Goal: Task Accomplishment & Management: Use online tool/utility

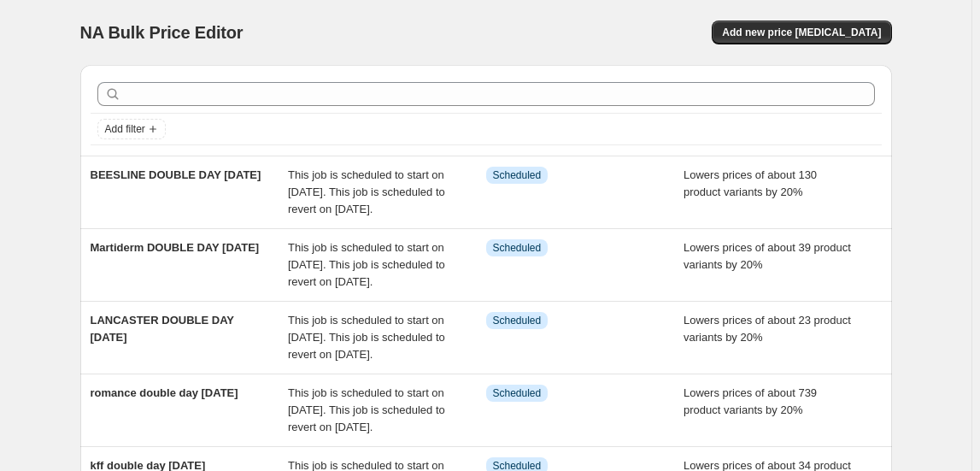
click at [785, 12] on div "NA Bulk Price Editor. This page is ready NA Bulk Price Editor Add new price [ME…" at bounding box center [486, 32] width 812 height 65
click at [793, 37] on span "Add new price [MEDICAL_DATA]" at bounding box center [801, 33] width 159 height 14
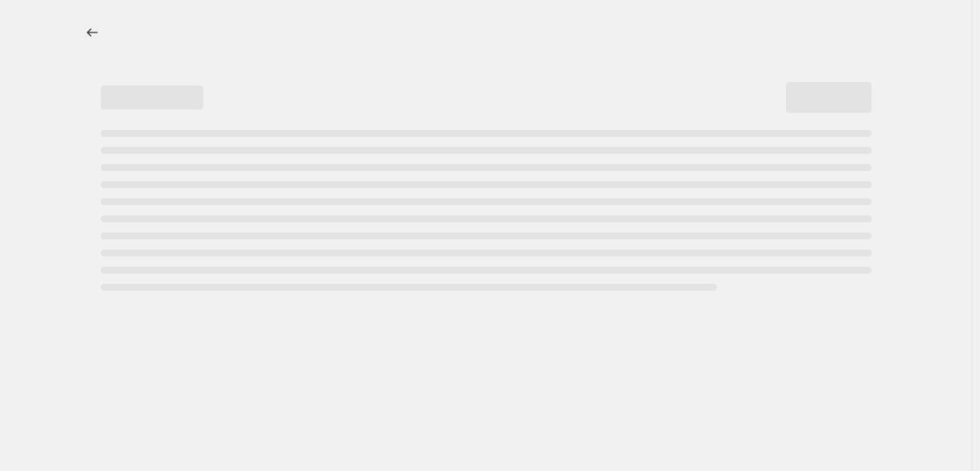
select select "percentage"
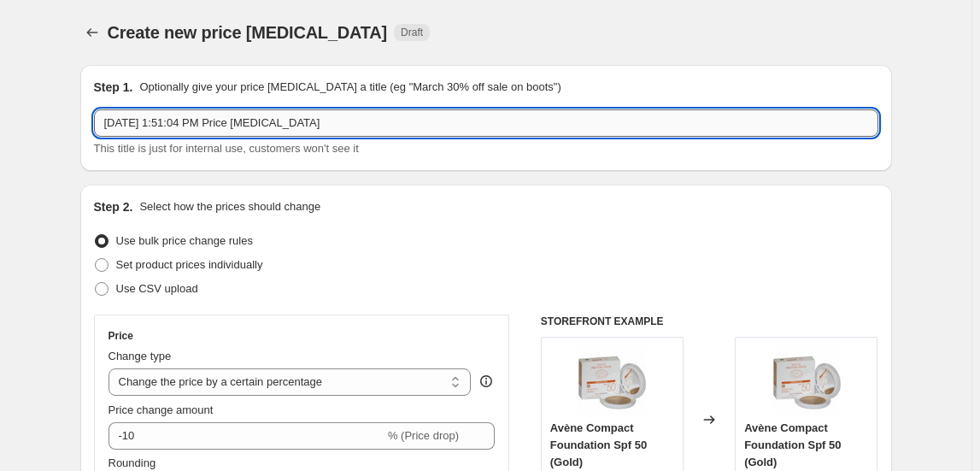
click at [214, 124] on input "[DATE] 1:51:04 PM Price [MEDICAL_DATA]" at bounding box center [486, 122] width 784 height 27
type input "vaseline sun trade offer sept"
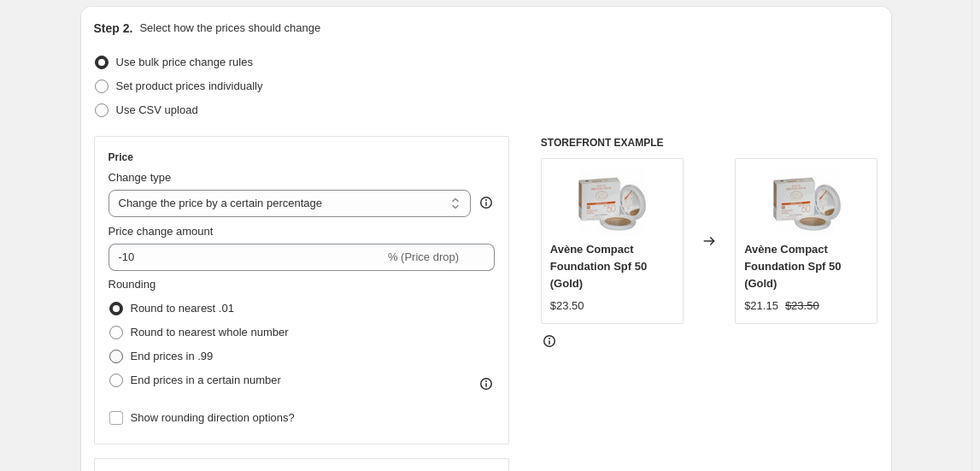
scroll to position [232, 0]
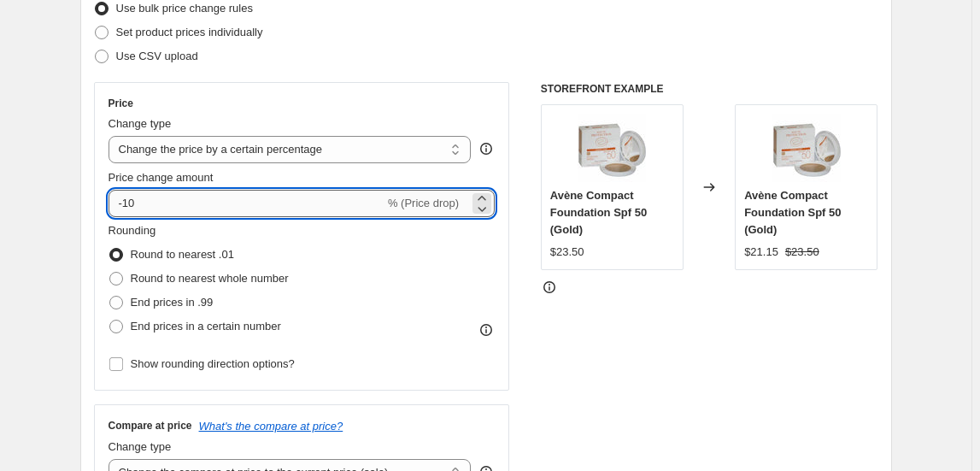
click at [168, 206] on input "-10" at bounding box center [247, 203] width 276 height 27
type input "-1"
type input "-20"
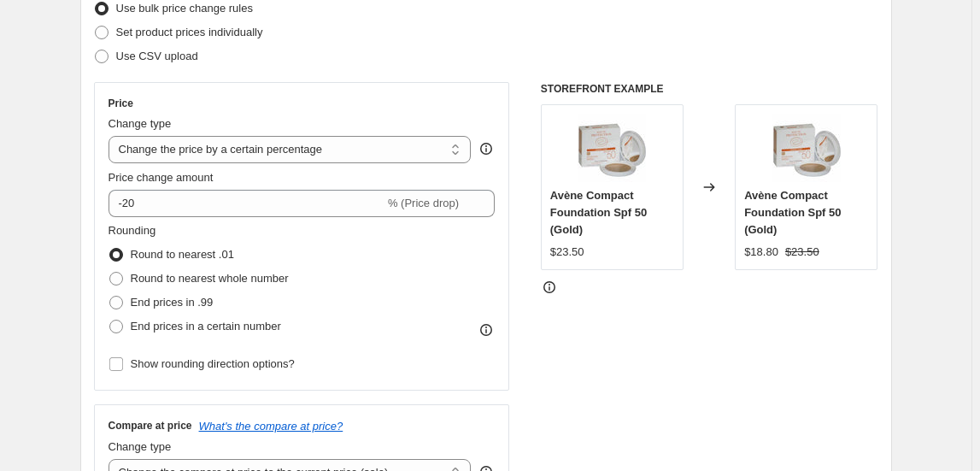
scroll to position [621, 0]
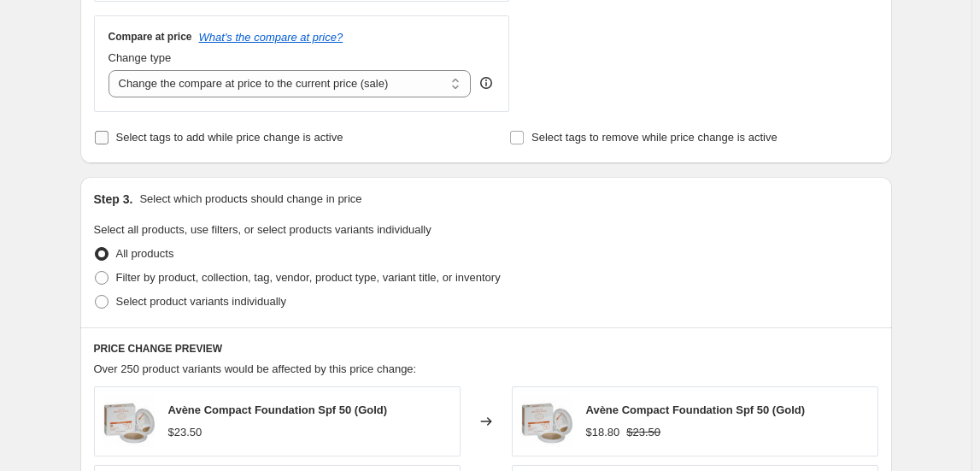
click at [161, 142] on span "Select tags to add while price change is active" at bounding box center [229, 137] width 227 height 13
click at [109, 142] on input "Select tags to add while price change is active" at bounding box center [102, 138] width 14 height 14
checkbox input "true"
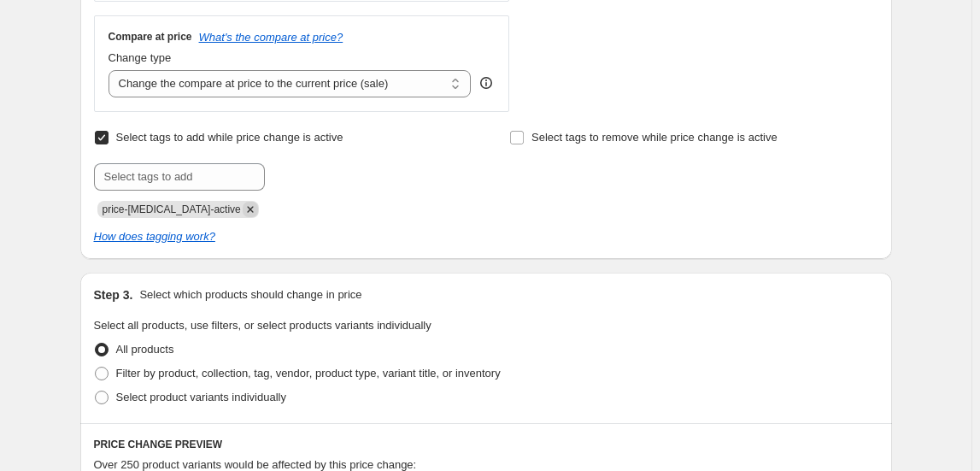
click at [243, 202] on icon "Remove price-change-job-active" at bounding box center [250, 209] width 15 height 15
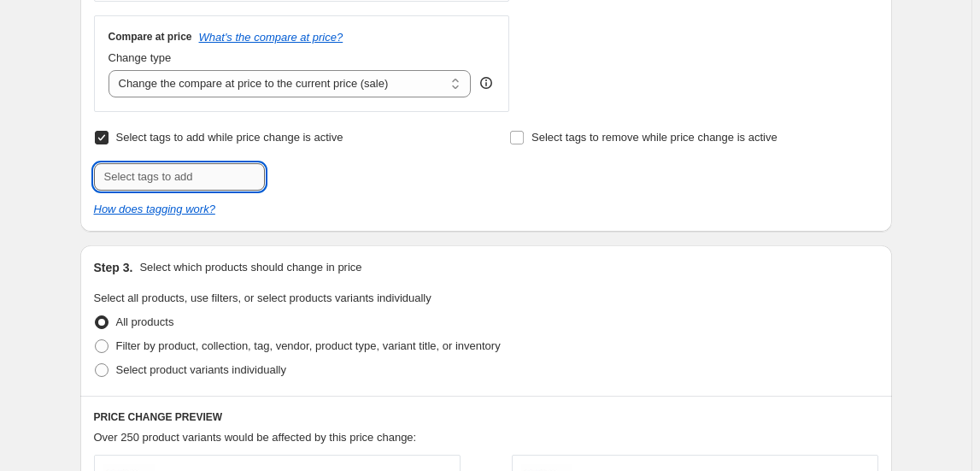
click at [225, 183] on input "text" at bounding box center [179, 176] width 171 height 27
type input "SUN25"
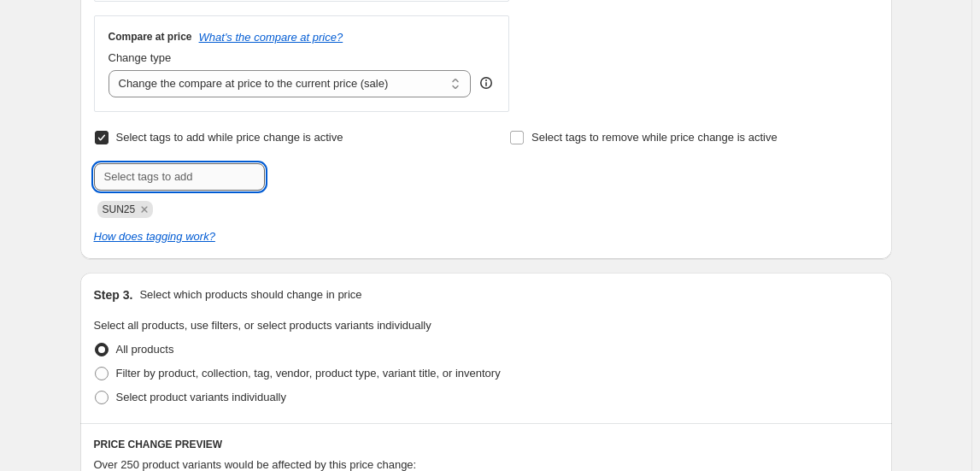
scroll to position [855, 0]
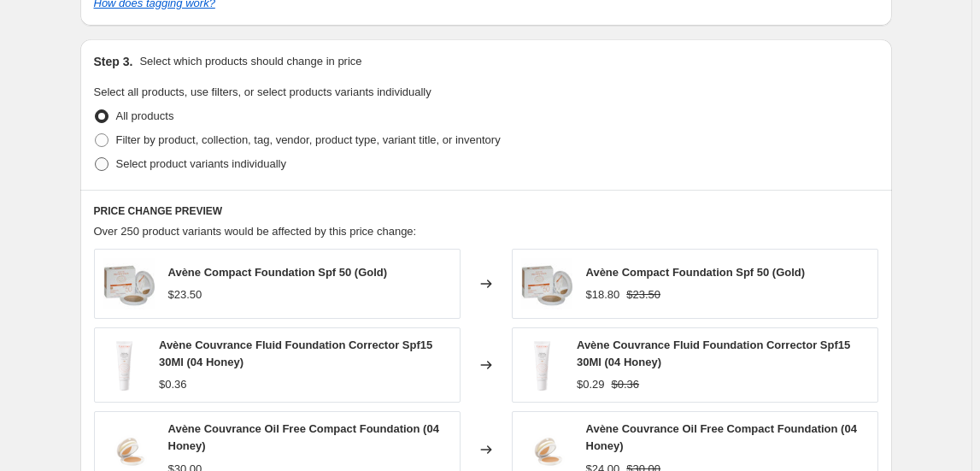
click at [214, 161] on span "Select product variants individually" at bounding box center [201, 163] width 170 height 13
click at [96, 158] on input "Select product variants individually" at bounding box center [95, 157] width 1 height 1
radio input "true"
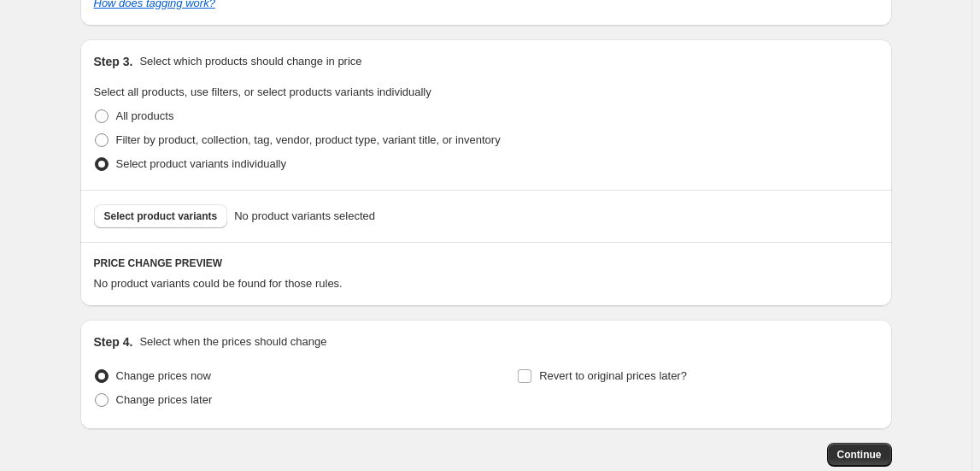
click at [196, 219] on span "Select product variants" at bounding box center [161, 216] width 114 height 14
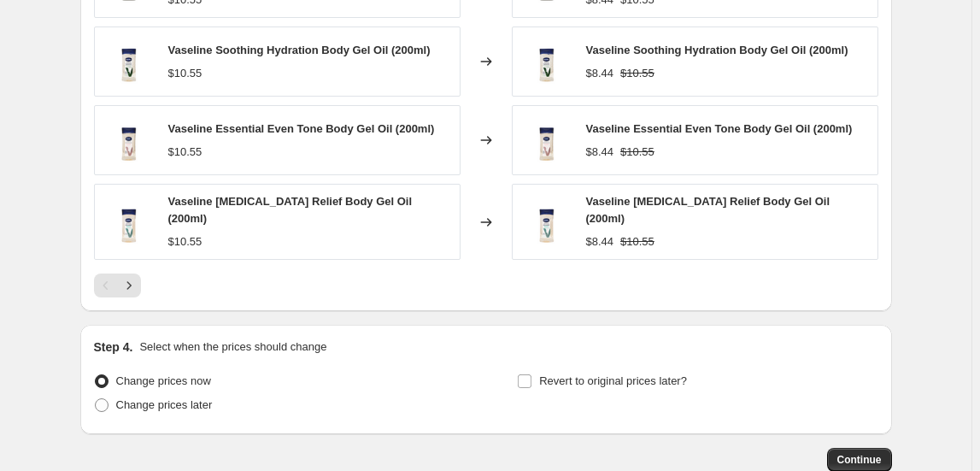
scroll to position [1387, 0]
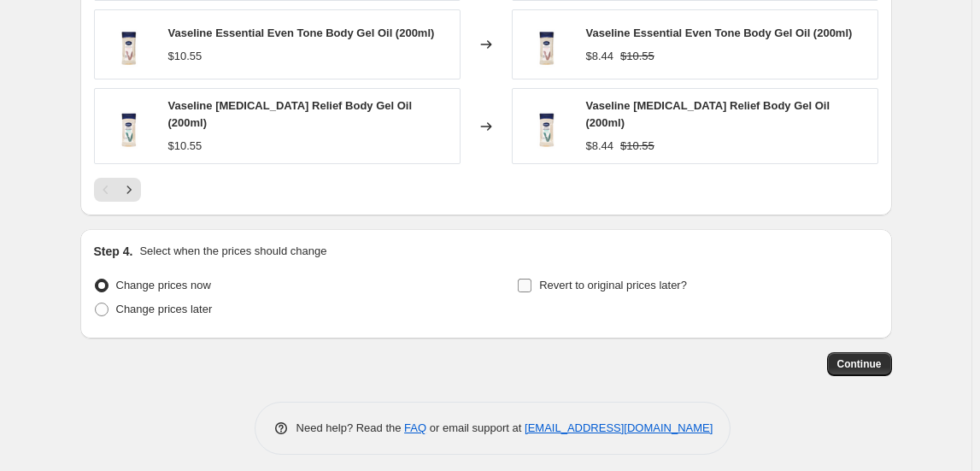
click at [579, 279] on span "Revert to original prices later?" at bounding box center [613, 285] width 148 height 13
click at [532, 279] on input "Revert to original prices later?" at bounding box center [525, 286] width 14 height 14
checkbox input "true"
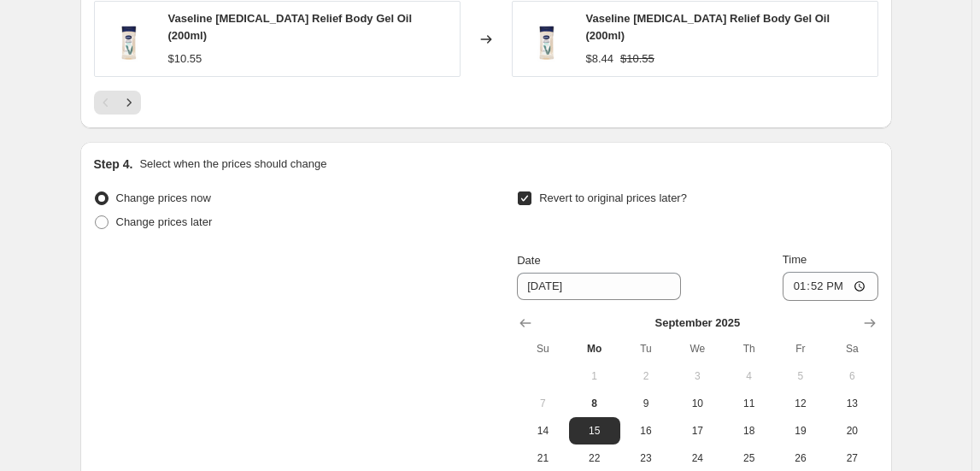
scroll to position [1679, 0]
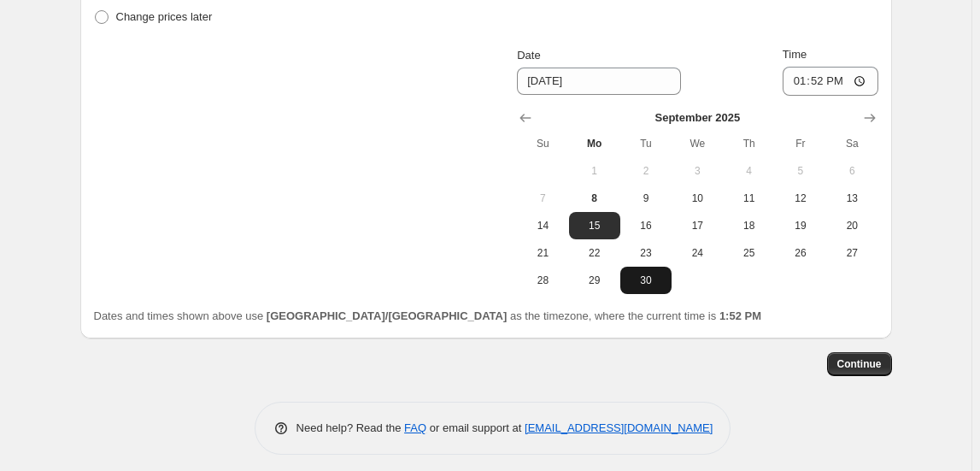
click at [653, 278] on span "30" at bounding box center [646, 280] width 38 height 14
type input "[DATE]"
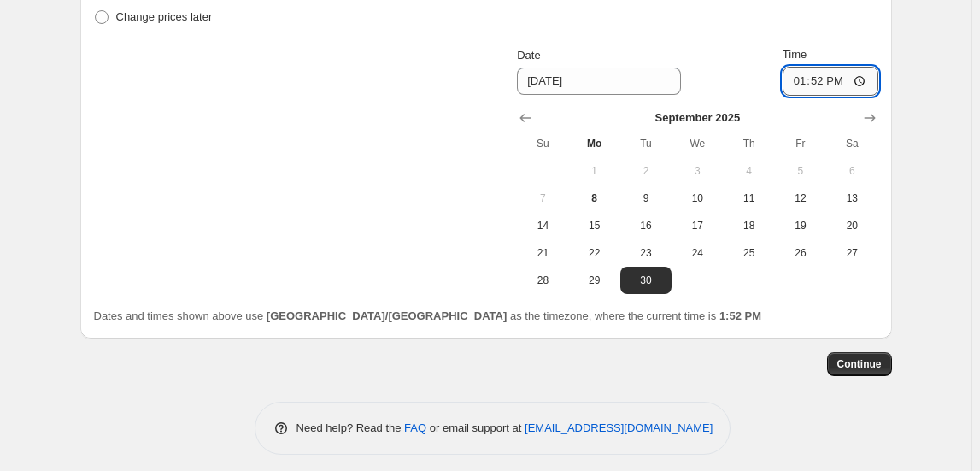
click at [804, 85] on input "13:52" at bounding box center [831, 81] width 96 height 29
type input "23:55"
click at [870, 357] on span "Continue" at bounding box center [859, 364] width 44 height 14
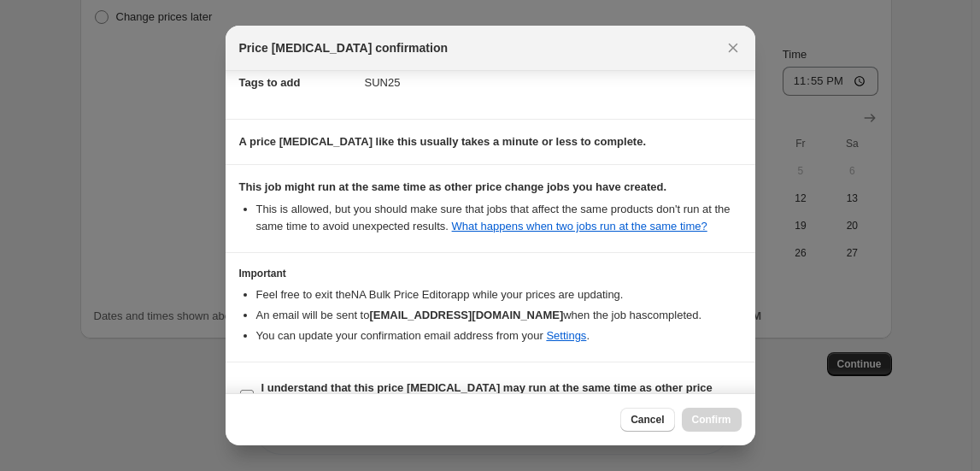
scroll to position [308, 0]
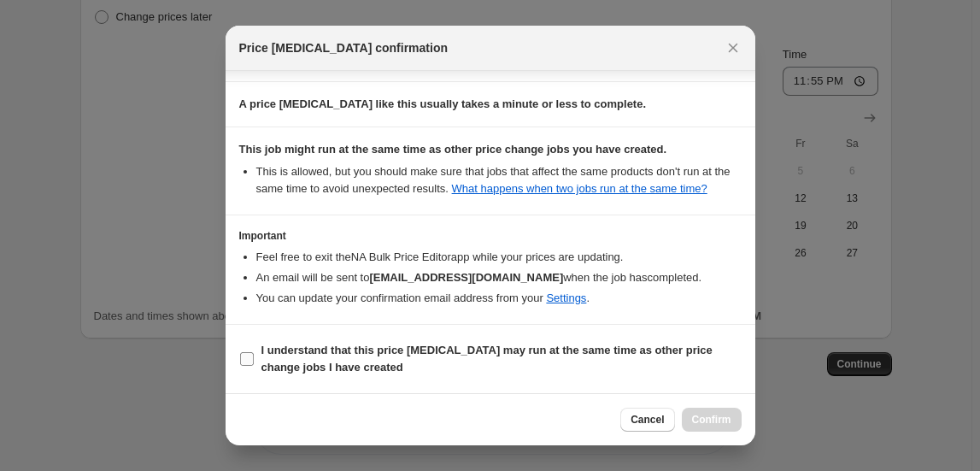
click at [635, 360] on span "I understand that this price [MEDICAL_DATA] may run at the same time as other p…" at bounding box center [501, 359] width 480 height 34
click at [254, 360] on input "I understand that this price [MEDICAL_DATA] may run at the same time as other p…" at bounding box center [247, 359] width 14 height 14
checkbox input "true"
click at [708, 418] on span "Confirm" at bounding box center [711, 420] width 39 height 14
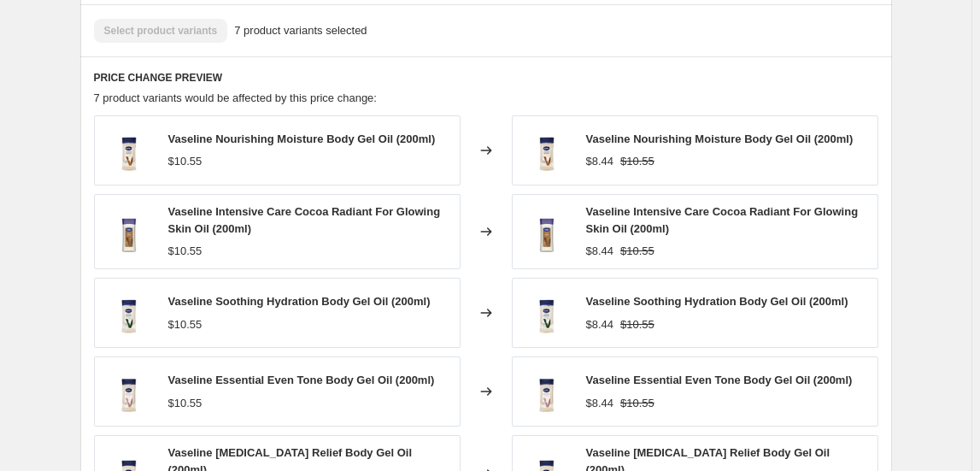
scroll to position [1057, 0]
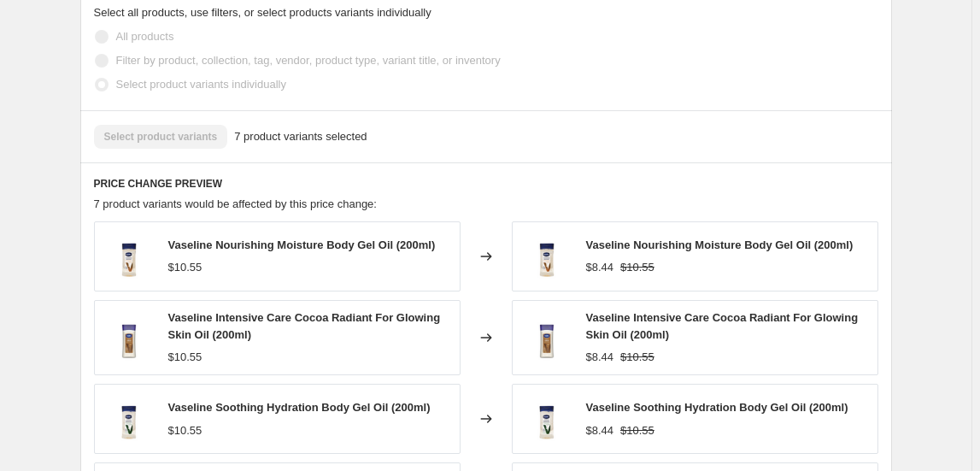
select select "percentage"
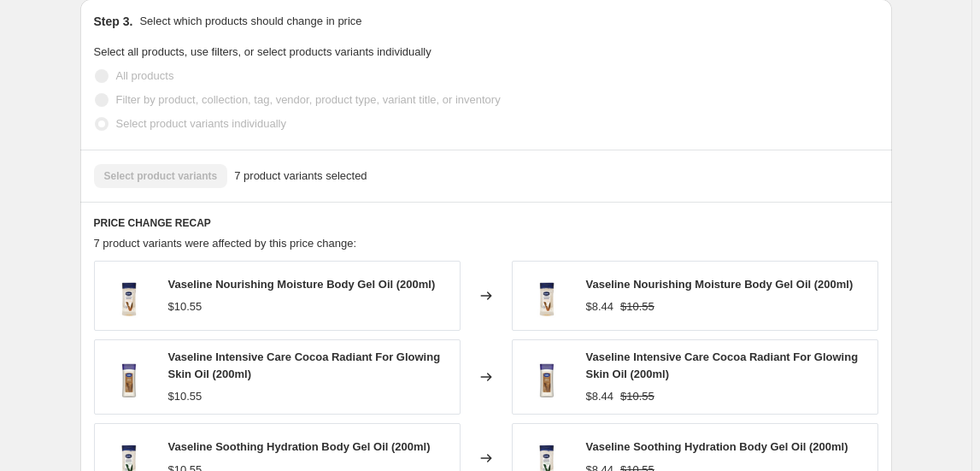
scroll to position [0, 0]
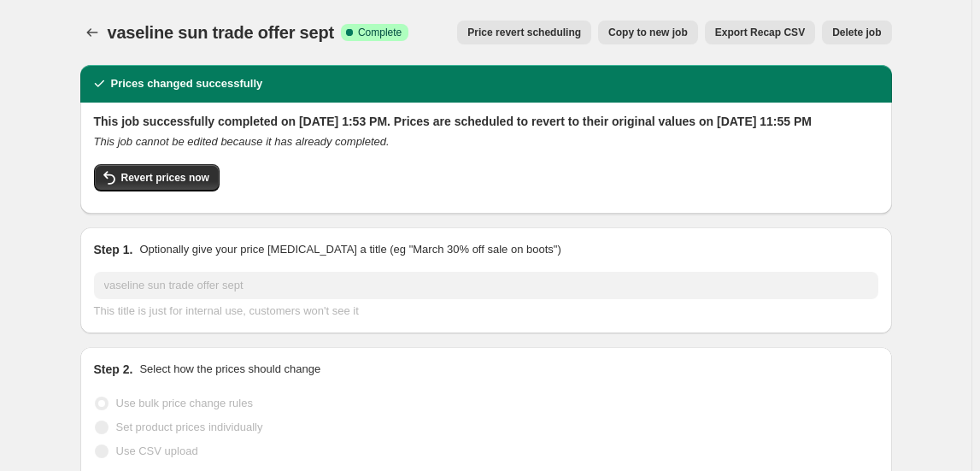
click at [91, 30] on icon "Price change jobs" at bounding box center [92, 32] width 17 height 17
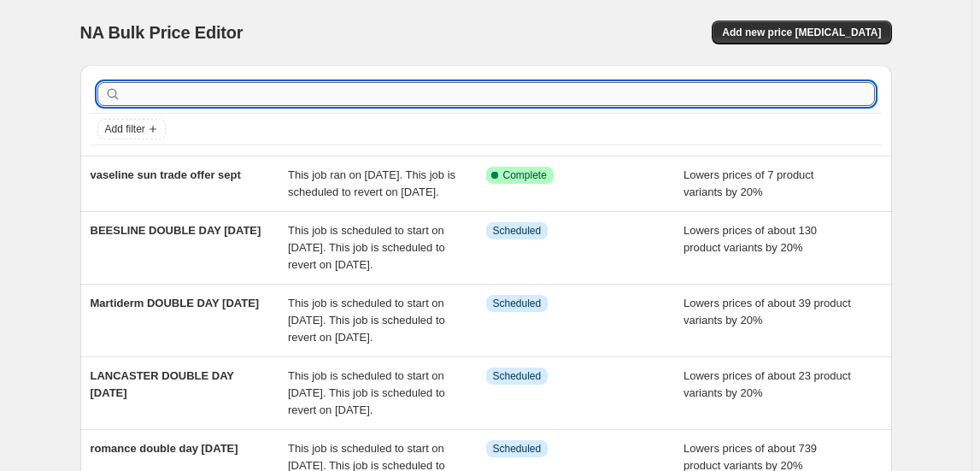
click at [433, 88] on input "text" at bounding box center [500, 94] width 750 height 24
type input "pierre"
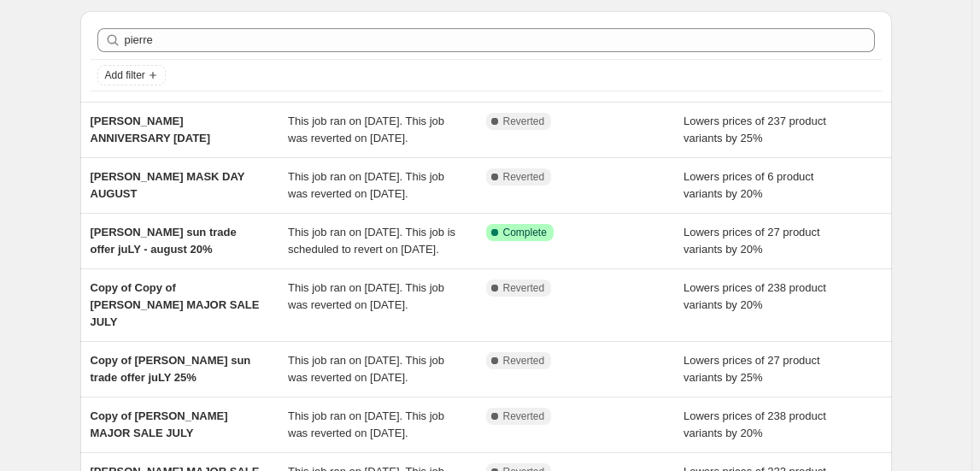
scroll to position [77, 0]
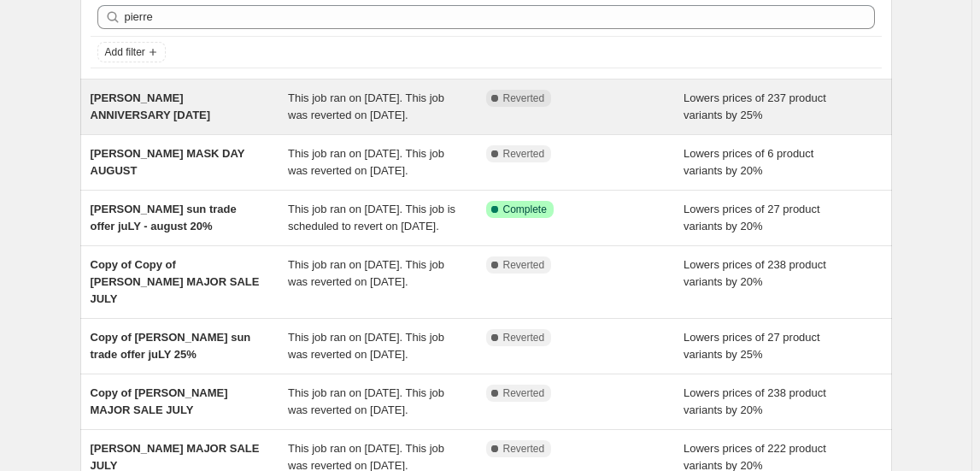
click at [322, 103] on span "This job ran on [DATE]. This job was reverted on [DATE]." at bounding box center [366, 106] width 156 height 30
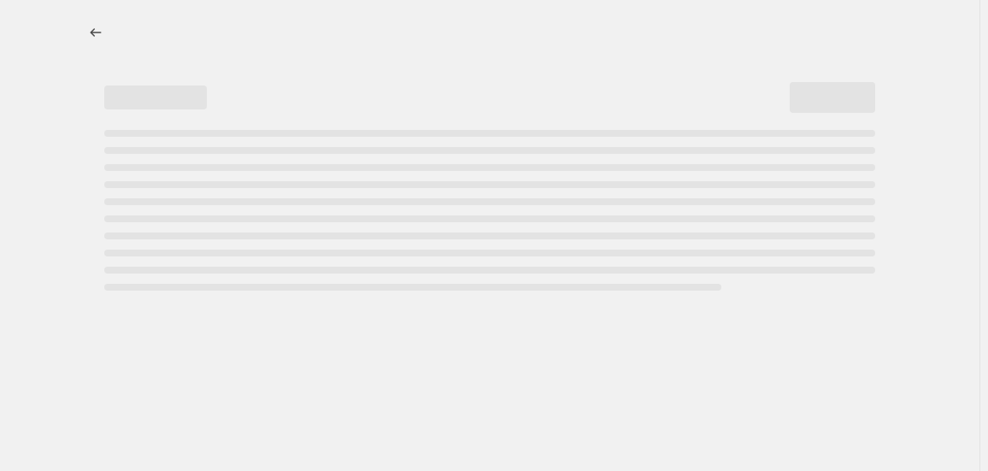
select select "percentage"
select select "tag"
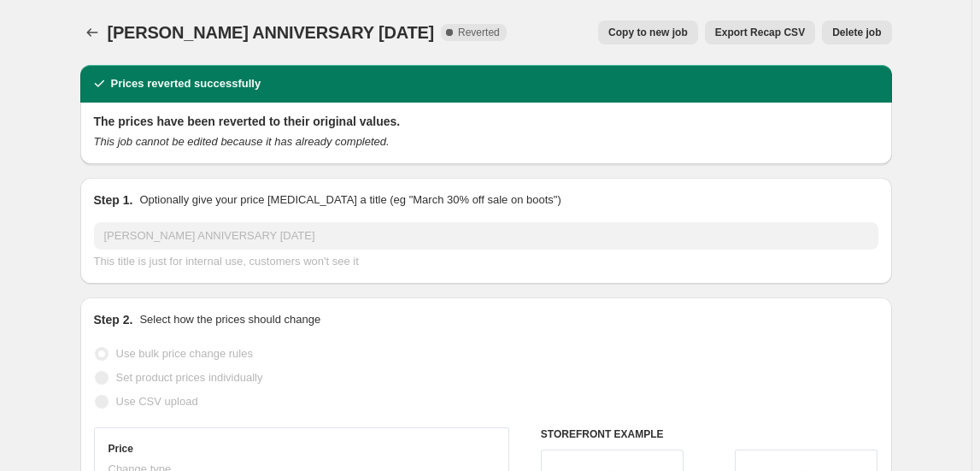
click at [657, 37] on span "Copy to new job" at bounding box center [647, 33] width 79 height 14
select select "percentage"
select select "tag"
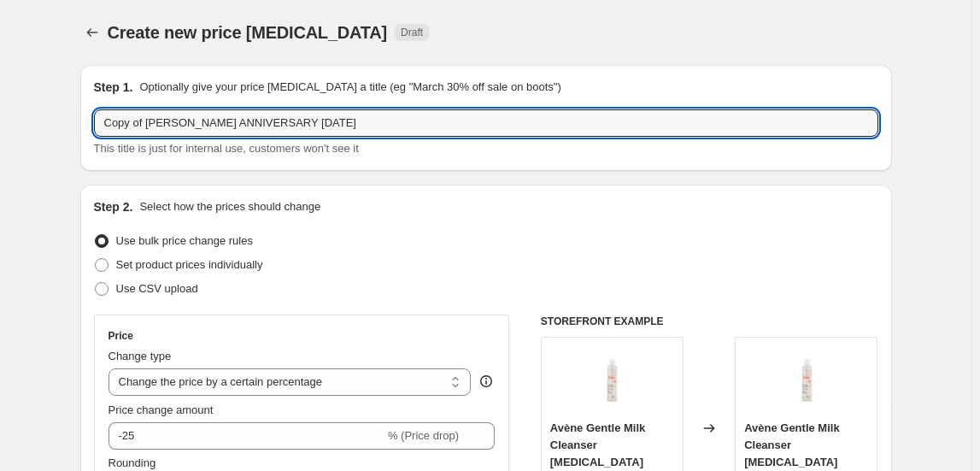
drag, startPoint x: 151, startPoint y: 120, endPoint x: 86, endPoint y: 128, distance: 65.4
click at [86, 128] on div "Step 1. Optionally give your price [MEDICAL_DATA] a title (eg "March 30% off sa…" at bounding box center [486, 118] width 812 height 106
drag, startPoint x: 179, startPoint y: 120, endPoint x: 490, endPoint y: 133, distance: 310.5
click at [490, 133] on input "[PERSON_NAME] ANNIVERSARY [DATE]" at bounding box center [486, 122] width 784 height 27
type input "[PERSON_NAME] double day [DATE]"
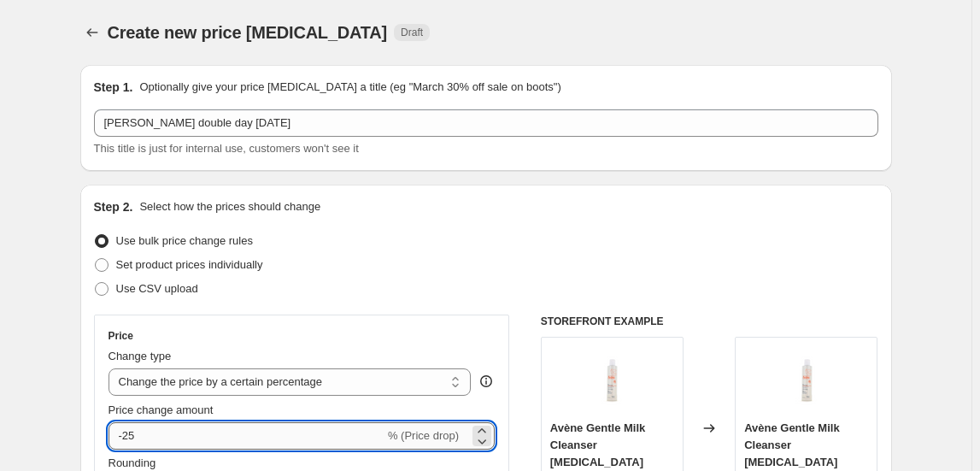
click at [168, 432] on input "-25" at bounding box center [247, 435] width 276 height 27
type input "-20"
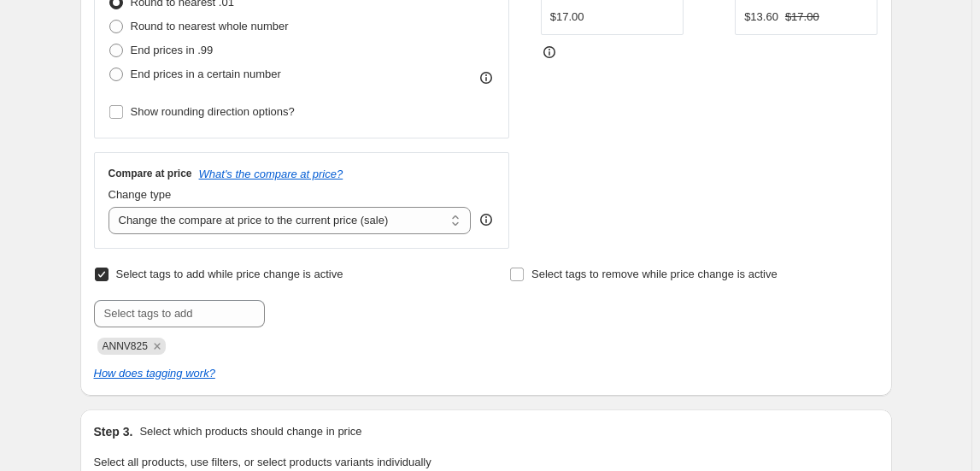
scroll to position [621, 0]
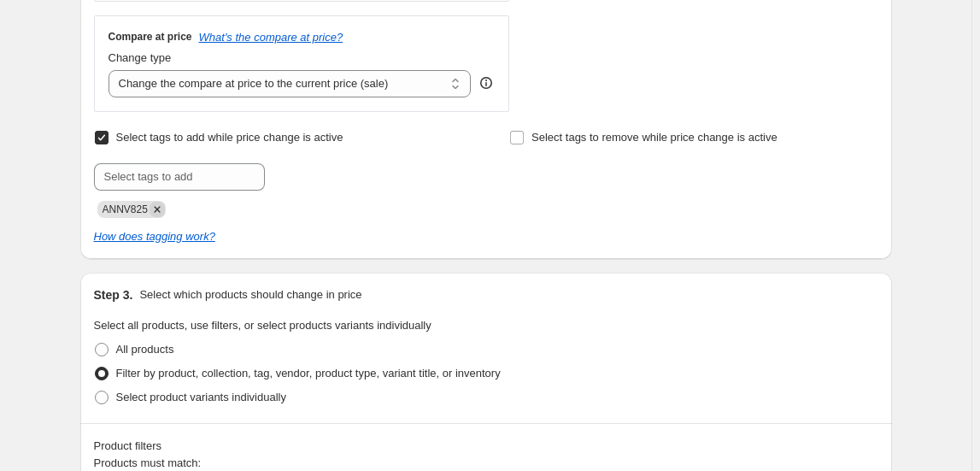
click at [165, 203] on icon "Remove ANNV825" at bounding box center [157, 209] width 15 height 15
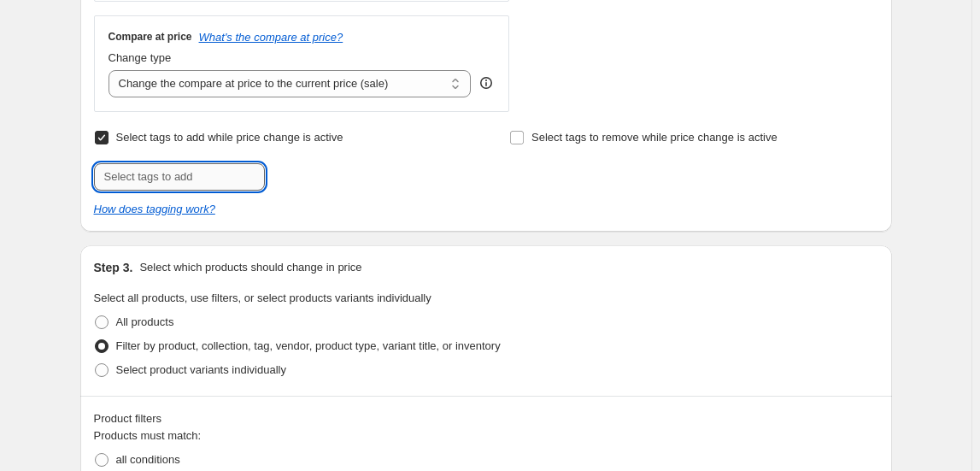
click at [168, 176] on input "text" at bounding box center [179, 176] width 171 height 27
type input "DDAY925"
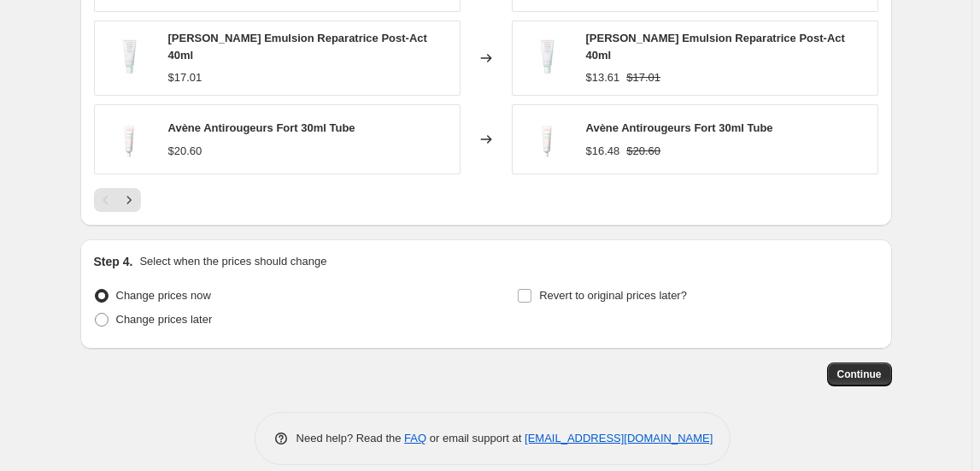
scroll to position [1521, 0]
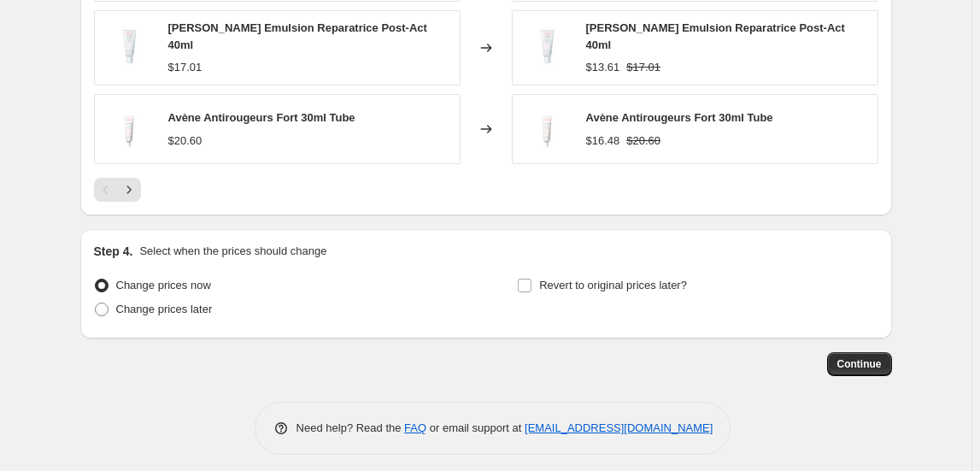
click at [179, 313] on div "Change prices now Change prices later" at bounding box center [274, 298] width 361 height 51
click at [189, 303] on span "Change prices later" at bounding box center [164, 309] width 97 height 13
click at [96, 303] on input "Change prices later" at bounding box center [95, 303] width 1 height 1
radio input "true"
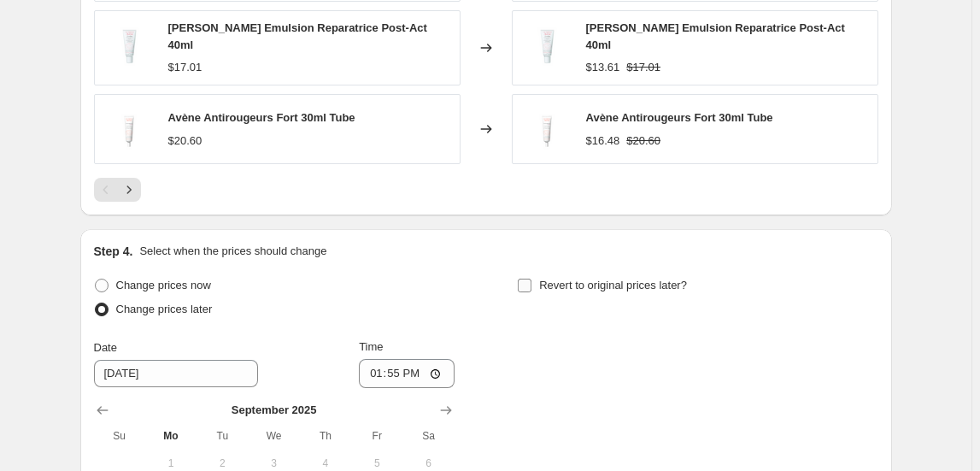
click at [617, 277] on span "Revert to original prices later?" at bounding box center [613, 285] width 148 height 17
click at [532, 279] on input "Revert to original prices later?" at bounding box center [525, 286] width 14 height 14
checkbox input "true"
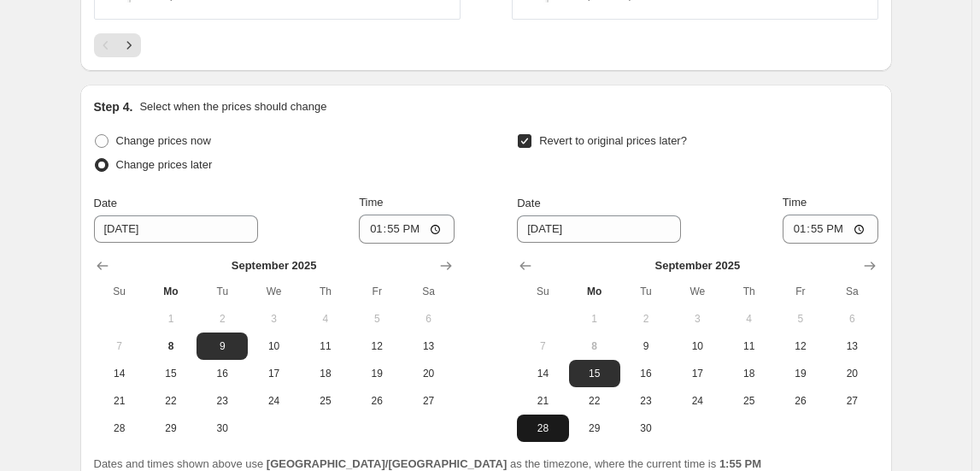
scroll to position [1813, 0]
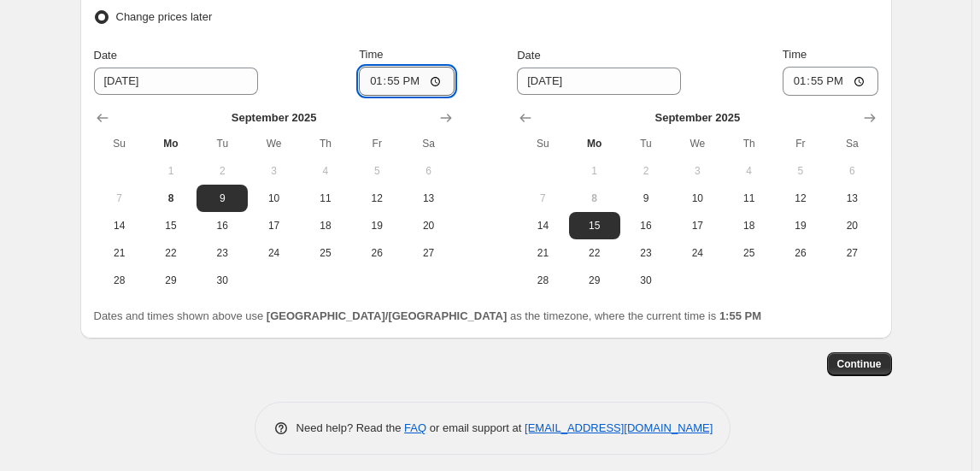
click at [380, 72] on input "13:55" at bounding box center [407, 81] width 96 height 29
type input "00:00"
click at [716, 191] on span "10" at bounding box center [698, 198] width 38 height 14
type input "[DATE]"
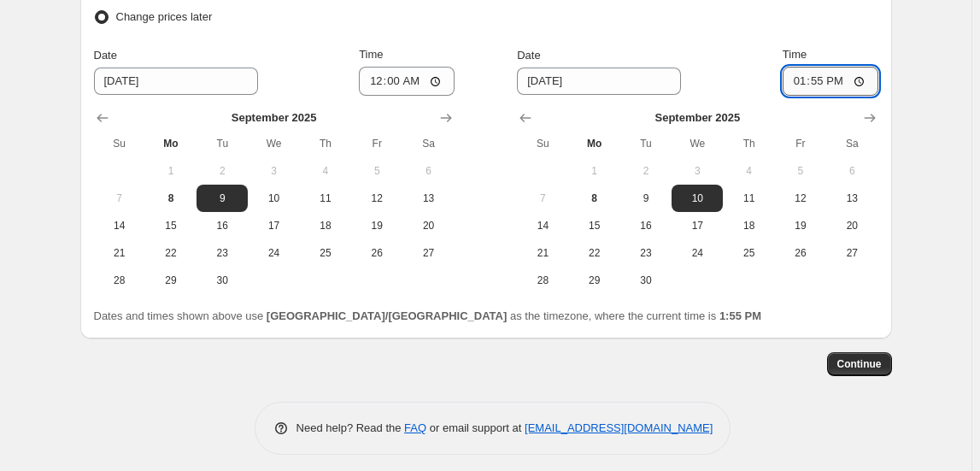
click at [795, 71] on input "13:55" at bounding box center [831, 81] width 96 height 29
type input "23:55"
click at [868, 352] on button "Continue" at bounding box center [859, 364] width 65 height 24
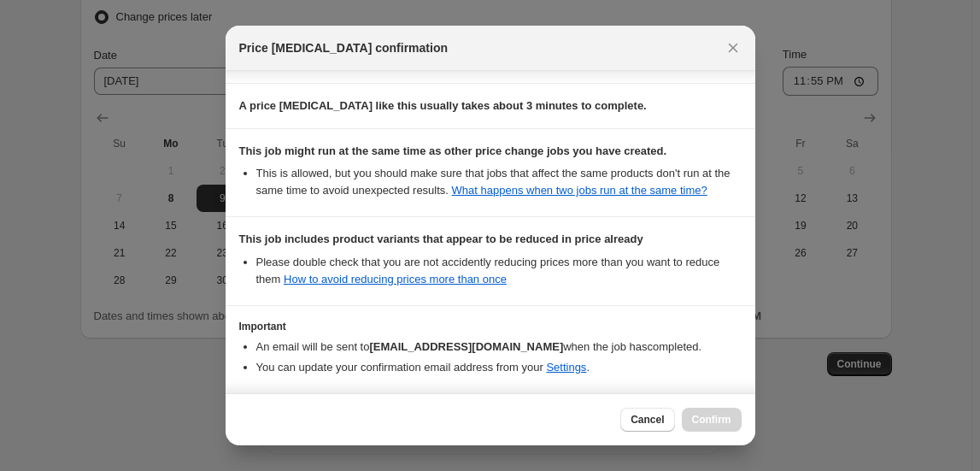
scroll to position [310, 0]
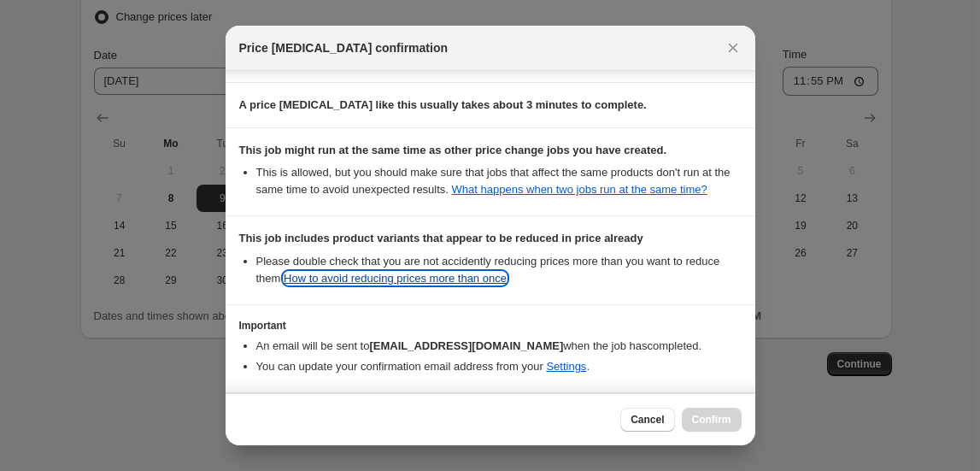
click at [455, 277] on link "How to avoid reducing prices more than once" at bounding box center [395, 278] width 223 height 13
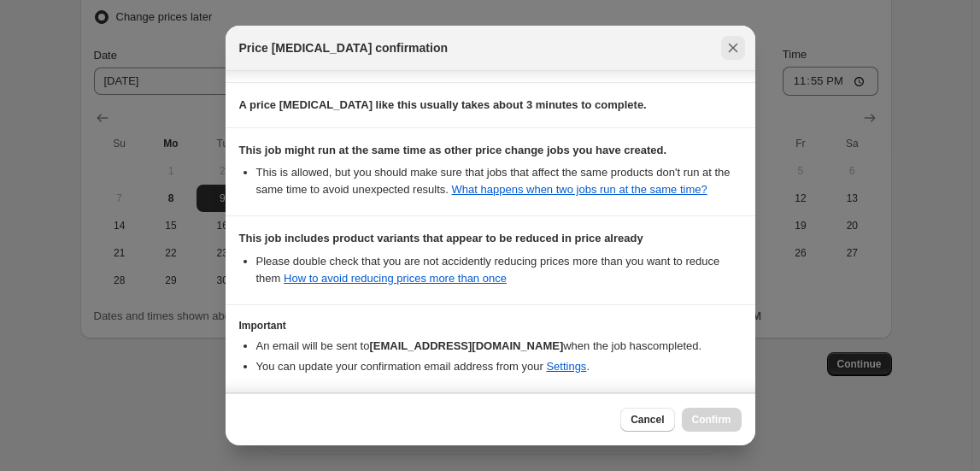
click at [736, 49] on icon "Close" at bounding box center [733, 47] width 17 height 17
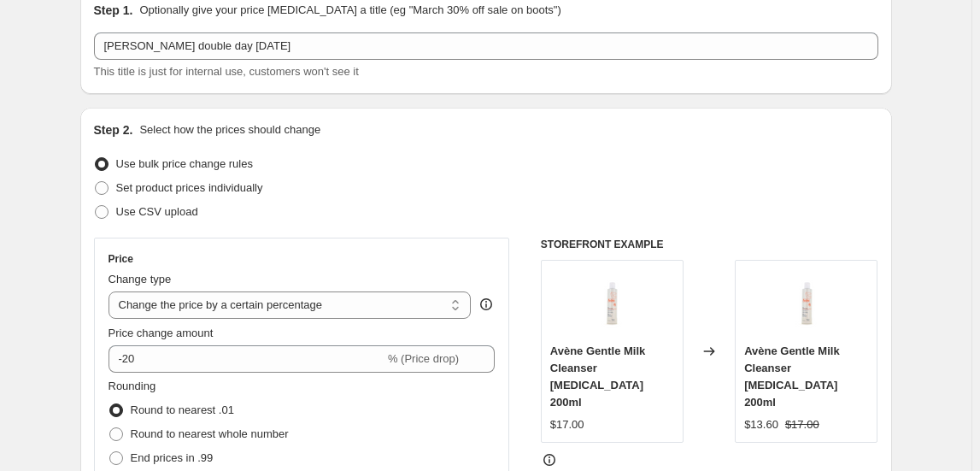
scroll to position [77, 0]
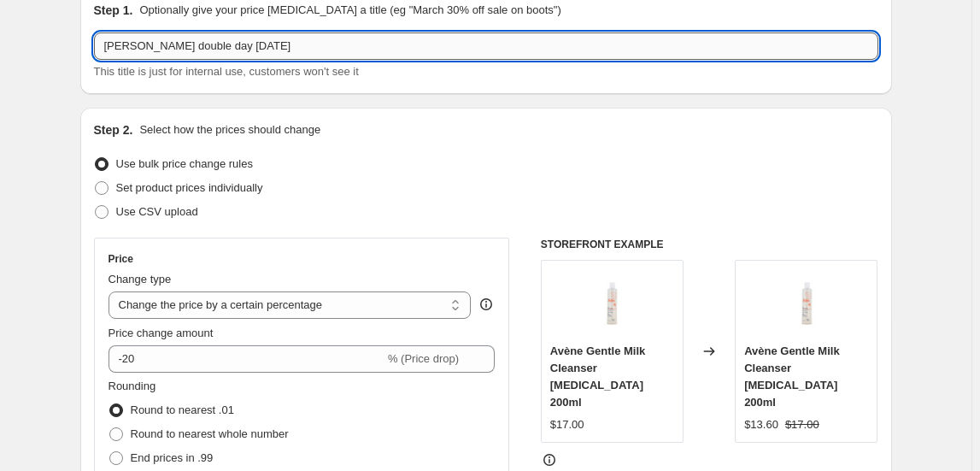
click at [294, 44] on input "[PERSON_NAME] double day [DATE]" at bounding box center [486, 45] width 784 height 27
paste input "VASLYN07"
click at [294, 44] on input "[PERSON_NAME] double day [DATE] EXCL VASLYN07" at bounding box center [486, 45] width 784 height 27
click at [328, 44] on input "[PERSON_NAME] double day [DATE] EXCL VASLYN07" at bounding box center [486, 45] width 784 height 27
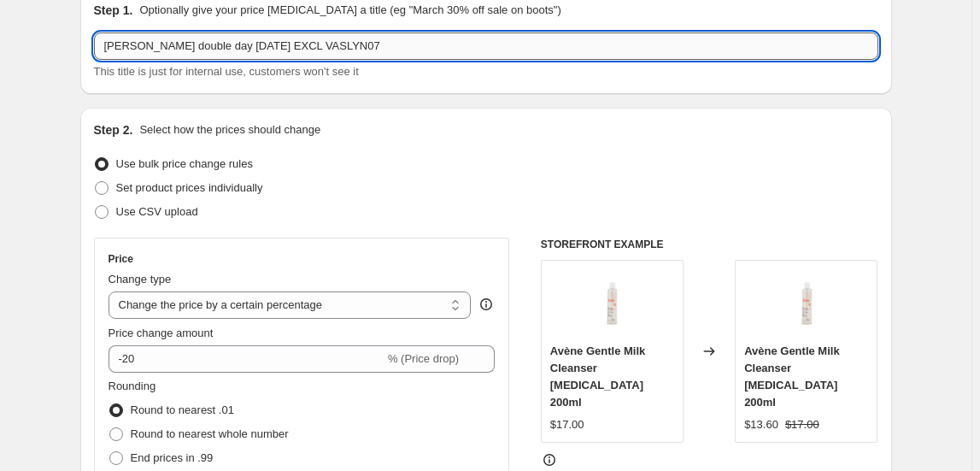
click at [328, 44] on input "[PERSON_NAME] double day [DATE] EXCL VASLYN07" at bounding box center [486, 45] width 784 height 27
paste input "DUC925"
type input "[PERSON_NAME] double day [DATE] (EXCL DUC925)"
click at [418, 87] on div "Step 1. Optionally give your price [MEDICAL_DATA] a title (eg "March 30% off sa…" at bounding box center [486, 41] width 812 height 106
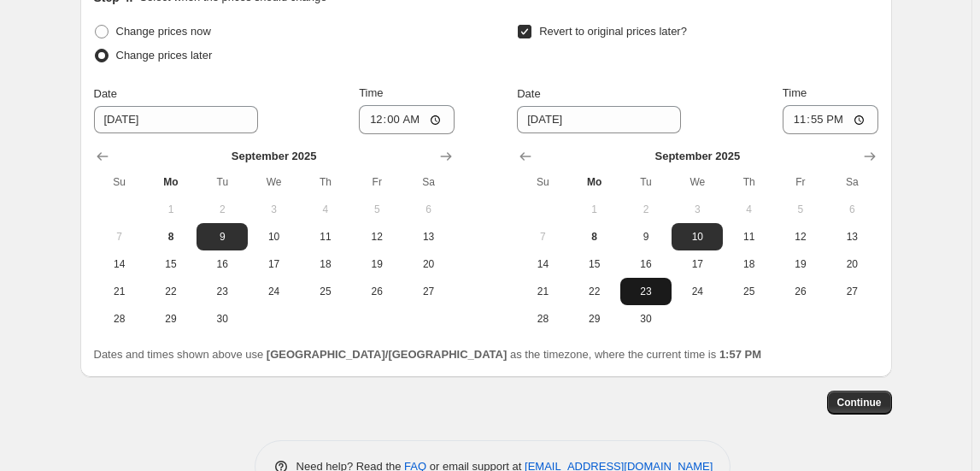
scroll to position [1813, 0]
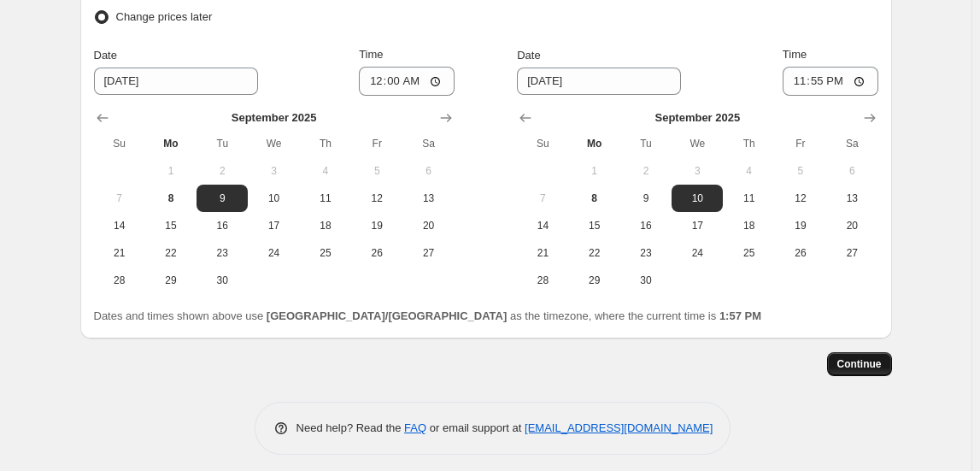
click at [861, 357] on span "Continue" at bounding box center [859, 364] width 44 height 14
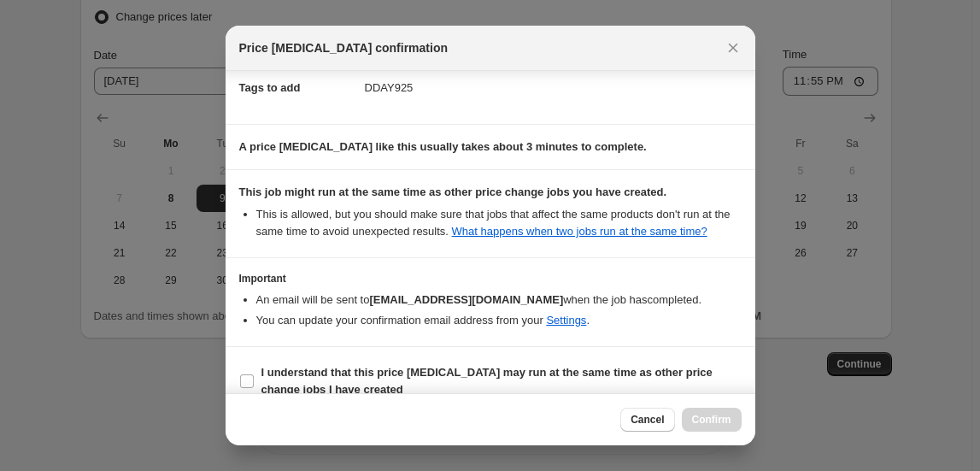
scroll to position [287, 0]
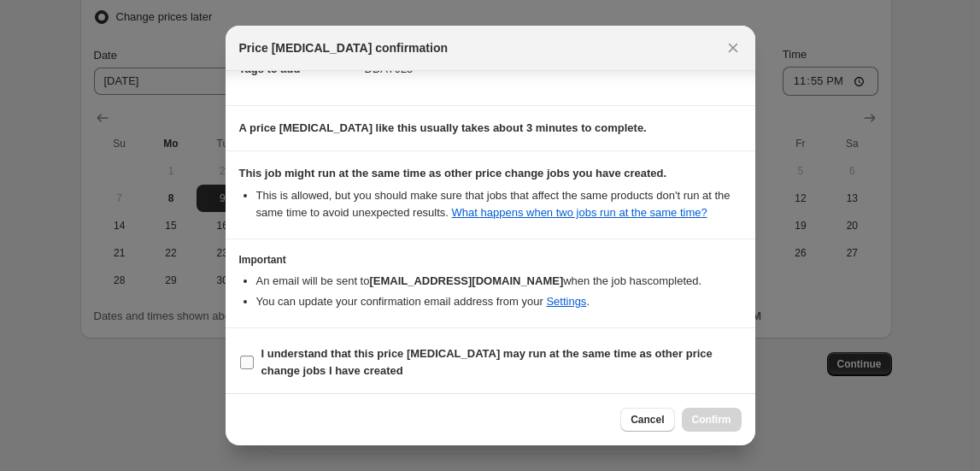
click at [579, 368] on span "I understand that this price [MEDICAL_DATA] may run at the same time as other p…" at bounding box center [501, 362] width 480 height 34
click at [254, 368] on input "I understand that this price [MEDICAL_DATA] may run at the same time as other p…" at bounding box center [247, 362] width 14 height 14
checkbox input "true"
click at [732, 426] on button "Confirm" at bounding box center [712, 420] width 60 height 24
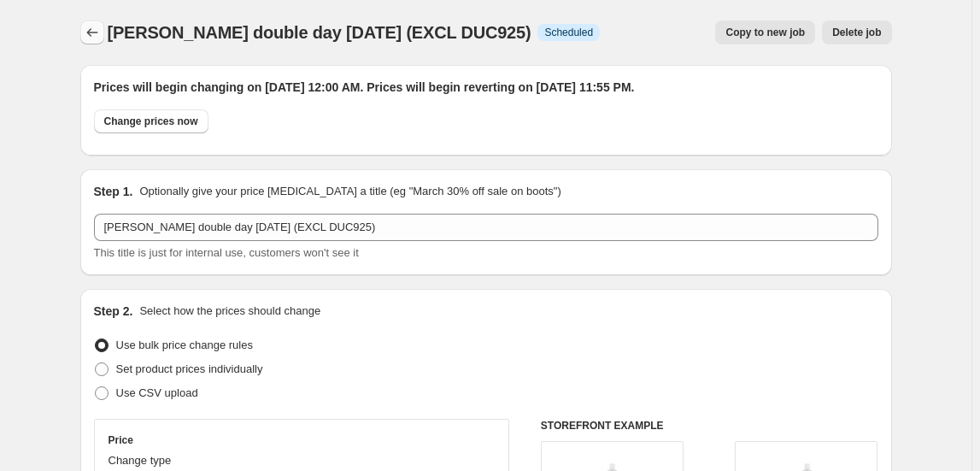
click at [97, 27] on icon "Price change jobs" at bounding box center [92, 32] width 17 height 17
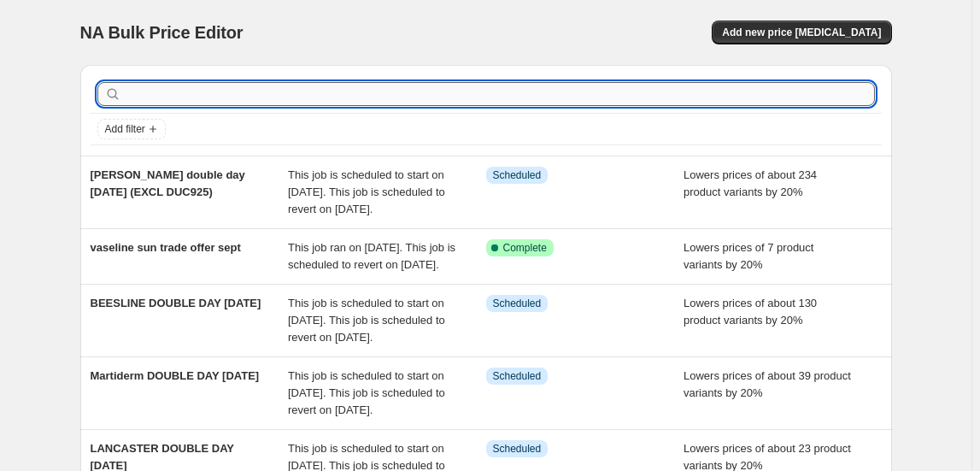
click at [238, 95] on input "text" at bounding box center [500, 94] width 750 height 24
type input "PHARMAKEY"
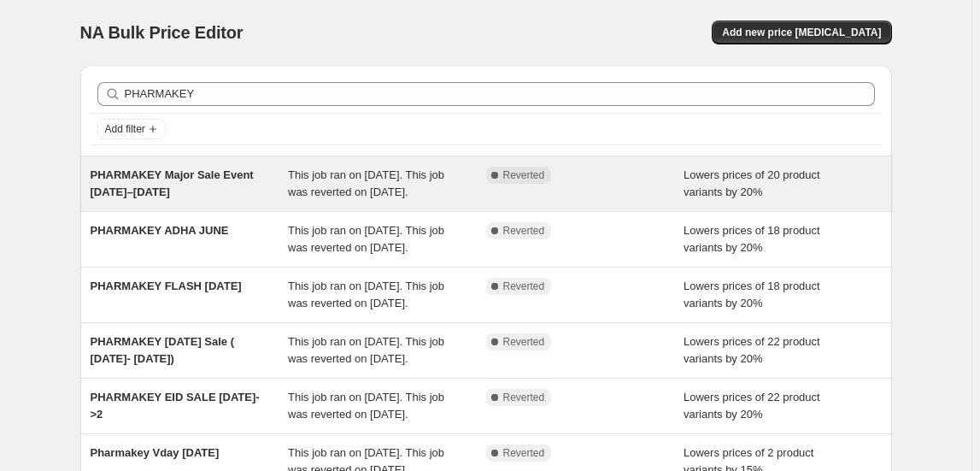
click at [425, 180] on span "This job ran on [DATE]. This job was reverted on [DATE]." at bounding box center [366, 183] width 156 height 30
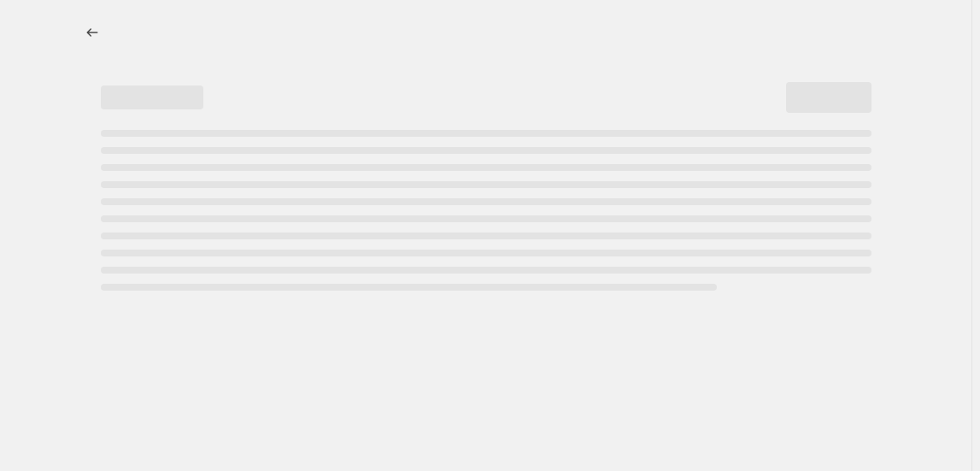
select select "percentage"
select select "tag"
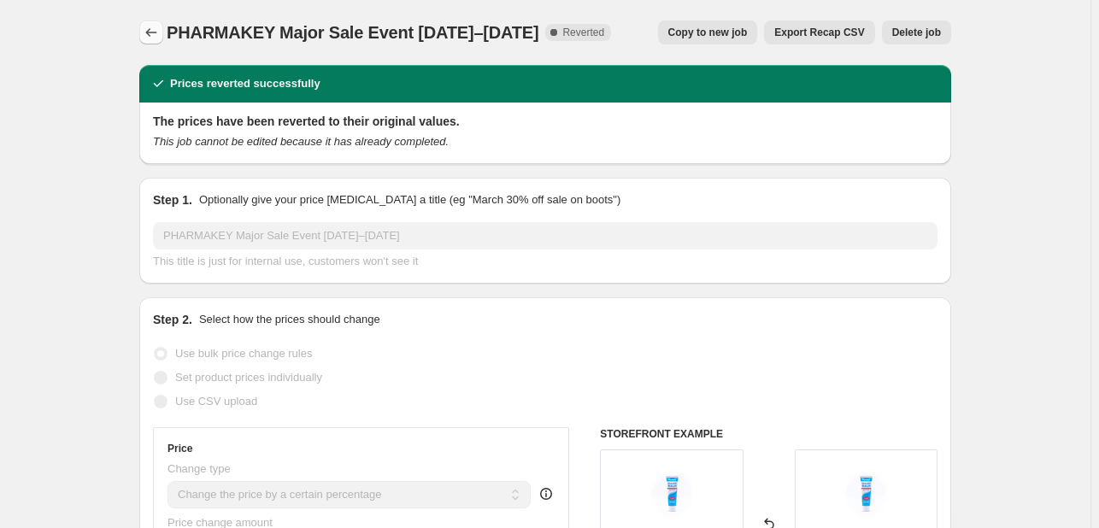
click at [154, 39] on icon "Price change jobs" at bounding box center [151, 32] width 17 height 17
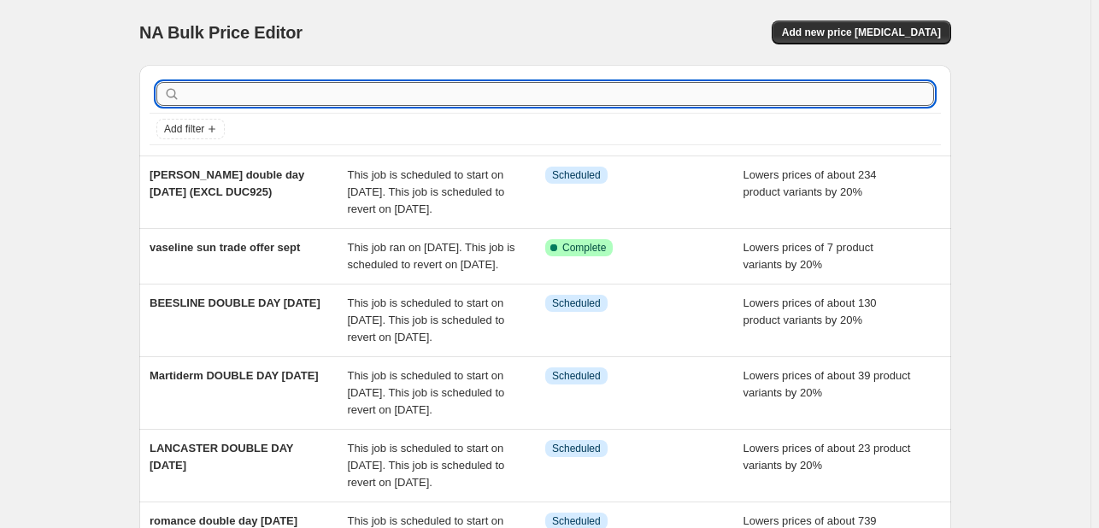
click at [273, 103] on input "text" at bounding box center [559, 94] width 750 height 24
type input "pharmakey"
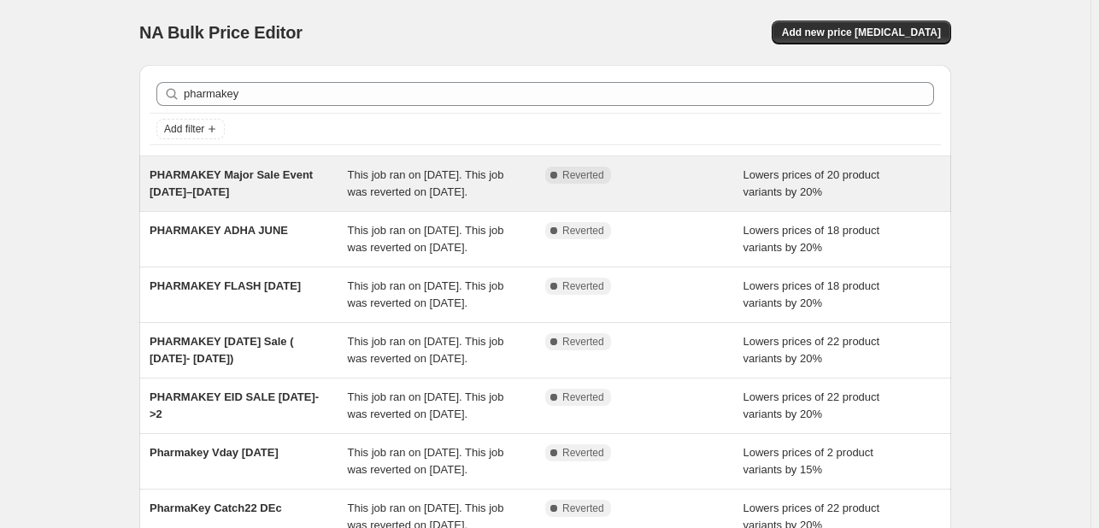
click at [668, 173] on div "Complete Reverted" at bounding box center [631, 175] width 173 height 17
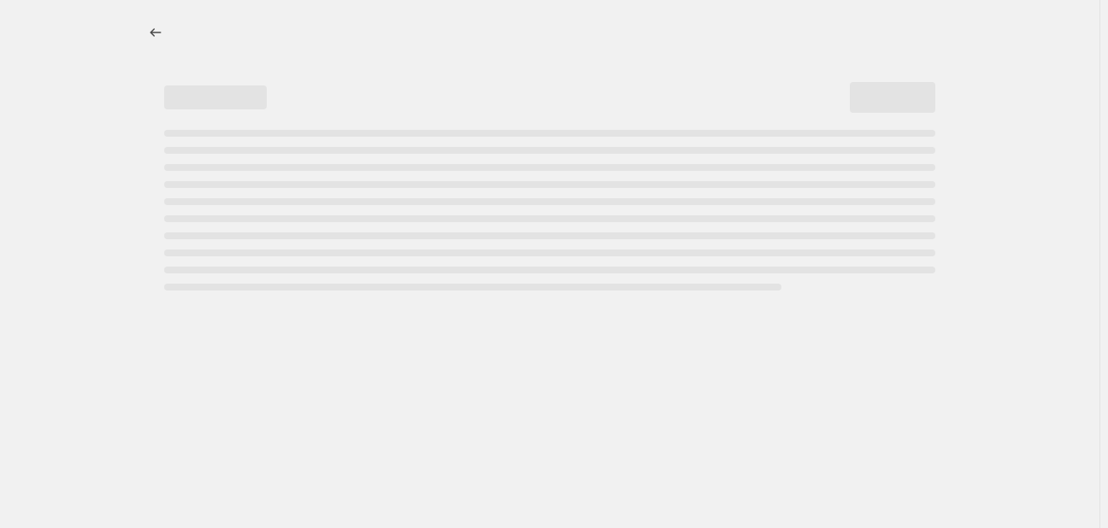
select select "percentage"
select select "tag"
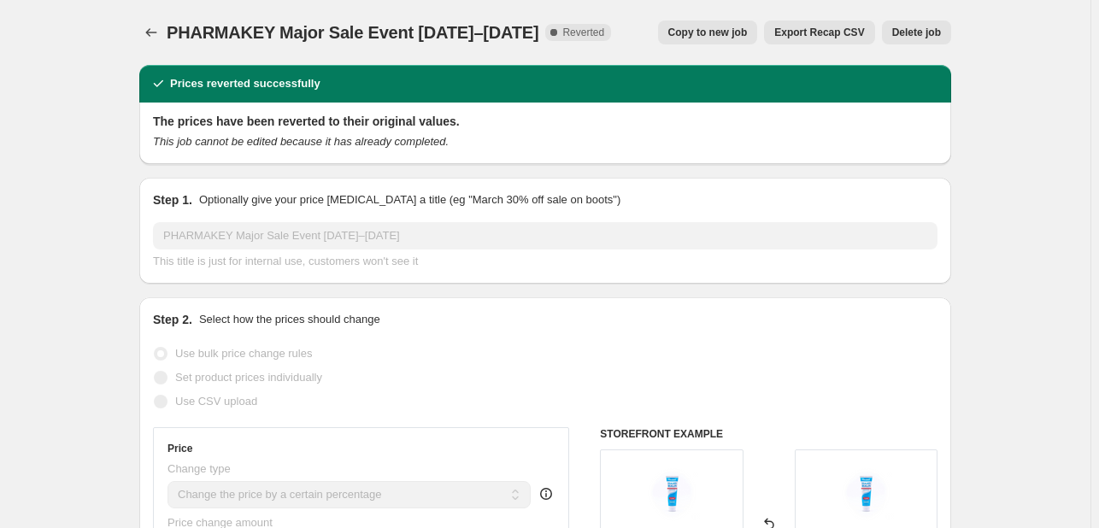
click at [692, 32] on span "Copy to new job" at bounding box center [707, 33] width 79 height 14
select select "percentage"
select select "tag"
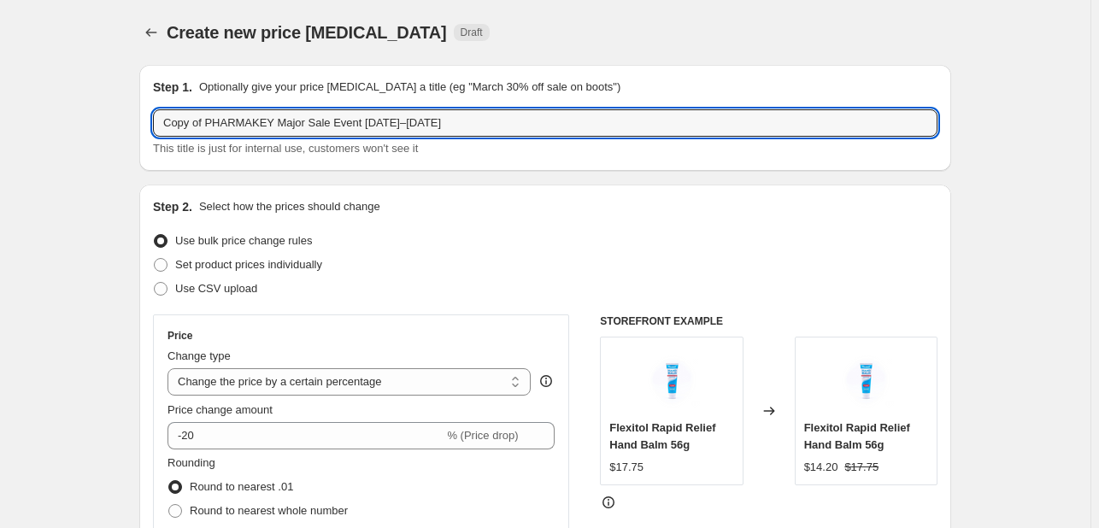
drag, startPoint x: 209, startPoint y: 120, endPoint x: 91, endPoint y: 94, distance: 120.7
drag, startPoint x: 232, startPoint y: 126, endPoint x: 485, endPoint y: 134, distance: 253.1
click at [485, 134] on input "PHARMAKEY Major Sale Event [DATE]–[DATE]" at bounding box center [545, 122] width 784 height 27
type input "PHARMAKEY double day [DATE]"
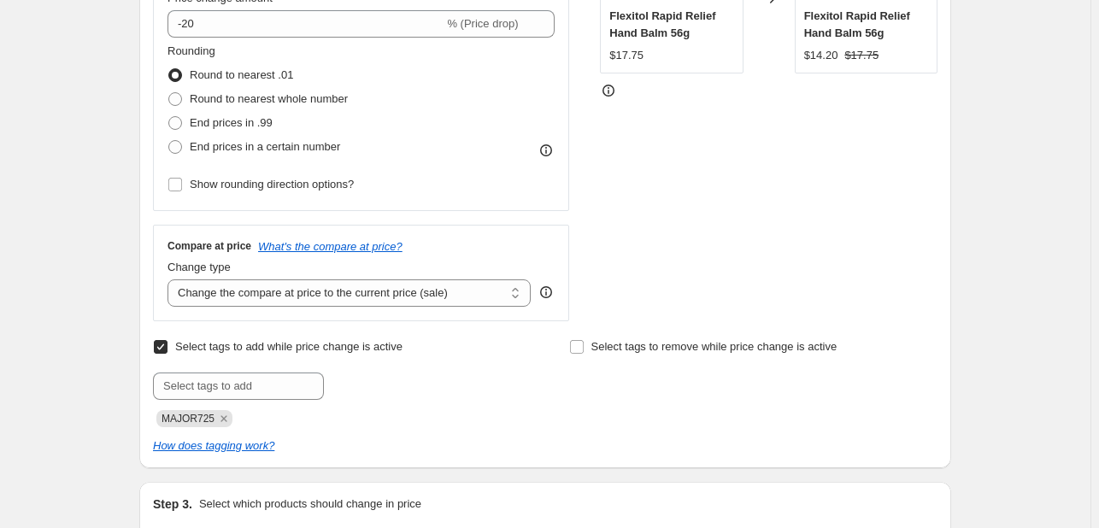
scroll to position [513, 0]
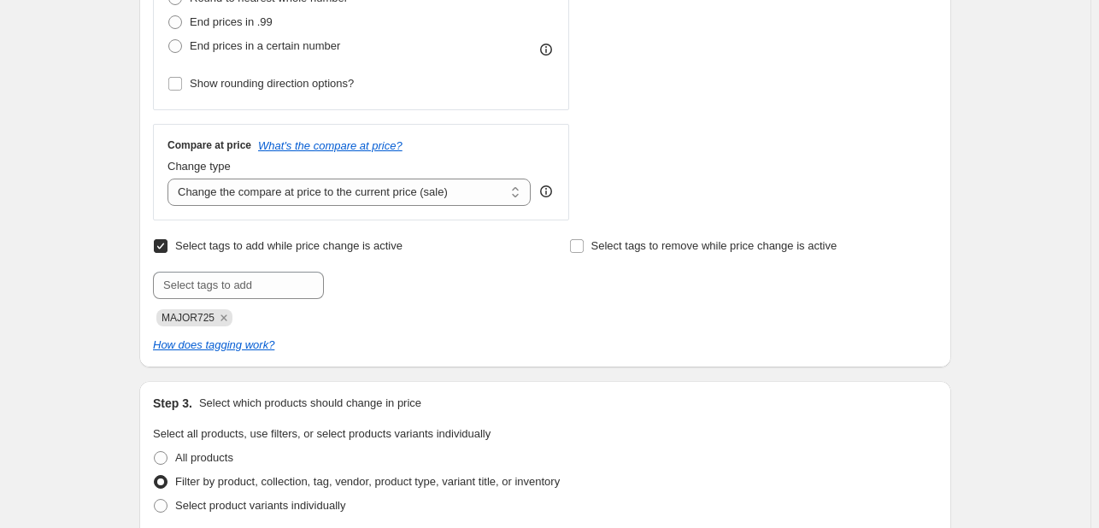
click at [232, 317] on span "MAJOR725" at bounding box center [194, 317] width 76 height 17
click at [227, 322] on icon "Remove MAJOR725" at bounding box center [223, 317] width 15 height 15
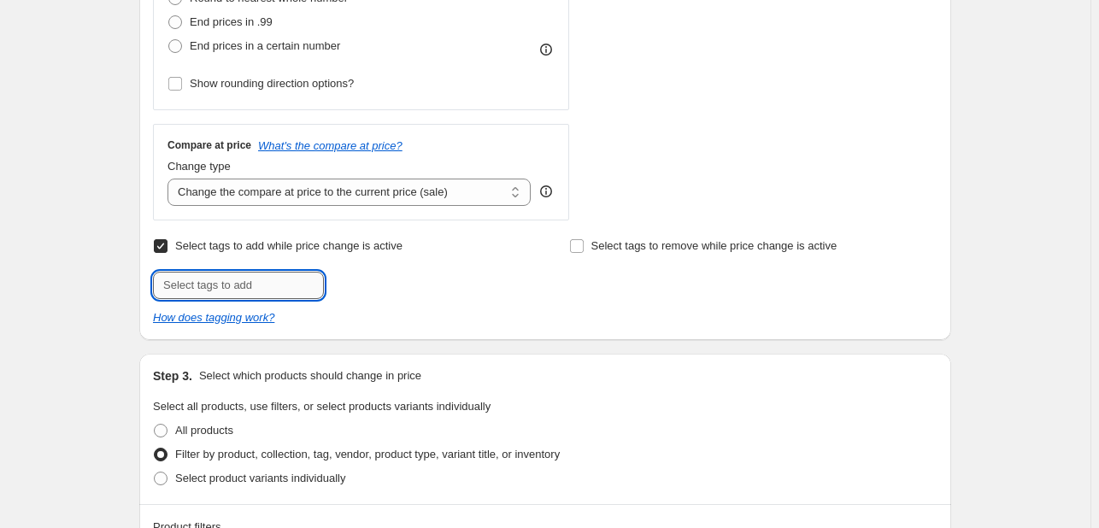
click at [229, 285] on input "text" at bounding box center [238, 285] width 171 height 27
type input "DDAY925"
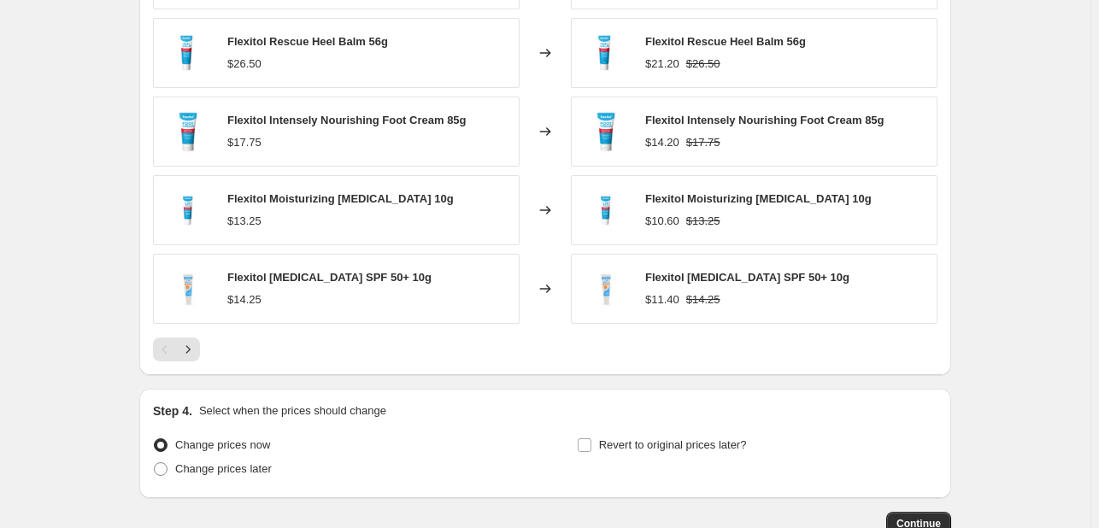
scroll to position [1466, 0]
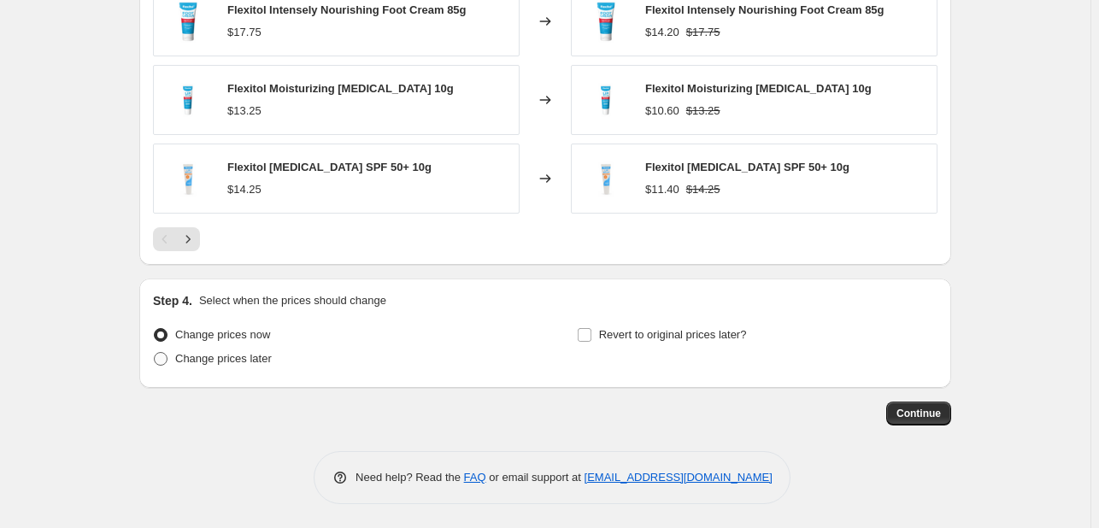
click at [247, 352] on span "Change prices later" at bounding box center [223, 358] width 97 height 13
click at [155, 352] on input "Change prices later" at bounding box center [154, 352] width 1 height 1
radio input "true"
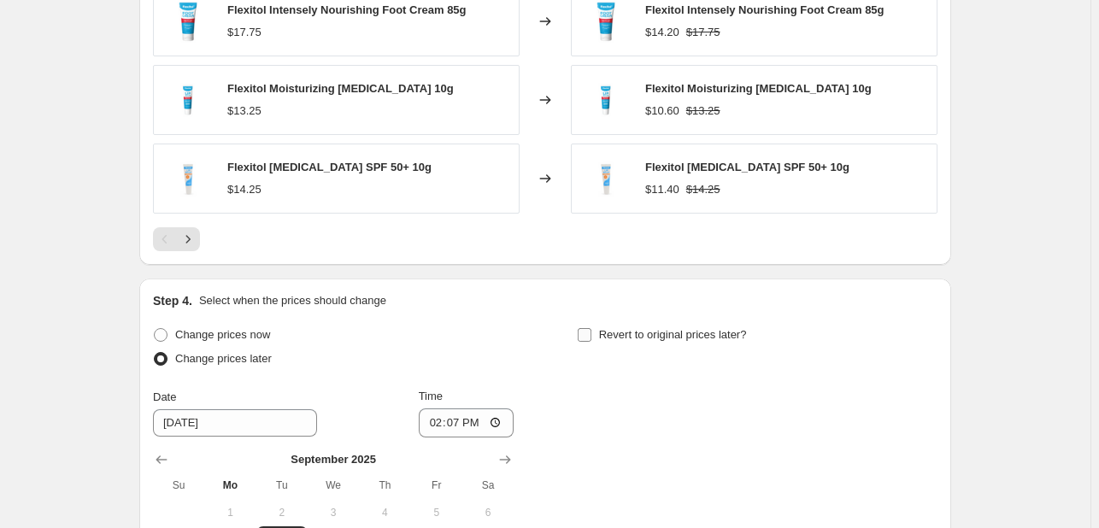
drag, startPoint x: 574, startPoint y: 339, endPoint x: 610, endPoint y: 330, distance: 37.1
click at [585, 334] on div "Change prices now Change prices later Date [DATE] Time 14:[DATE] Mo Tu We Th Fr…" at bounding box center [545, 479] width 784 height 313
click at [635, 329] on span "Revert to original prices later?" at bounding box center [673, 334] width 148 height 13
click at [591, 329] on input "Revert to original prices later?" at bounding box center [585, 335] width 14 height 14
checkbox input "true"
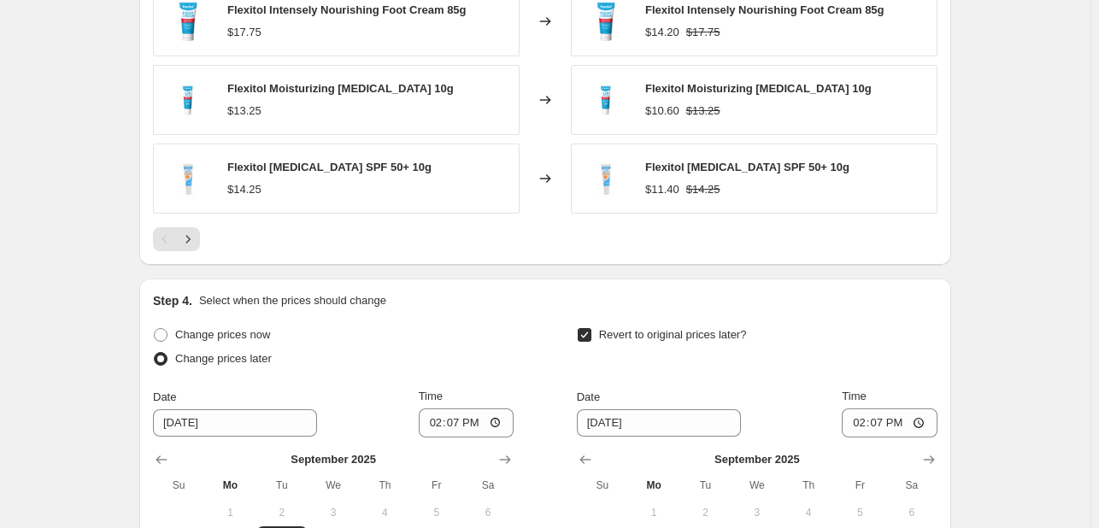
scroll to position [1759, 0]
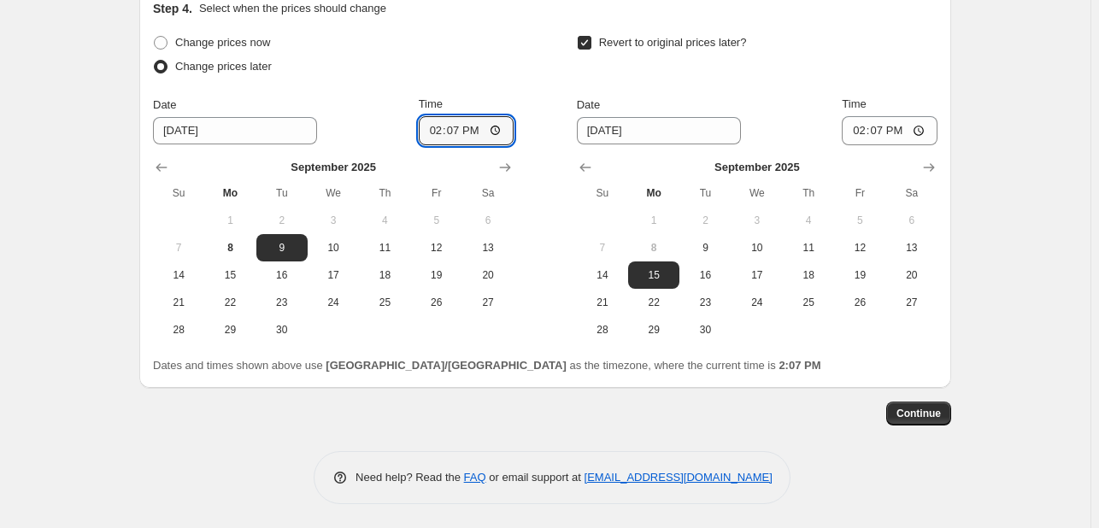
drag, startPoint x: 439, startPoint y: 128, endPoint x: 391, endPoint y: 196, distance: 82.8
click at [427, 153] on div "Date [DATE] Time 14:[DATE] Mo Tu We Th Fr Sa 1 2 3 4 5 6 7 8 9 10 11 12 13 14 1…" at bounding box center [333, 220] width 361 height 248
type input "00:00"
click at [771, 250] on span "10" at bounding box center [757, 248] width 38 height 14
type input "[DATE]"
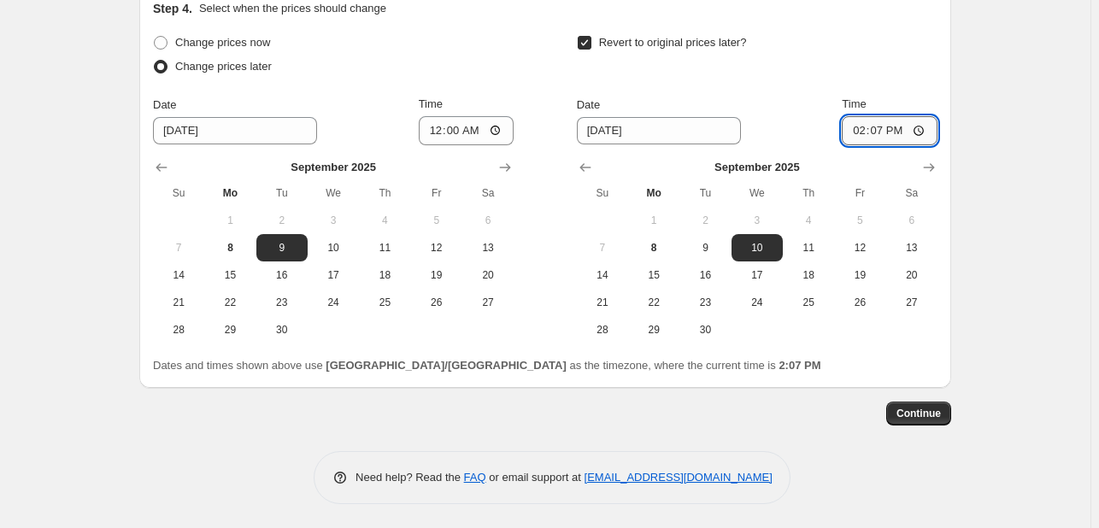
click at [864, 130] on input "14:07" at bounding box center [890, 130] width 96 height 29
type input "23:55"
click at [905, 419] on button "Continue" at bounding box center [918, 414] width 65 height 24
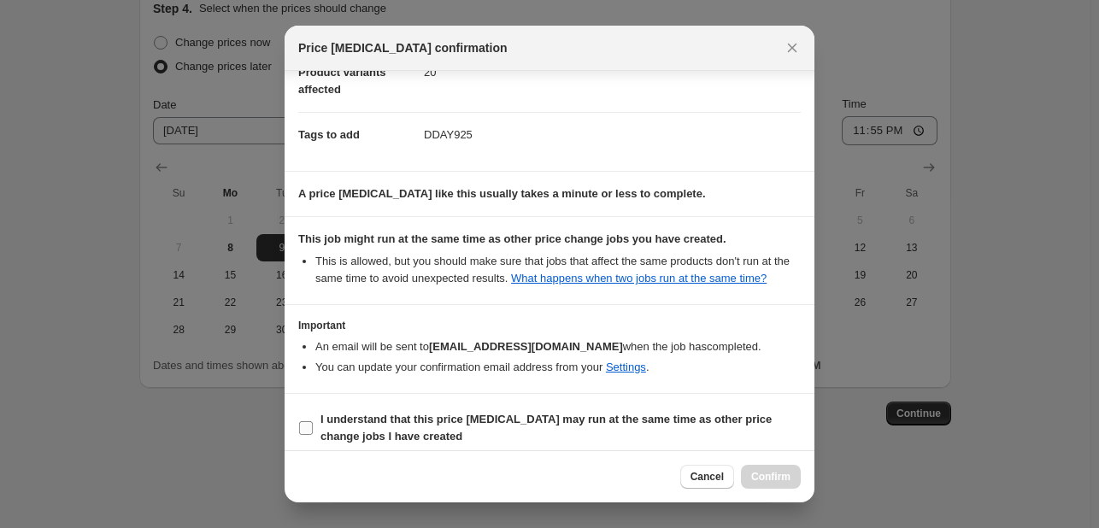
scroll to position [232, 0]
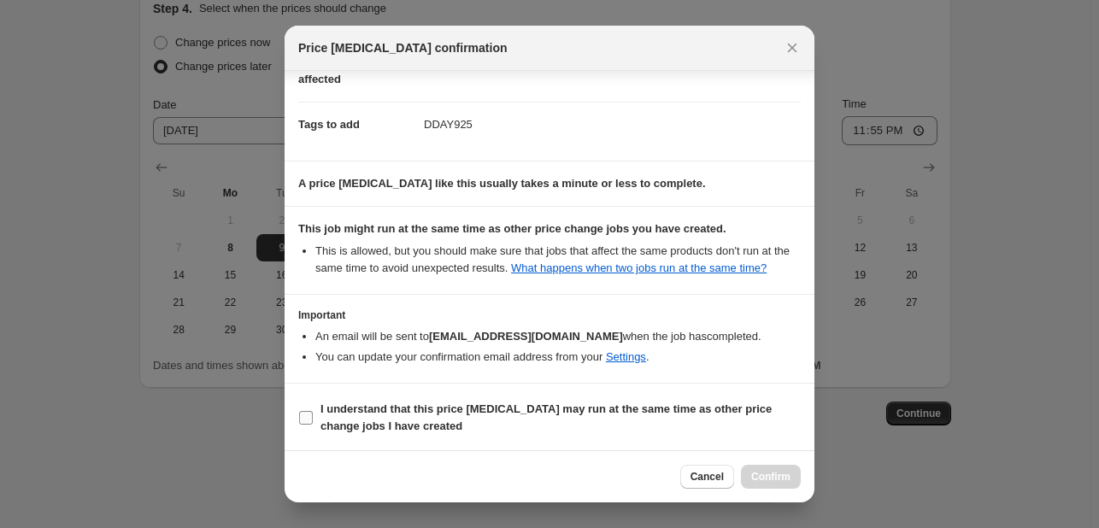
click at [570, 407] on b "I understand that this price [MEDICAL_DATA] may run at the same time as other p…" at bounding box center [545, 418] width 451 height 30
click at [313, 411] on input "I understand that this price [MEDICAL_DATA] may run at the same time as other p…" at bounding box center [306, 418] width 14 height 14
checkbox input "true"
click at [790, 470] on button "Confirm" at bounding box center [771, 477] width 60 height 24
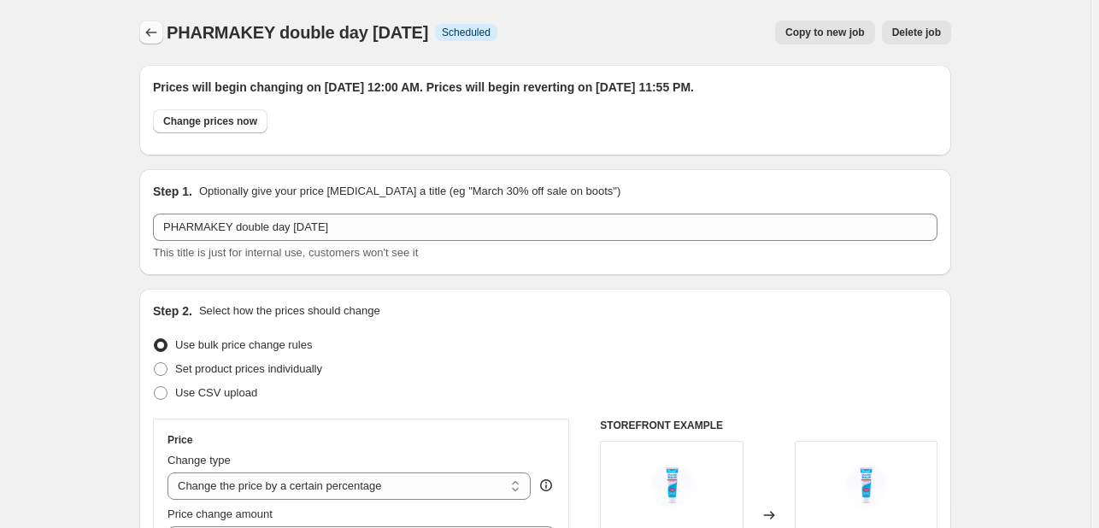
click at [150, 41] on button "Price change jobs" at bounding box center [151, 33] width 24 height 24
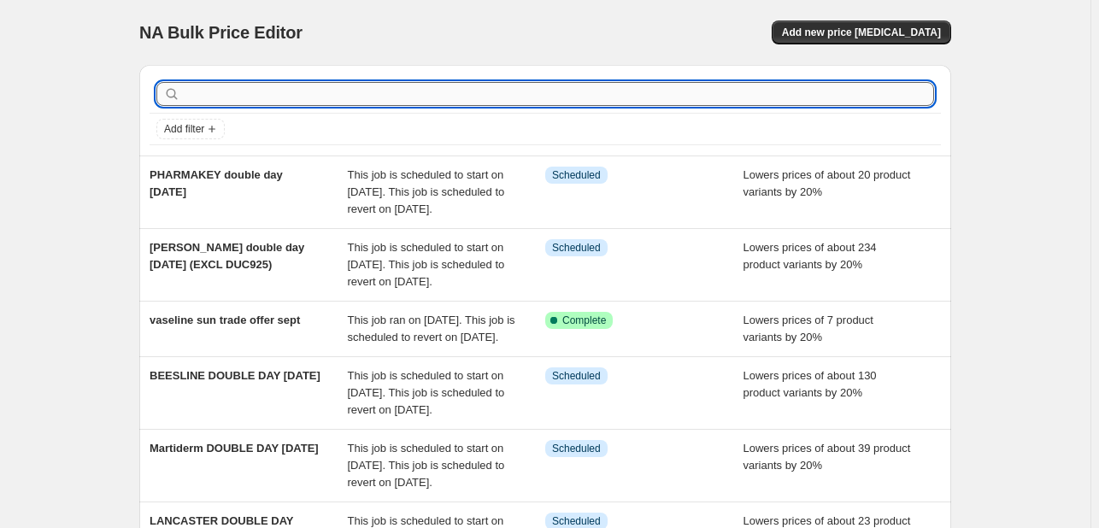
click at [264, 99] on input "text" at bounding box center [559, 94] width 750 height 24
type input "ALOELAB"
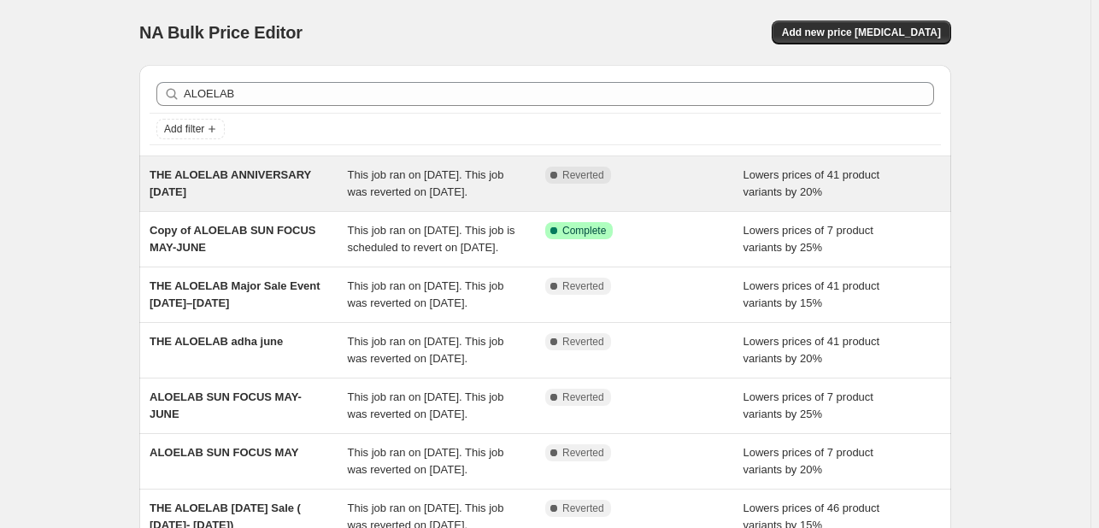
click at [414, 198] on span "This job ran on [DATE]. This job was reverted on [DATE]." at bounding box center [426, 183] width 156 height 30
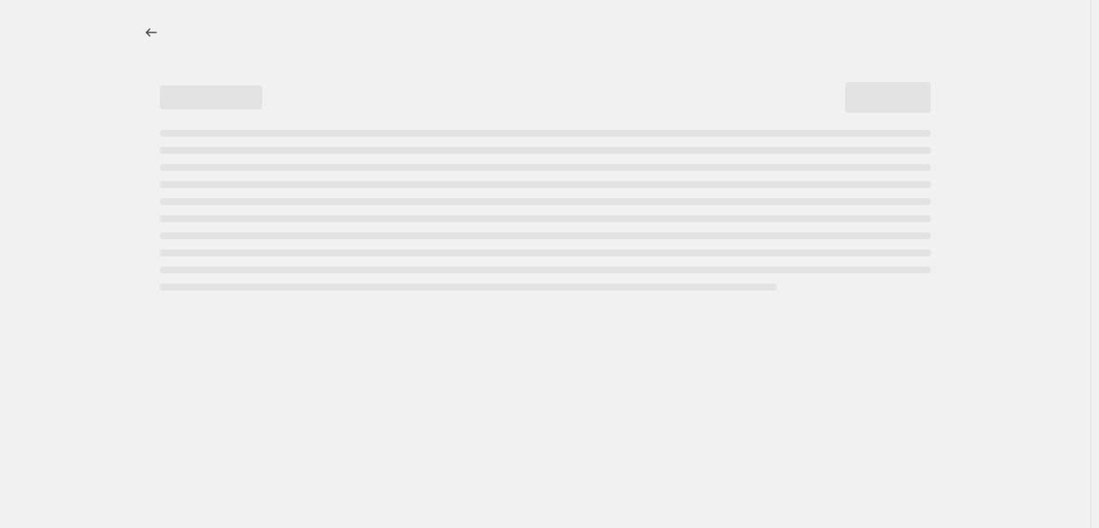
select select "percentage"
select select "tag"
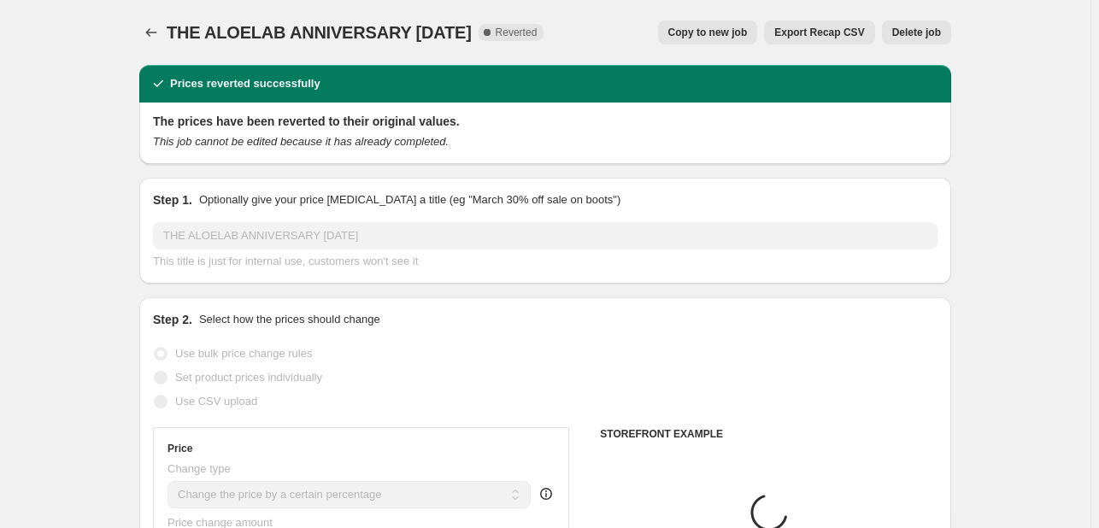
click at [684, 38] on span "Copy to new job" at bounding box center [707, 33] width 79 height 14
select select "percentage"
select select "tag"
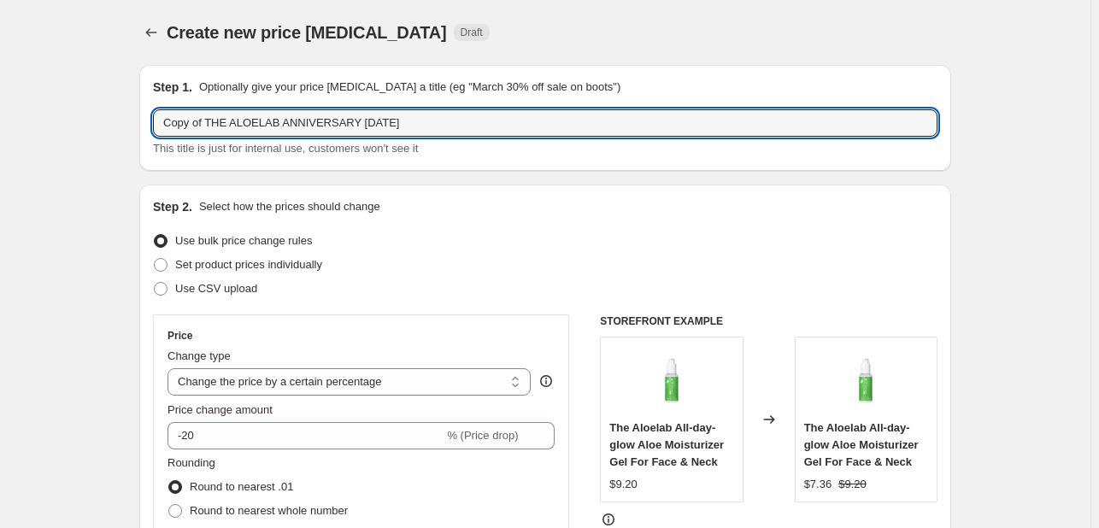
drag, startPoint x: 209, startPoint y: 120, endPoint x: 121, endPoint y: 117, distance: 87.2
drag, startPoint x: 238, startPoint y: 124, endPoint x: 598, endPoint y: 126, distance: 359.8
click at [598, 126] on input "THE ALOELAB ANNIVERSARY [DATE]" at bounding box center [545, 122] width 784 height 27
type input "THE ALOELAB DOUBLE DAY [DATE]"
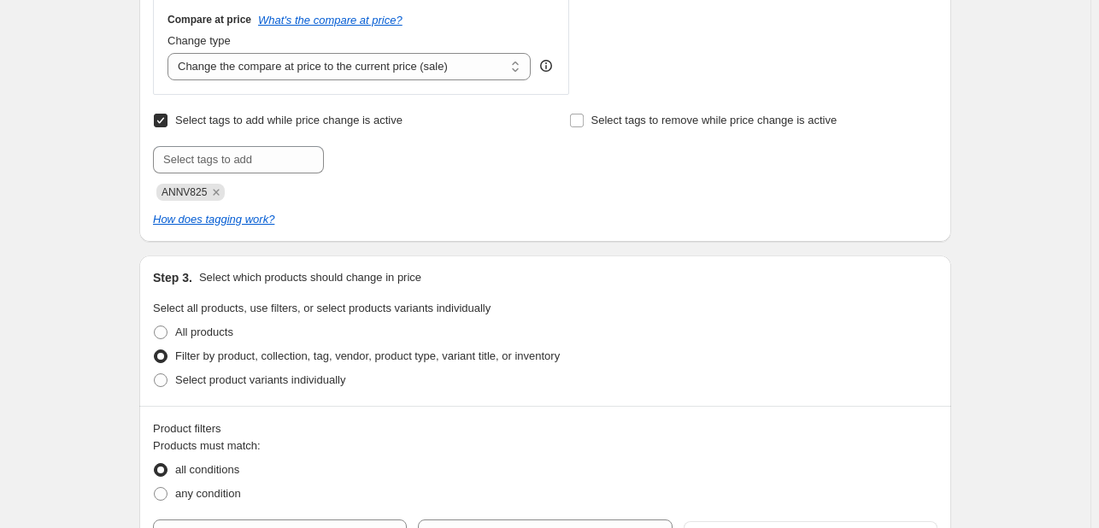
scroll to position [684, 0]
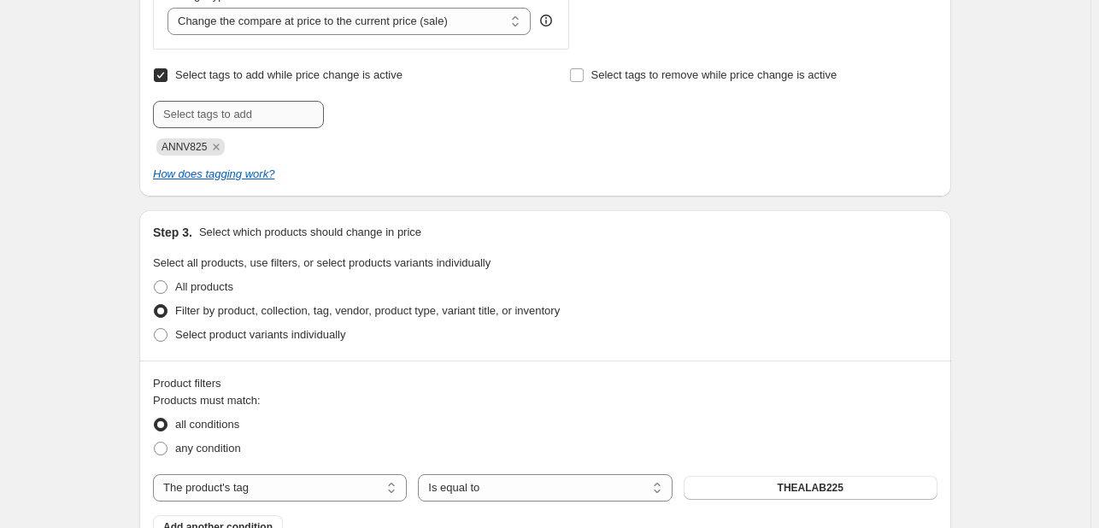
drag, startPoint x: 218, startPoint y: 148, endPoint x: 221, endPoint y: 115, distance: 32.7
click at [218, 148] on icon "Remove ANNV825" at bounding box center [217, 147] width 6 height 6
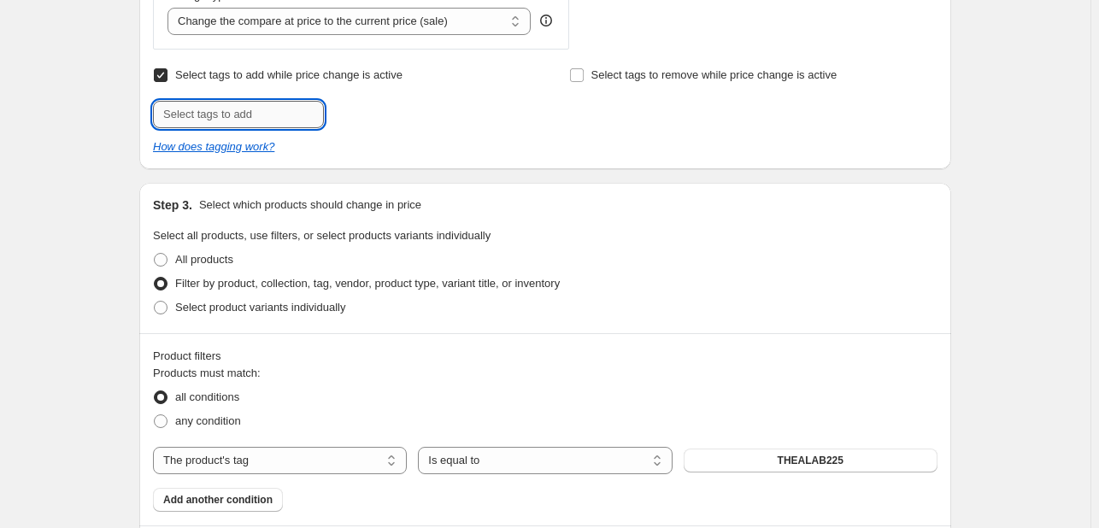
click at [220, 108] on input "text" at bounding box center [238, 114] width 171 height 27
type input "DDAY925"
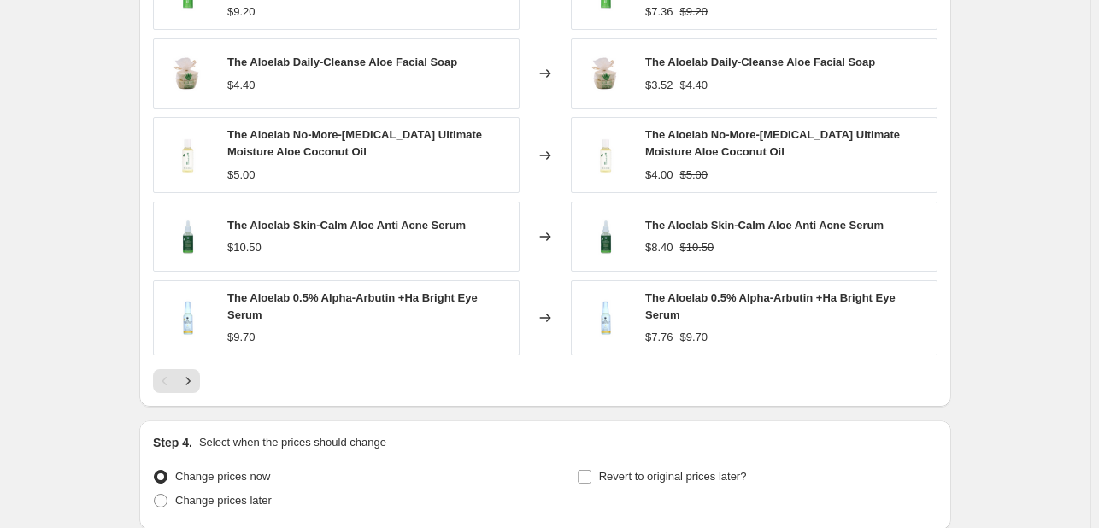
scroll to position [1367, 0]
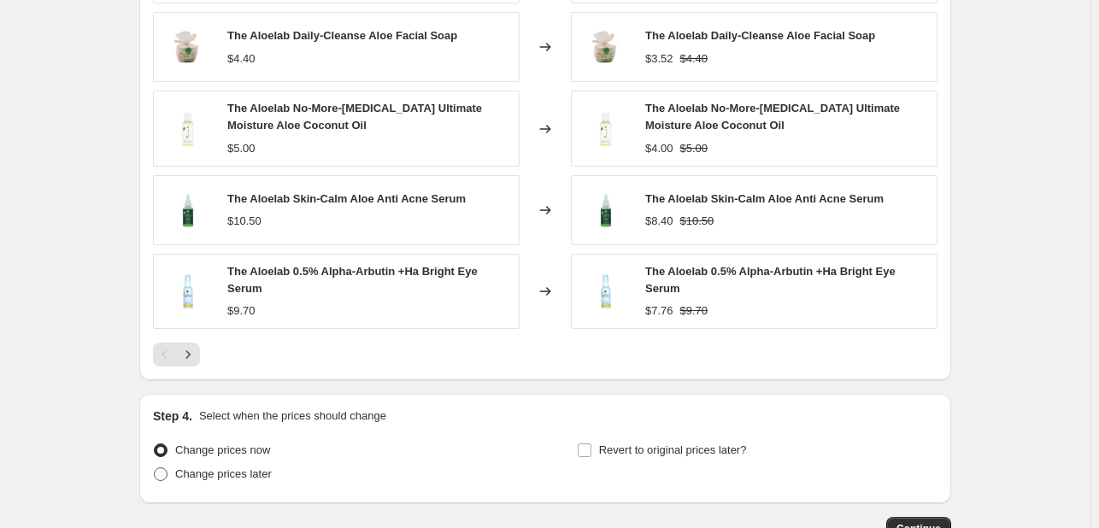
click at [264, 470] on span "Change prices later" at bounding box center [223, 473] width 97 height 13
click at [155, 468] on input "Change prices later" at bounding box center [154, 467] width 1 height 1
radio input "true"
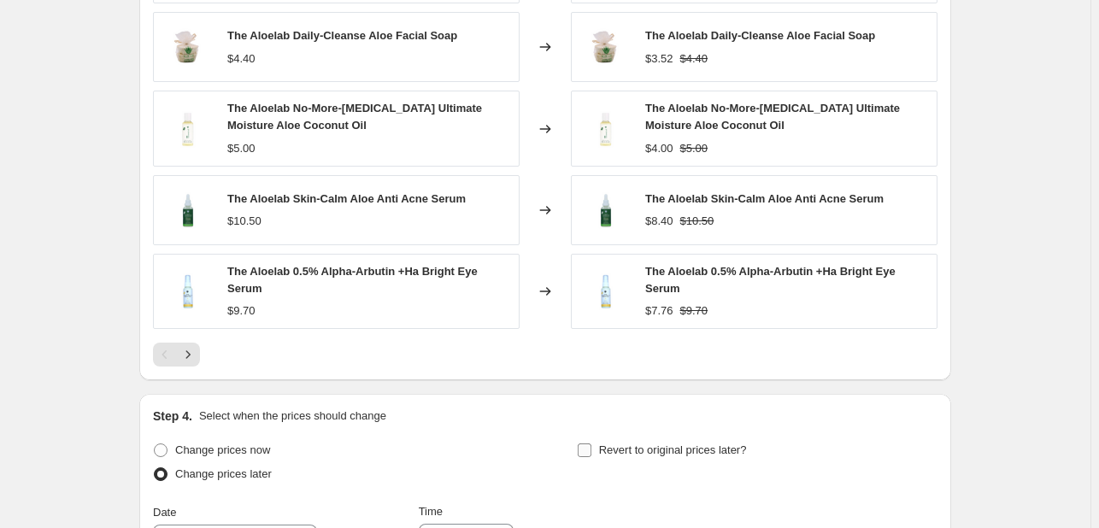
click at [644, 456] on span "Revert to original prices later?" at bounding box center [673, 450] width 148 height 17
click at [591, 456] on input "Revert to original prices later?" at bounding box center [585, 451] width 14 height 14
checkbox input "true"
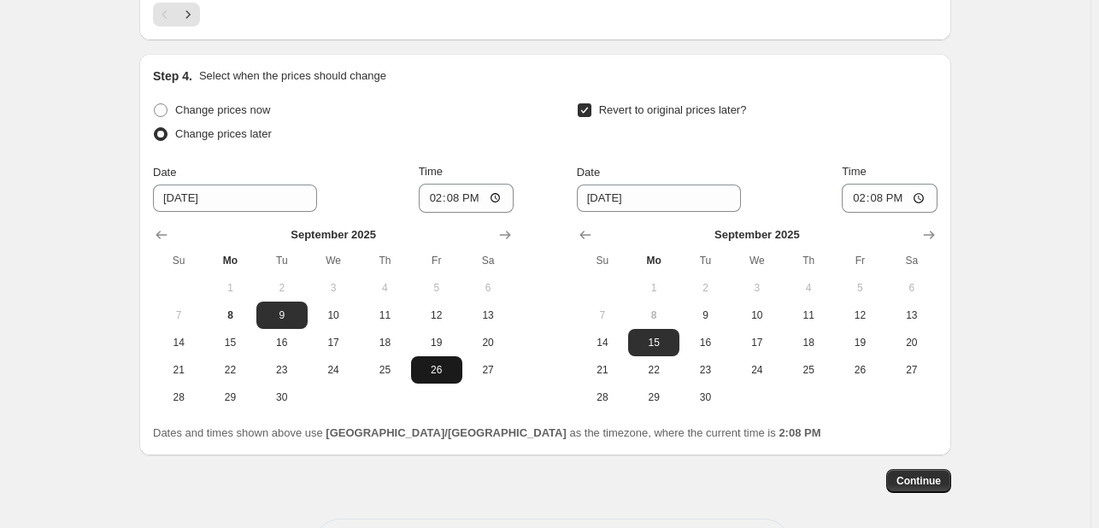
scroll to position [1709, 0]
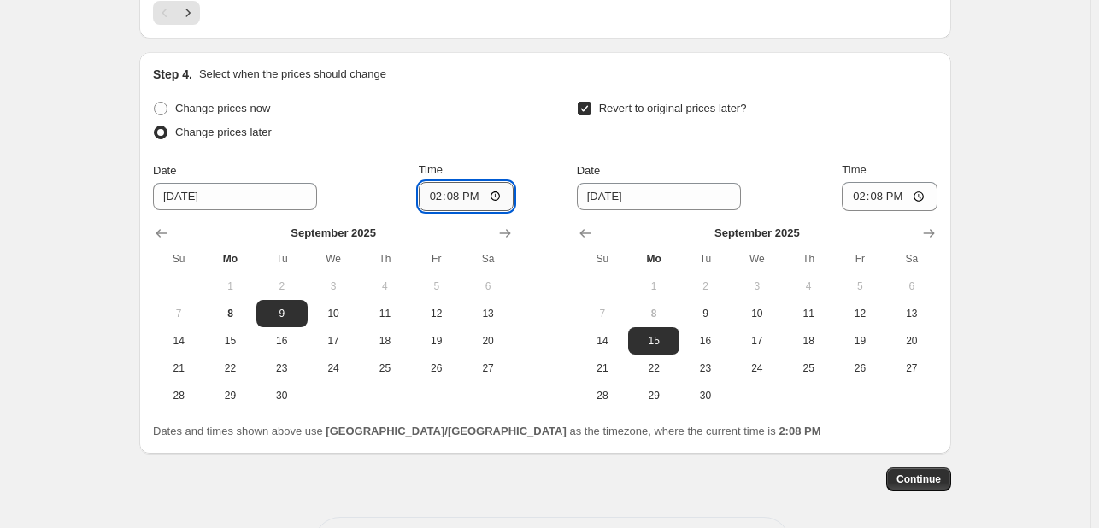
click at [444, 185] on input "14:08" at bounding box center [467, 196] width 96 height 29
type input "00:00"
click at [820, 309] on span "11" at bounding box center [809, 314] width 38 height 14
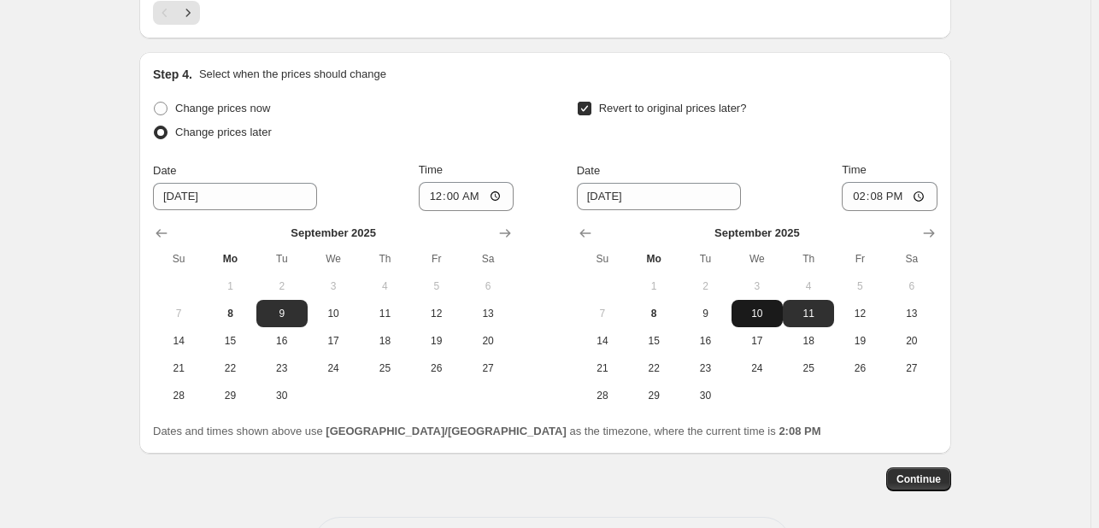
click at [773, 303] on button "10" at bounding box center [757, 313] width 51 height 27
type input "[DATE]"
click at [861, 190] on input "14:08" at bounding box center [890, 196] width 96 height 29
type input "23:55"
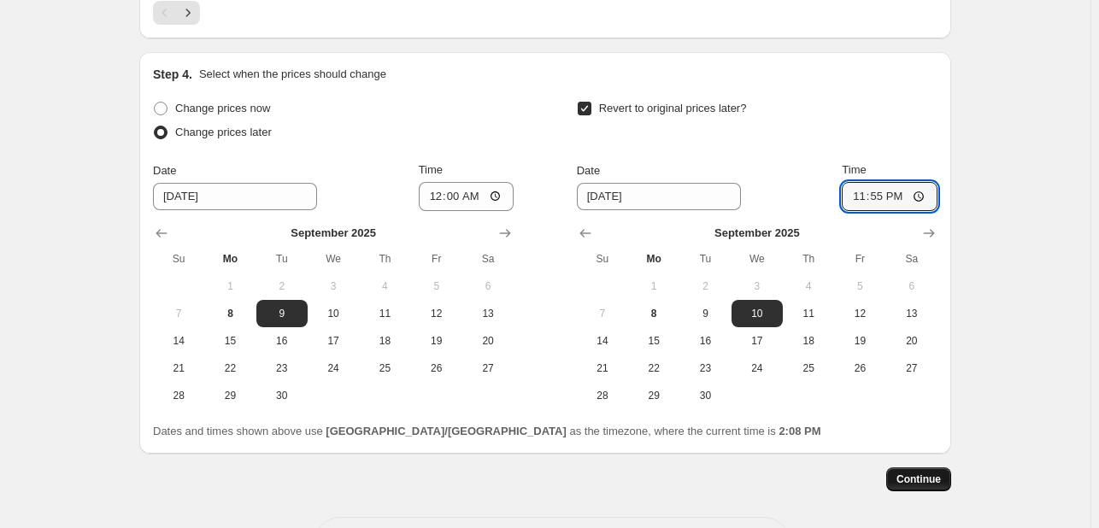
click at [933, 470] on span "Continue" at bounding box center [918, 480] width 44 height 14
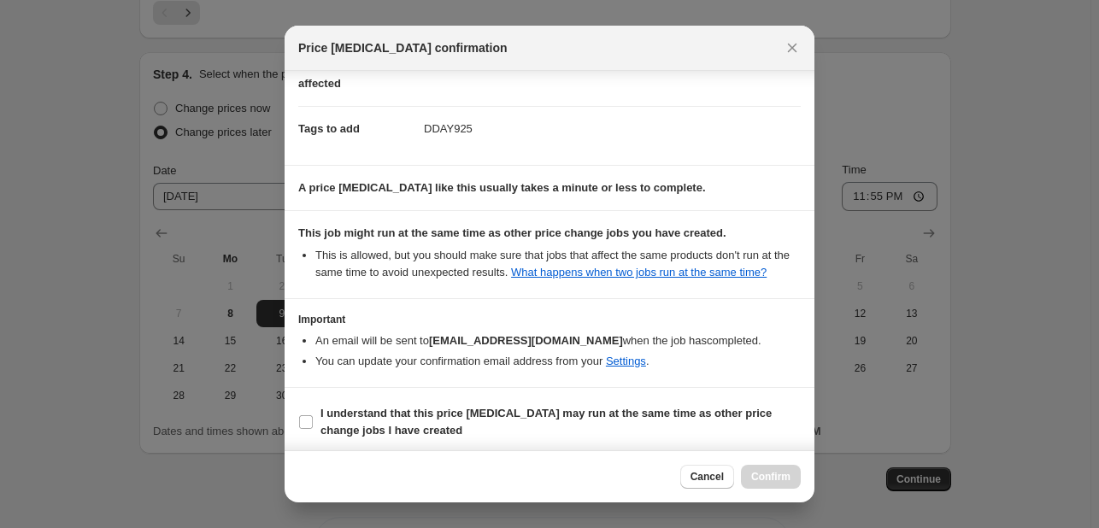
scroll to position [232, 0]
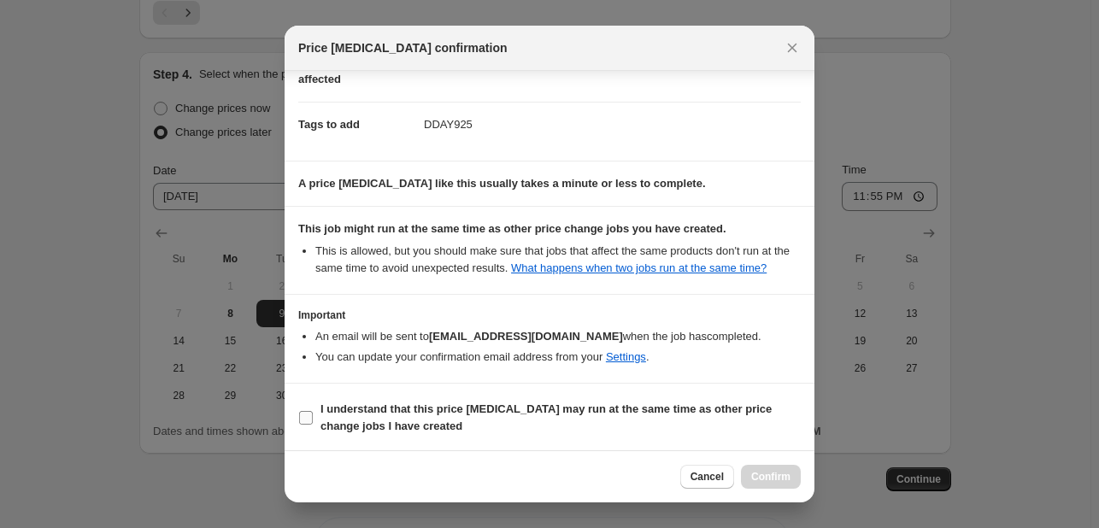
click at [684, 414] on span "I understand that this price [MEDICAL_DATA] may run at the same time as other p…" at bounding box center [560, 418] width 480 height 34
click at [313, 414] on input "I understand that this price [MEDICAL_DATA] may run at the same time as other p…" at bounding box center [306, 418] width 14 height 14
checkbox input "true"
click at [769, 470] on span "Confirm" at bounding box center [770, 477] width 39 height 14
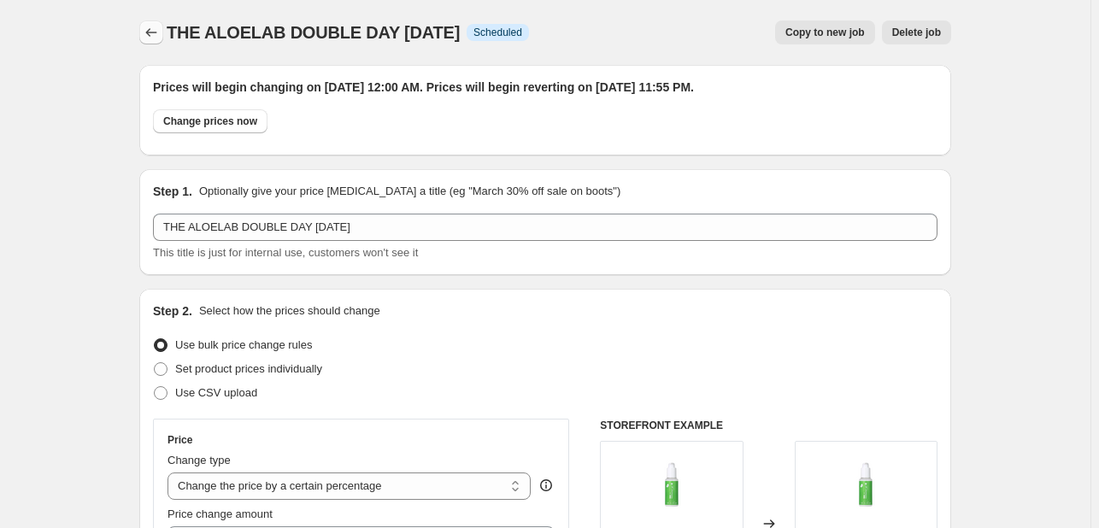
click at [151, 27] on icon "Price change jobs" at bounding box center [151, 32] width 17 height 17
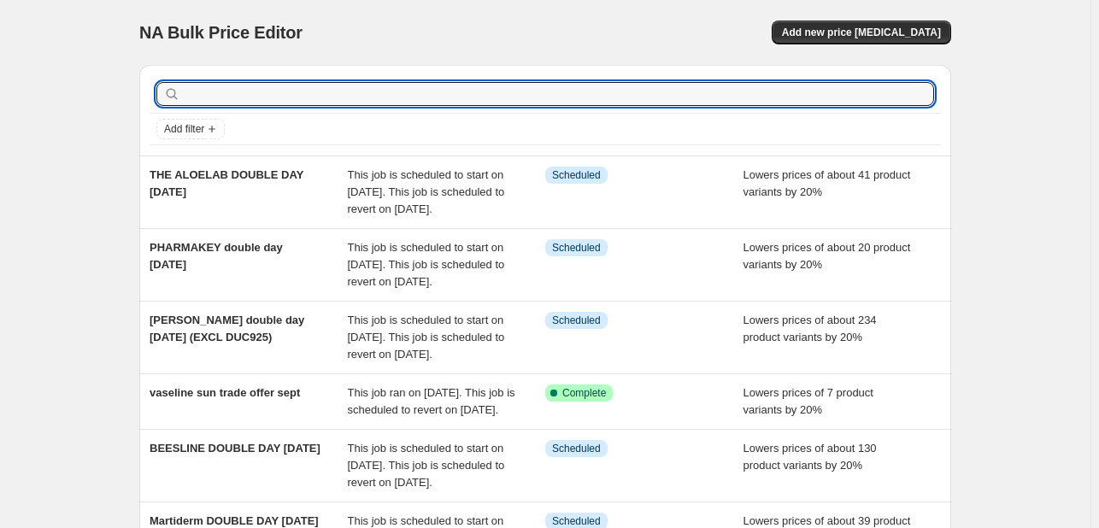
click at [250, 105] on input "text" at bounding box center [559, 94] width 750 height 24
type input "THANK"
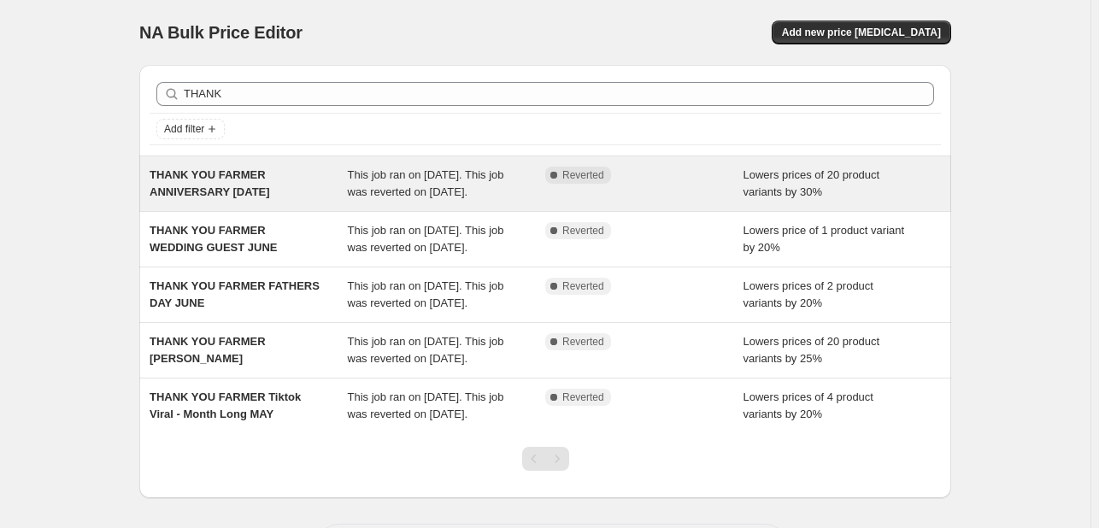
click at [388, 160] on div "THANK YOU FARMER ANNIVERSARY [DATE] This job ran on [DATE]. This job was revert…" at bounding box center [545, 183] width 812 height 55
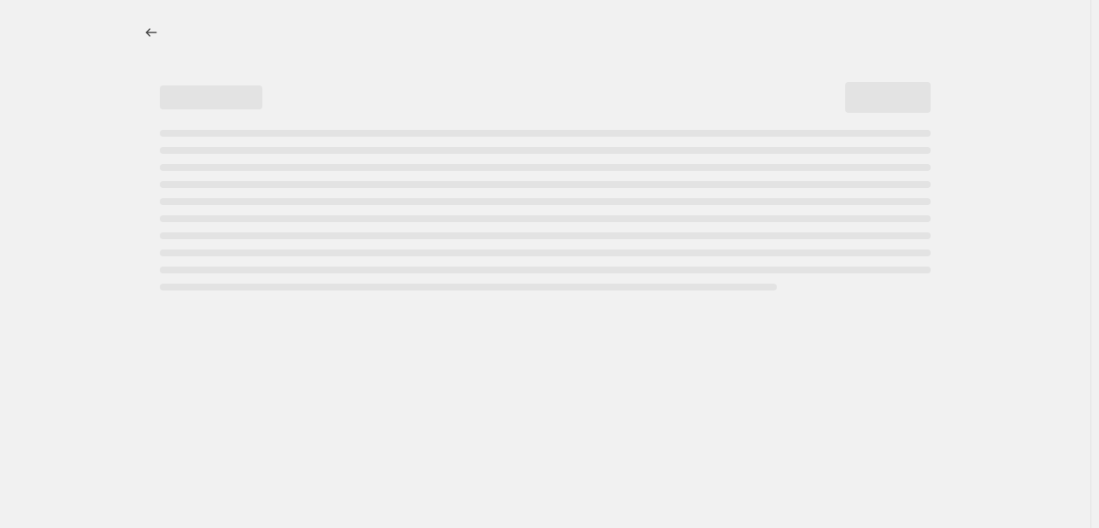
select select "percentage"
select select "tag"
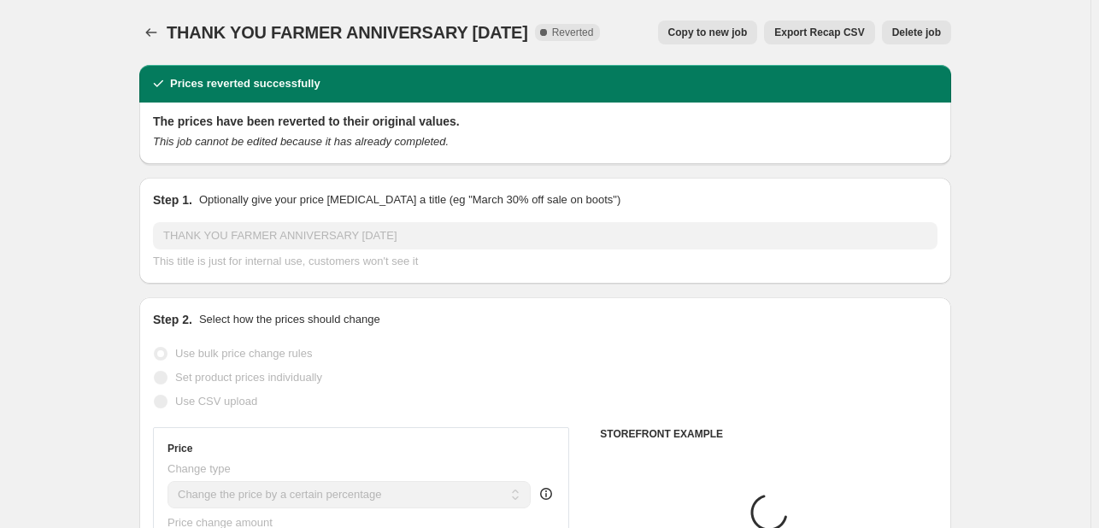
click at [670, 34] on div "Copy to new job Export Recap CSV Delete job" at bounding box center [783, 33] width 338 height 24
click at [684, 32] on span "Copy to new job" at bounding box center [707, 33] width 79 height 14
select select "percentage"
select select "tag"
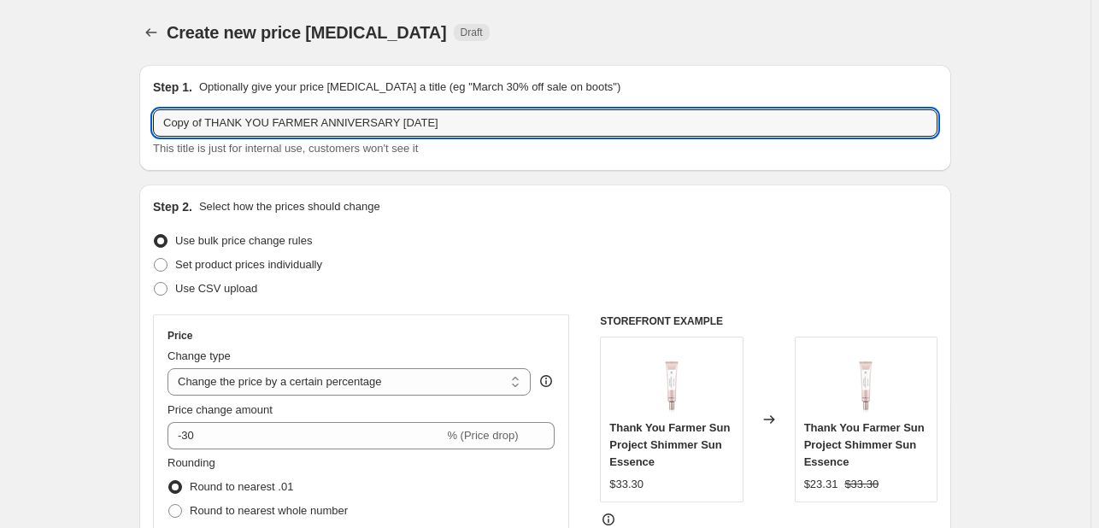
drag, startPoint x: 208, startPoint y: 123, endPoint x: 79, endPoint y: 97, distance: 131.7
drag, startPoint x: 303, startPoint y: 124, endPoint x: 567, endPoint y: 124, distance: 264.9
click at [567, 124] on input "THANK YOU FARMER ANNIVERSARY [DATE]" at bounding box center [545, 122] width 784 height 27
type input "THANK YOU FARMER DOUBLE DAY [DATE]"
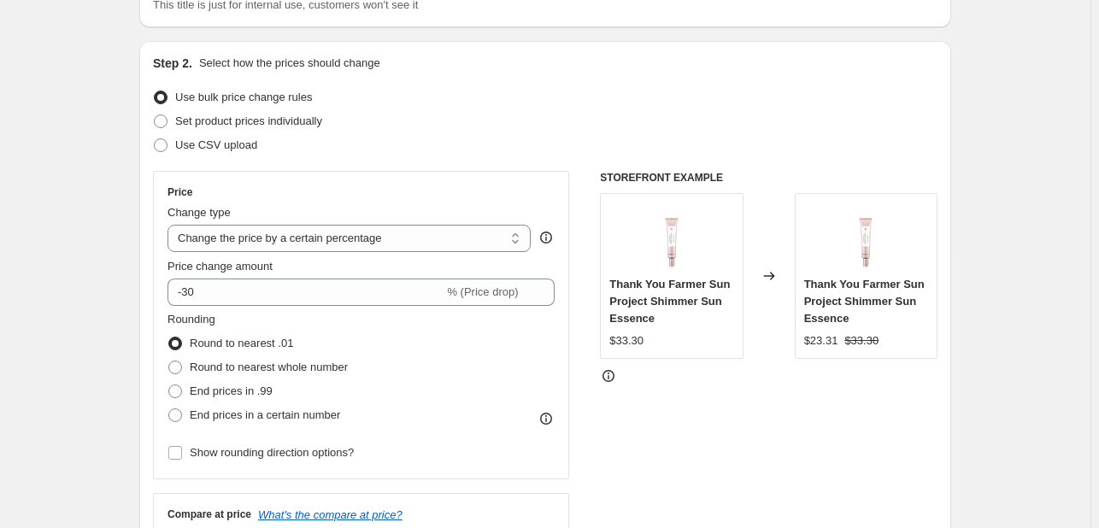
scroll to position [171, 0]
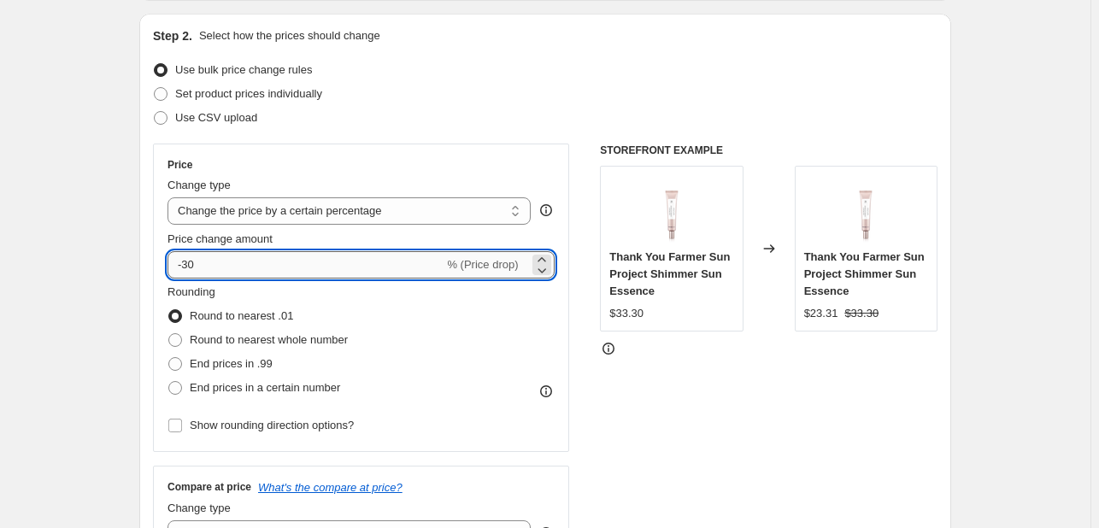
click at [194, 264] on input "-30" at bounding box center [305, 264] width 276 height 27
type input "-20"
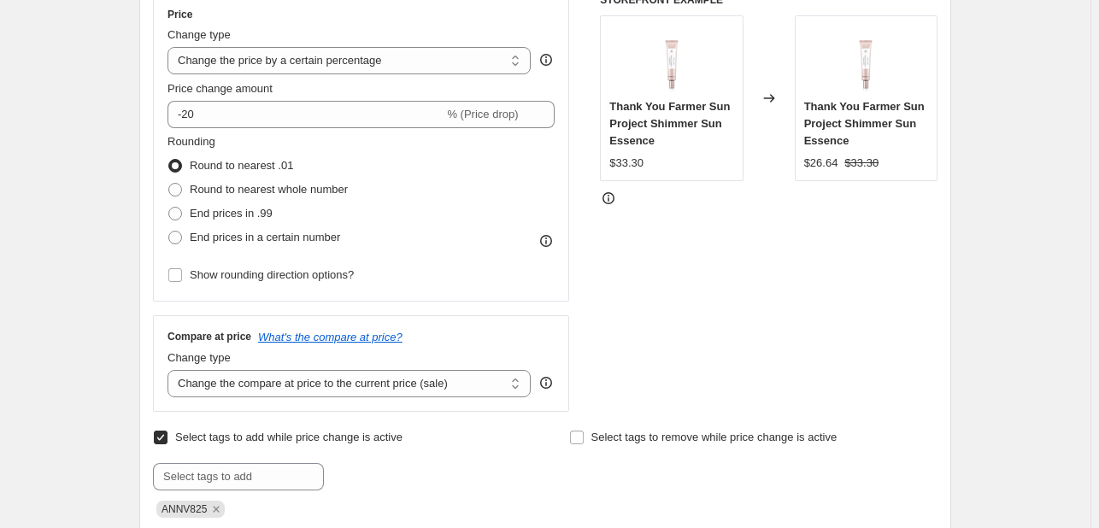
scroll to position [513, 0]
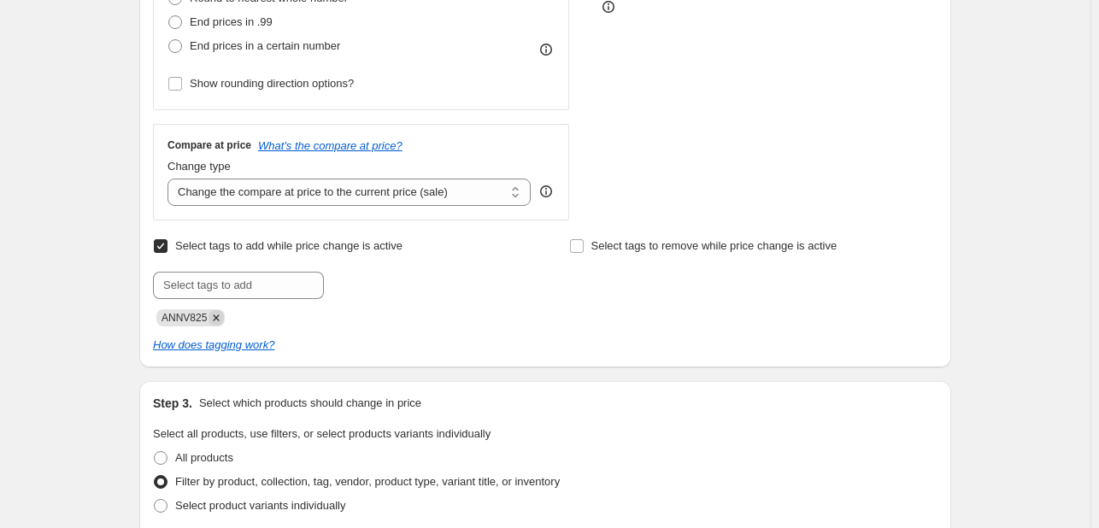
click at [222, 316] on icon "Remove ANNV825" at bounding box center [216, 317] width 15 height 15
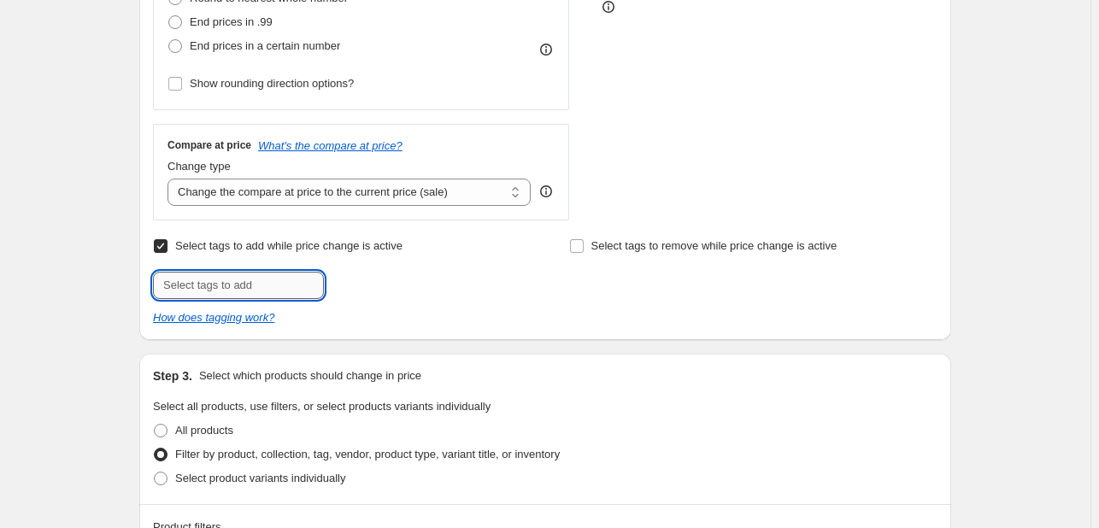
click at [226, 291] on input "text" at bounding box center [238, 285] width 171 height 27
type input "DDAY925"
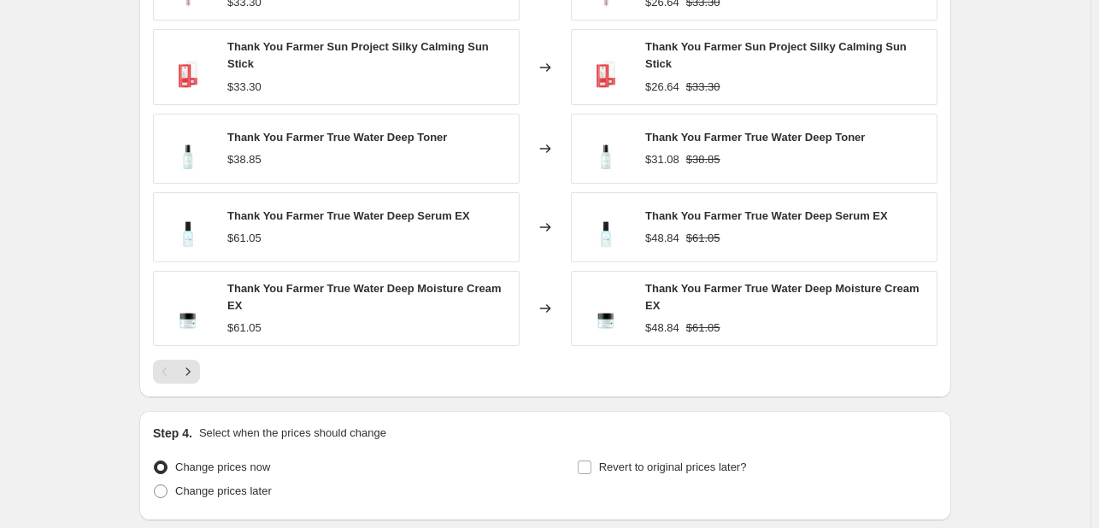
scroll to position [1367, 0]
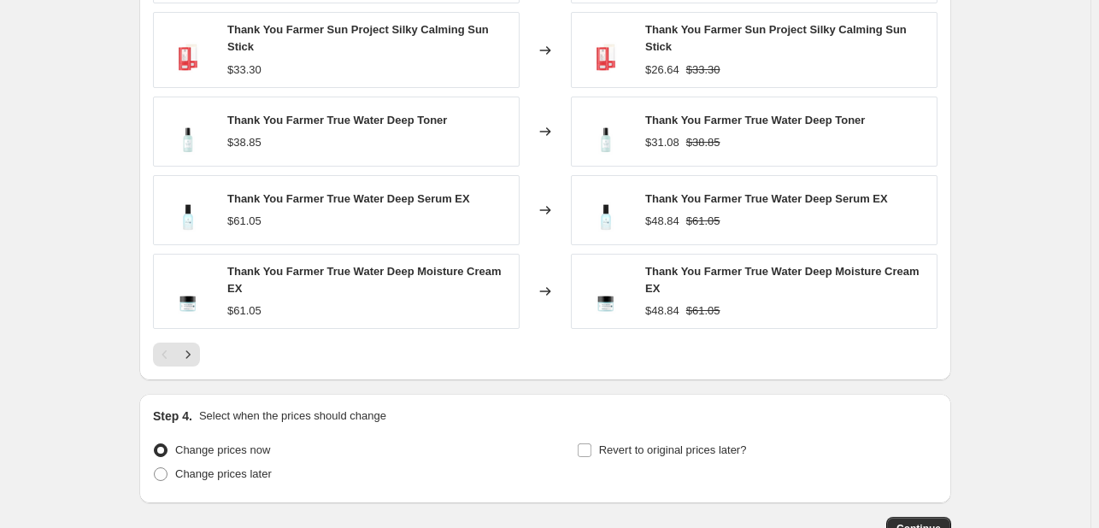
click at [267, 445] on span "Change prices now" at bounding box center [222, 450] width 95 height 17
click at [155, 444] on input "Change prices now" at bounding box center [154, 444] width 1 height 1
click at [267, 467] on span "Change prices later" at bounding box center [223, 473] width 97 height 13
click at [155, 467] on input "Change prices later" at bounding box center [154, 467] width 1 height 1
radio input "true"
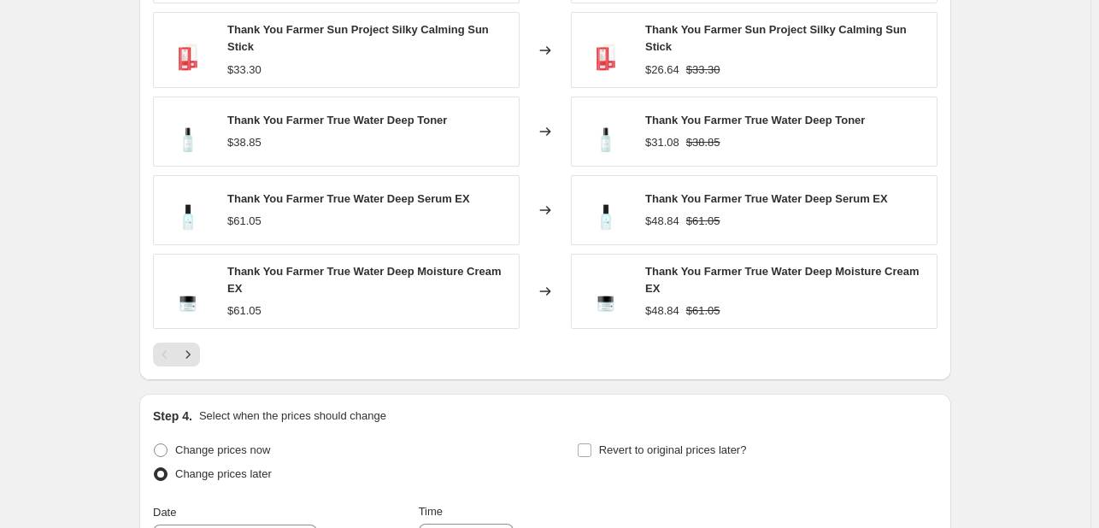
click at [654, 444] on span "Revert to original prices later?" at bounding box center [673, 450] width 148 height 13
click at [591, 444] on input "Revert to original prices later?" at bounding box center [585, 451] width 14 height 14
checkbox input "true"
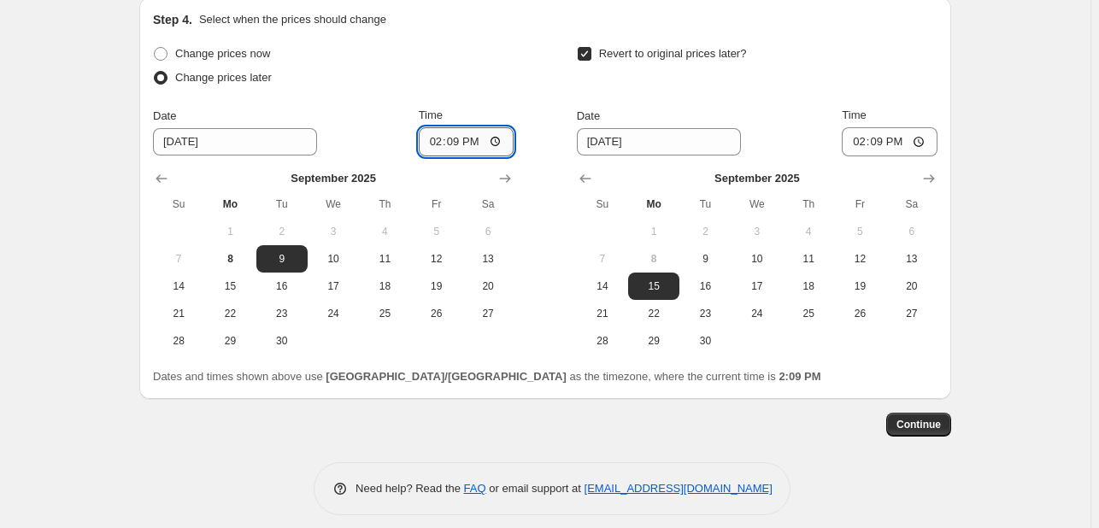
click at [427, 139] on input "14:09" at bounding box center [467, 141] width 96 height 29
type input "00:00"
click at [767, 245] on button "10" at bounding box center [757, 258] width 51 height 27
type input "[DATE]"
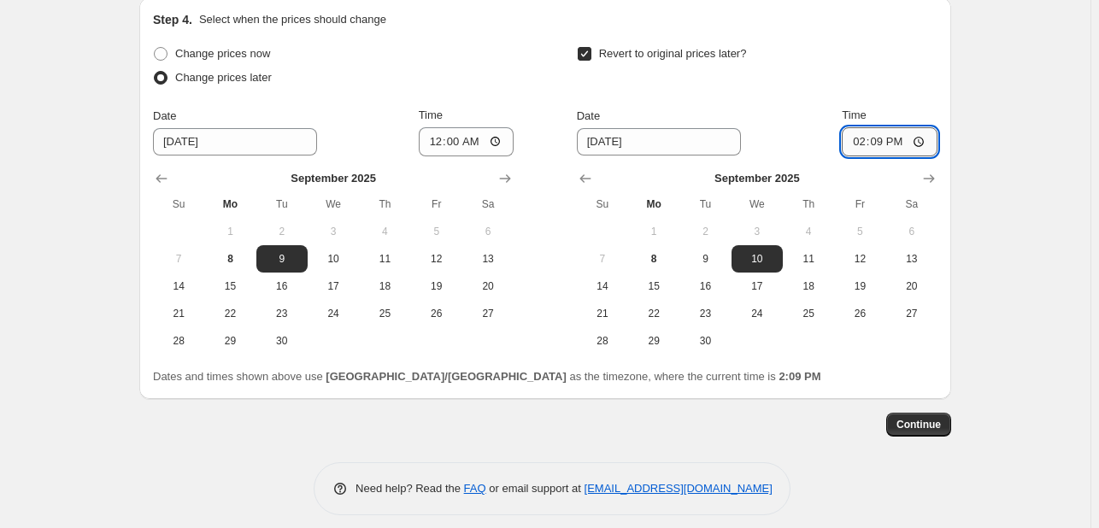
click at [861, 131] on input "14:09" at bounding box center [890, 141] width 96 height 29
type input "23:55"
click at [916, 418] on span "Continue" at bounding box center [918, 425] width 44 height 14
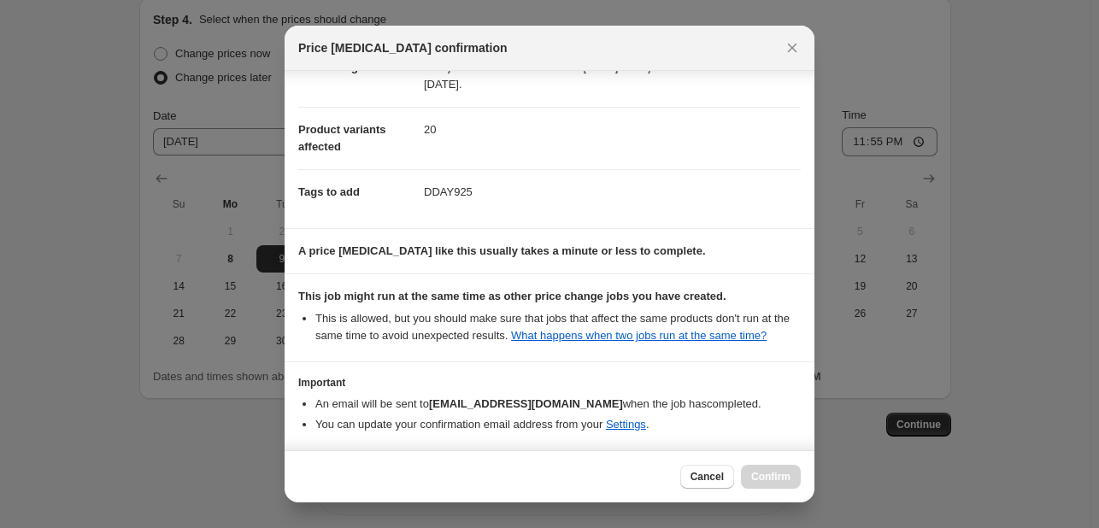
scroll to position [232, 0]
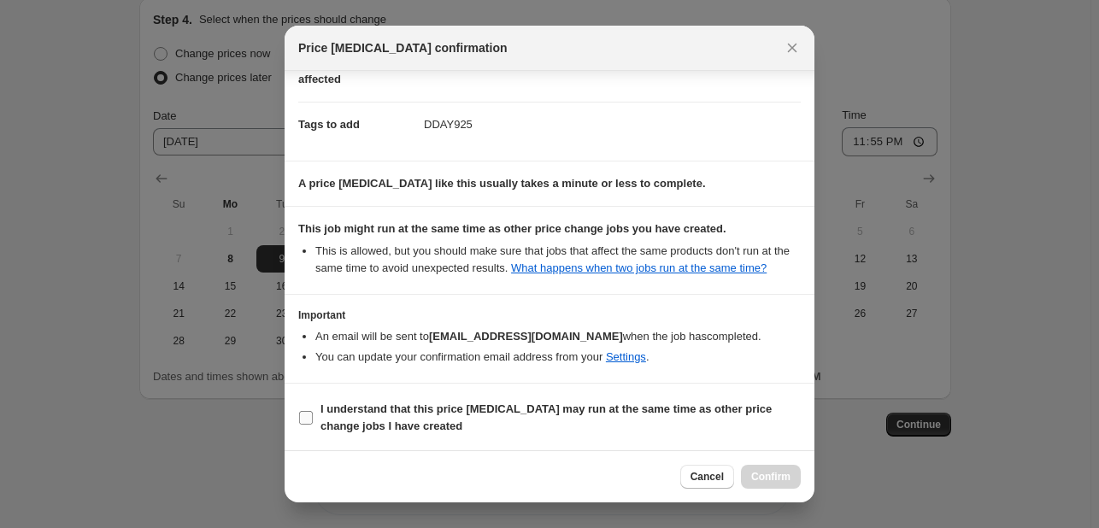
click at [673, 403] on b "I understand that this price [MEDICAL_DATA] may run at the same time as other p…" at bounding box center [545, 418] width 451 height 30
click at [313, 411] on input "I understand that this price [MEDICAL_DATA] may run at the same time as other p…" at bounding box center [306, 418] width 14 height 14
checkbox input "true"
click at [776, 470] on span "Confirm" at bounding box center [770, 477] width 39 height 14
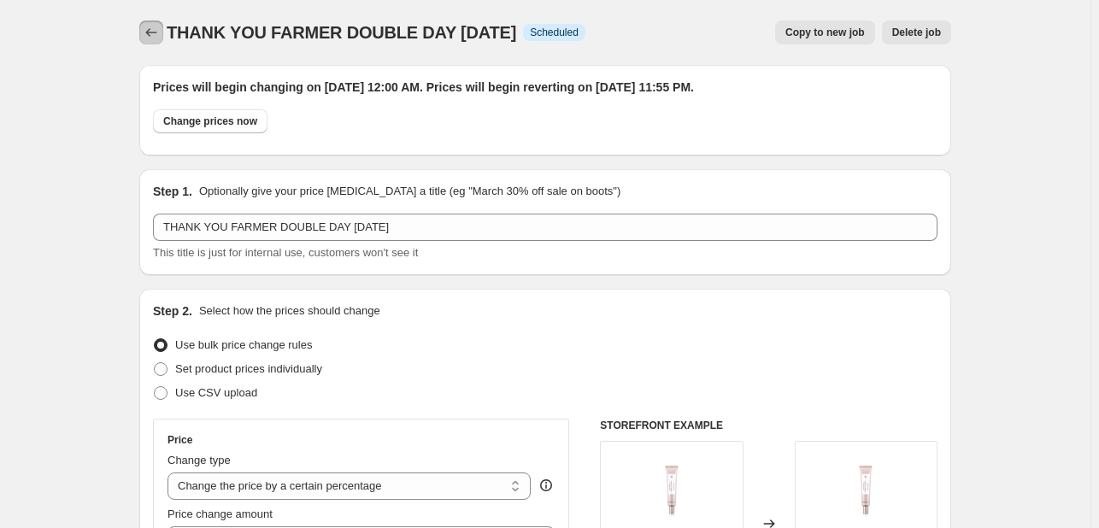
click at [150, 36] on icon "Price change jobs" at bounding box center [151, 32] width 17 height 17
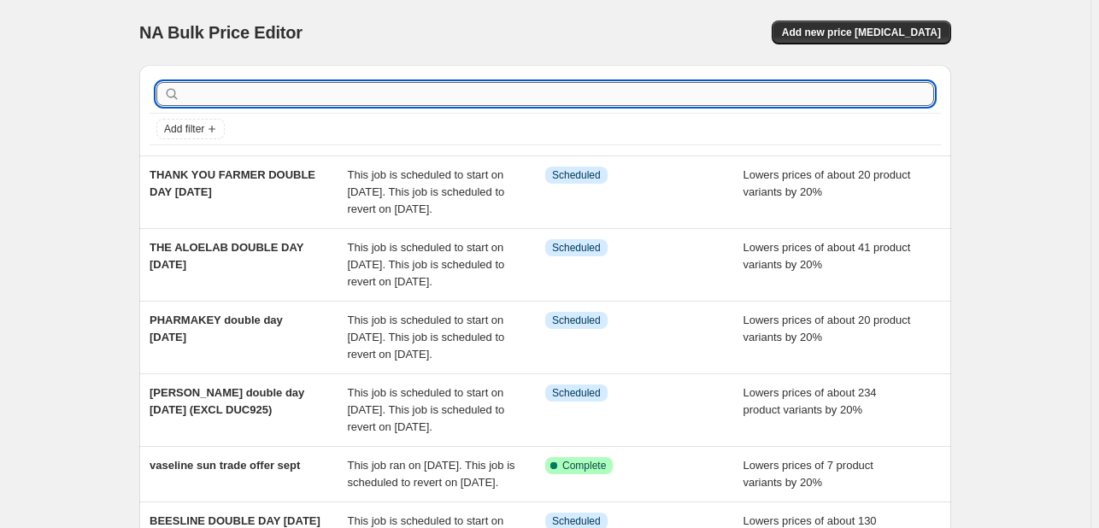
click at [364, 102] on input "text" at bounding box center [559, 94] width 750 height 24
type input "ELEMENTRE"
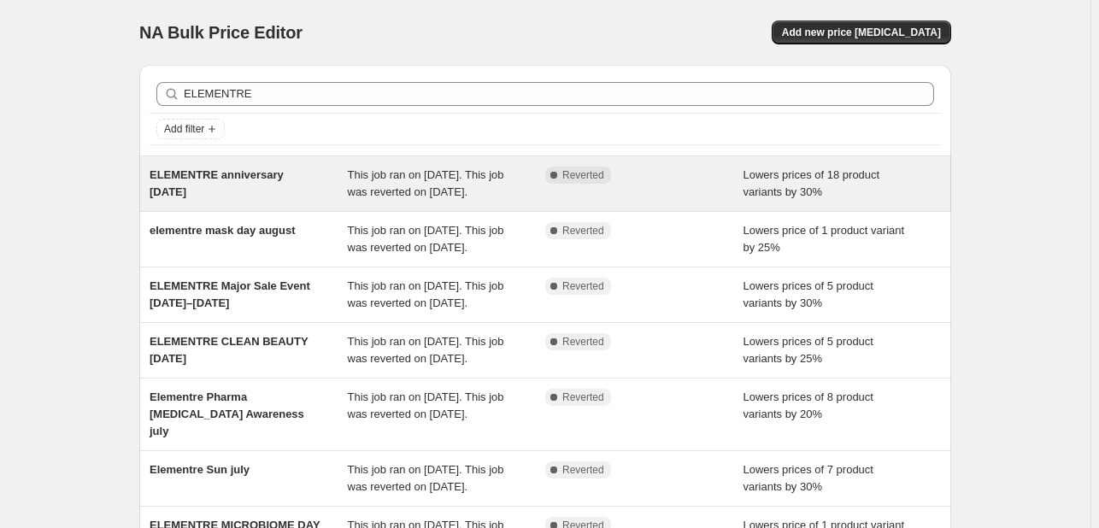
click at [403, 162] on div "ELEMENTRE anniversary [DATE] This job ran on [DATE]. This job was reverted on […" at bounding box center [545, 183] width 812 height 55
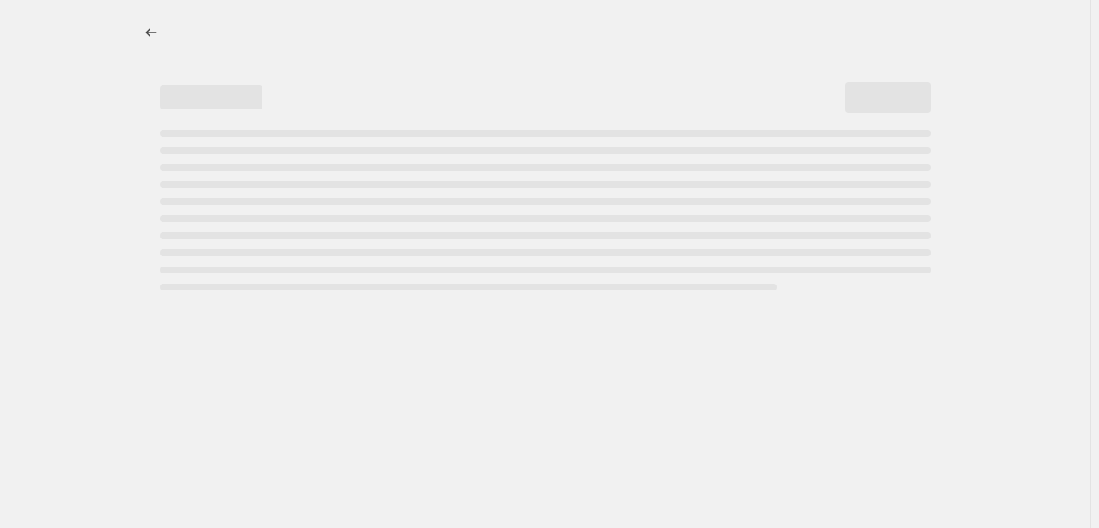
select select "percentage"
select select "tag"
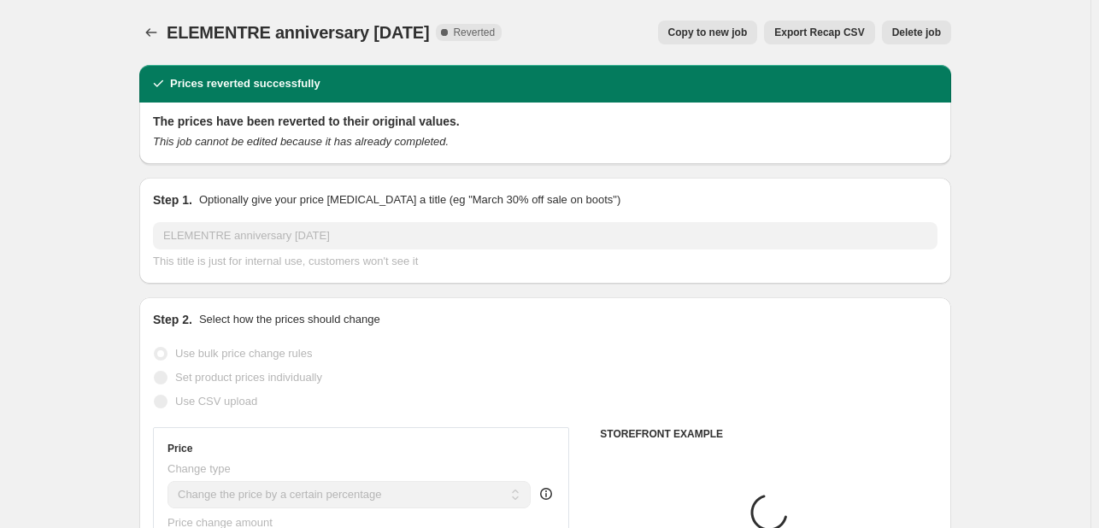
click at [700, 38] on span "Copy to new job" at bounding box center [707, 33] width 79 height 14
select select "percentage"
select select "tag"
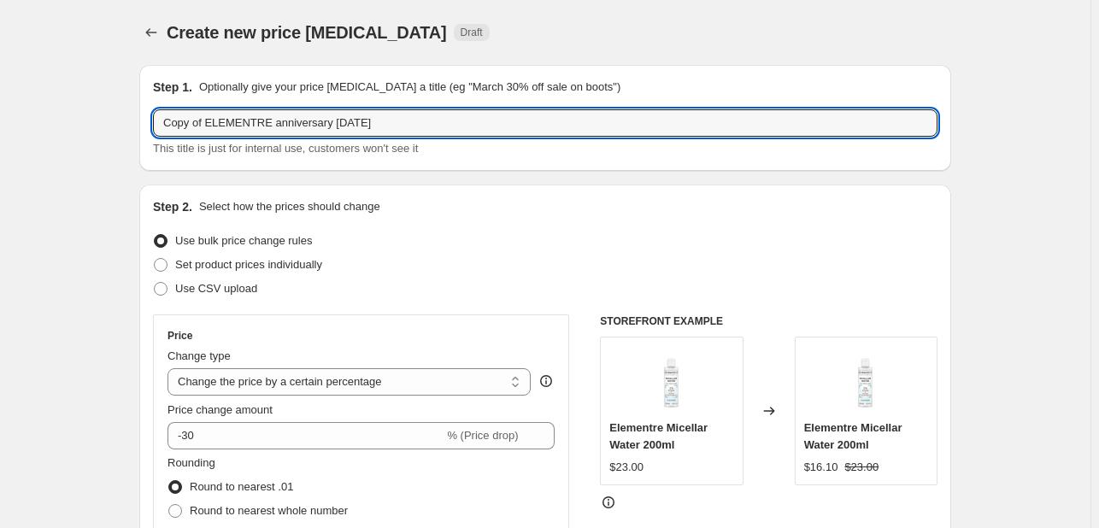
drag, startPoint x: 210, startPoint y: 120, endPoint x: 75, endPoint y: 104, distance: 136.0
type input "ELEMENTRE DOUBLE DAY SEPT255"
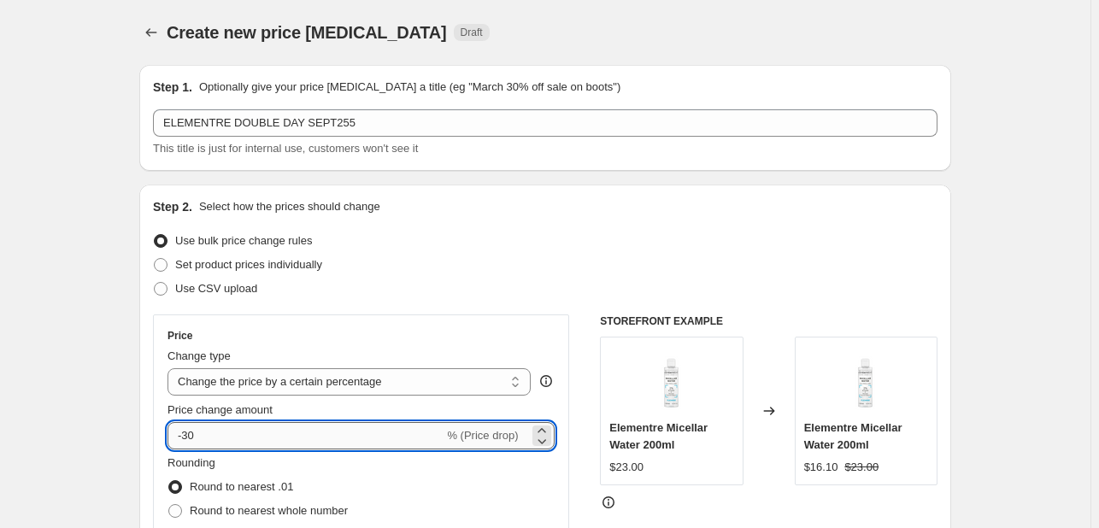
click at [231, 426] on input "-30" at bounding box center [305, 435] width 276 height 27
type input "-3"
type input "-20"
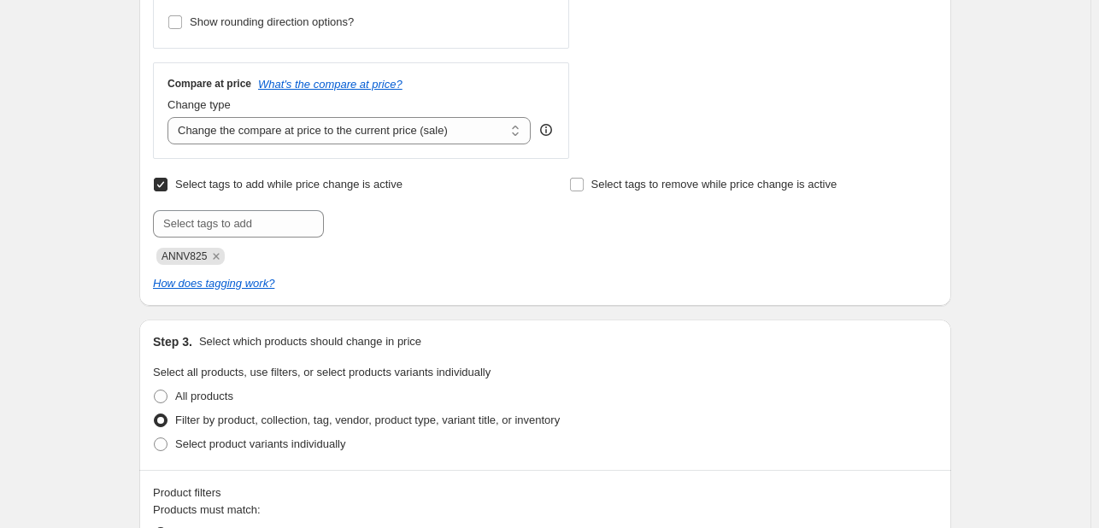
scroll to position [684, 0]
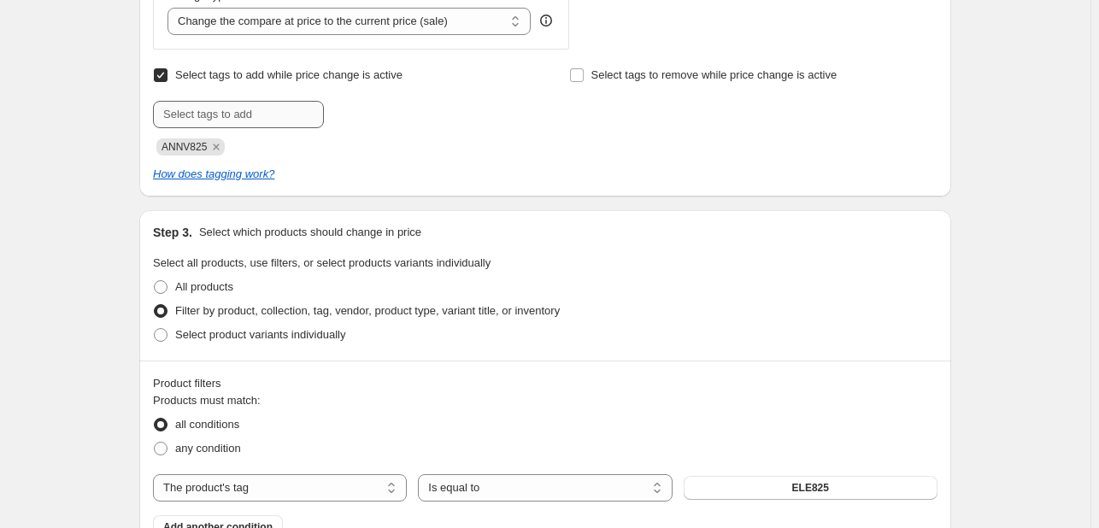
drag, startPoint x: 226, startPoint y: 143, endPoint x: 221, endPoint y: 116, distance: 26.8
click at [224, 143] on icon "Remove ANNV825" at bounding box center [216, 146] width 15 height 15
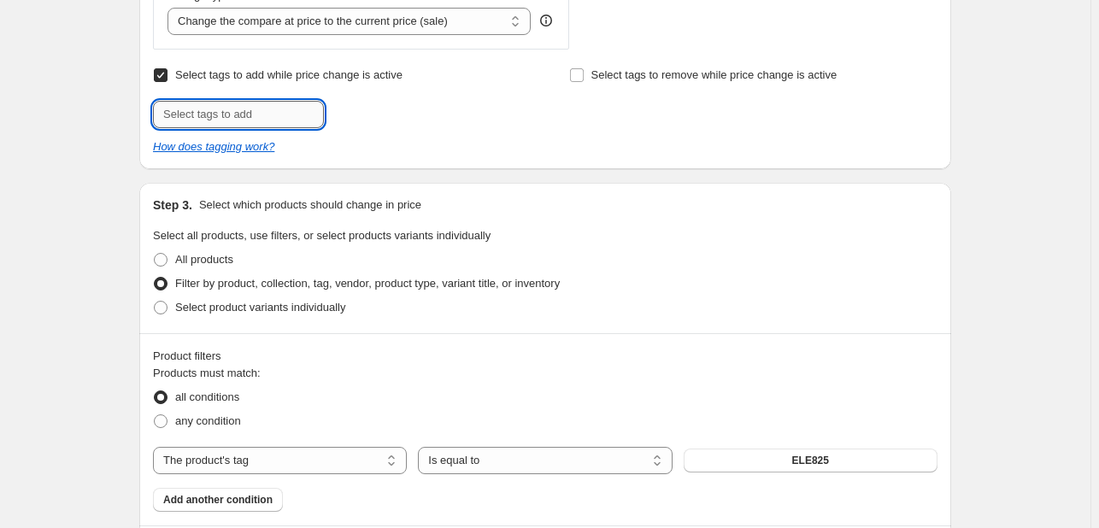
click at [219, 112] on input "text" at bounding box center [238, 114] width 171 height 27
type input "DDAY925"
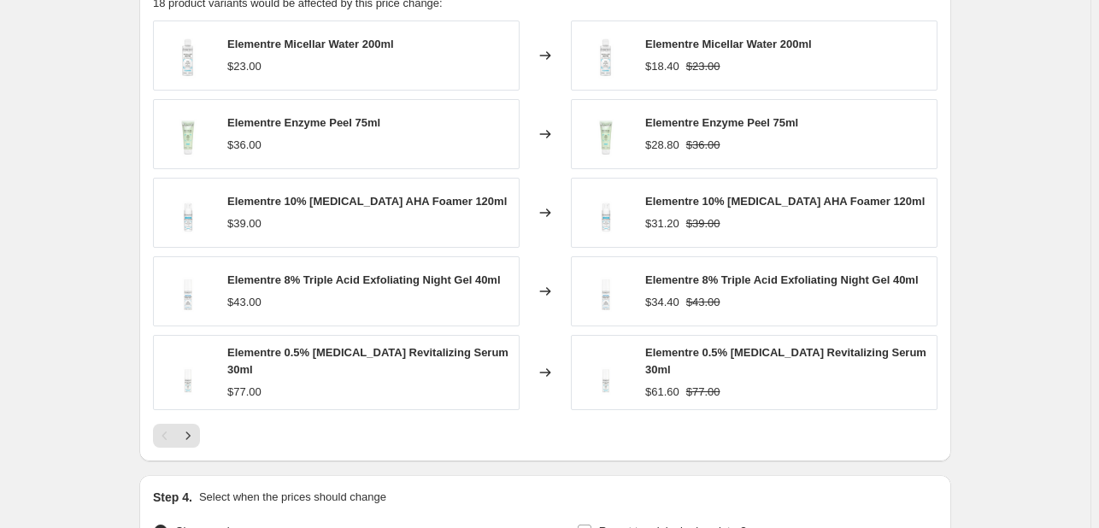
scroll to position [1367, 0]
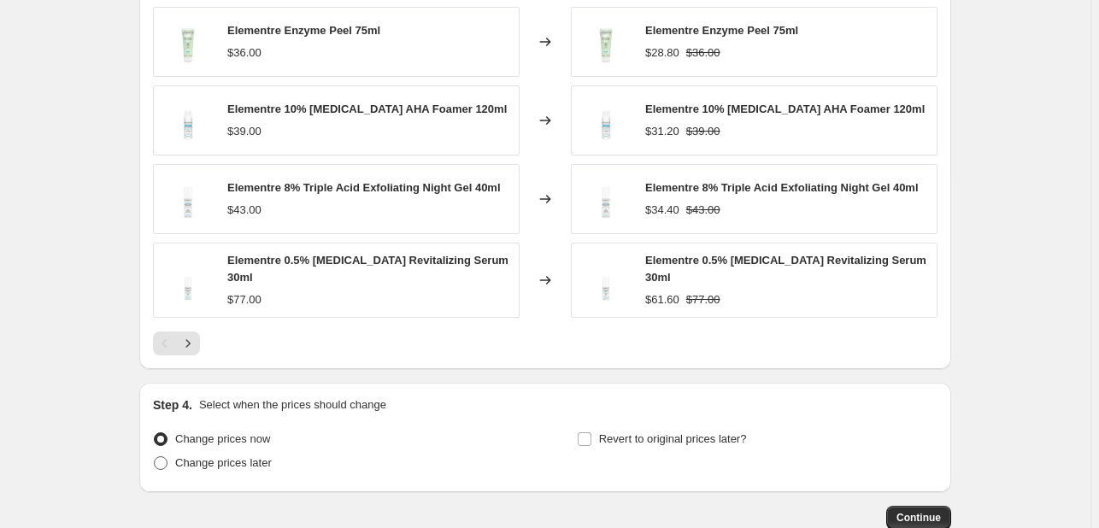
click at [249, 461] on span "Change prices later" at bounding box center [223, 462] width 97 height 13
click at [155, 457] on input "Change prices later" at bounding box center [154, 456] width 1 height 1
radio input "true"
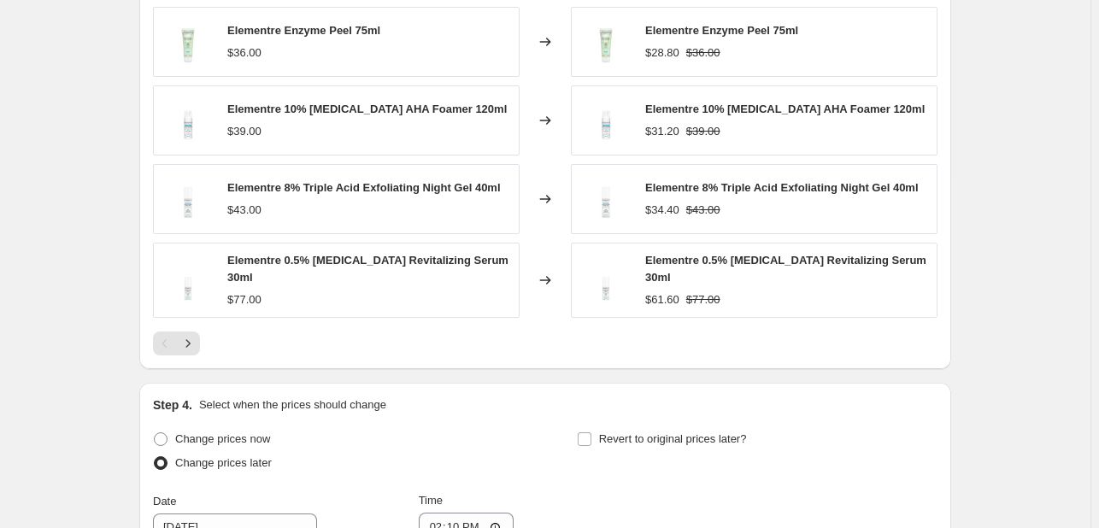
click at [636, 445] on div "Revert to original prices later?" at bounding box center [757, 452] width 361 height 51
click at [651, 433] on span "Revert to original prices later?" at bounding box center [673, 438] width 148 height 13
click at [591, 433] on input "Revert to original prices later?" at bounding box center [585, 439] width 14 height 14
checkbox input "true"
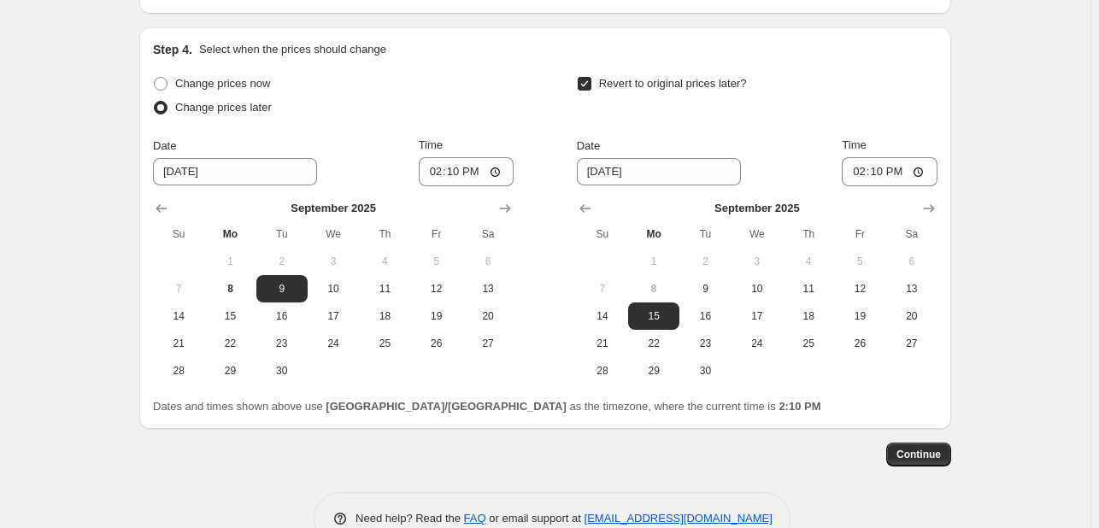
scroll to position [1759, 0]
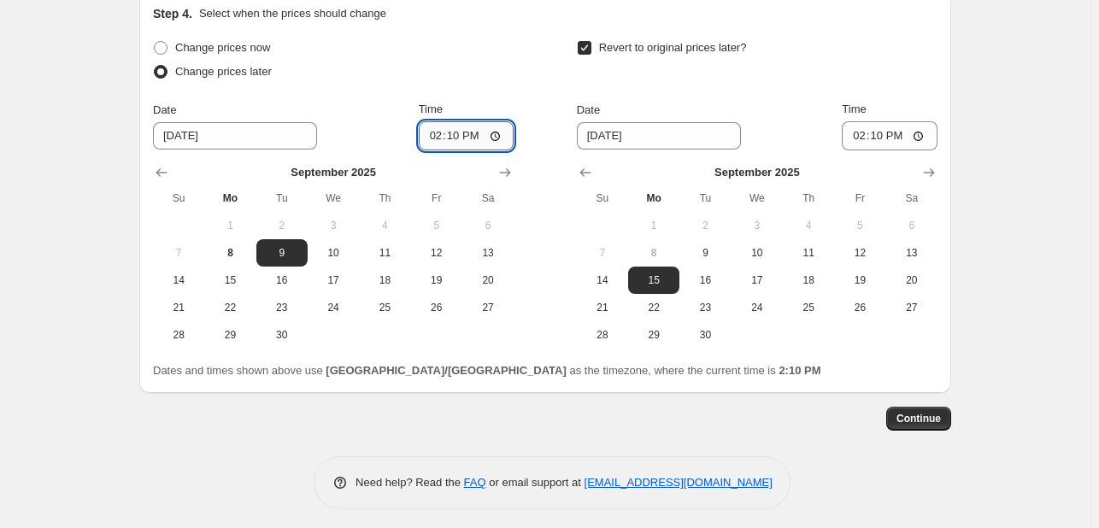
click at [435, 125] on input "14:10" at bounding box center [467, 135] width 96 height 29
type input "00:00"
click at [759, 246] on span "10" at bounding box center [757, 253] width 38 height 14
type input "[DATE]"
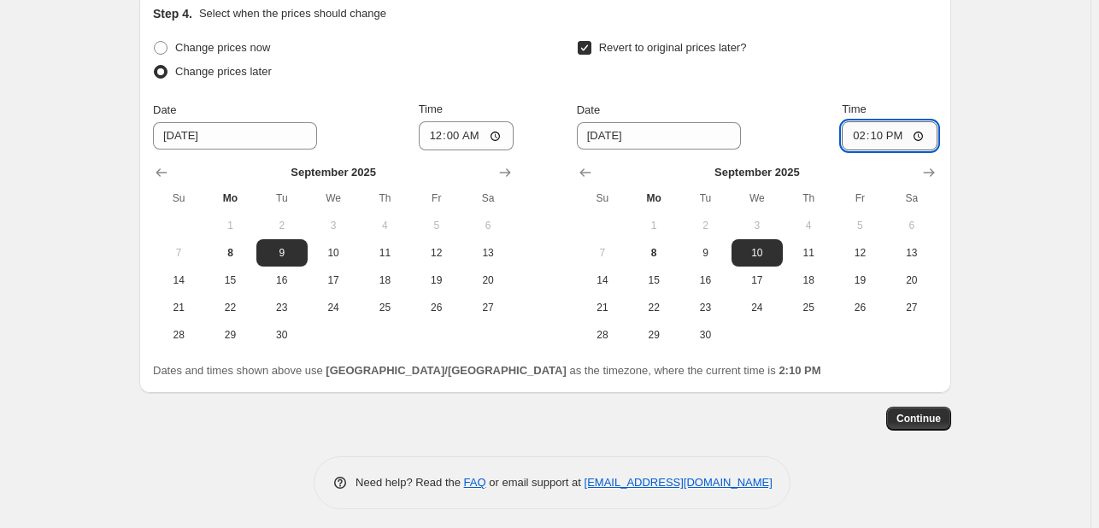
click at [863, 132] on input "14:10" at bounding box center [890, 135] width 96 height 29
type input "23:55"
click at [951, 408] on button "Continue" at bounding box center [918, 419] width 65 height 24
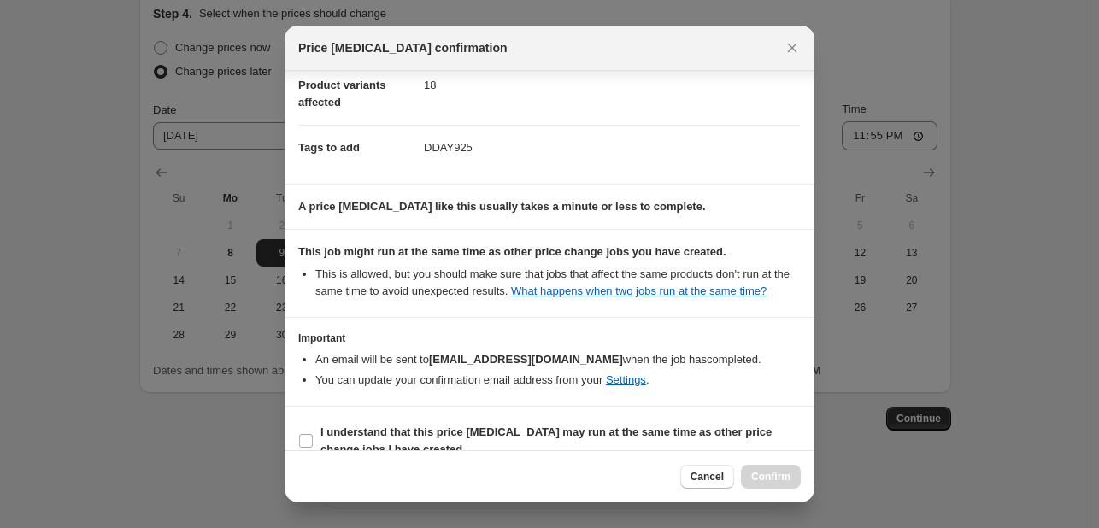
scroll to position [232, 0]
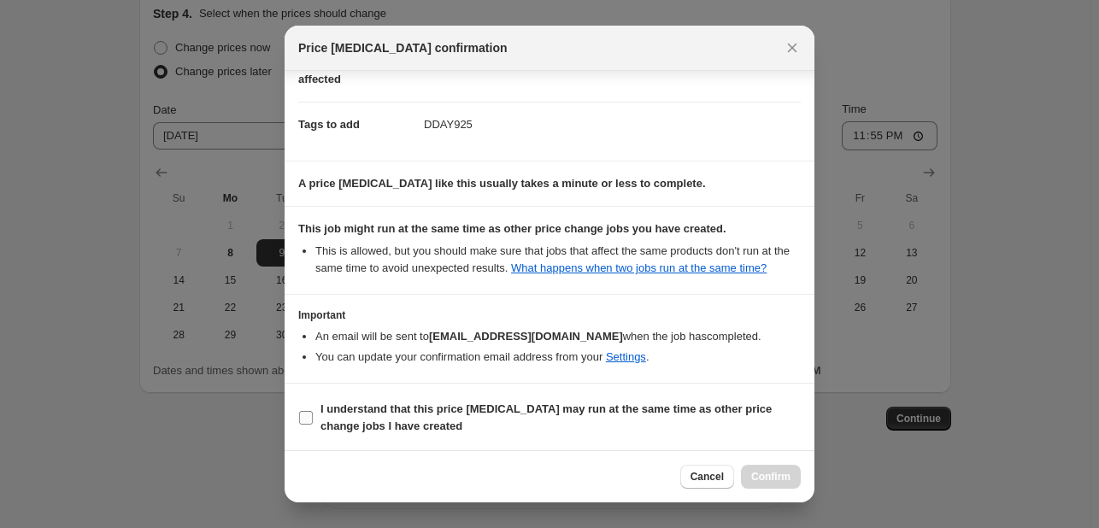
click at [702, 397] on label "I understand that this price [MEDICAL_DATA] may run at the same time as other p…" at bounding box center [549, 417] width 502 height 41
click at [313, 411] on input "I understand that this price [MEDICAL_DATA] may run at the same time as other p…" at bounding box center [306, 418] width 14 height 14
checkbox input "true"
click at [771, 470] on span "Confirm" at bounding box center [770, 477] width 39 height 14
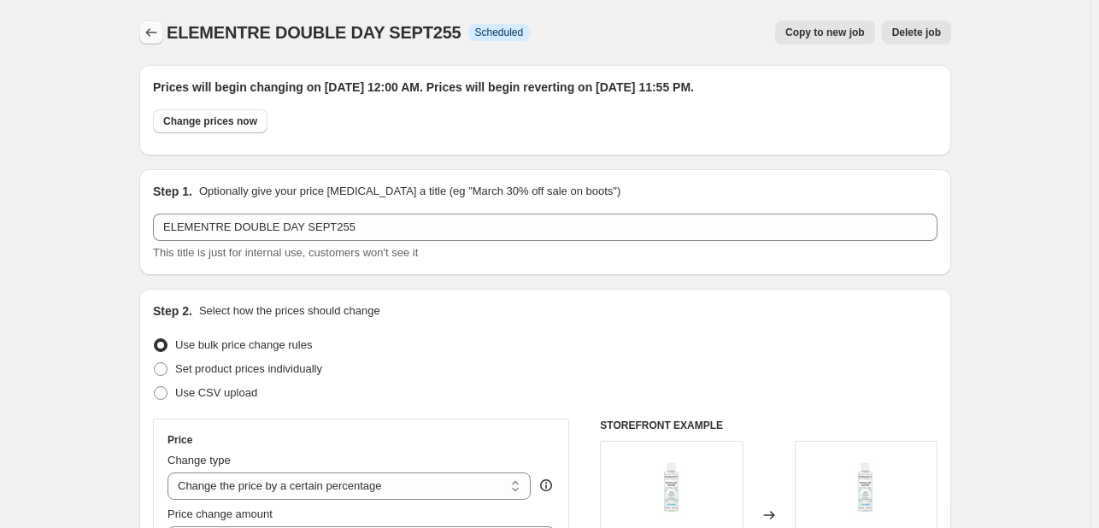
click at [153, 33] on icon "Price change jobs" at bounding box center [151, 32] width 17 height 17
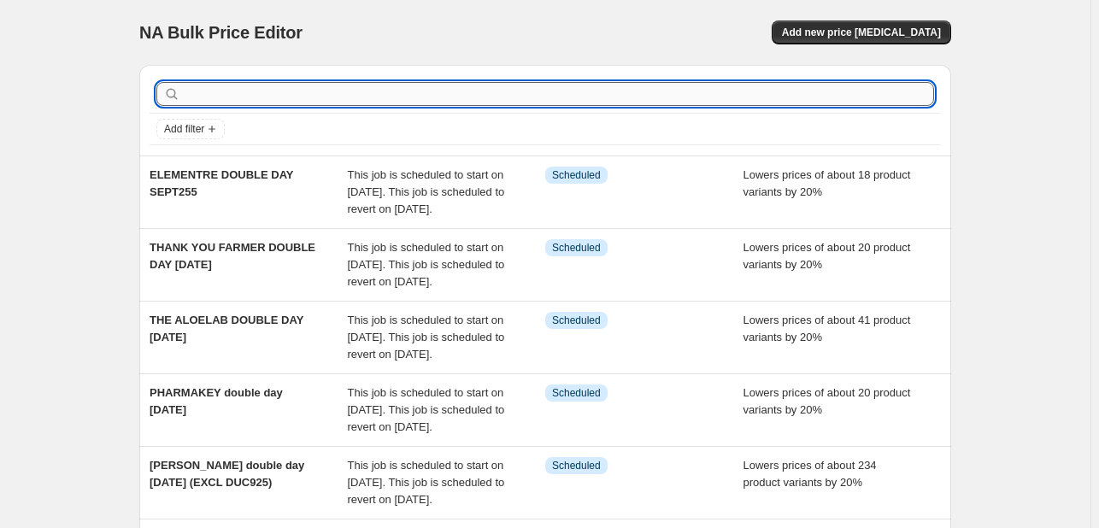
click at [239, 93] on input "text" at bounding box center [559, 94] width 750 height 24
type input "KHAN"
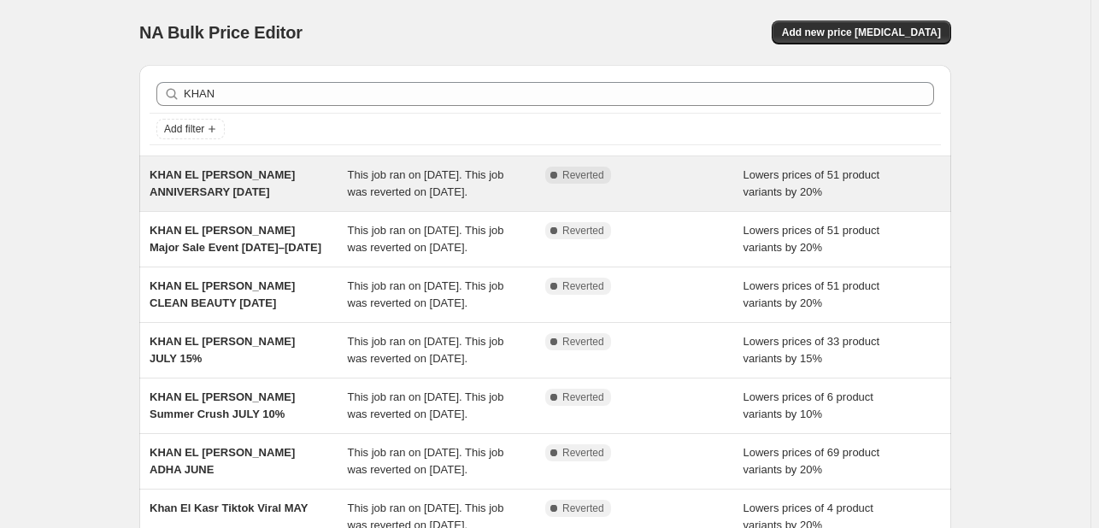
click at [286, 196] on div "KHAN EL [PERSON_NAME] ANNIVERSARY [DATE]" at bounding box center [249, 184] width 198 height 34
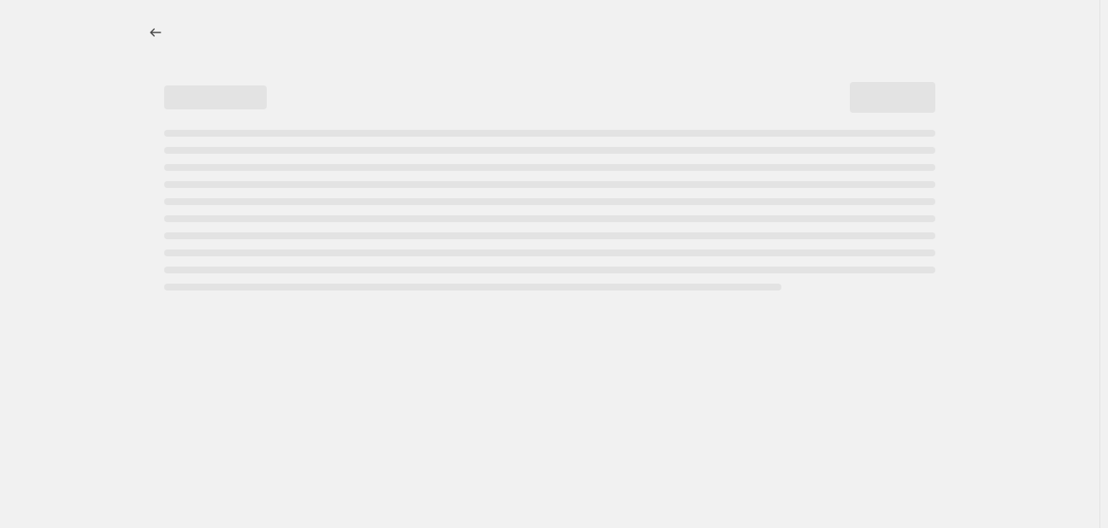
select select "percentage"
select select "tag"
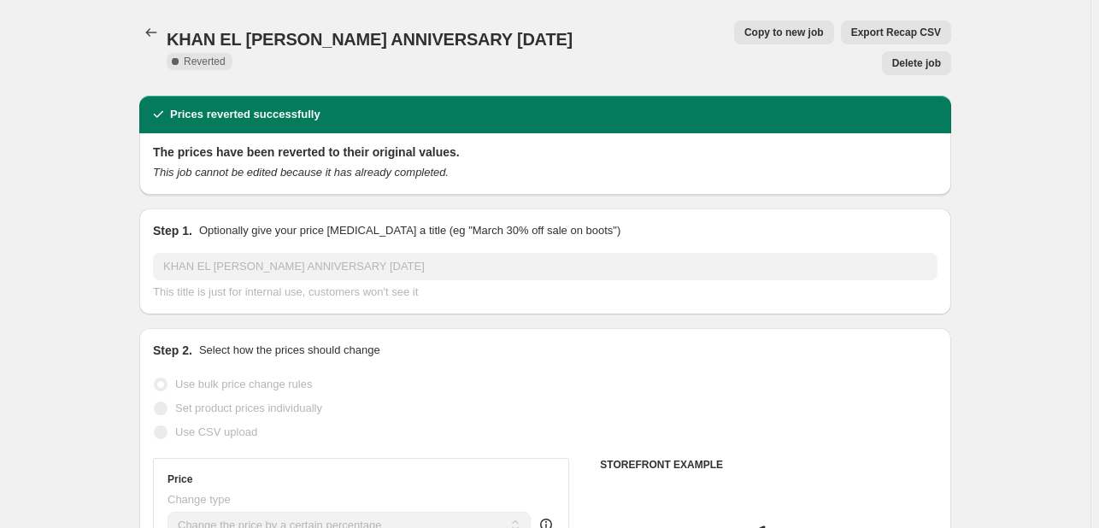
click at [744, 34] on span "Copy to new job" at bounding box center [783, 33] width 79 height 14
select select "percentage"
select select "tag"
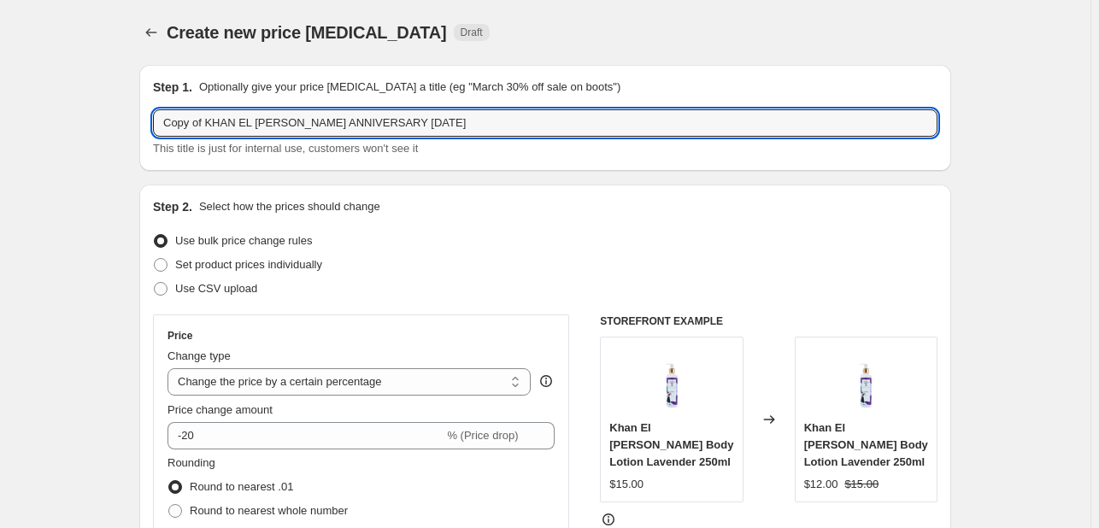
drag, startPoint x: 209, startPoint y: 118, endPoint x: 86, endPoint y: 95, distance: 124.4
type input "KHAN EL [PERSON_NAME] DOUBLE DAY [DATE]"
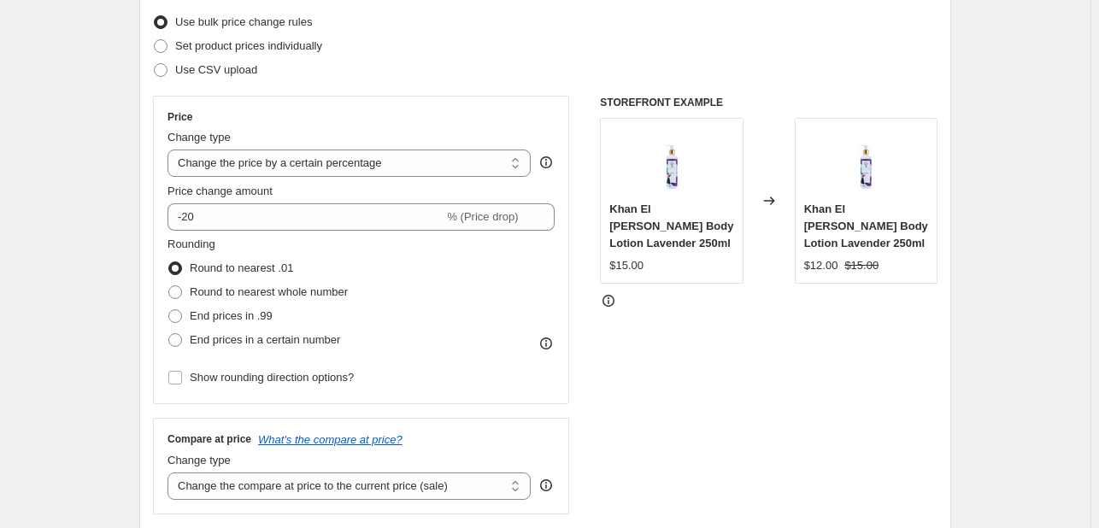
scroll to position [427, 0]
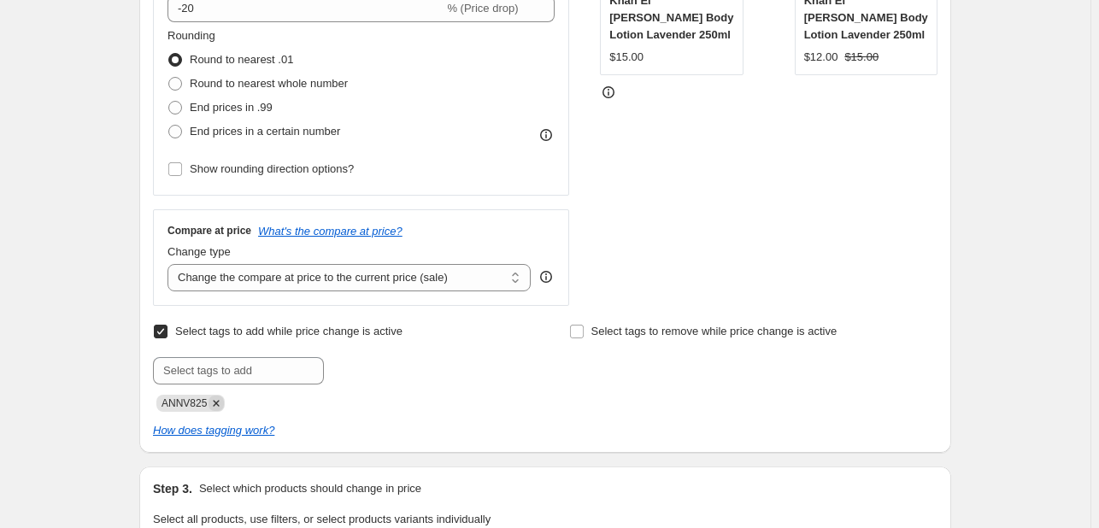
click at [219, 405] on icon "Remove ANNV825" at bounding box center [216, 403] width 15 height 15
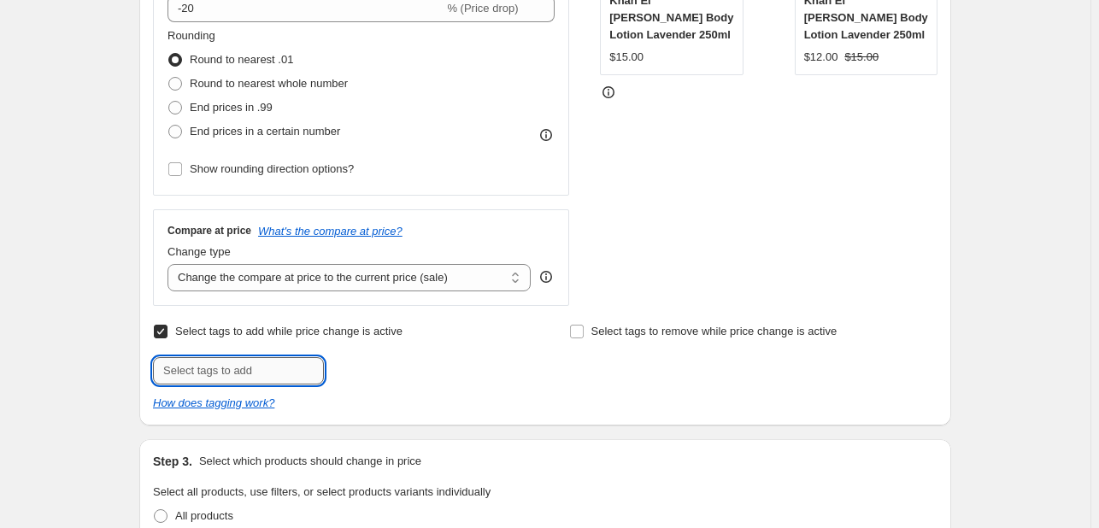
click at [225, 371] on input "text" at bounding box center [238, 370] width 171 height 27
type input "DDAY925"
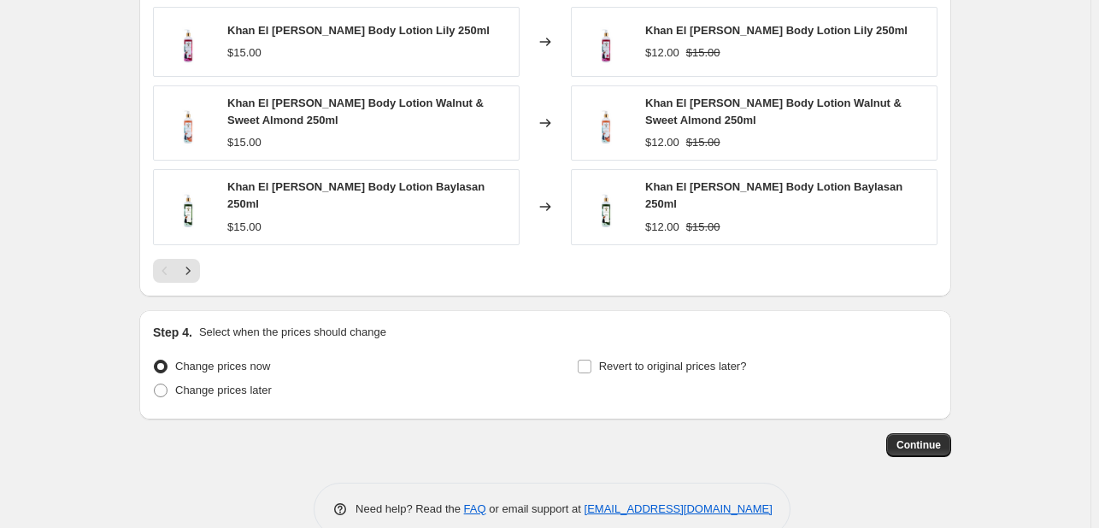
scroll to position [1472, 0]
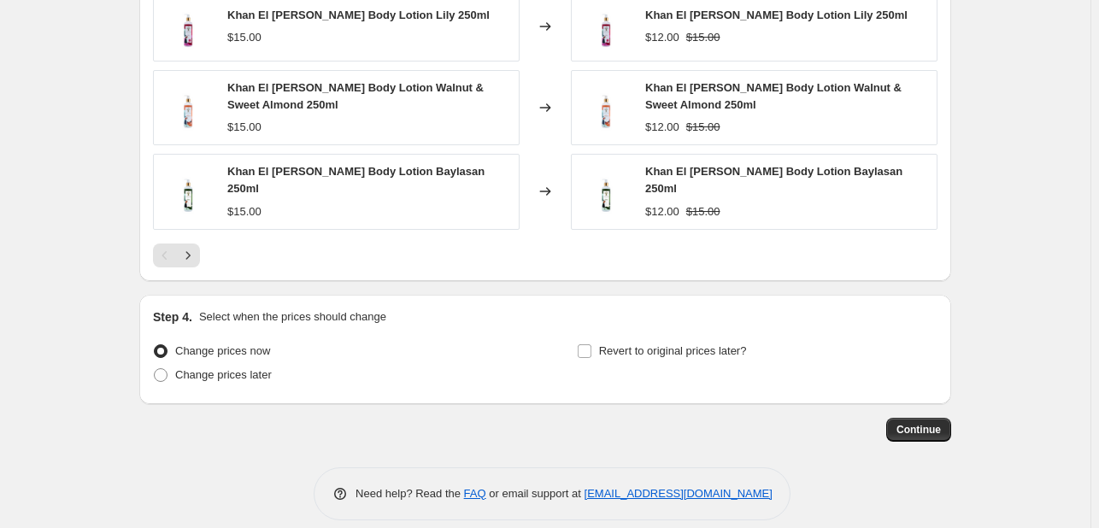
click at [244, 368] on span "Change prices later" at bounding box center [223, 374] width 97 height 13
click at [155, 368] on input "Change prices later" at bounding box center [154, 368] width 1 height 1
radio input "true"
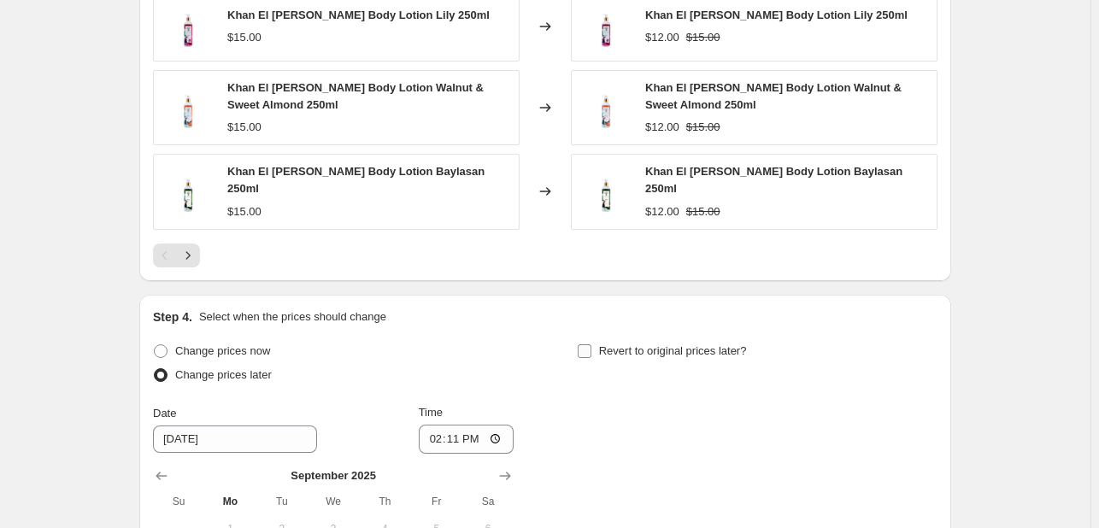
click at [615, 344] on label "Revert to original prices later?" at bounding box center [662, 351] width 170 height 24
click at [591, 344] on input "Revert to original prices later?" at bounding box center [585, 351] width 14 height 14
checkbox input "true"
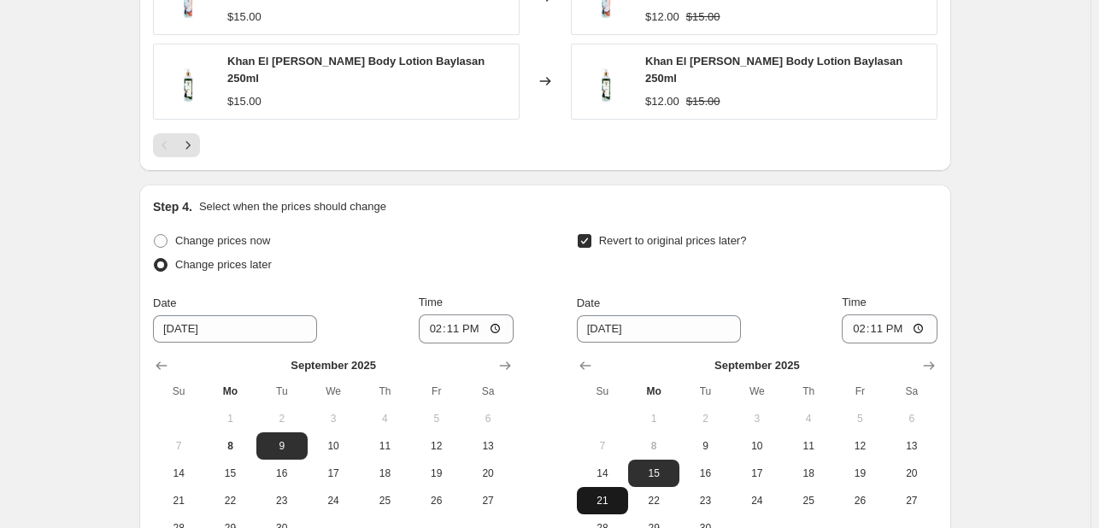
scroll to position [1729, 0]
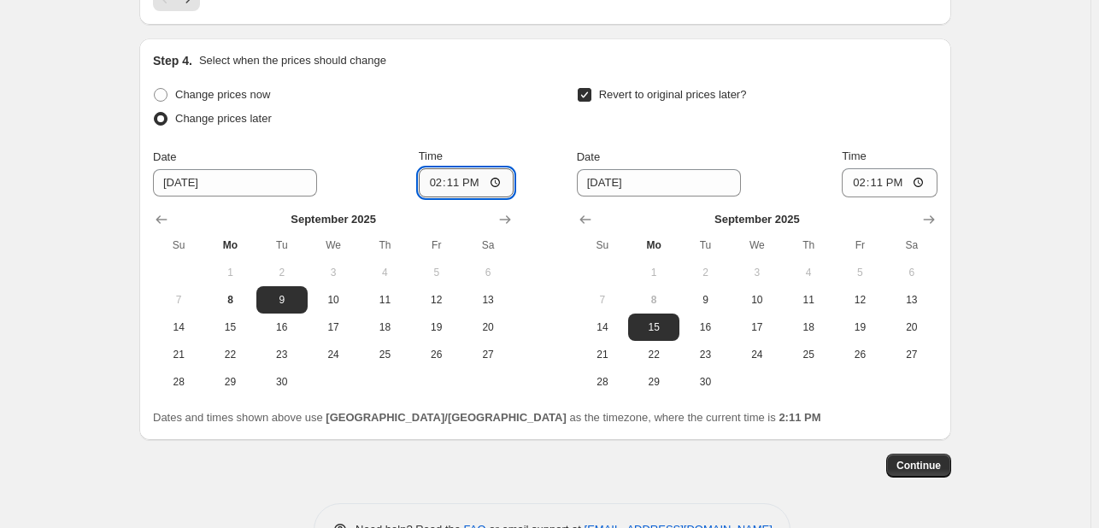
click at [438, 168] on input "14:11" at bounding box center [467, 182] width 96 height 29
type input "00:02"
click at [759, 293] on span "10" at bounding box center [757, 300] width 38 height 14
type input "[DATE]"
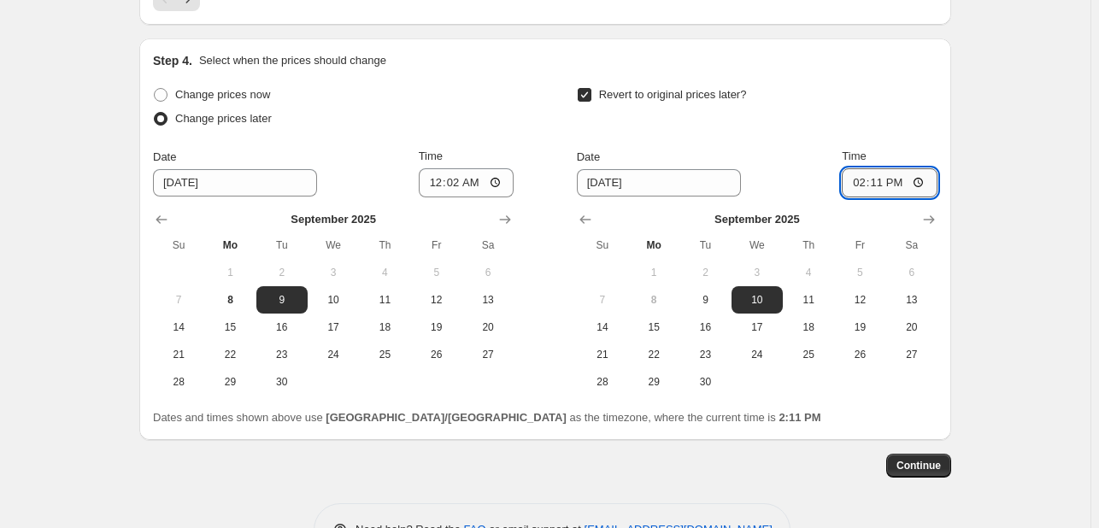
click at [858, 168] on input "14:11" at bounding box center [890, 182] width 96 height 29
type input "23:55"
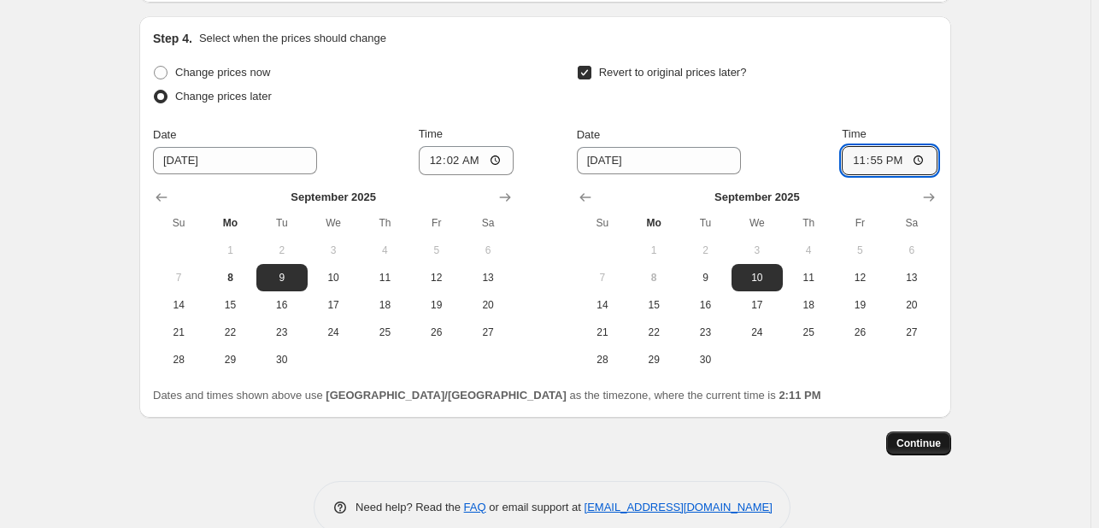
scroll to position [1764, 0]
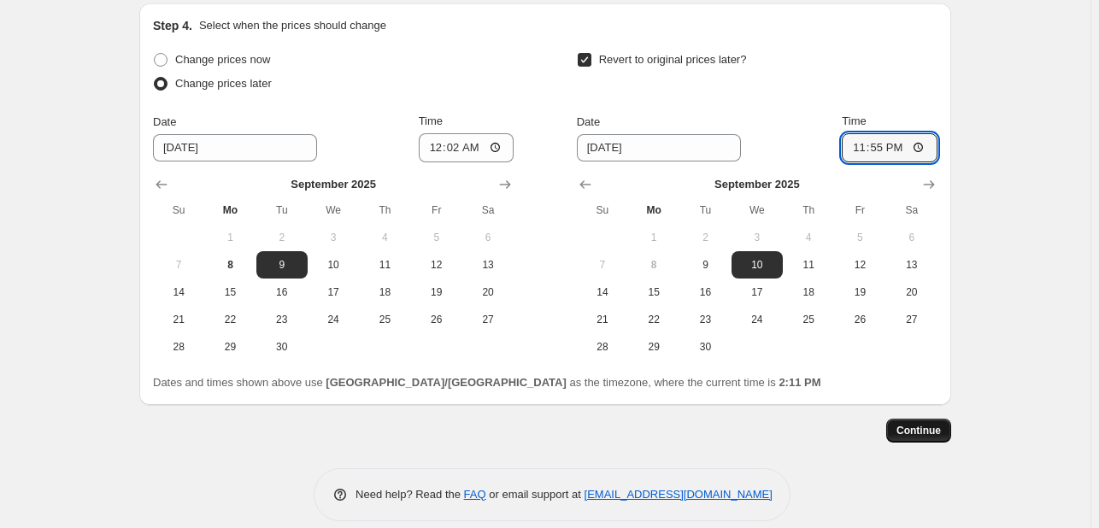
click at [918, 424] on span "Continue" at bounding box center [918, 431] width 44 height 14
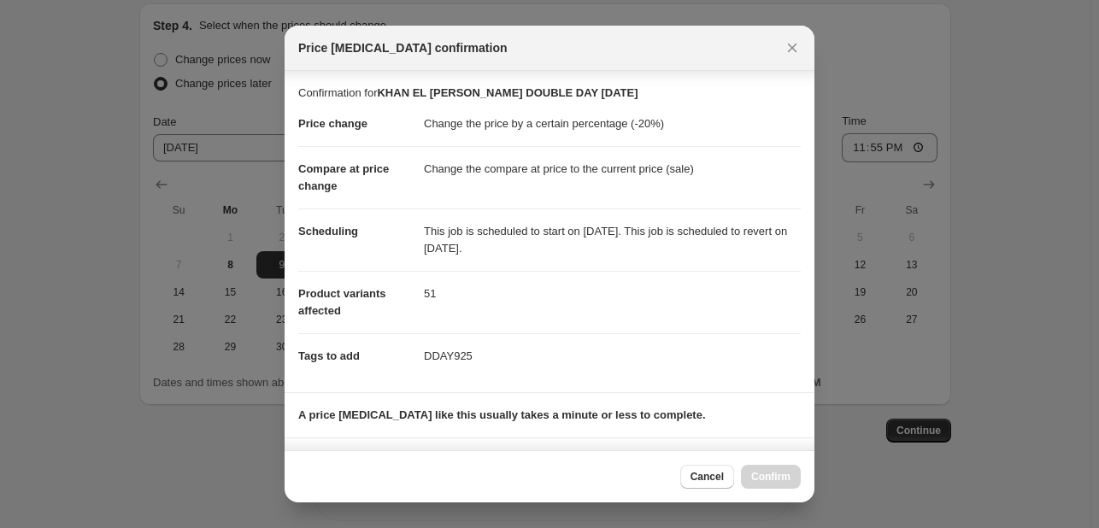
scroll to position [232, 0]
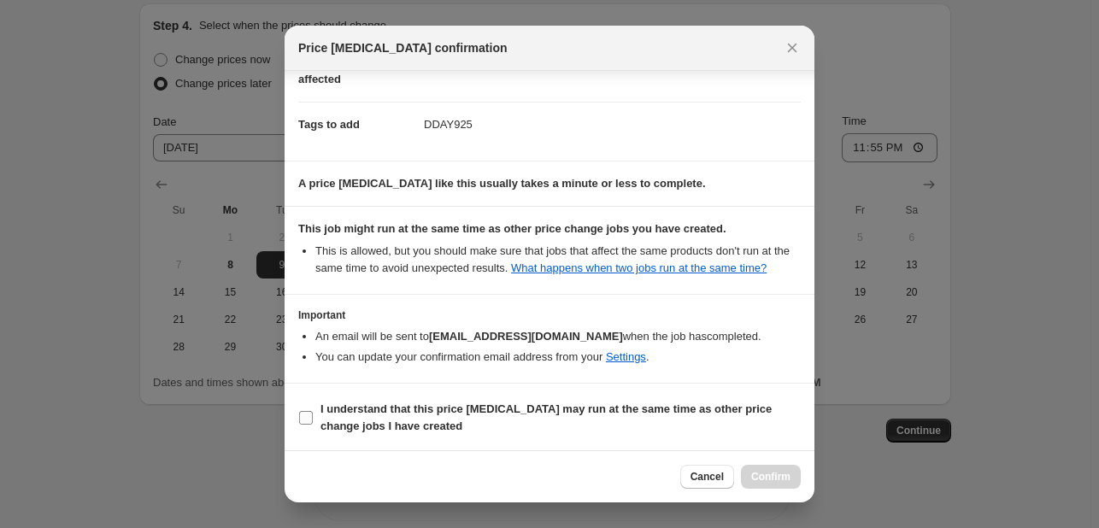
click at [688, 425] on span "I understand that this price [MEDICAL_DATA] may run at the same time as other p…" at bounding box center [560, 418] width 480 height 34
click at [313, 425] on input "I understand that this price [MEDICAL_DATA] may run at the same time as other p…" at bounding box center [306, 418] width 14 height 14
checkbox input "true"
click at [785, 470] on span "Confirm" at bounding box center [770, 477] width 39 height 14
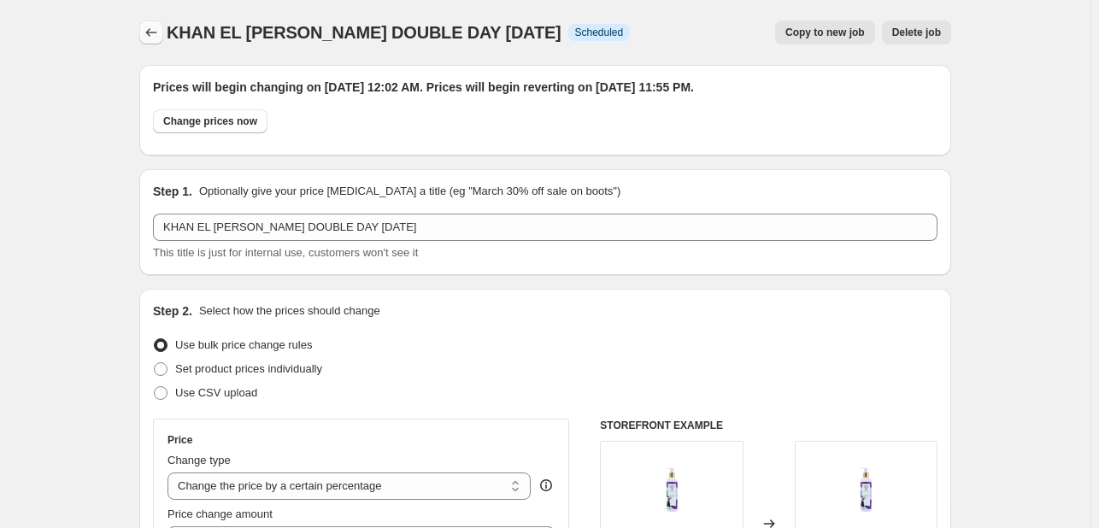
drag, startPoint x: 126, startPoint y: 21, endPoint x: 157, endPoint y: 28, distance: 31.7
click at [157, 28] on icon "Price change jobs" at bounding box center [151, 32] width 17 height 17
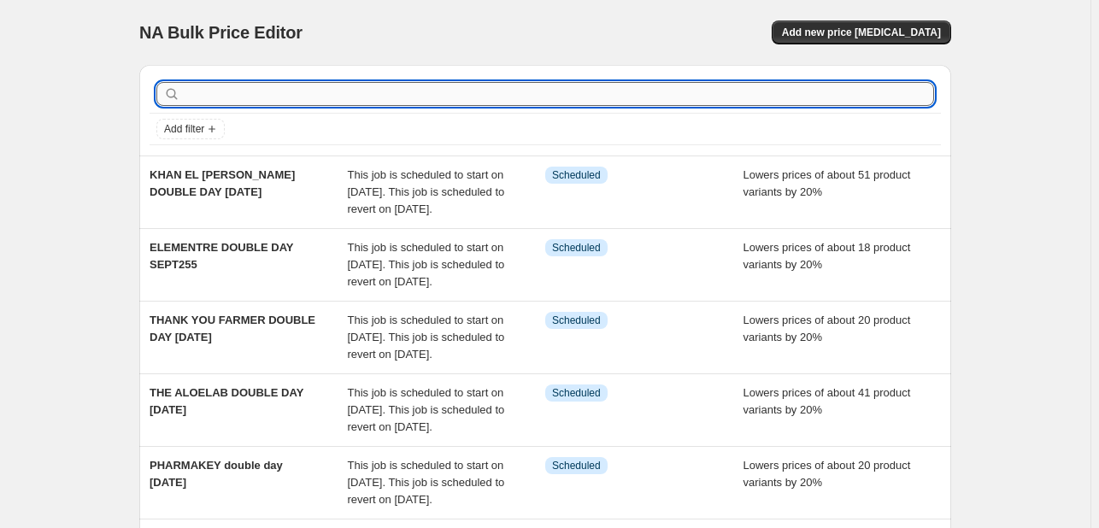
click at [210, 94] on input "text" at bounding box center [559, 94] width 750 height 24
type input "DERMEDIC"
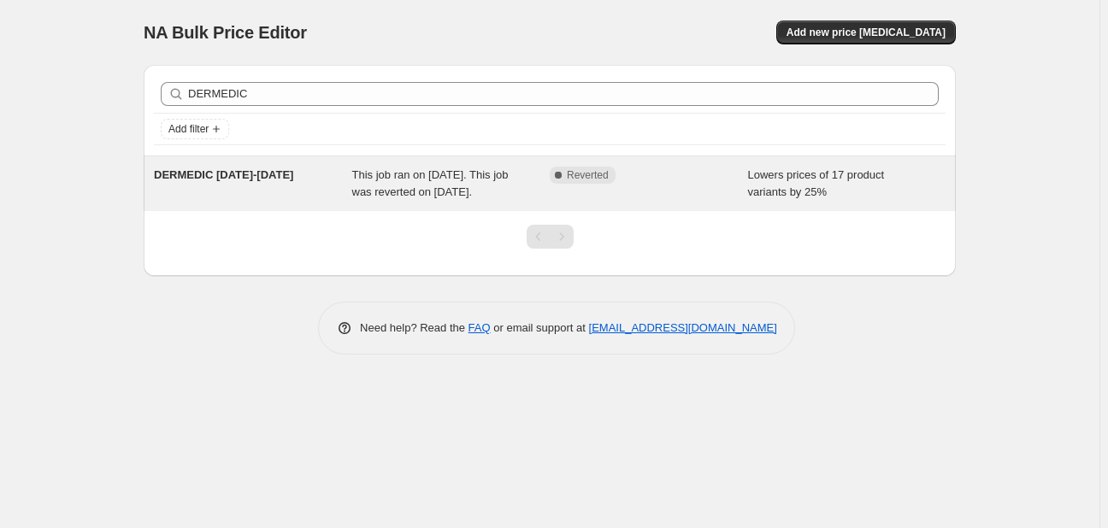
click at [505, 199] on div "This job ran on [DATE]. This job was reverted on [DATE]." at bounding box center [451, 184] width 198 height 34
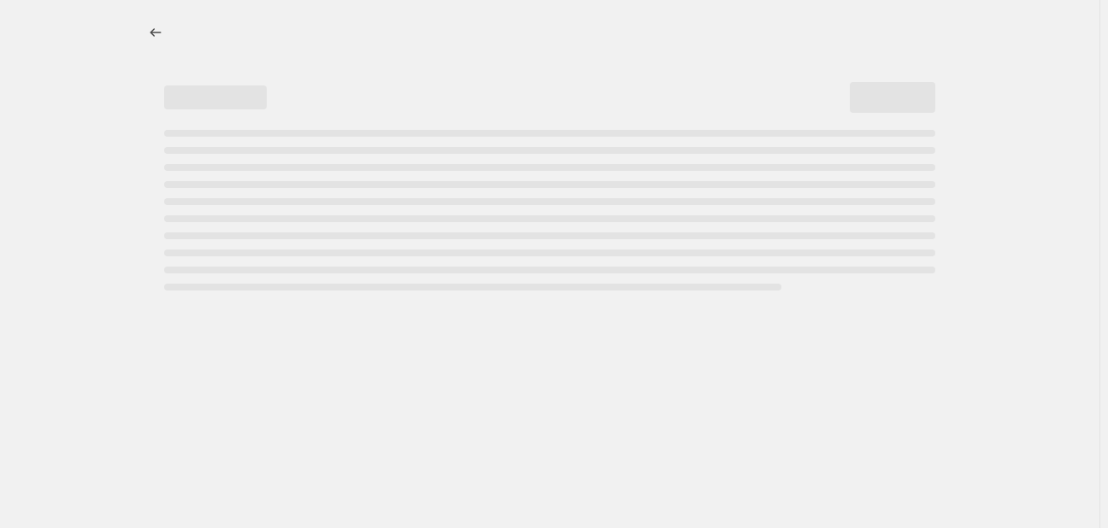
select select "percentage"
select select "collection"
select select "product_status"
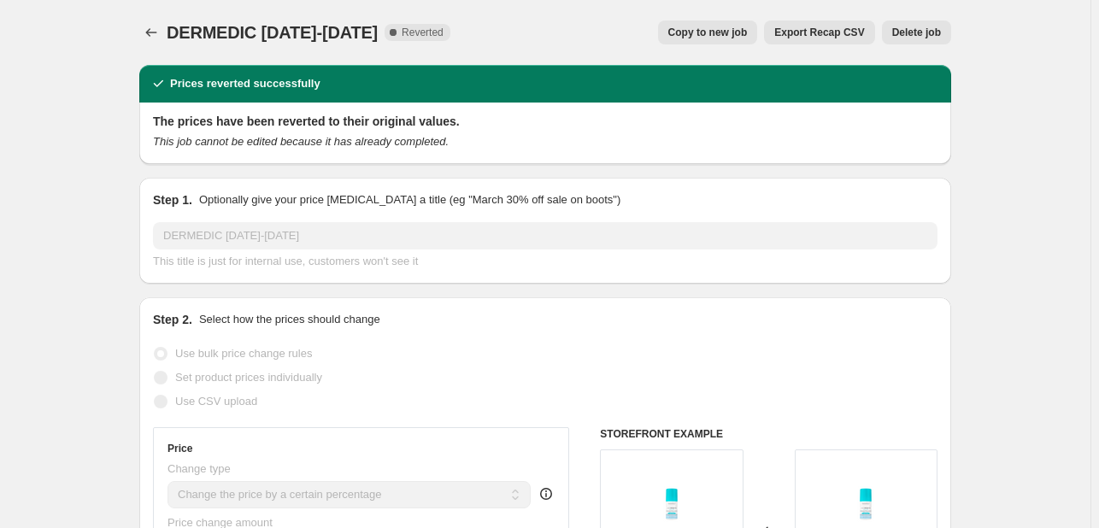
click at [702, 26] on span "Copy to new job" at bounding box center [707, 33] width 79 height 14
select select "percentage"
select select "collection"
select select "product_status"
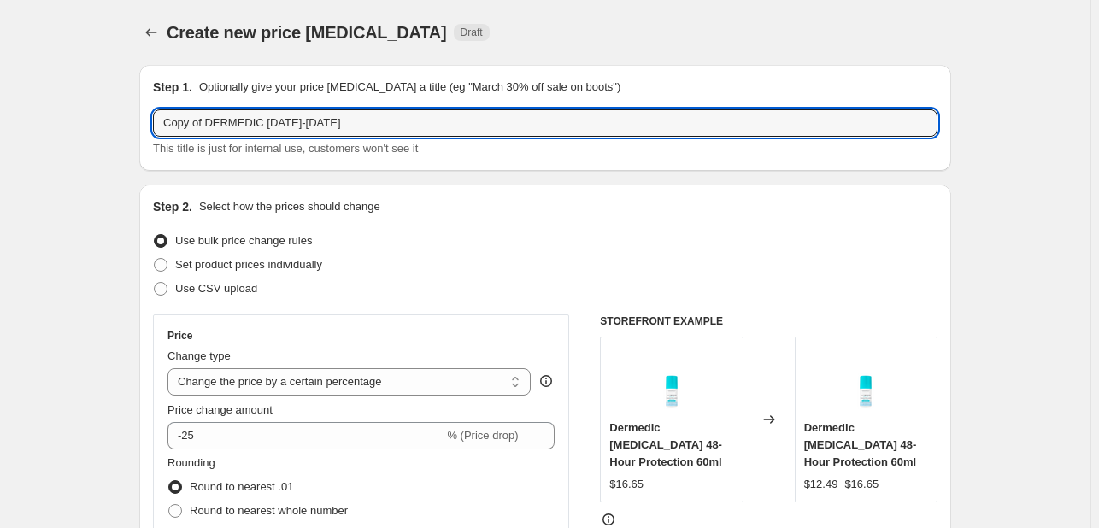
drag, startPoint x: 206, startPoint y: 122, endPoint x: 79, endPoint y: 94, distance: 130.4
type input "DERMEDIC DOUBLE DAY [DATE]"
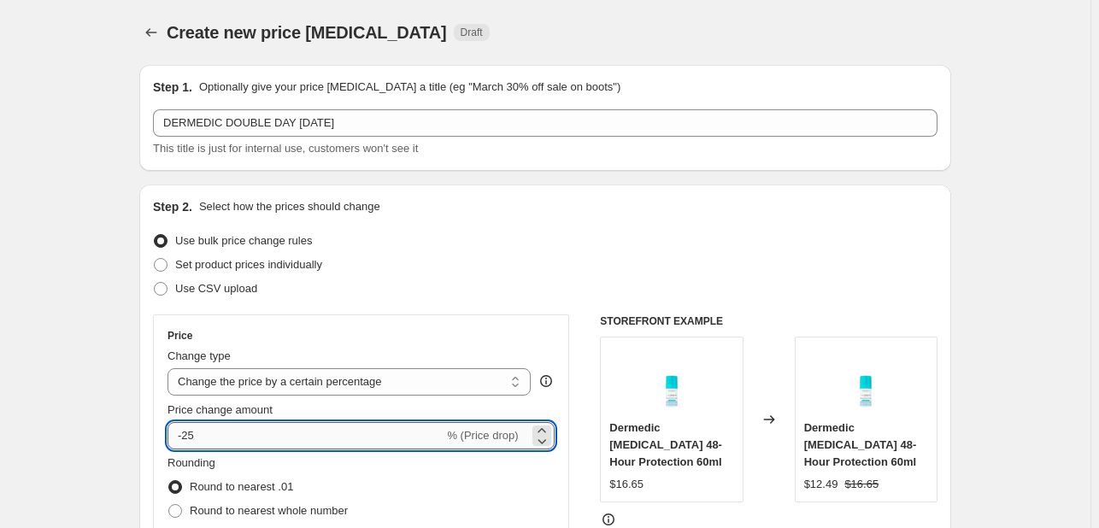
click at [241, 438] on input "-25" at bounding box center [305, 435] width 276 height 27
type input "-20"
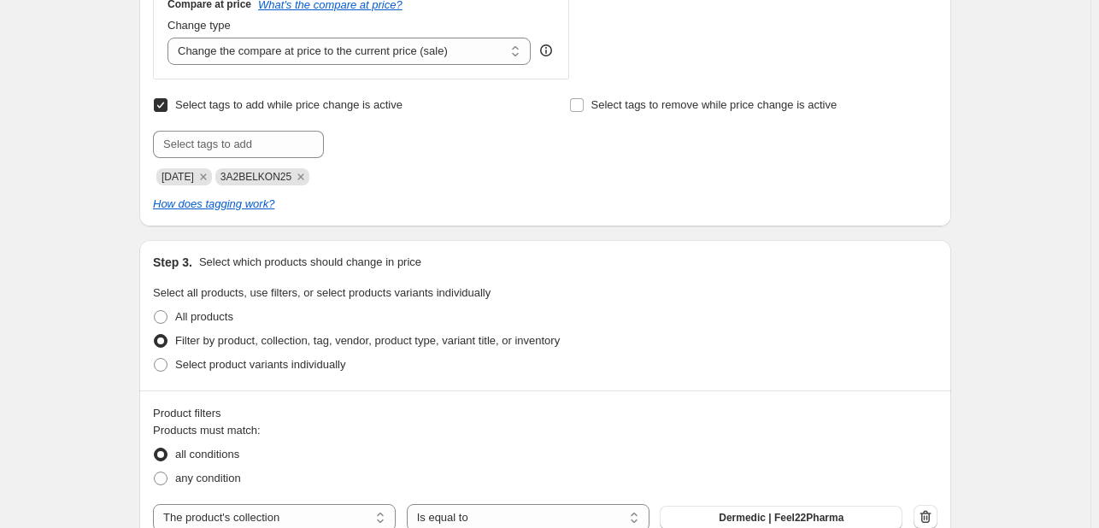
scroll to position [684, 0]
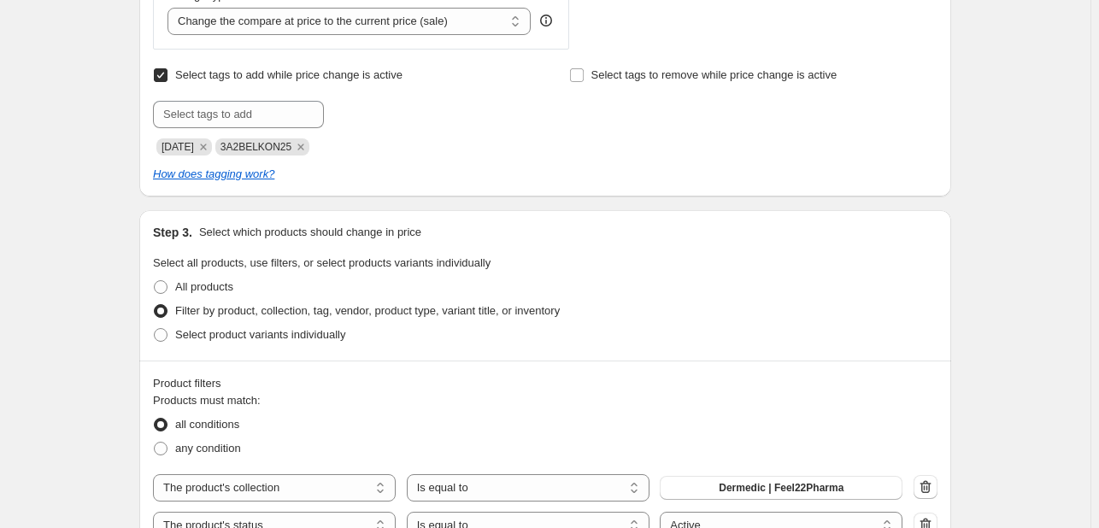
click at [210, 150] on icon "Remove JUNE25" at bounding box center [203, 146] width 15 height 15
click at [210, 150] on span "3A2BELKON25" at bounding box center [197, 147] width 71 height 12
drag, startPoint x: 238, startPoint y: 144, endPoint x: 246, endPoint y: 114, distance: 30.9
click at [239, 144] on icon "Remove 3A2BELKON25" at bounding box center [241, 146] width 15 height 15
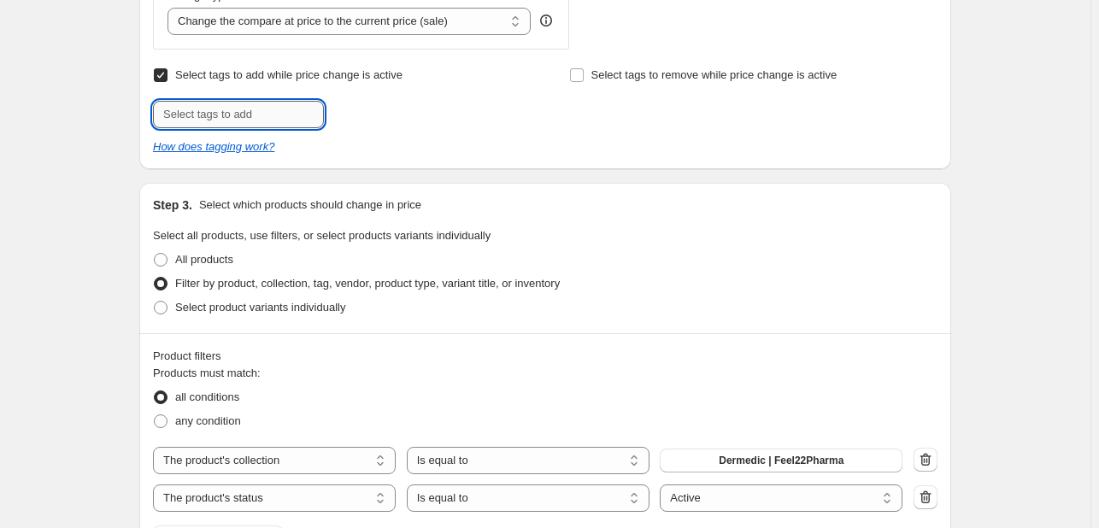
click at [246, 112] on input "text" at bounding box center [238, 114] width 171 height 27
type input "DDAY925"
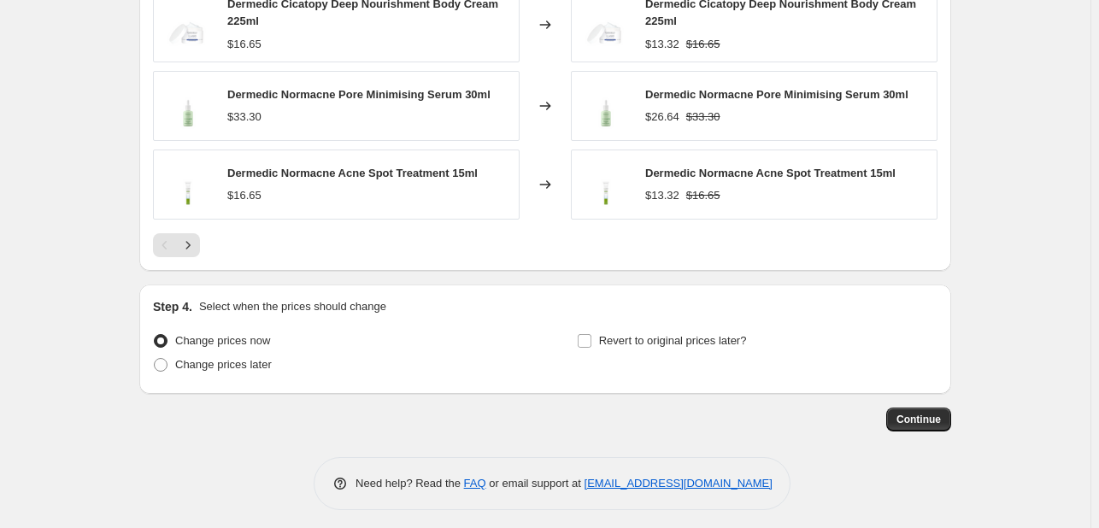
scroll to position [1515, 0]
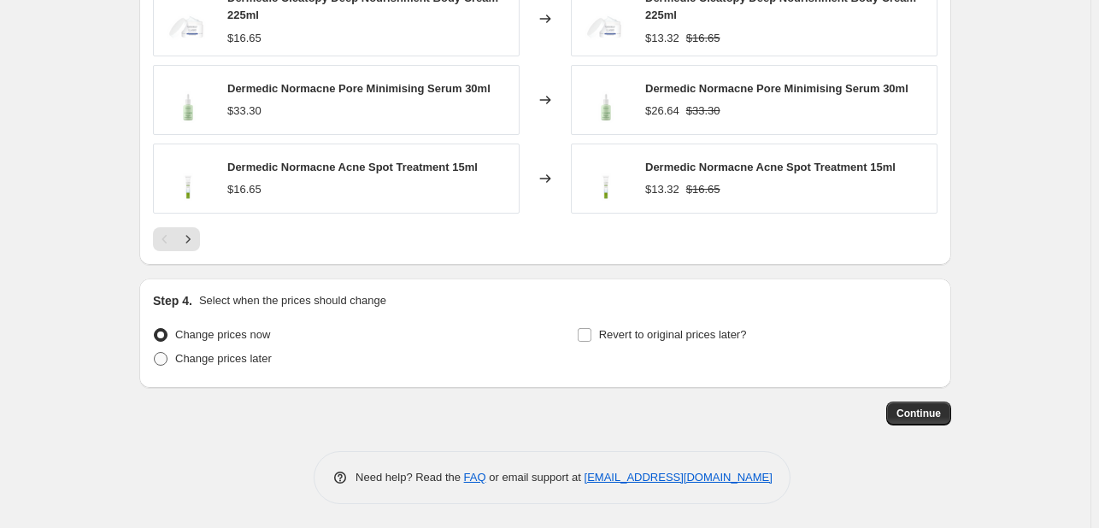
click at [244, 361] on span "Change prices later" at bounding box center [223, 358] width 97 height 13
click at [155, 353] on input "Change prices later" at bounding box center [154, 352] width 1 height 1
radio input "true"
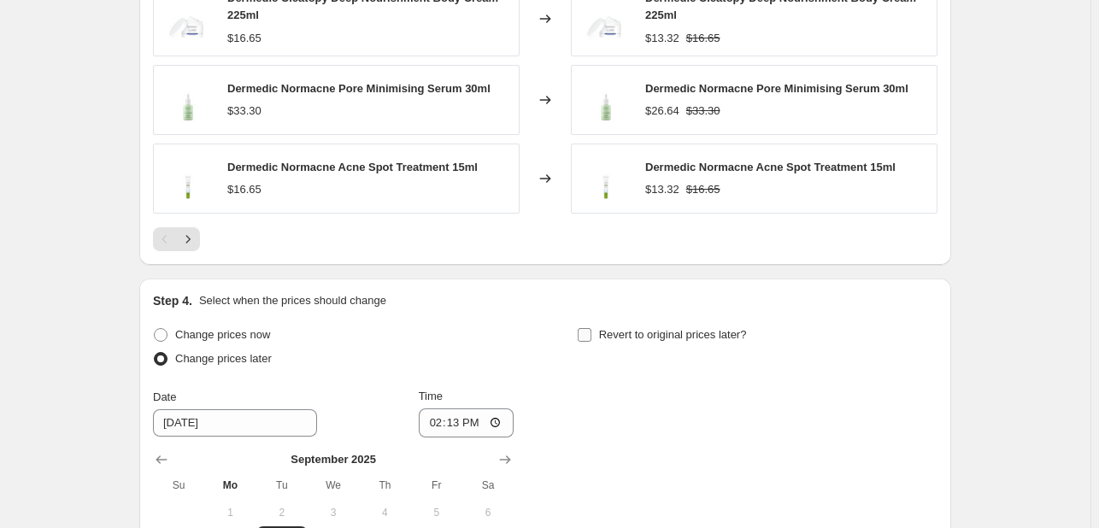
drag, startPoint x: 544, startPoint y: 344, endPoint x: 607, endPoint y: 339, distance: 62.6
click at [555, 343] on div "Change prices now Change prices later Date [DATE] Time 14:[DATE] Mo Tu We Th Fr…" at bounding box center [545, 479] width 784 height 313
click at [608, 339] on span "Revert to original prices later?" at bounding box center [673, 334] width 148 height 13
click at [591, 339] on input "Revert to original prices later?" at bounding box center [585, 335] width 14 height 14
checkbox input "true"
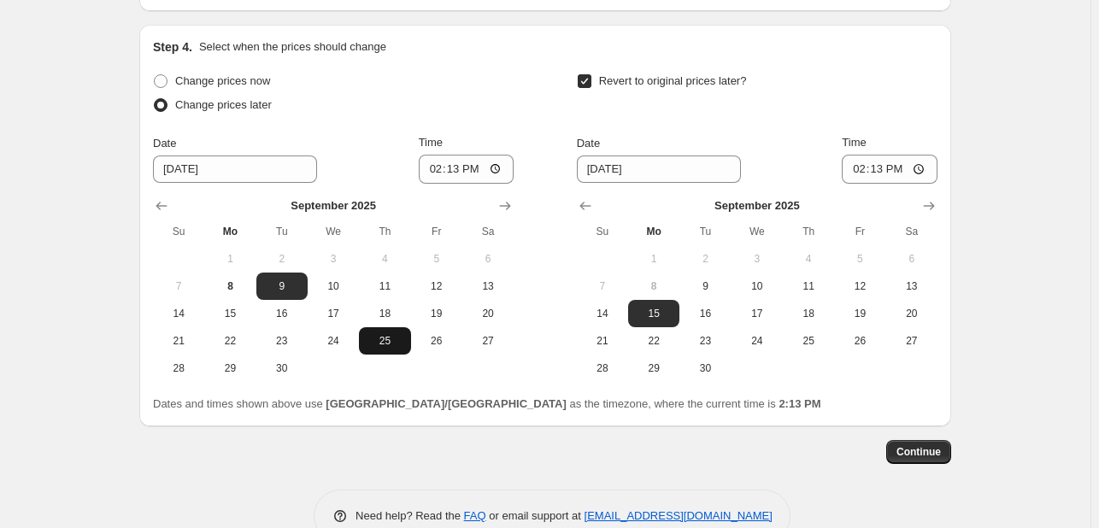
scroll to position [1772, 0]
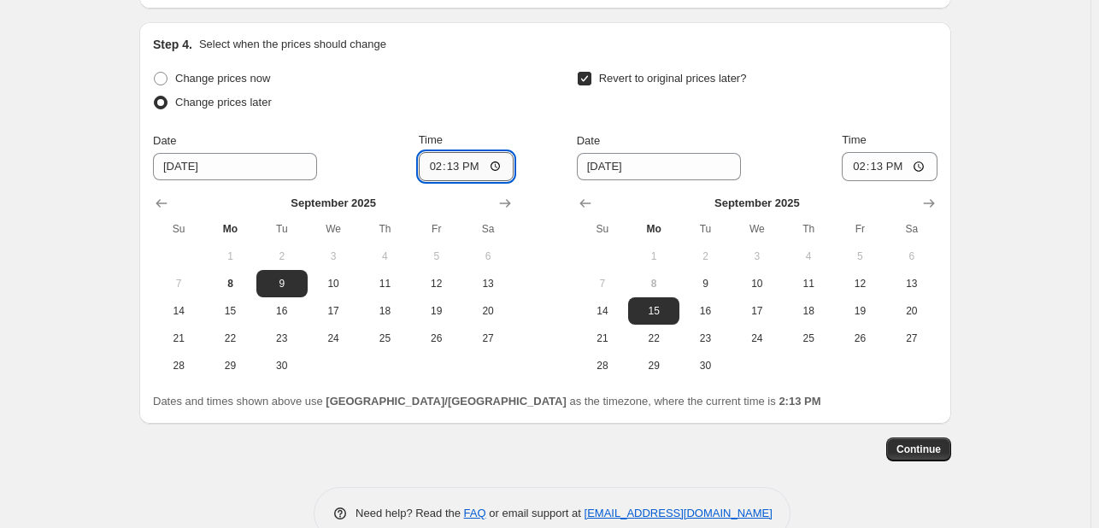
click at [455, 162] on input "14:13" at bounding box center [467, 166] width 96 height 29
click at [441, 165] on input "14:13" at bounding box center [467, 166] width 96 height 29
type input "00:00"
click at [762, 277] on span "10" at bounding box center [757, 284] width 38 height 14
type input "[DATE]"
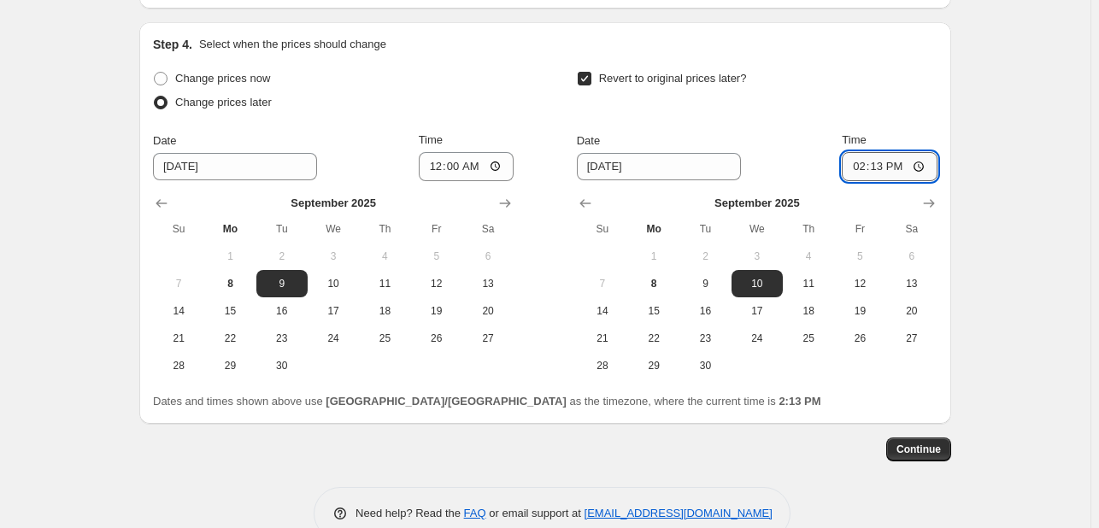
click at [861, 165] on input "14:13" at bounding box center [890, 166] width 96 height 29
type input "23:55"
click at [920, 445] on span "Continue" at bounding box center [918, 450] width 44 height 14
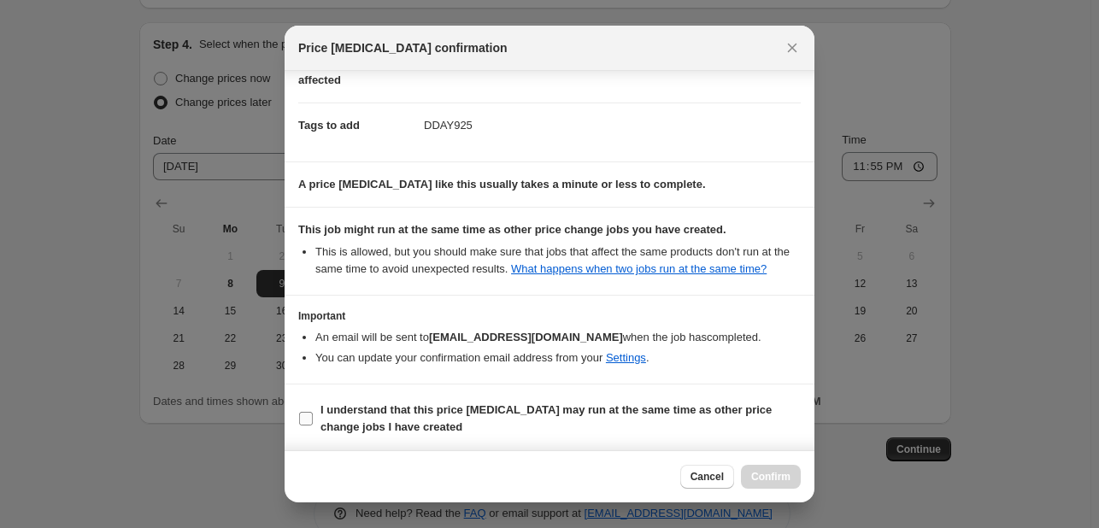
scroll to position [232, 0]
click at [726, 421] on span "I understand that this price [MEDICAL_DATA] may run at the same time as other p…" at bounding box center [560, 418] width 480 height 34
click at [313, 421] on input "I understand that this price [MEDICAL_DATA] may run at the same time as other p…" at bounding box center [306, 418] width 14 height 14
checkbox input "true"
click at [792, 470] on button "Confirm" at bounding box center [771, 477] width 60 height 24
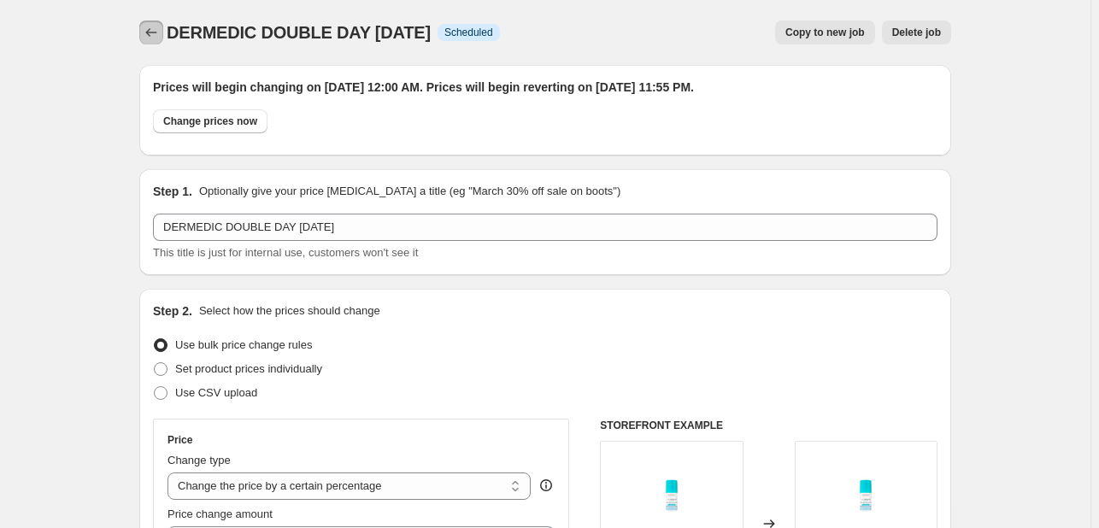
click at [159, 33] on icon "Price change jobs" at bounding box center [151, 32] width 17 height 17
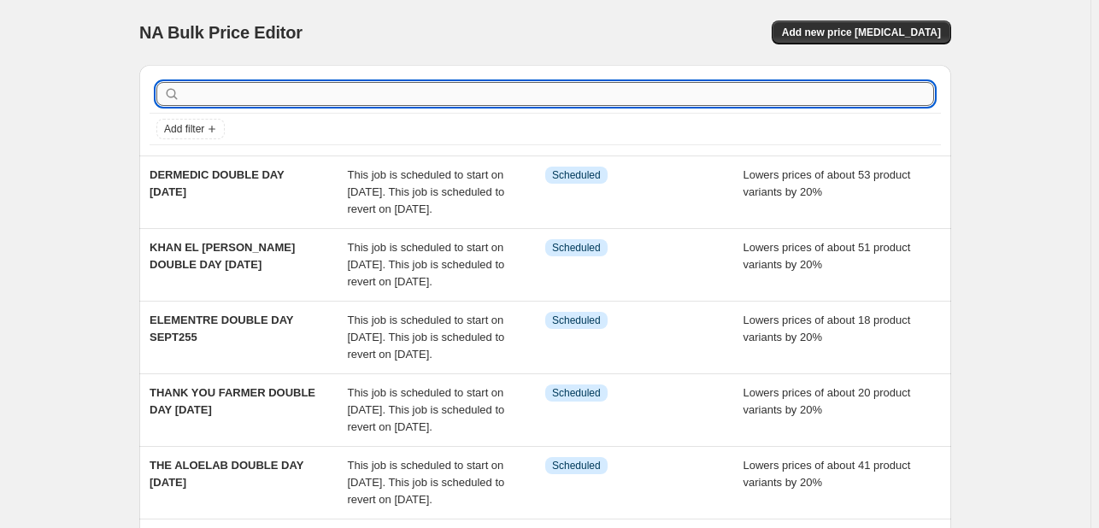
click at [244, 91] on input "text" at bounding box center [559, 94] width 750 height 24
type input "BREAKFREE"
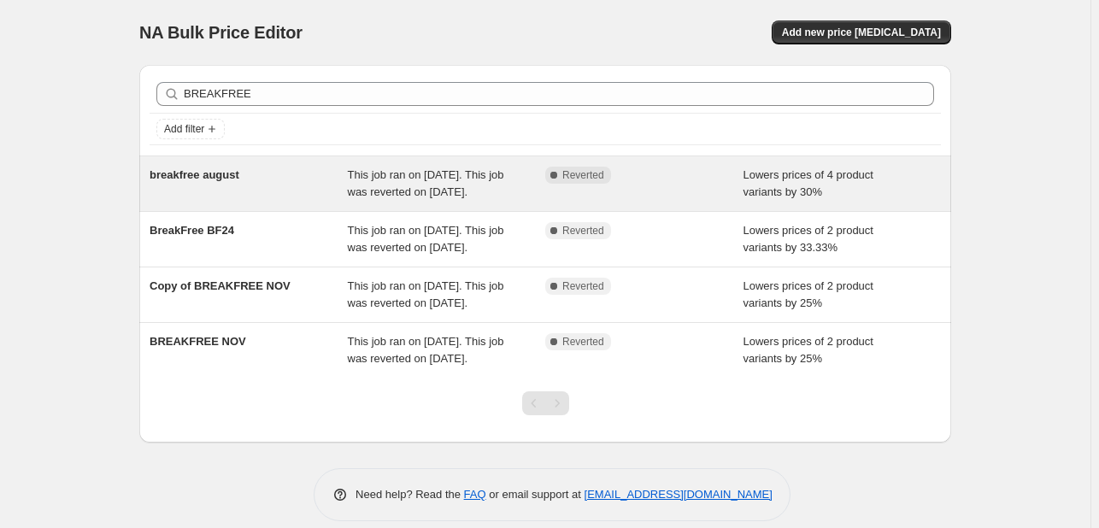
click at [338, 182] on div "breakfree august" at bounding box center [249, 184] width 198 height 34
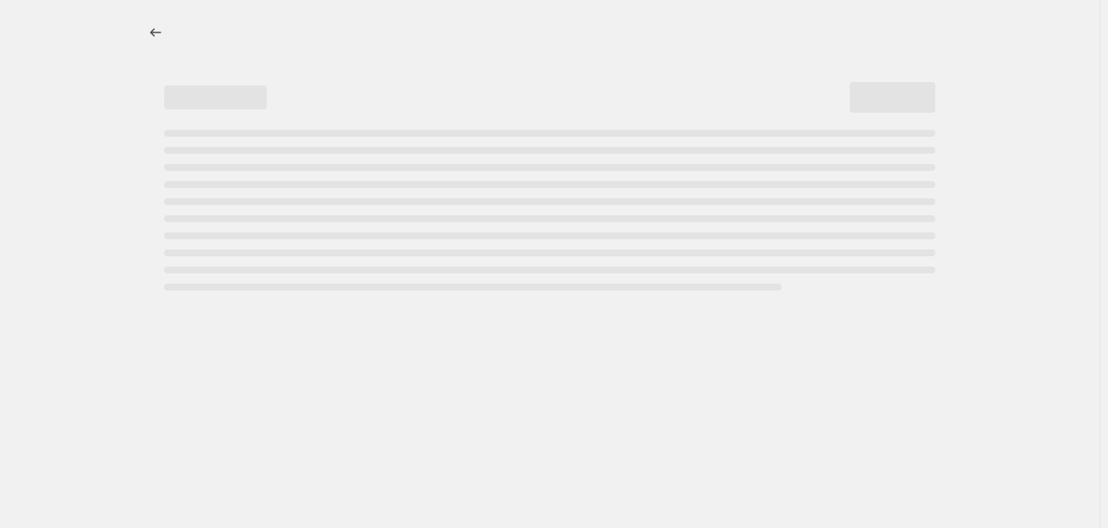
select select "percentage"
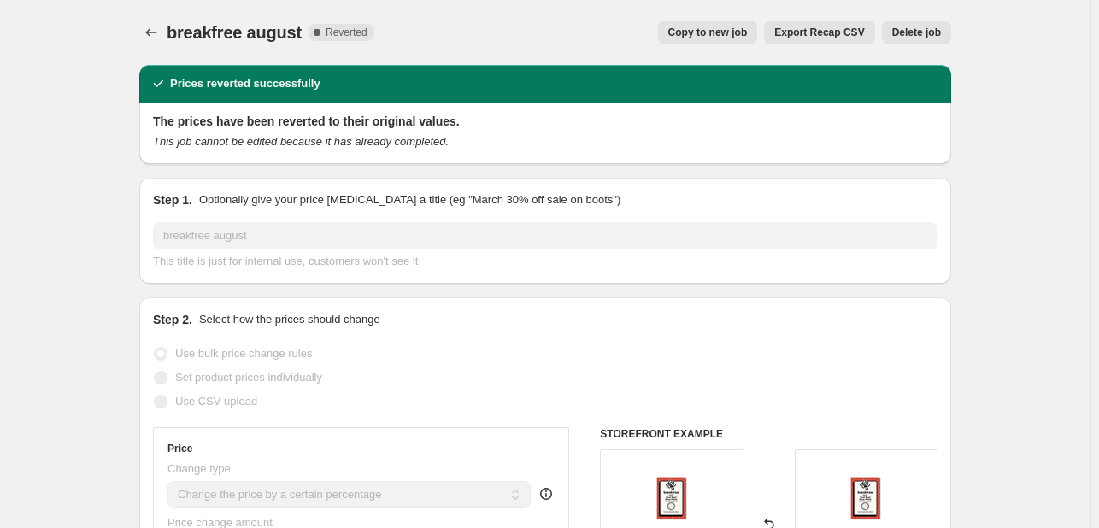
click at [714, 29] on span "Copy to new job" at bounding box center [707, 33] width 79 height 14
select select "percentage"
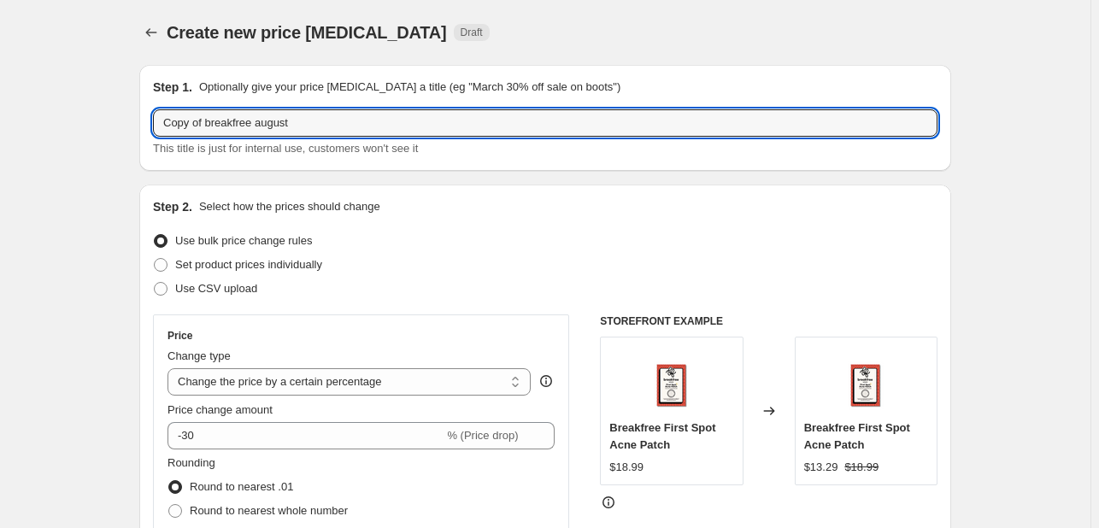
drag, startPoint x: 208, startPoint y: 122, endPoint x: 81, endPoint y: 113, distance: 126.8
type input "breakfree DOUBLE DAY [DATE]"
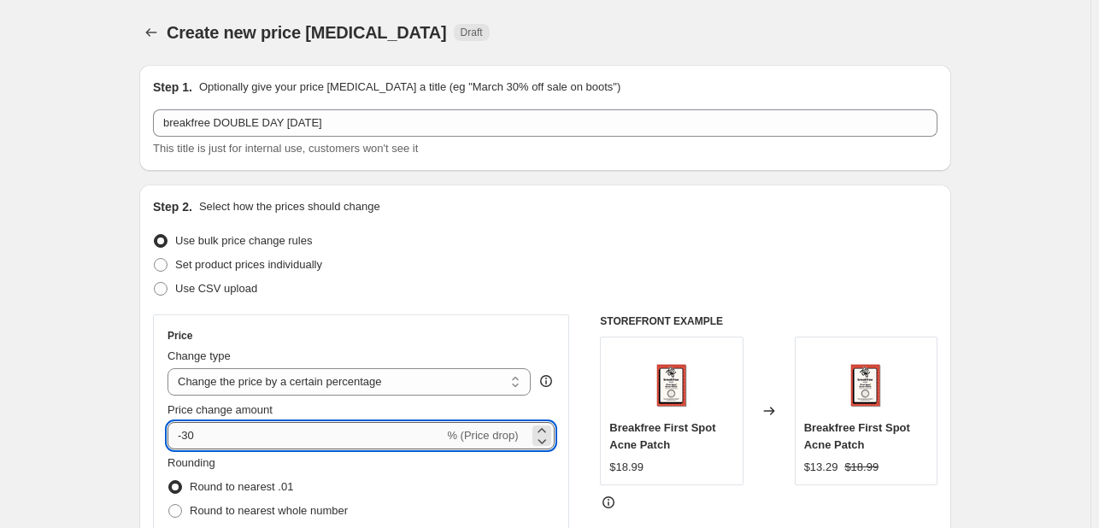
click at [195, 435] on input "-30" at bounding box center [305, 435] width 276 height 27
type input "-20"
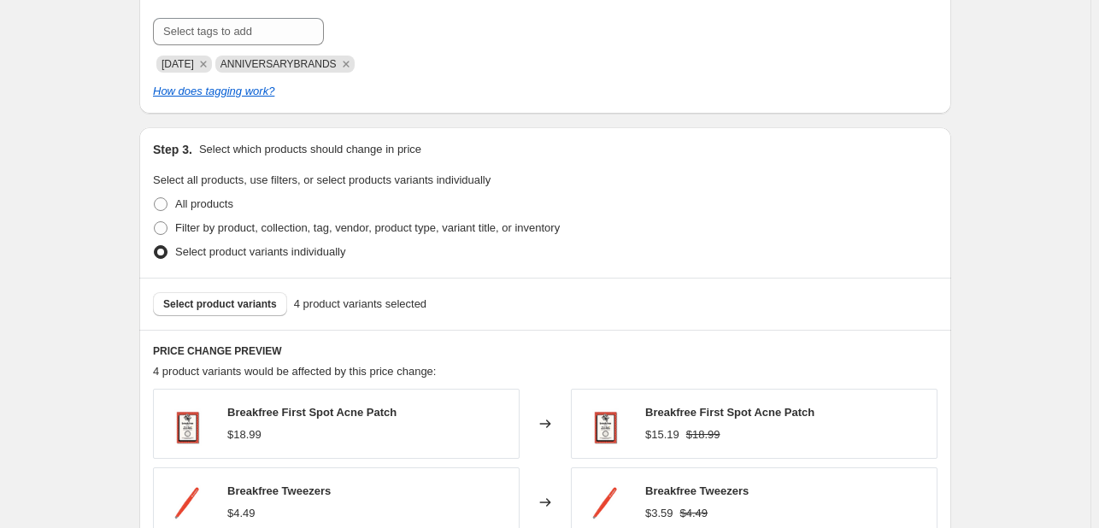
scroll to position [769, 0]
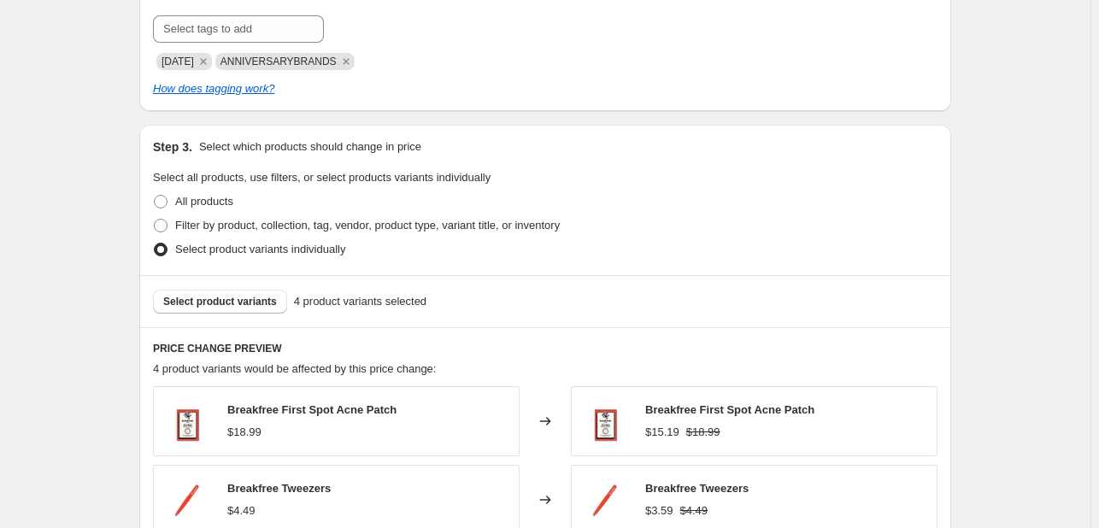
click at [208, 59] on icon "Remove AUG25" at bounding box center [203, 61] width 15 height 15
click at [279, 62] on icon "Remove ANNIVERSARYBRANDS" at bounding box center [286, 61] width 15 height 15
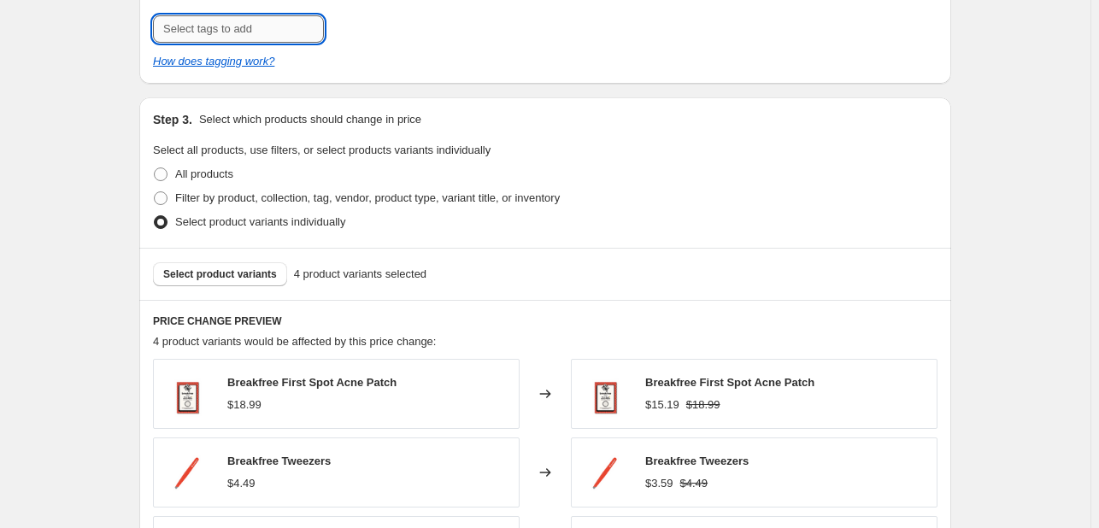
click at [280, 31] on input "text" at bounding box center [238, 28] width 171 height 27
type input "DDAY925"
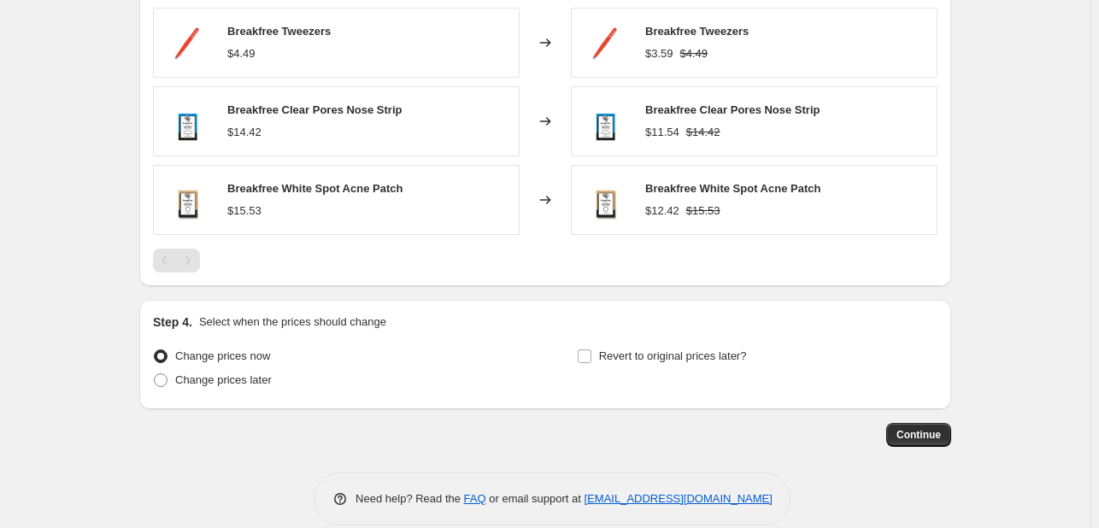
scroll to position [1248, 0]
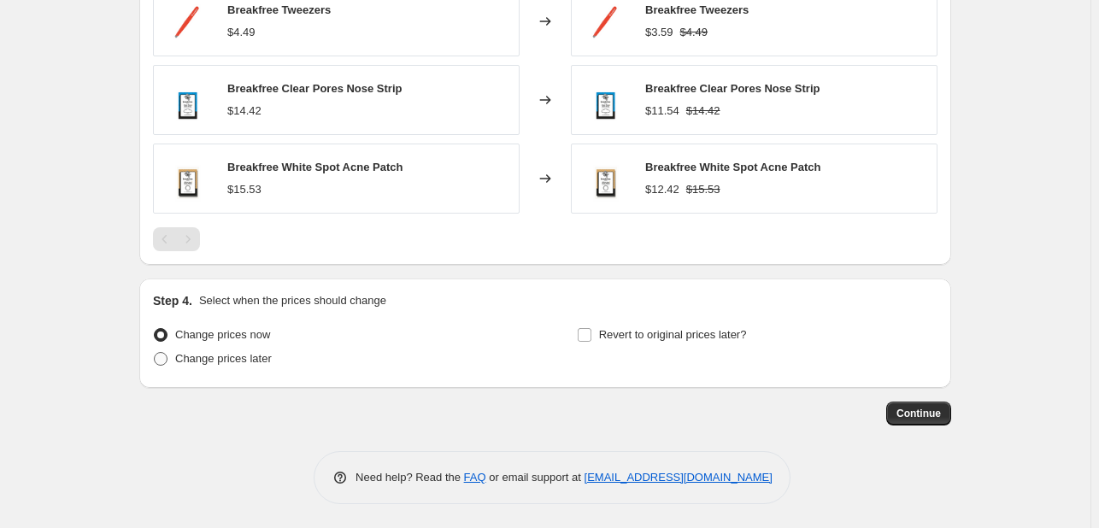
click at [197, 365] on span "Change prices later" at bounding box center [223, 358] width 97 height 17
click at [155, 353] on input "Change prices later" at bounding box center [154, 352] width 1 height 1
radio input "true"
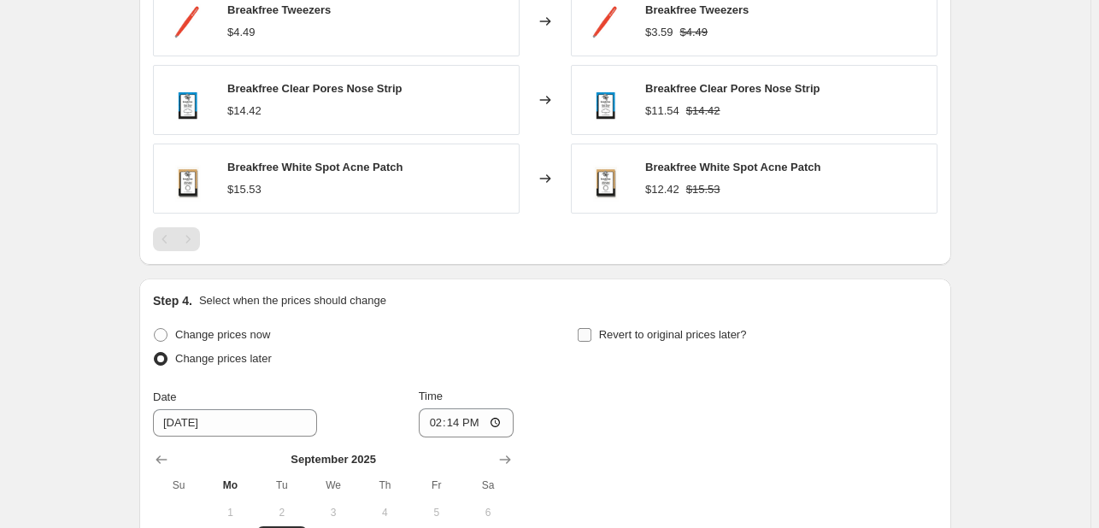
click at [664, 344] on label "Revert to original prices later?" at bounding box center [662, 335] width 170 height 24
click at [591, 342] on input "Revert to original prices later?" at bounding box center [585, 335] width 14 height 14
checkbox input "true"
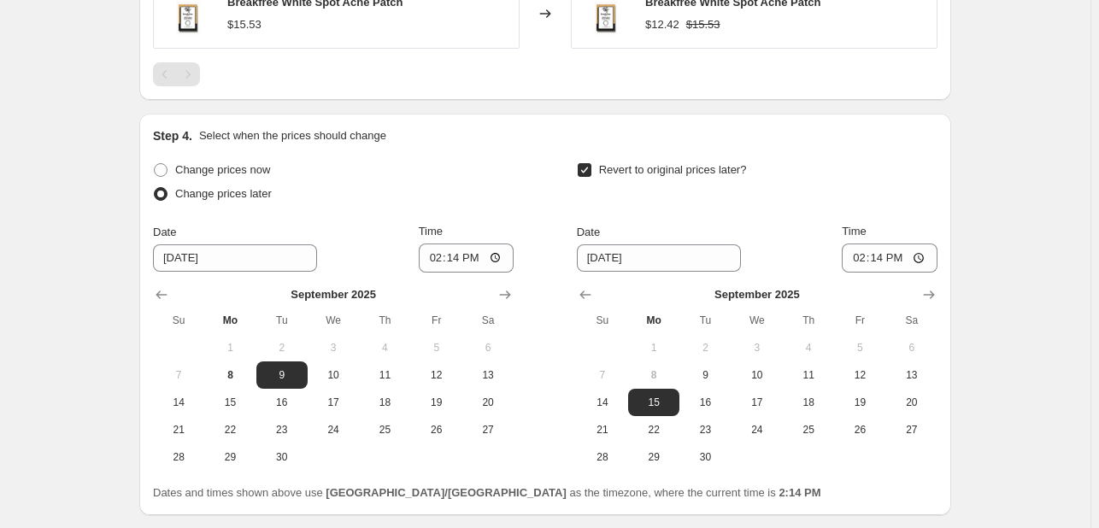
scroll to position [1541, 0]
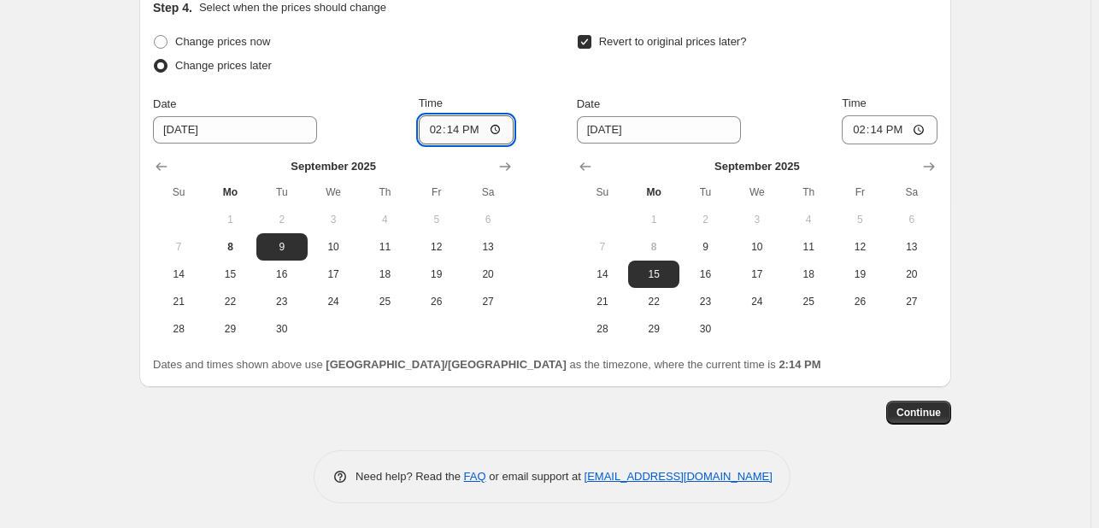
click at [429, 121] on input "14:14" at bounding box center [467, 129] width 96 height 29
type input "00:00"
click at [799, 244] on span "11" at bounding box center [809, 247] width 38 height 14
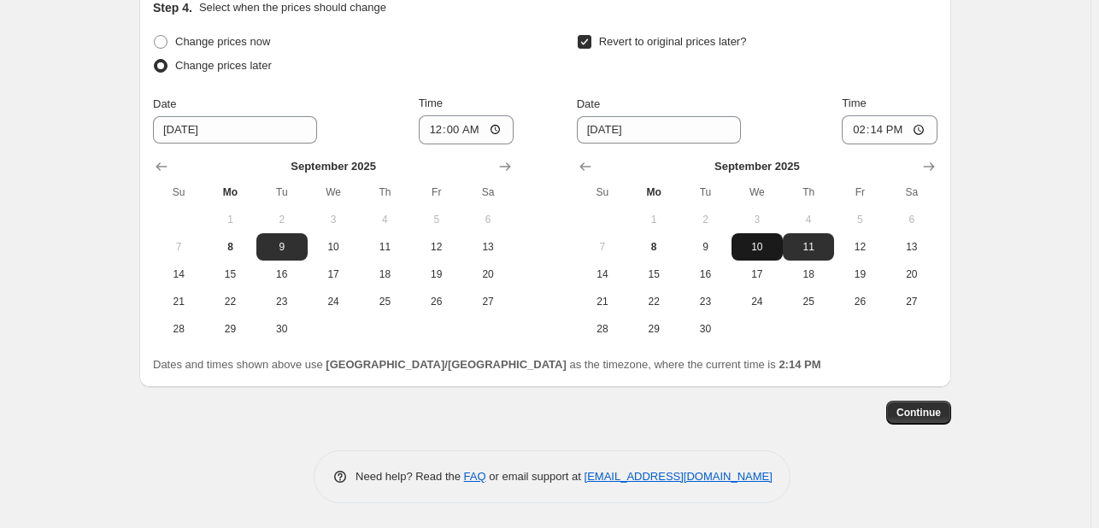
click at [769, 238] on button "10" at bounding box center [757, 246] width 51 height 27
type input "[DATE]"
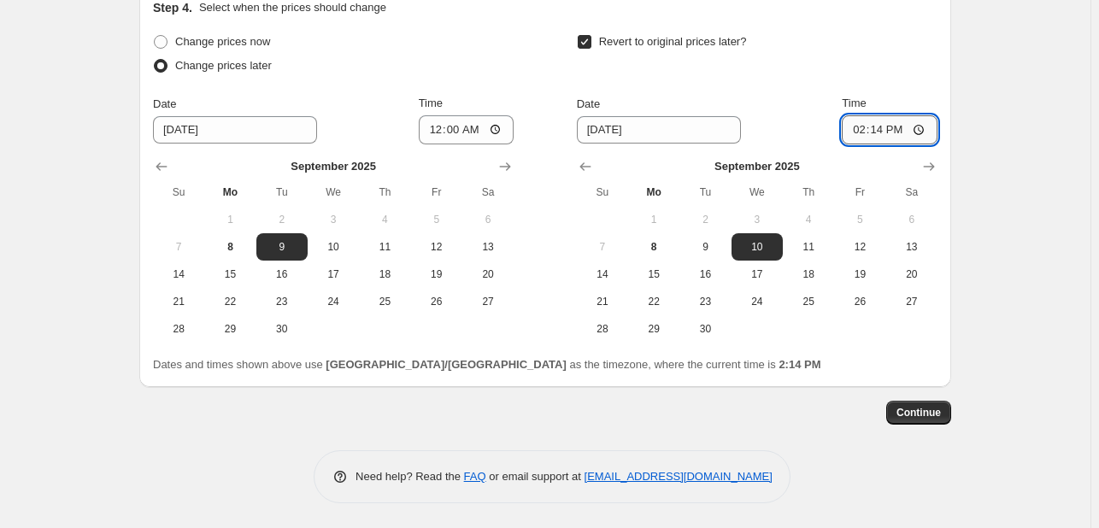
click at [862, 133] on input "14:14" at bounding box center [890, 129] width 96 height 29
type input "23:55"
click at [922, 401] on button "Continue" at bounding box center [918, 413] width 65 height 24
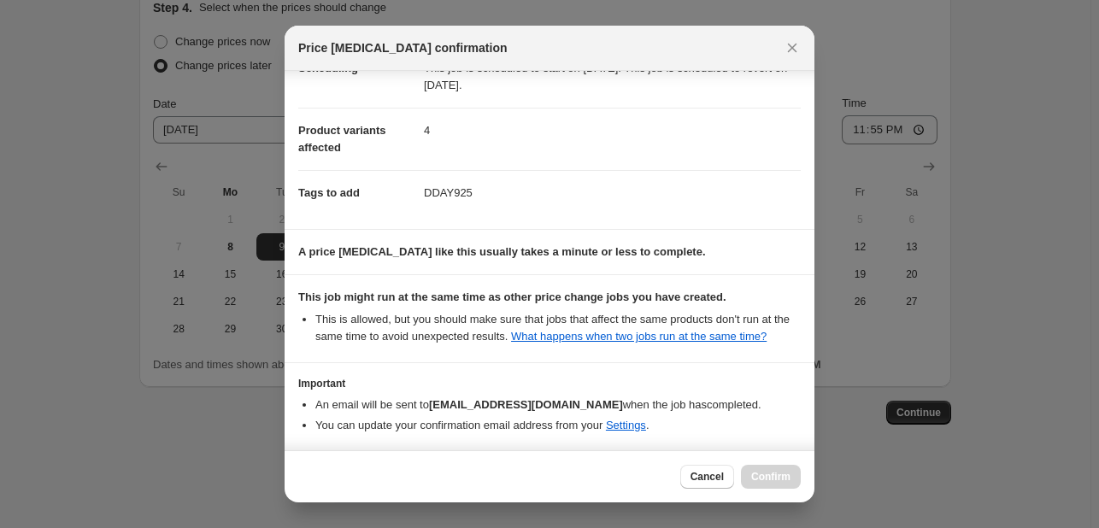
scroll to position [232, 0]
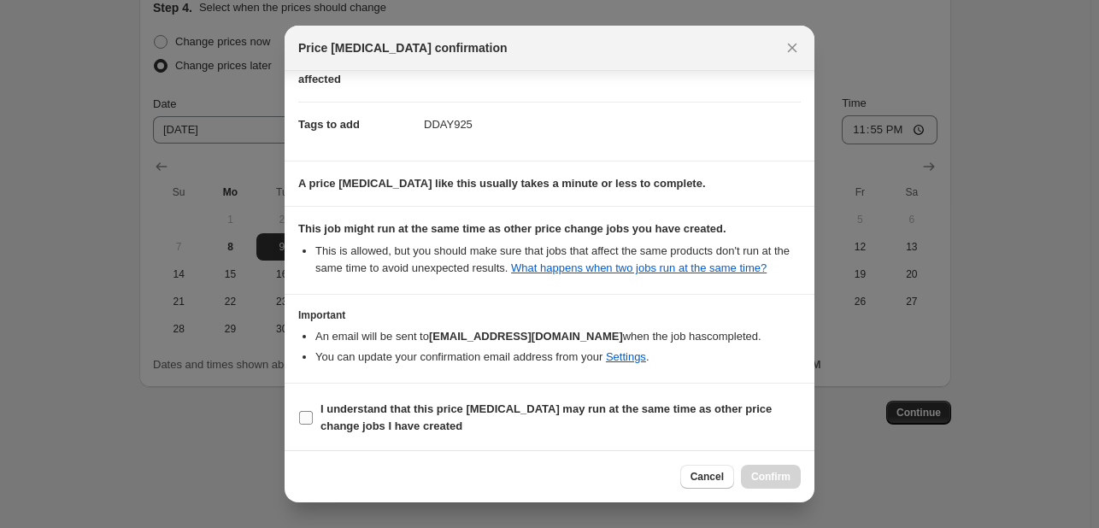
click at [689, 431] on span "I understand that this price [MEDICAL_DATA] may run at the same time as other p…" at bounding box center [560, 418] width 480 height 34
click at [313, 425] on input "I understand that this price [MEDICAL_DATA] may run at the same time as other p…" at bounding box center [306, 418] width 14 height 14
checkbox input "true"
click at [746, 469] on button "Confirm" at bounding box center [771, 477] width 60 height 24
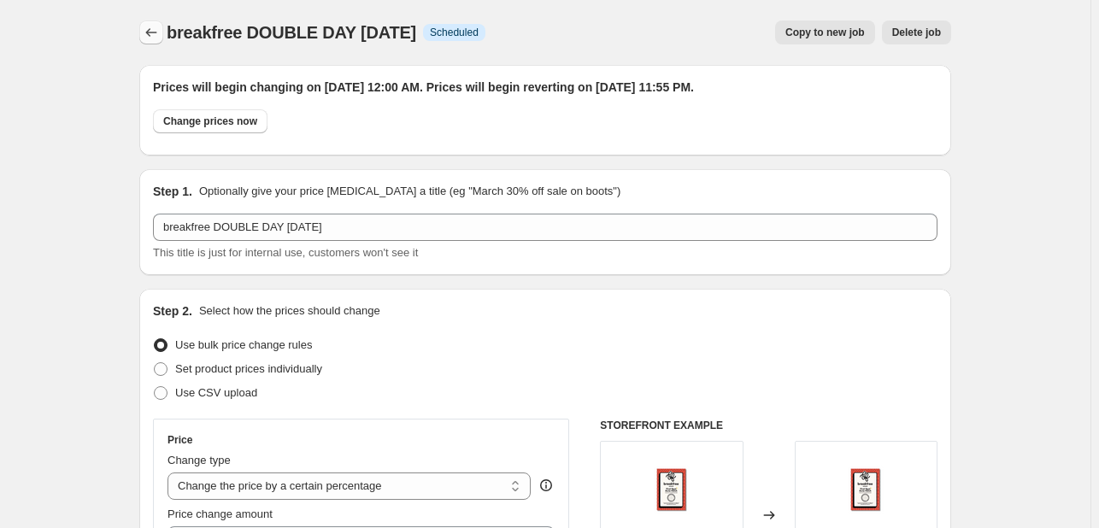
click at [149, 41] on button "Price change jobs" at bounding box center [151, 33] width 24 height 24
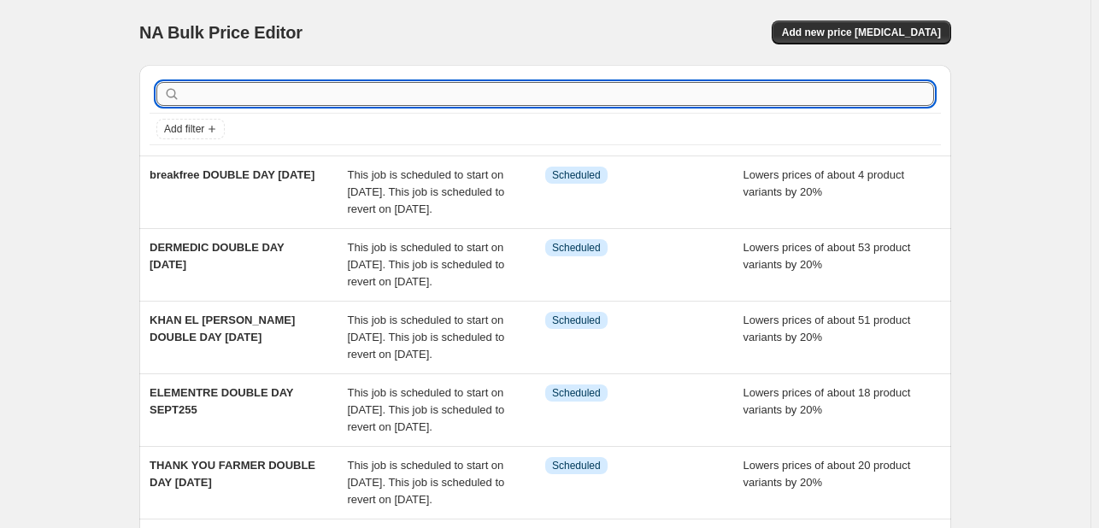
click at [256, 95] on input "text" at bounding box center [559, 94] width 750 height 24
type input "MIELLE"
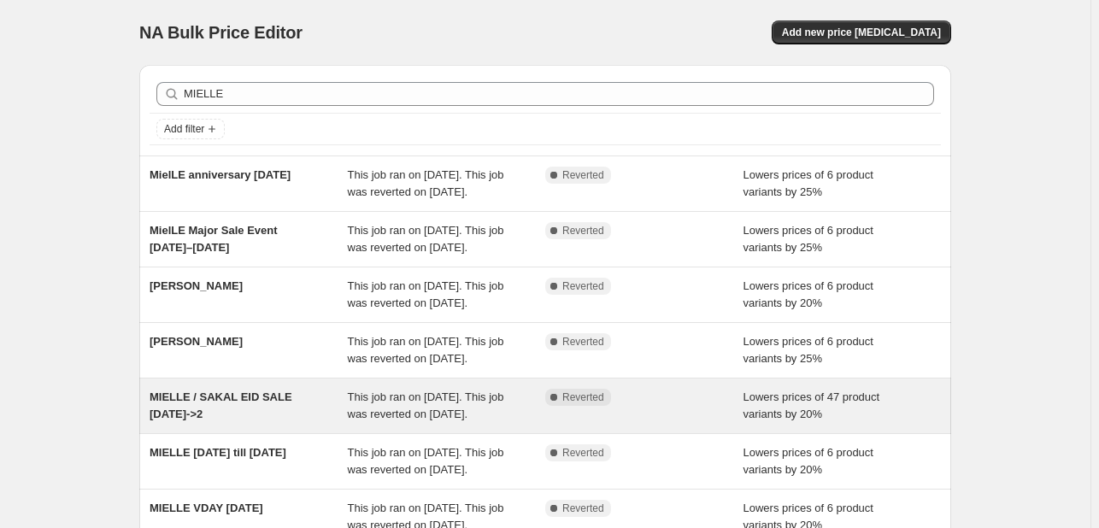
click at [497, 420] on span "This job ran on [DATE]. This job was reverted on [DATE]." at bounding box center [426, 406] width 156 height 30
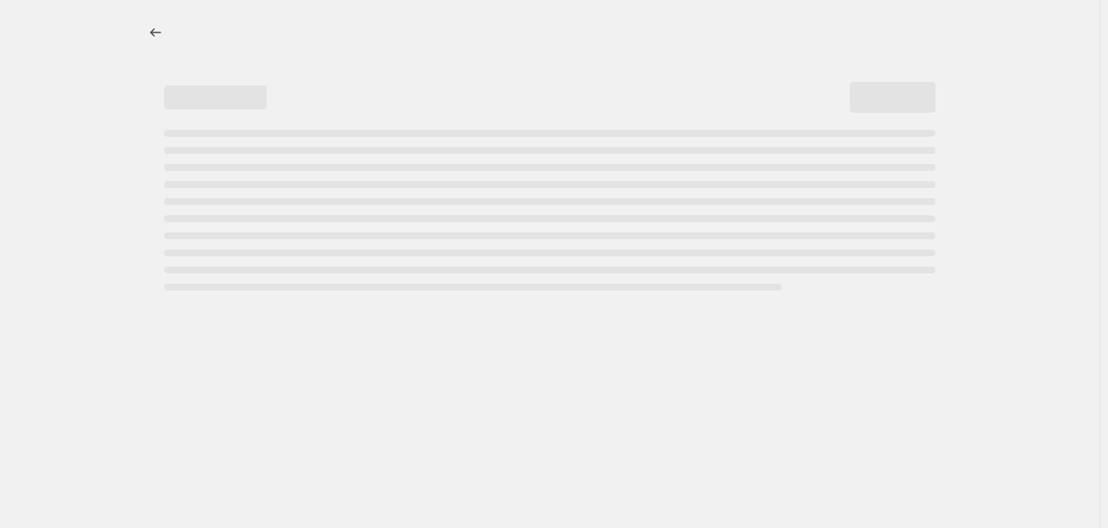
select select "percentage"
select select "tag"
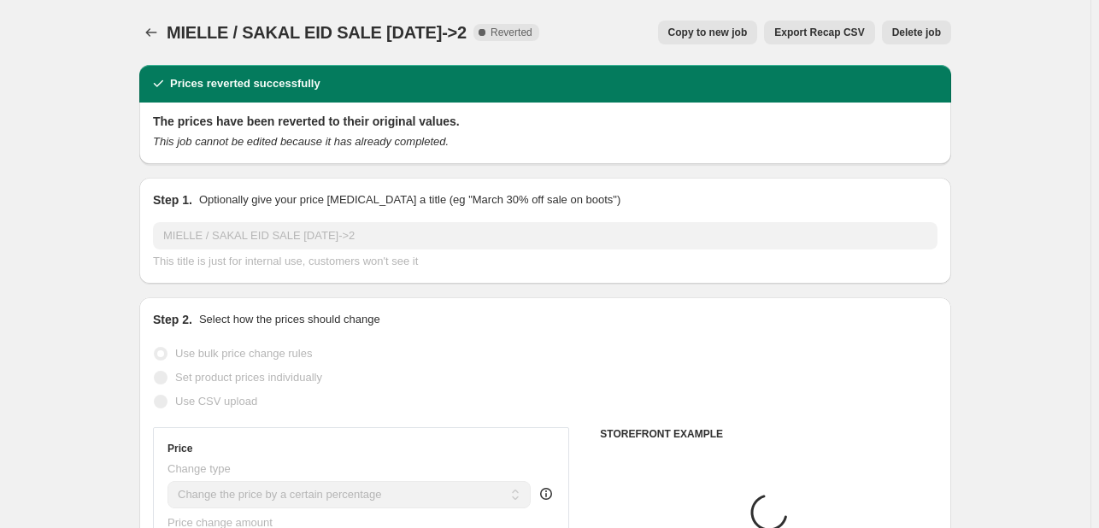
click at [699, 29] on span "Copy to new job" at bounding box center [707, 33] width 79 height 14
select select "percentage"
select select "tag"
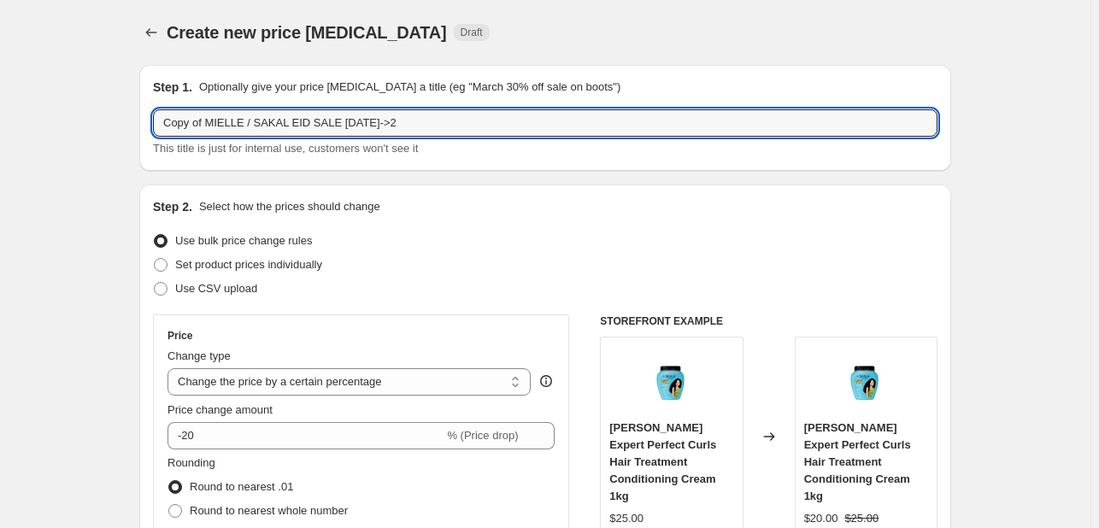
drag, startPoint x: 209, startPoint y: 121, endPoint x: 34, endPoint y: 74, distance: 180.6
type input "MIELLE / SAKAL DOUBLE DAY [DATE]"
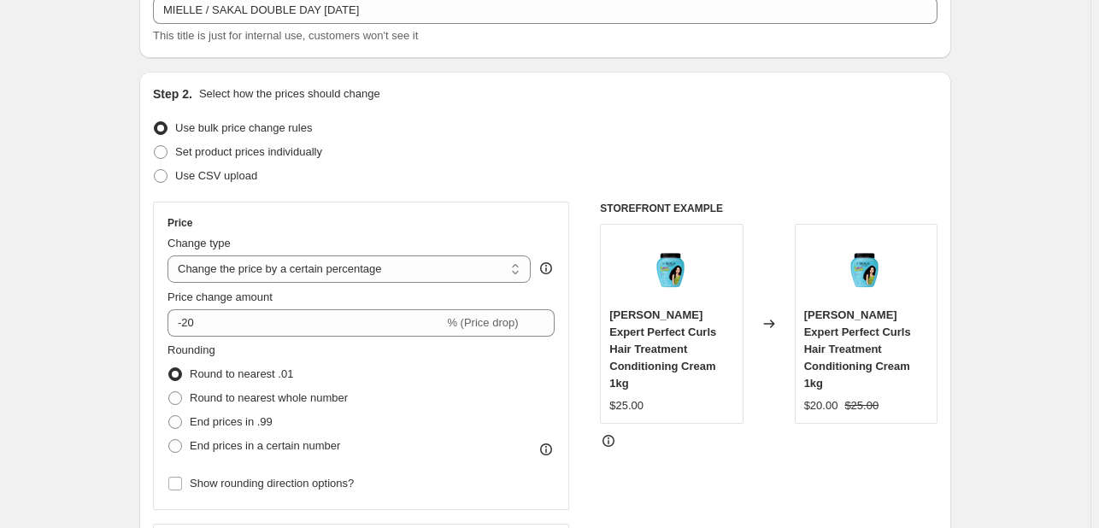
scroll to position [342, 0]
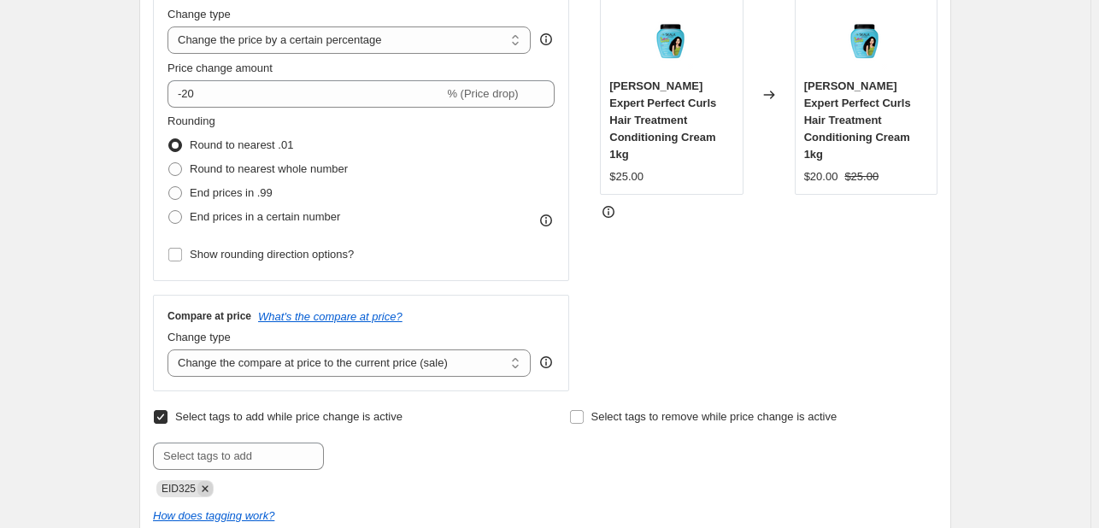
click at [205, 470] on icon "Remove EID325" at bounding box center [204, 488] width 15 height 15
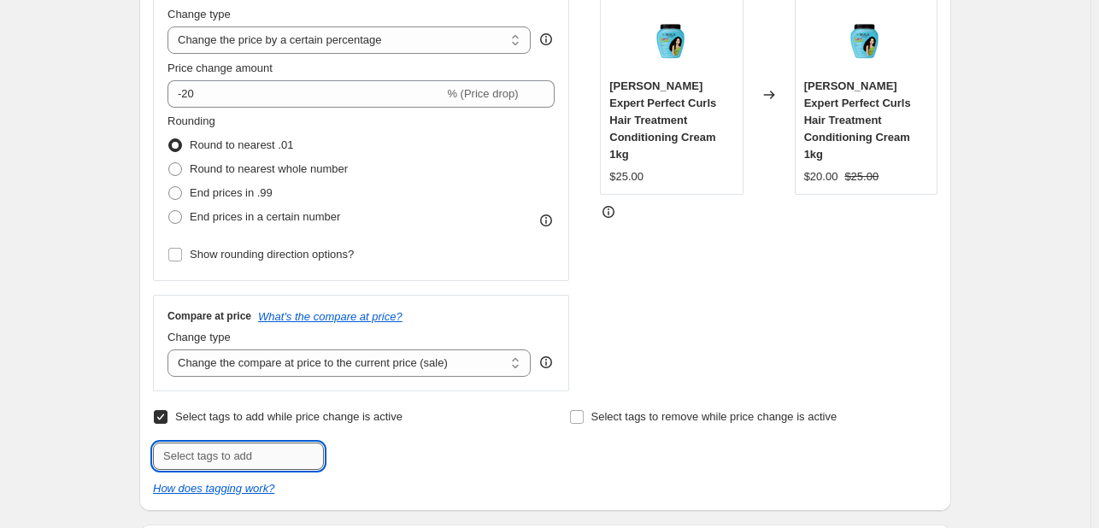
click at [203, 453] on input "text" at bounding box center [238, 456] width 171 height 27
type input "DDAY925"
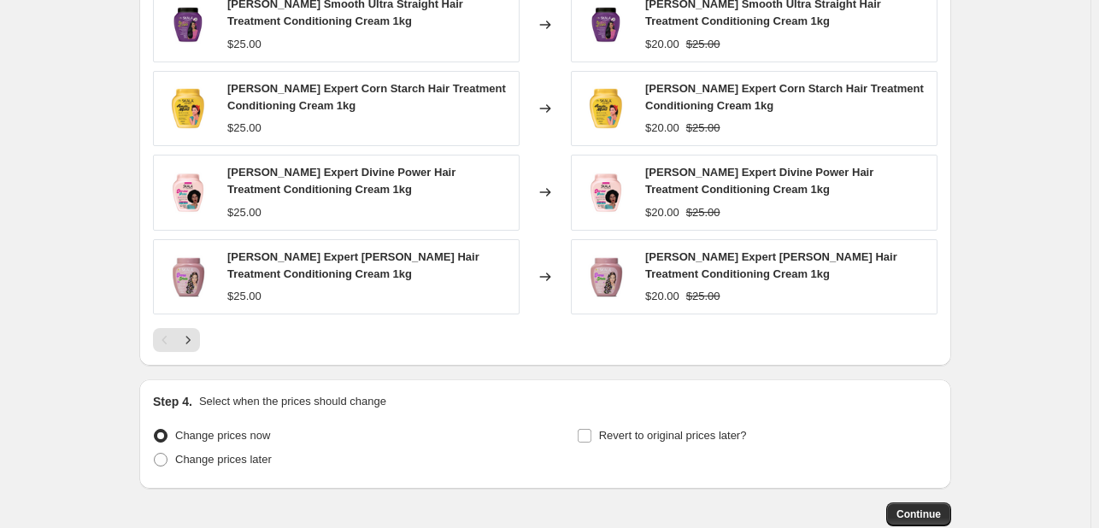
scroll to position [1453, 0]
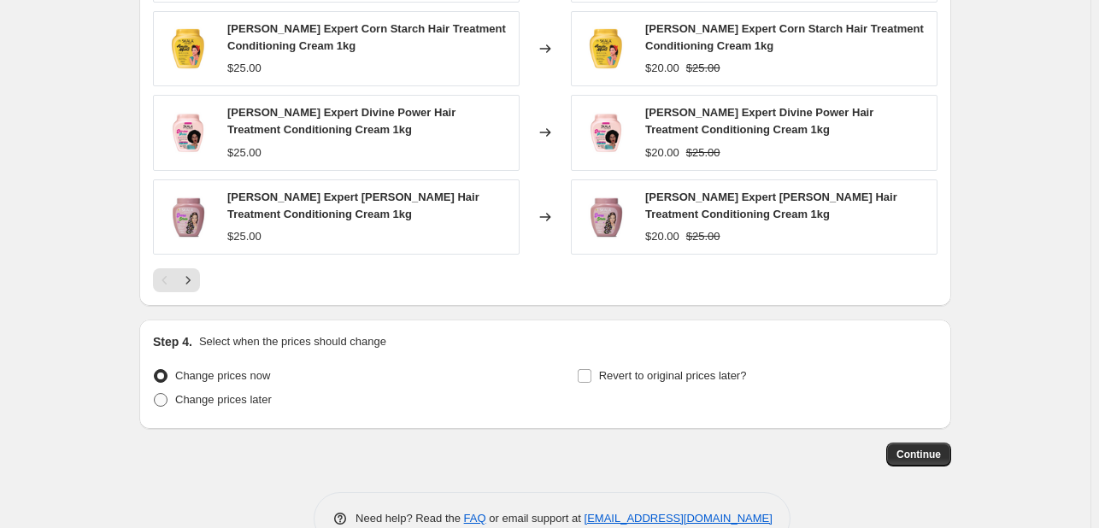
click at [265, 398] on span "Change prices later" at bounding box center [223, 399] width 97 height 13
click at [155, 394] on input "Change prices later" at bounding box center [154, 393] width 1 height 1
radio input "true"
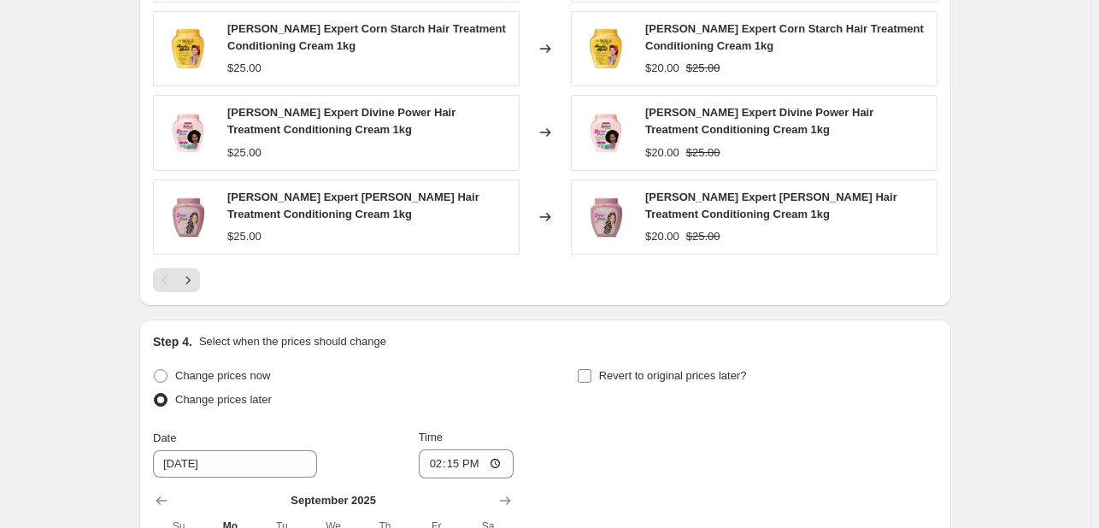
click at [619, 370] on span "Revert to original prices later?" at bounding box center [673, 375] width 148 height 13
click at [591, 370] on input "Revert to original prices later?" at bounding box center [585, 376] width 14 height 14
checkbox input "true"
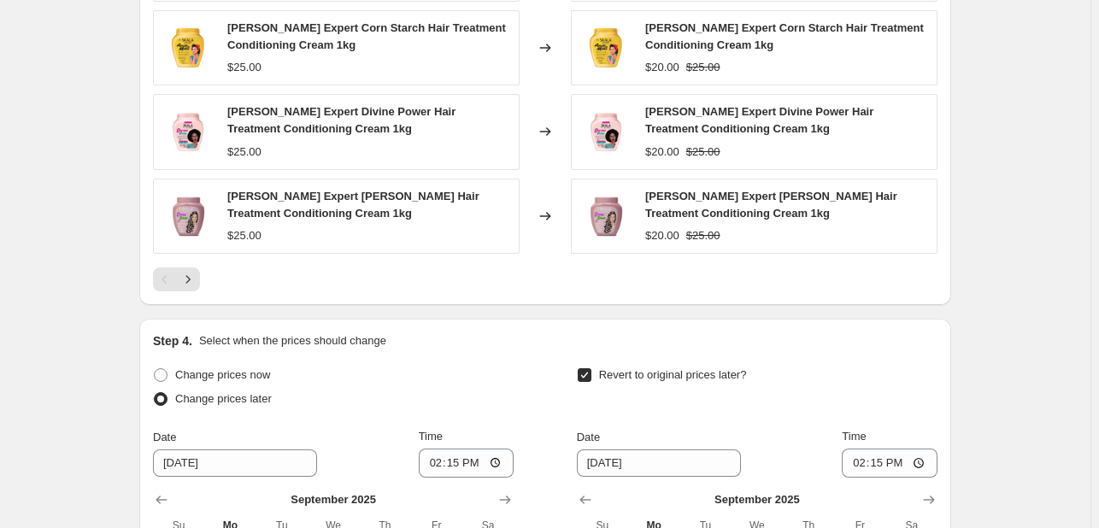
scroll to position [1786, 0]
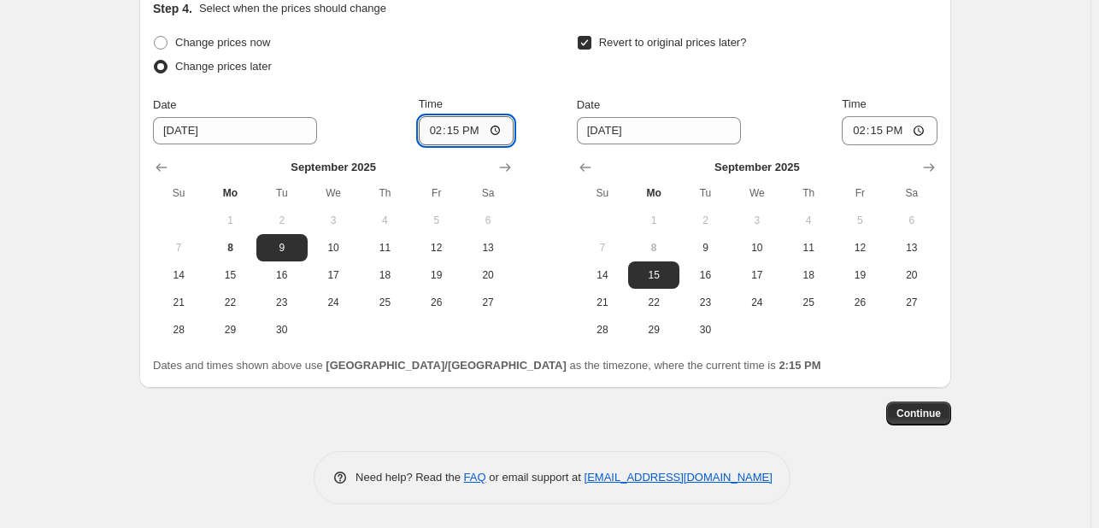
click at [434, 118] on input "14:15" at bounding box center [467, 130] width 96 height 29
type input "00:00"
click at [776, 241] on span "10" at bounding box center [757, 248] width 38 height 14
type input "[DATE]"
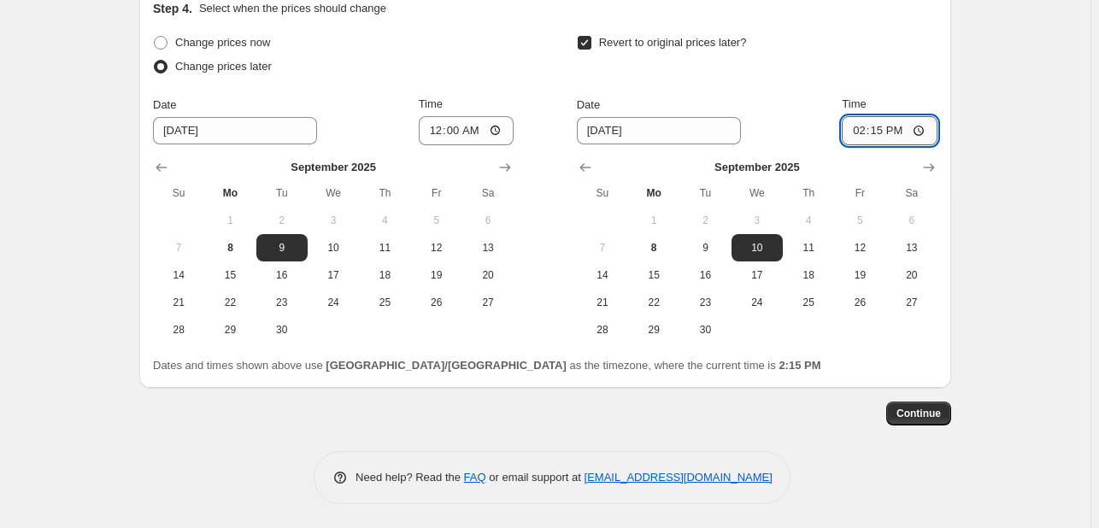
click at [861, 120] on input "14:15" at bounding box center [890, 130] width 96 height 29
type input "23:55"
click at [934, 416] on span "Continue" at bounding box center [918, 414] width 44 height 14
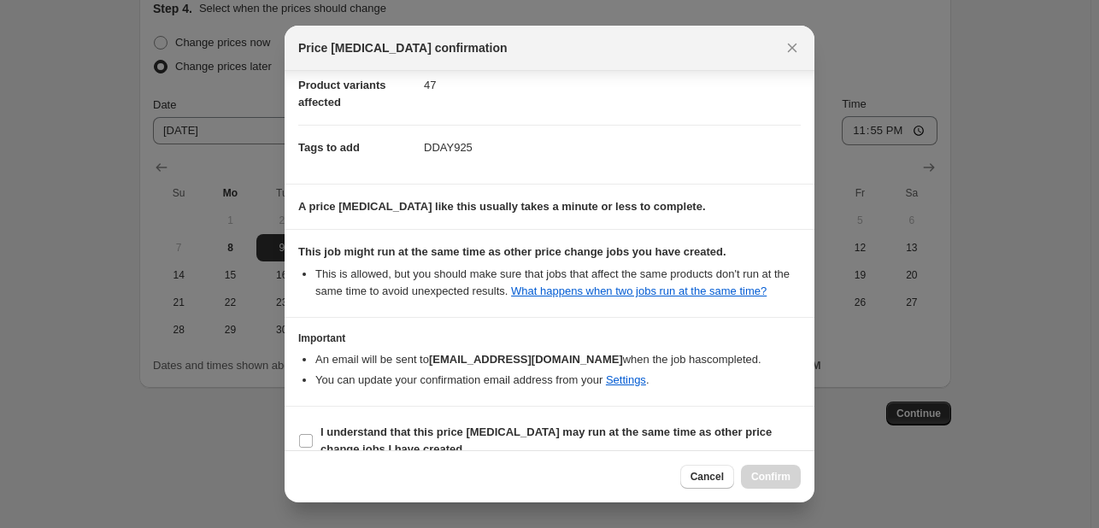
scroll to position [232, 0]
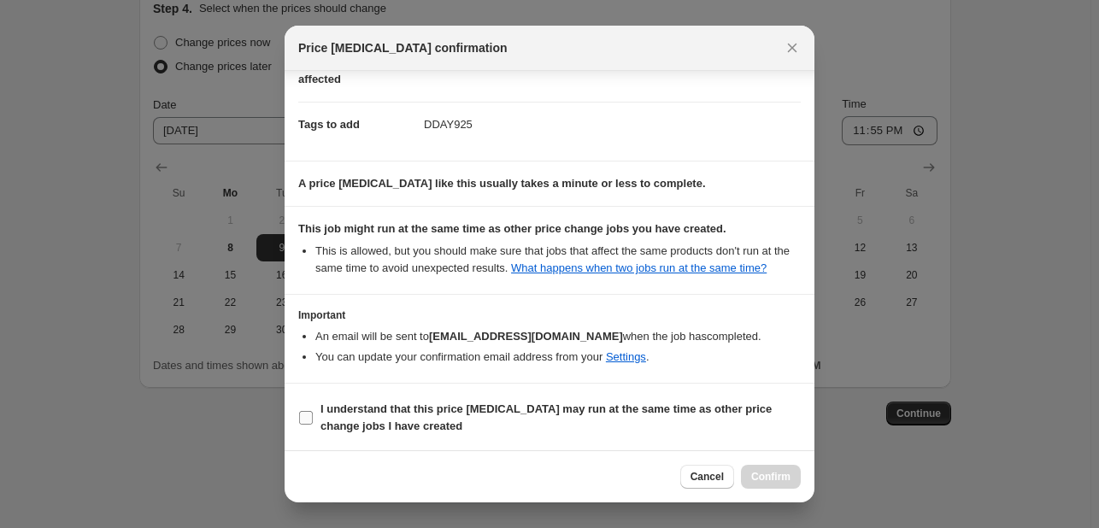
click at [630, 417] on span "I understand that this price [MEDICAL_DATA] may run at the same time as other p…" at bounding box center [560, 418] width 480 height 34
click at [313, 417] on input "I understand that this price [MEDICAL_DATA] may run at the same time as other p…" at bounding box center [306, 418] width 14 height 14
checkbox input "true"
click at [776, 465] on button "Confirm" at bounding box center [771, 477] width 60 height 24
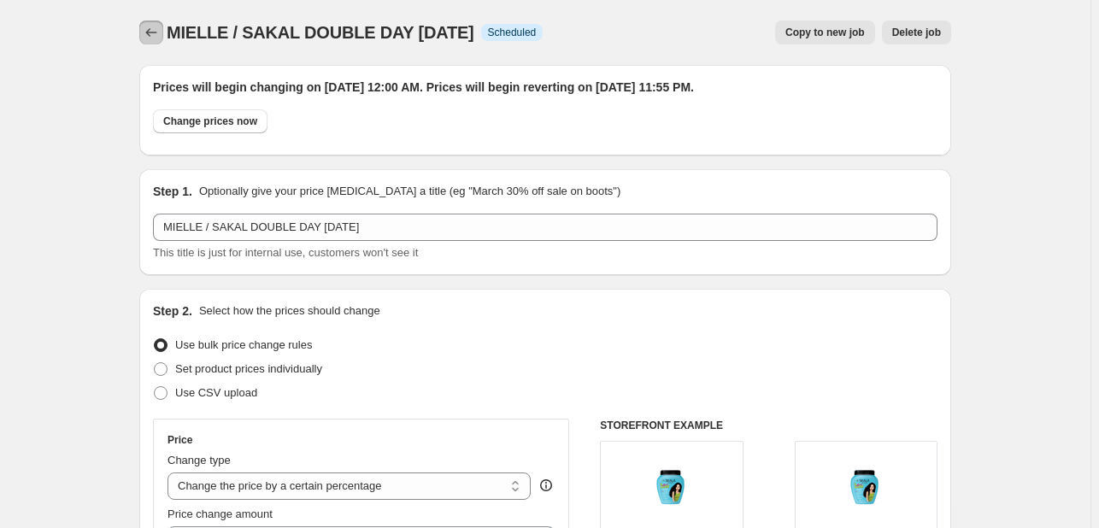
click at [149, 31] on icon "Price change jobs" at bounding box center [151, 32] width 17 height 17
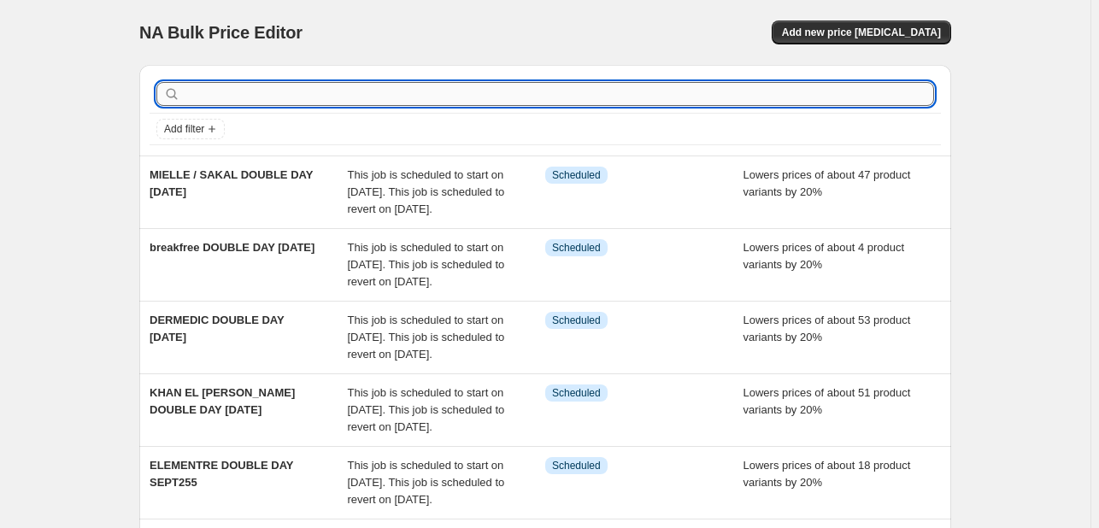
click at [384, 100] on input "text" at bounding box center [559, 94] width 750 height 24
type input "MEDAPHARM"
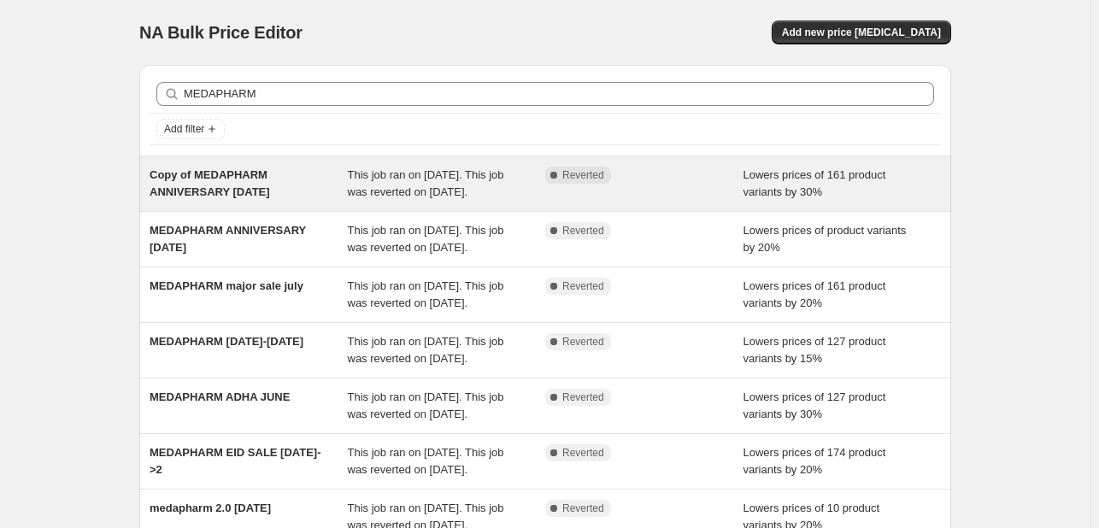
click at [409, 188] on span "This job ran on [DATE]. This job was reverted on [DATE]." at bounding box center [426, 183] width 156 height 30
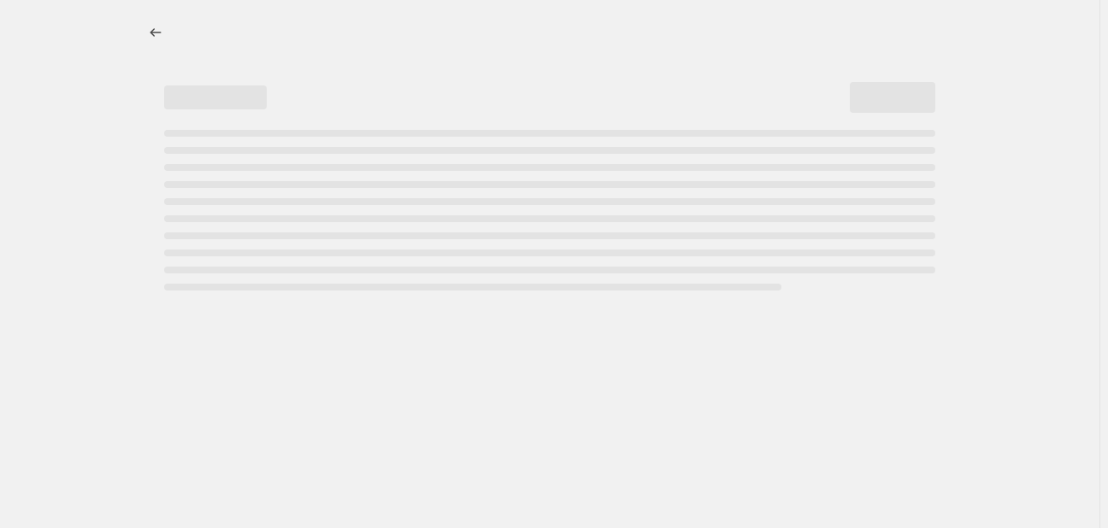
select select "percentage"
select select "tag"
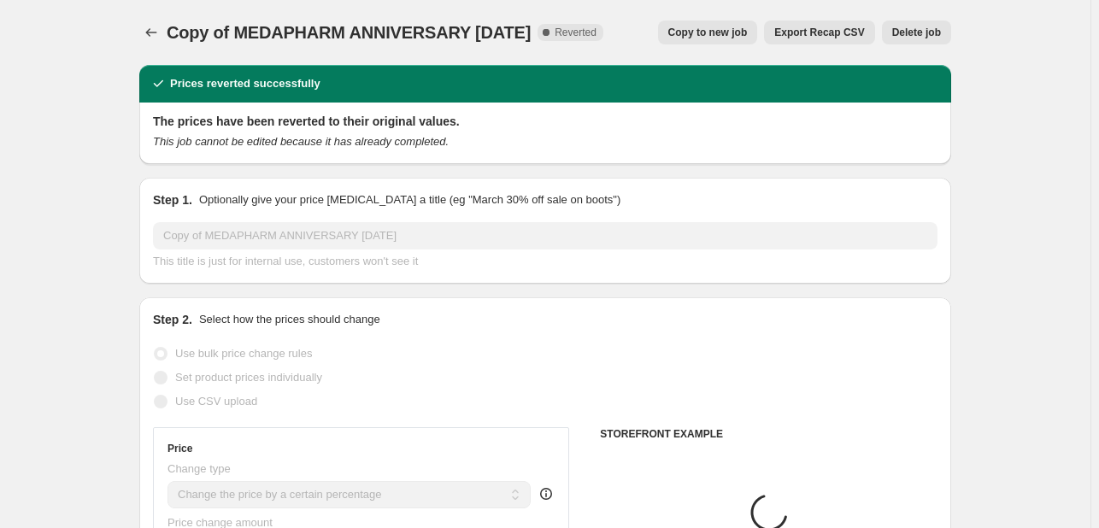
click at [697, 26] on span "Copy to new job" at bounding box center [707, 33] width 79 height 14
select select "percentage"
select select "tag"
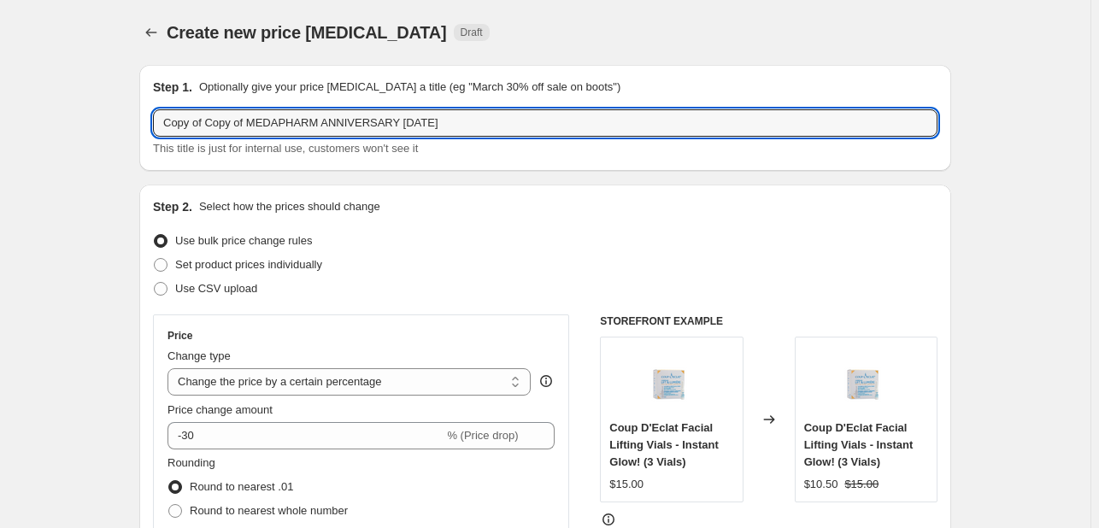
drag, startPoint x: 252, startPoint y: 124, endPoint x: 70, endPoint y: 107, distance: 182.8
type input "MEDAPHARM DOUBLE DAY [DATE]"
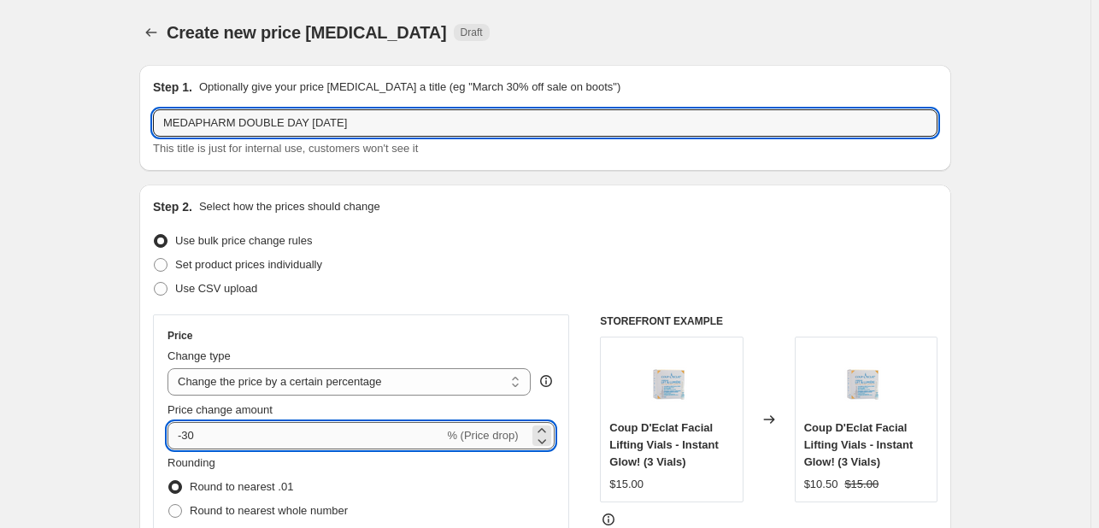
click at [191, 441] on input "-30" at bounding box center [305, 435] width 276 height 27
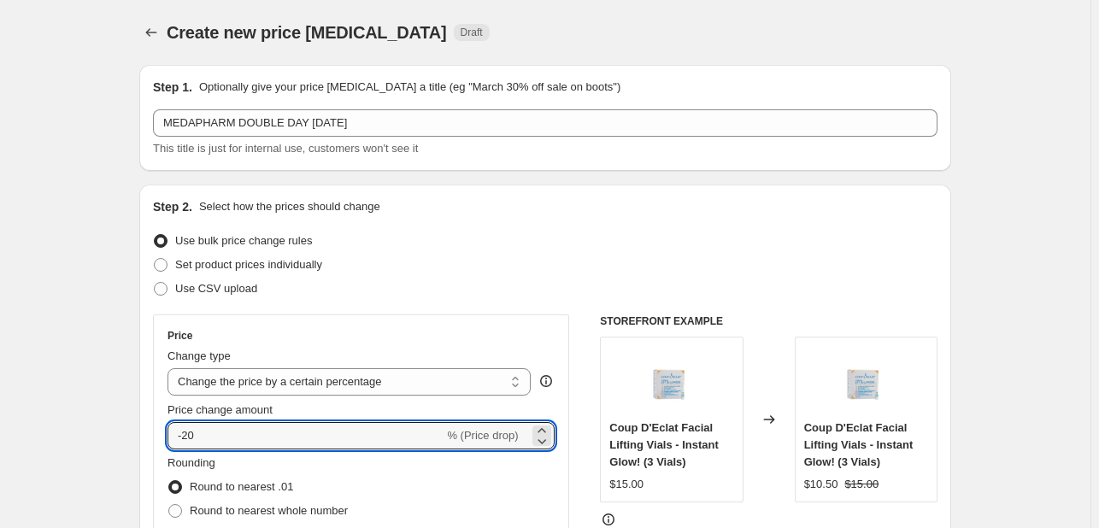
type input "-20"
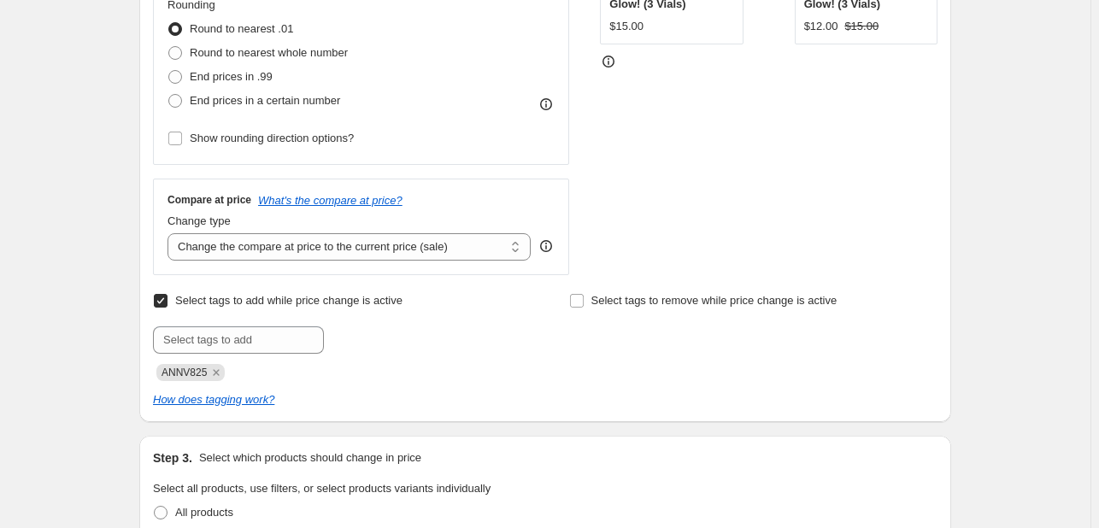
scroll to position [513, 0]
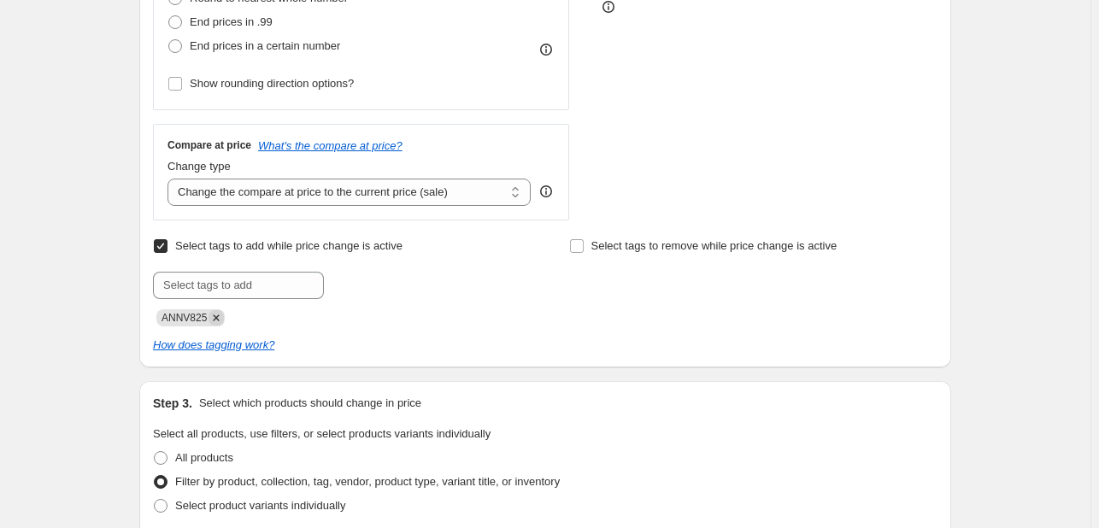
click at [222, 317] on icon "Remove ANNV825" at bounding box center [216, 317] width 15 height 15
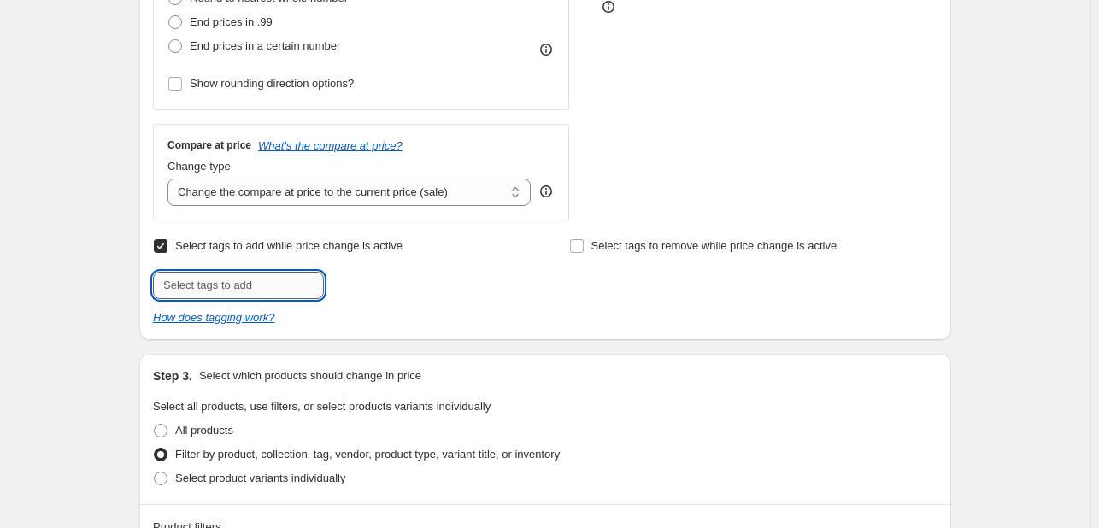
click at [222, 297] on input "text" at bounding box center [238, 285] width 171 height 27
type input "S"
type input "DDAY925"
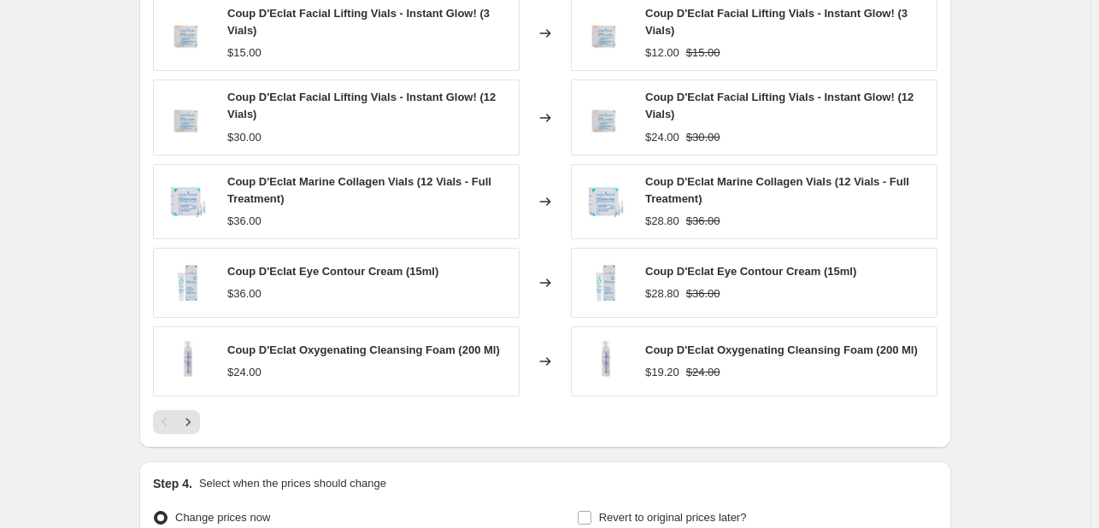
scroll to position [1453, 0]
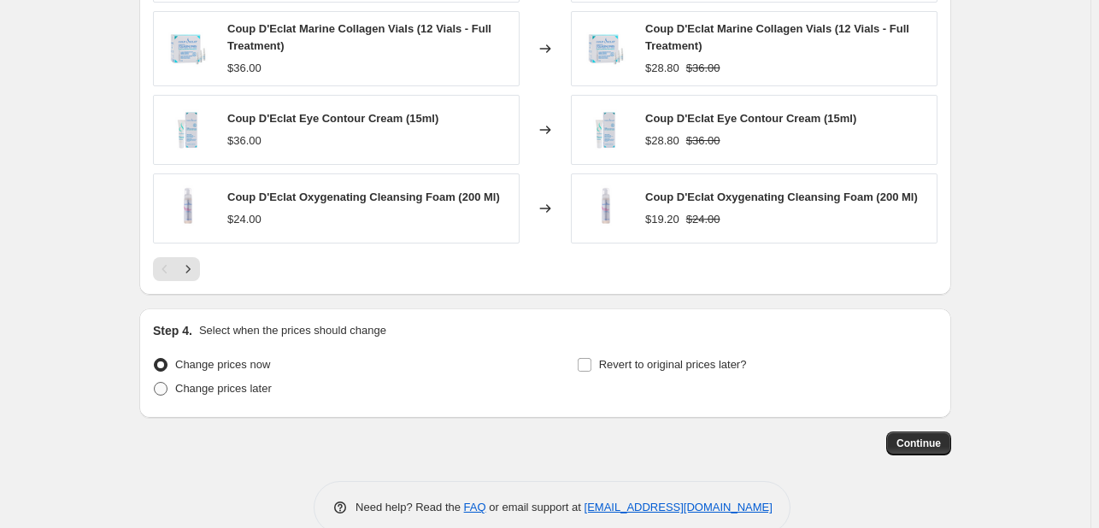
click at [248, 392] on span "Change prices later" at bounding box center [223, 388] width 97 height 13
click at [155, 383] on input "Change prices later" at bounding box center [154, 382] width 1 height 1
radio input "true"
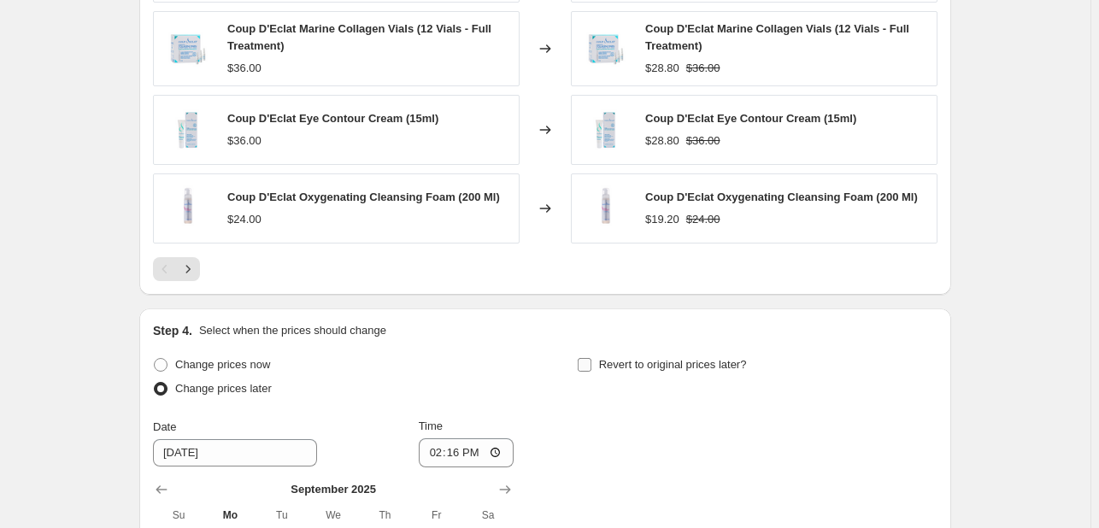
click at [626, 373] on label "Revert to original prices later?" at bounding box center [662, 365] width 170 height 24
click at [591, 372] on input "Revert to original prices later?" at bounding box center [585, 365] width 14 height 14
checkbox input "true"
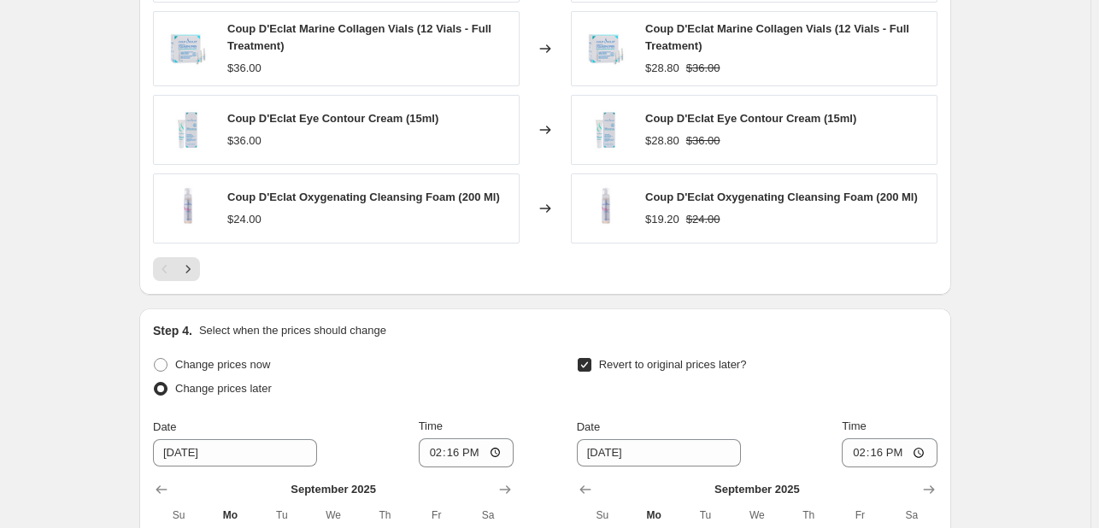
scroll to position [1775, 0]
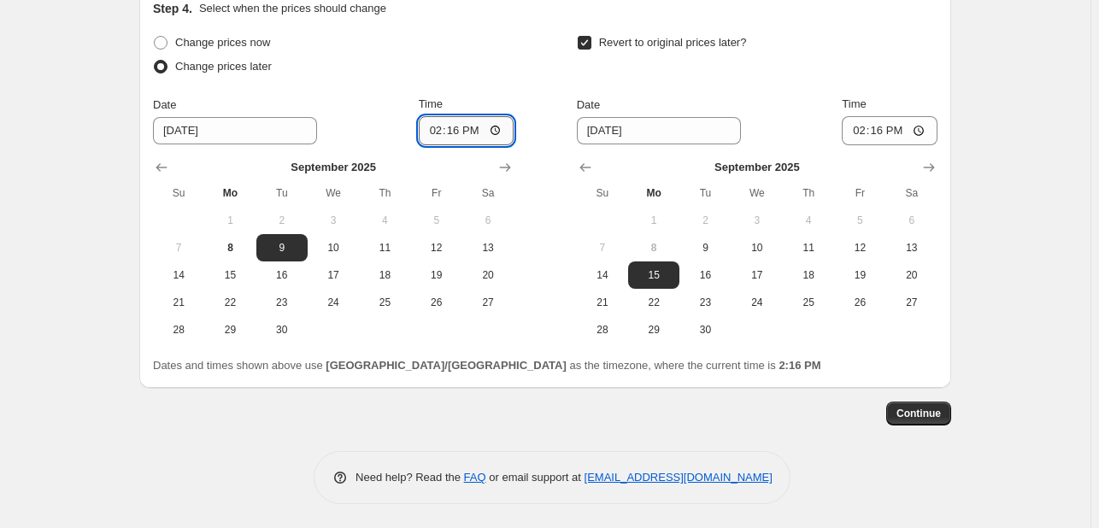
click at [444, 125] on input "14:16" at bounding box center [467, 130] width 96 height 29
type input "00:00"
click at [769, 244] on span "10" at bounding box center [757, 248] width 38 height 14
type input "[DATE]"
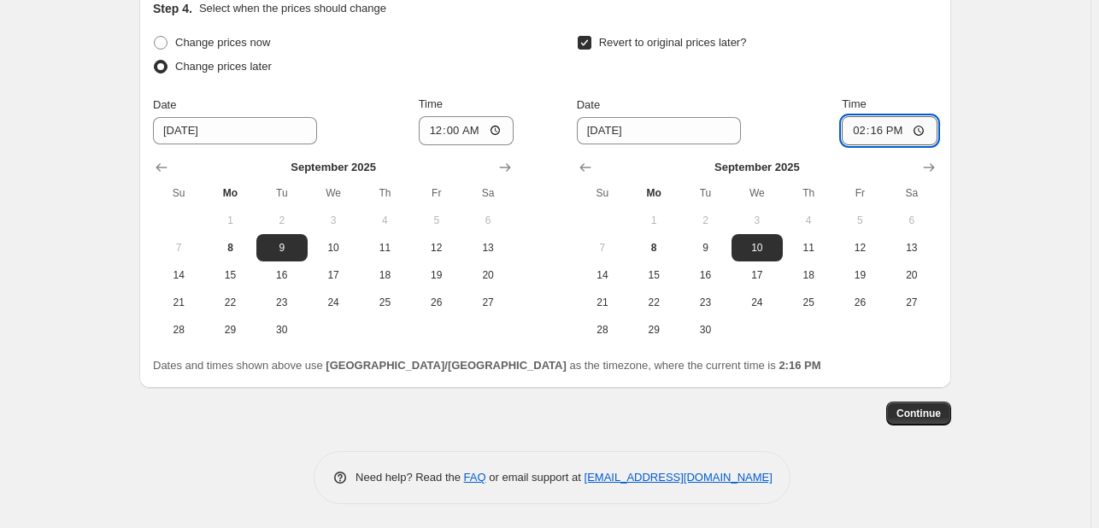
click at [865, 126] on input "14:16" at bounding box center [890, 130] width 96 height 29
type input "23:55"
click at [930, 409] on span "Continue" at bounding box center [918, 414] width 44 height 14
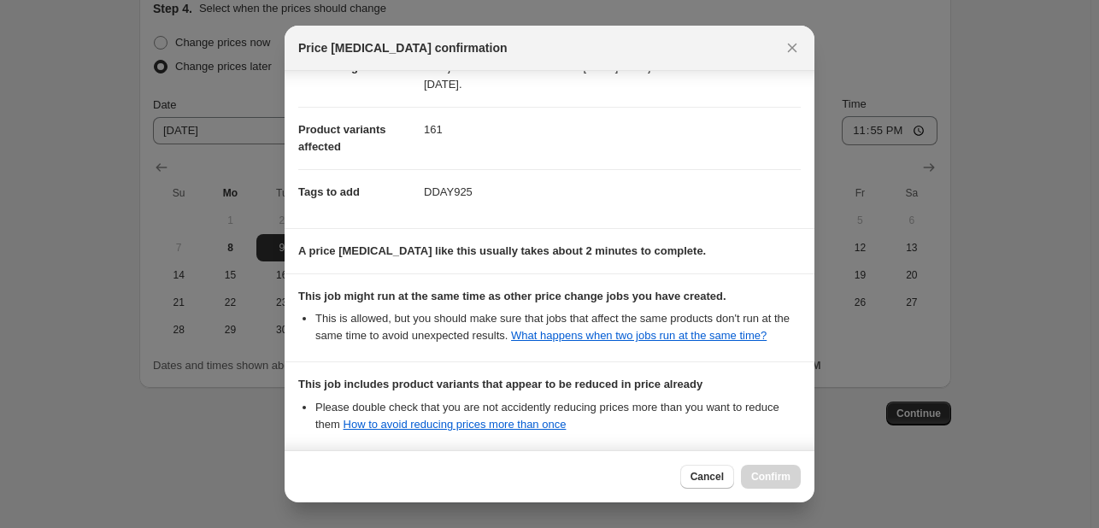
scroll to position [337, 0]
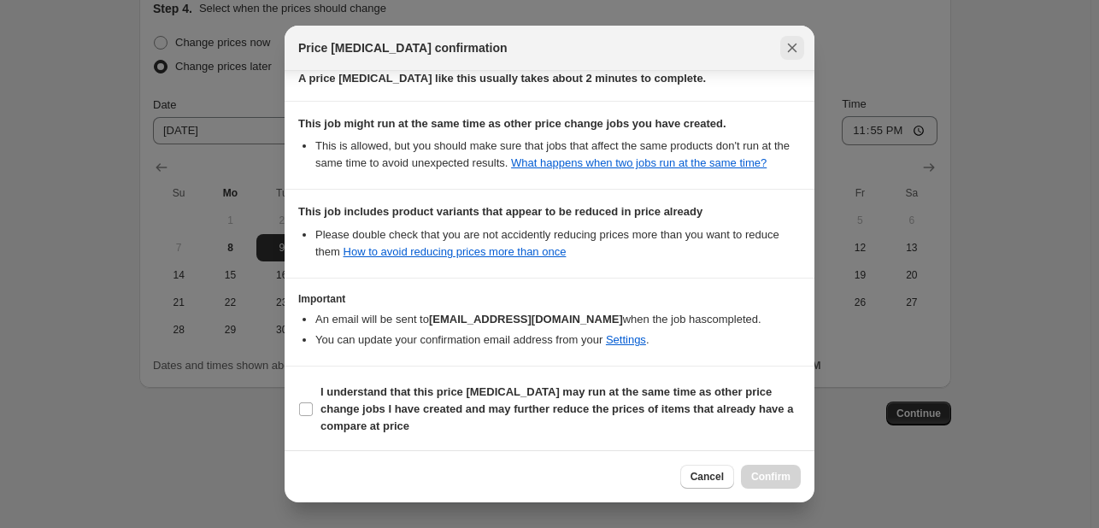
click at [796, 51] on icon "Close" at bounding box center [792, 48] width 9 height 9
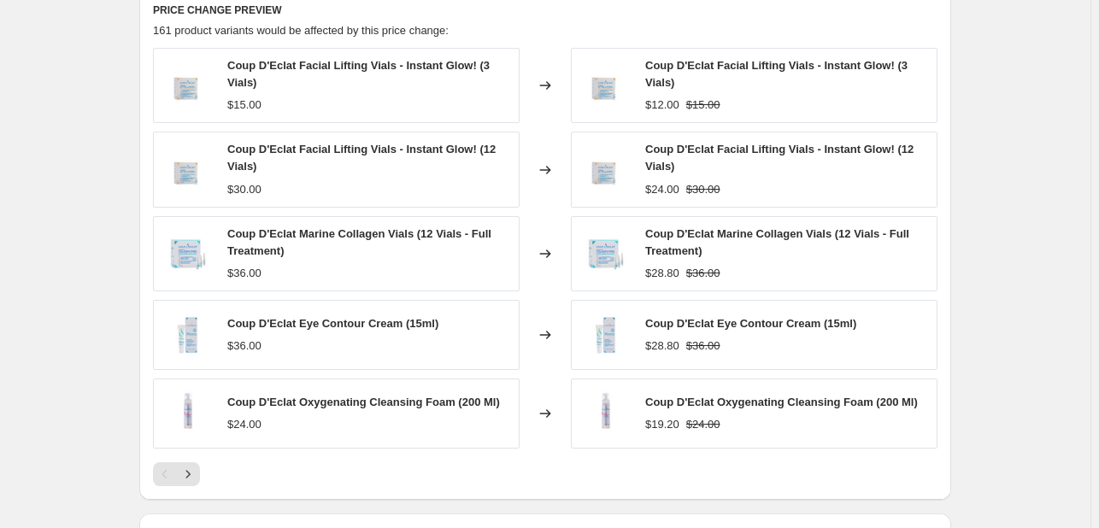
scroll to position [1348, 0]
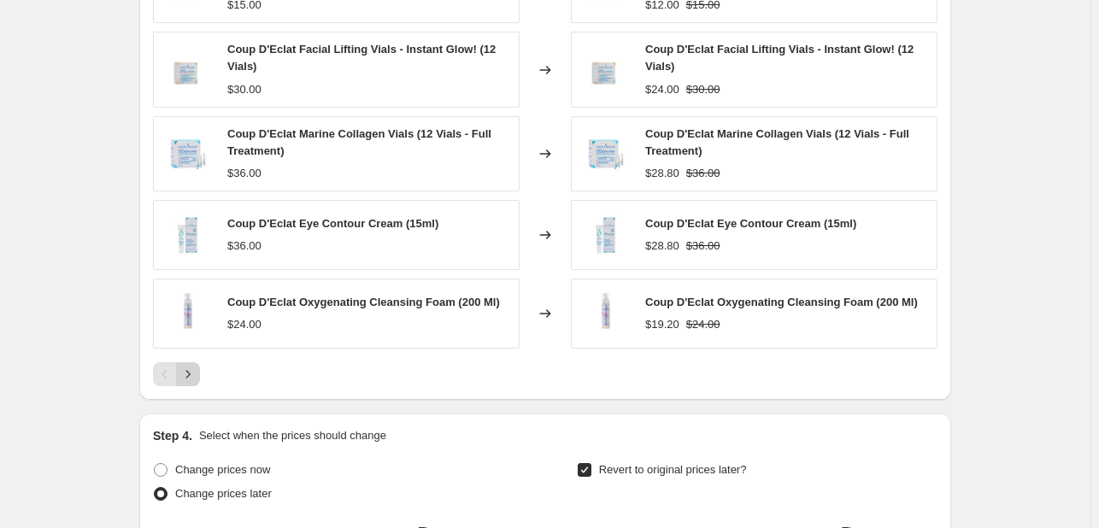
click at [200, 367] on button "Next" at bounding box center [188, 374] width 24 height 24
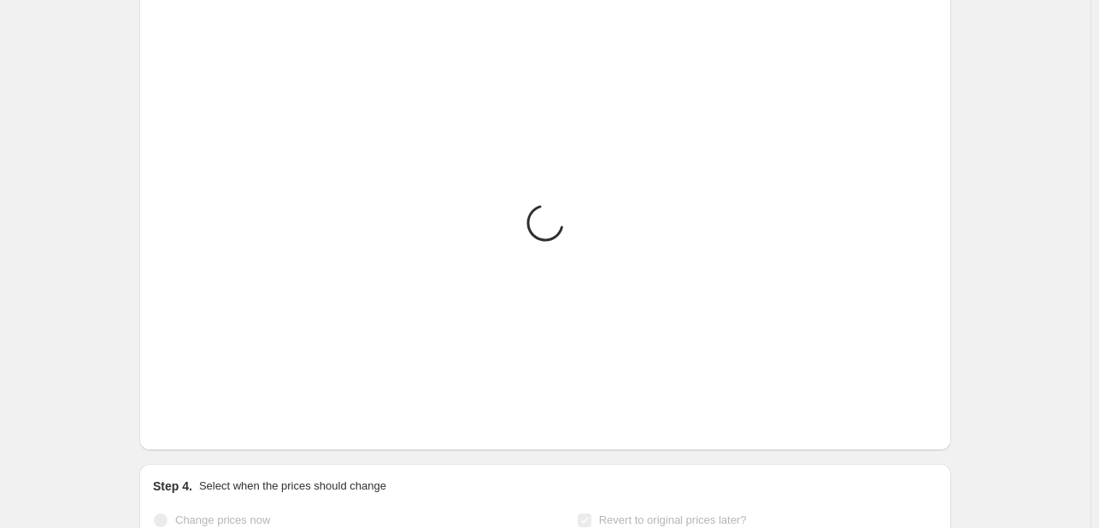
scroll to position [1262, 0]
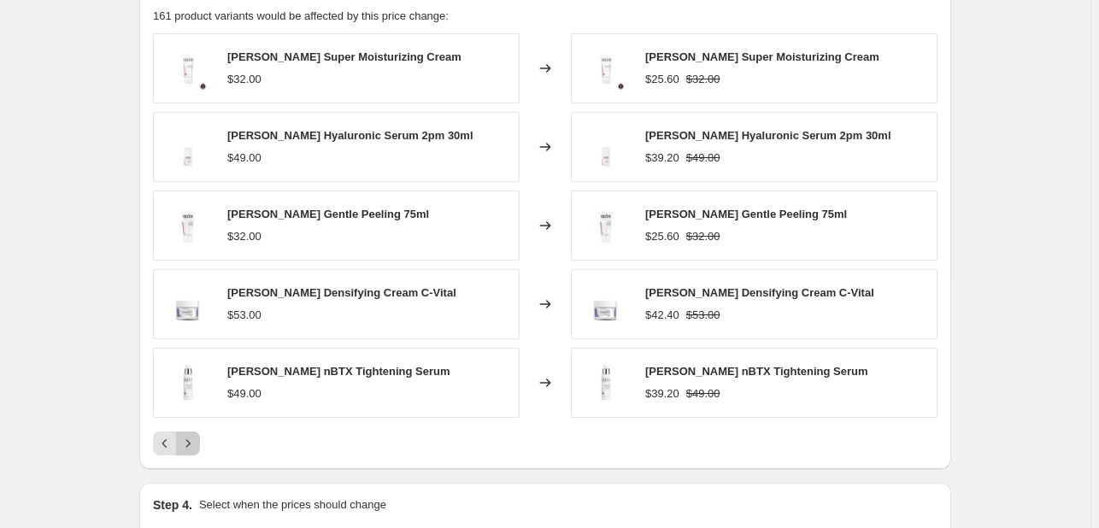
click at [197, 441] on icon "Next" at bounding box center [187, 443] width 17 height 17
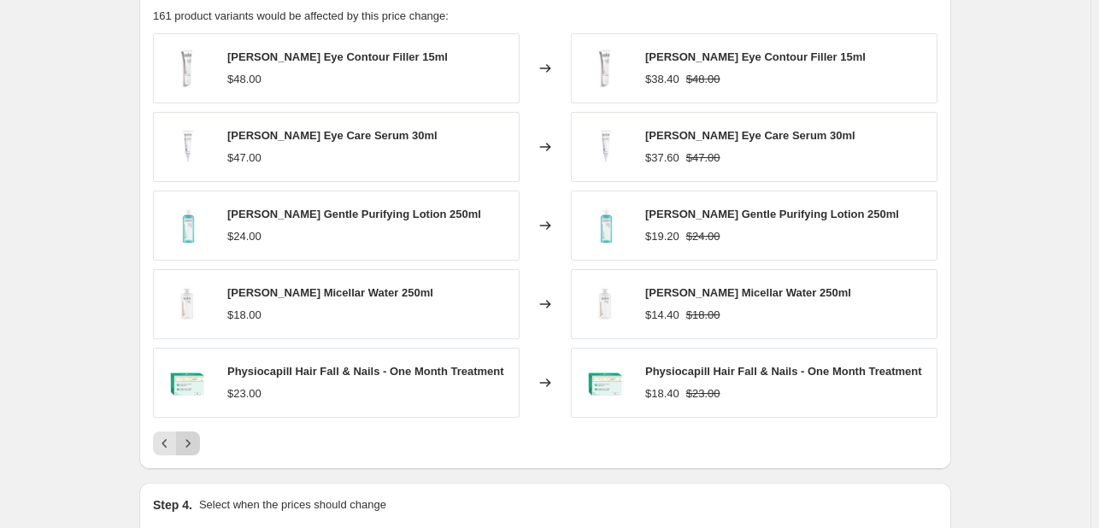
click at [197, 441] on icon "Next" at bounding box center [187, 443] width 17 height 17
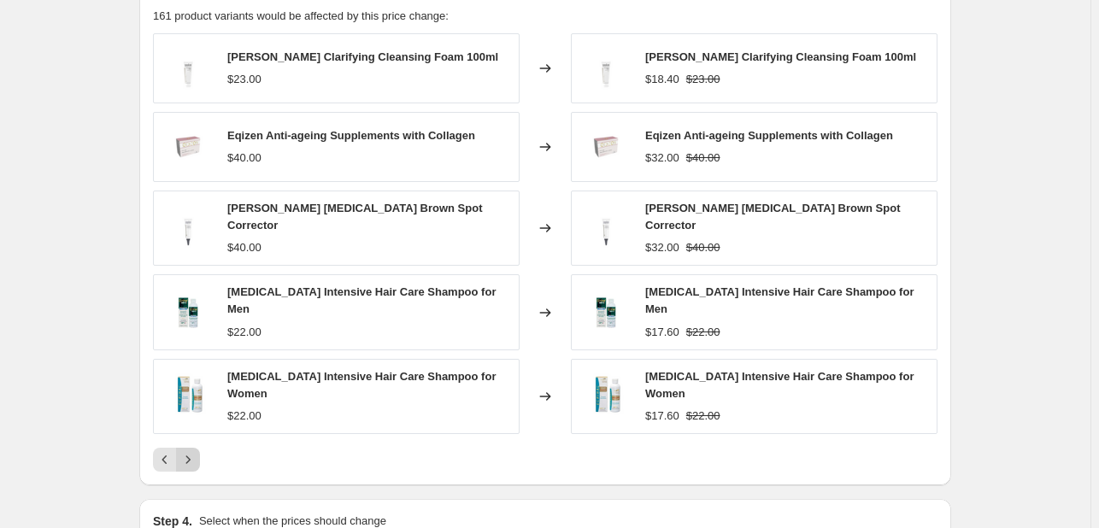
click at [197, 451] on icon "Next" at bounding box center [187, 459] width 17 height 17
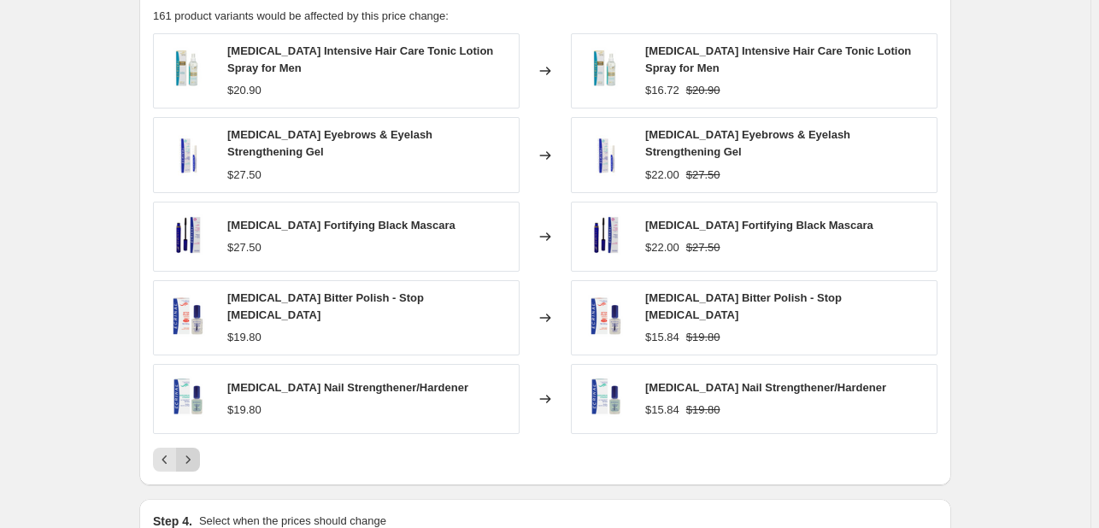
click at [197, 451] on icon "Next" at bounding box center [187, 459] width 17 height 17
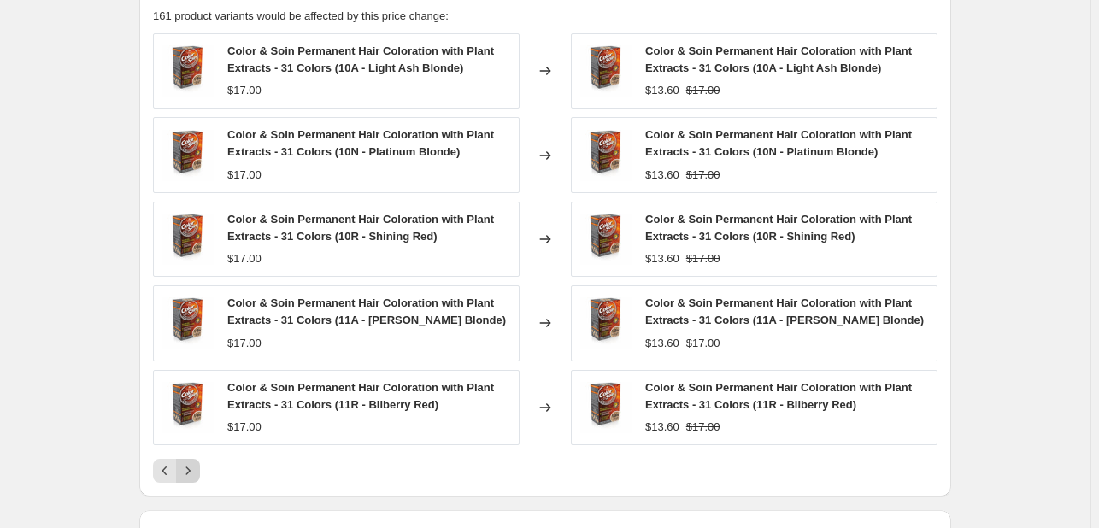
click at [195, 459] on button "Next" at bounding box center [188, 471] width 24 height 24
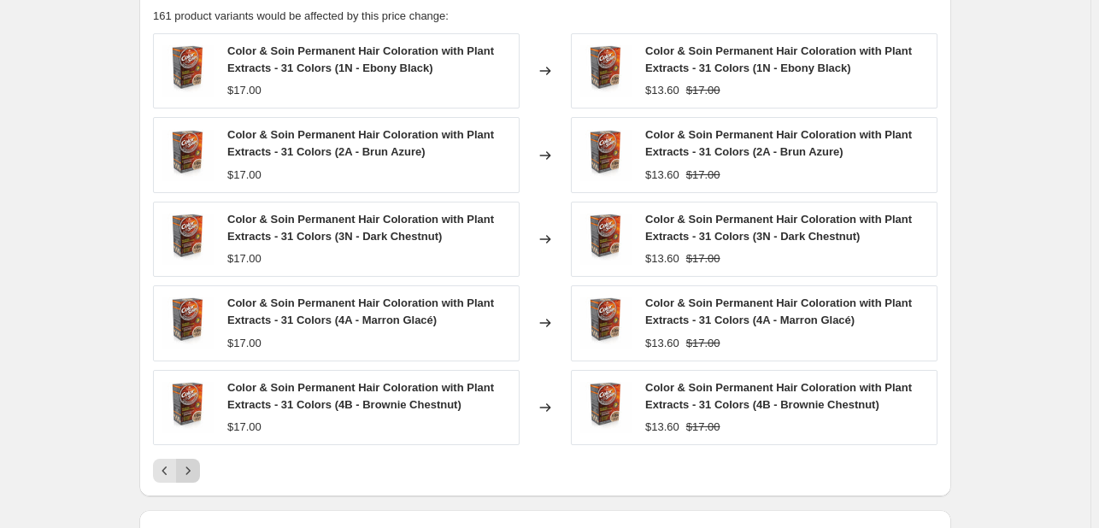
click at [195, 459] on button "Next" at bounding box center [188, 471] width 24 height 24
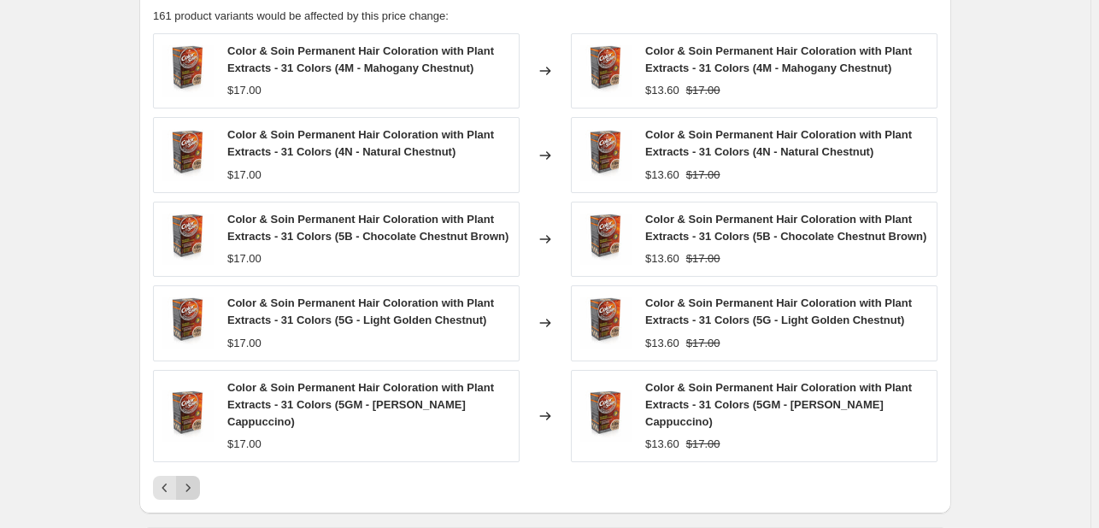
click at [195, 470] on button "Next" at bounding box center [188, 488] width 24 height 24
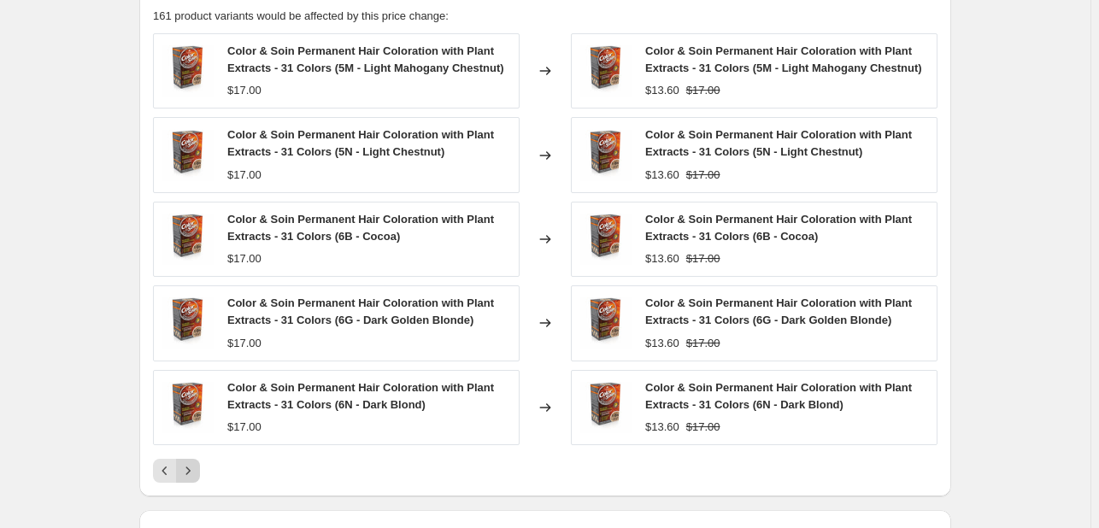
click at [197, 463] on icon "Next" at bounding box center [187, 470] width 17 height 17
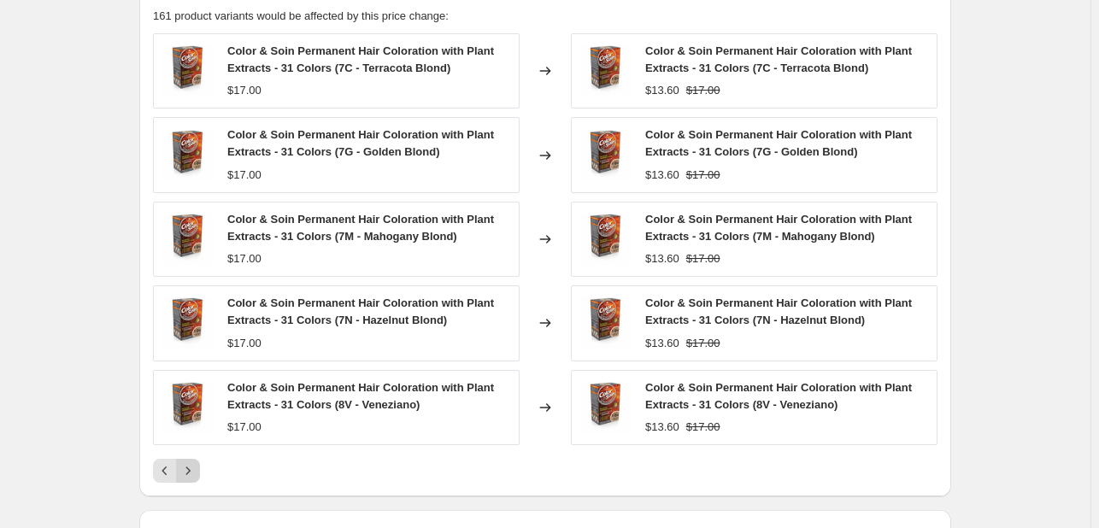
click at [197, 463] on icon "Next" at bounding box center [187, 470] width 17 height 17
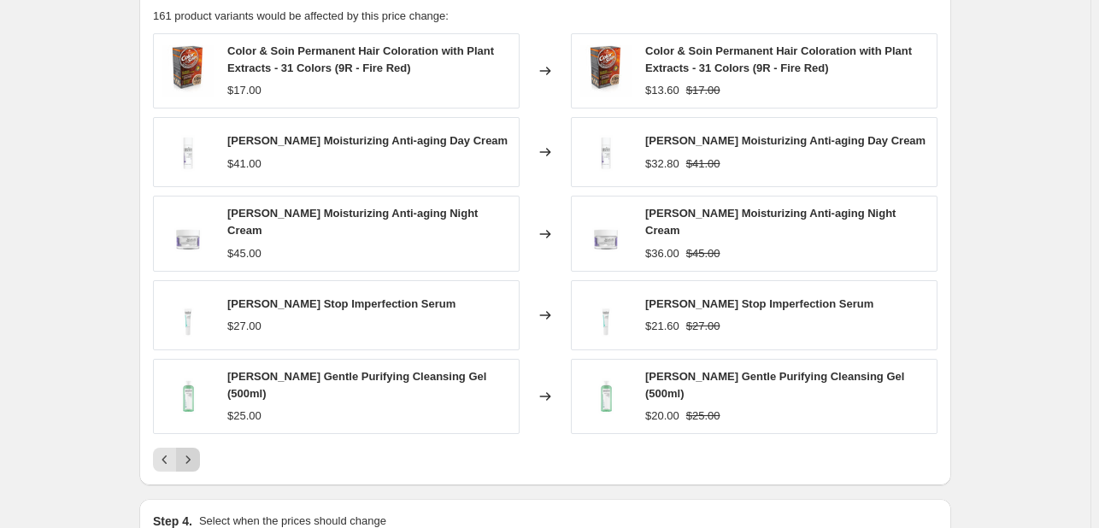
click at [191, 451] on icon "Next" at bounding box center [187, 459] width 17 height 17
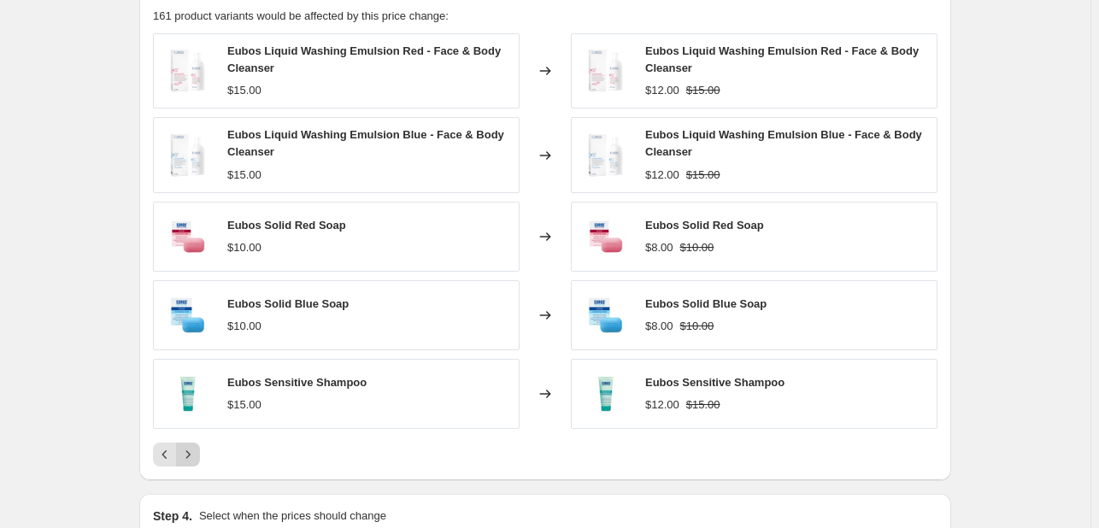
click at [191, 446] on icon "Next" at bounding box center [187, 454] width 17 height 17
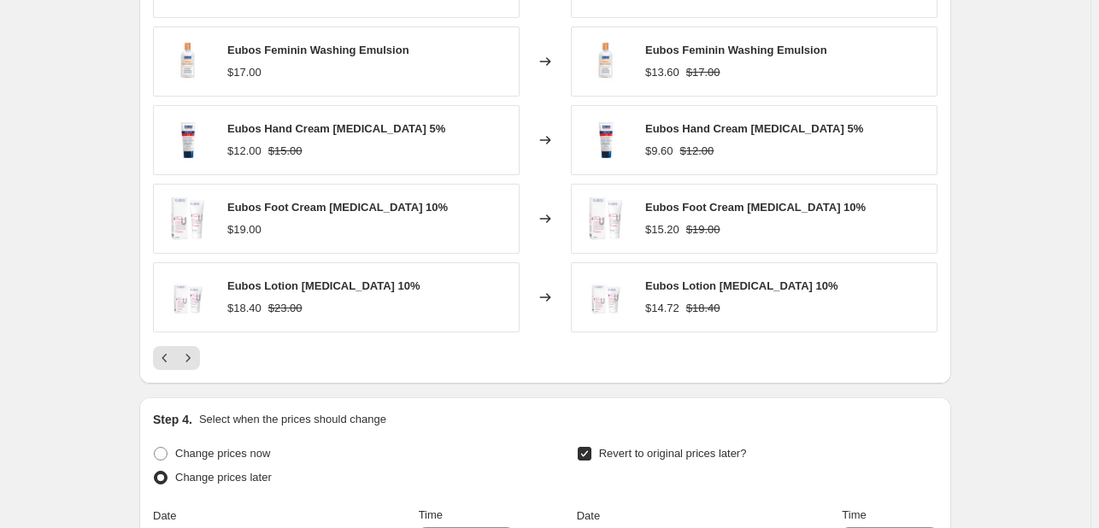
scroll to position [1433, 0]
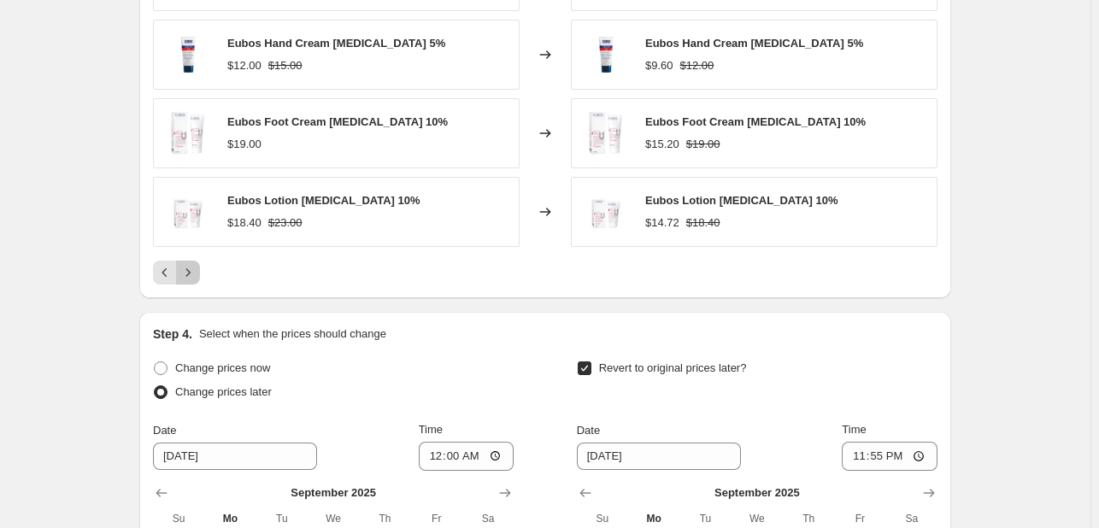
click at [197, 273] on icon "Next" at bounding box center [187, 272] width 17 height 17
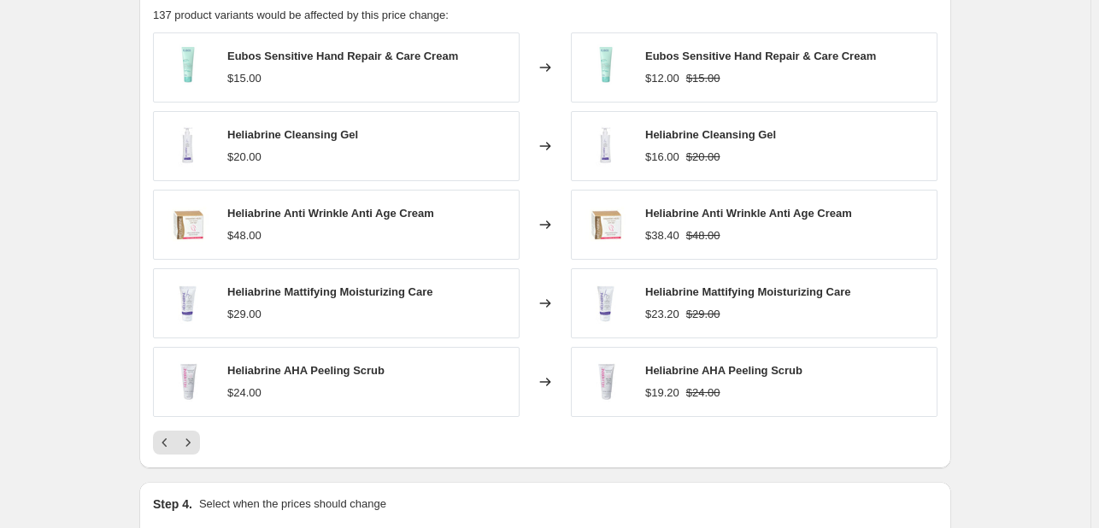
scroll to position [1262, 0]
click at [191, 449] on icon "Next" at bounding box center [187, 443] width 17 height 17
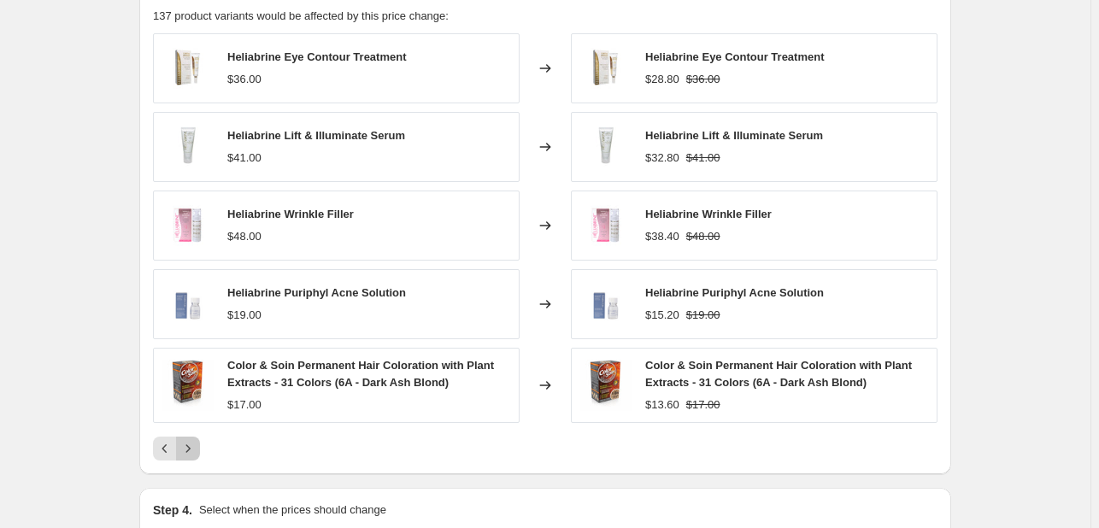
click at [191, 449] on icon "Next" at bounding box center [188, 449] width 4 height 8
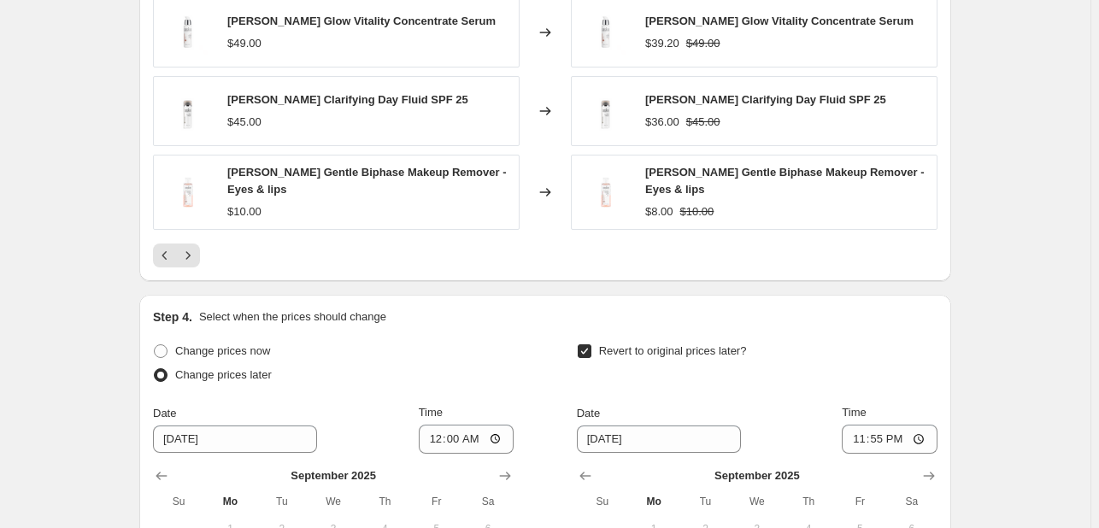
scroll to position [1770, 0]
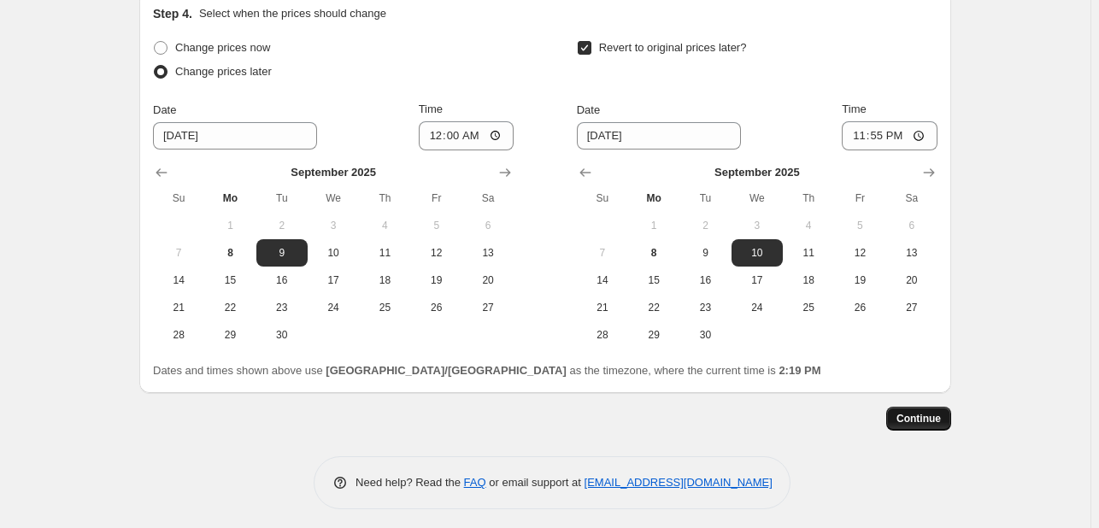
click at [925, 407] on button "Continue" at bounding box center [918, 419] width 65 height 24
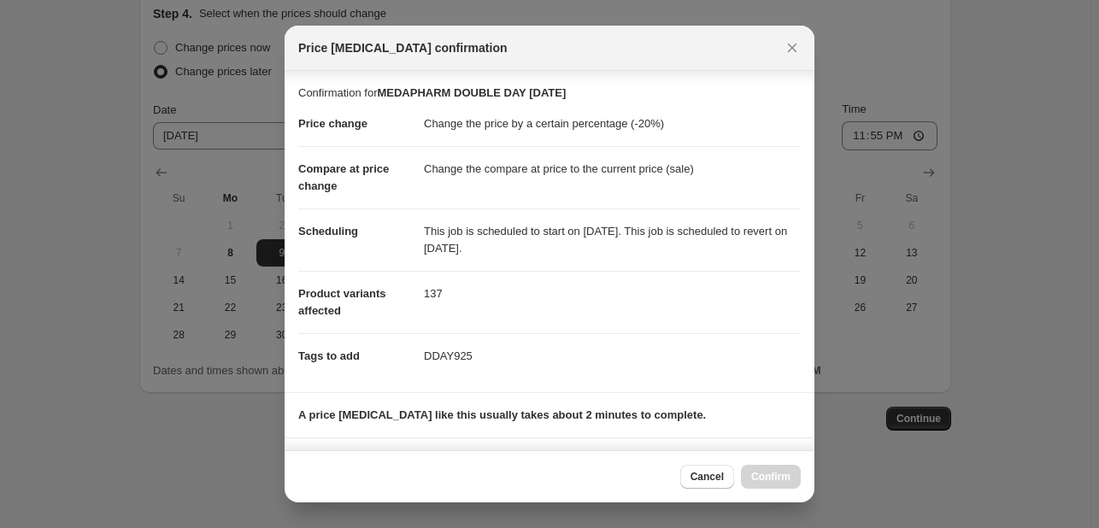
scroll to position [232, 0]
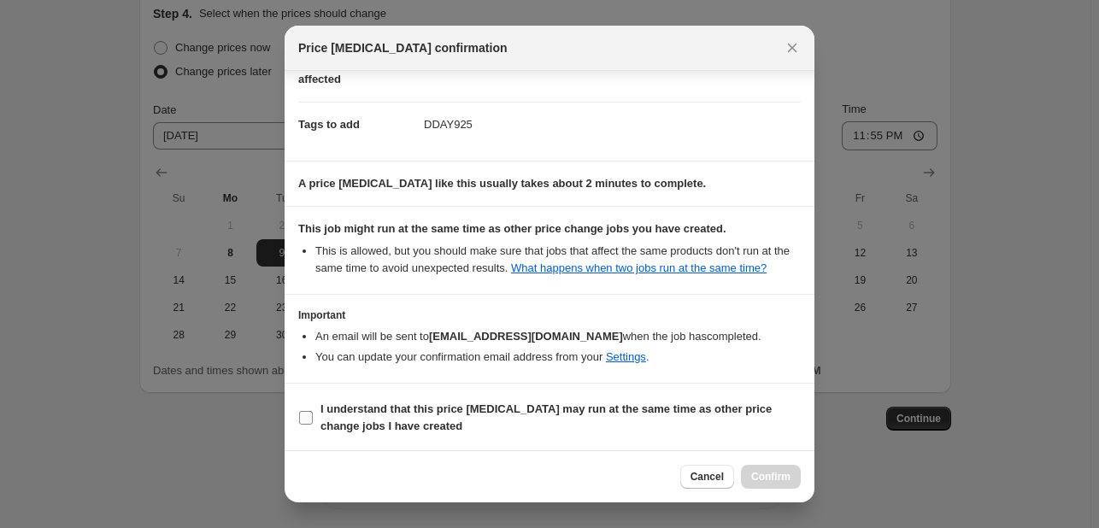
click at [625, 404] on b "I understand that this price [MEDICAL_DATA] may run at the same time as other p…" at bounding box center [545, 418] width 451 height 30
click at [313, 411] on input "I understand that this price [MEDICAL_DATA] may run at the same time as other p…" at bounding box center [306, 418] width 14 height 14
checkbox input "true"
click at [779, 470] on span "Confirm" at bounding box center [770, 477] width 39 height 14
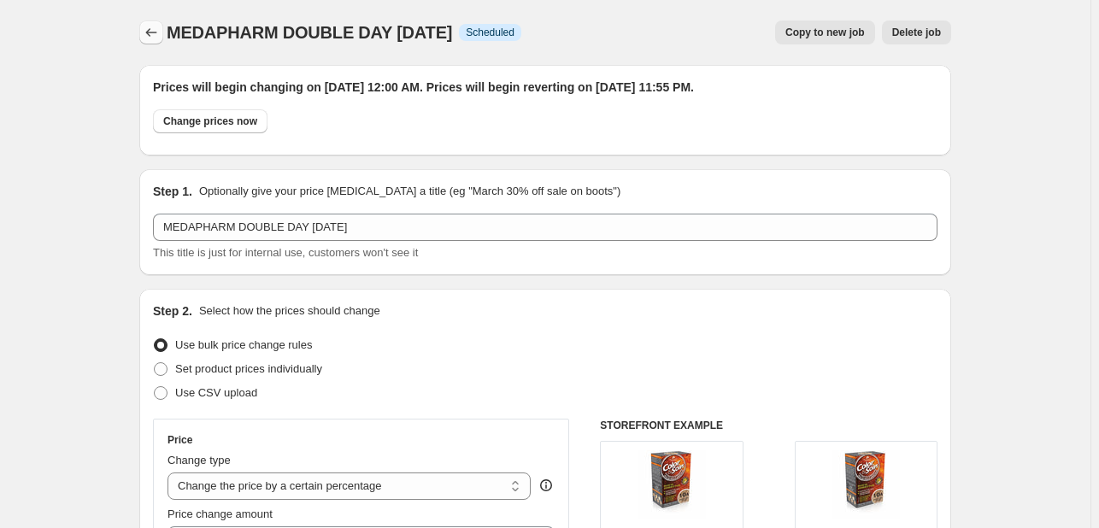
click at [150, 26] on icon "Price change jobs" at bounding box center [151, 32] width 17 height 17
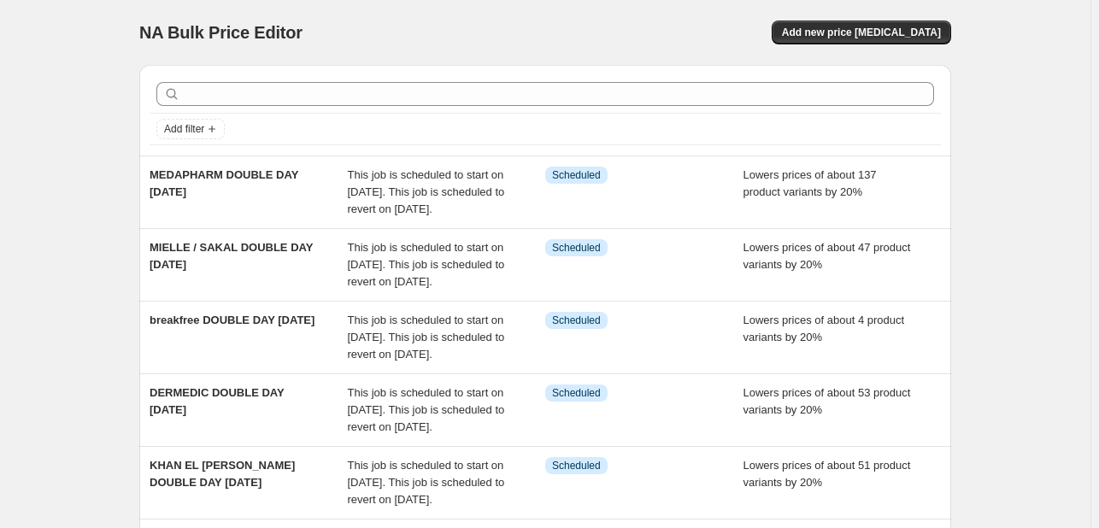
click at [889, 21] on button "Add new price [MEDICAL_DATA]" at bounding box center [861, 33] width 179 height 24
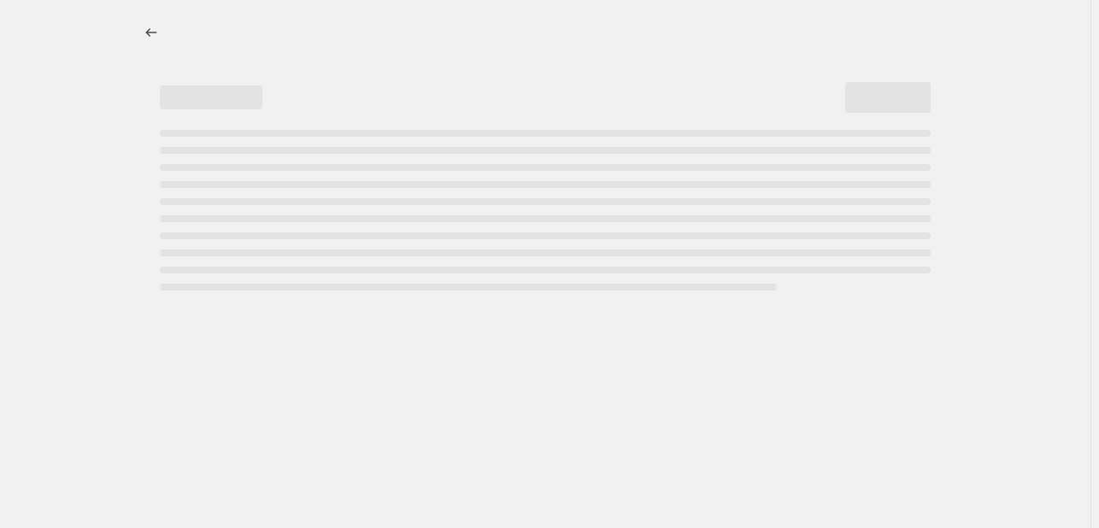
select select "percentage"
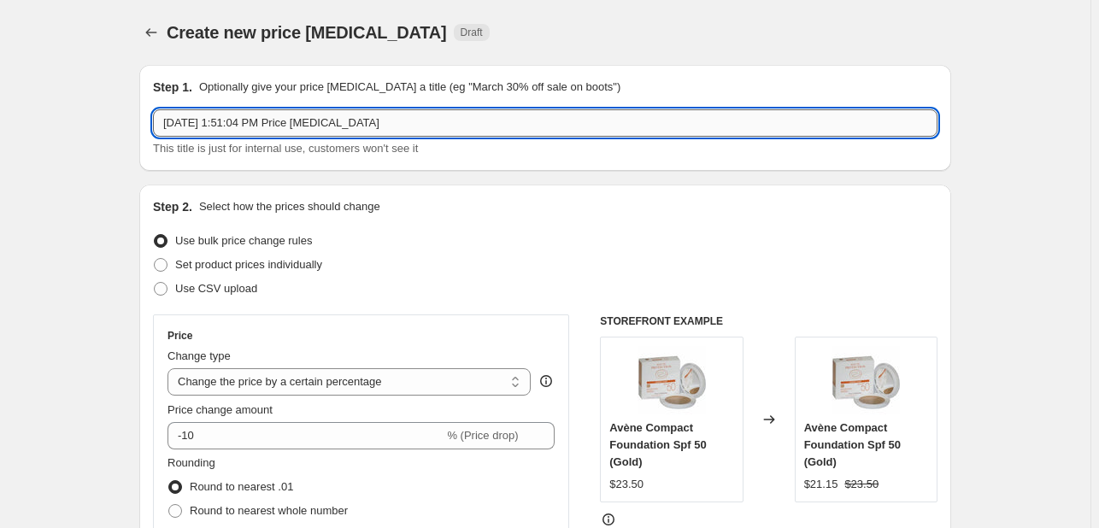
click at [304, 123] on input "[DATE] 1:51:04 PM Price [MEDICAL_DATA]" at bounding box center [545, 122] width 784 height 27
paste input "All Catalog excluding our sprays and brow gels."
drag, startPoint x: 291, startPoint y: 122, endPoint x: 232, endPoint y: 119, distance: 58.2
click at [232, 119] on input "LAKI BEAUTY All Catalog excluding our sprays and brow gels." at bounding box center [545, 122] width 784 height 27
type input "LAKI BEAUTY excluding our sprays and brow gels DOUBLE DAY [DATE]"
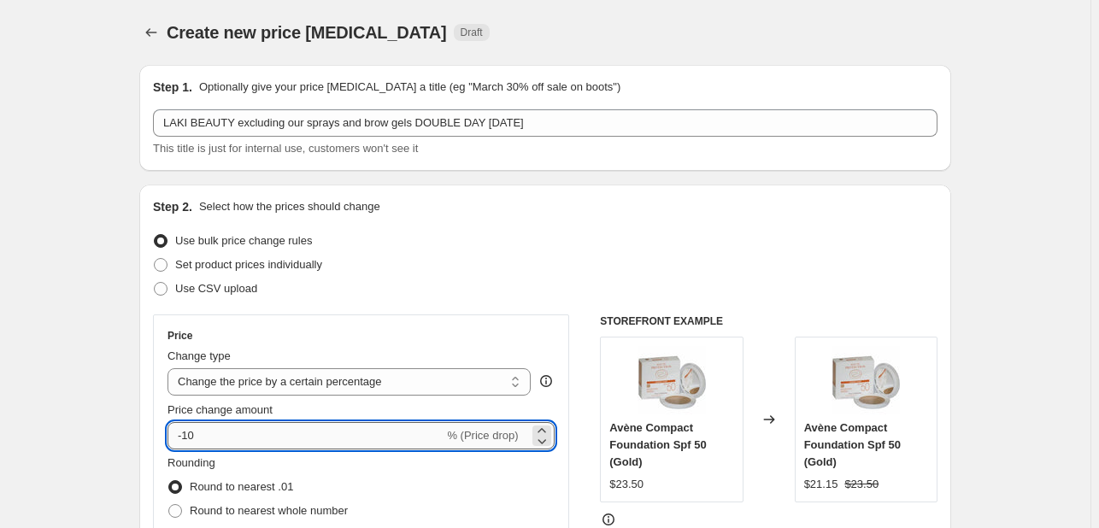
click at [236, 428] on input "-10" at bounding box center [305, 435] width 276 height 27
type input "-1"
type input "-20"
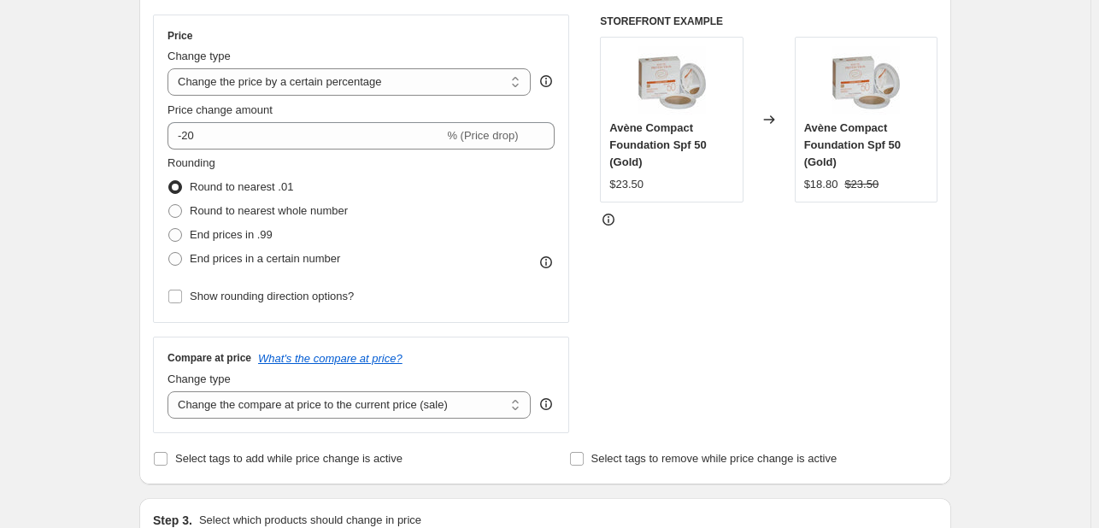
scroll to position [342, 0]
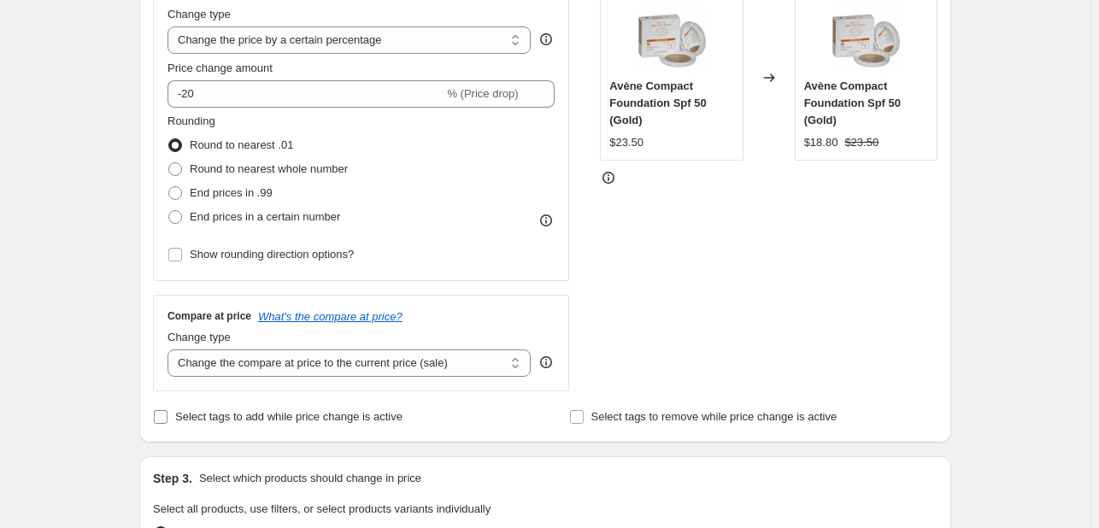
click at [251, 413] on span "Select tags to add while price change is active" at bounding box center [288, 416] width 227 height 13
click at [167, 413] on input "Select tags to add while price change is active" at bounding box center [161, 417] width 14 height 14
checkbox input "true"
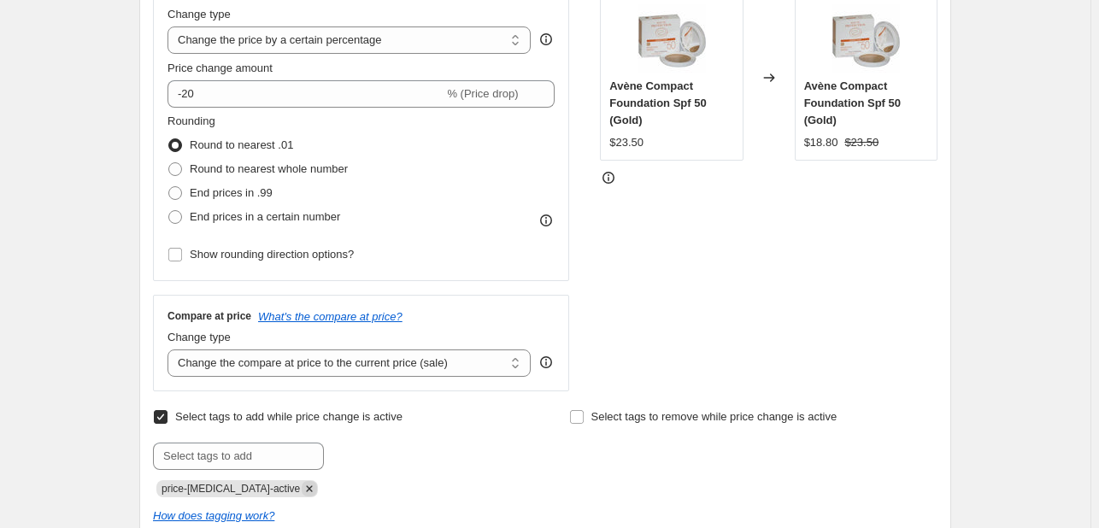
click at [302, 470] on icon "Remove price-change-job-active" at bounding box center [309, 488] width 15 height 15
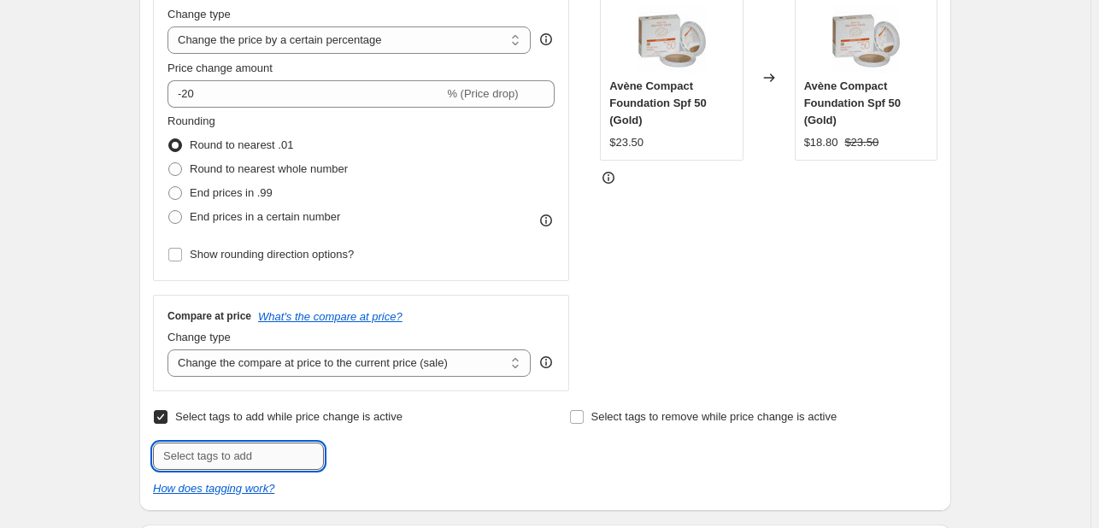
click at [270, 451] on input "text" at bounding box center [238, 456] width 171 height 27
type input "S"
type input "DDAY925"
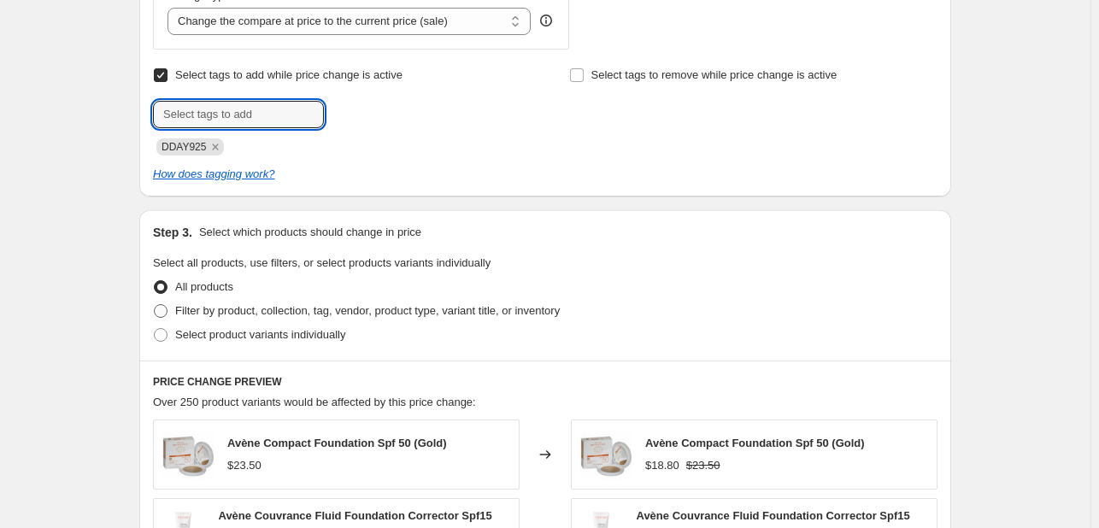
click at [290, 319] on span "Filter by product, collection, tag, vendor, product type, variant title, or inv…" at bounding box center [367, 311] width 385 height 17
click at [155, 305] on input "Filter by product, collection, tag, vendor, product type, variant title, or inv…" at bounding box center [154, 304] width 1 height 1
radio input "true"
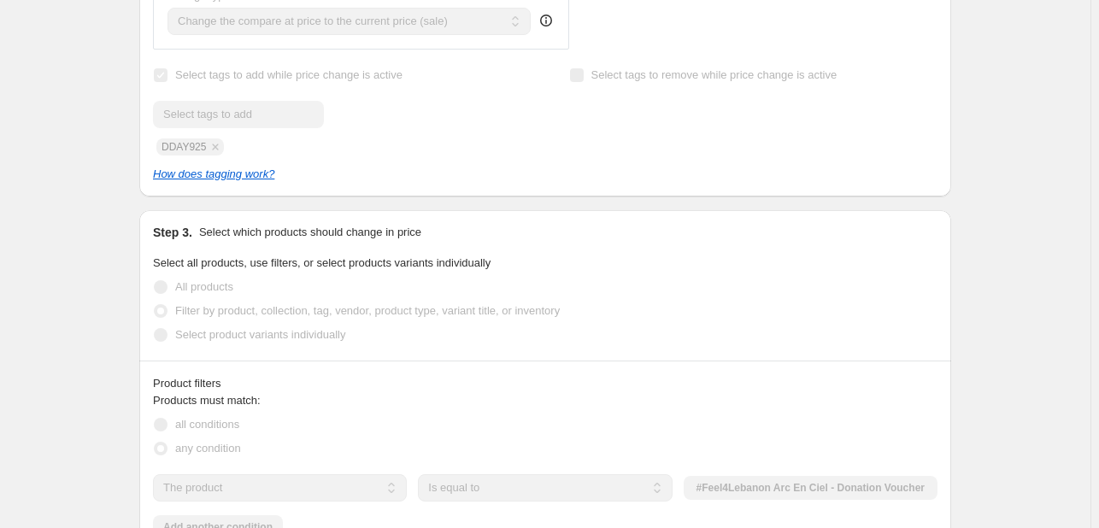
scroll to position [855, 0]
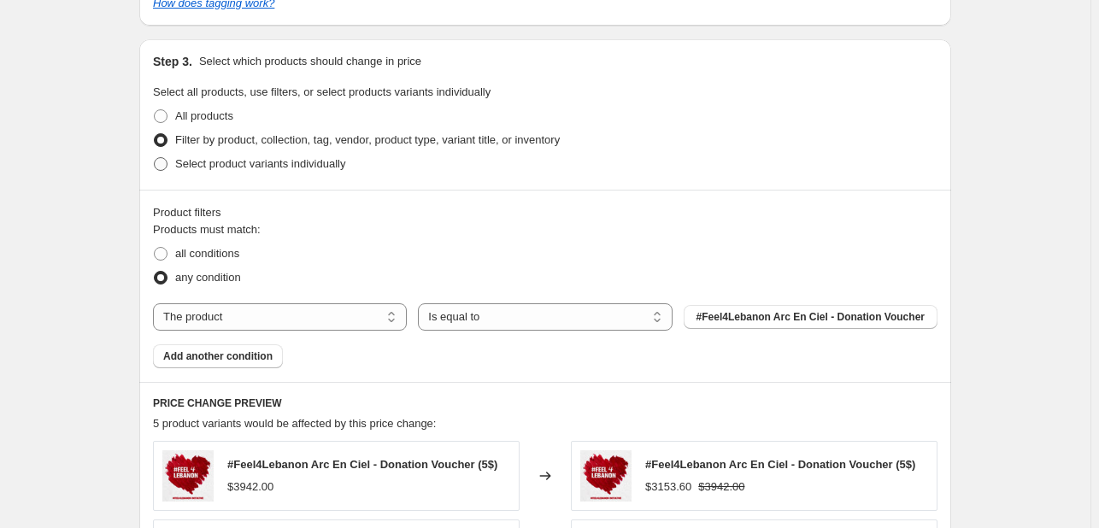
click at [320, 168] on span "Select product variants individually" at bounding box center [260, 163] width 170 height 13
click at [155, 158] on input "Select product variants individually" at bounding box center [154, 157] width 1 height 1
radio input "true"
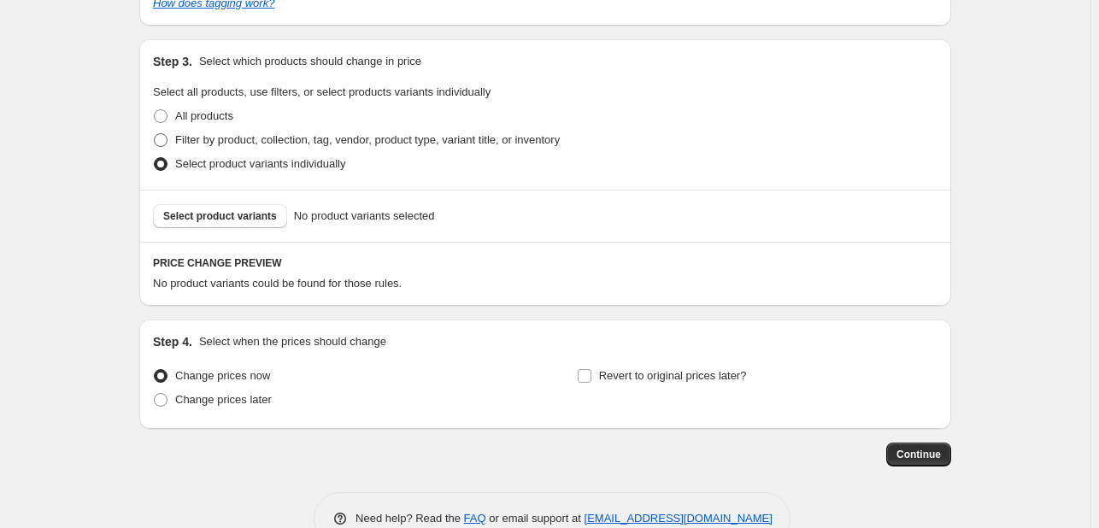
click at [322, 141] on span "Filter by product, collection, tag, vendor, product type, variant title, or inv…" at bounding box center [367, 139] width 385 height 13
click at [155, 134] on input "Filter by product, collection, tag, vendor, product type, variant title, or inv…" at bounding box center [154, 133] width 1 height 1
radio input "true"
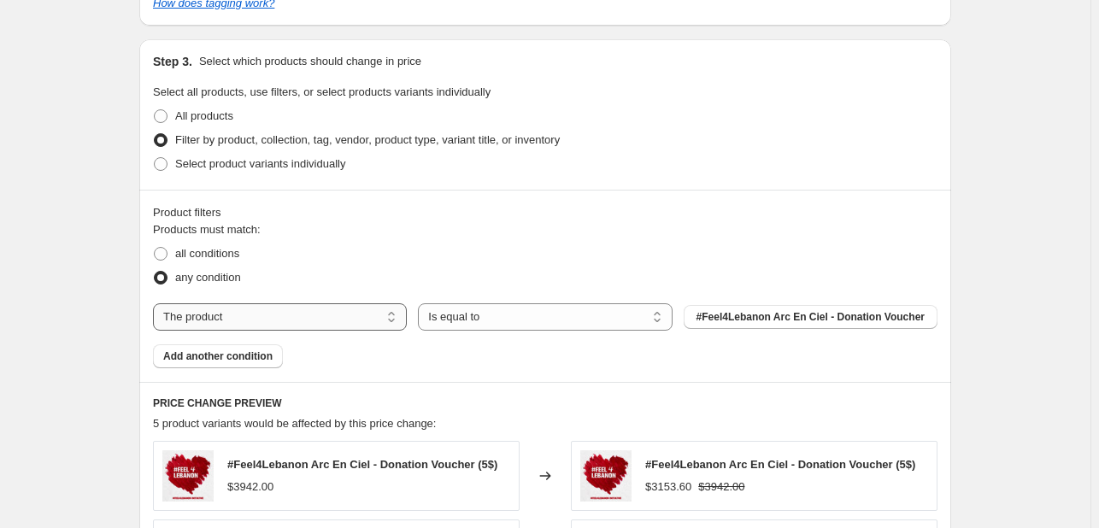
click at [318, 316] on select "The product The product's collection The product's tag The product's vendor The…" at bounding box center [280, 316] width 254 height 27
select select "tag"
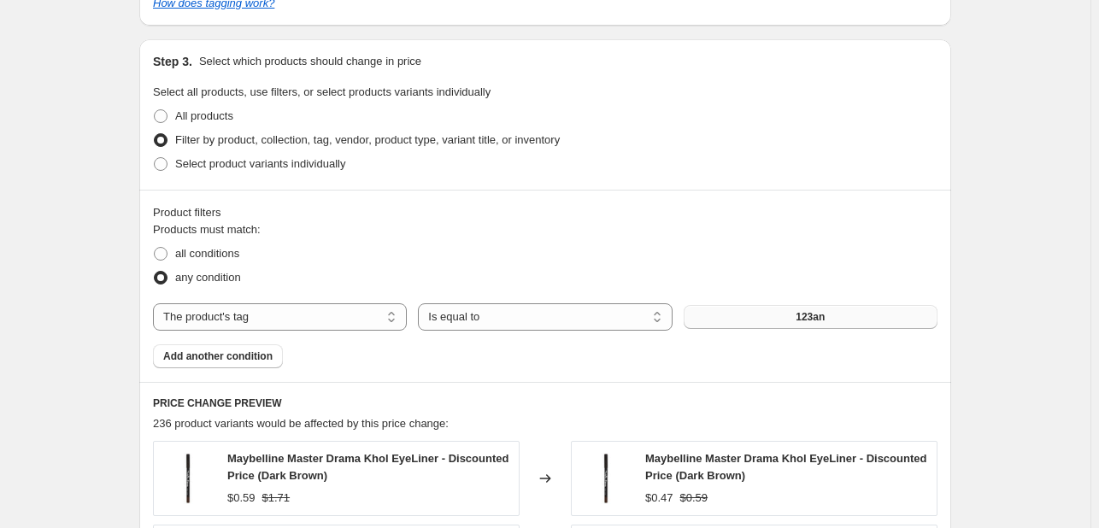
click at [708, 321] on button "123an" at bounding box center [811, 317] width 254 height 24
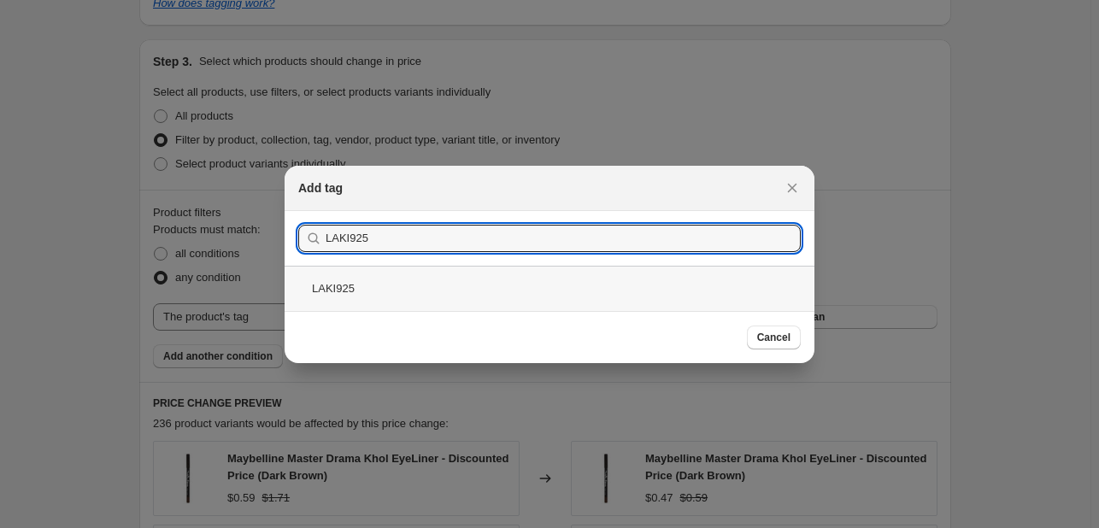
type input "LAKI925"
click at [398, 303] on div "LAKI925" at bounding box center [550, 288] width 530 height 45
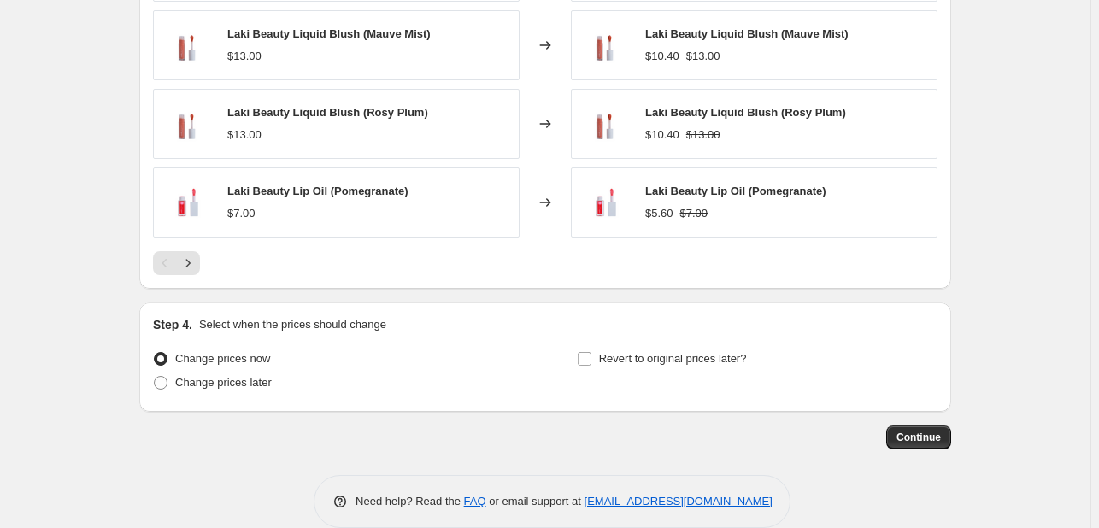
scroll to position [1466, 0]
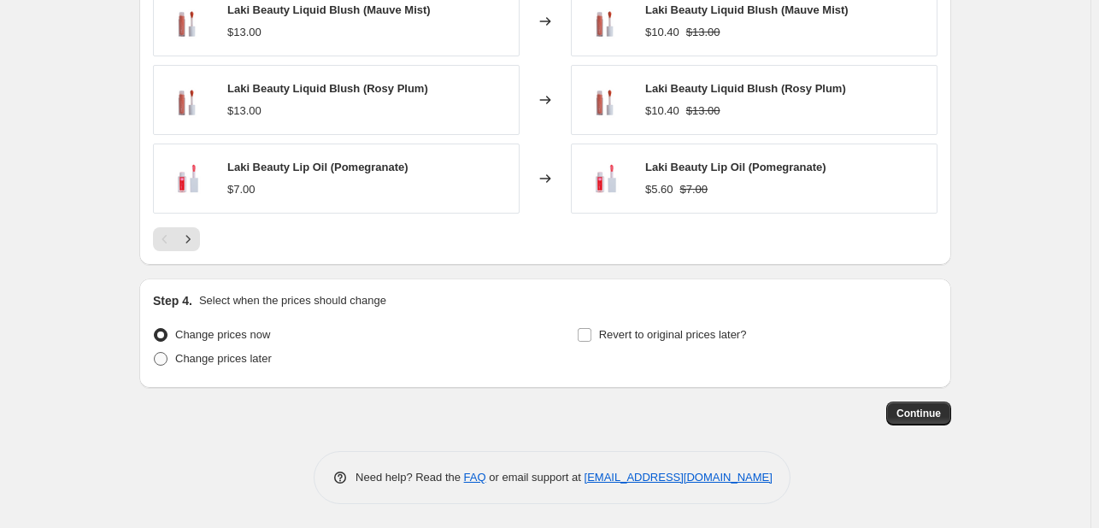
click at [250, 353] on span "Change prices later" at bounding box center [223, 358] width 97 height 13
click at [155, 353] on input "Change prices later" at bounding box center [154, 352] width 1 height 1
radio input "true"
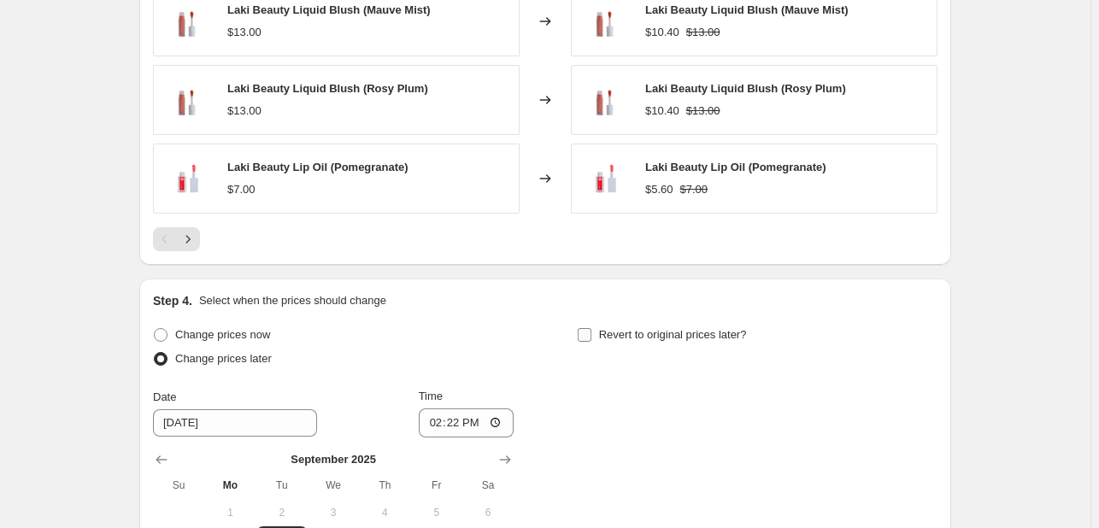
click at [631, 335] on span "Revert to original prices later?" at bounding box center [673, 334] width 148 height 13
click at [591, 335] on input "Revert to original prices later?" at bounding box center [585, 335] width 14 height 14
checkbox input "true"
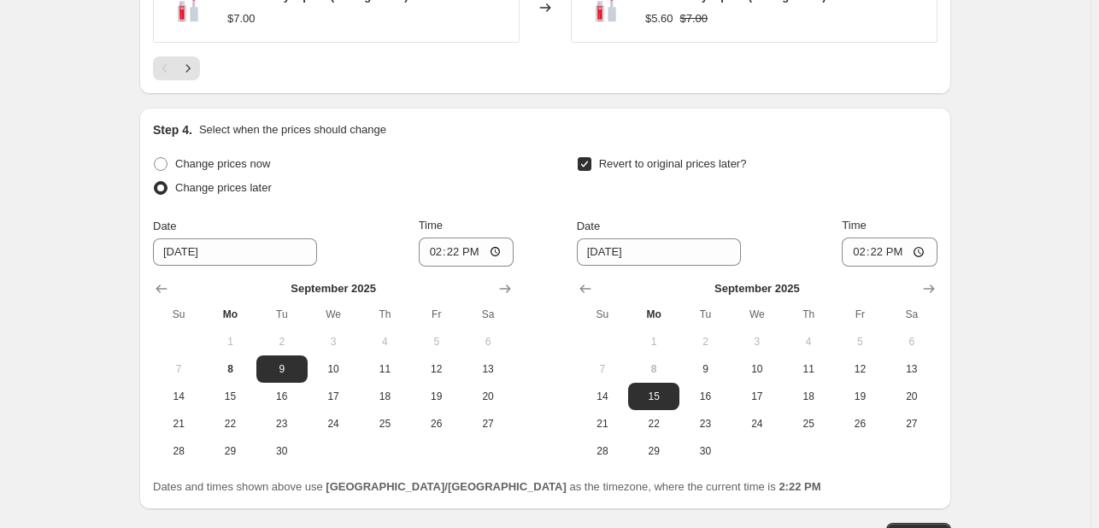
scroll to position [1759, 0]
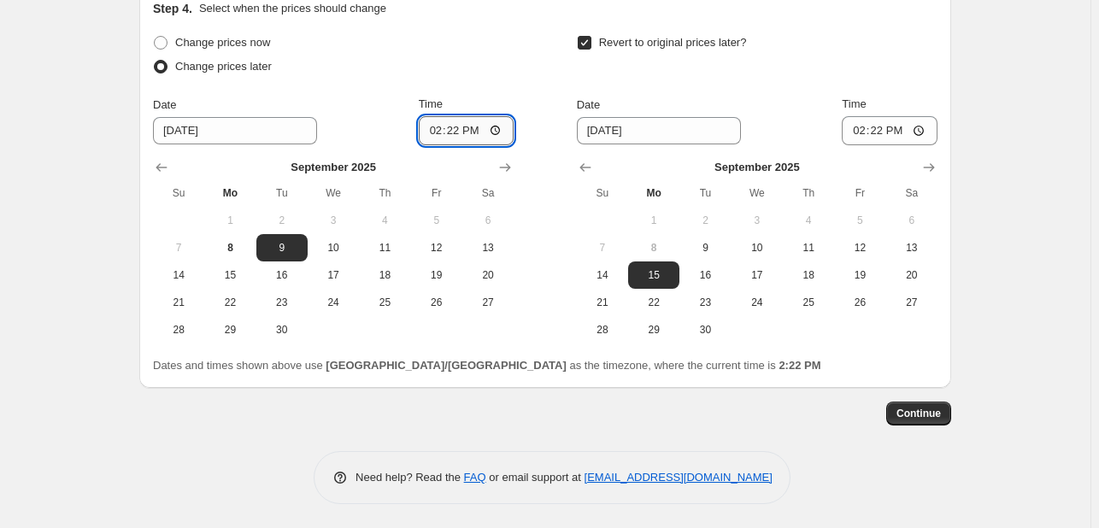
click at [432, 124] on input "14:22" at bounding box center [467, 130] width 96 height 29
type input "00:00"
click at [773, 247] on span "10" at bounding box center [757, 248] width 38 height 14
type input "[DATE]"
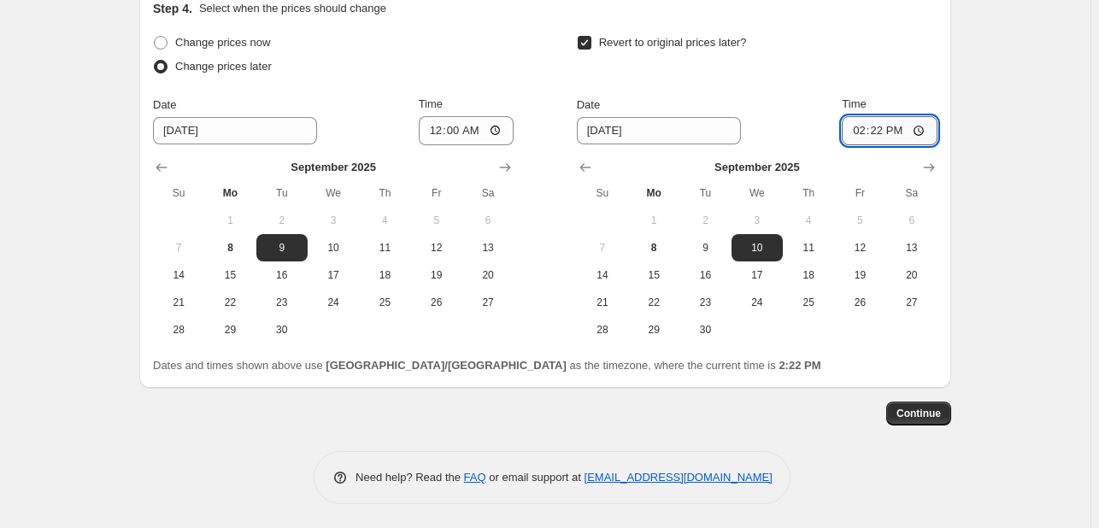
click at [852, 138] on input "14:22" at bounding box center [890, 130] width 96 height 29
type input "23:55"
click at [923, 407] on span "Continue" at bounding box center [918, 414] width 44 height 14
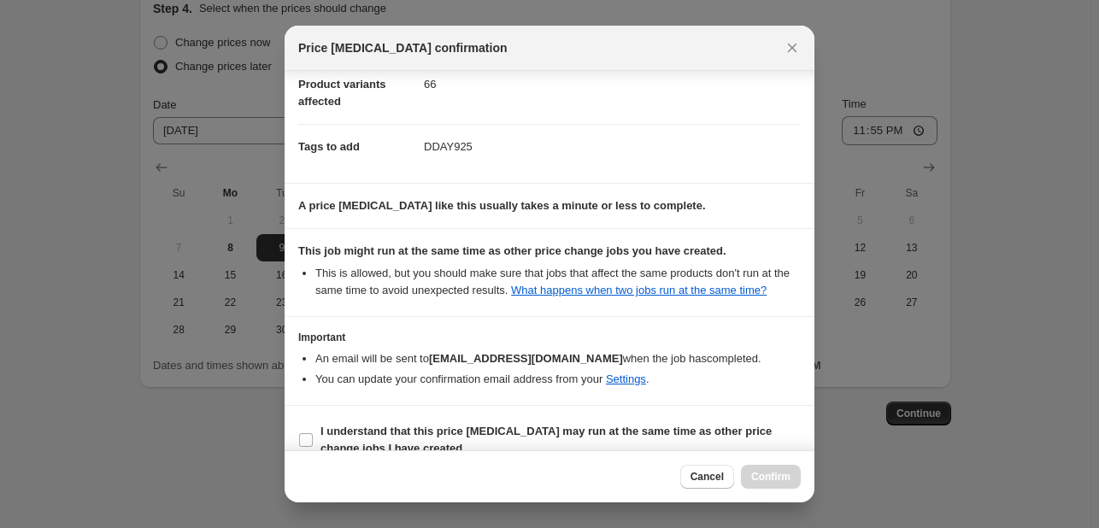
scroll to position [232, 0]
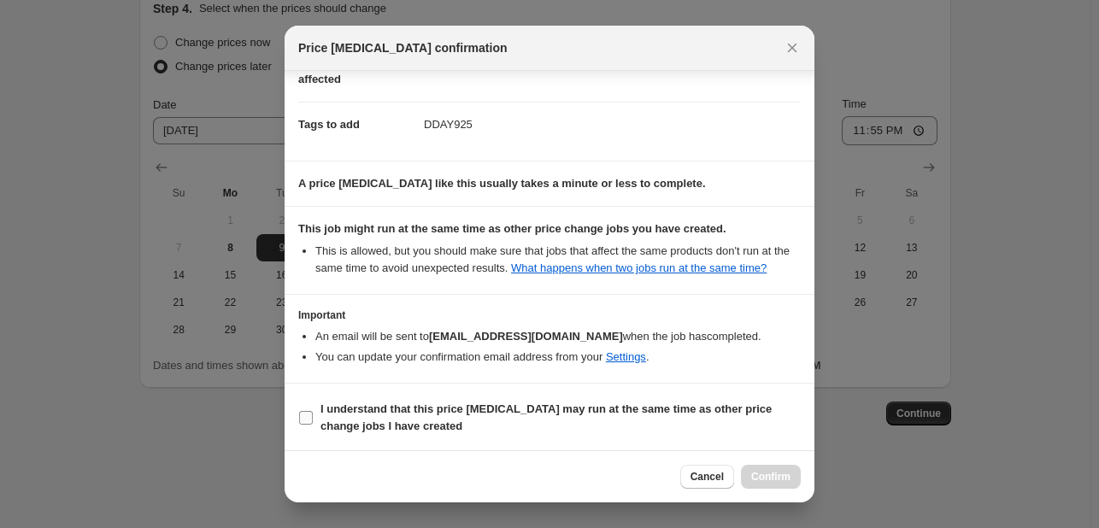
drag, startPoint x: 704, startPoint y: 418, endPoint x: 727, endPoint y: 425, distance: 24.1
click at [704, 418] on span "I understand that this price [MEDICAL_DATA] may run at the same time as other p…" at bounding box center [560, 418] width 480 height 34
click at [313, 418] on input "I understand that this price [MEDICAL_DATA] may run at the same time as other p…" at bounding box center [306, 418] width 14 height 14
checkbox input "true"
click at [784, 470] on span "Confirm" at bounding box center [770, 477] width 39 height 14
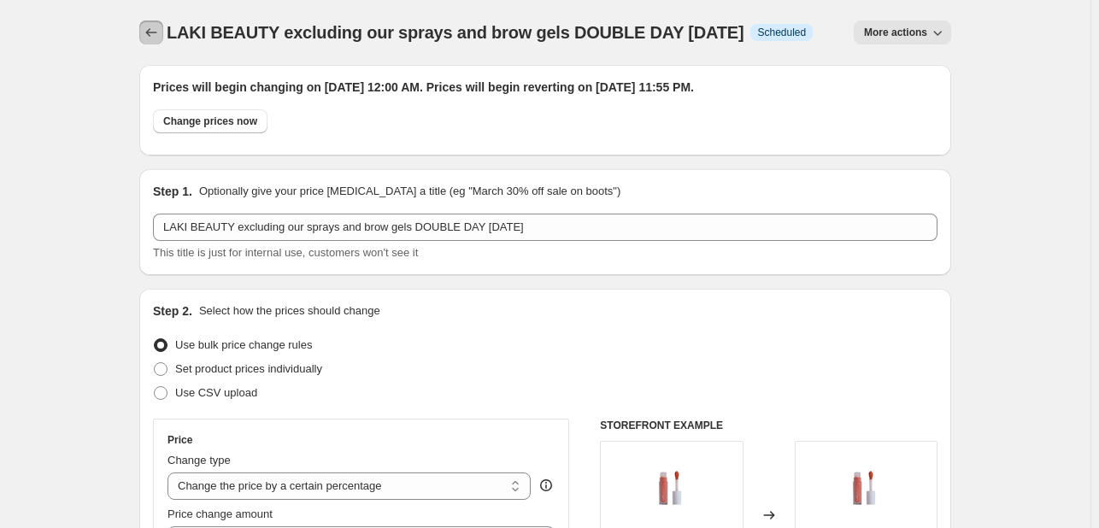
click at [147, 35] on icon "Price change jobs" at bounding box center [151, 32] width 17 height 17
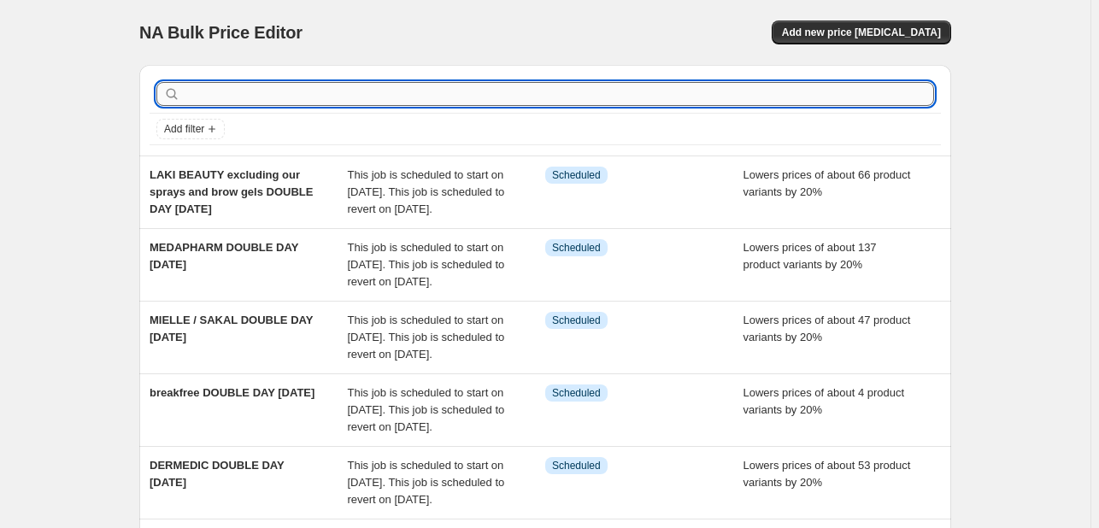
click at [236, 100] on input "text" at bounding box center [559, 94] width 750 height 24
type input "CPD"
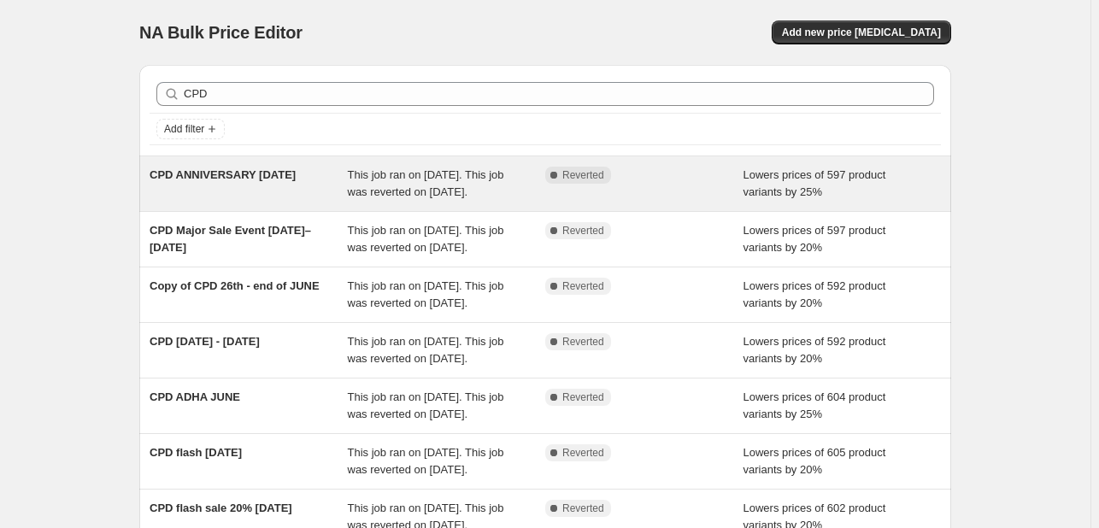
click at [362, 198] on span "This job ran on [DATE]. This job was reverted on [DATE]." at bounding box center [426, 183] width 156 height 30
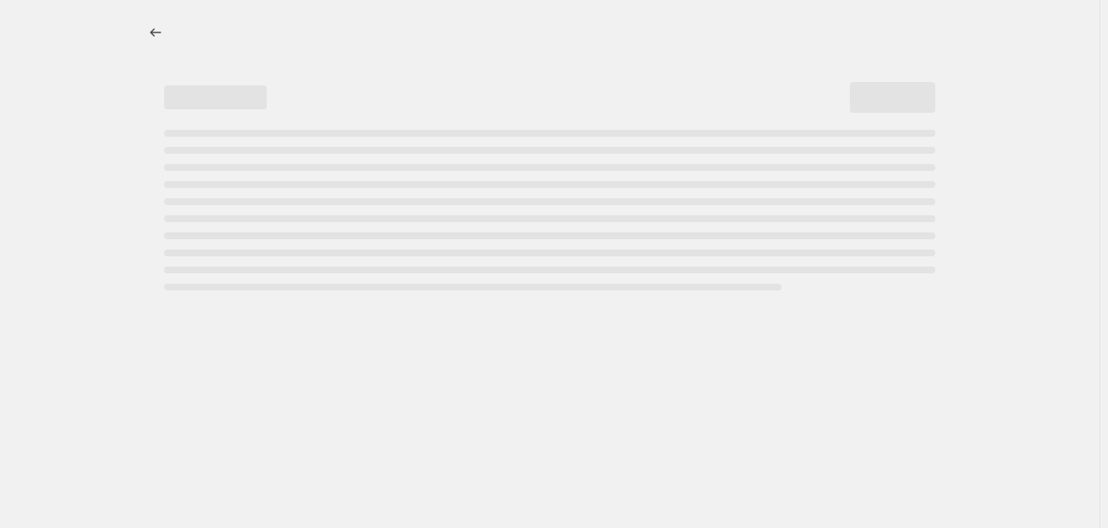
select select "percentage"
select select "tag"
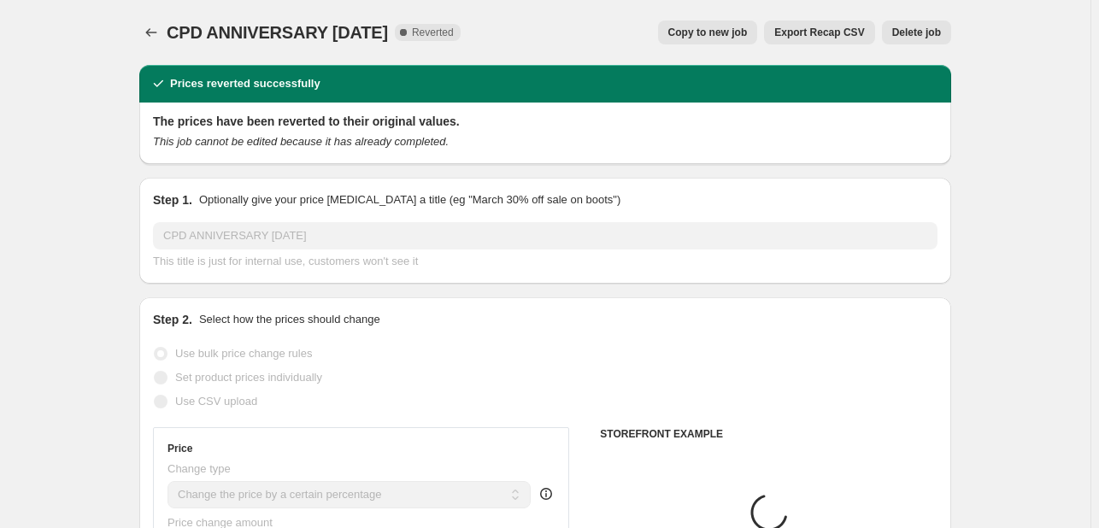
click at [713, 42] on button "Copy to new job" at bounding box center [708, 33] width 100 height 24
select select "percentage"
select select "tag"
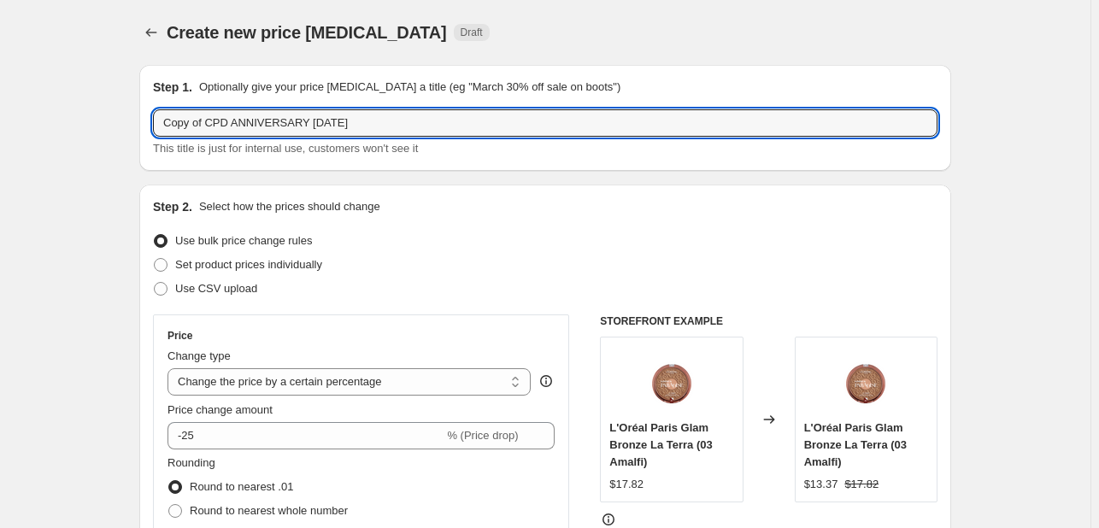
drag, startPoint x: 205, startPoint y: 117, endPoint x: 61, endPoint y: 103, distance: 145.1
drag, startPoint x: 191, startPoint y: 127, endPoint x: 765, endPoint y: 98, distance: 575.0
click at [765, 98] on div "Step 1. Optionally give your price [MEDICAL_DATA] a title (eg "March 30% off sa…" at bounding box center [545, 118] width 784 height 79
type input "CPD DOUBLE DAY [DATE]"
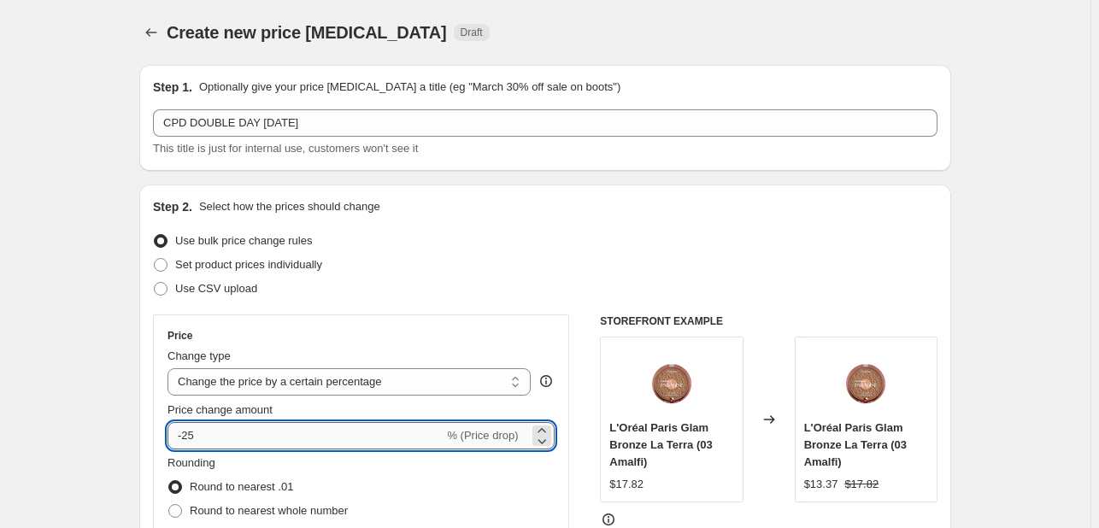
click at [254, 434] on input "-25" at bounding box center [305, 435] width 276 height 27
type input "-20"
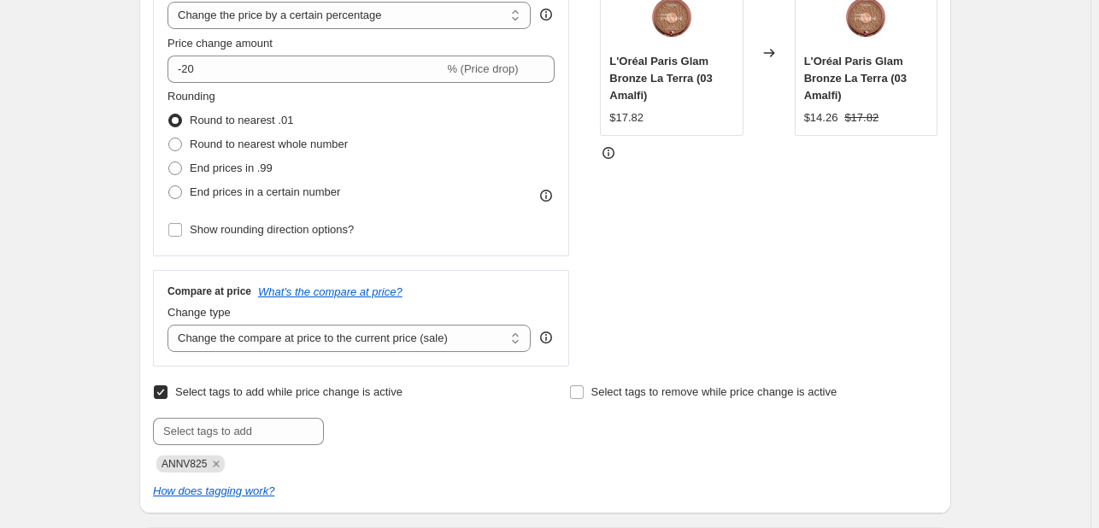
scroll to position [513, 0]
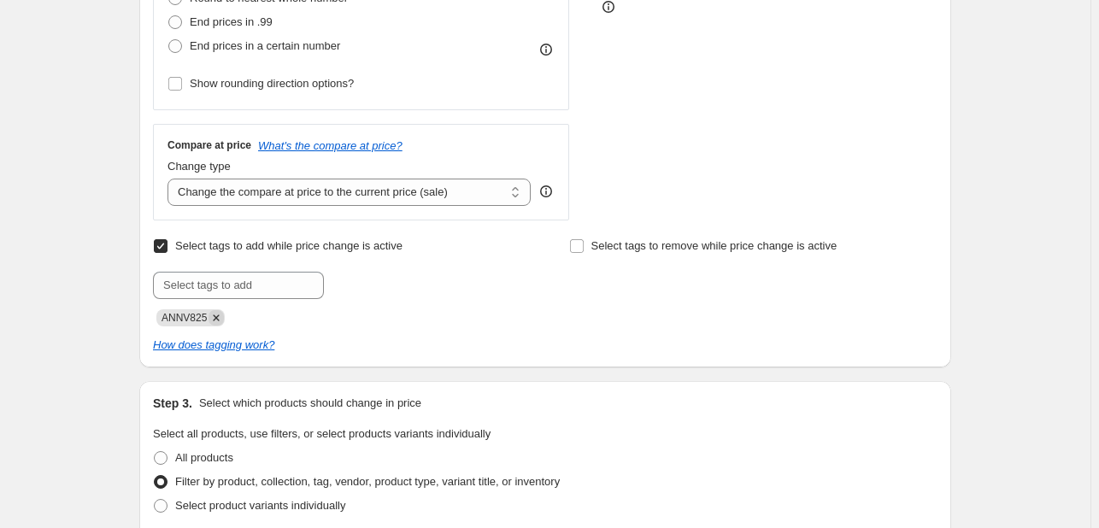
click at [220, 324] on icon "Remove ANNV825" at bounding box center [216, 317] width 15 height 15
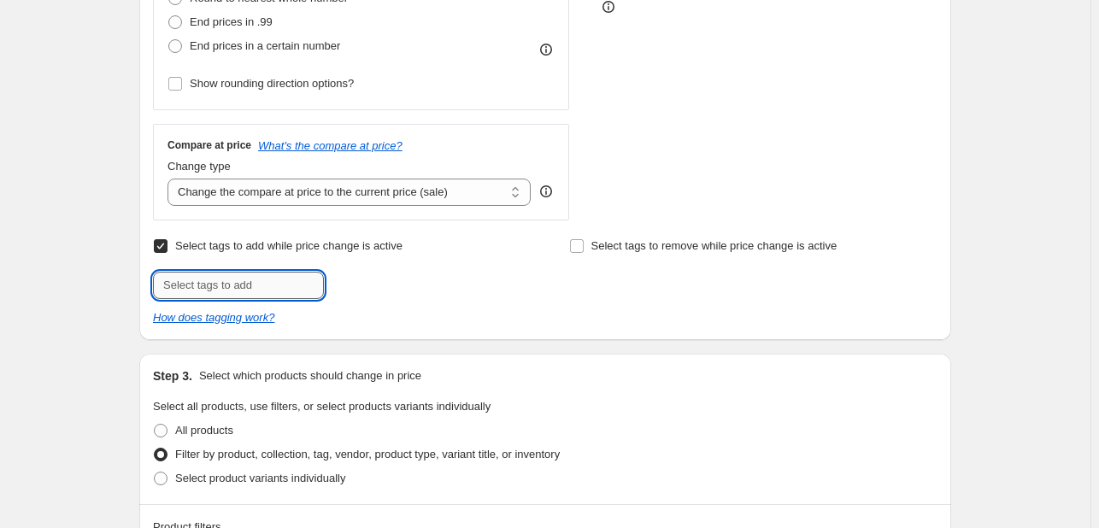
click at [228, 295] on input "text" at bounding box center [238, 285] width 171 height 27
type input "S"
type input "DDAY925"
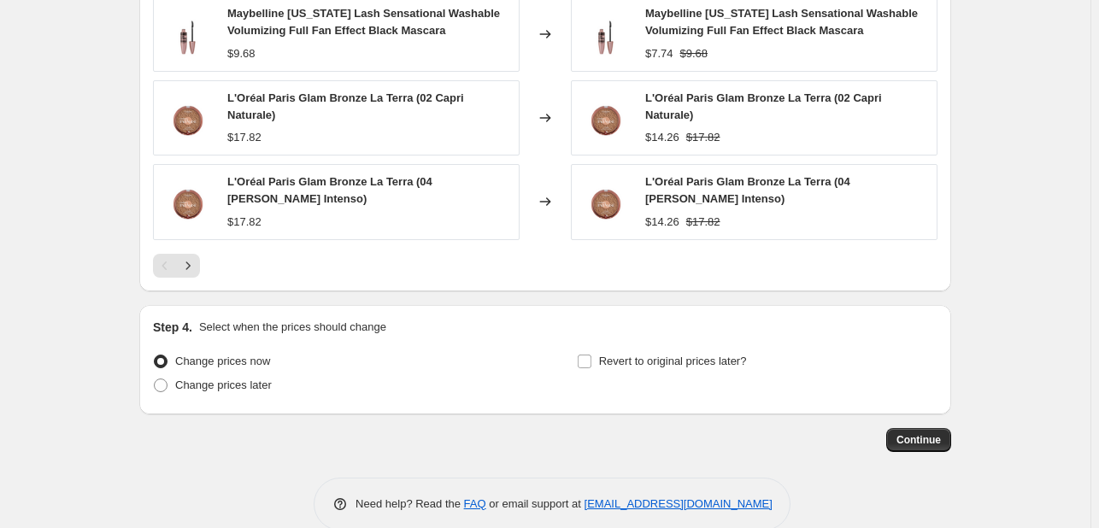
scroll to position [1484, 0]
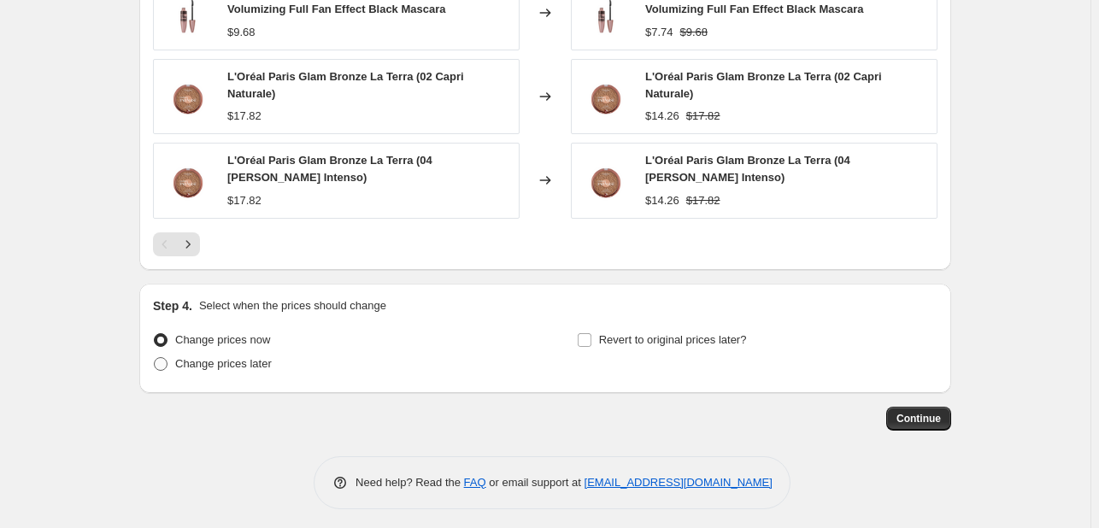
click at [230, 361] on span "Change prices later" at bounding box center [223, 363] width 97 height 13
click at [155, 358] on input "Change prices later" at bounding box center [154, 357] width 1 height 1
radio input "true"
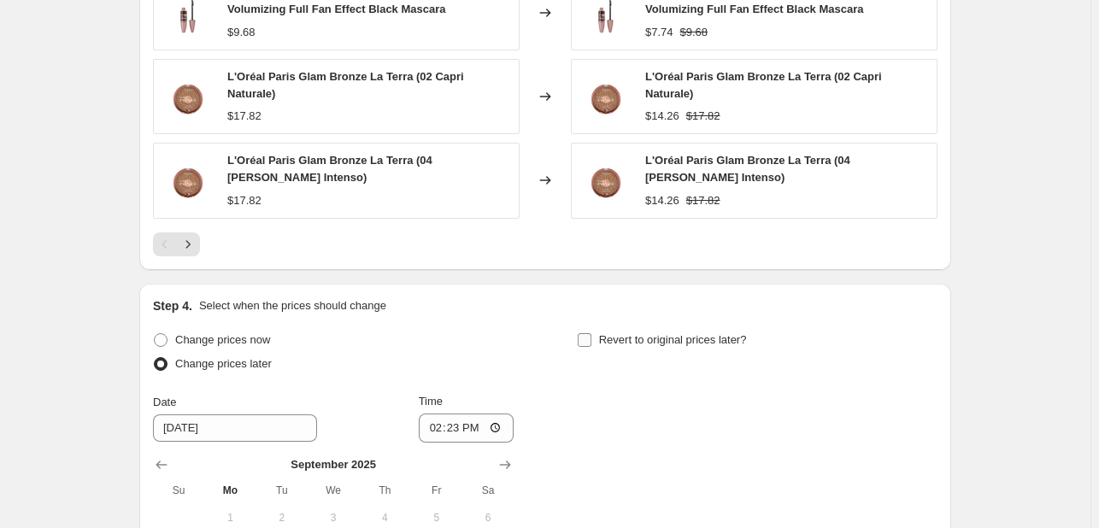
click at [688, 333] on span "Revert to original prices later?" at bounding box center [673, 339] width 148 height 13
click at [591, 333] on input "Revert to original prices later?" at bounding box center [585, 340] width 14 height 14
checkbox input "true"
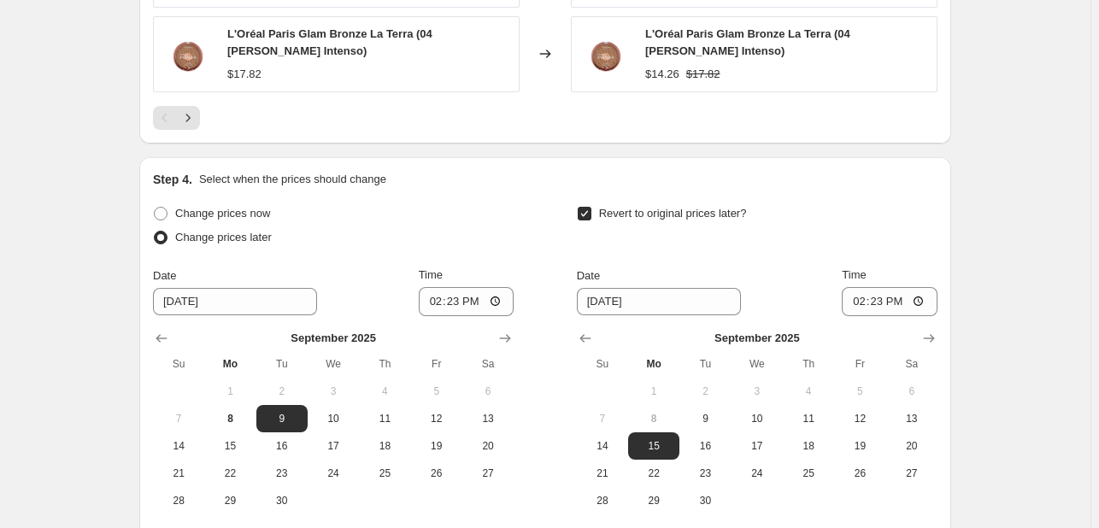
scroll to position [1775, 0]
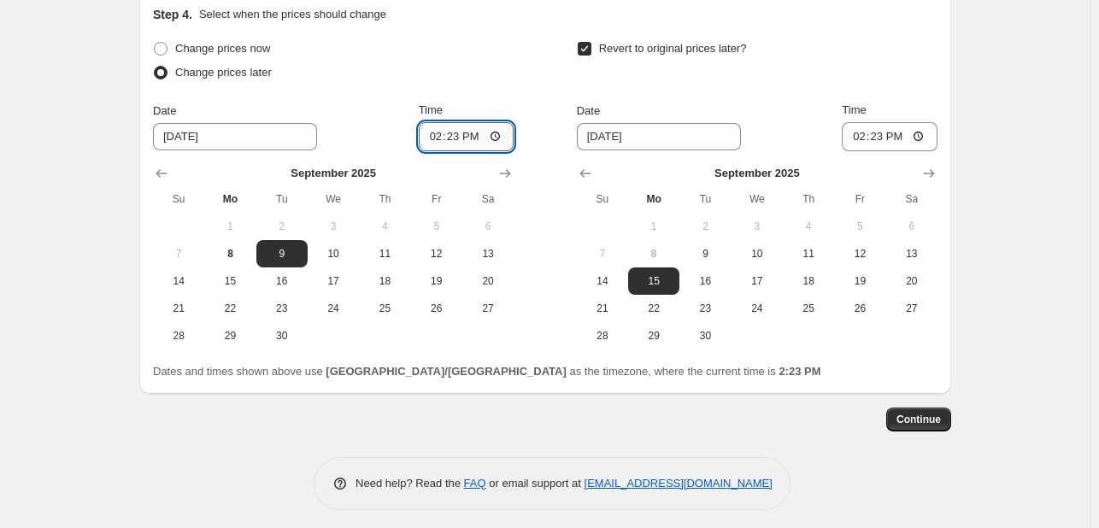
click at [436, 130] on input "14:23" at bounding box center [467, 136] width 96 height 29
type input "00:00"
click at [775, 247] on span "10" at bounding box center [757, 254] width 38 height 14
type input "[DATE]"
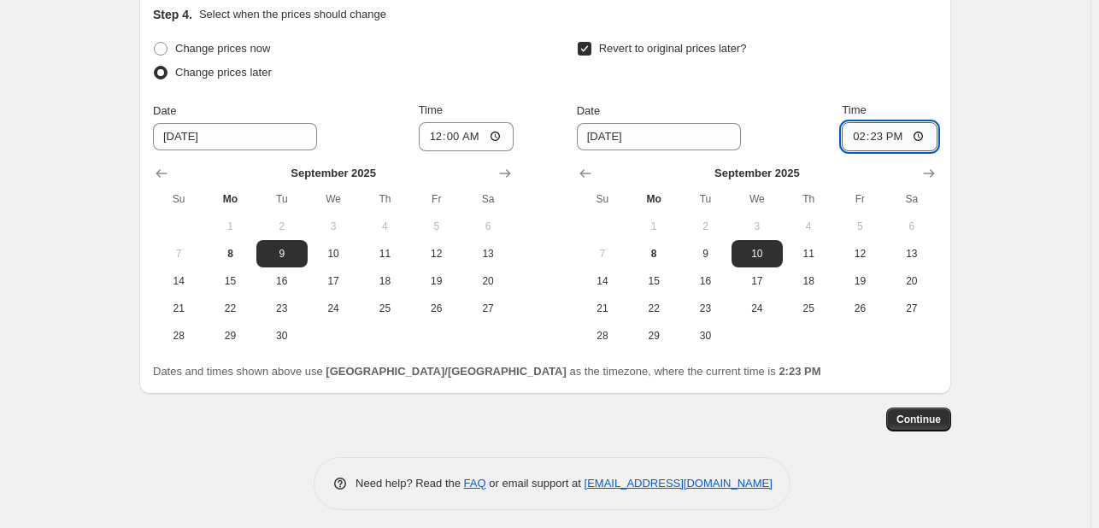
click at [851, 132] on input "14:23" at bounding box center [890, 136] width 96 height 29
type input "23:55"
click at [923, 408] on button "Continue" at bounding box center [918, 420] width 65 height 24
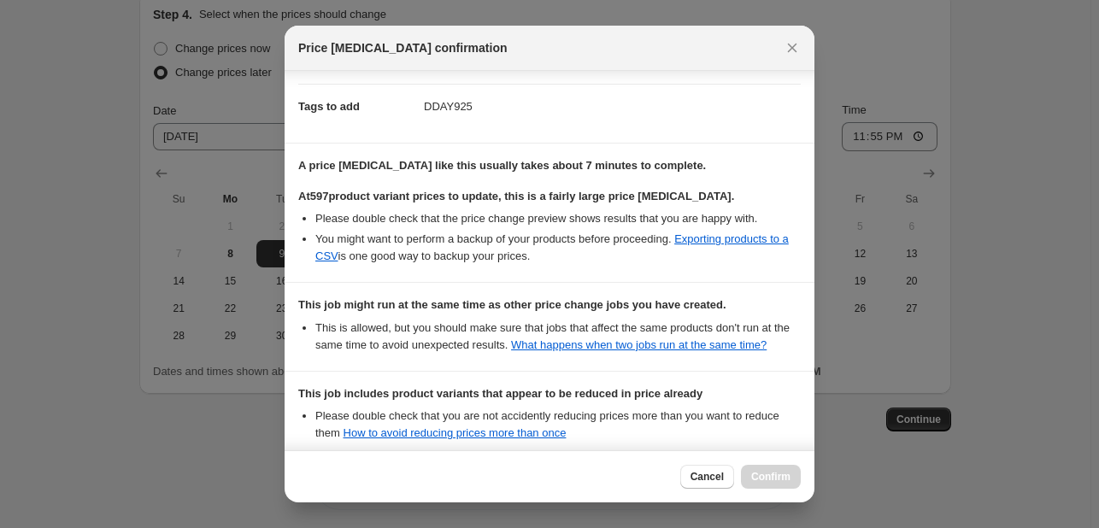
scroll to position [335, 0]
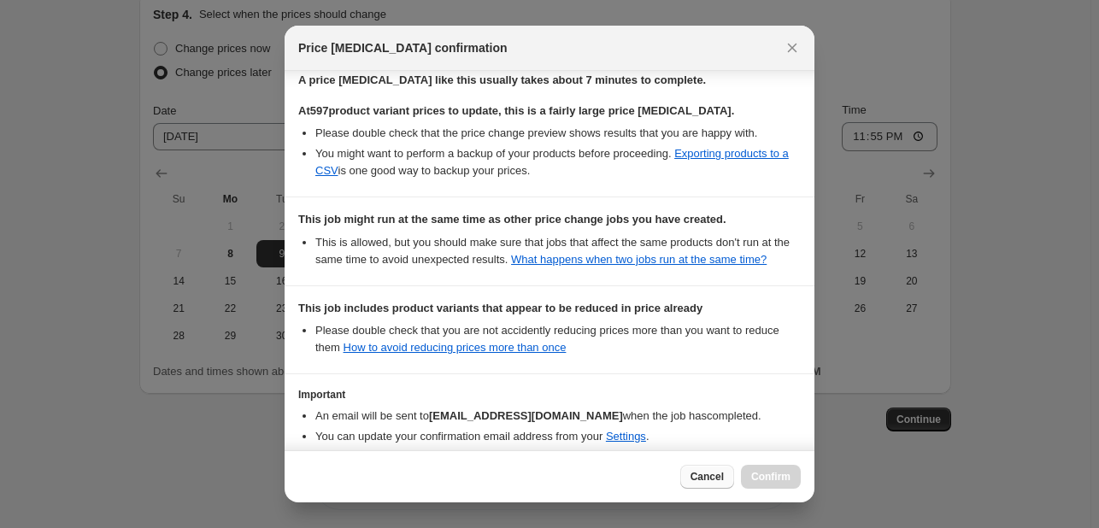
click at [705, 470] on span "Cancel" at bounding box center [706, 477] width 33 height 14
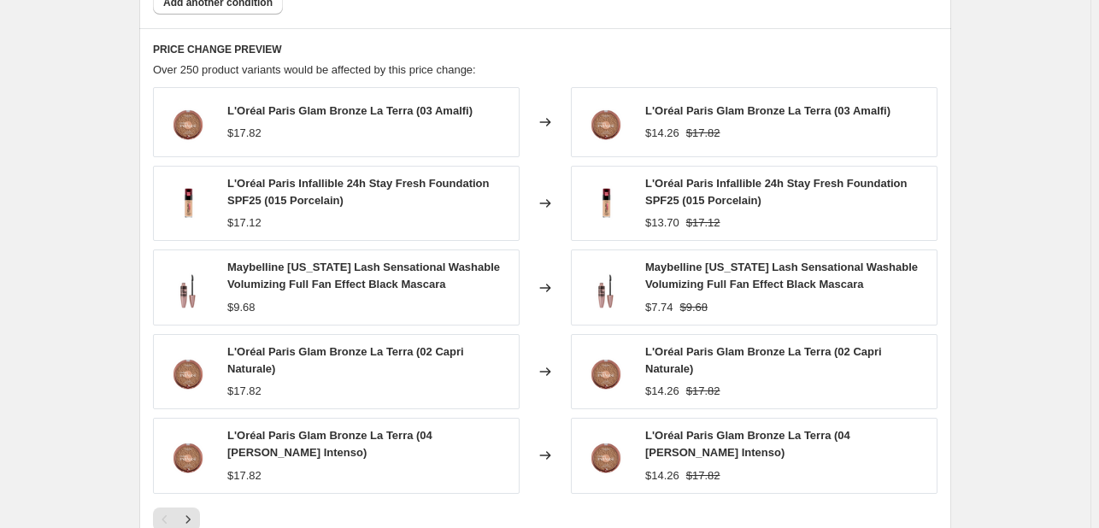
scroll to position [1262, 0]
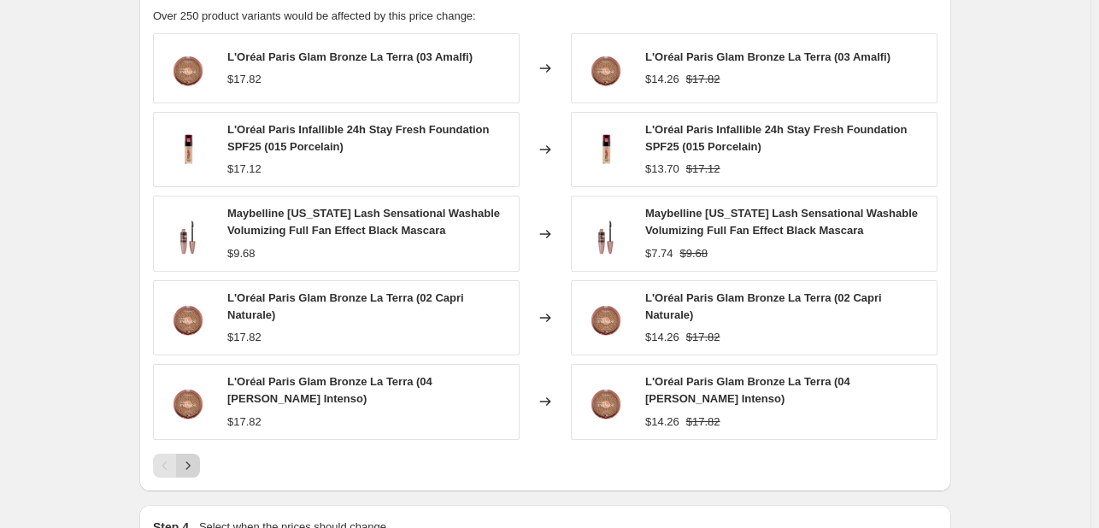
click at [196, 457] on icon "Next" at bounding box center [187, 465] width 17 height 17
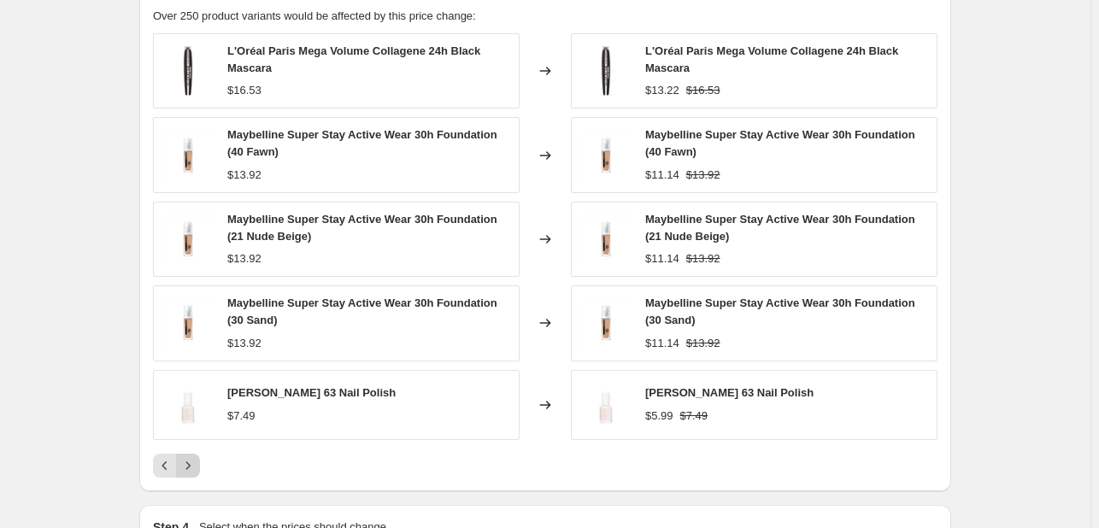
click at [190, 461] on icon "Next" at bounding box center [187, 465] width 17 height 17
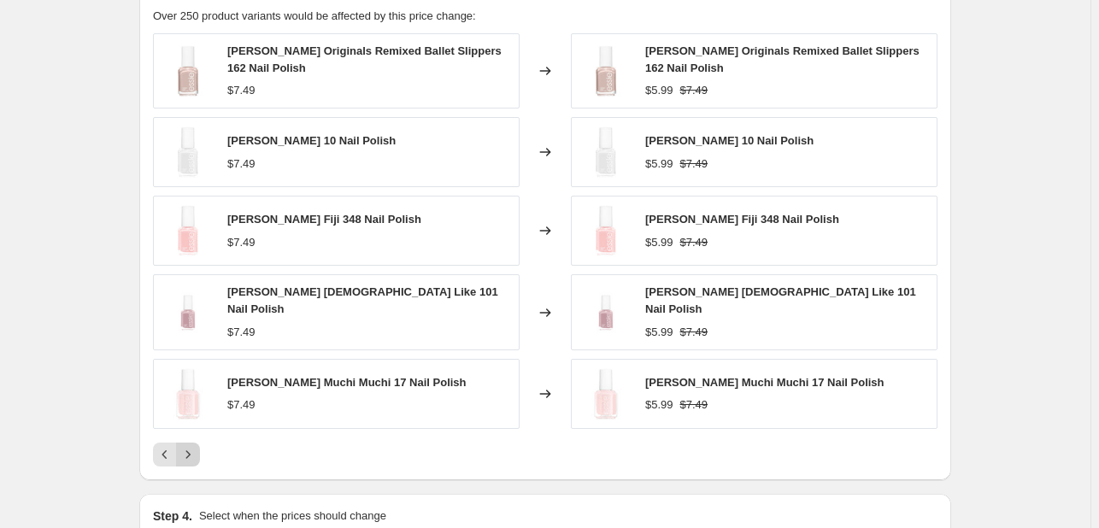
click at [196, 448] on icon "Next" at bounding box center [187, 454] width 17 height 17
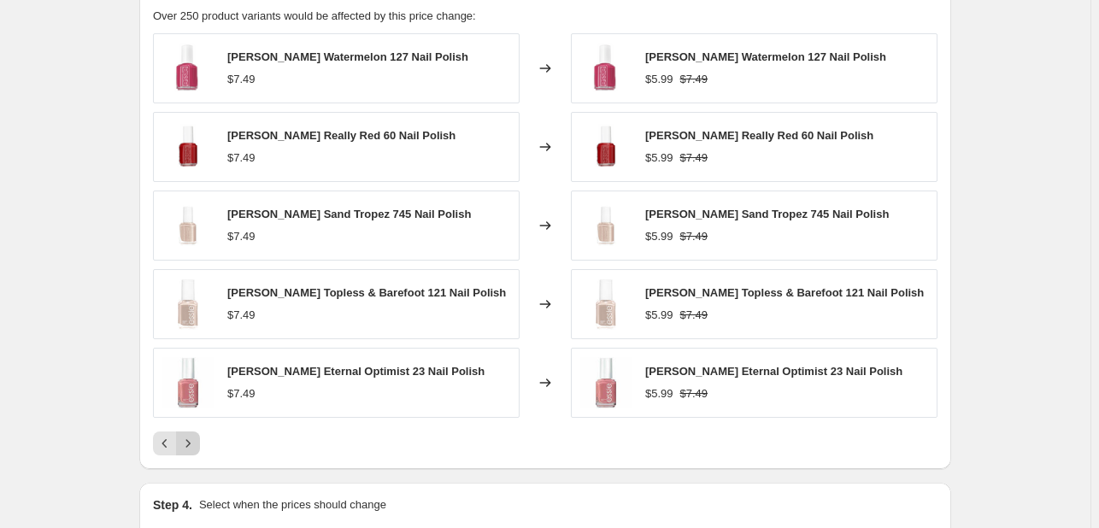
click at [196, 448] on icon "Next" at bounding box center [187, 443] width 17 height 17
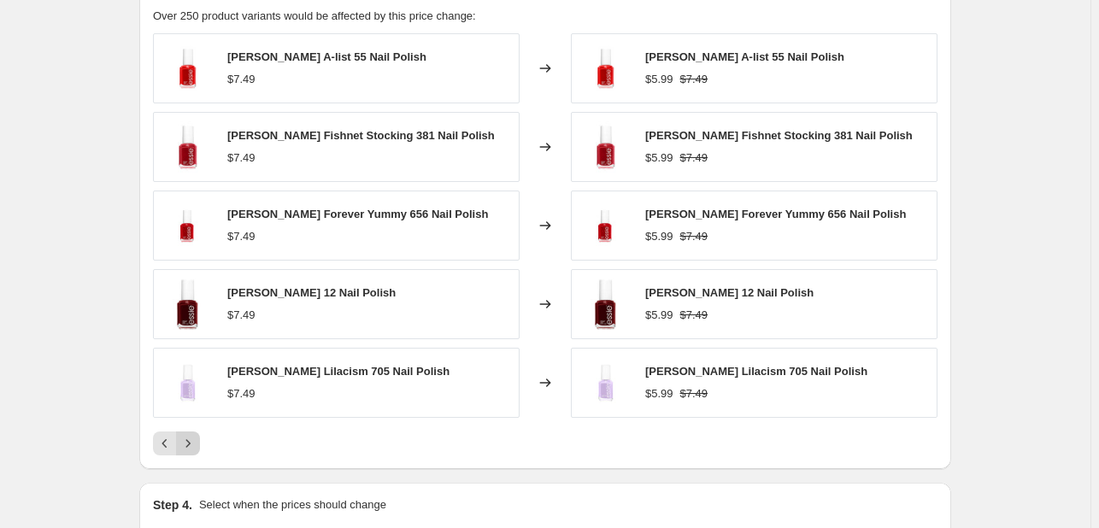
click at [196, 446] on icon "Next" at bounding box center [187, 443] width 17 height 17
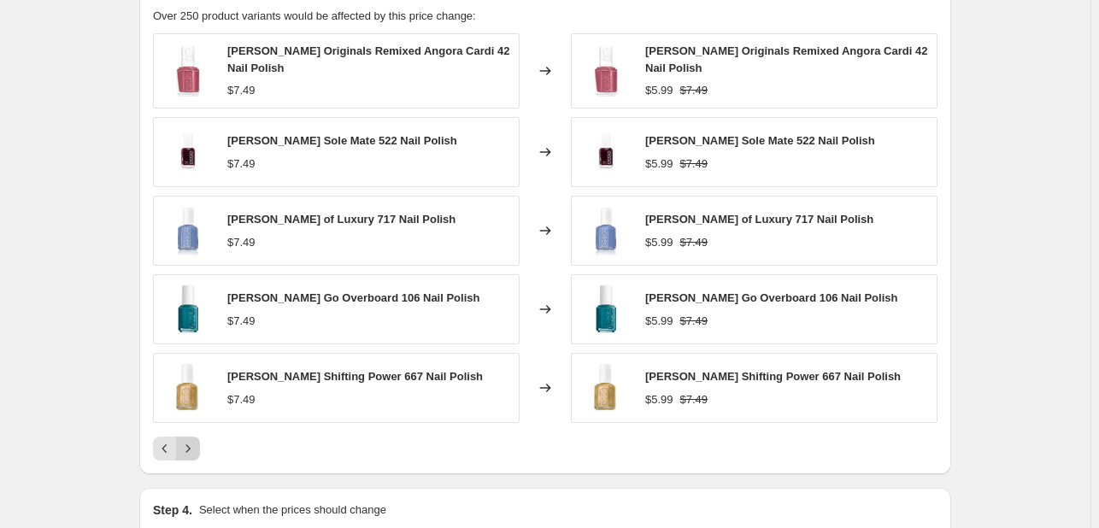
click at [196, 446] on icon "Next" at bounding box center [187, 448] width 17 height 17
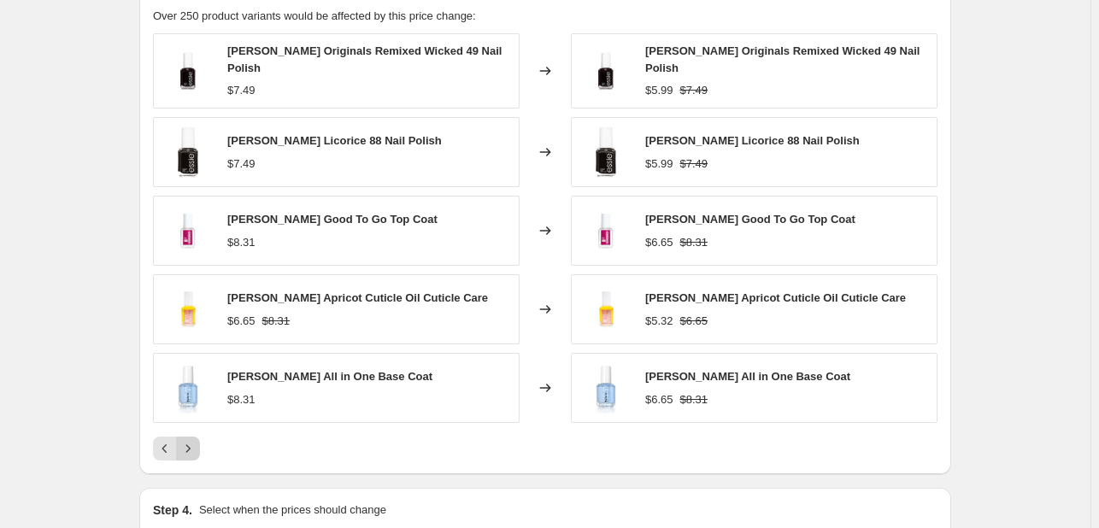
click at [196, 446] on icon "Next" at bounding box center [187, 448] width 17 height 17
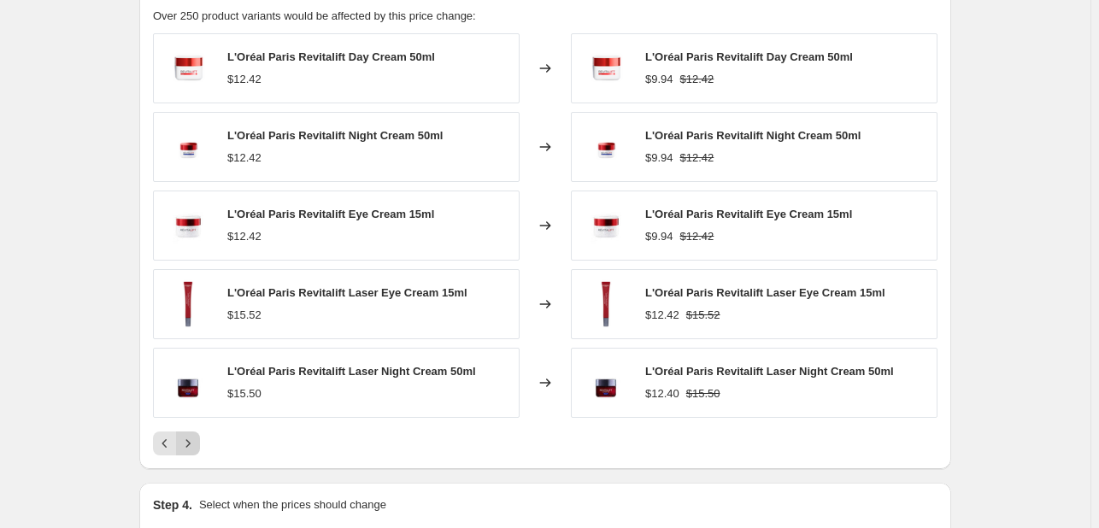
click at [196, 446] on icon "Next" at bounding box center [187, 443] width 17 height 17
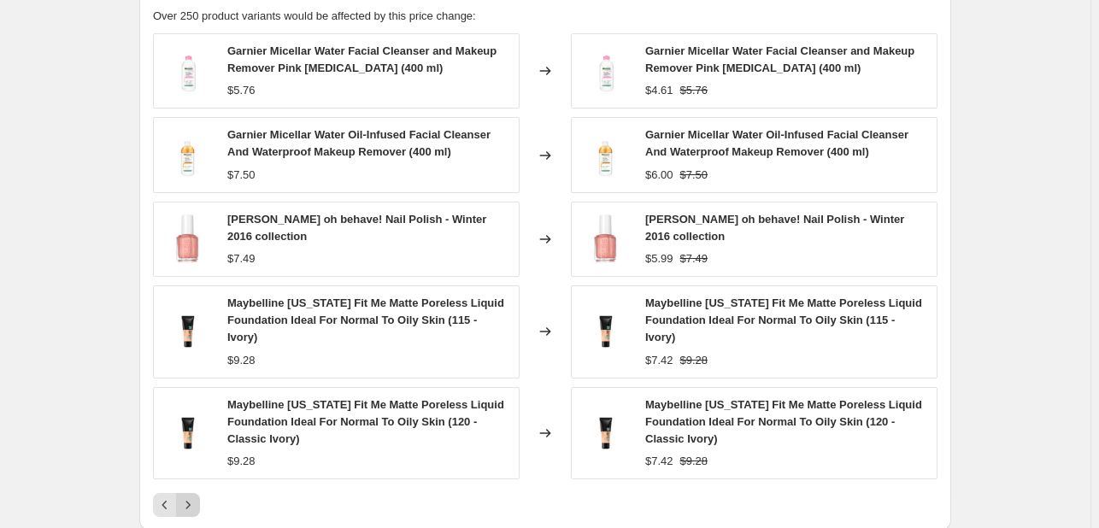
click at [196, 446] on img at bounding box center [187, 433] width 51 height 51
click at [191, 470] on button "Next" at bounding box center [188, 505] width 24 height 24
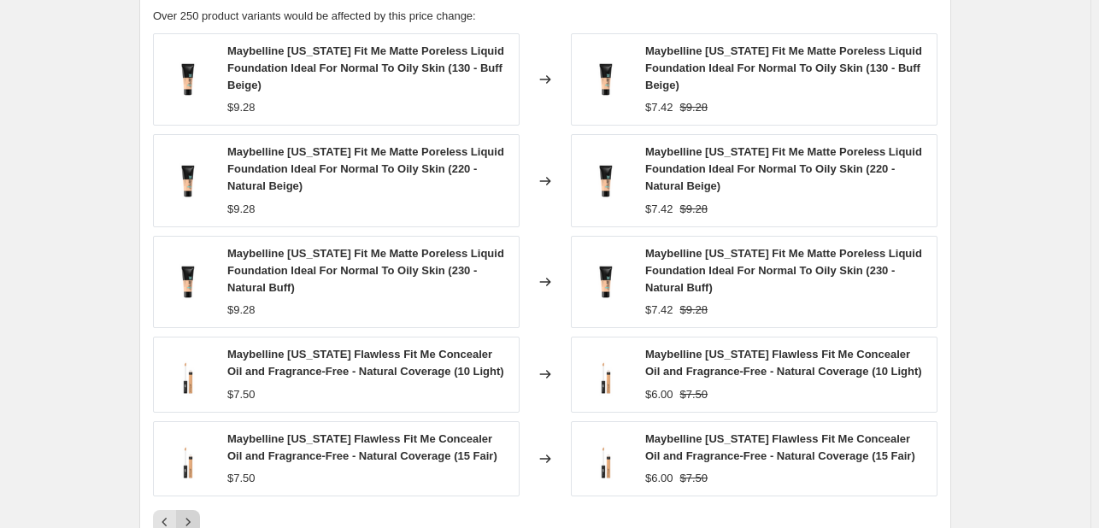
click at [186, 470] on icon "Next" at bounding box center [187, 522] width 17 height 17
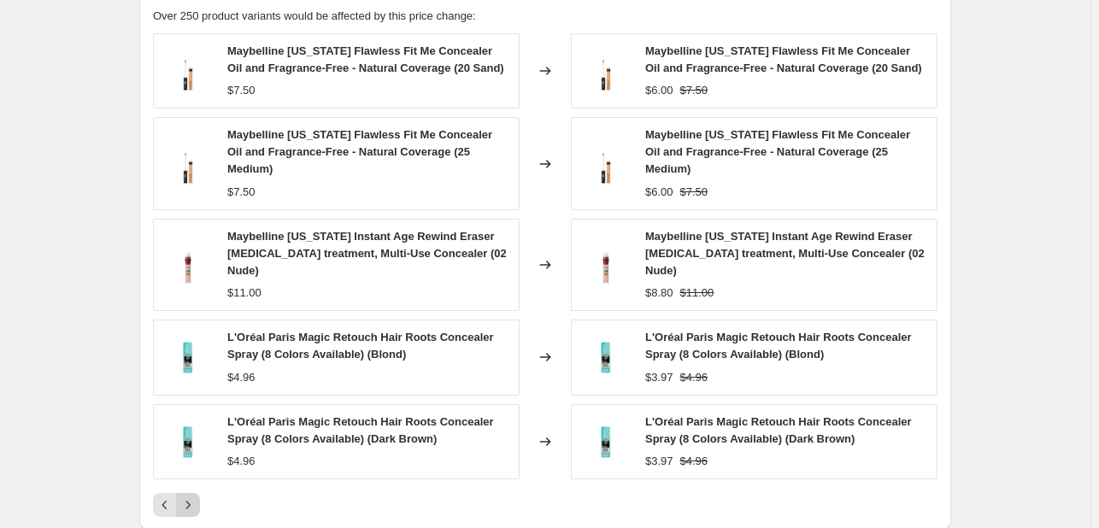
click at [193, 470] on icon "Next" at bounding box center [187, 505] width 17 height 17
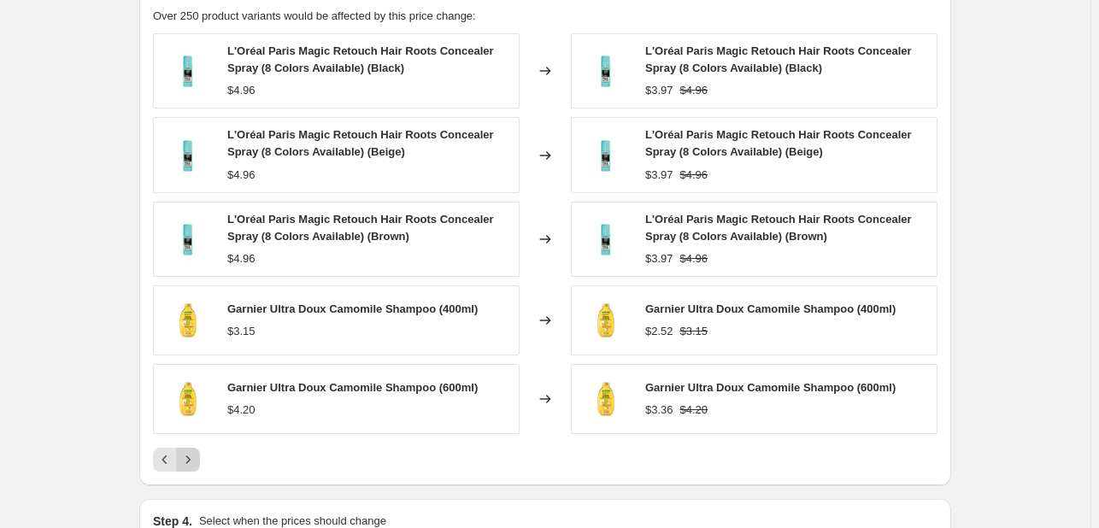
click at [193, 470] on div "PRICE CHANGE PREVIEW Over 250 product variants would be affected by this price …" at bounding box center [545, 230] width 812 height 512
click at [197, 453] on icon "Next" at bounding box center [187, 459] width 17 height 17
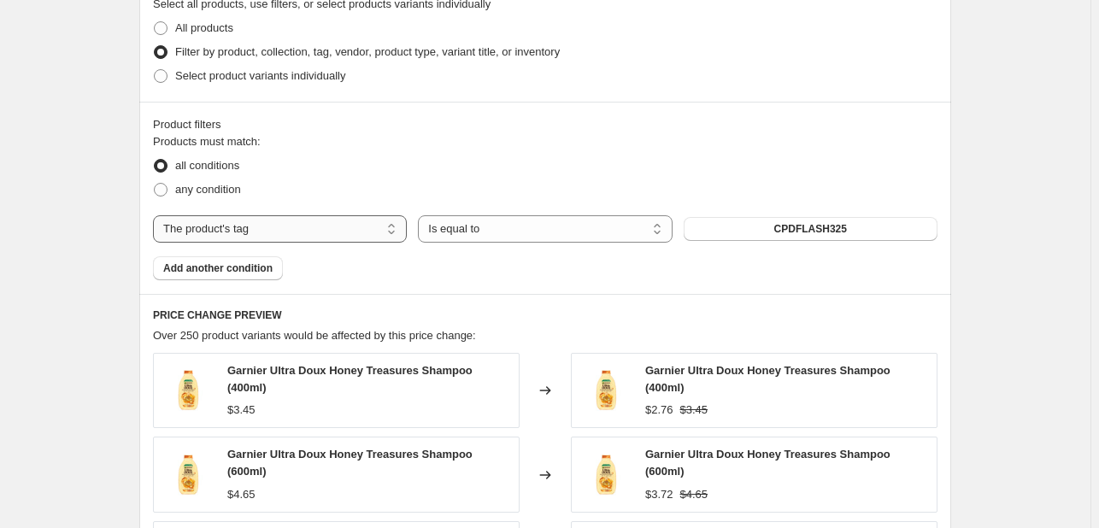
scroll to position [920, 0]
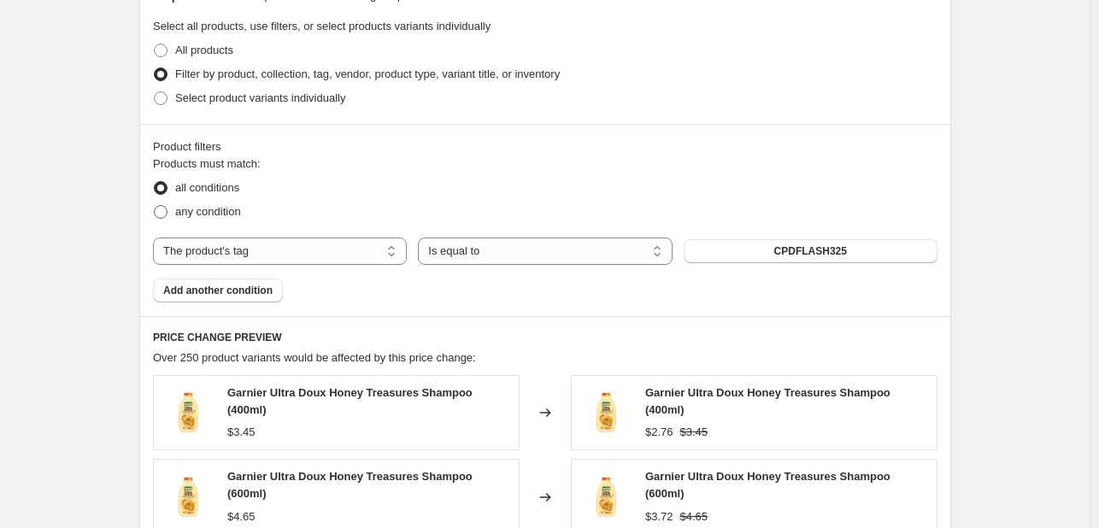
click at [201, 213] on span "any condition" at bounding box center [208, 211] width 66 height 13
click at [155, 206] on input "any condition" at bounding box center [154, 205] width 1 height 1
radio input "true"
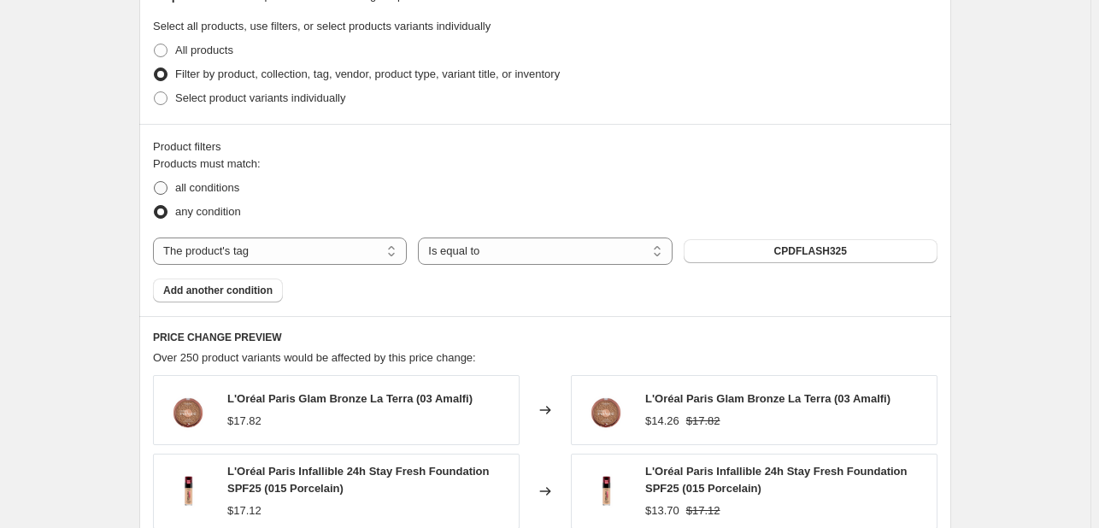
click at [214, 188] on span "all conditions" at bounding box center [207, 187] width 64 height 13
click at [155, 182] on input "all conditions" at bounding box center [154, 181] width 1 height 1
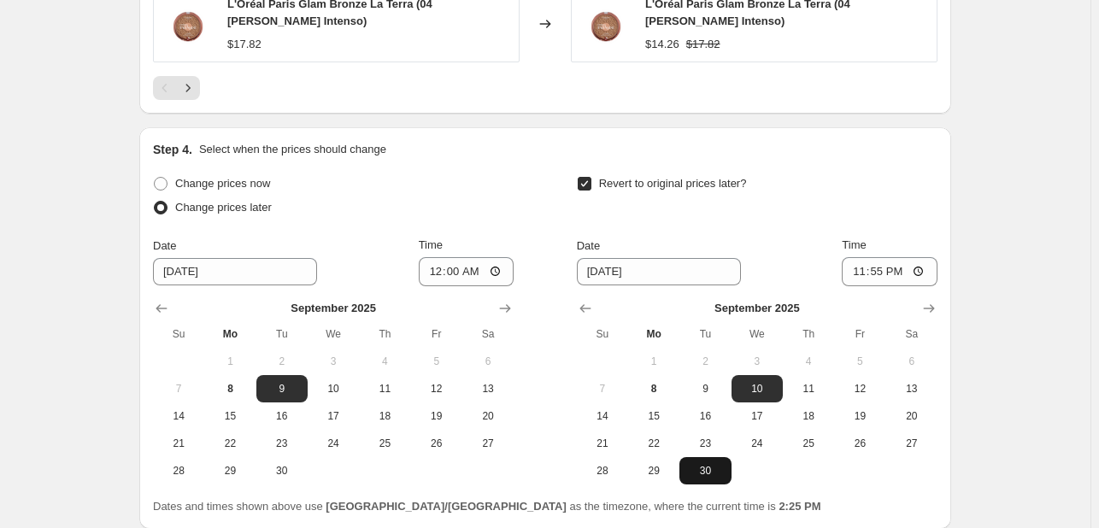
scroll to position [1775, 0]
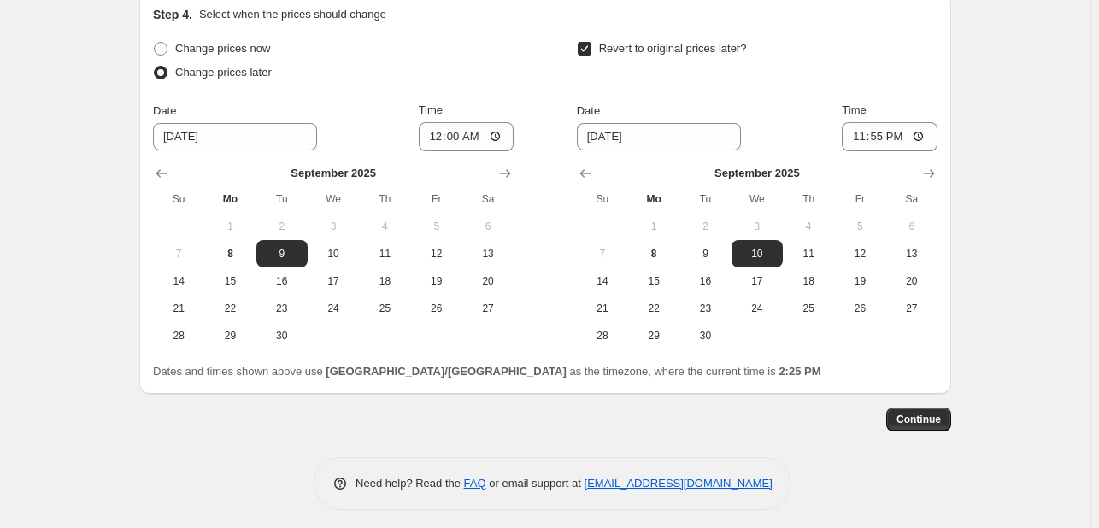
click at [915, 408] on button "Continue" at bounding box center [918, 420] width 65 height 24
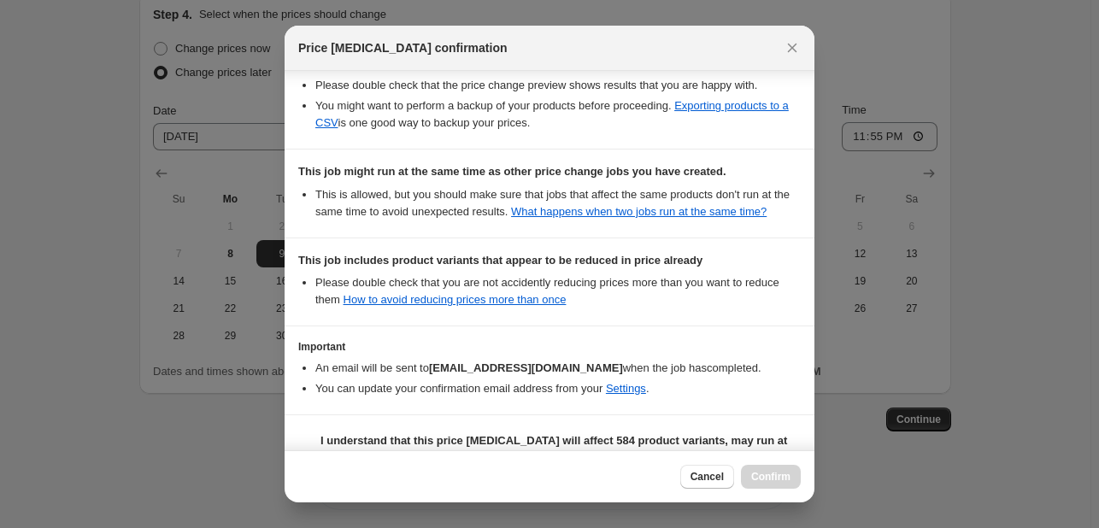
scroll to position [342, 0]
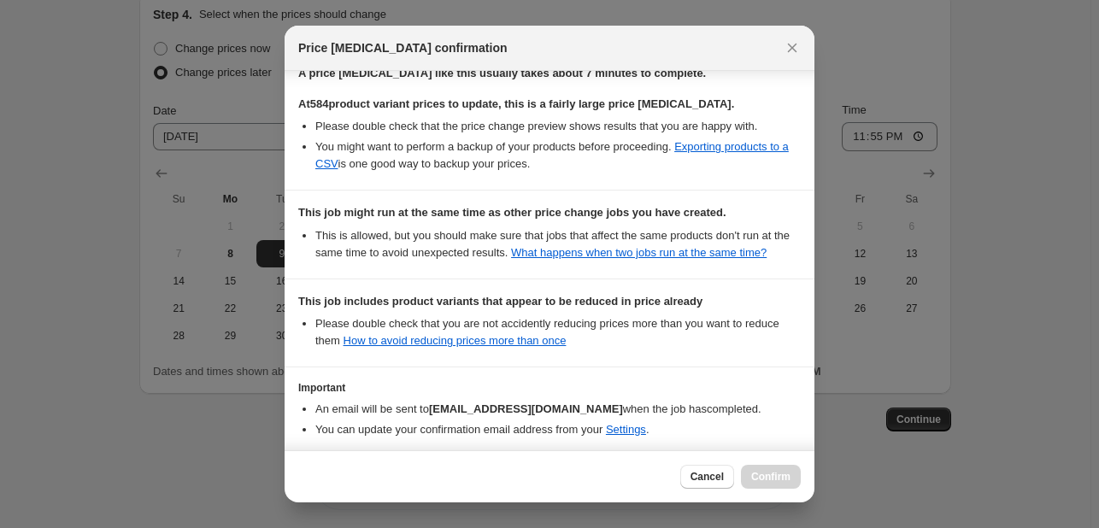
drag, startPoint x: 714, startPoint y: 483, endPoint x: 714, endPoint y: 473, distance: 9.4
click at [714, 470] on span "Cancel" at bounding box center [706, 477] width 33 height 14
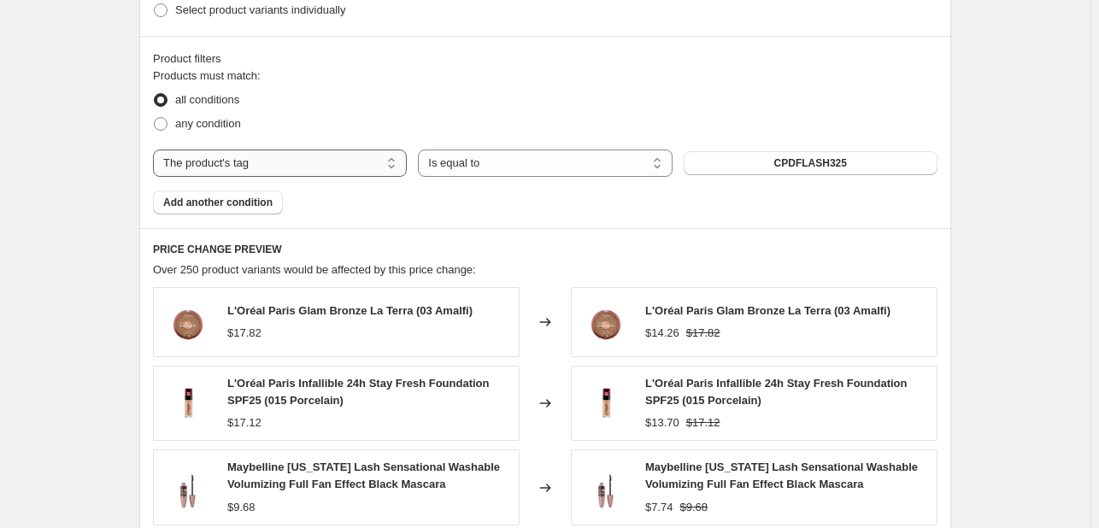
scroll to position [1006, 0]
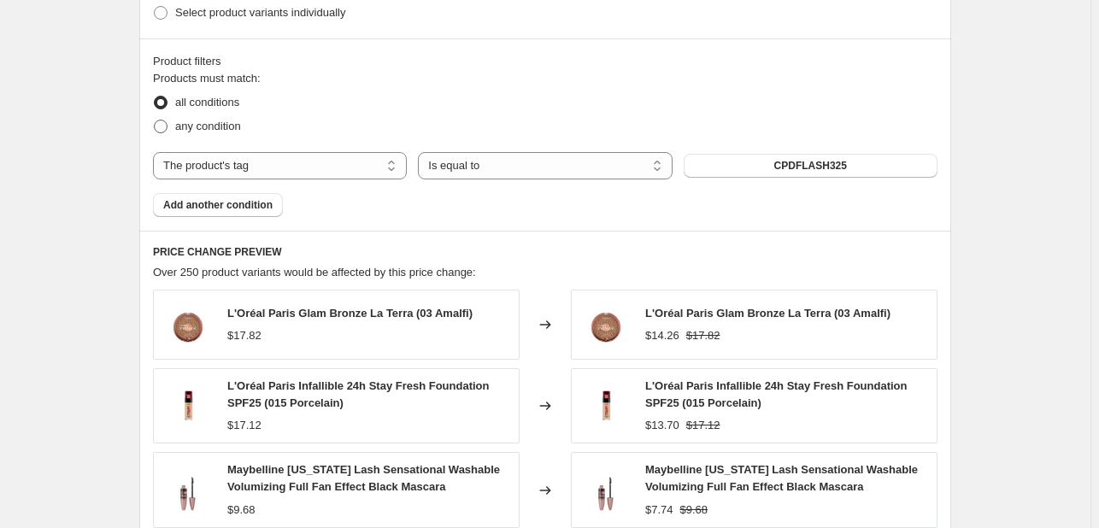
click at [210, 137] on label "any condition" at bounding box center [197, 127] width 88 height 24
click at [155, 120] on input "any condition" at bounding box center [154, 120] width 1 height 1
click at [209, 105] on span "all conditions" at bounding box center [207, 102] width 64 height 13
click at [155, 97] on input "all conditions" at bounding box center [154, 96] width 1 height 1
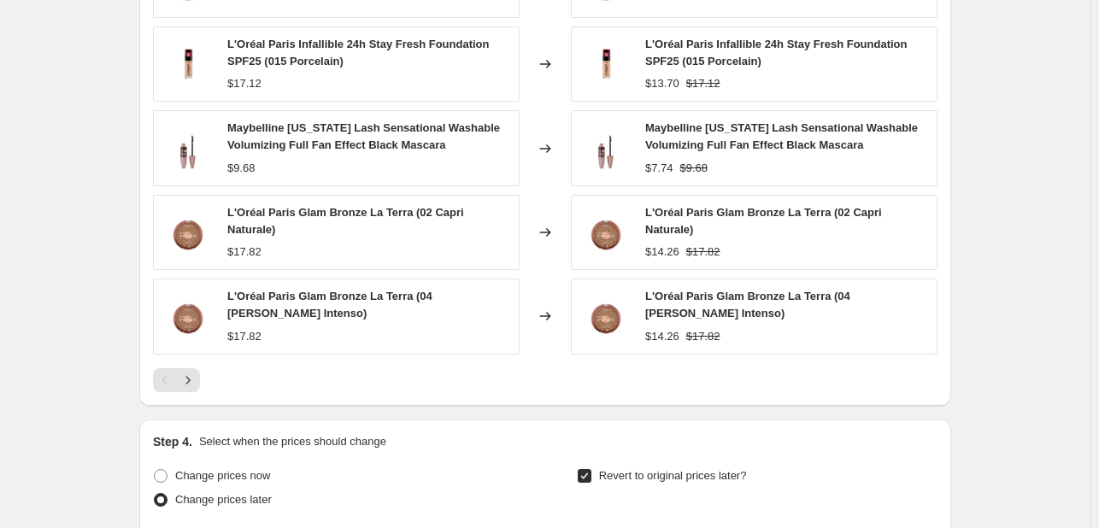
scroll to position [1775, 0]
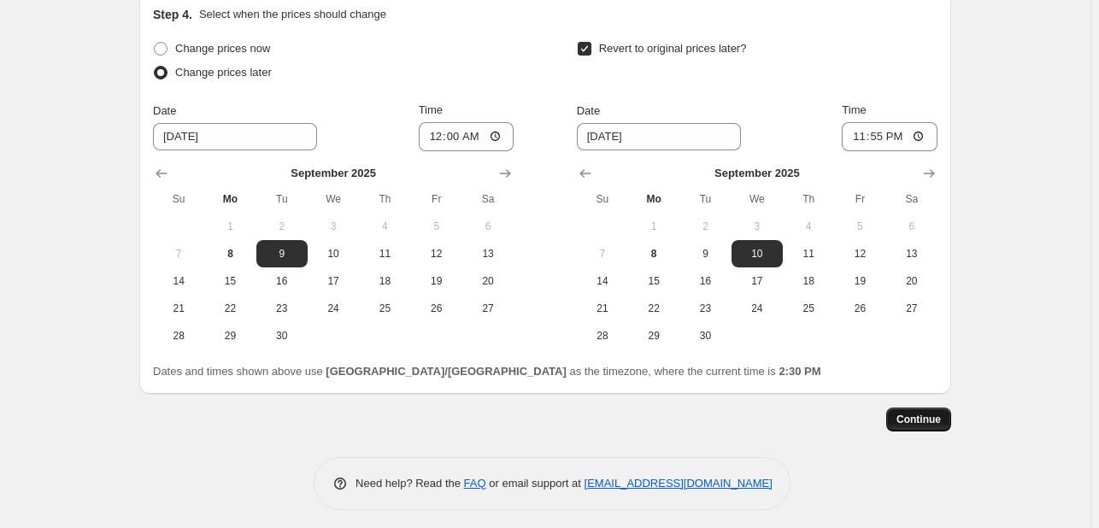
click at [927, 408] on button "Continue" at bounding box center [918, 420] width 65 height 24
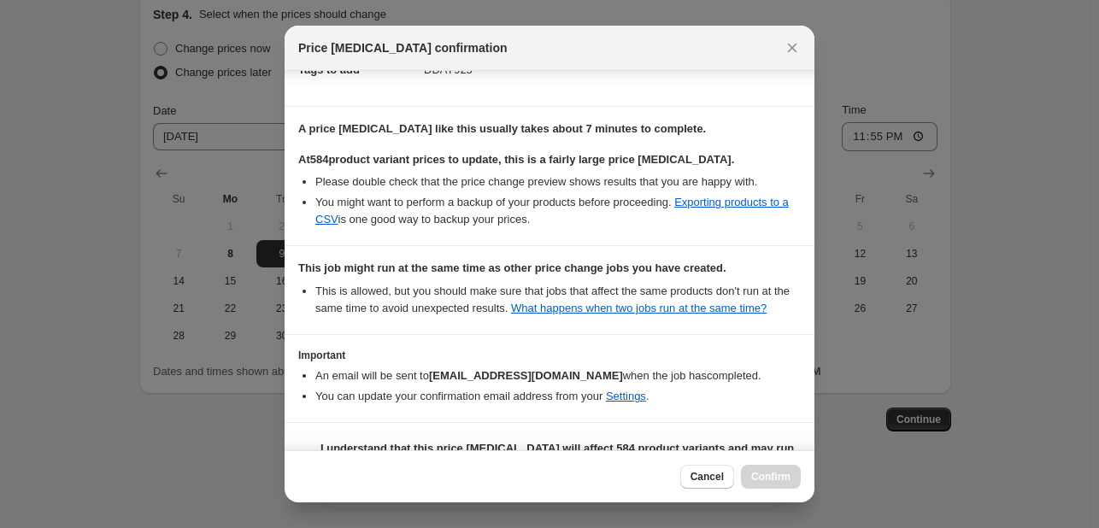
scroll to position [326, 0]
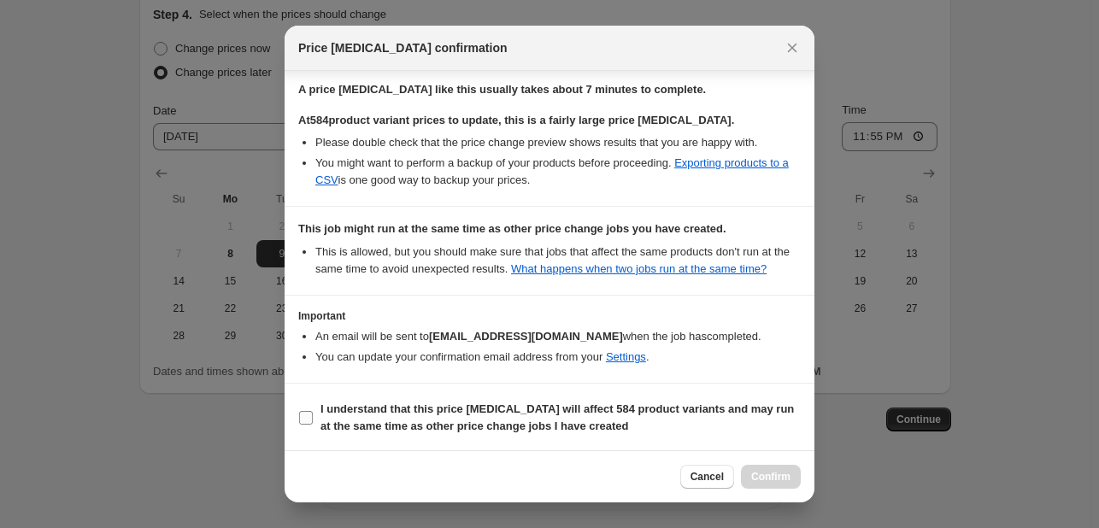
click at [472, 413] on b "I understand that this price [MEDICAL_DATA] will affect 584 product variants an…" at bounding box center [556, 418] width 473 height 30
click at [313, 413] on input "I understand that this price [MEDICAL_DATA] will affect 584 product variants an…" at bounding box center [306, 418] width 14 height 14
click at [771, 470] on span "Confirm" at bounding box center [770, 477] width 39 height 14
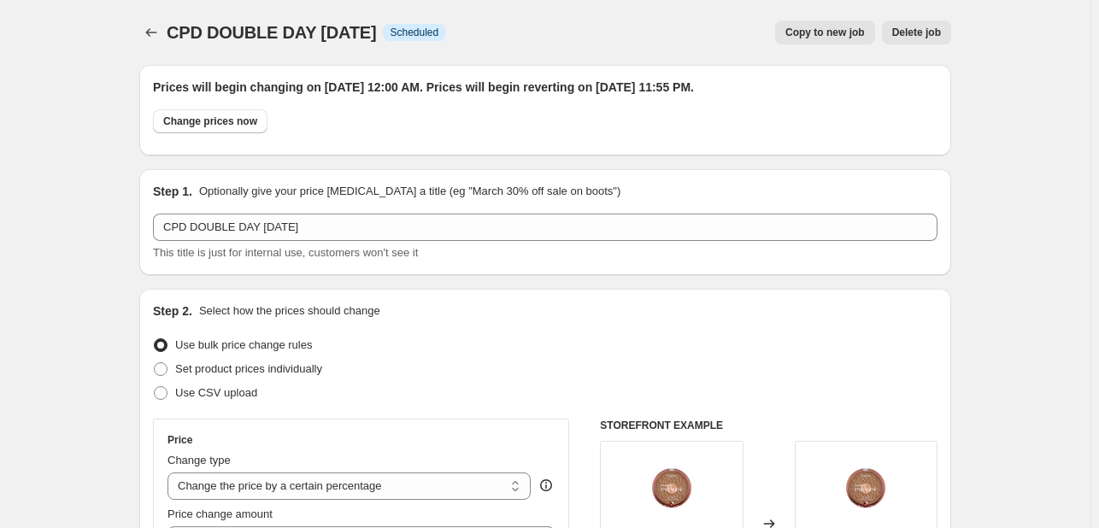
click at [150, 24] on button "Price change jobs" at bounding box center [151, 33] width 24 height 24
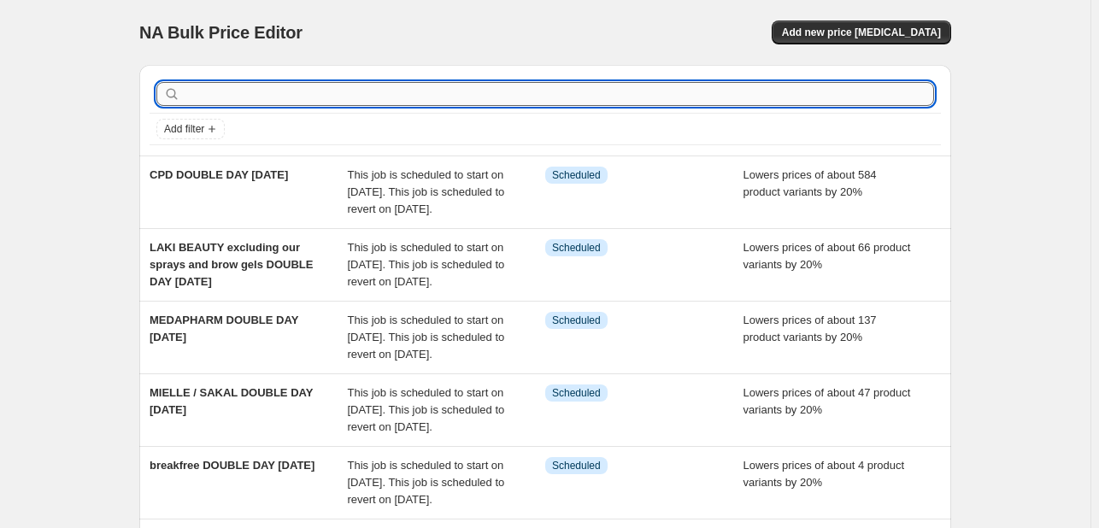
click at [231, 95] on input "text" at bounding box center [559, 94] width 750 height 24
paste input "COSRX TIAM VVBetter Nacific Round Lab"
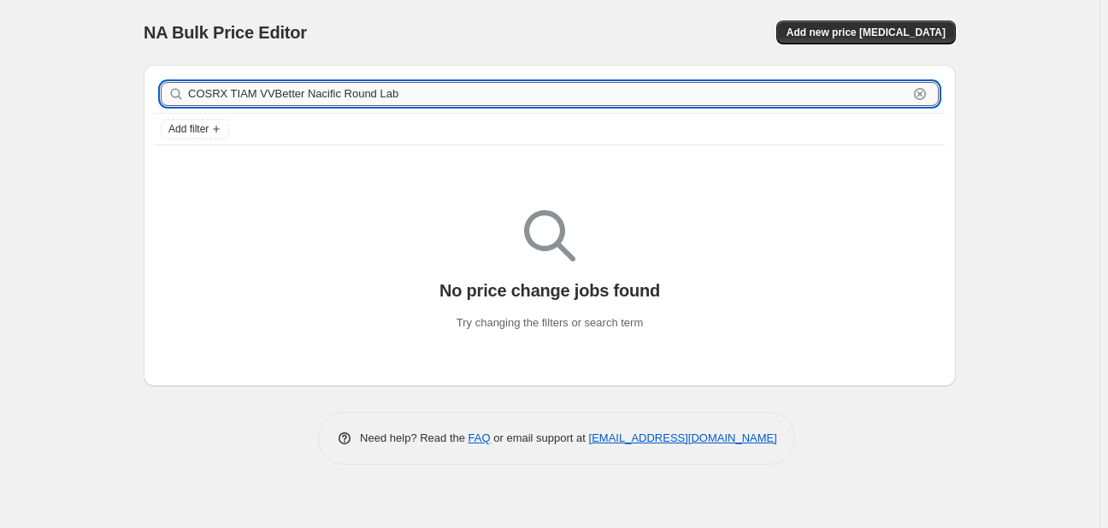
click at [796, 96] on input "COSRX TIAM VVBetter Nacific Round Lab" at bounding box center [548, 94] width 720 height 24
click at [840, 31] on span "Add new price [MEDICAL_DATA]" at bounding box center [865, 33] width 159 height 14
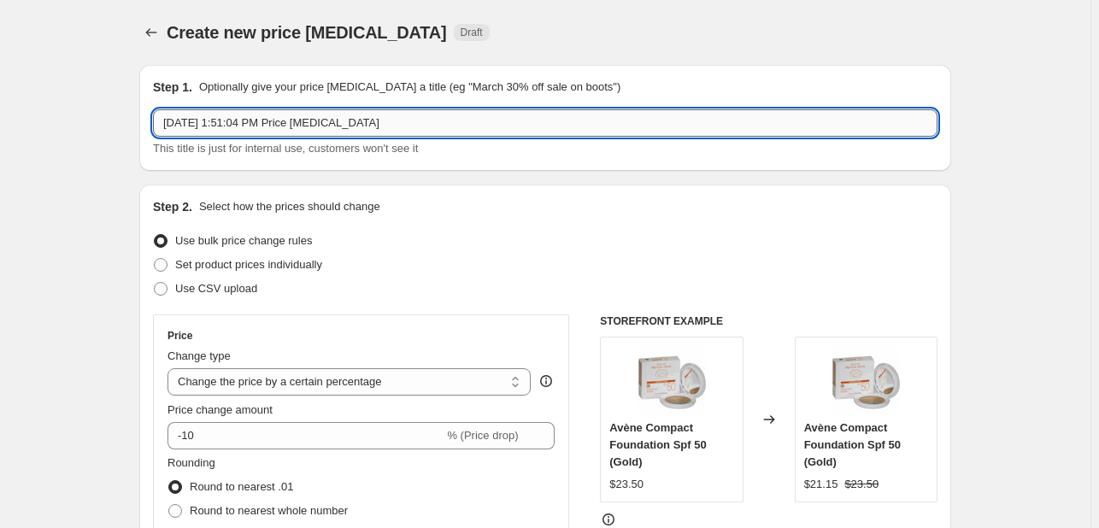
click at [679, 117] on input "[DATE] 1:51:04 PM Price [MEDICAL_DATA]" at bounding box center [545, 122] width 784 height 27
paste input "COSRX TIAM VVBetter Nacific Round La"
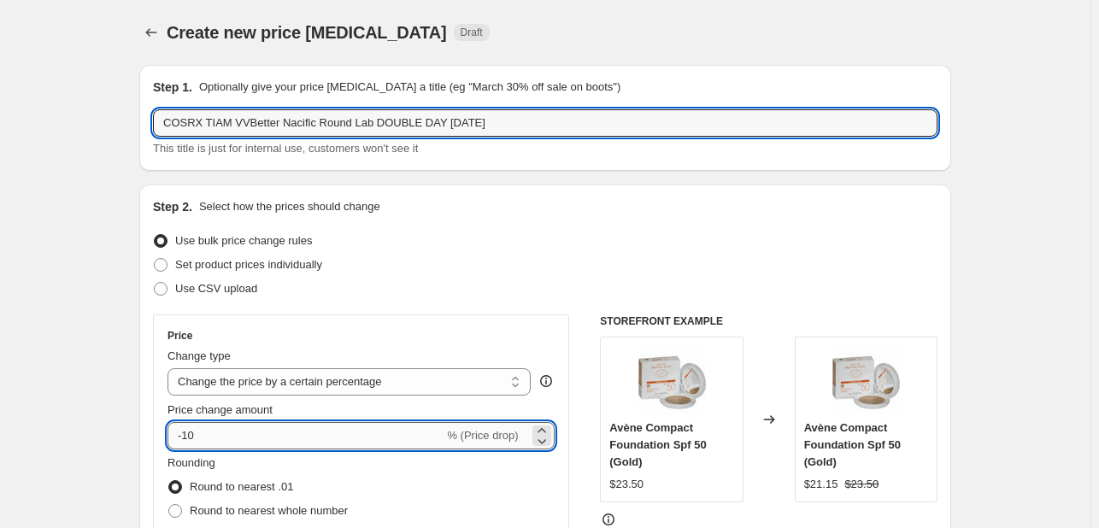
click at [234, 432] on input "-10" at bounding box center [305, 435] width 276 height 27
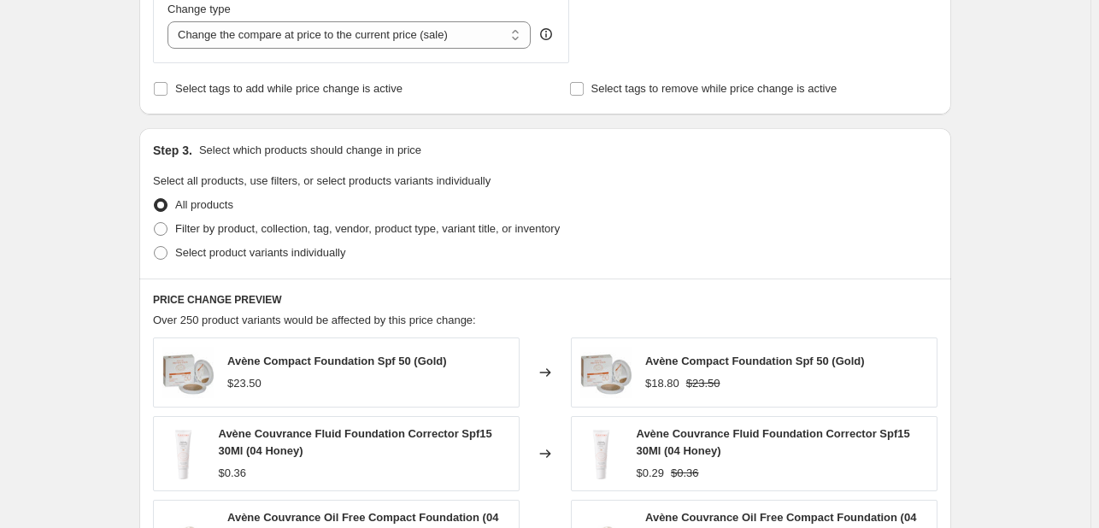
scroll to position [684, 0]
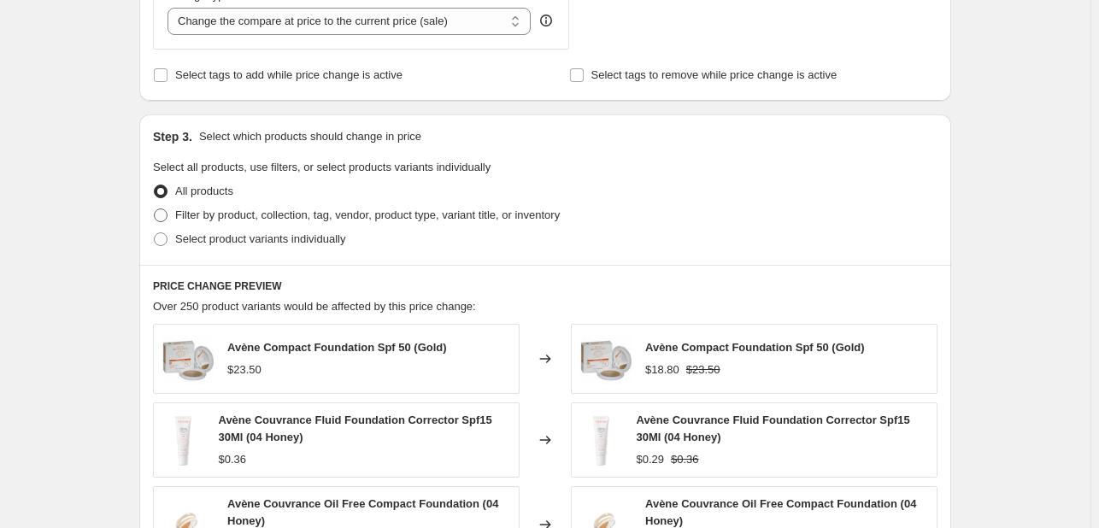
click at [307, 212] on span "Filter by product, collection, tag, vendor, product type, variant title, or inv…" at bounding box center [367, 215] width 385 height 13
click at [155, 209] on input "Filter by product, collection, tag, vendor, product type, variant title, or inv…" at bounding box center [154, 209] width 1 height 1
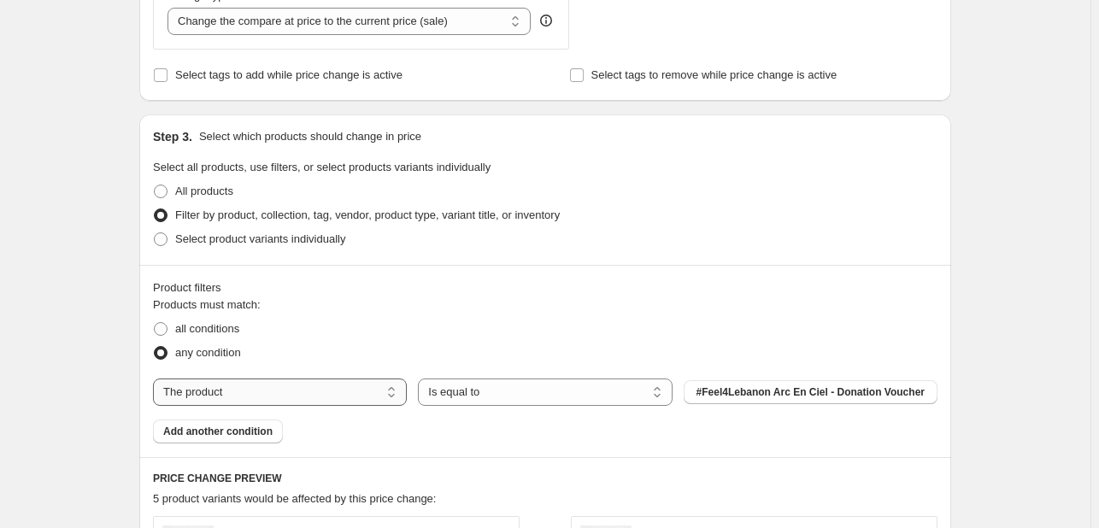
click at [292, 393] on select "The product The product's collection The product's tag The product's vendor The…" at bounding box center [280, 392] width 254 height 27
click at [749, 397] on button "123an" at bounding box center [811, 392] width 254 height 24
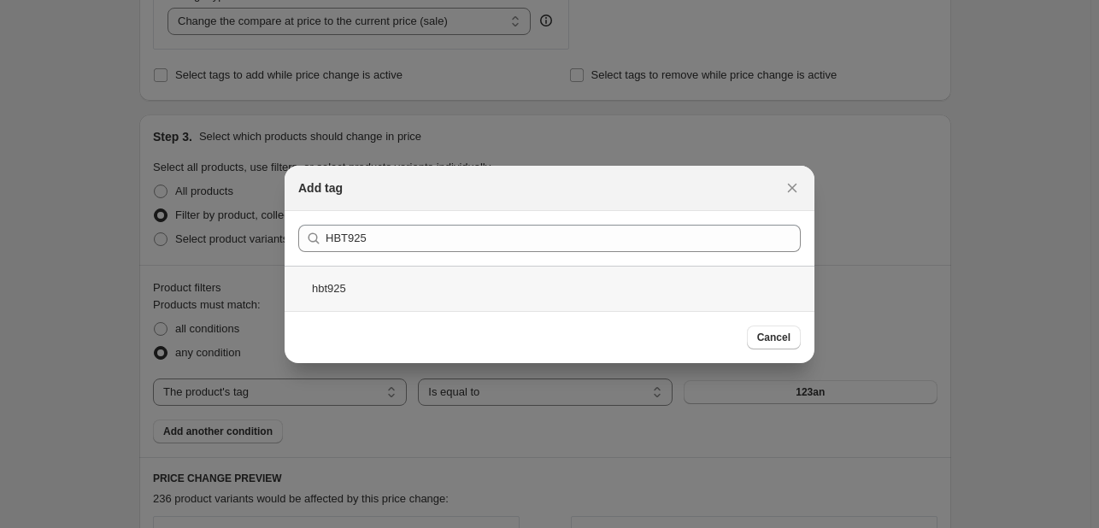
click at [602, 298] on div "hbt925" at bounding box center [550, 288] width 530 height 45
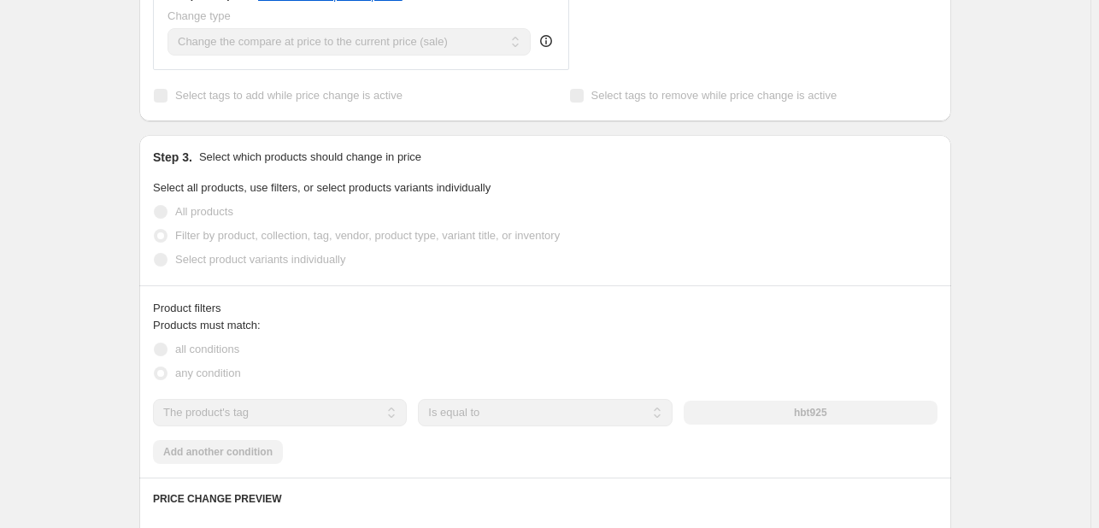
scroll to position [513, 0]
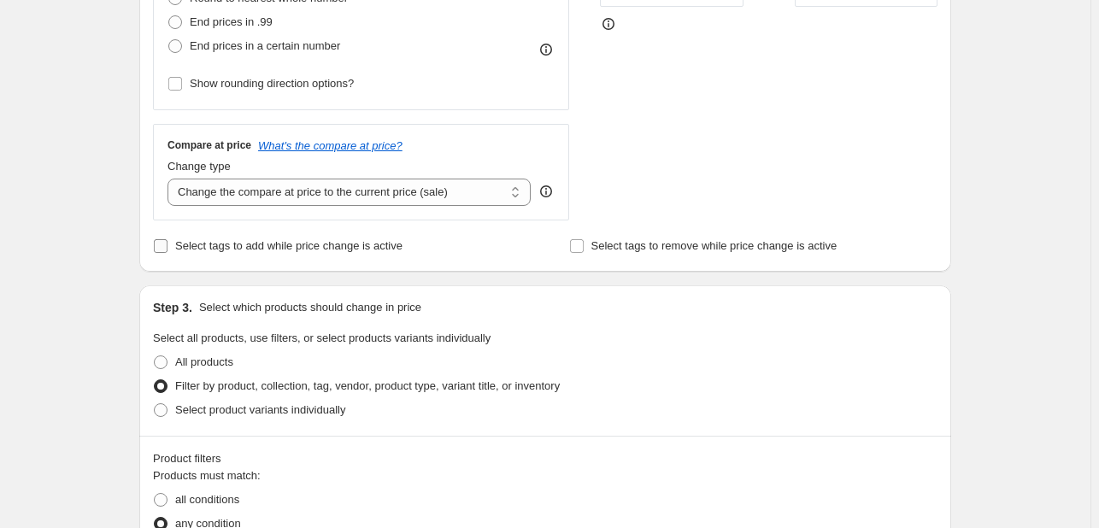
click at [285, 249] on span "Select tags to add while price change is active" at bounding box center [288, 245] width 227 height 13
click at [167, 249] on input "Select tags to add while price change is active" at bounding box center [161, 246] width 14 height 14
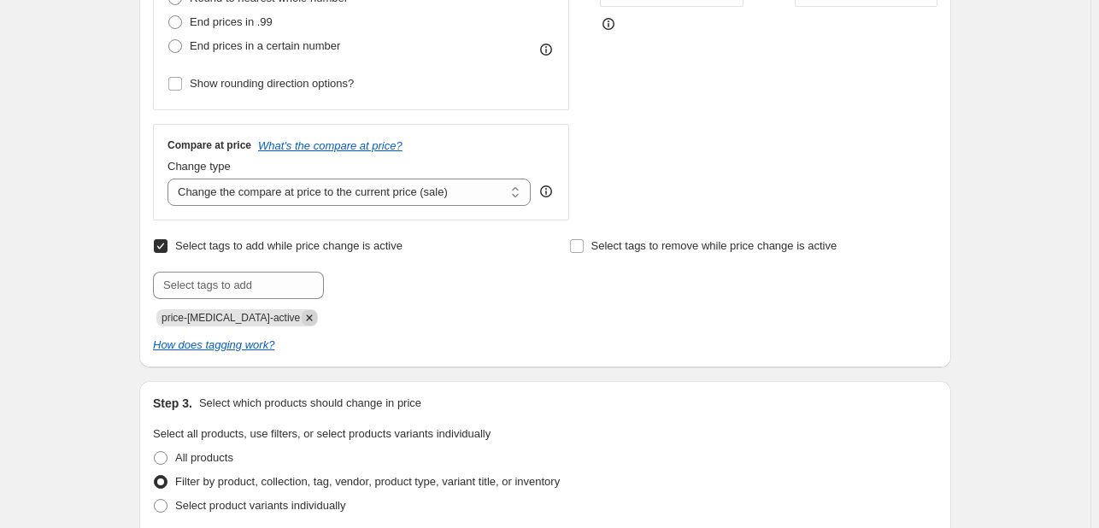
click at [302, 311] on icon "Remove price-change-job-active" at bounding box center [309, 317] width 15 height 15
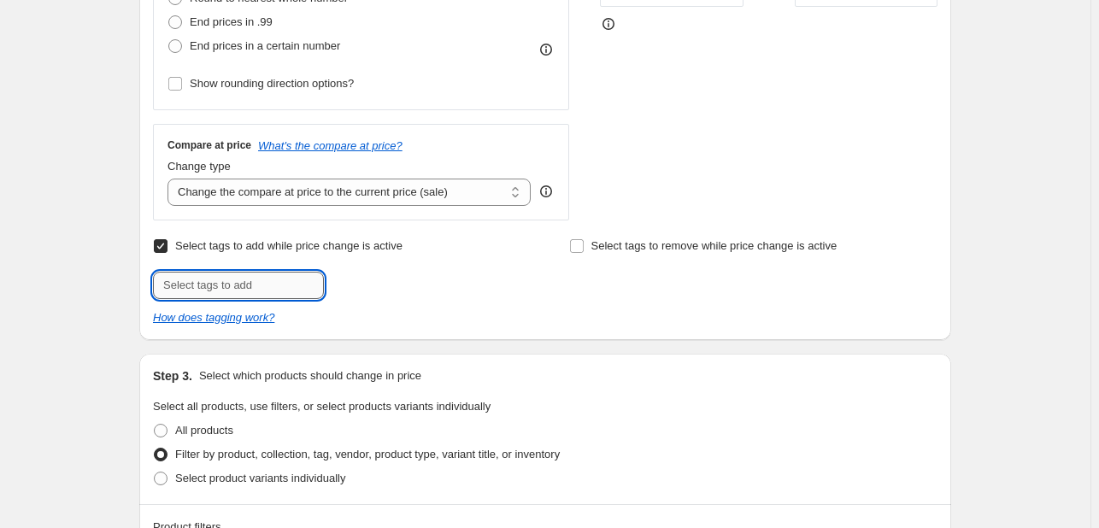
click at [262, 285] on input "text" at bounding box center [238, 285] width 171 height 27
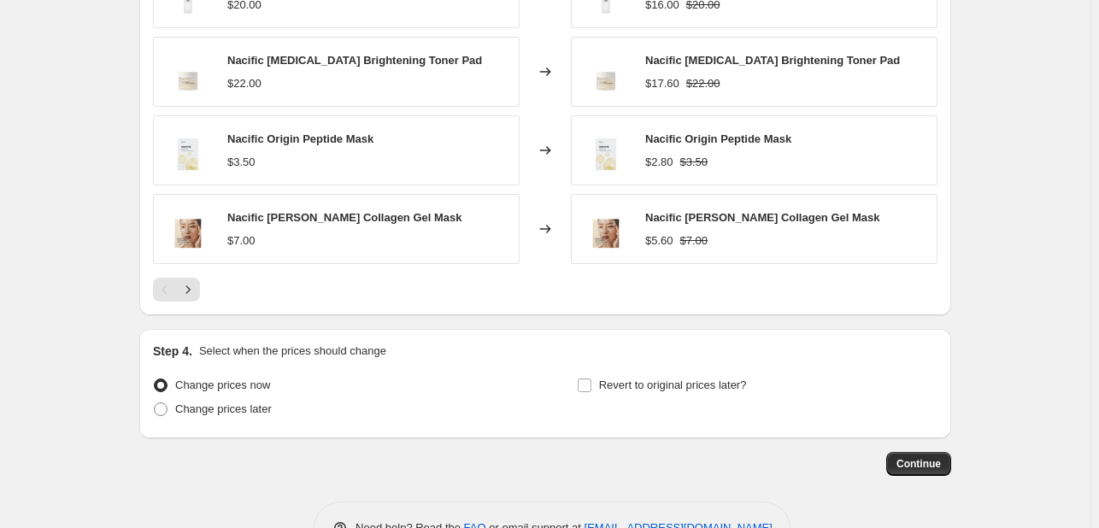
scroll to position [1453, 0]
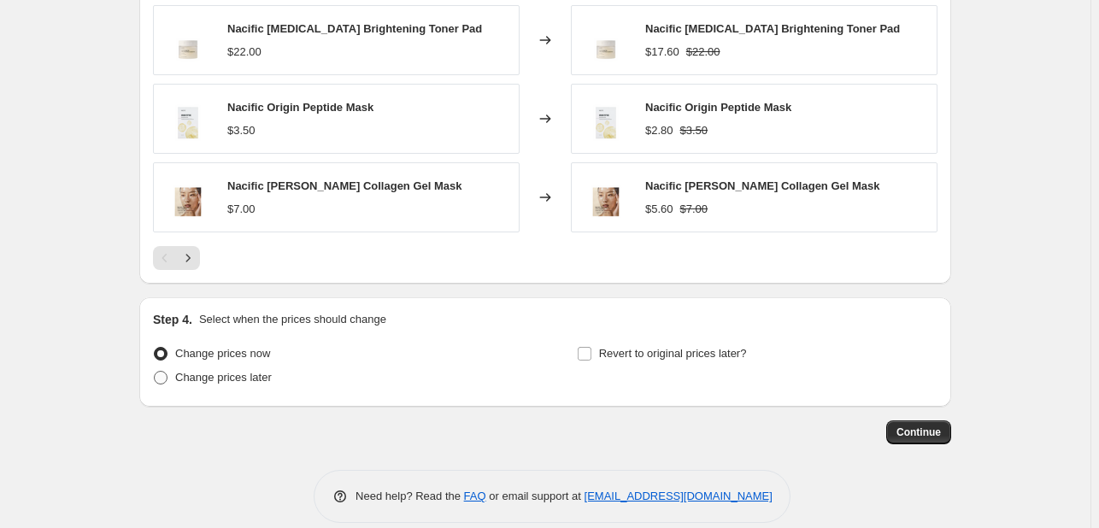
click at [254, 383] on span "Change prices later" at bounding box center [223, 377] width 97 height 13
click at [155, 372] on input "Change prices later" at bounding box center [154, 371] width 1 height 1
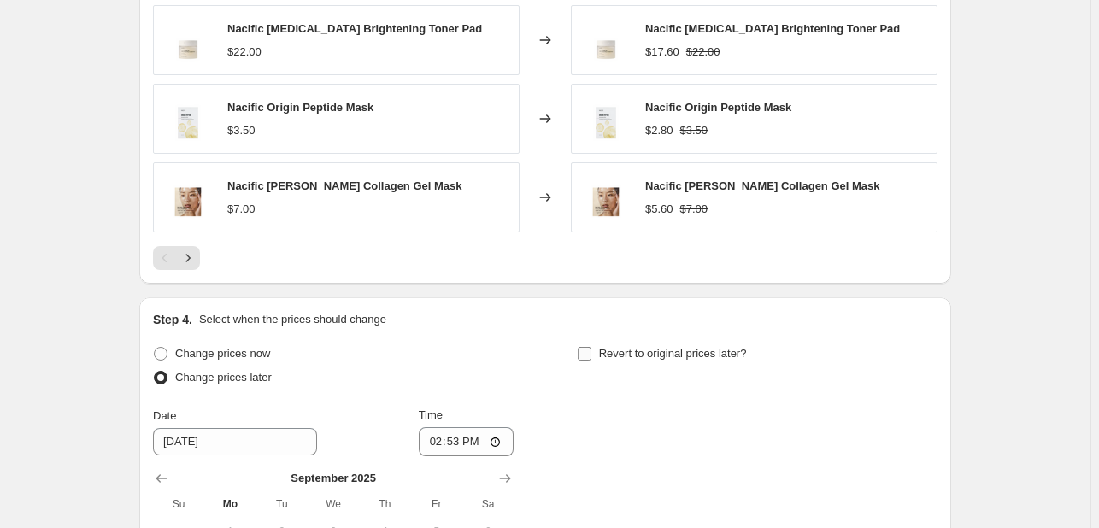
click at [631, 351] on span "Revert to original prices later?" at bounding box center [673, 353] width 148 height 13
click at [591, 351] on input "Revert to original prices later?" at bounding box center [585, 354] width 14 height 14
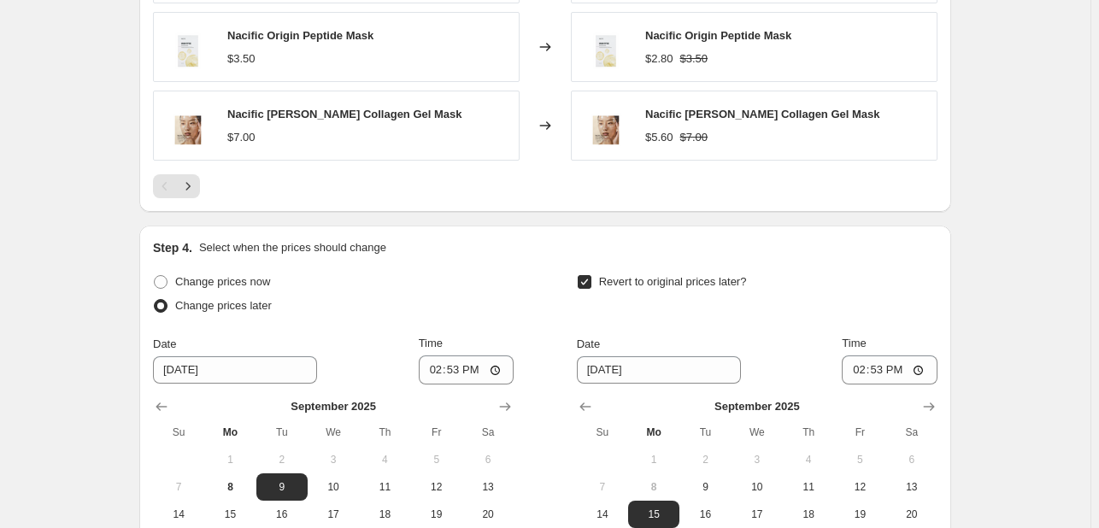
scroll to position [1709, 0]
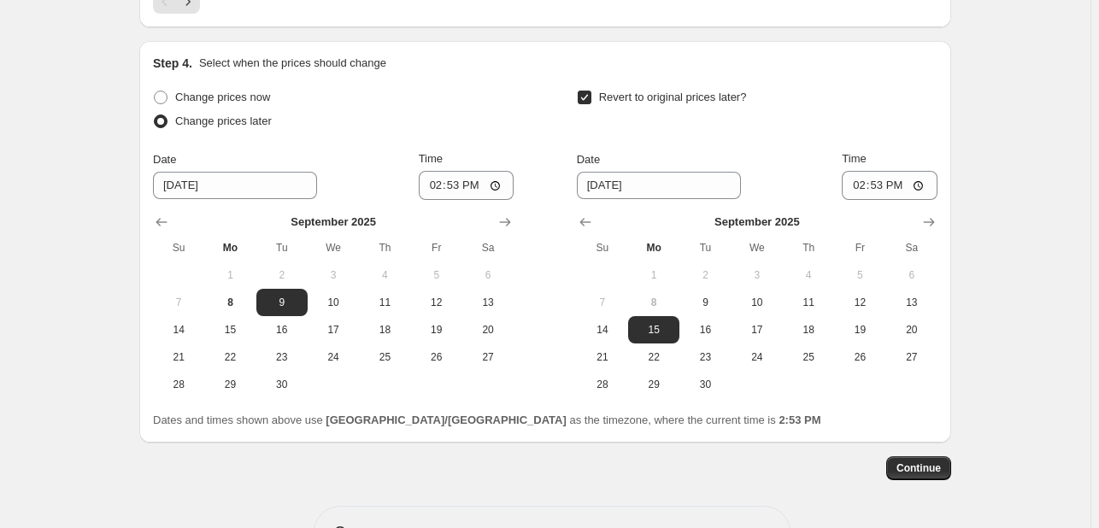
click at [432, 162] on span "Time" at bounding box center [431, 158] width 24 height 13
click at [432, 171] on input "14:53" at bounding box center [467, 185] width 96 height 29
click at [779, 310] on button "10" at bounding box center [757, 302] width 51 height 27
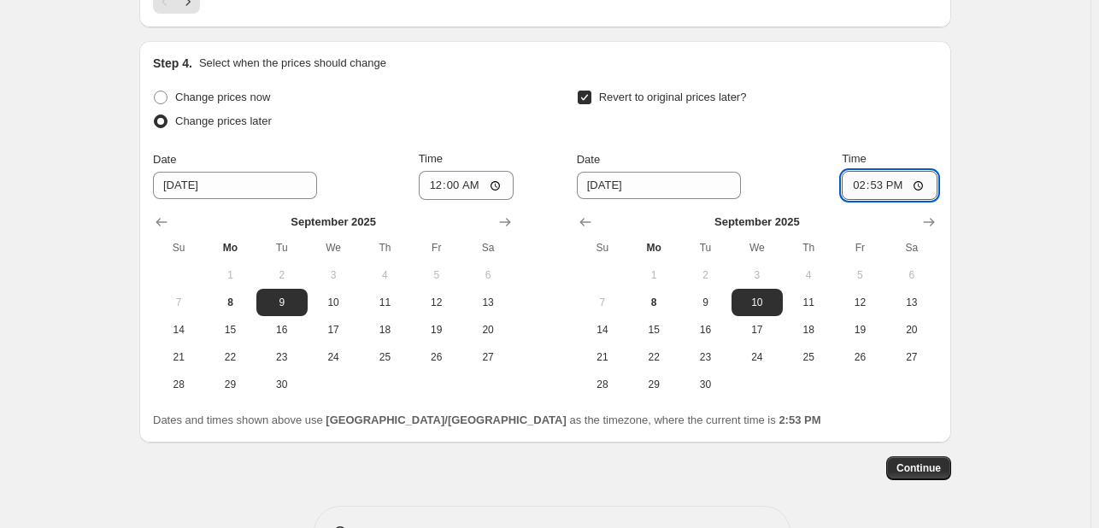
click at [856, 179] on input "14:53" at bounding box center [890, 185] width 96 height 29
click at [925, 462] on span "Continue" at bounding box center [918, 468] width 44 height 14
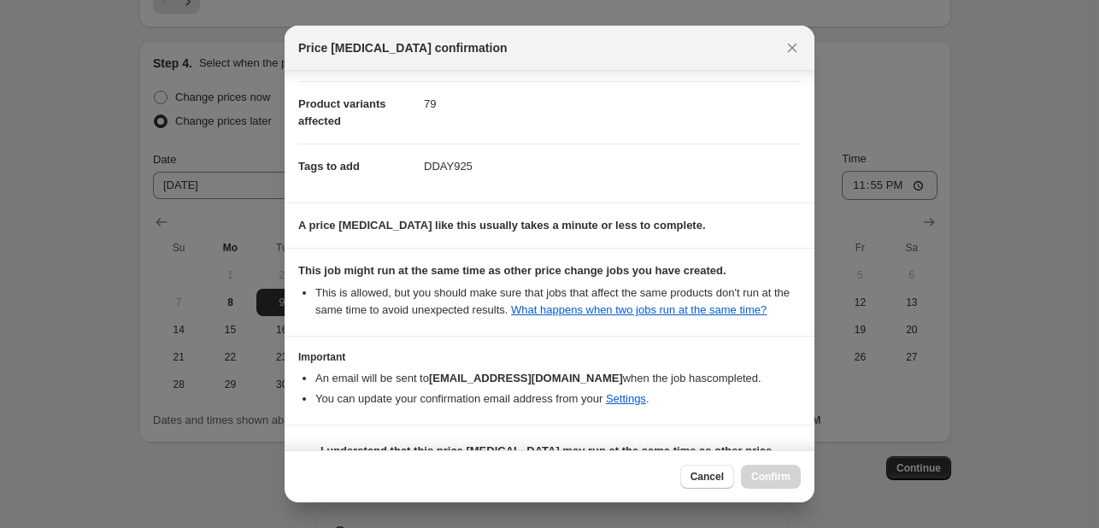
scroll to position [232, 0]
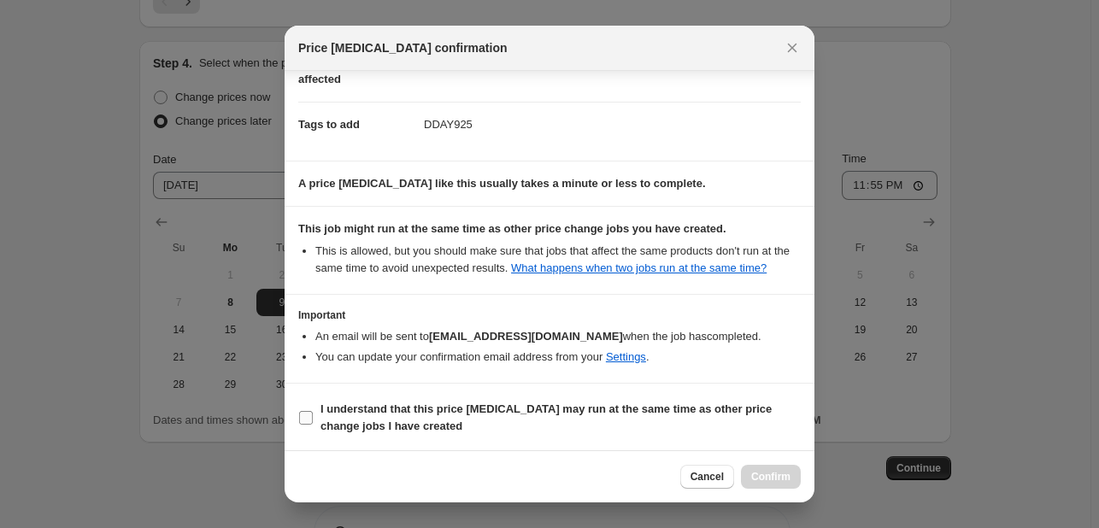
click at [704, 408] on b "I understand that this price [MEDICAL_DATA] may run at the same time as other p…" at bounding box center [545, 418] width 451 height 30
click at [313, 411] on input "I understand that this price [MEDICAL_DATA] may run at the same time as other p…" at bounding box center [306, 418] width 14 height 14
click at [789, 470] on span "Confirm" at bounding box center [770, 477] width 39 height 14
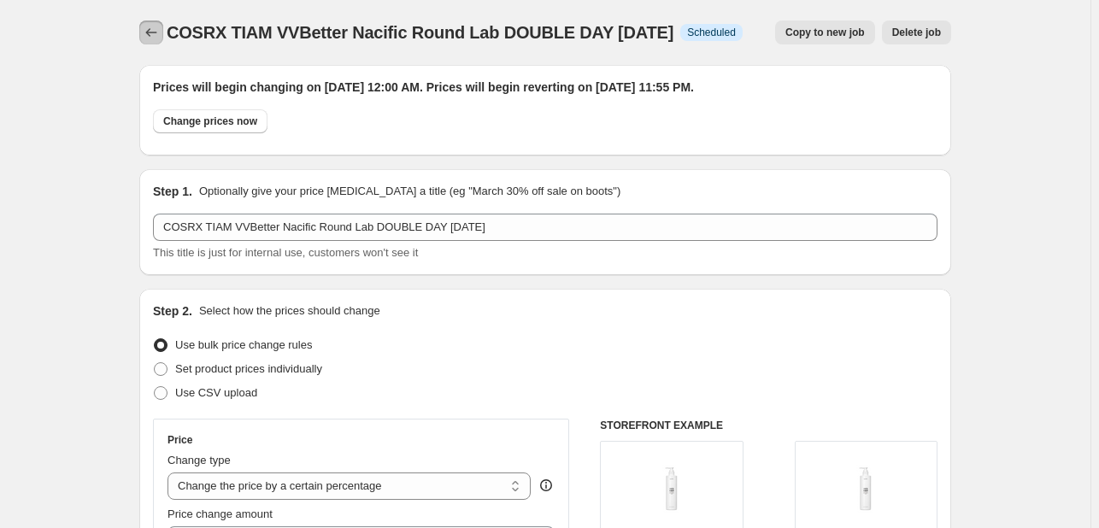
click at [153, 32] on icon "Price change jobs" at bounding box center [151, 32] width 17 height 17
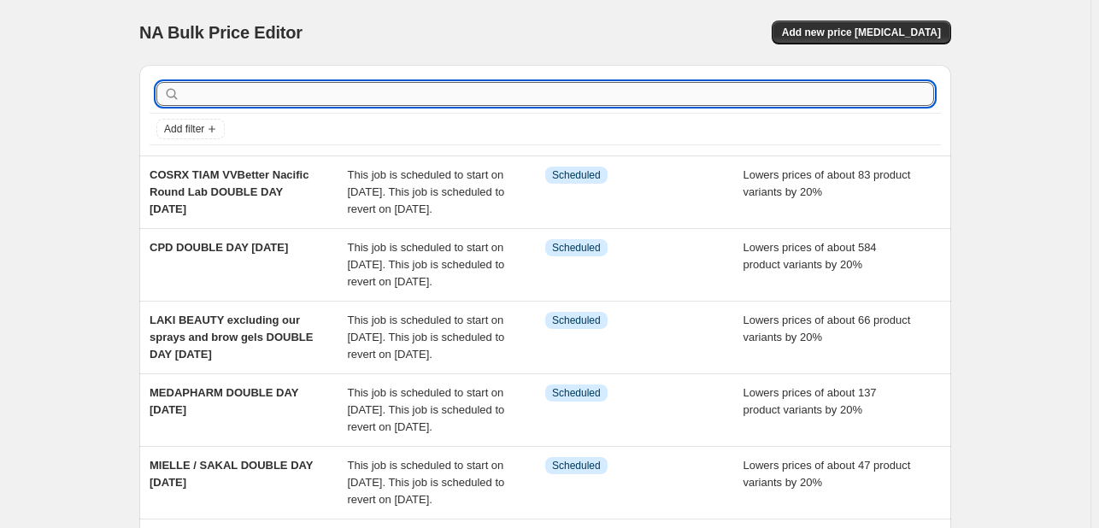
click at [332, 105] on input "text" at bounding box center [559, 94] width 750 height 24
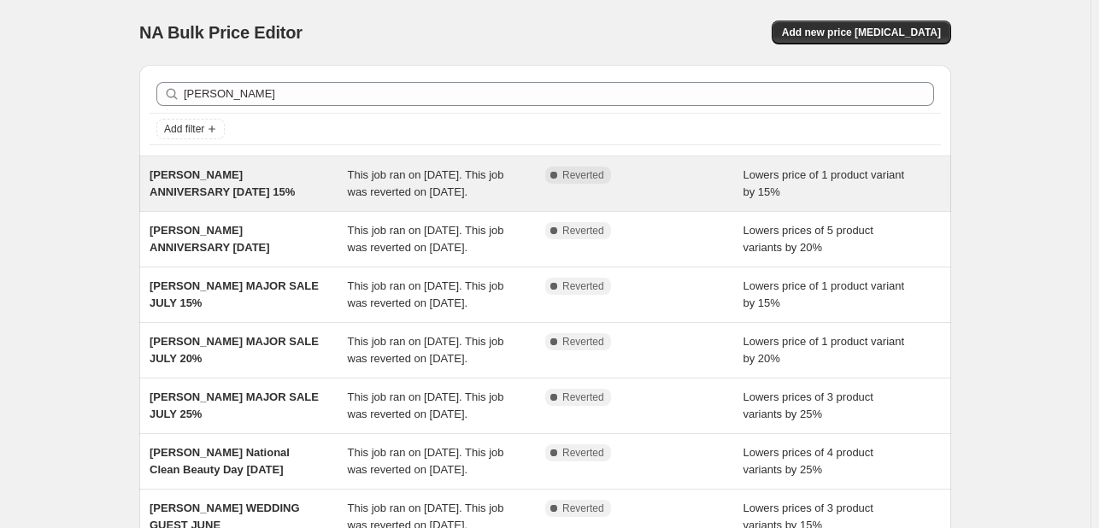
click at [321, 170] on div "[PERSON_NAME] ANNIVERSARY [DATE] 15%" at bounding box center [249, 184] width 198 height 34
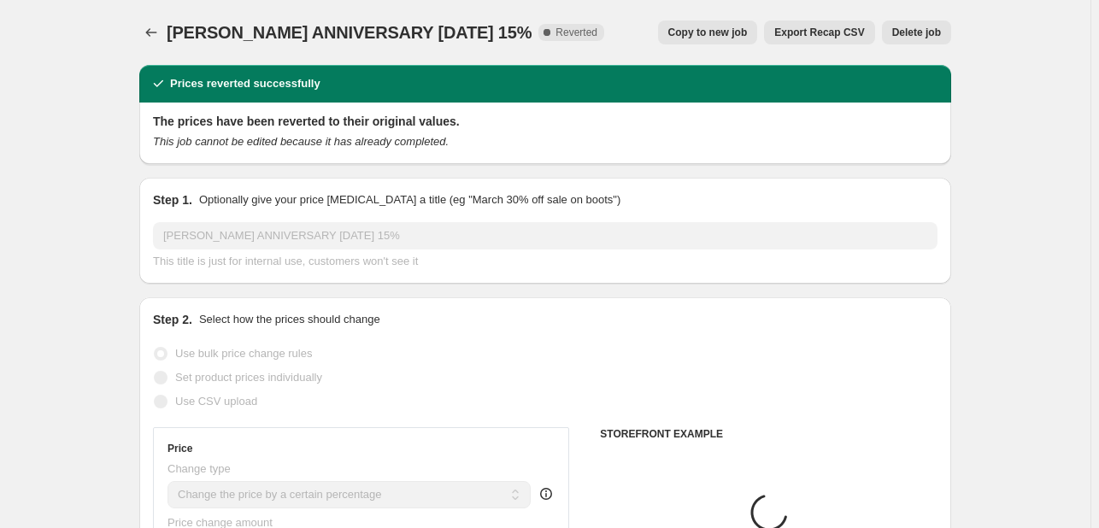
click at [158, 26] on icon "Price change jobs" at bounding box center [151, 32] width 17 height 17
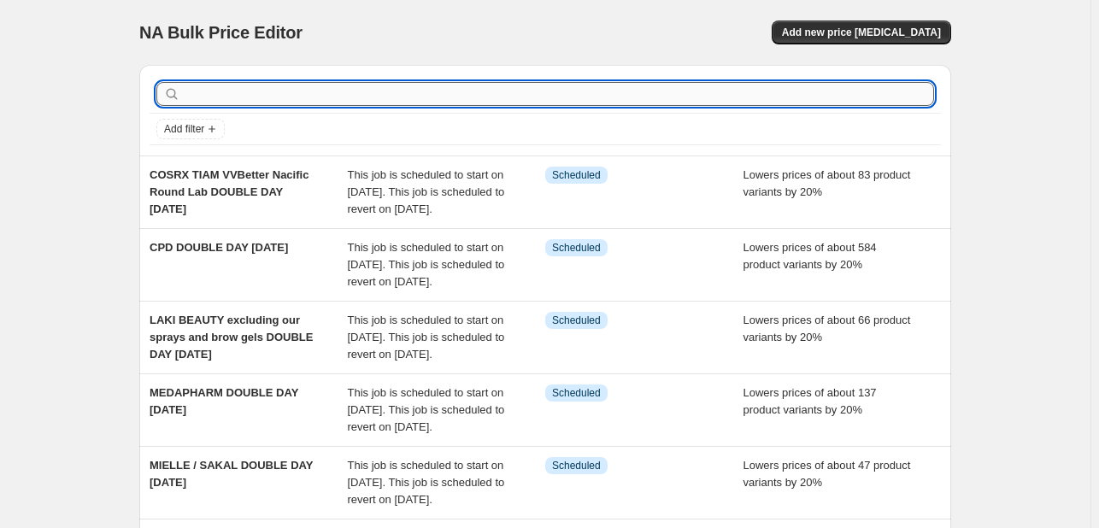
click at [330, 90] on input "text" at bounding box center [559, 94] width 750 height 24
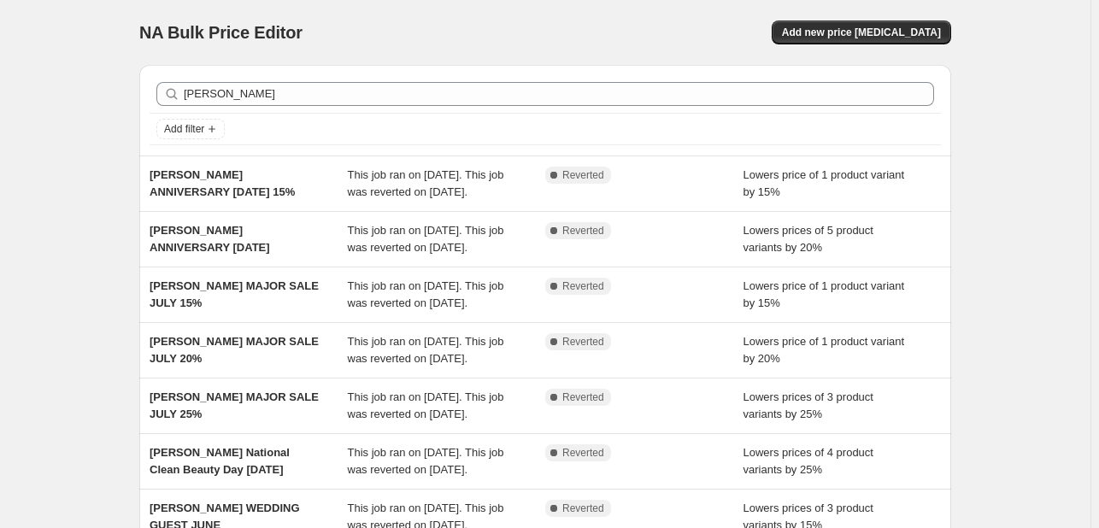
click at [889, 21] on button "Add new price [MEDICAL_DATA]" at bounding box center [861, 33] width 179 height 24
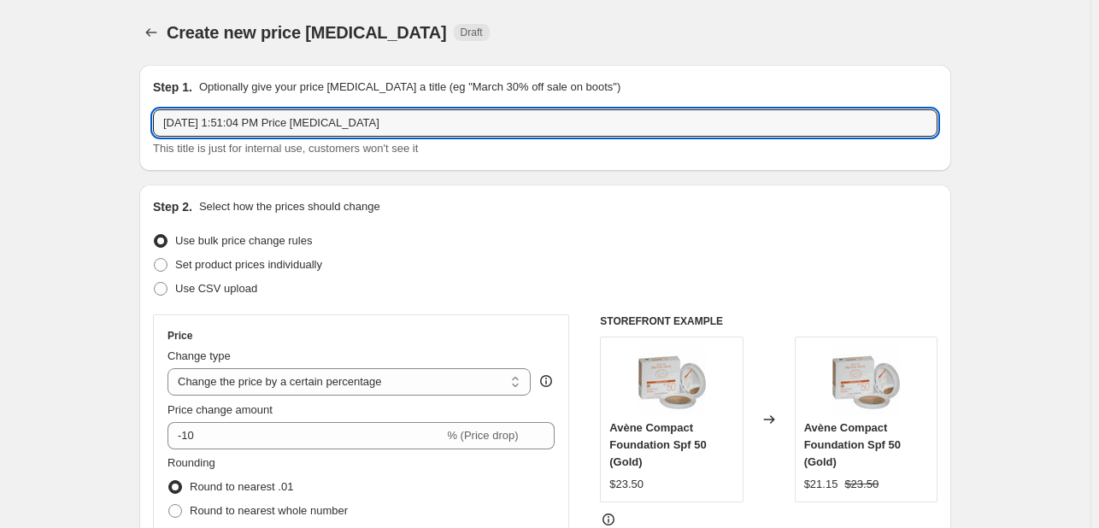
drag, startPoint x: 408, startPoint y: 130, endPoint x: 59, endPoint y: 104, distance: 349.6
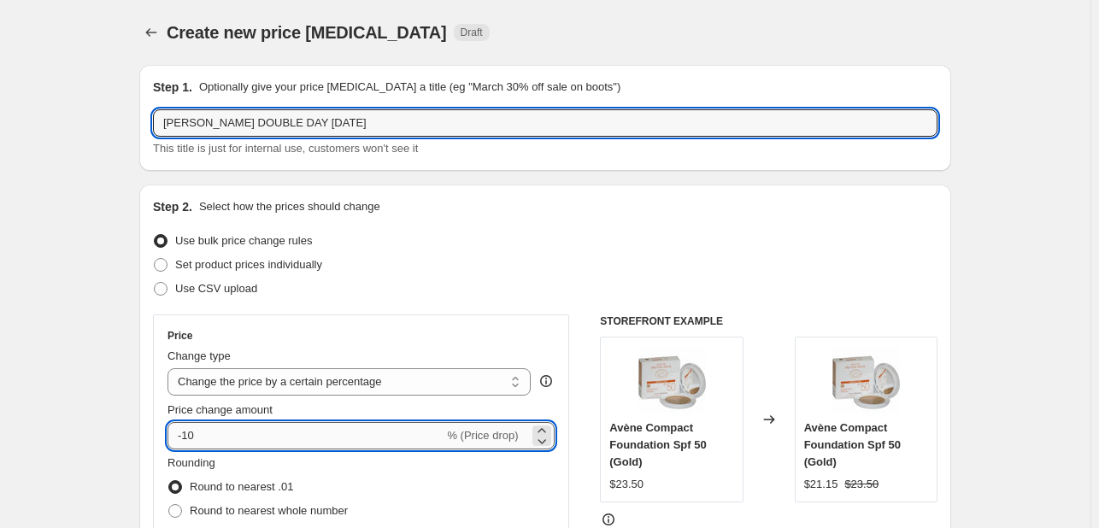
click at [222, 445] on input "-10" at bounding box center [305, 435] width 276 height 27
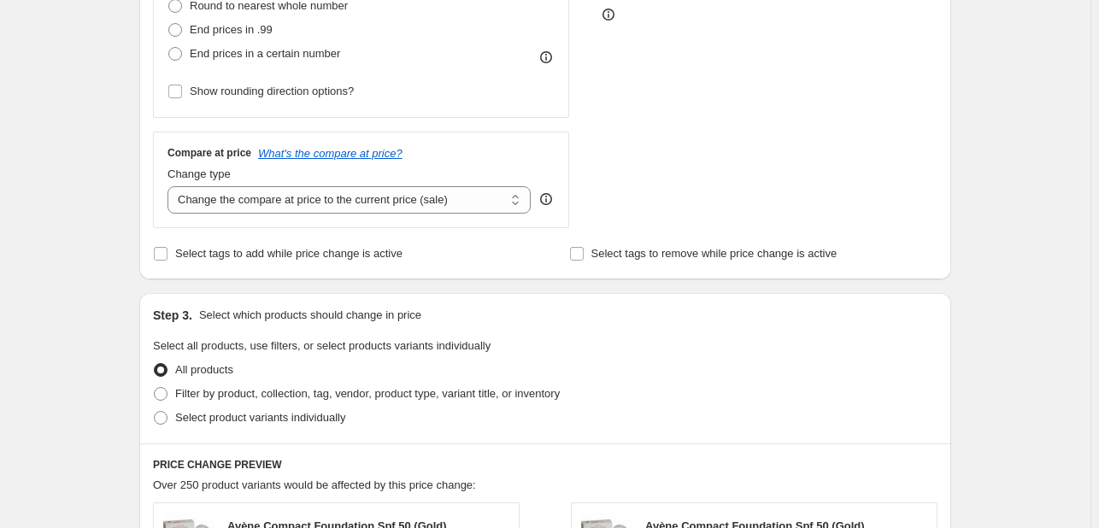
scroll to position [513, 0]
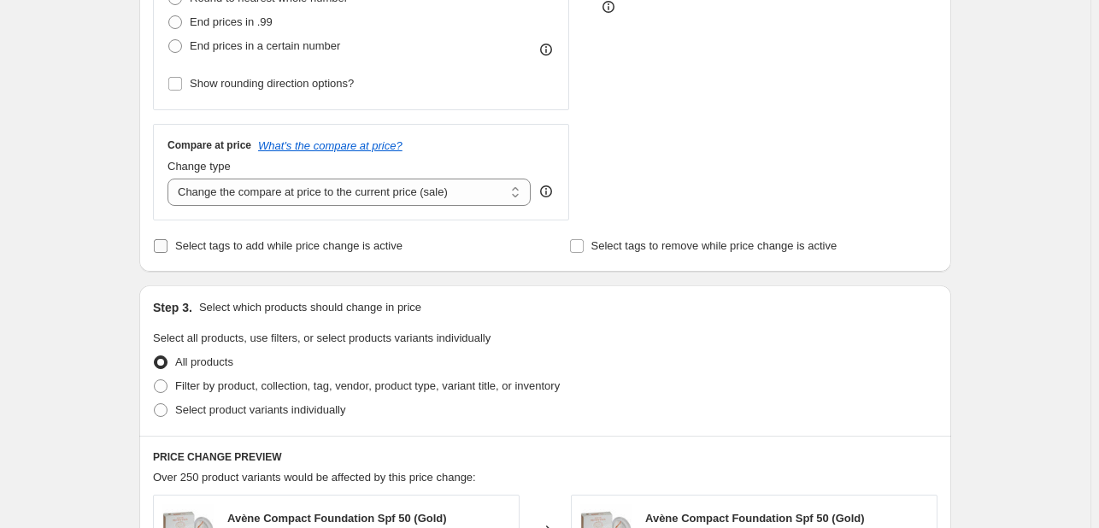
click at [256, 246] on span "Select tags to add while price change is active" at bounding box center [288, 245] width 227 height 13
click at [167, 246] on input "Select tags to add while price change is active" at bounding box center [161, 246] width 14 height 14
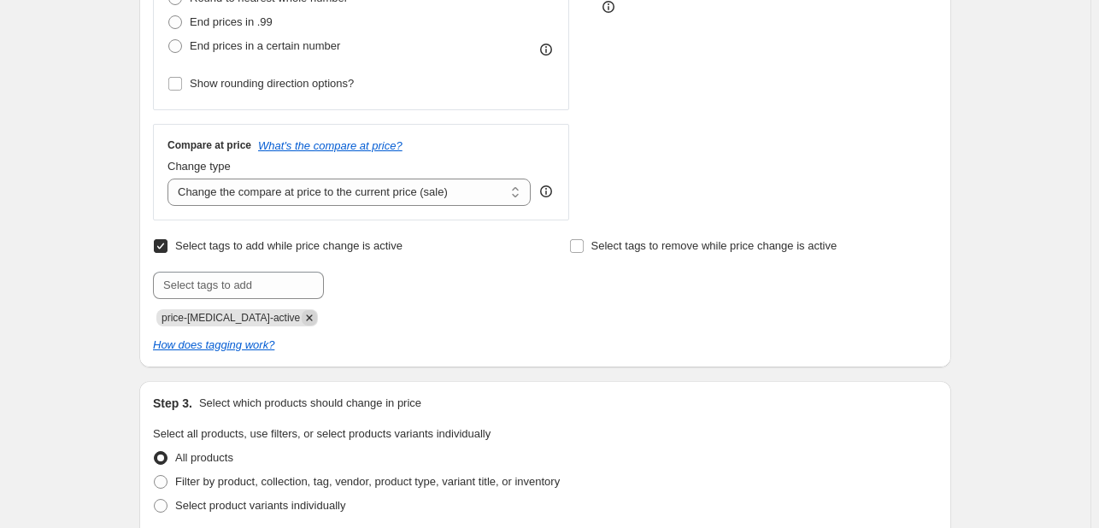
click at [302, 315] on icon "Remove price-change-job-active" at bounding box center [309, 317] width 15 height 15
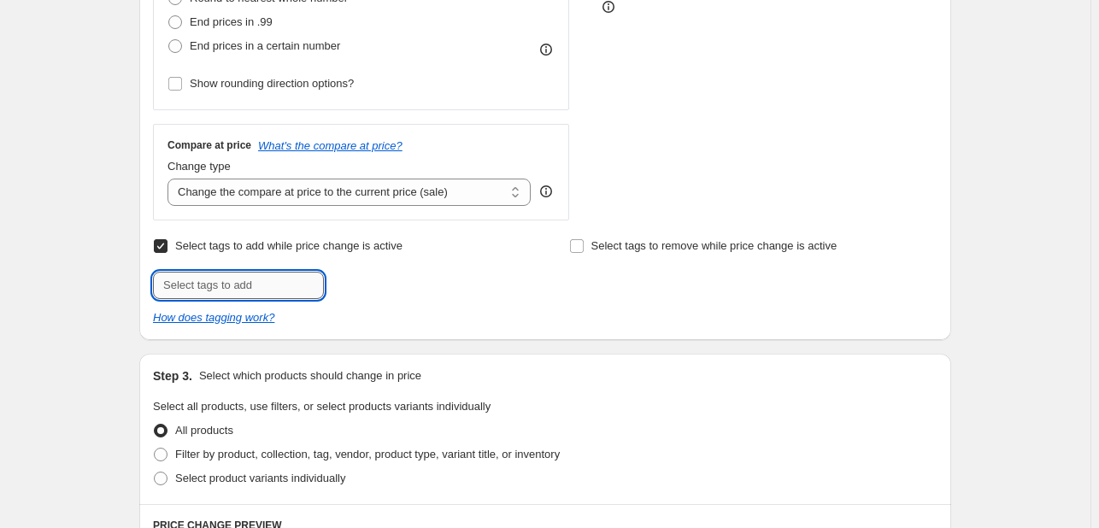
click at [262, 285] on input "text" at bounding box center [238, 285] width 171 height 27
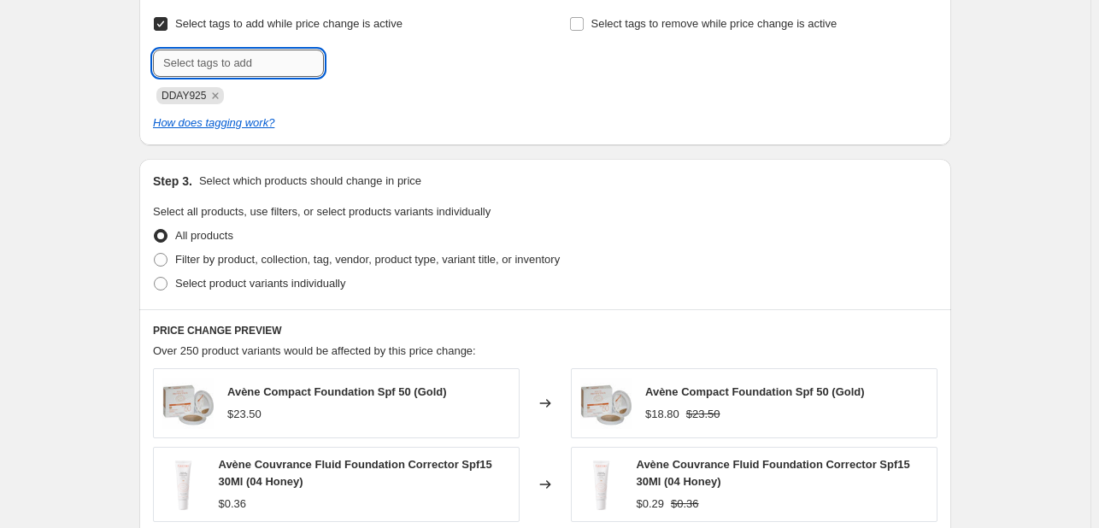
scroll to position [940, 0]
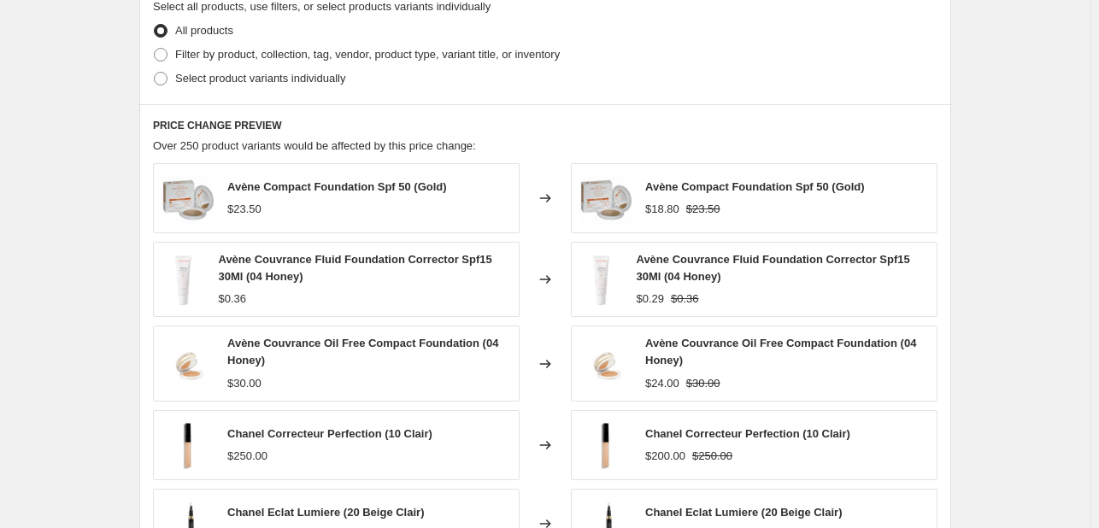
click at [304, 39] on div "All products" at bounding box center [545, 31] width 784 height 24
click at [296, 59] on span "Filter by product, collection, tag, vendor, product type, variant title, or inv…" at bounding box center [367, 54] width 385 height 13
click at [155, 49] on input "Filter by product, collection, tag, vendor, product type, variant title, or inv…" at bounding box center [154, 48] width 1 height 1
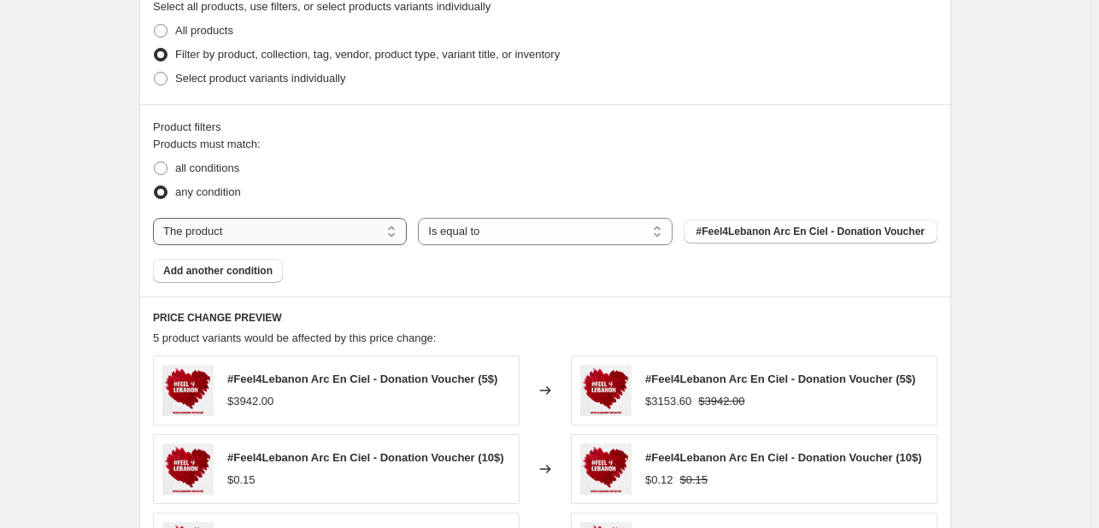
click at [325, 232] on select "The product The product's collection The product's tag The product's vendor The…" at bounding box center [280, 231] width 254 height 27
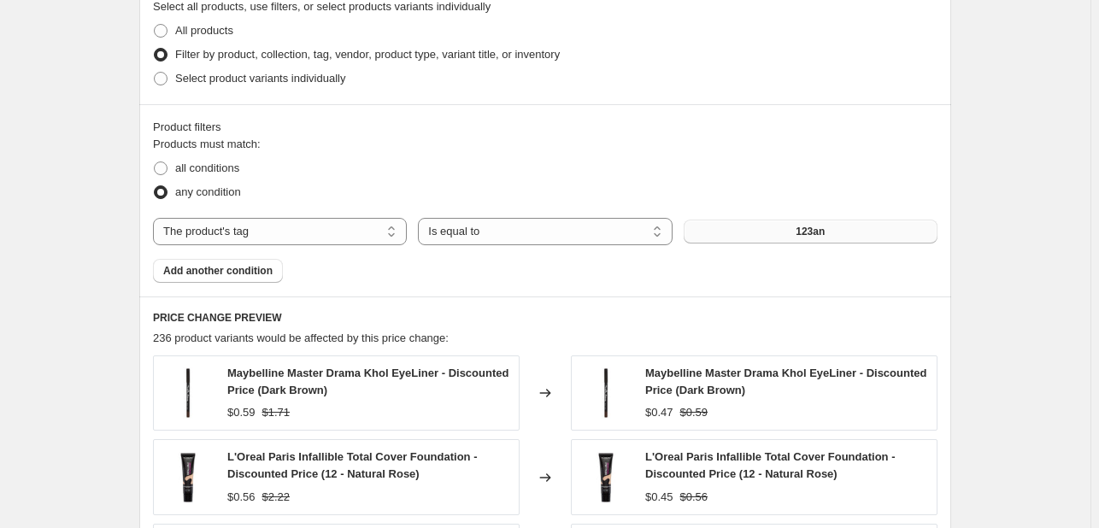
click at [765, 230] on button "123an" at bounding box center [811, 232] width 254 height 24
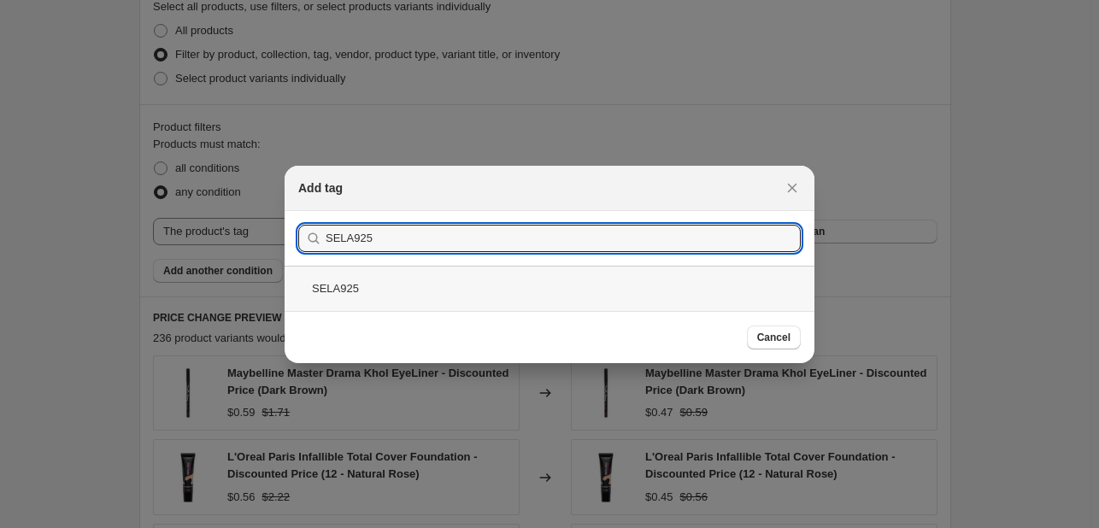
click at [465, 292] on div "SELA925" at bounding box center [550, 288] width 530 height 45
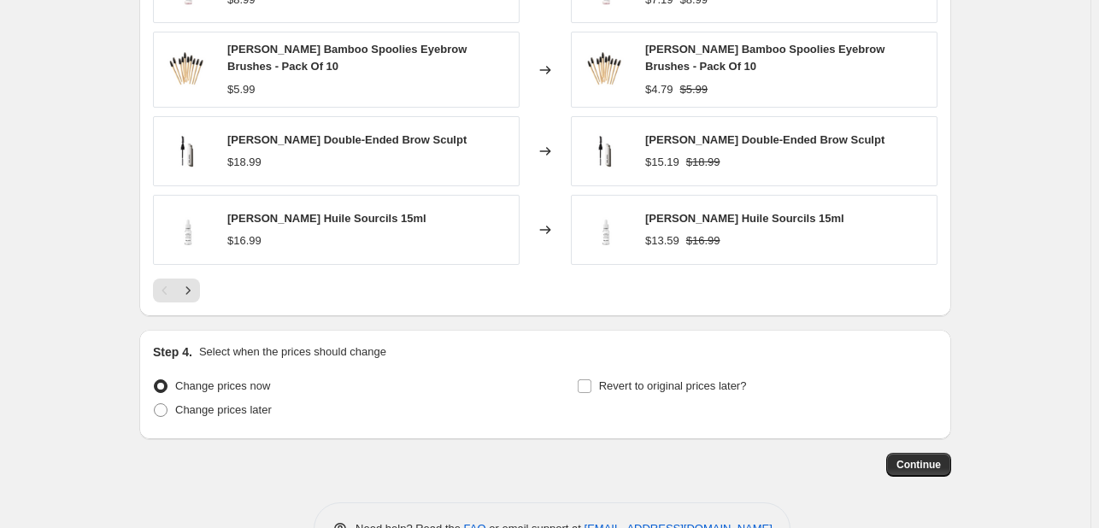
scroll to position [1453, 0]
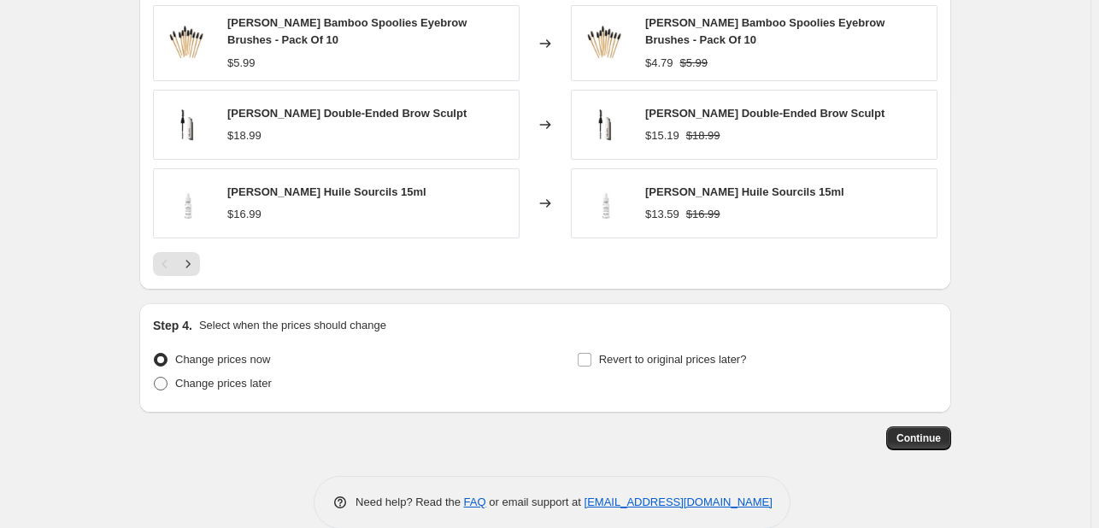
click at [233, 377] on span "Change prices later" at bounding box center [223, 383] width 97 height 13
click at [155, 377] on input "Change prices later" at bounding box center [154, 377] width 1 height 1
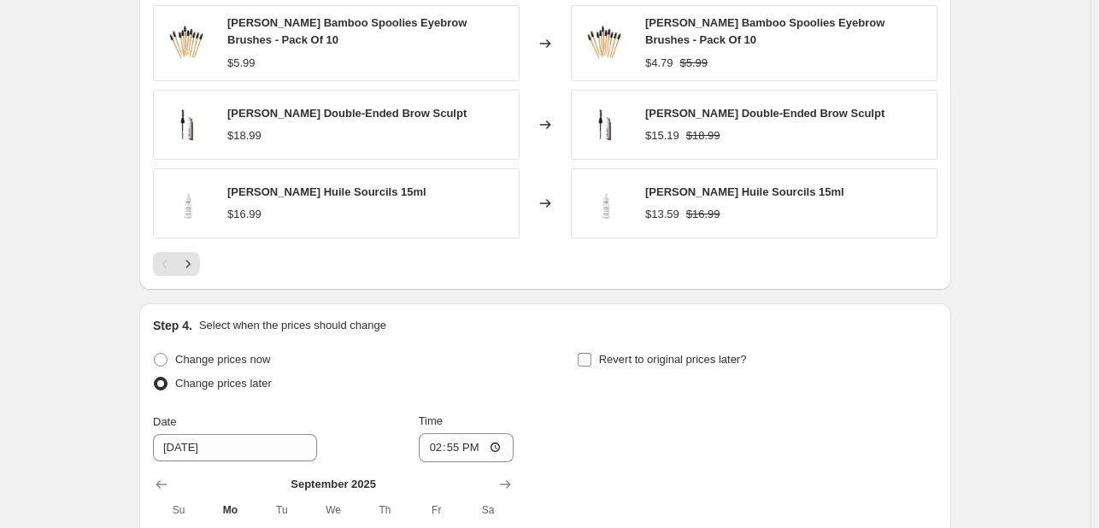
click at [616, 356] on span "Revert to original prices later?" at bounding box center [673, 359] width 148 height 13
click at [591, 356] on input "Revert to original prices later?" at bounding box center [585, 360] width 14 height 14
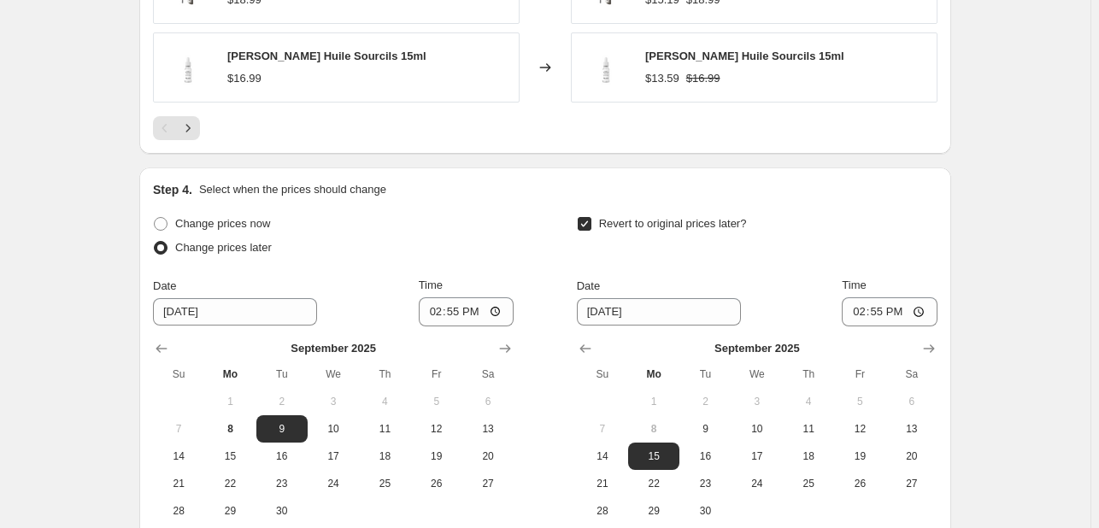
scroll to position [1764, 0]
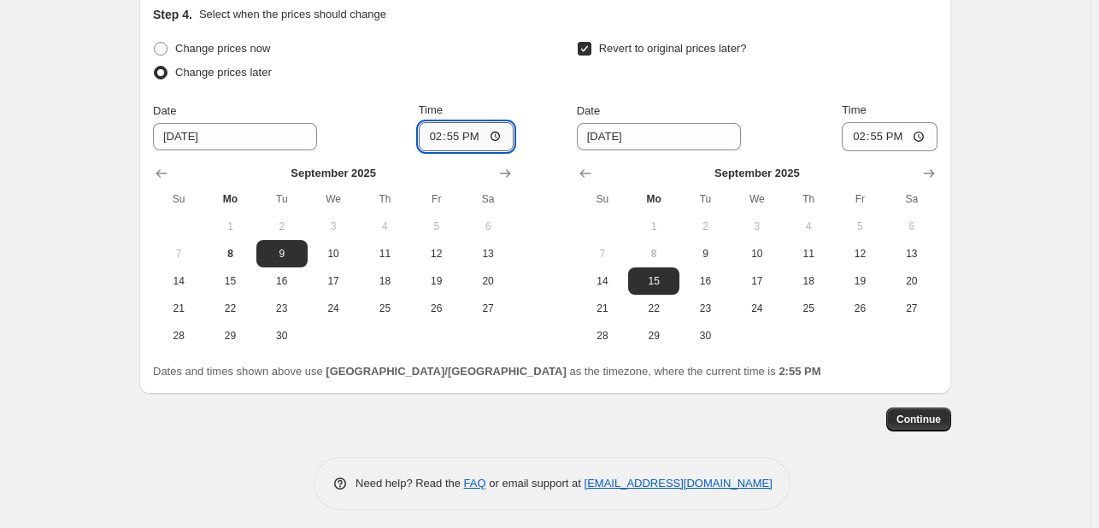
click at [441, 122] on input "14:55" at bounding box center [467, 136] width 96 height 29
click at [773, 240] on button "10" at bounding box center [757, 253] width 51 height 27
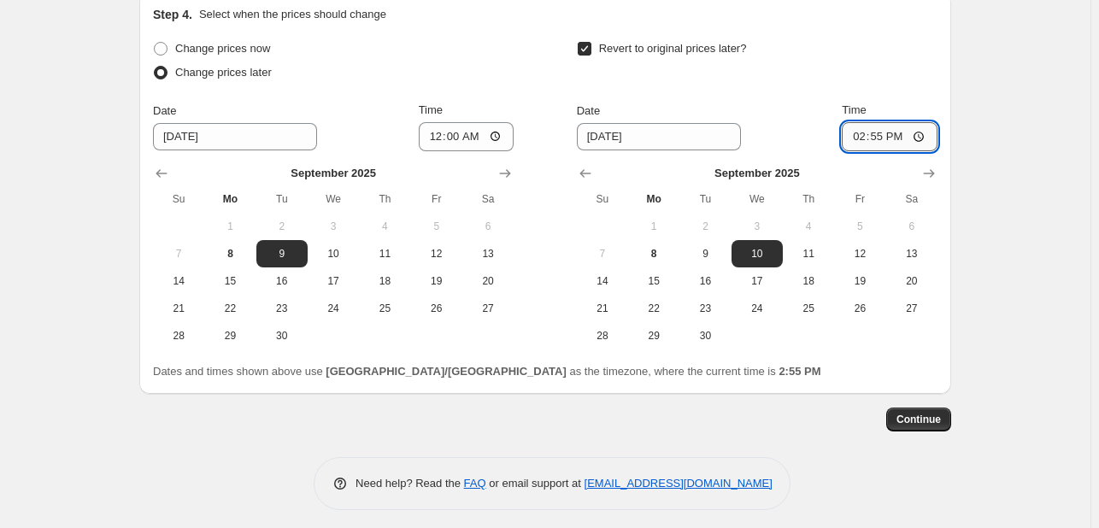
click at [869, 133] on input "14:55" at bounding box center [890, 136] width 96 height 29
click at [923, 422] on button "Continue" at bounding box center [918, 420] width 65 height 24
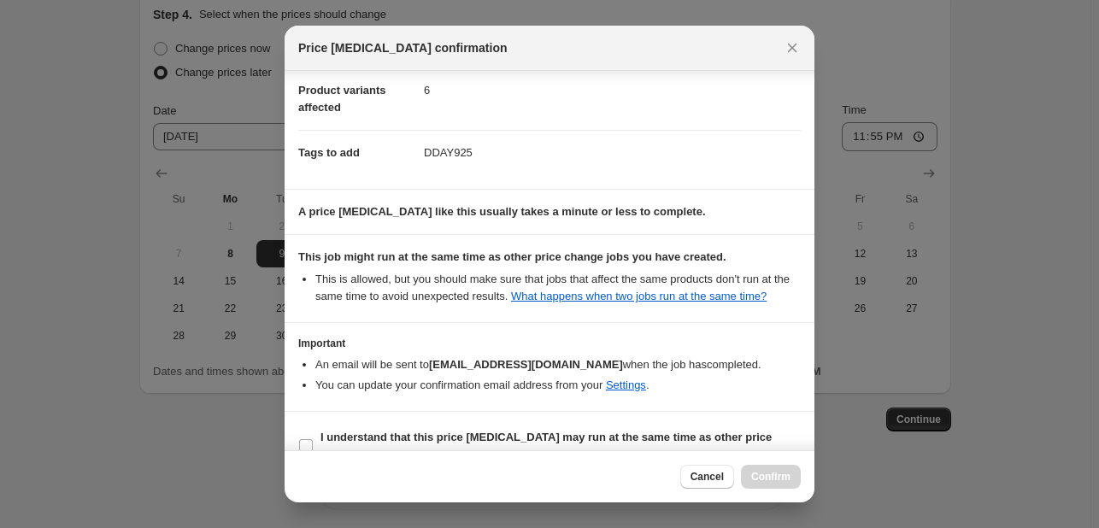
scroll to position [232, 0]
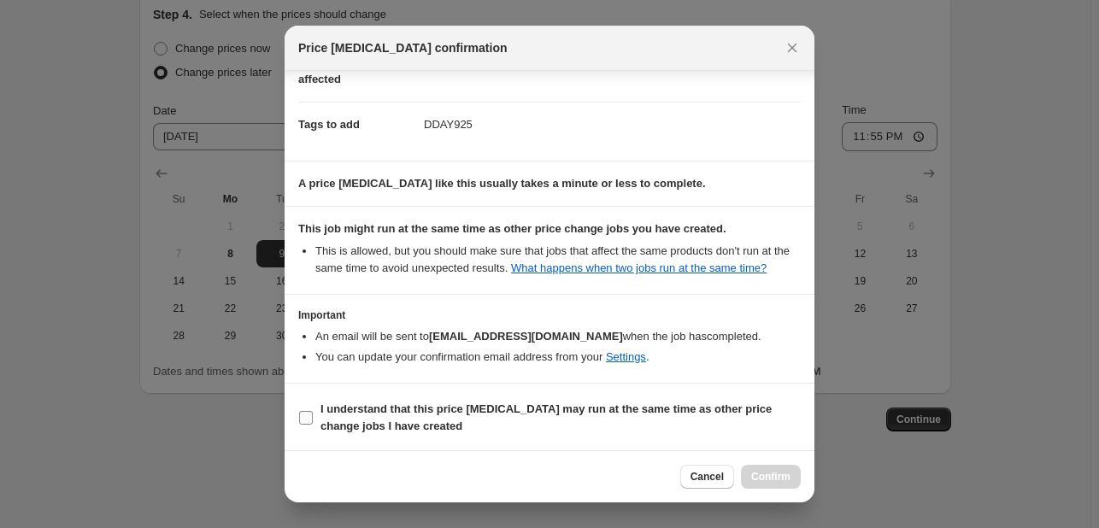
click at [732, 408] on b "I understand that this price [MEDICAL_DATA] may run at the same time as other p…" at bounding box center [545, 418] width 451 height 30
click at [313, 411] on input "I understand that this price [MEDICAL_DATA] may run at the same time as other p…" at bounding box center [306, 418] width 14 height 14
click at [788, 470] on span "Confirm" at bounding box center [770, 477] width 39 height 14
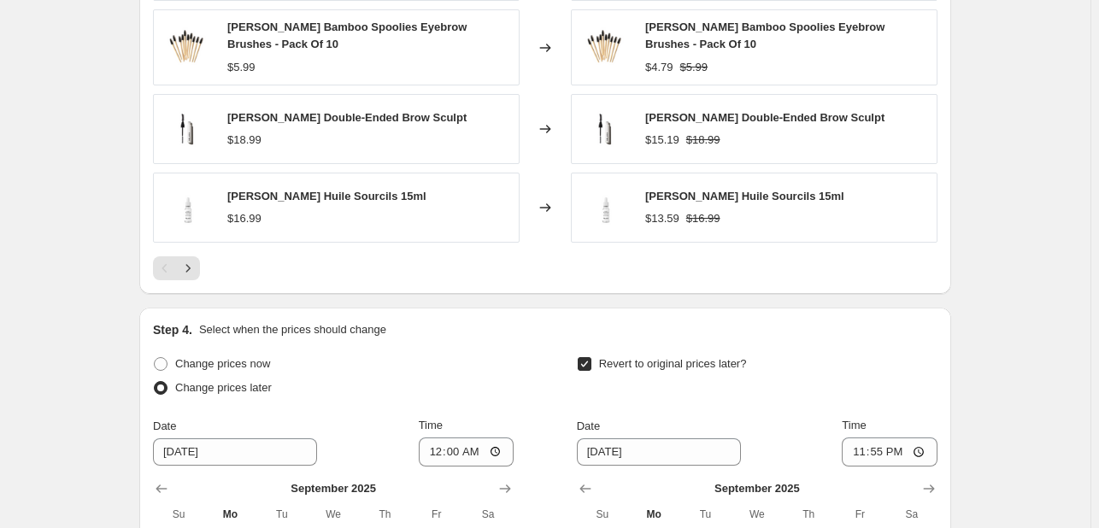
scroll to position [1869, 0]
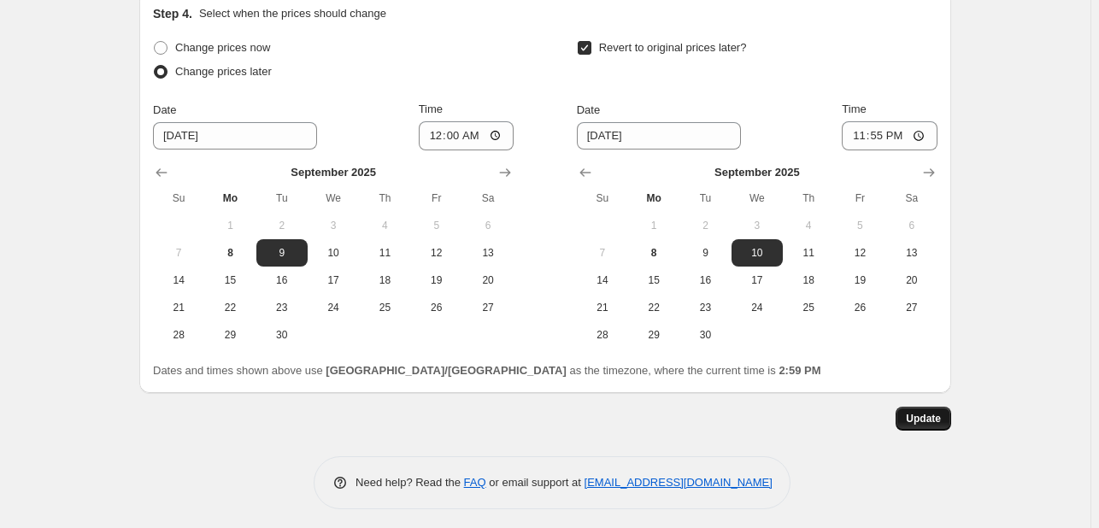
click at [917, 420] on button "Update" at bounding box center [924, 419] width 56 height 24
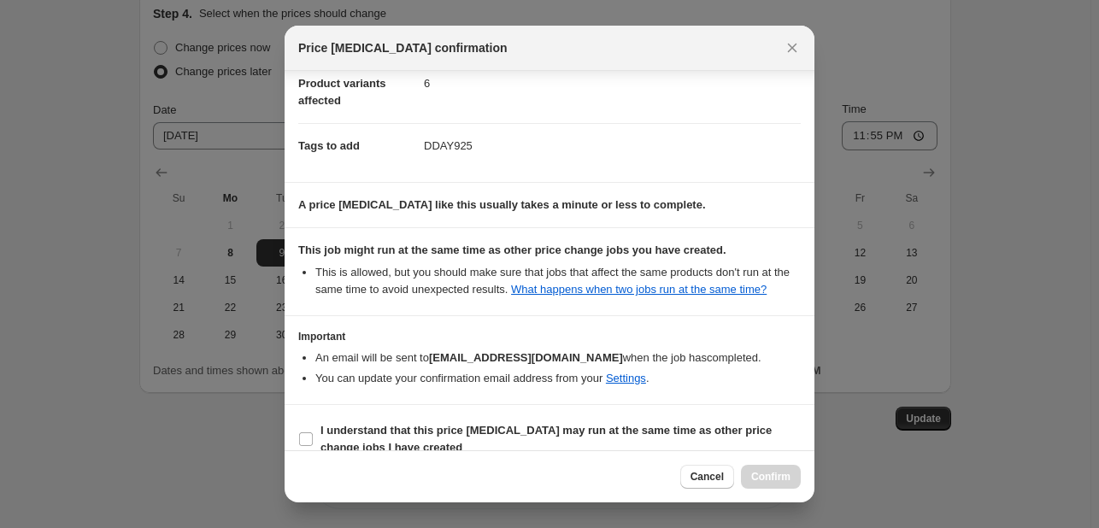
scroll to position [232, 0]
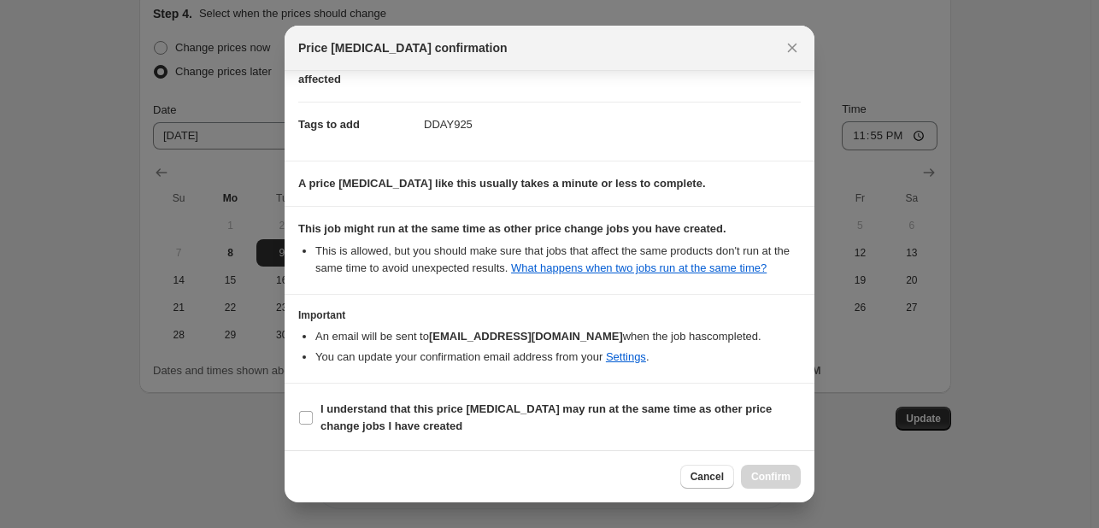
click at [697, 438] on section "I understand that this price [MEDICAL_DATA] may run at the same time as other p…" at bounding box center [550, 418] width 530 height 68
click at [708, 417] on span "I understand that this price [MEDICAL_DATA] may run at the same time as other p…" at bounding box center [560, 418] width 480 height 34
click at [313, 417] on input "I understand that this price [MEDICAL_DATA] may run at the same time as other p…" at bounding box center [306, 418] width 14 height 14
click at [768, 470] on span "Confirm" at bounding box center [770, 477] width 39 height 14
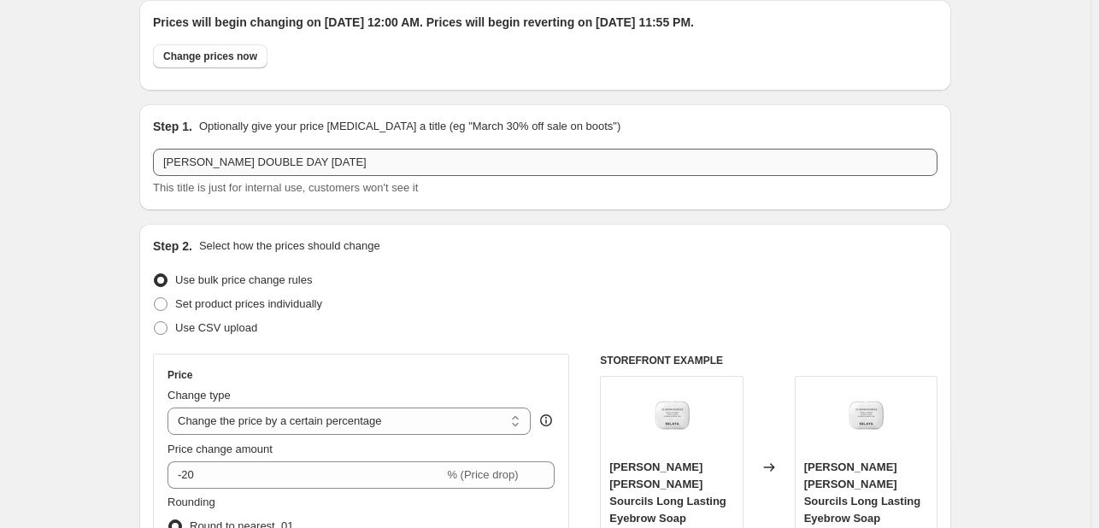
scroll to position [0, 0]
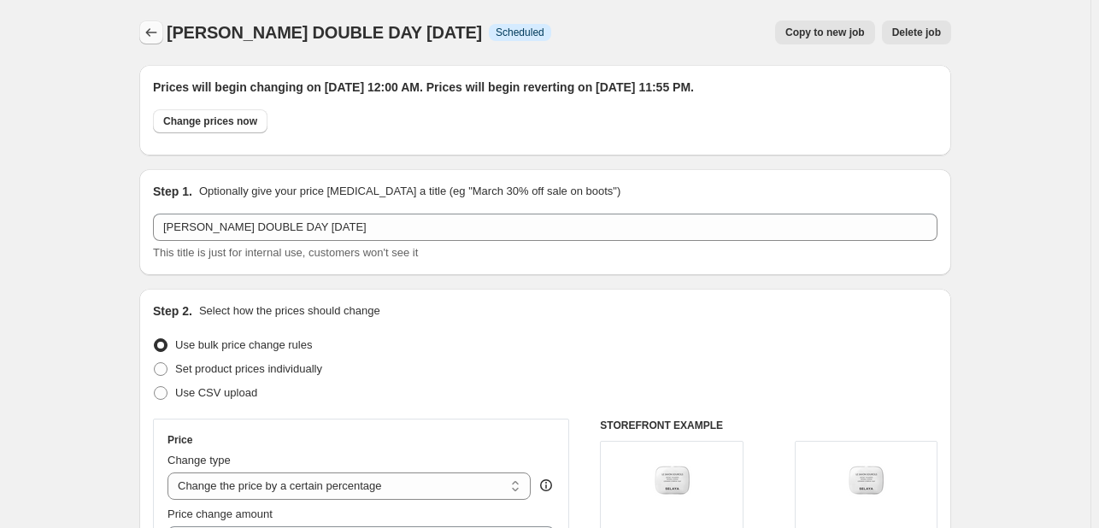
click at [159, 26] on icon "Price change jobs" at bounding box center [151, 32] width 17 height 17
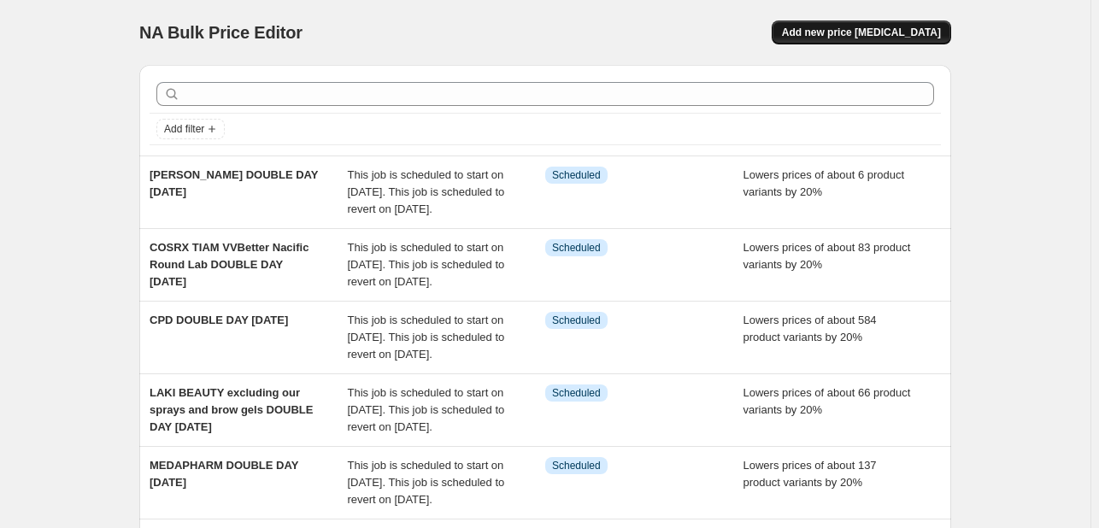
click at [851, 33] on span "Add new price [MEDICAL_DATA]" at bounding box center [861, 33] width 159 height 14
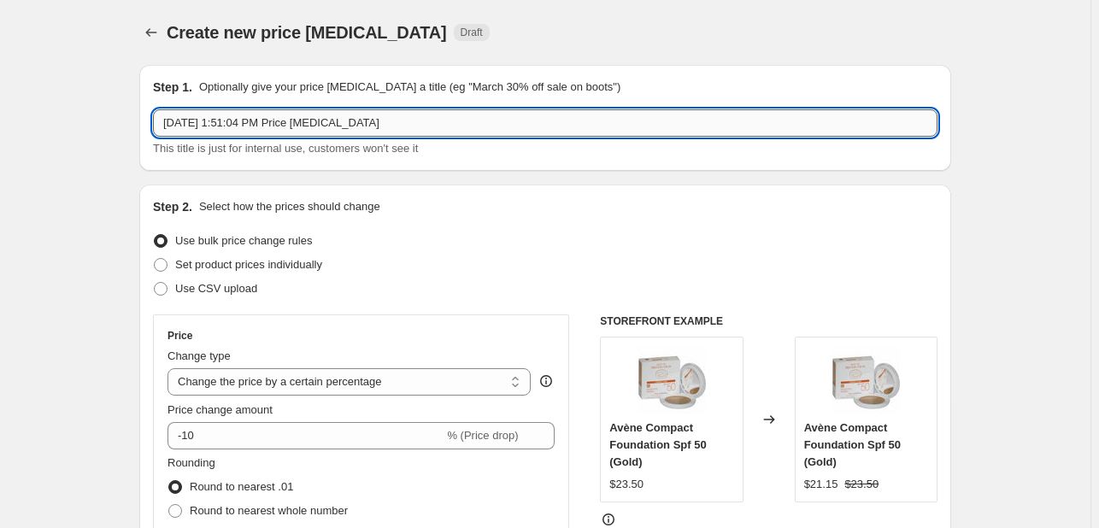
click at [232, 120] on input "[DATE] 1:51:04 PM Price [MEDICAL_DATA]" at bounding box center [545, 122] width 784 height 27
paste input "AREFREE & OB"
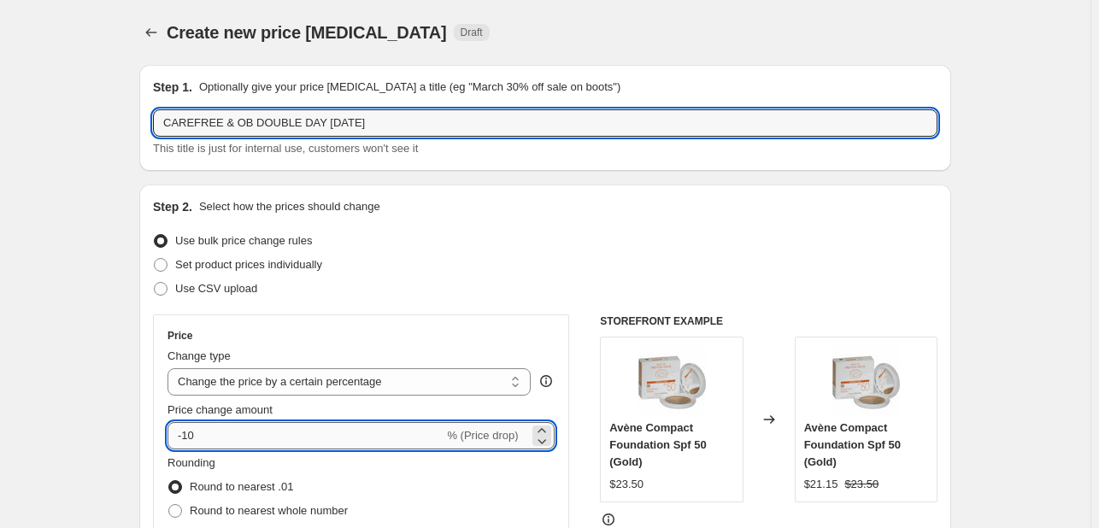
click at [217, 437] on input "-10" at bounding box center [305, 435] width 276 height 27
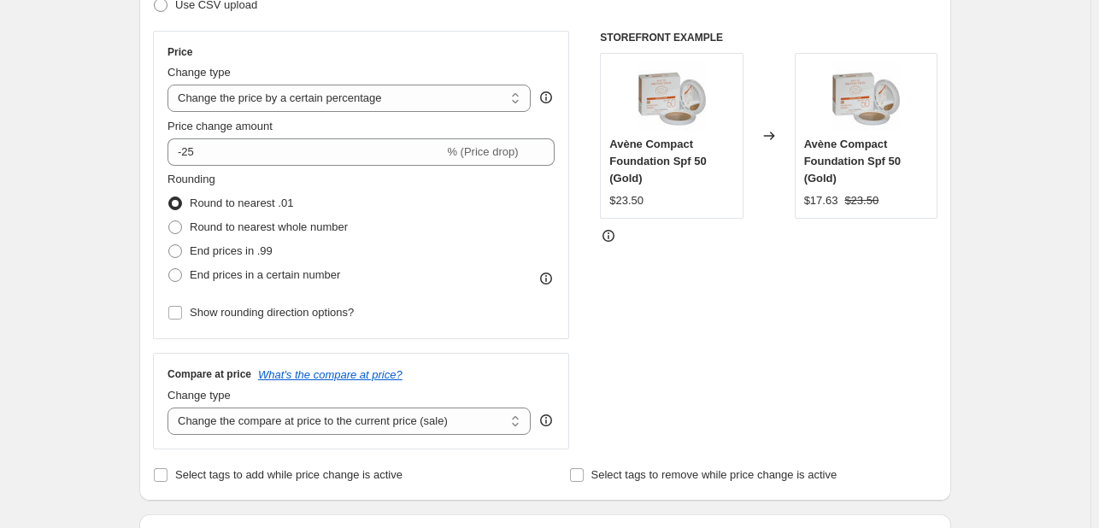
scroll to position [427, 0]
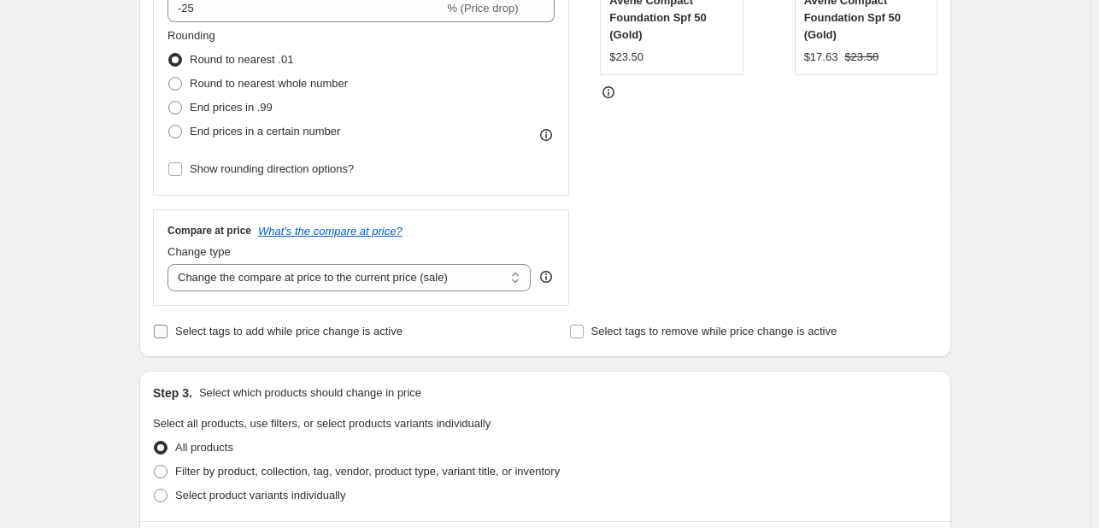
click at [250, 339] on span "Select tags to add while price change is active" at bounding box center [288, 331] width 227 height 17
click at [167, 338] on input "Select tags to add while price change is active" at bounding box center [161, 332] width 14 height 14
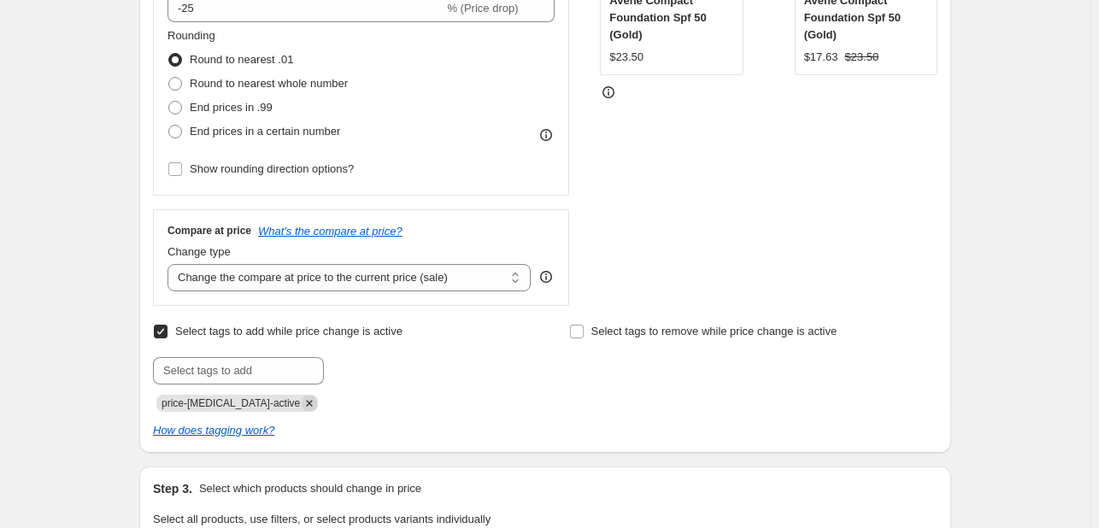
click at [302, 397] on icon "Remove price-change-job-active" at bounding box center [309, 403] width 15 height 15
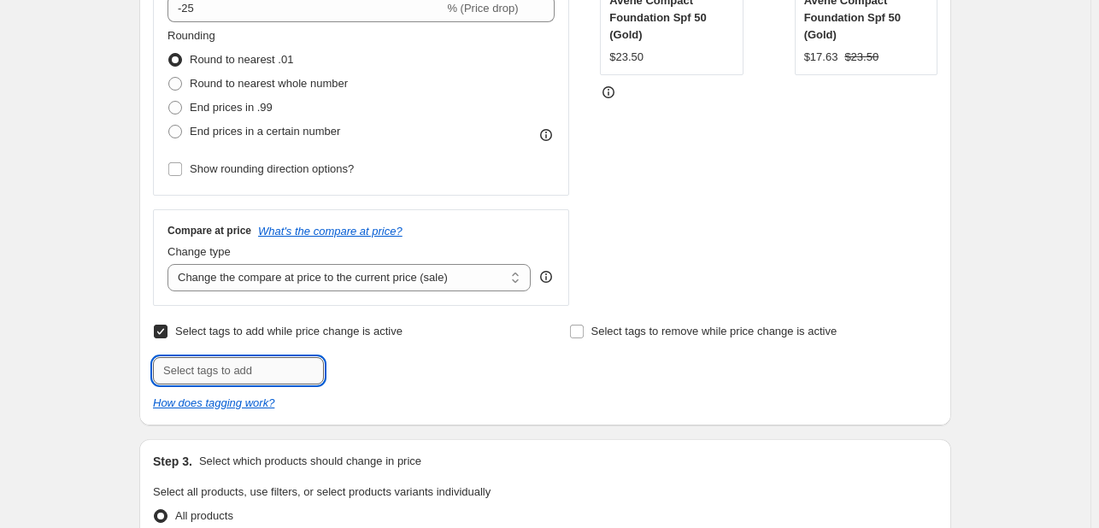
click at [275, 362] on input "text" at bounding box center [238, 370] width 171 height 27
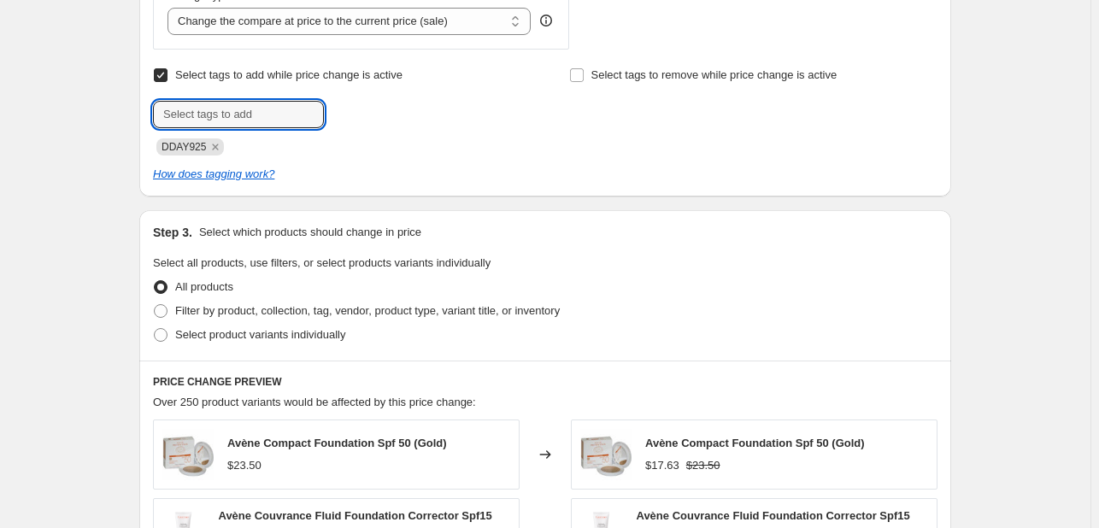
scroll to position [769, 0]
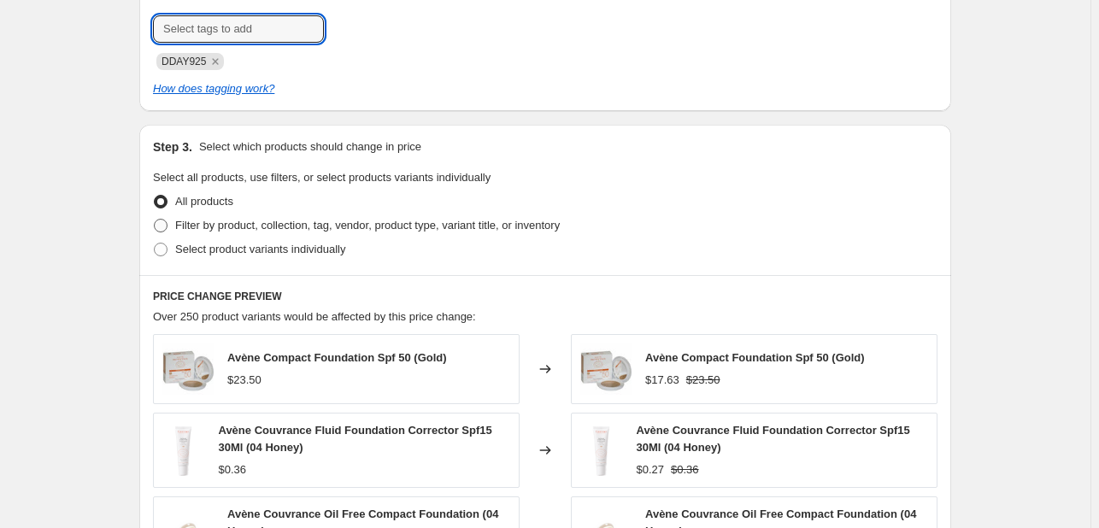
click at [281, 228] on span "Filter by product, collection, tag, vendor, product type, variant title, or inv…" at bounding box center [367, 225] width 385 height 13
click at [155, 220] on input "Filter by product, collection, tag, vendor, product type, variant title, or inv…" at bounding box center [154, 219] width 1 height 1
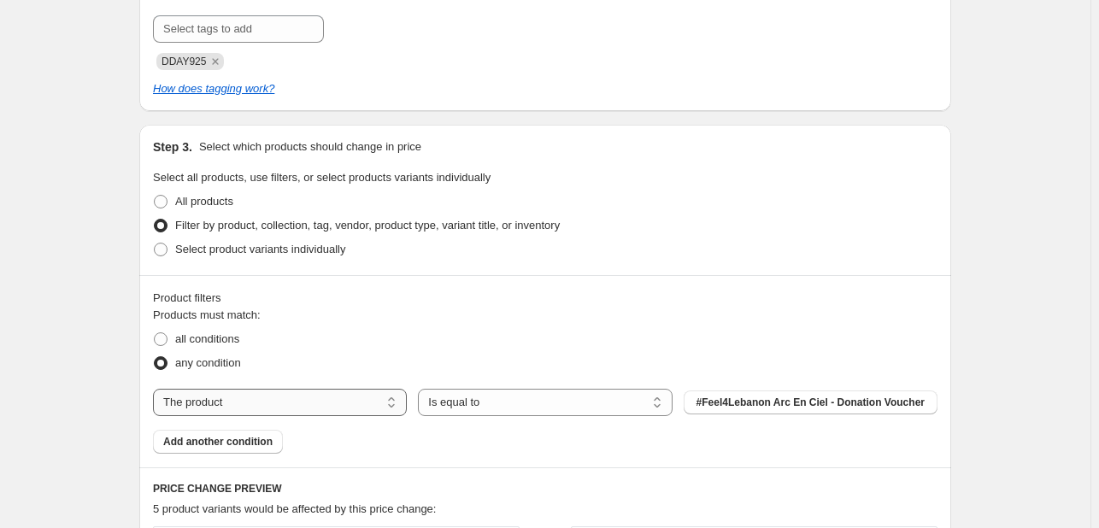
click at [374, 401] on select "The product The product's collection The product's tag The product's vendor The…" at bounding box center [280, 402] width 254 height 27
click at [837, 408] on button "123an" at bounding box center [811, 403] width 254 height 24
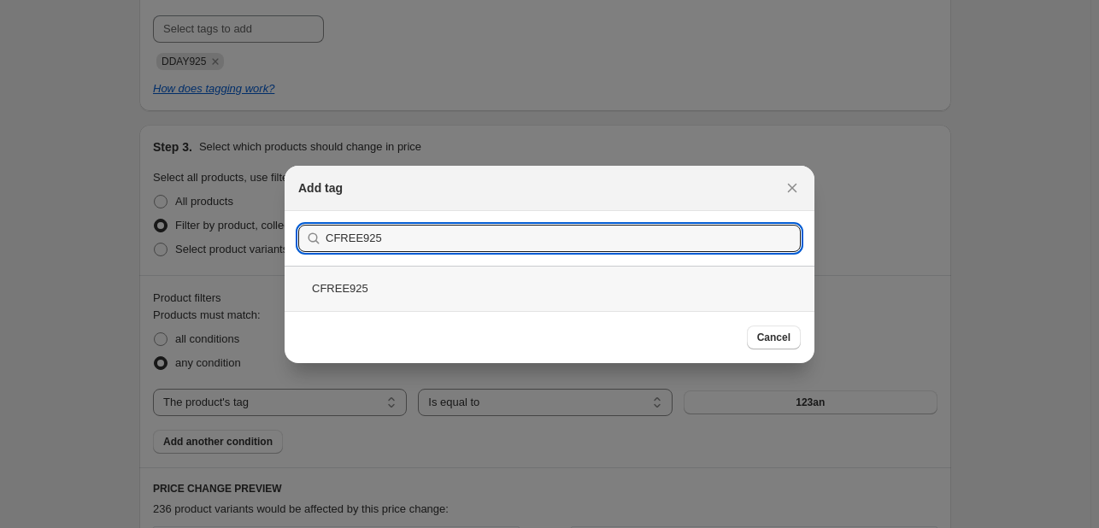
click at [412, 287] on div "CFREE925" at bounding box center [550, 288] width 530 height 45
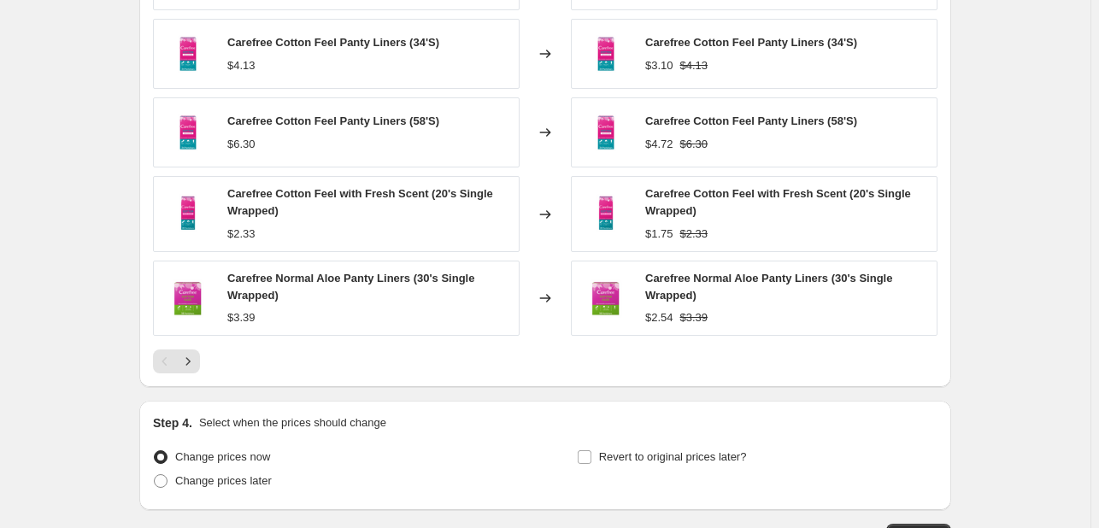
scroll to position [1484, 0]
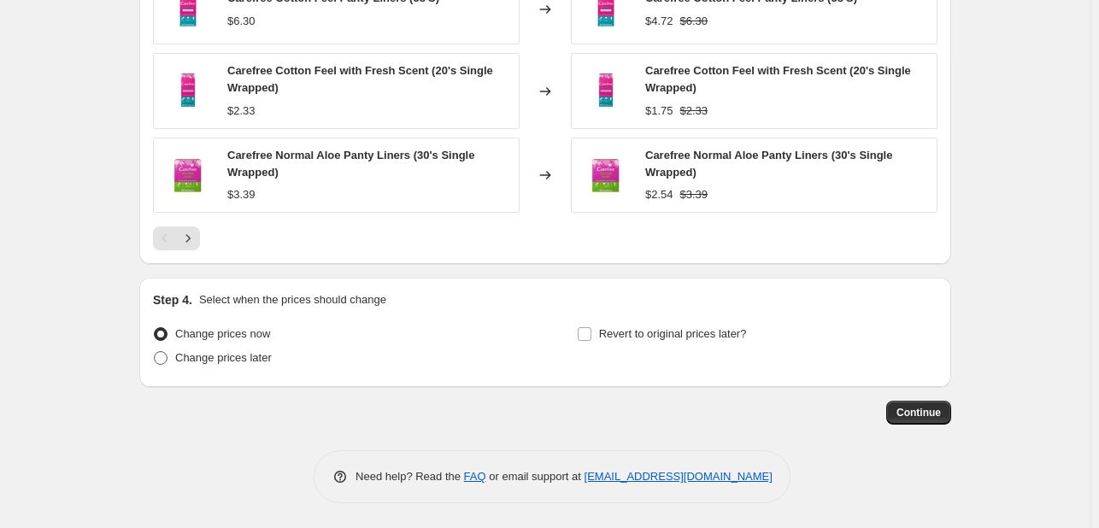
click at [244, 367] on label "Change prices later" at bounding box center [212, 358] width 119 height 24
click at [155, 352] on input "Change prices later" at bounding box center [154, 351] width 1 height 1
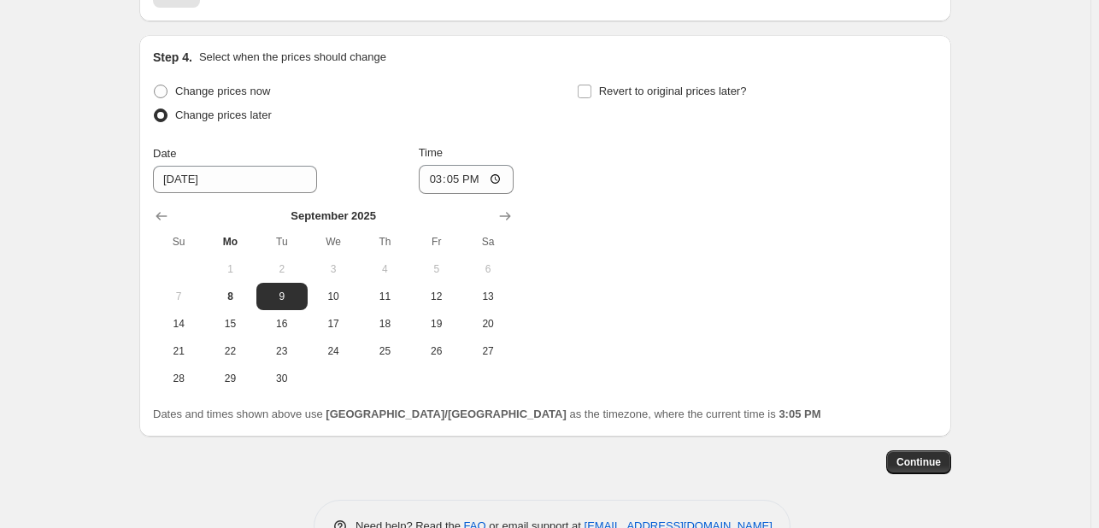
scroll to position [1775, 0]
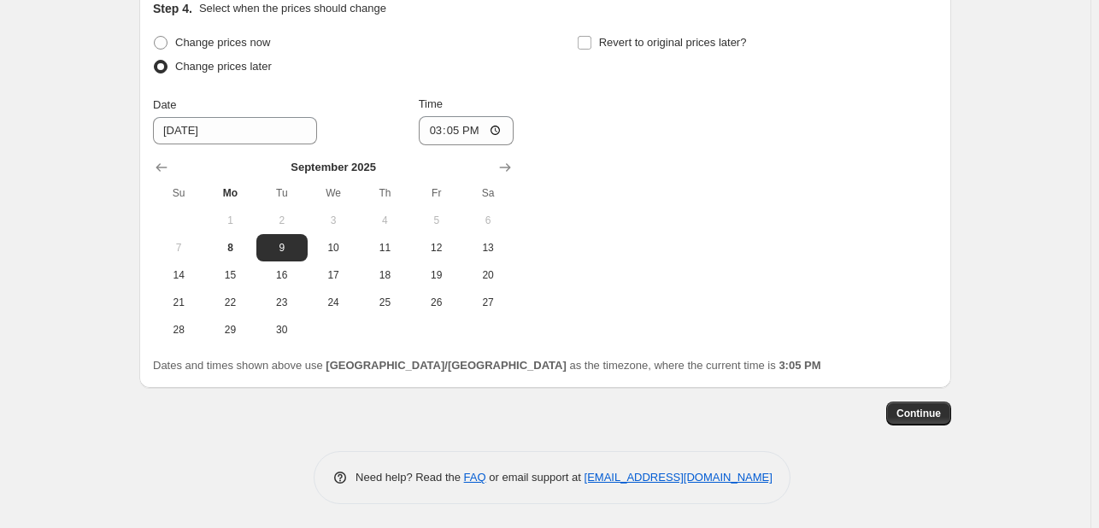
click at [614, 22] on div "Step 4. Select when the prices should change Change prices now Change prices la…" at bounding box center [545, 187] width 784 height 374
click at [614, 38] on span "Revert to original prices later?" at bounding box center [673, 42] width 148 height 13
click at [591, 38] on input "Revert to original prices later?" at bounding box center [585, 43] width 14 height 14
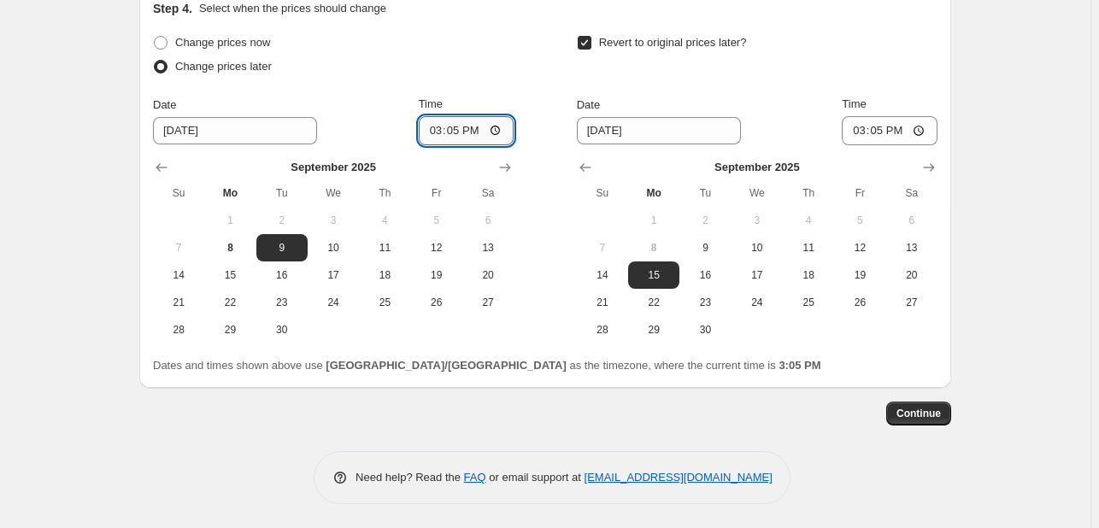
click at [437, 126] on input "15:05" at bounding box center [467, 130] width 96 height 29
click at [765, 249] on span "10" at bounding box center [757, 248] width 38 height 14
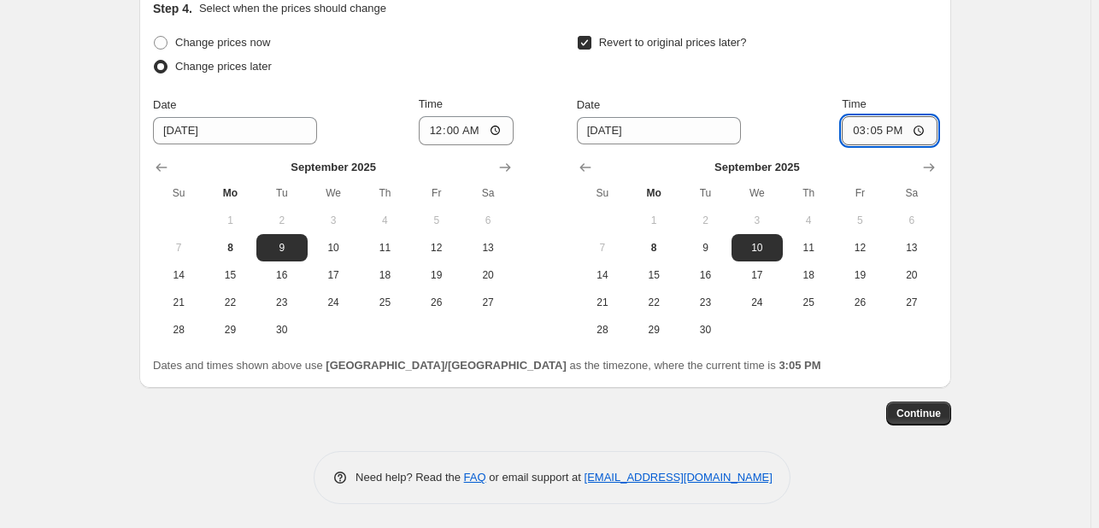
click at [864, 142] on input "15:05" at bounding box center [890, 130] width 96 height 29
click at [920, 411] on span "Continue" at bounding box center [918, 414] width 44 height 14
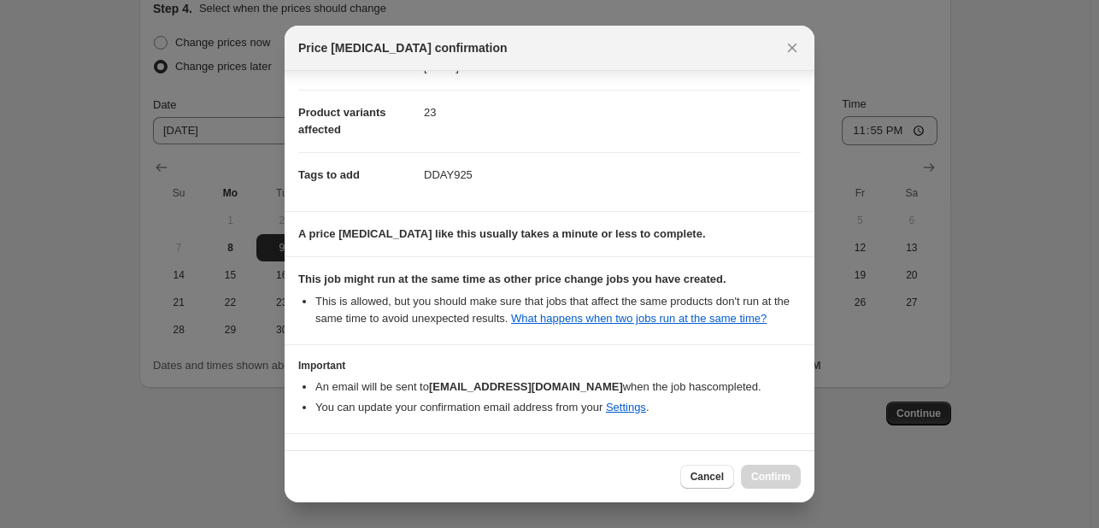
scroll to position [232, 0]
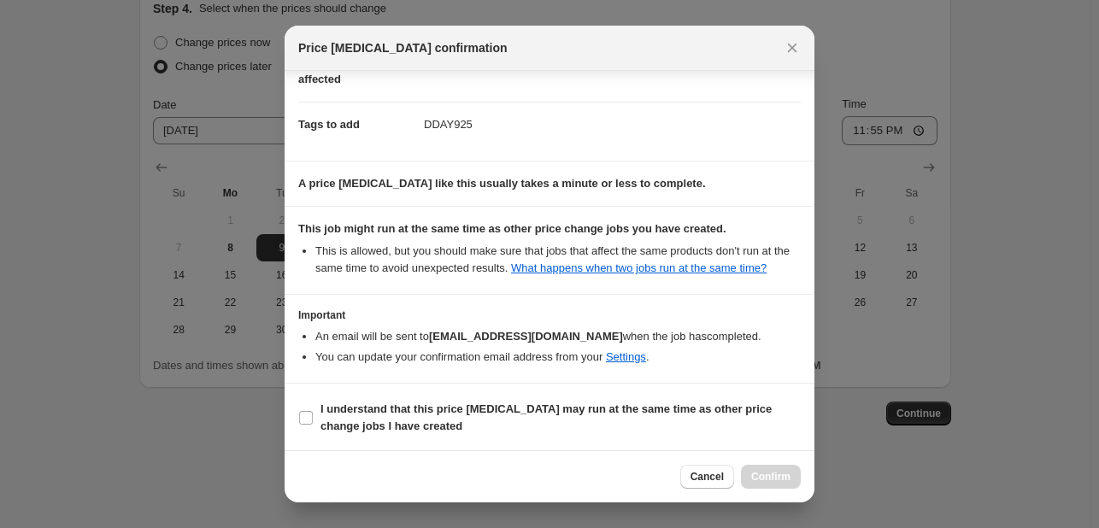
click at [728, 393] on section "I understand that this price [MEDICAL_DATA] may run at the same time as other p…" at bounding box center [550, 418] width 530 height 68
click at [748, 436] on label "I understand that this price [MEDICAL_DATA] may run at the same time as other p…" at bounding box center [549, 417] width 502 height 41
click at [313, 425] on input "I understand that this price [MEDICAL_DATA] may run at the same time as other p…" at bounding box center [306, 418] width 14 height 14
click at [784, 470] on span "Confirm" at bounding box center [770, 477] width 39 height 14
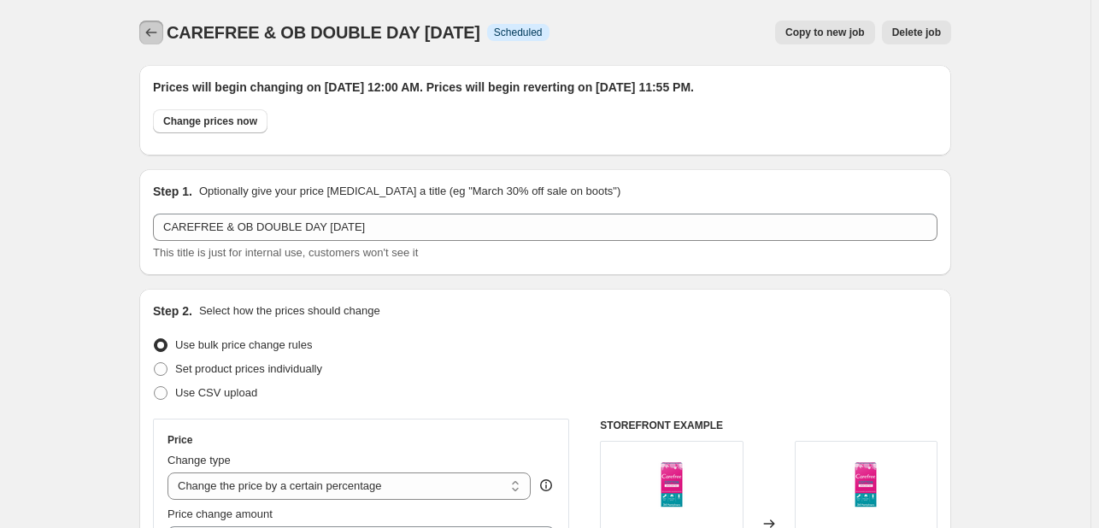
click at [156, 28] on icon "Price change jobs" at bounding box center [151, 32] width 17 height 17
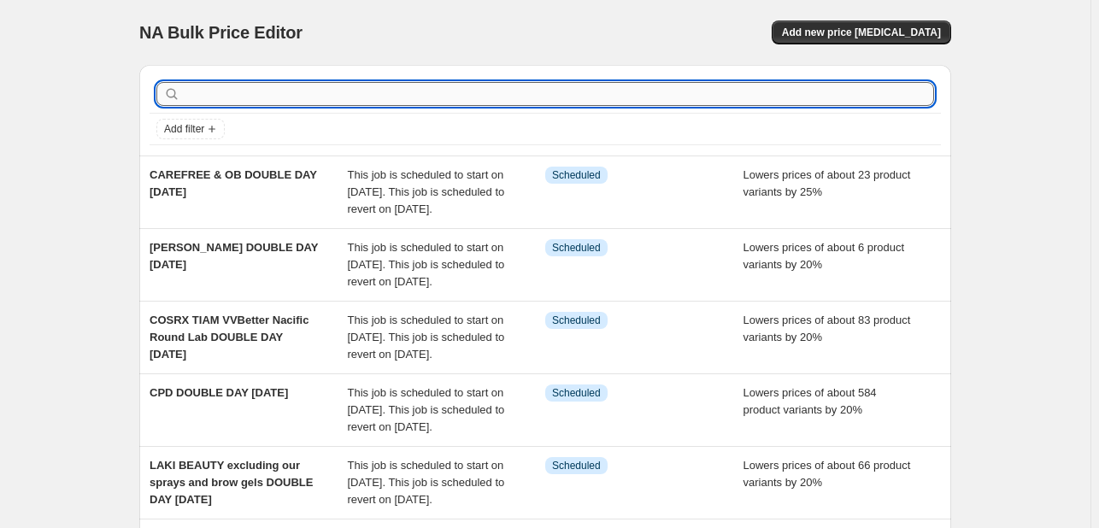
click at [246, 93] on input "text" at bounding box center [559, 94] width 750 height 24
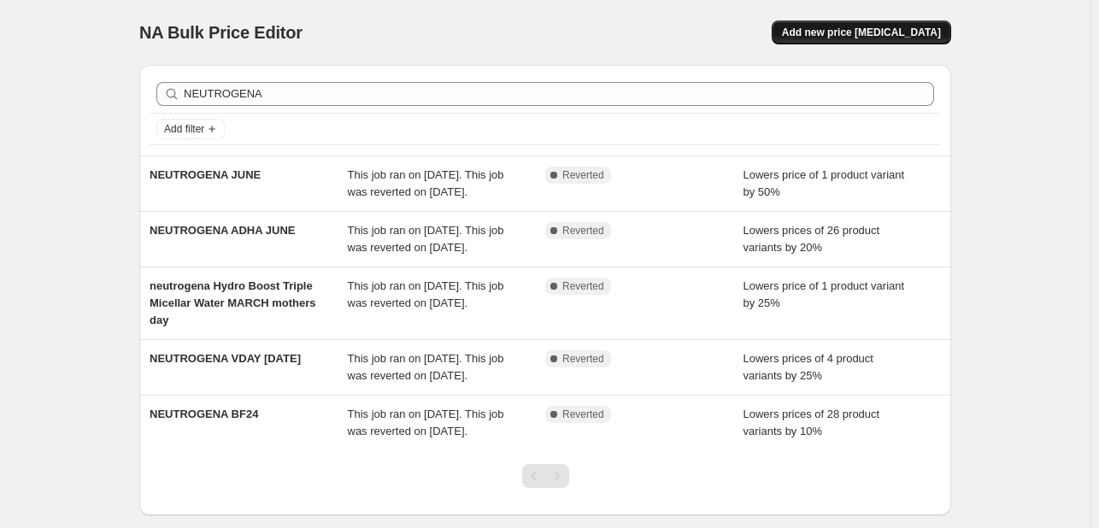
click at [886, 23] on button "Add new price [MEDICAL_DATA]" at bounding box center [861, 33] width 179 height 24
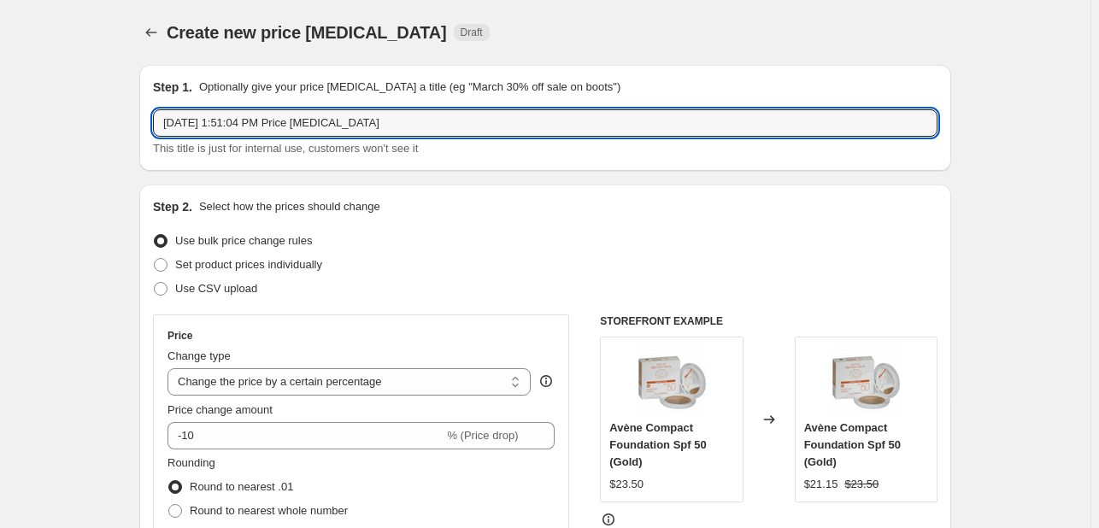
drag, startPoint x: 373, startPoint y: 123, endPoint x: 78, endPoint y: 70, distance: 299.5
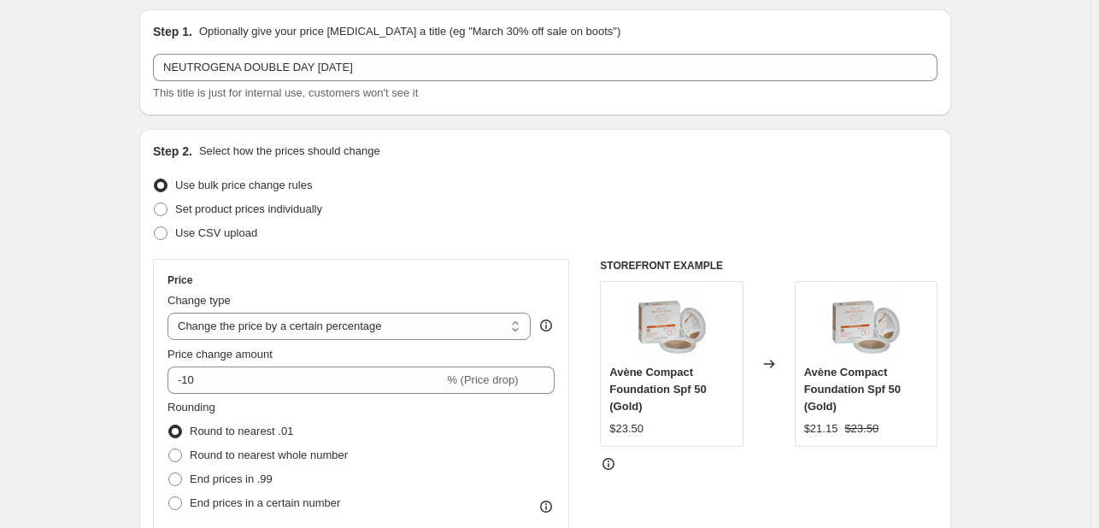
scroll to position [85, 0]
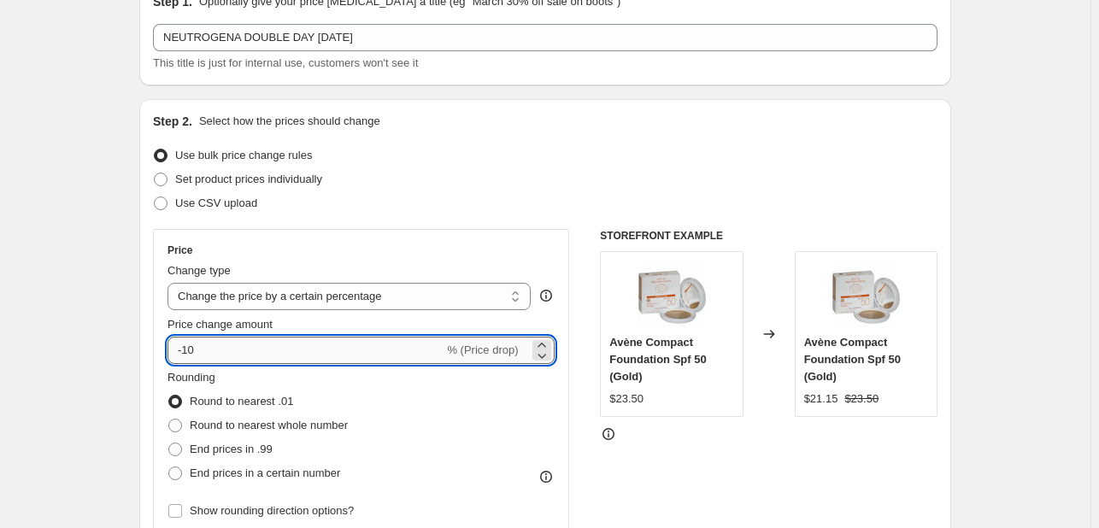
click at [247, 339] on input "-10" at bounding box center [305, 350] width 276 height 27
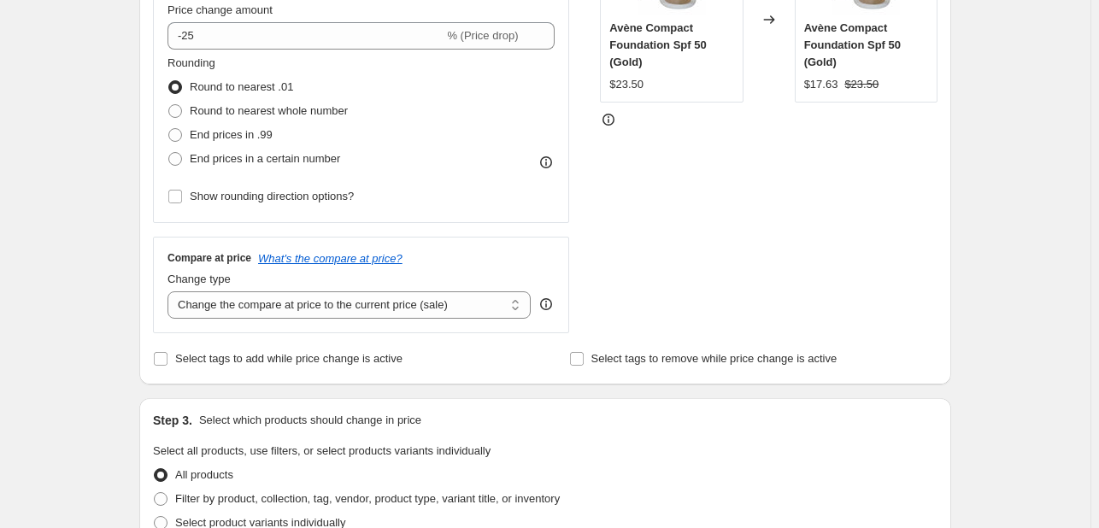
scroll to position [427, 0]
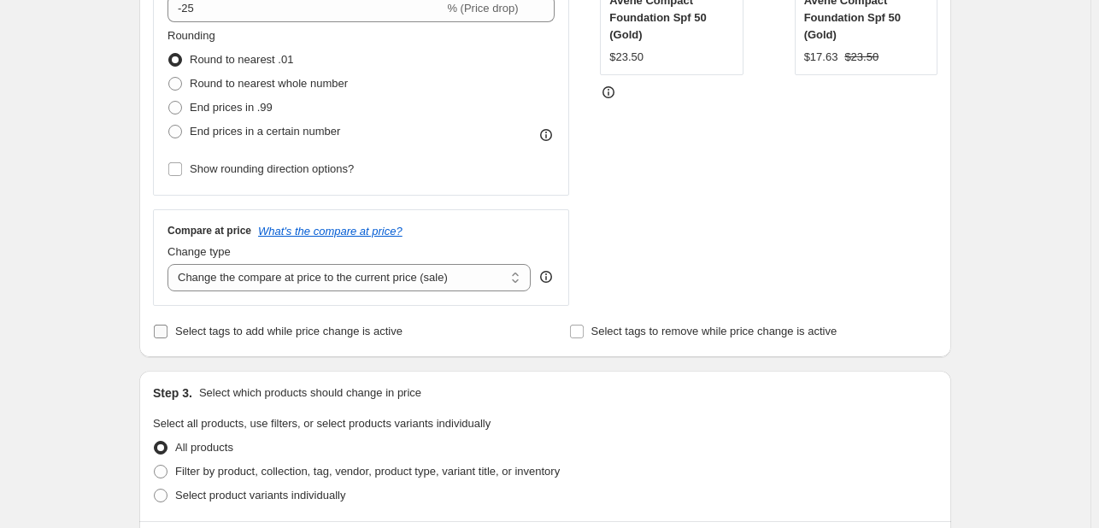
click at [243, 334] on span "Select tags to add while price change is active" at bounding box center [288, 331] width 227 height 13
click at [167, 334] on input "Select tags to add while price change is active" at bounding box center [161, 332] width 14 height 14
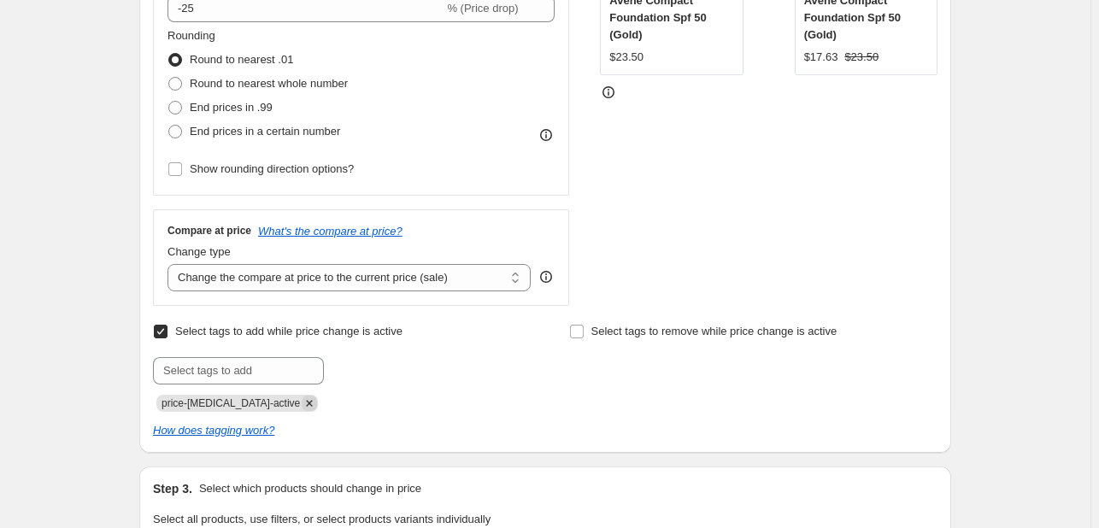
click at [307, 405] on icon "Remove price-change-job-active" at bounding box center [310, 403] width 6 height 6
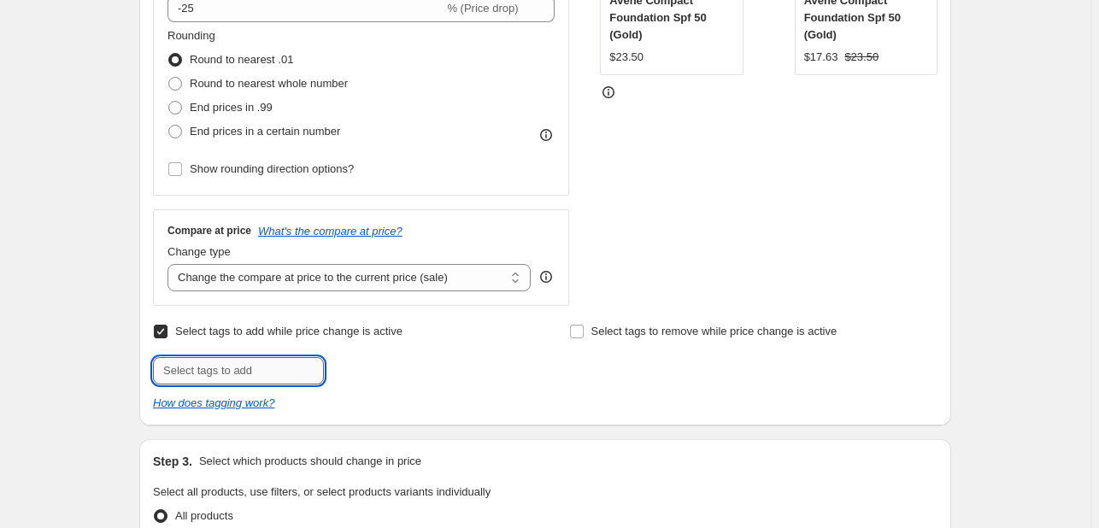
click at [277, 367] on input "text" at bounding box center [238, 370] width 171 height 27
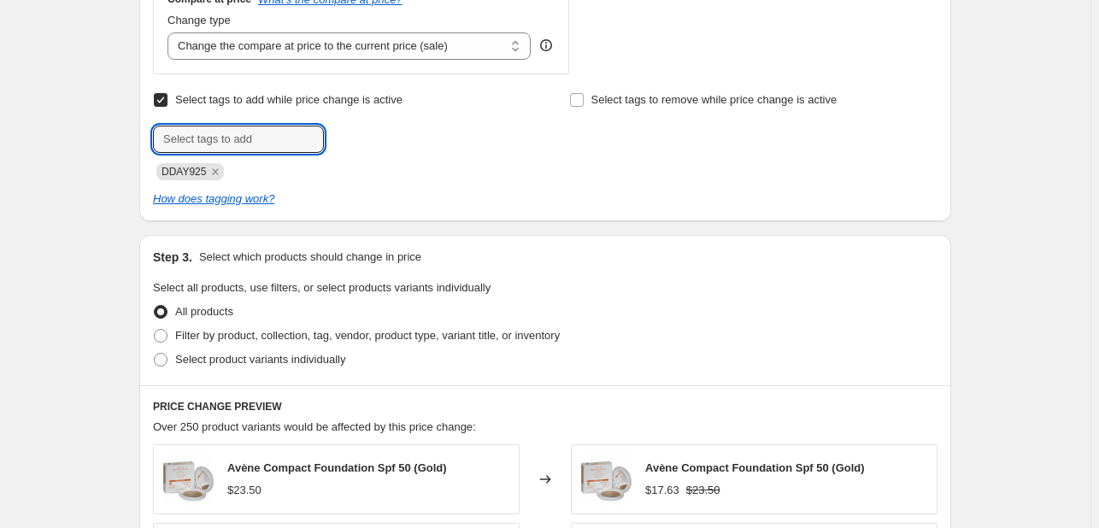
scroll to position [769, 0]
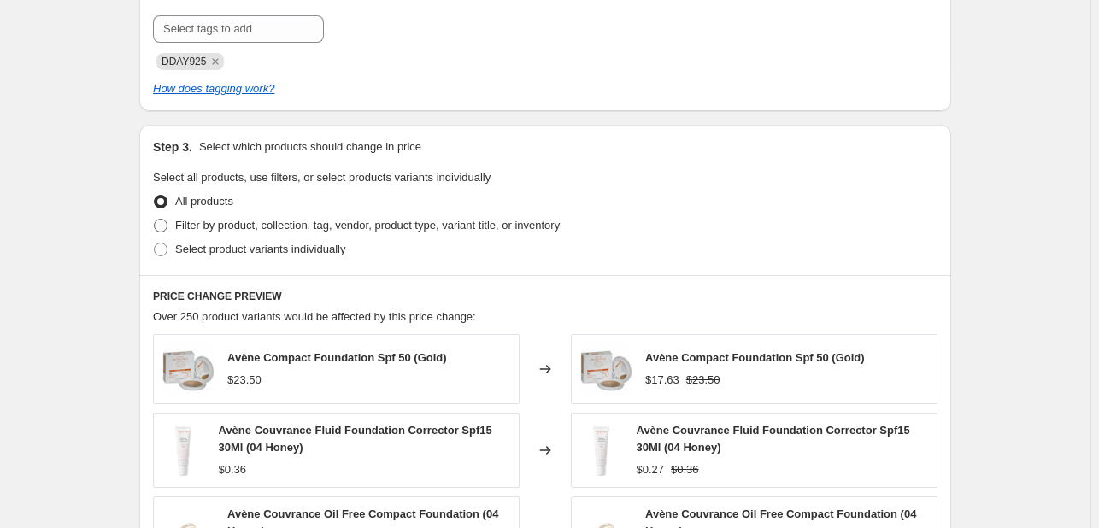
click at [393, 226] on span "Filter by product, collection, tag, vendor, product type, variant title, or inv…" at bounding box center [367, 225] width 385 height 13
click at [155, 220] on input "Filter by product, collection, tag, vendor, product type, variant title, or inv…" at bounding box center [154, 219] width 1 height 1
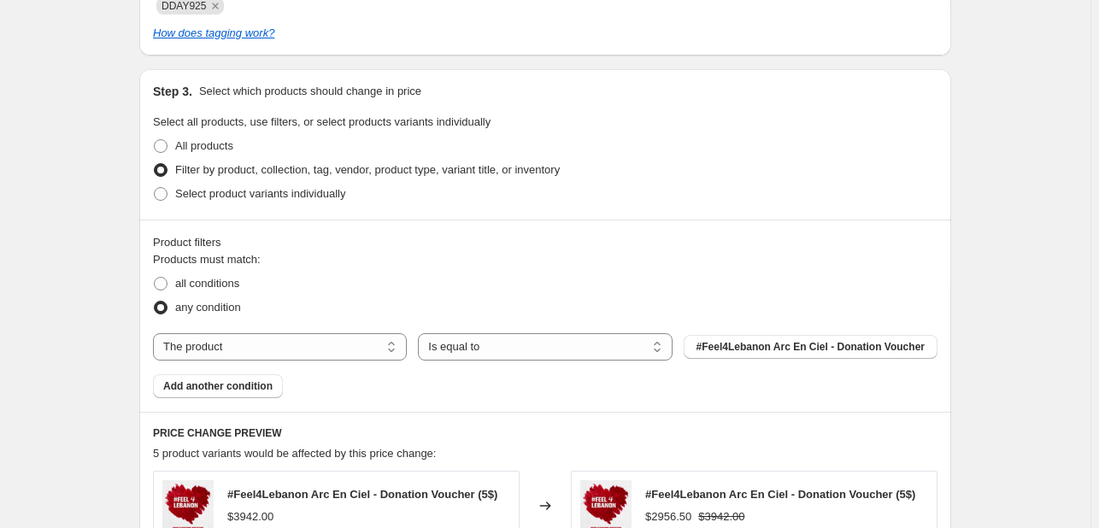
scroll to position [855, 0]
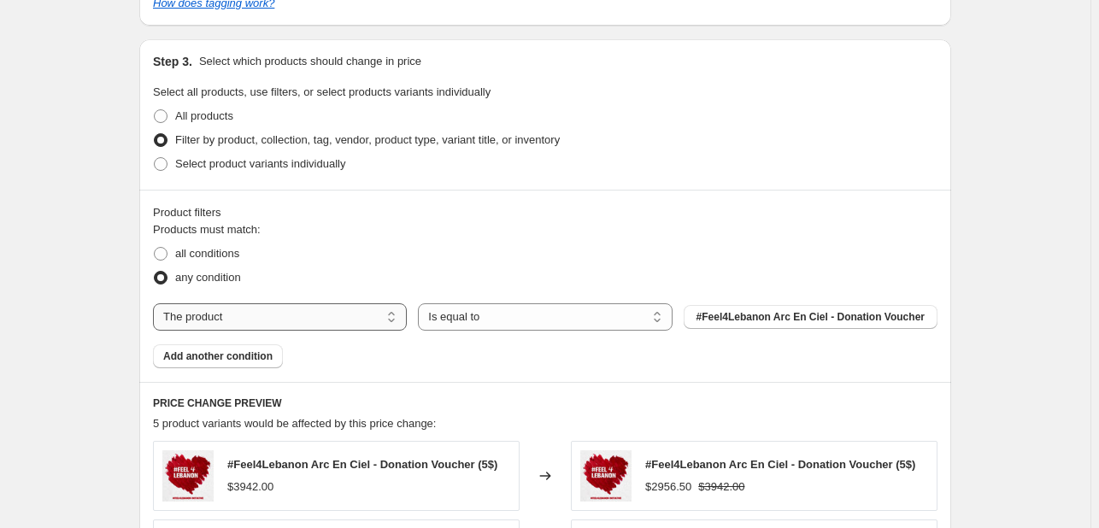
click at [342, 320] on select "The product The product's collection The product's tag The product's vendor The…" at bounding box center [280, 316] width 254 height 27
click at [320, 318] on select "The product The product's collection The product's tag The product's vendor The…" at bounding box center [280, 316] width 254 height 27
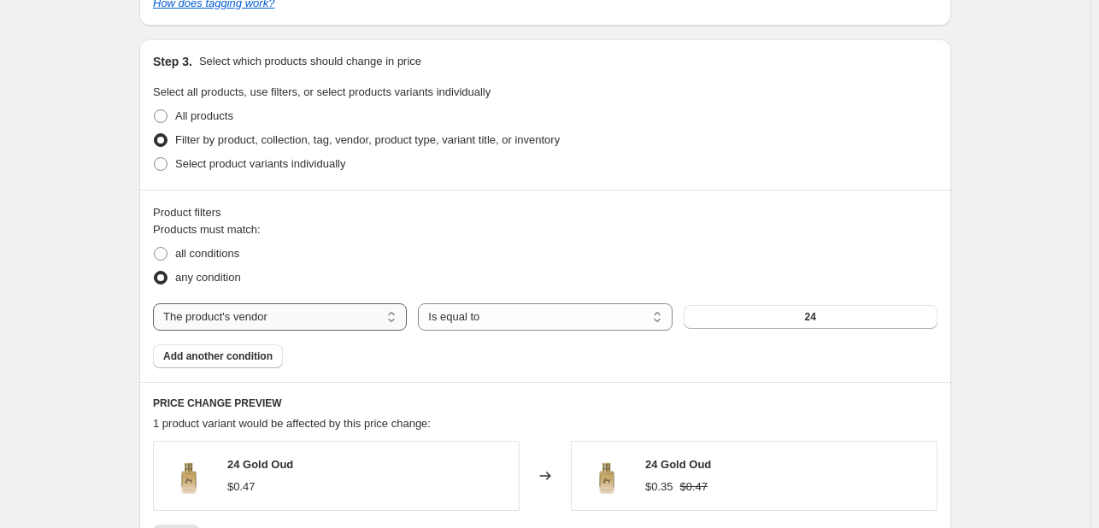
click at [356, 319] on select "The product The product's collection The product's tag The product's vendor The…" at bounding box center [280, 316] width 254 height 27
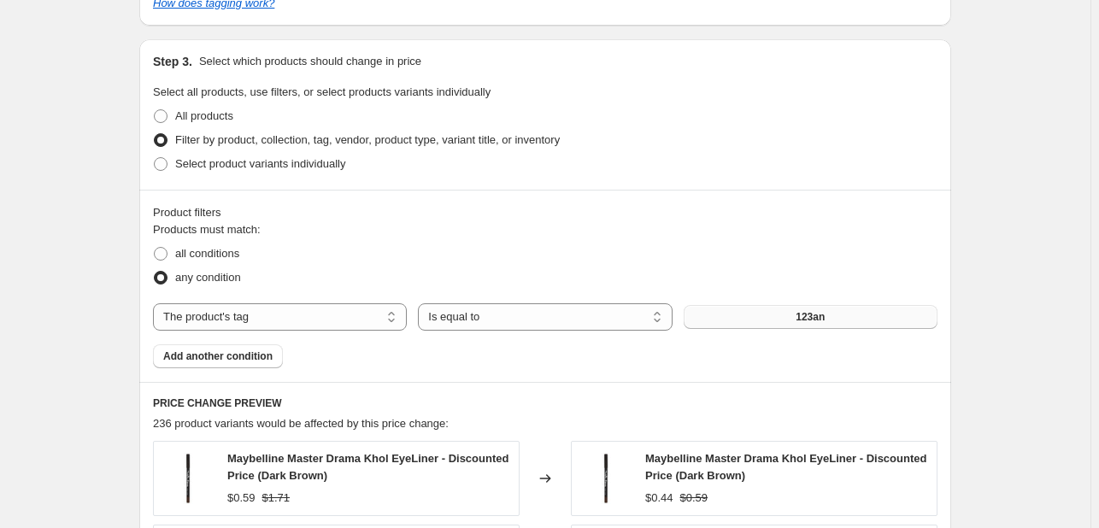
click at [770, 326] on button "123an" at bounding box center [811, 317] width 254 height 24
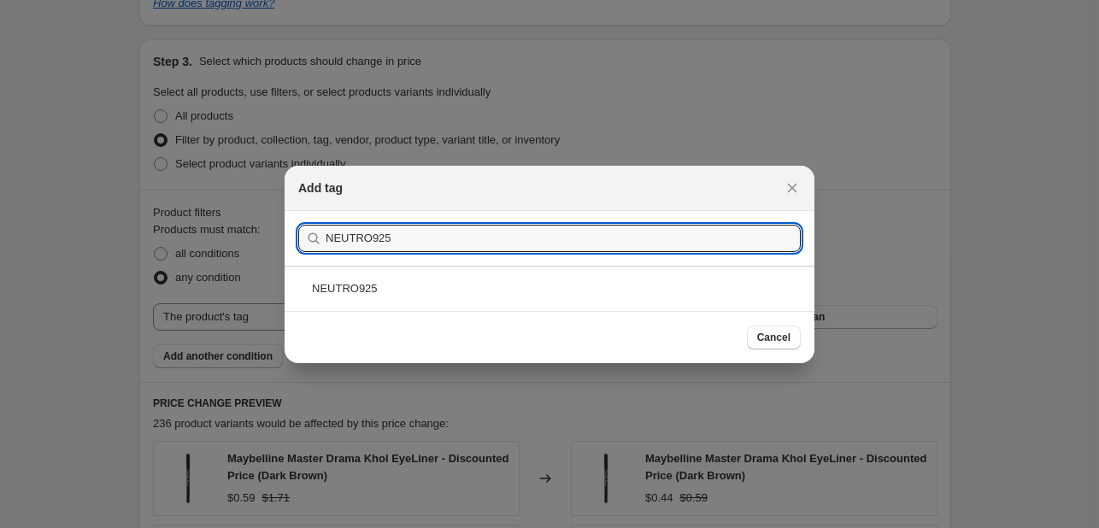
click at [432, 294] on div "NEUTRO925" at bounding box center [550, 288] width 530 height 45
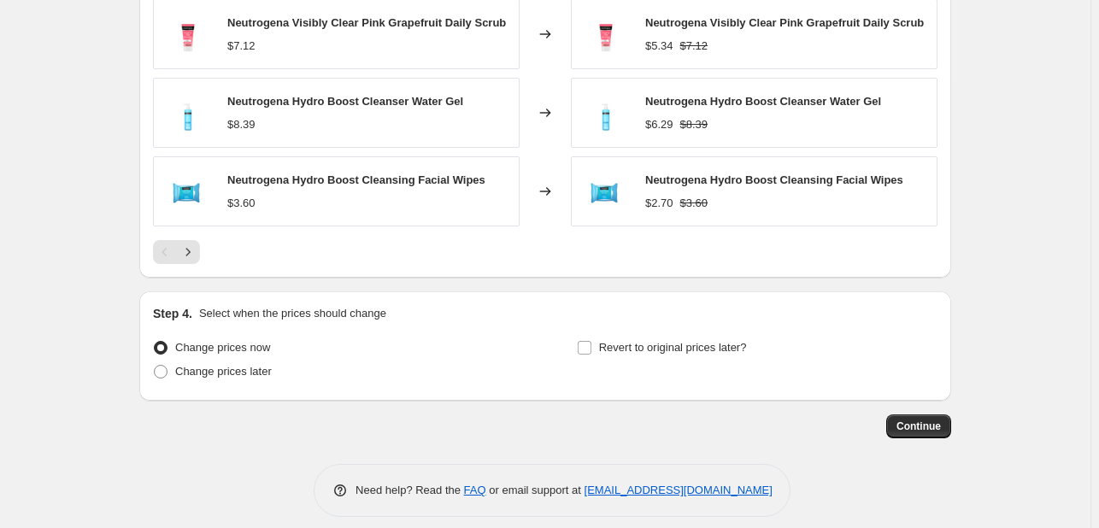
scroll to position [1466, 0]
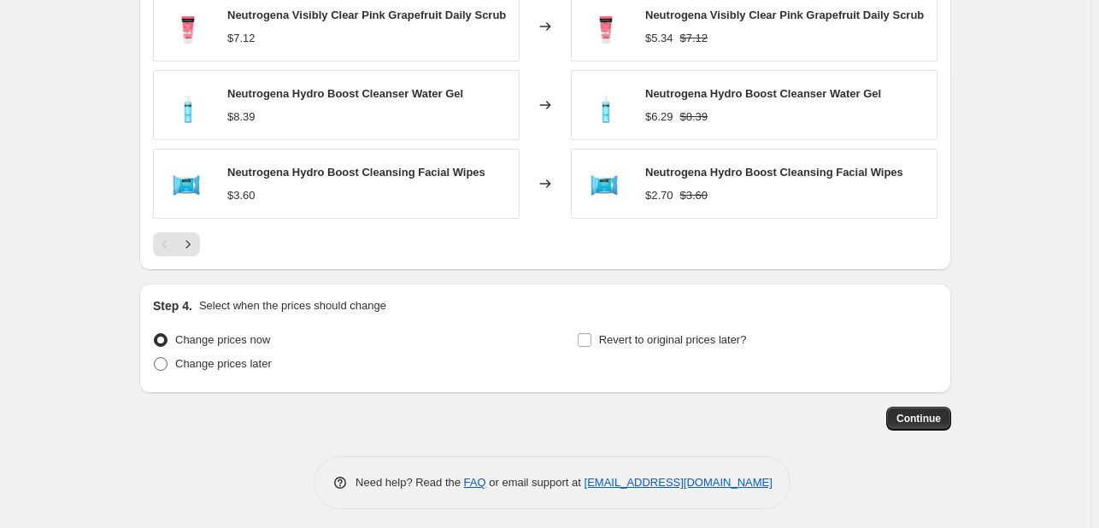
click at [270, 360] on span "Change prices later" at bounding box center [223, 363] width 97 height 13
click at [155, 358] on input "Change prices later" at bounding box center [154, 357] width 1 height 1
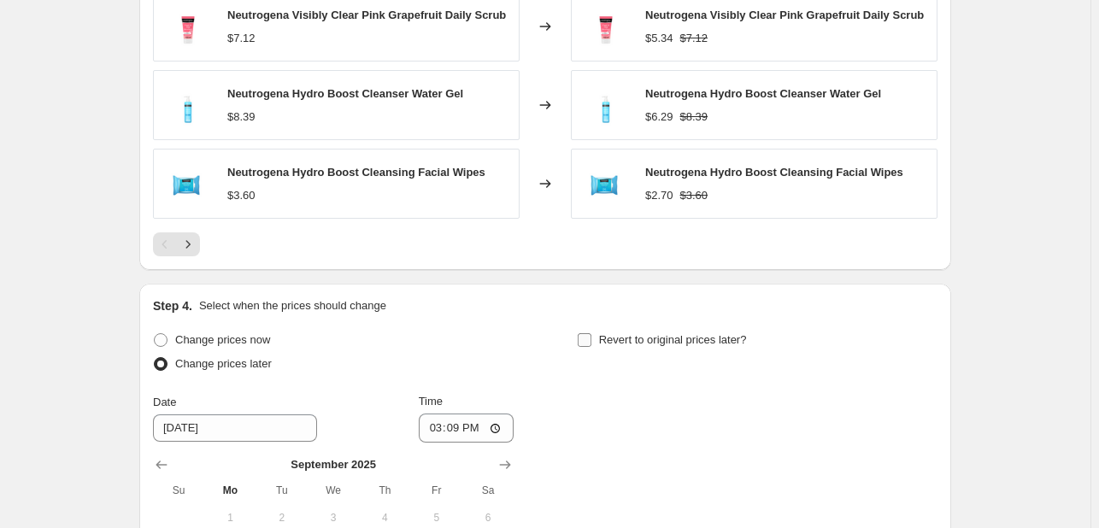
click at [659, 333] on span "Revert to original prices later?" at bounding box center [673, 339] width 148 height 13
click at [591, 333] on input "Revert to original prices later?" at bounding box center [585, 340] width 14 height 14
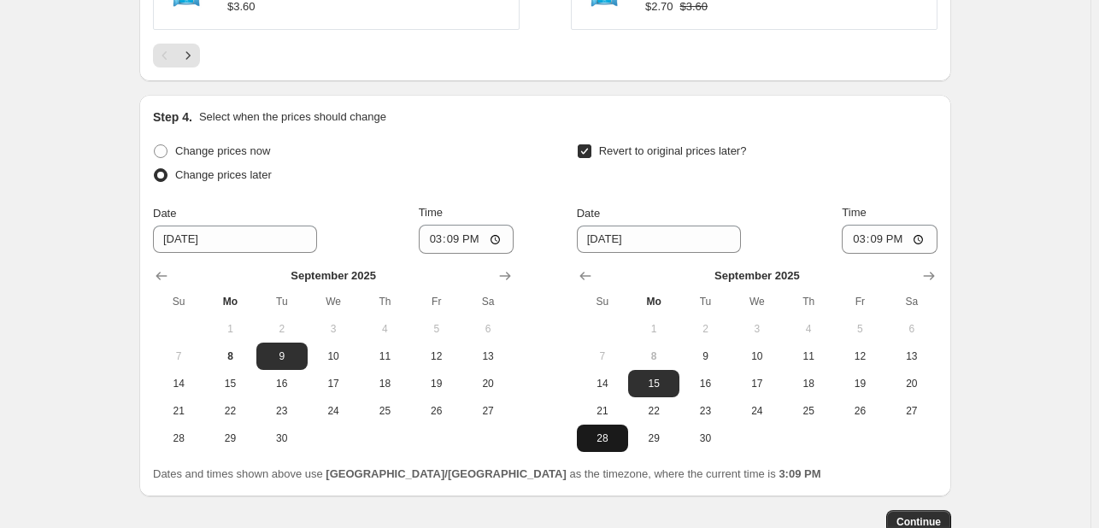
scroll to position [1759, 0]
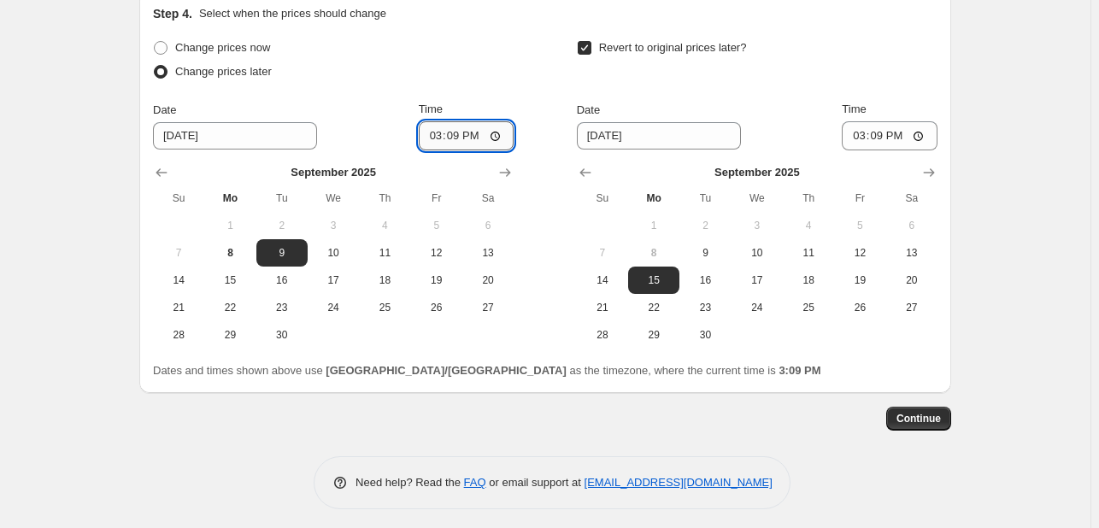
click at [427, 126] on input "15:09" at bounding box center [467, 135] width 96 height 29
click at [776, 246] on span "10" at bounding box center [757, 253] width 38 height 14
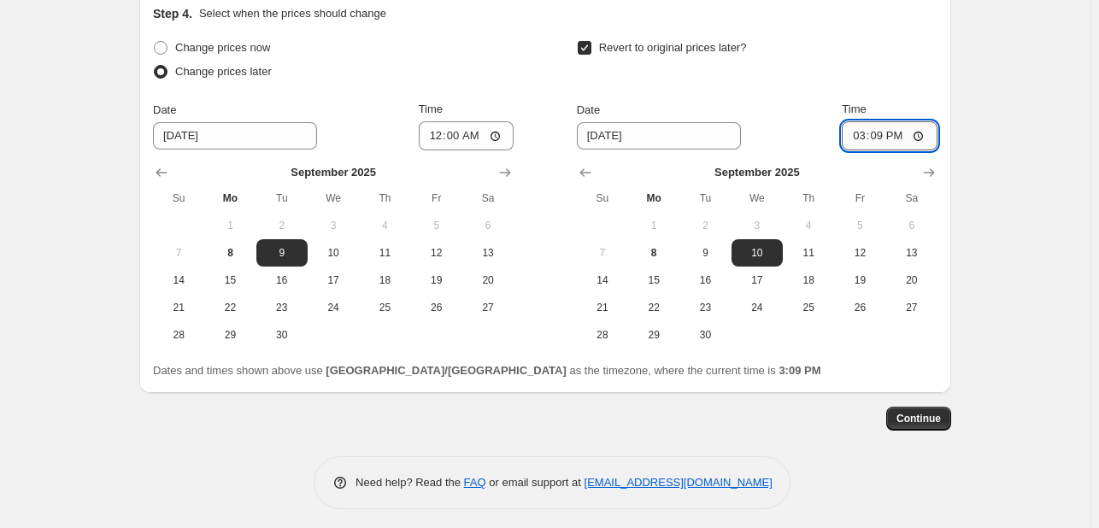
click at [864, 135] on input "15:09" at bounding box center [890, 135] width 96 height 29
click at [911, 407] on button "Continue" at bounding box center [918, 419] width 65 height 24
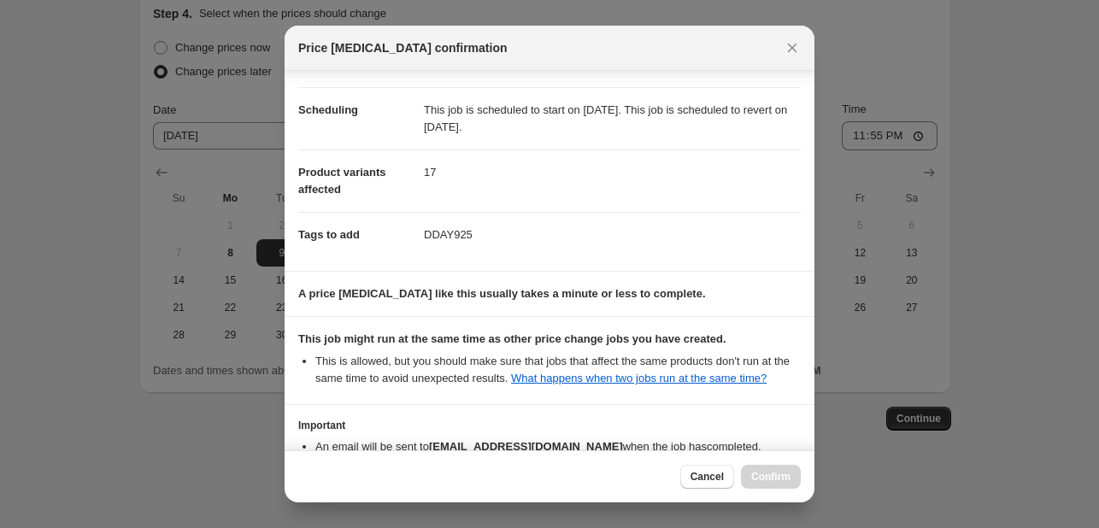
scroll to position [232, 0]
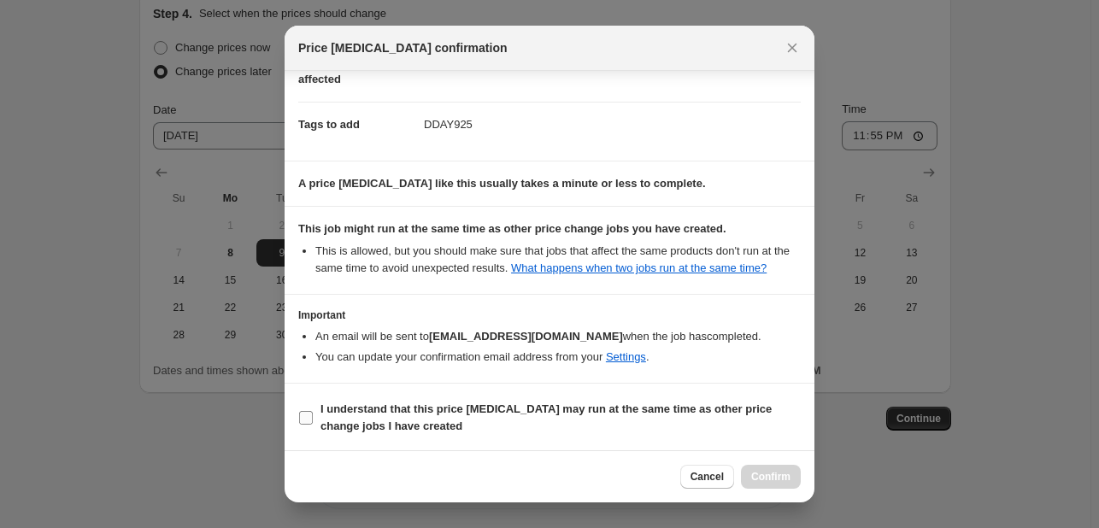
click at [707, 434] on label "I understand that this price [MEDICAL_DATA] may run at the same time as other p…" at bounding box center [549, 417] width 502 height 41
click at [313, 425] on input "I understand that this price [MEDICAL_DATA] may run at the same time as other p…" at bounding box center [306, 418] width 14 height 14
click at [749, 470] on button "Confirm" at bounding box center [771, 477] width 60 height 24
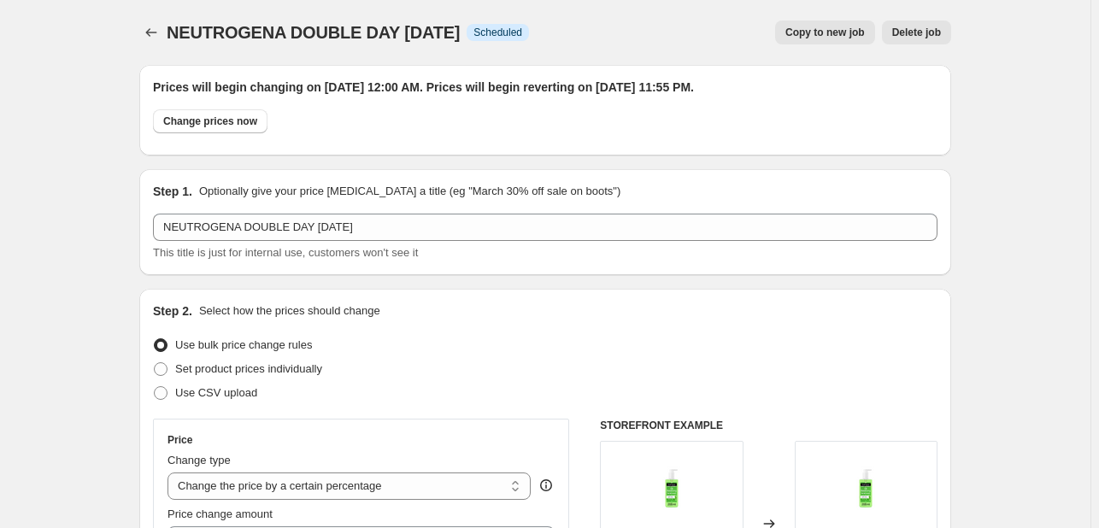
click at [160, 52] on div "NEUTROGENA DOUBLE DAY [DATE]. This page is ready NEUTROGENA DOUBLE DAY [DATE] I…" at bounding box center [545, 32] width 812 height 65
click at [155, 48] on div "NEUTROGENA DOUBLE DAY [DATE]. This page is ready NEUTROGENA DOUBLE DAY [DATE] I…" at bounding box center [545, 32] width 812 height 65
click at [146, 31] on icon "Price change jobs" at bounding box center [151, 32] width 17 height 17
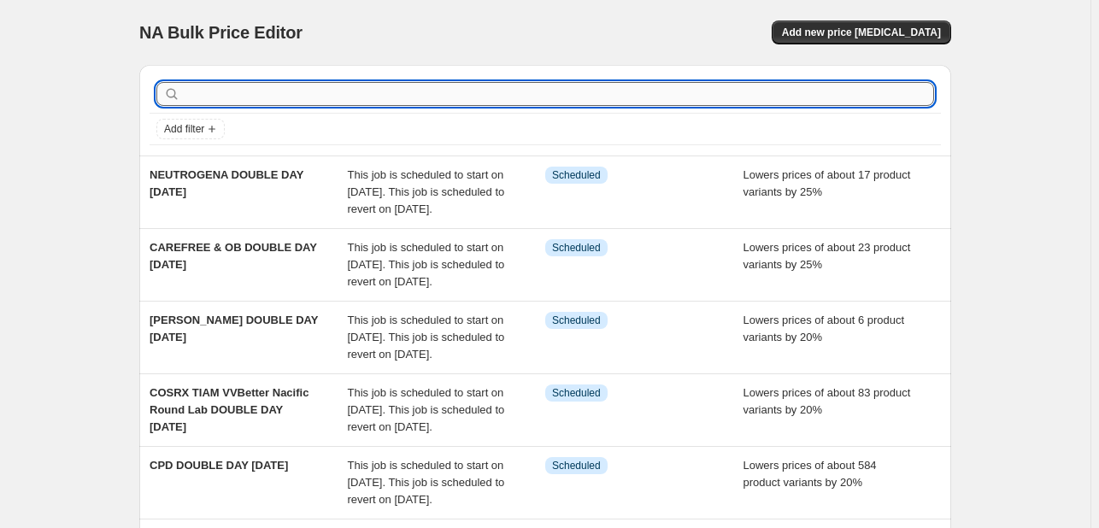
click at [273, 89] on input "text" at bounding box center [559, 94] width 750 height 24
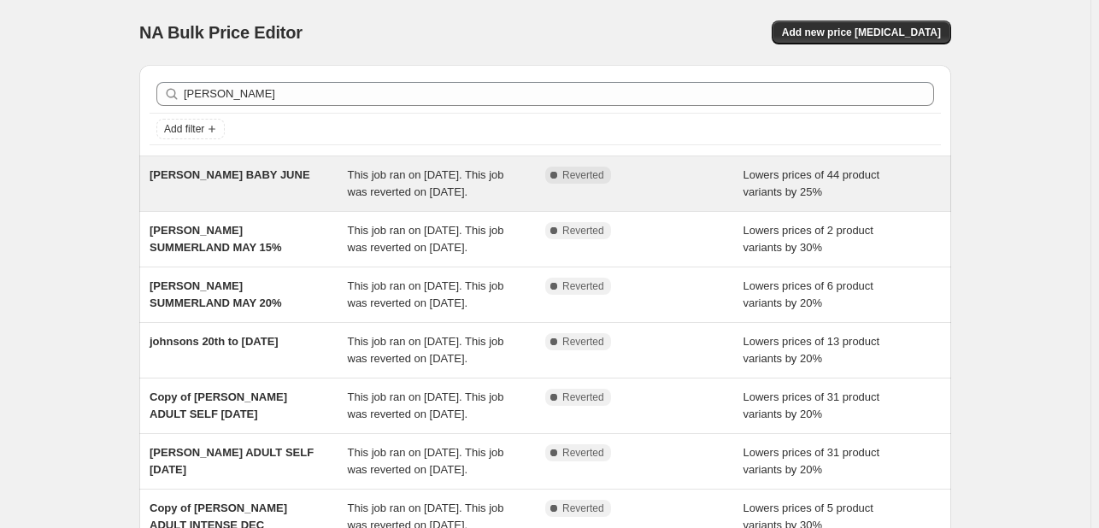
click at [304, 176] on div "[PERSON_NAME] BABY JUNE" at bounding box center [249, 184] width 198 height 34
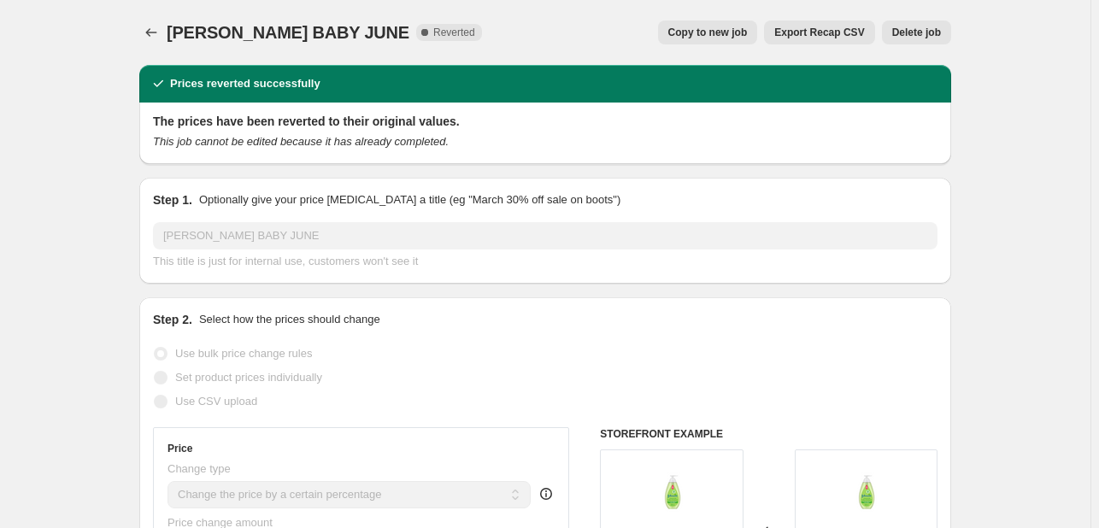
click at [713, 34] on span "Copy to new job" at bounding box center [707, 33] width 79 height 14
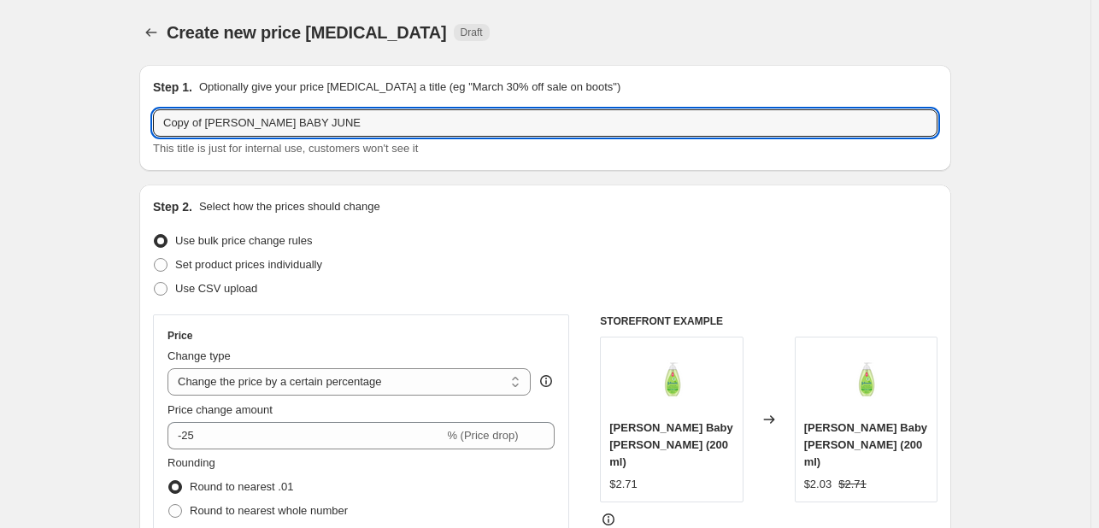
drag, startPoint x: 208, startPoint y: 120, endPoint x: 27, endPoint y: 120, distance: 180.3
drag, startPoint x: 221, startPoint y: 120, endPoint x: 502, endPoint y: 120, distance: 281.2
click at [504, 122] on input "[PERSON_NAME] BABY JUNE" at bounding box center [545, 122] width 784 height 27
click at [282, 113] on input "[PERSON_NAME] BABY JUNE" at bounding box center [545, 122] width 784 height 27
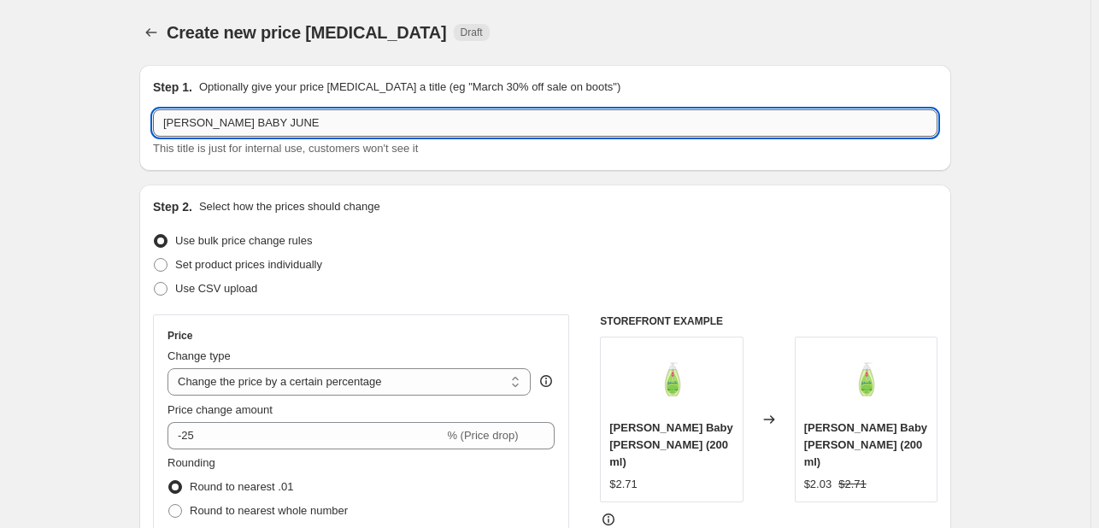
click at [282, 113] on input "[PERSON_NAME] BABY JUNE" at bounding box center [545, 122] width 784 height 27
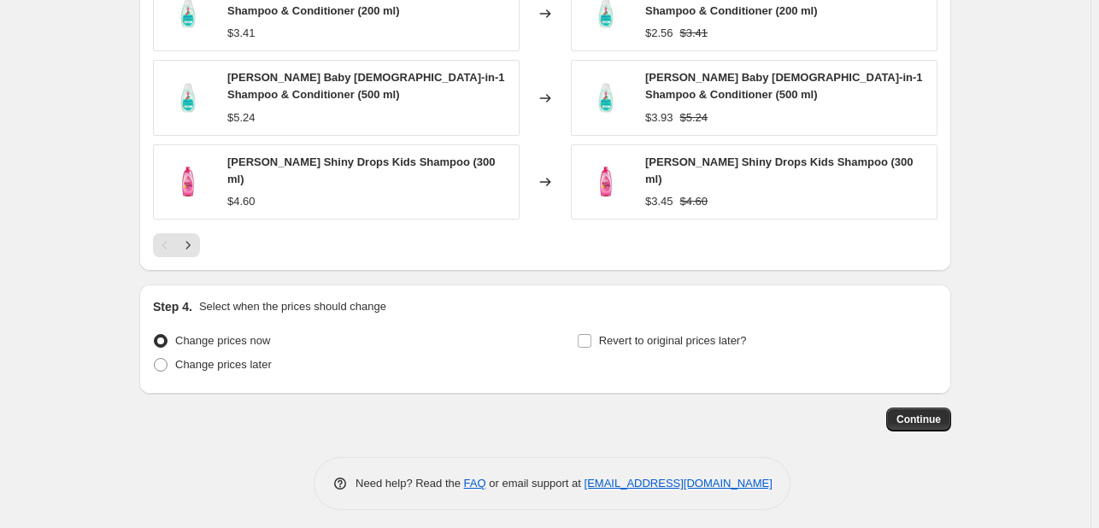
scroll to position [1478, 0]
click at [232, 364] on span "Change prices later" at bounding box center [223, 363] width 97 height 17
click at [155, 358] on input "Change prices later" at bounding box center [154, 357] width 1 height 1
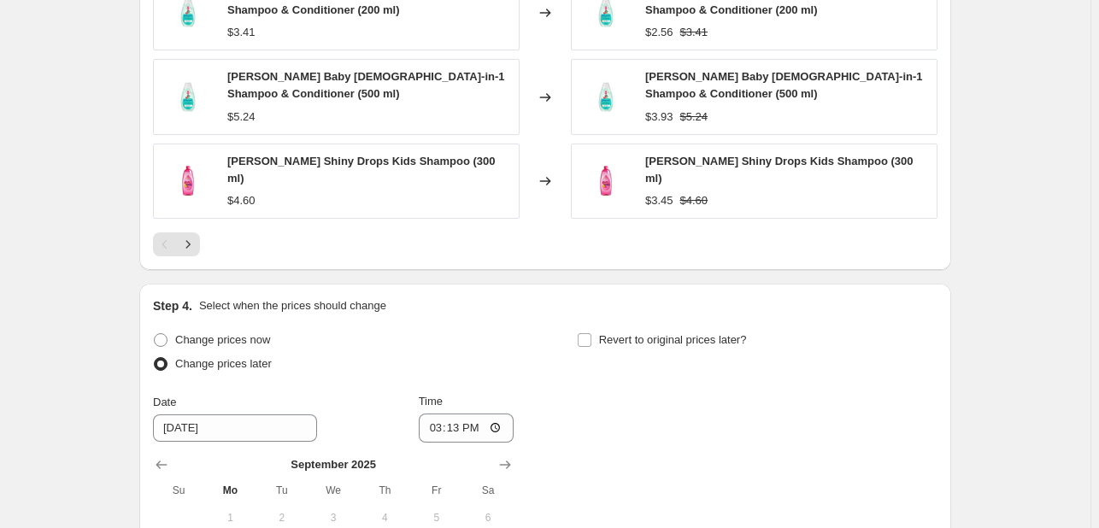
click at [632, 314] on div "Step 4. Select when the prices should change Change prices now Change prices la…" at bounding box center [545, 484] width 784 height 374
click at [619, 339] on span "Revert to original prices later?" at bounding box center [673, 339] width 148 height 13
click at [591, 339] on input "Revert to original prices later?" at bounding box center [585, 340] width 14 height 14
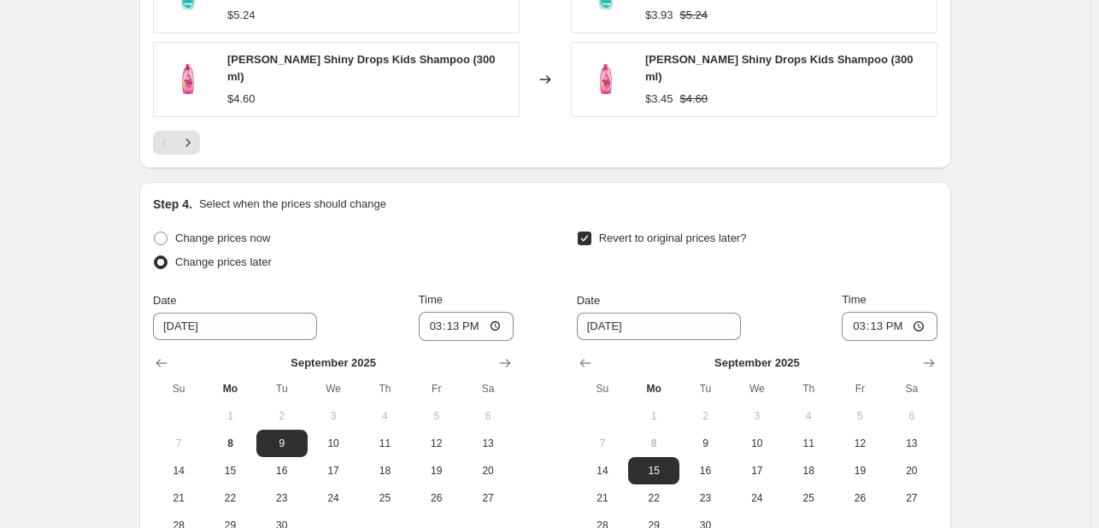
scroll to position [1770, 0]
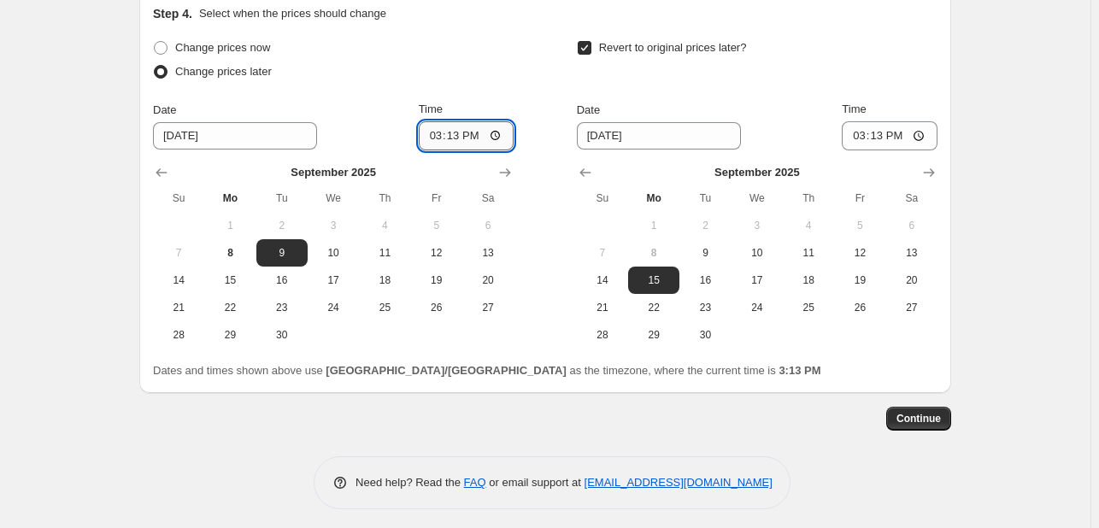
click at [434, 124] on input "15:13" at bounding box center [467, 135] width 96 height 29
click at [762, 239] on button "10" at bounding box center [757, 252] width 51 height 27
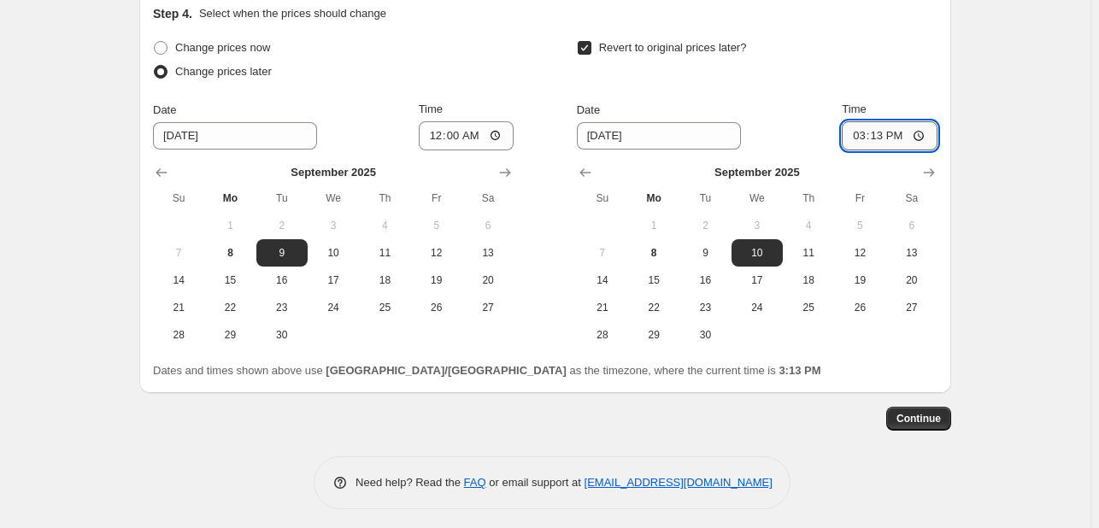
click at [859, 141] on input "15:13" at bounding box center [890, 135] width 96 height 29
click at [912, 414] on span "Continue" at bounding box center [918, 419] width 44 height 14
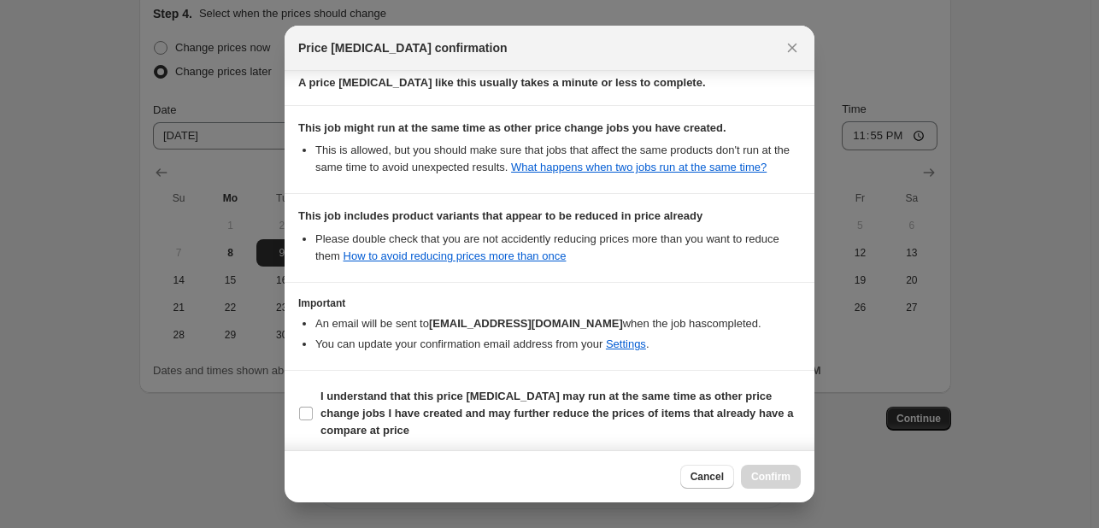
scroll to position [337, 0]
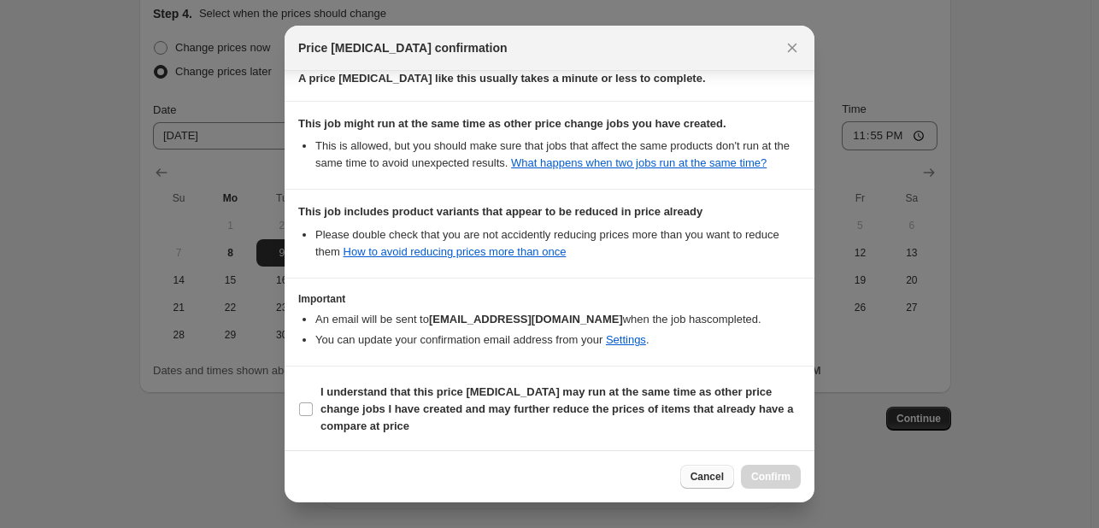
click at [697, 470] on span "Cancel" at bounding box center [706, 477] width 33 height 14
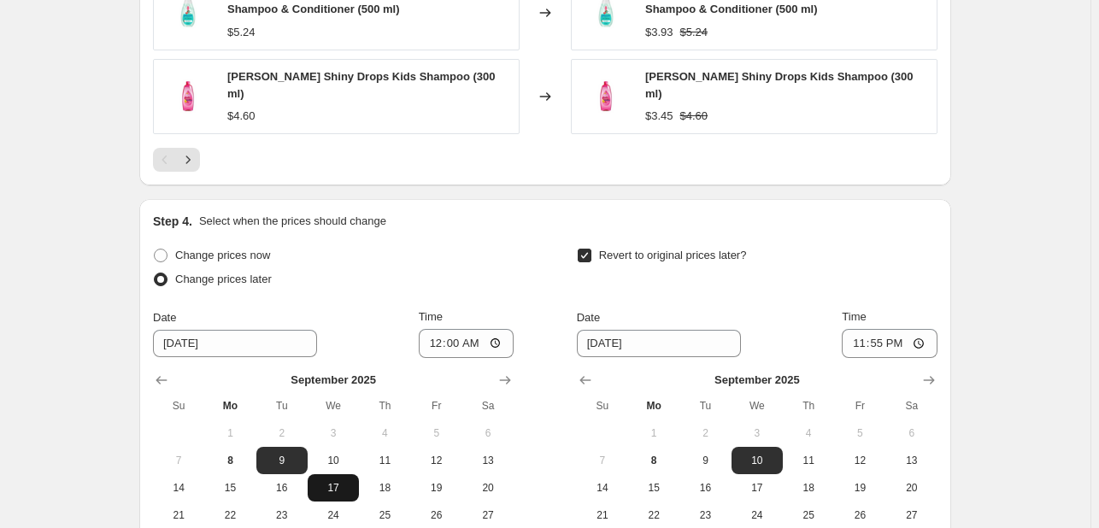
scroll to position [1257, 0]
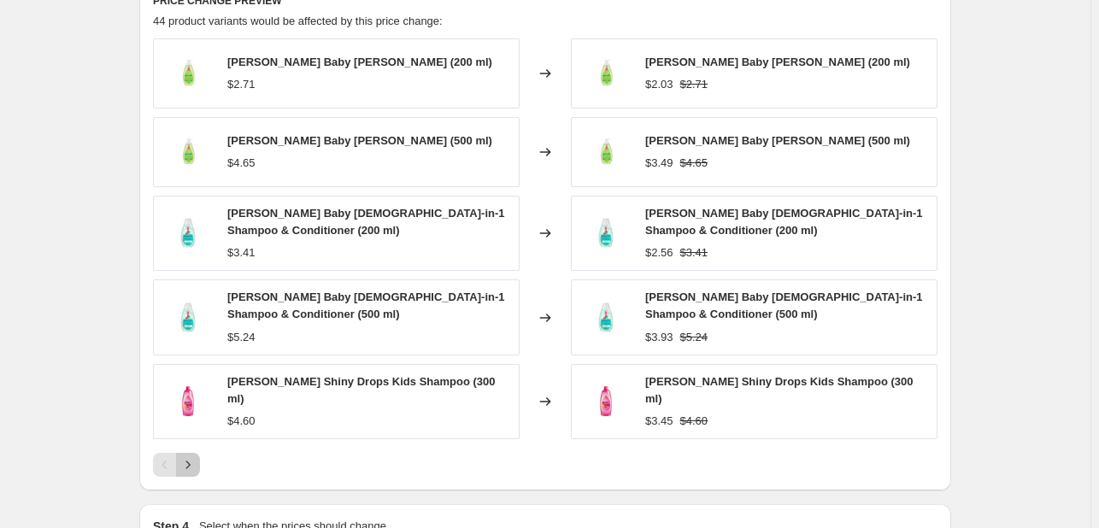
click at [191, 456] on icon "Next" at bounding box center [187, 464] width 17 height 17
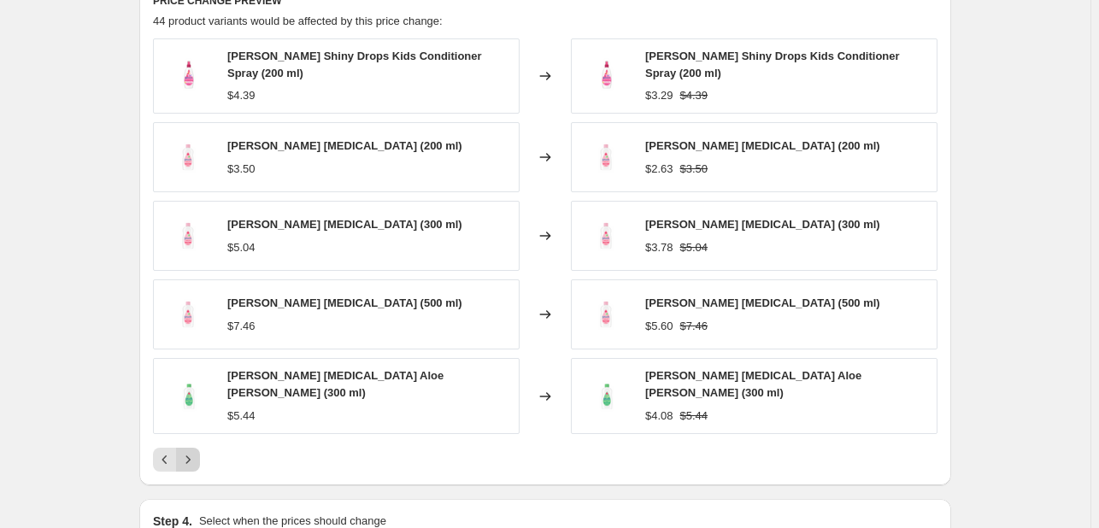
click at [191, 455] on icon "Next" at bounding box center [187, 459] width 17 height 17
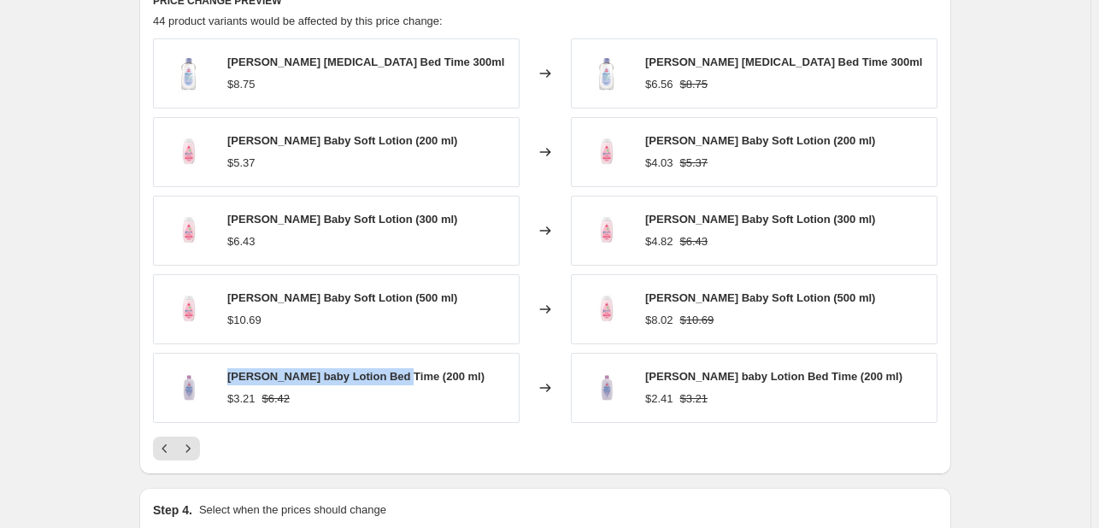
drag, startPoint x: 227, startPoint y: 375, endPoint x: 396, endPoint y: 380, distance: 168.4
click at [396, 380] on div "[PERSON_NAME] baby Lotion Bed Time (200 ml) $3.21 $6.42" at bounding box center [336, 388] width 367 height 70
copy span "[PERSON_NAME] baby Lotion Bed Time"
click at [193, 444] on icon "Next" at bounding box center [187, 448] width 17 height 17
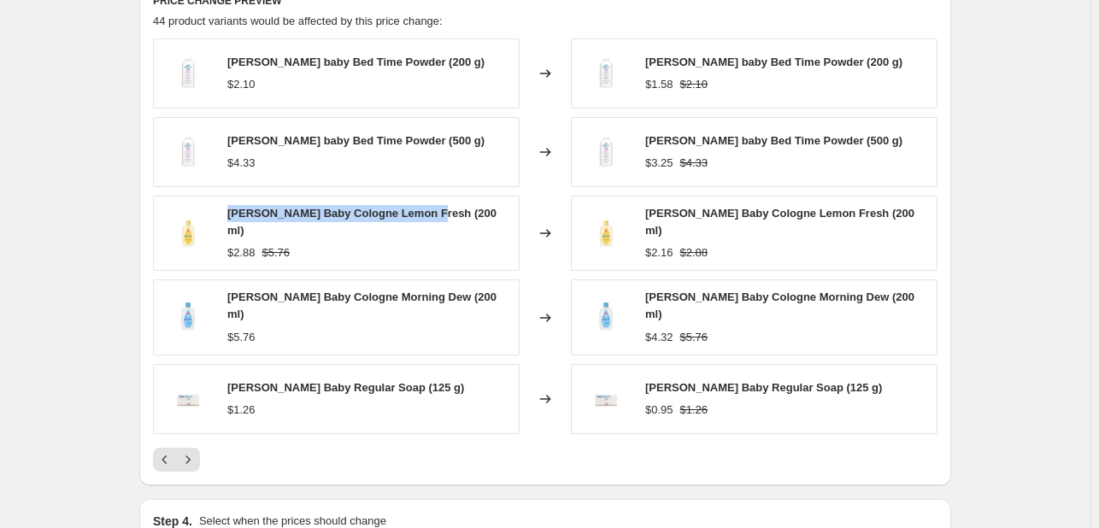
drag, startPoint x: 232, startPoint y: 218, endPoint x: 424, endPoint y: 212, distance: 191.5
click at [424, 212] on span "[PERSON_NAME] Baby Cologne Lemon Fresh (200 ml)" at bounding box center [361, 222] width 269 height 30
copy span "[PERSON_NAME] Baby Cologne Lemon Fresh"
click at [188, 451] on icon "Next" at bounding box center [187, 459] width 17 height 17
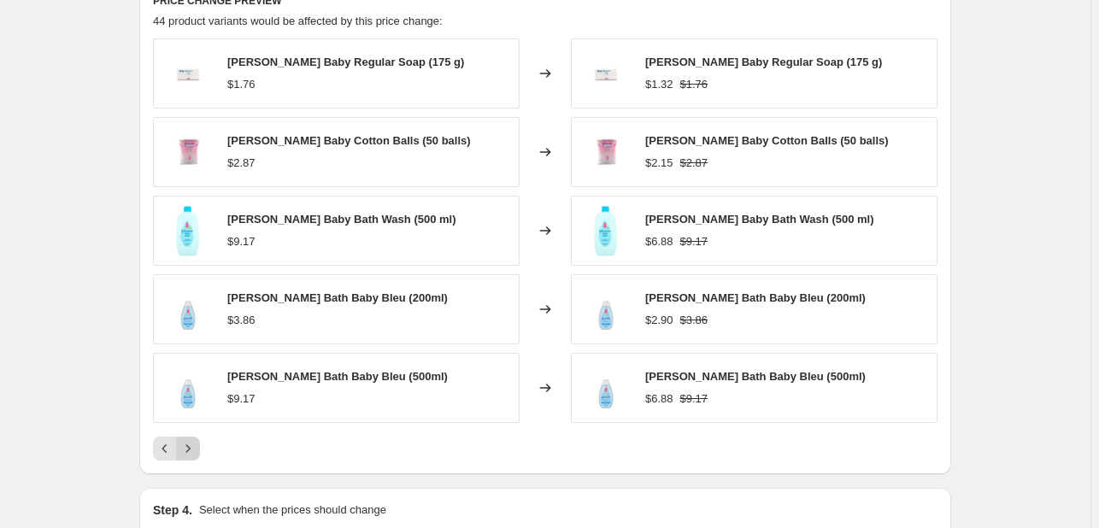
click at [188, 449] on icon "Next" at bounding box center [187, 448] width 17 height 17
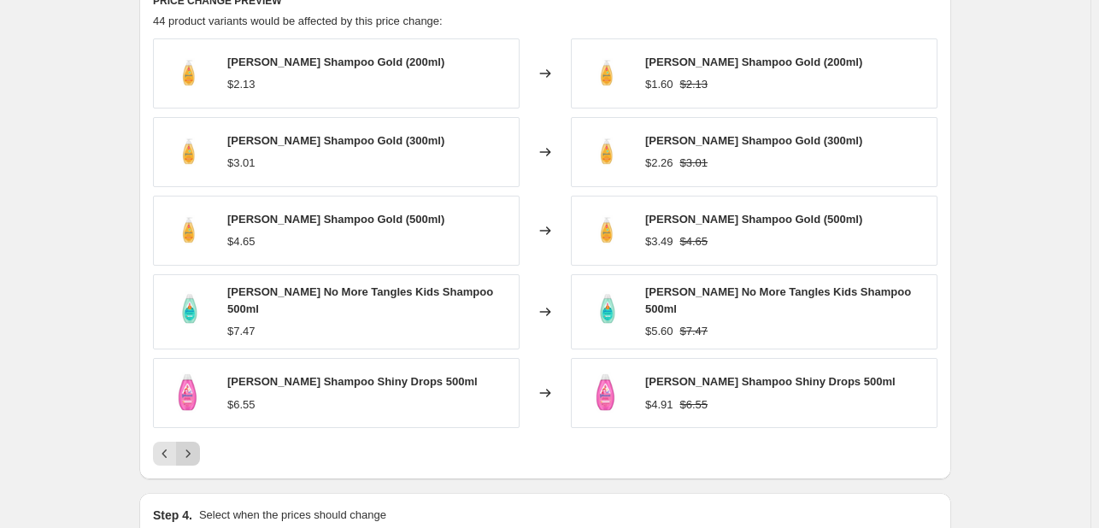
click at [188, 449] on icon "Next" at bounding box center [187, 453] width 17 height 17
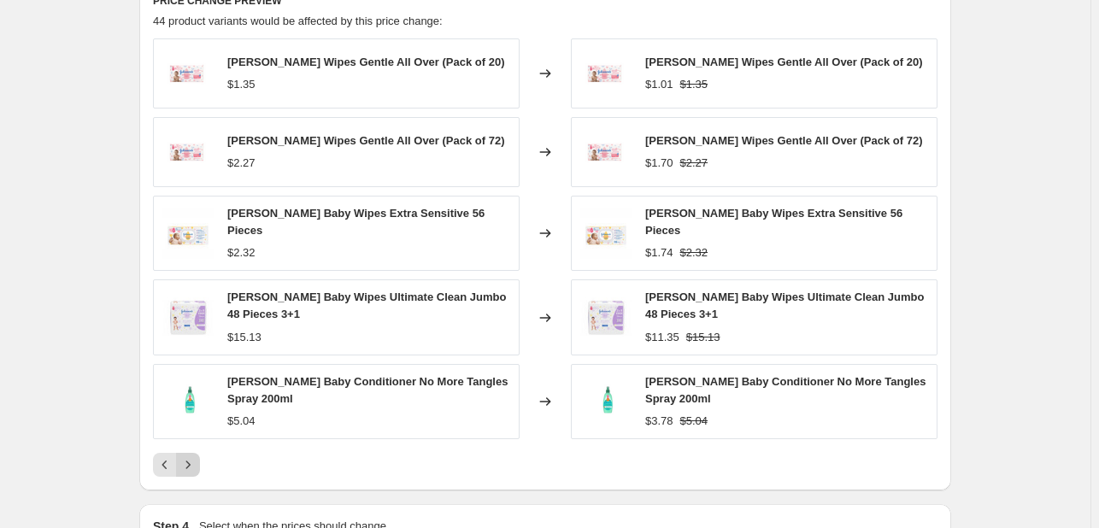
click at [188, 453] on button "Next" at bounding box center [188, 465] width 24 height 24
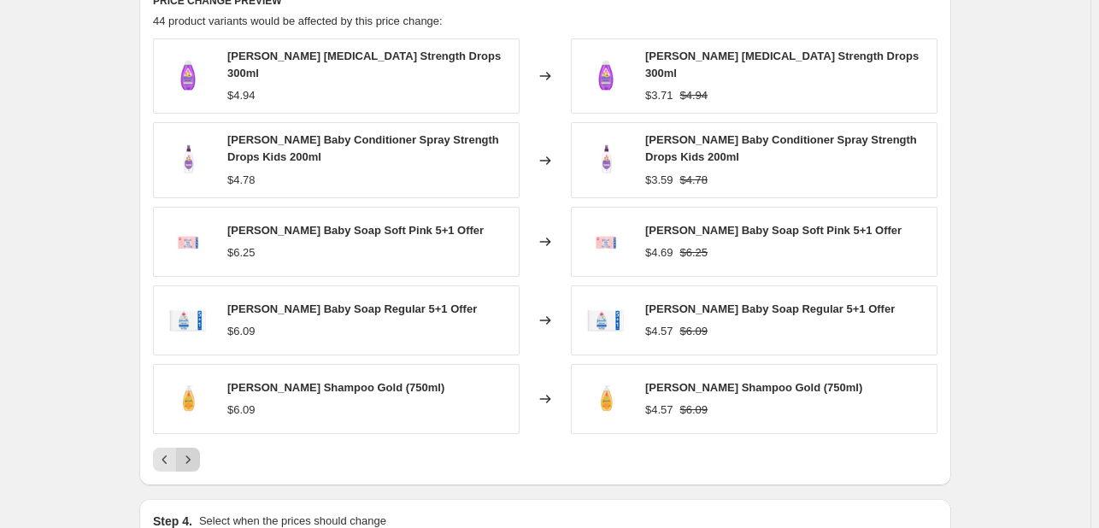
click at [188, 451] on icon "Next" at bounding box center [187, 459] width 17 height 17
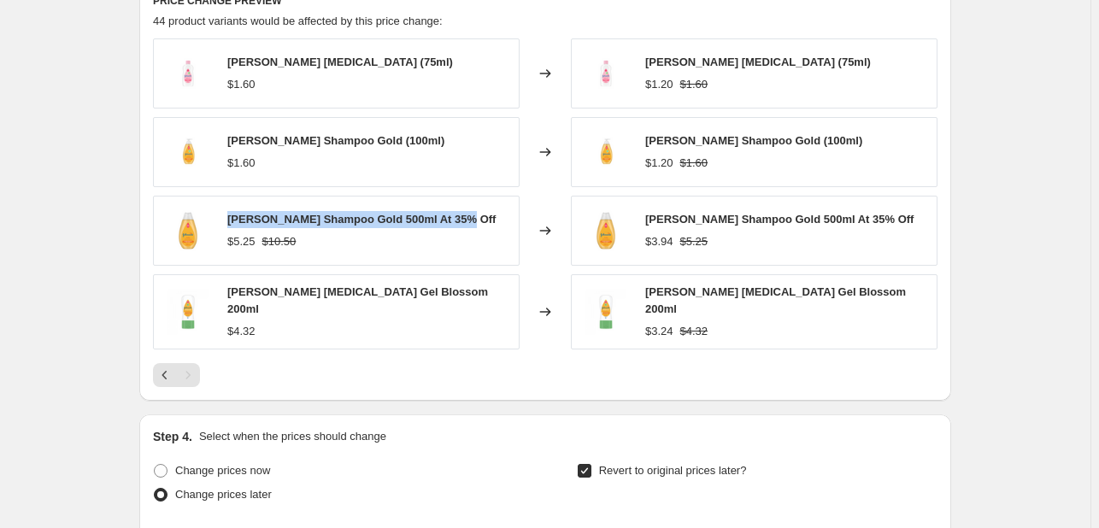
drag, startPoint x: 229, startPoint y: 214, endPoint x: 468, endPoint y: 214, distance: 239.3
click at [468, 214] on div "[PERSON_NAME] Shampoo Gold 500ml At 35% Off $5.25 $10.50" at bounding box center [336, 231] width 367 height 70
copy span "[PERSON_NAME] Shampoo Gold 500ml At 35% Off"
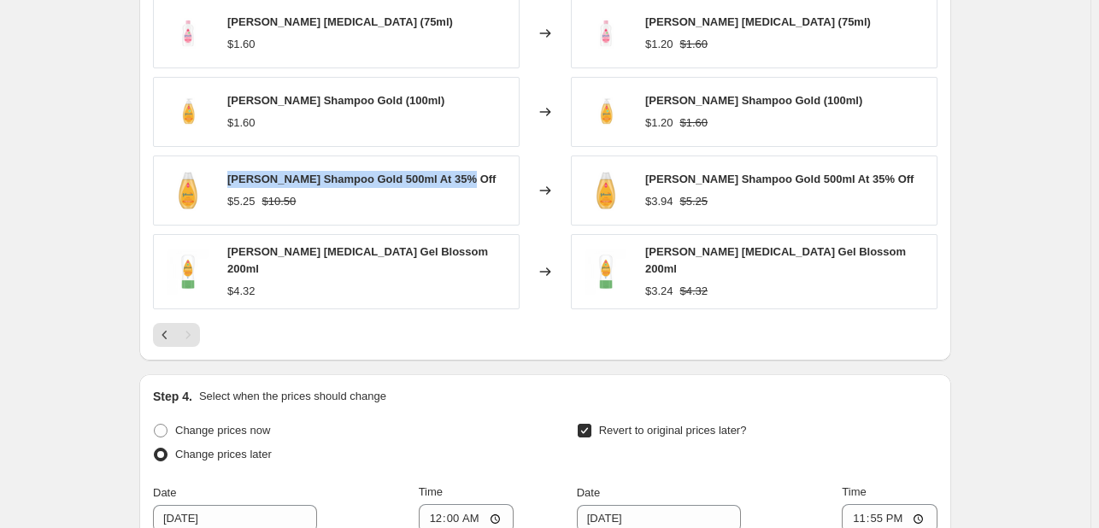
scroll to position [1343, 0]
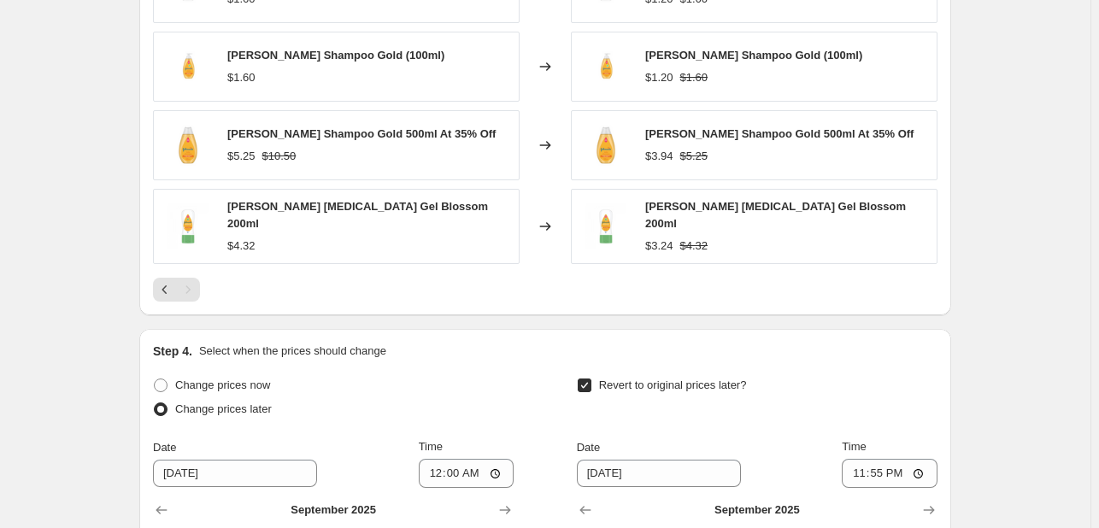
click at [154, 280] on div "PRICE CHANGE PREVIEW 44 product variants would be affected by this price change…" at bounding box center [545, 105] width 812 height 422
click at [168, 283] on icon "Previous" at bounding box center [164, 289] width 17 height 17
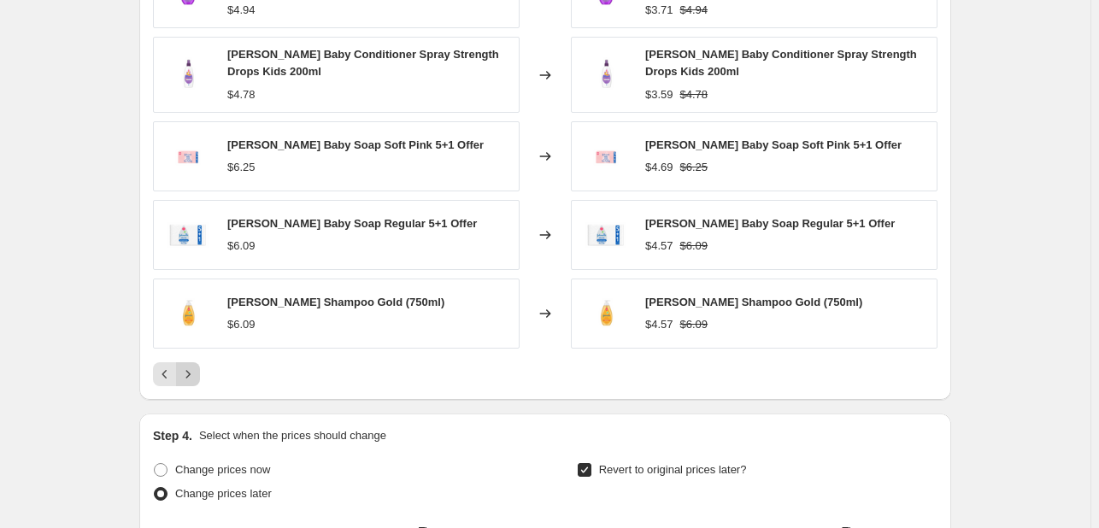
click at [191, 370] on icon "Next" at bounding box center [188, 374] width 4 height 8
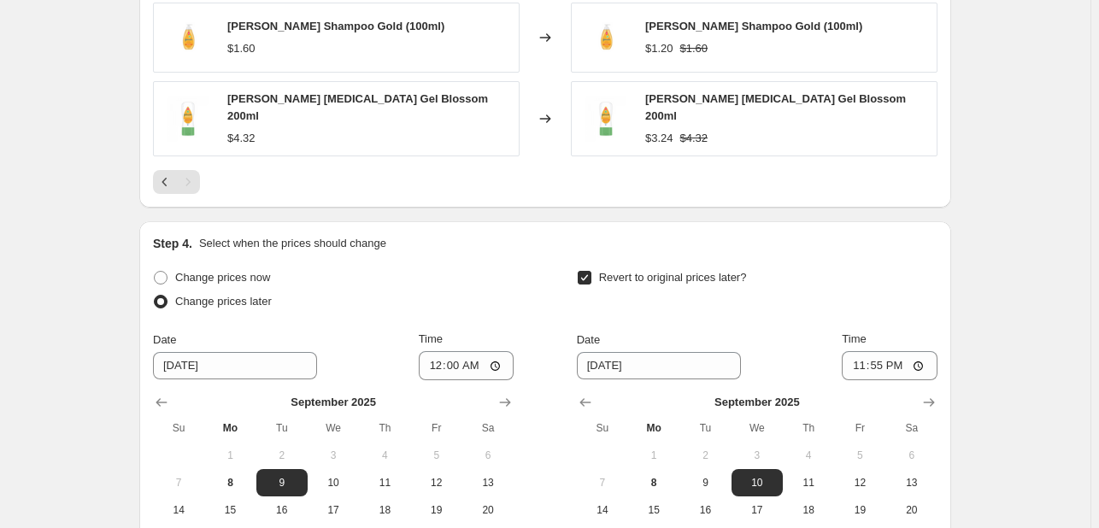
scroll to position [1602, 0]
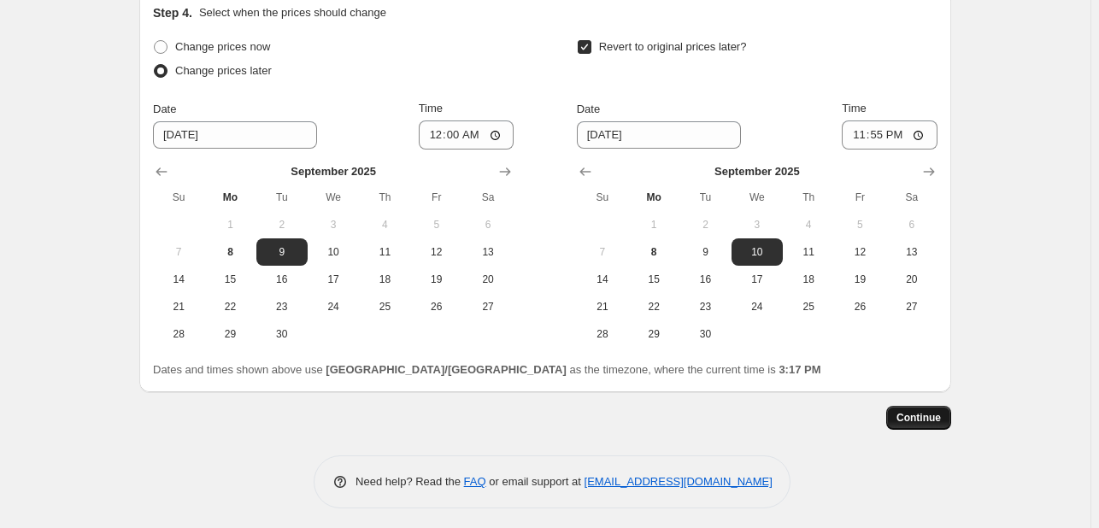
click at [945, 420] on button "Continue" at bounding box center [918, 418] width 65 height 24
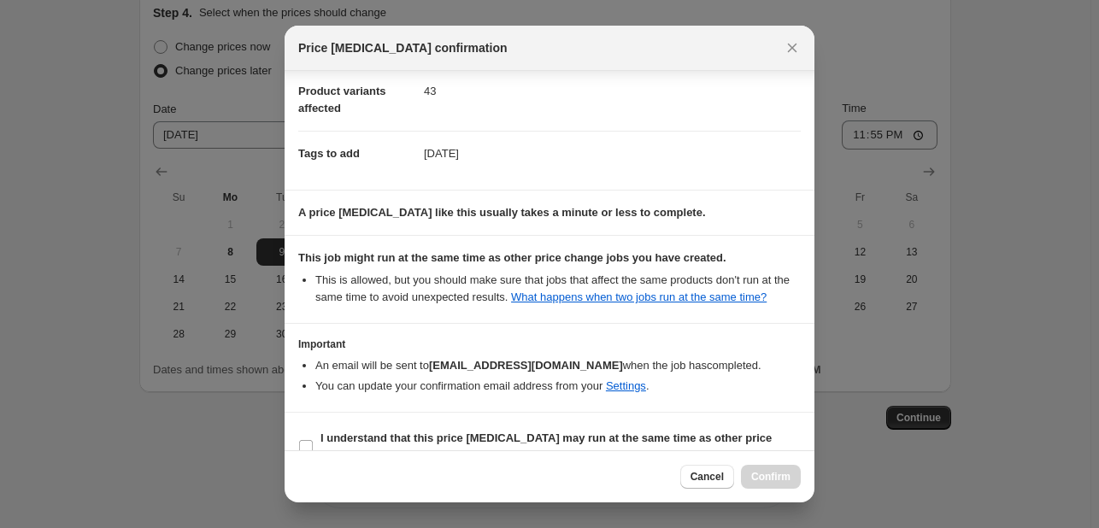
scroll to position [232, 0]
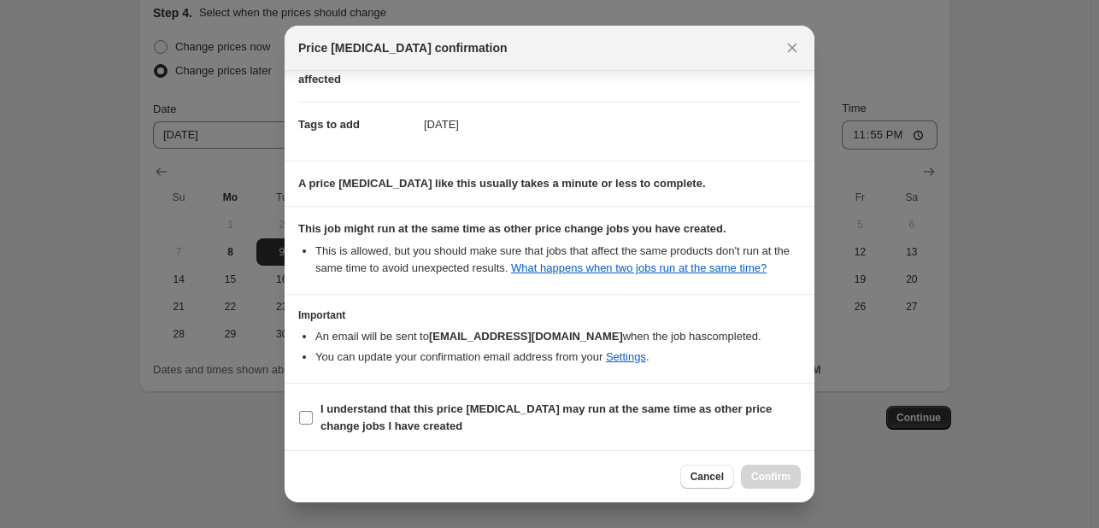
click at [623, 411] on b "I understand that this price [MEDICAL_DATA] may run at the same time as other p…" at bounding box center [545, 418] width 451 height 30
click at [313, 411] on input "I understand that this price [MEDICAL_DATA] may run at the same time as other p…" at bounding box center [306, 418] width 14 height 14
click at [755, 468] on button "Confirm" at bounding box center [771, 477] width 60 height 24
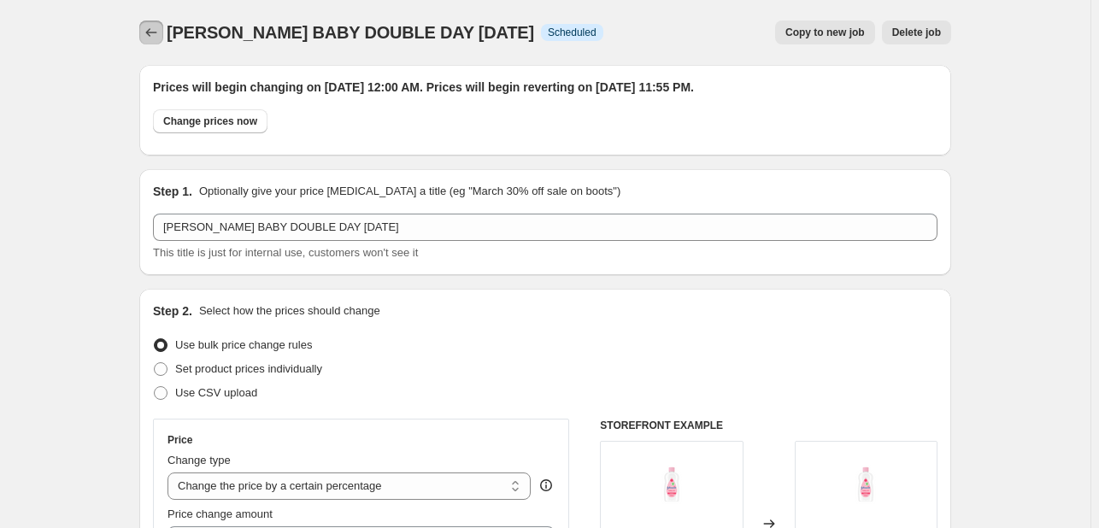
click at [152, 38] on icon "Price change jobs" at bounding box center [151, 32] width 17 height 17
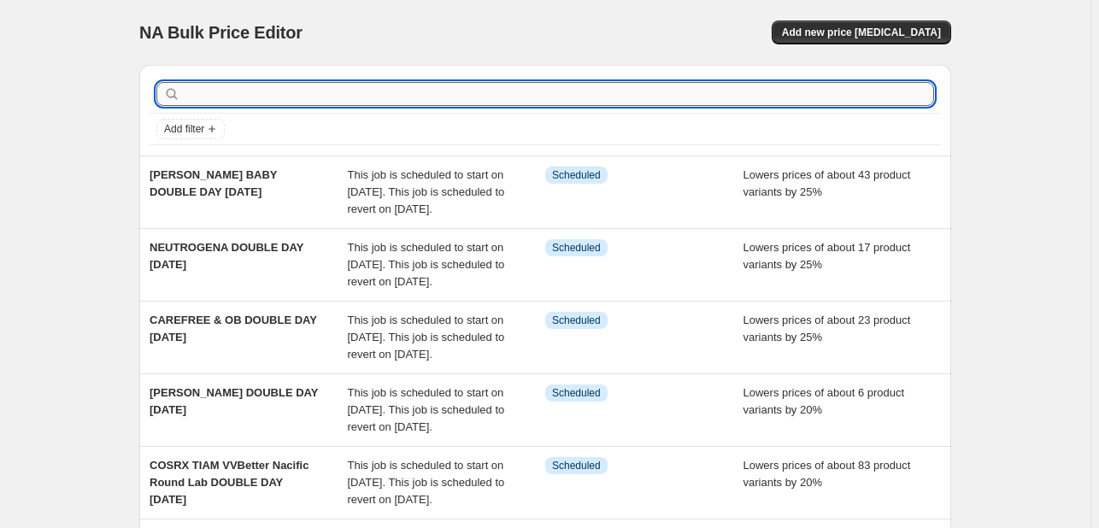
click at [335, 90] on input "text" at bounding box center [559, 94] width 750 height 24
paste input "listerine"
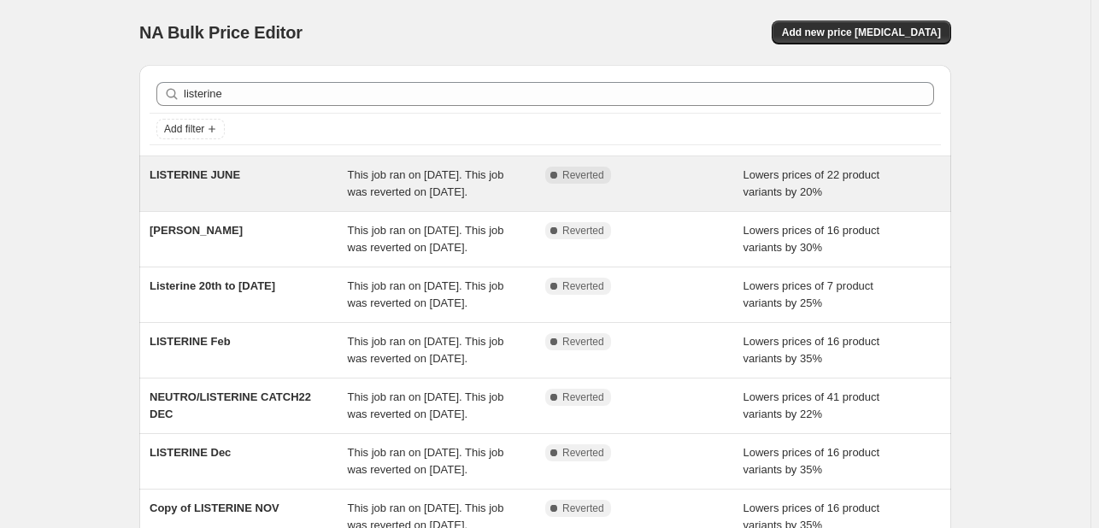
click at [422, 201] on div "LISTERINE JUNE This job ran on [DATE]. This job was reverted on [DATE]. Complet…" at bounding box center [545, 183] width 812 height 55
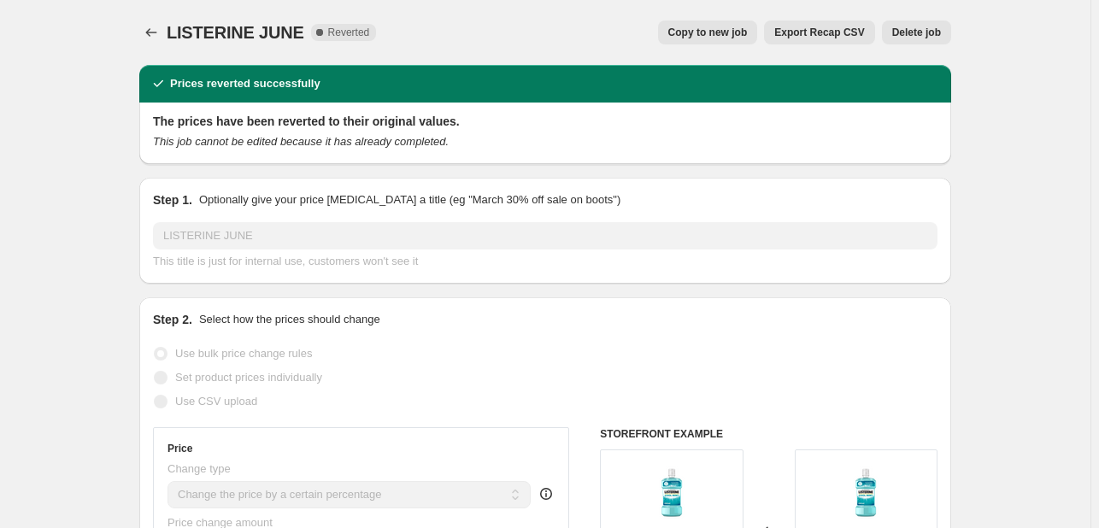
click at [687, 38] on span "Copy to new job" at bounding box center [707, 33] width 79 height 14
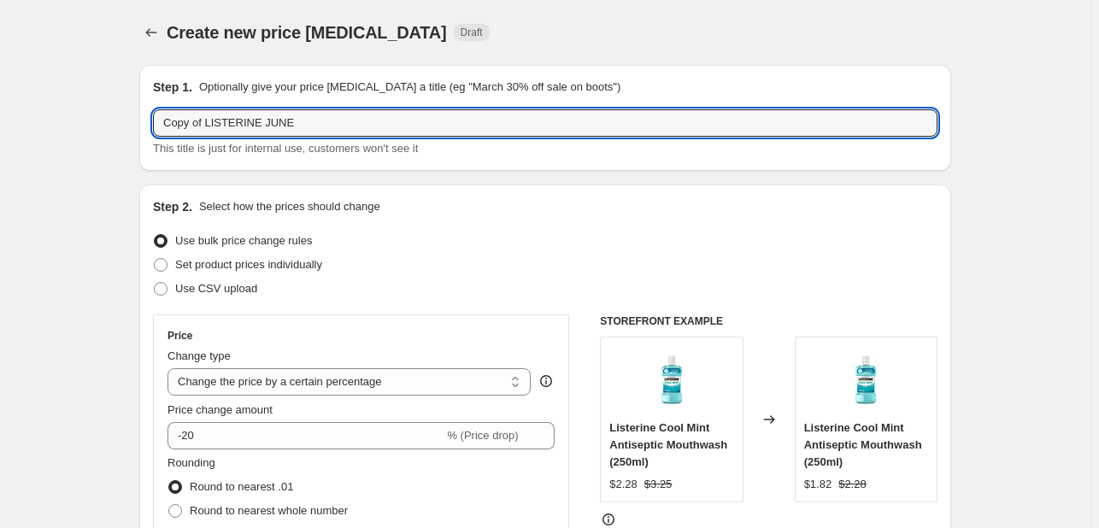
drag, startPoint x: 209, startPoint y: 121, endPoint x: 64, endPoint y: 121, distance: 144.4
click at [246, 119] on input "LISTERINE JUNE" at bounding box center [545, 122] width 784 height 27
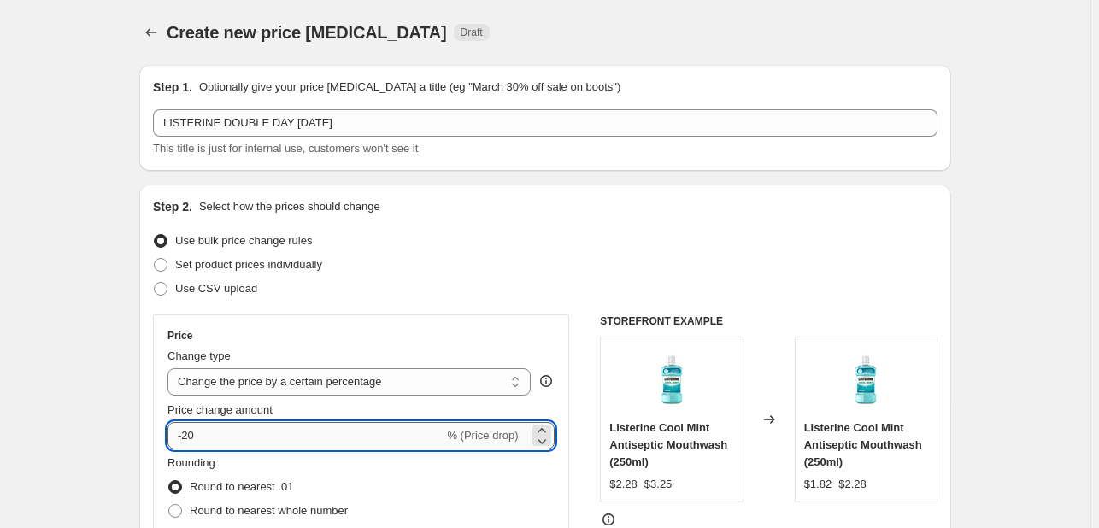
click at [259, 430] on input "-20" at bounding box center [305, 435] width 276 height 27
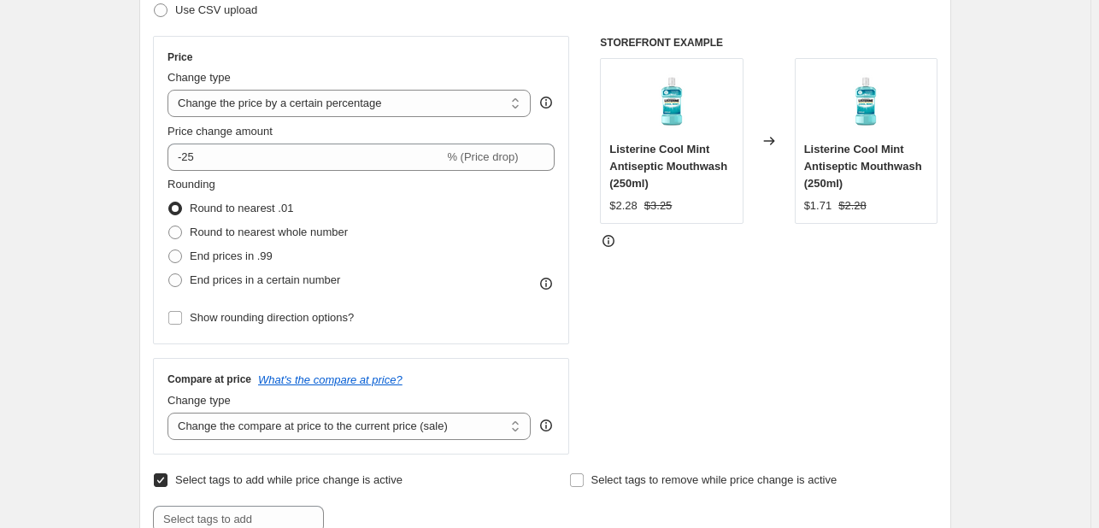
scroll to position [427, 0]
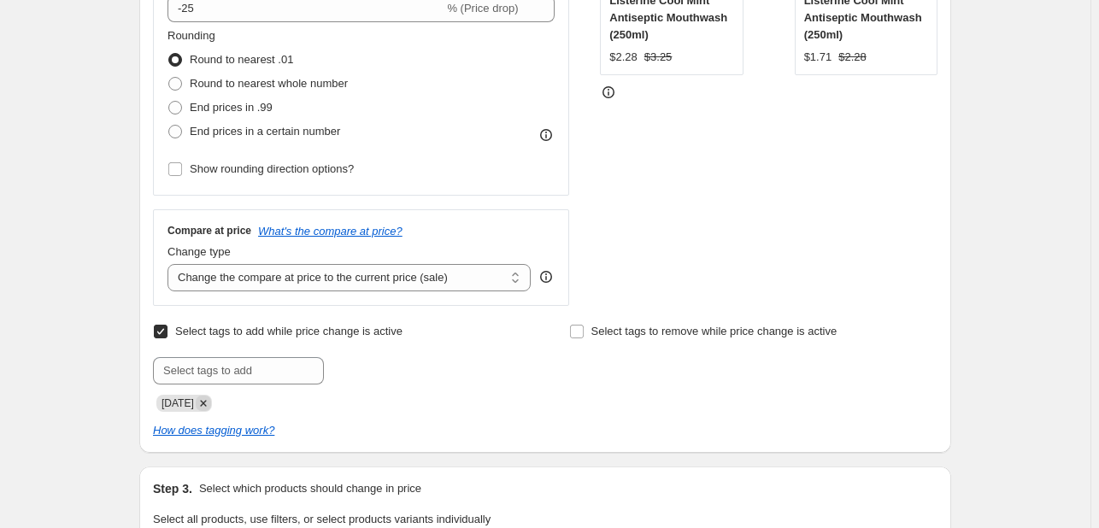
click at [209, 405] on icon "Remove JUNE25" at bounding box center [203, 403] width 15 height 15
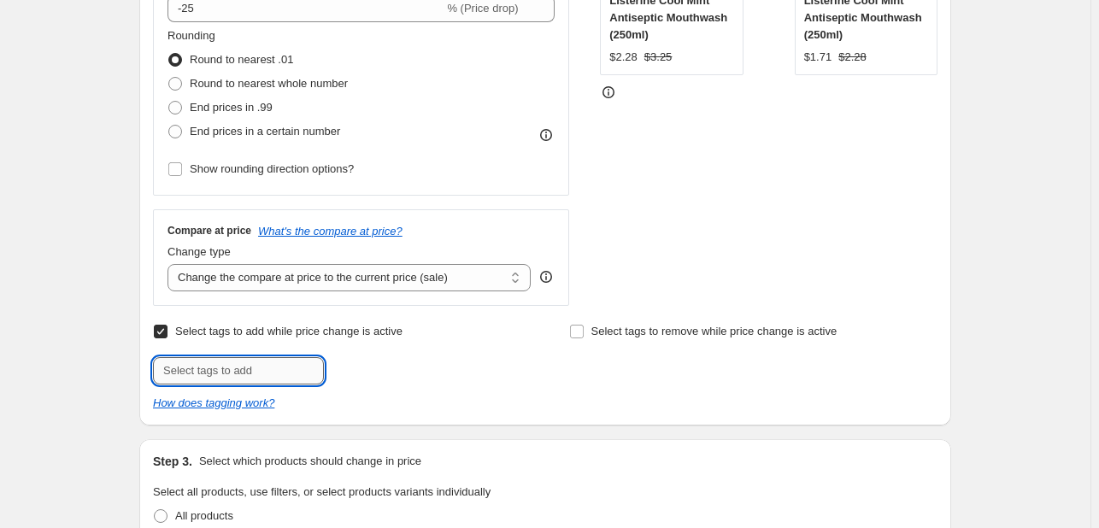
click at [213, 367] on input "text" at bounding box center [238, 370] width 171 height 27
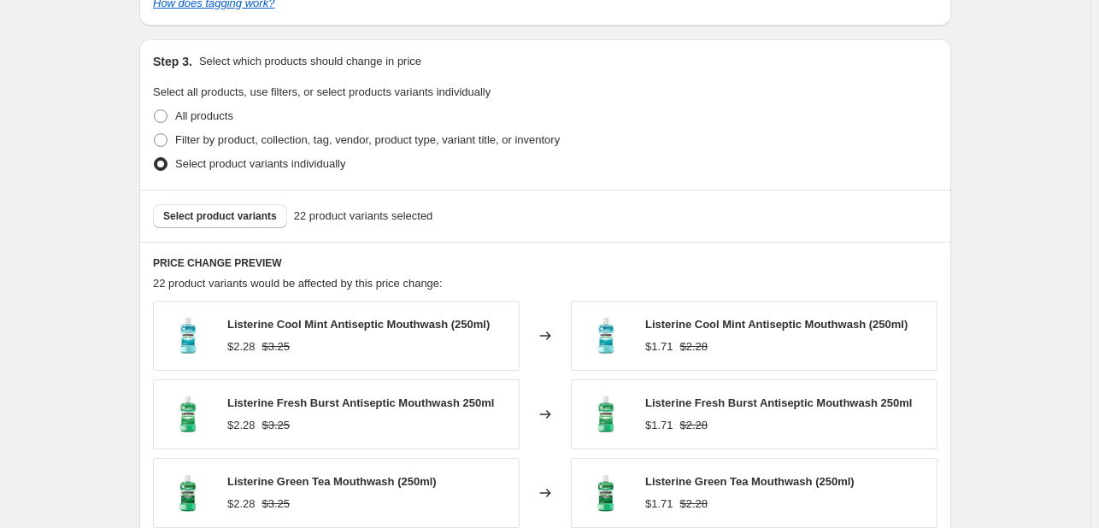
scroll to position [940, 0]
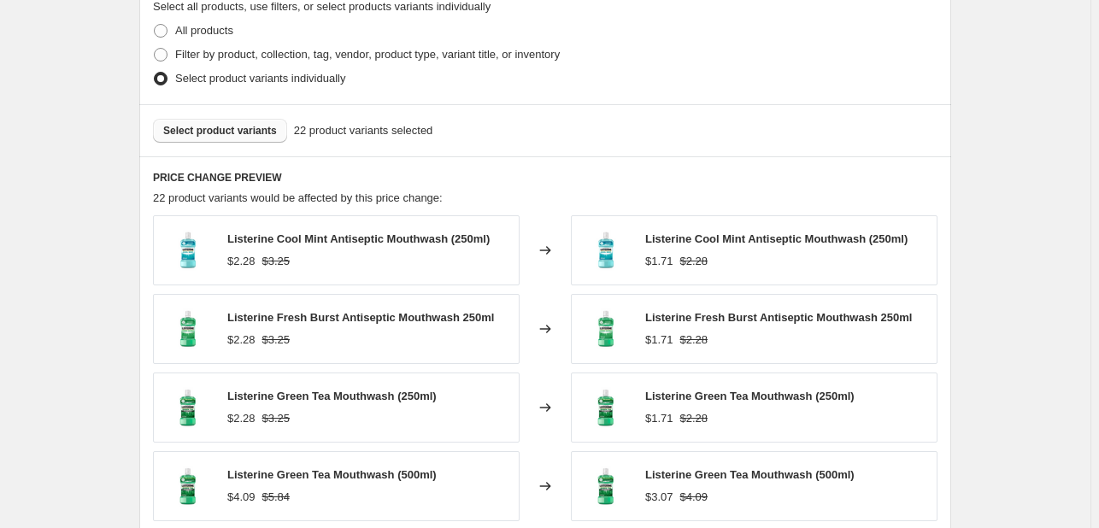
click at [249, 128] on span "Select product variants" at bounding box center [220, 131] width 114 height 14
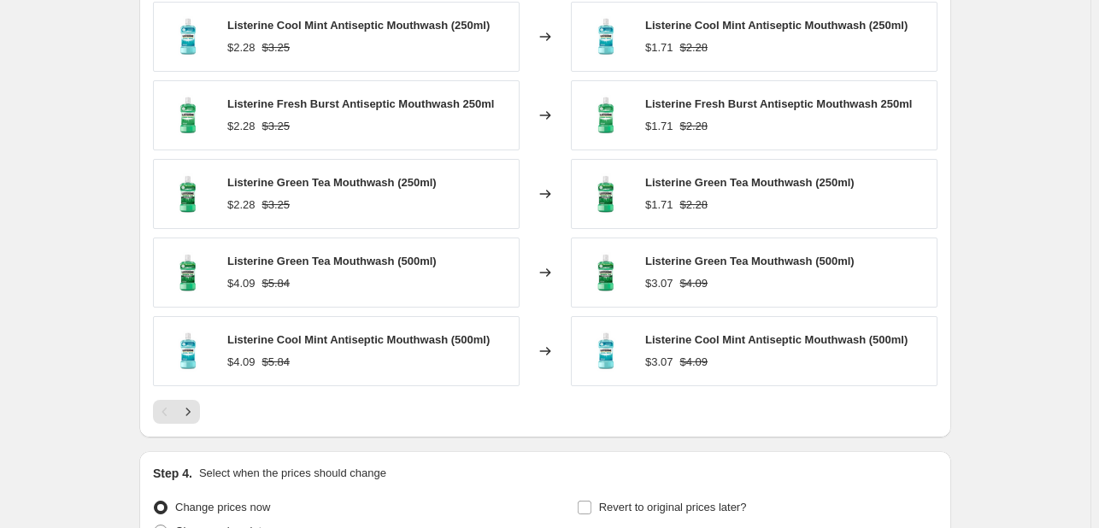
scroll to position [1326, 0]
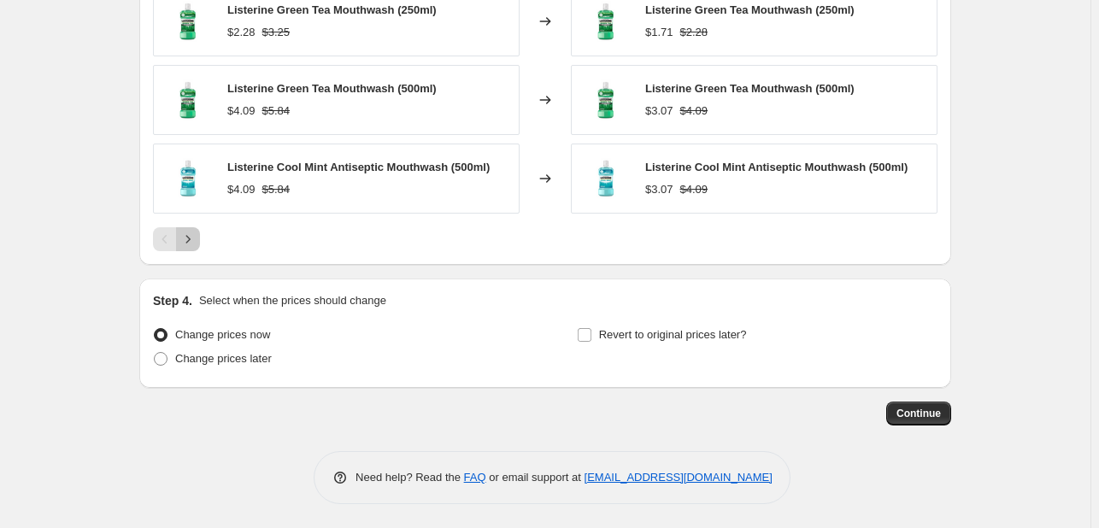
click at [197, 237] on icon "Next" at bounding box center [187, 239] width 17 height 17
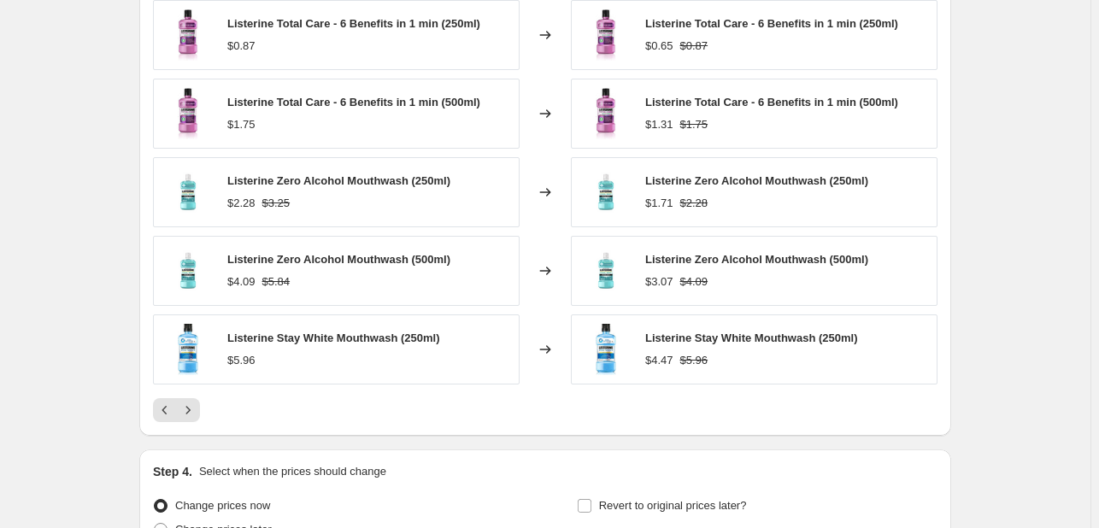
scroll to position [1070, 0]
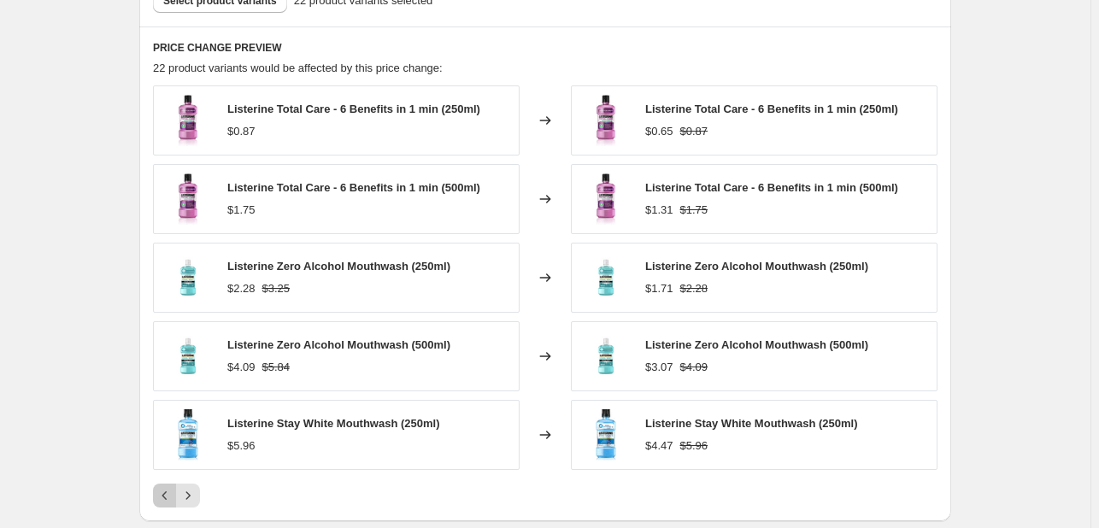
click at [161, 470] on icon "Previous" at bounding box center [164, 495] width 17 height 17
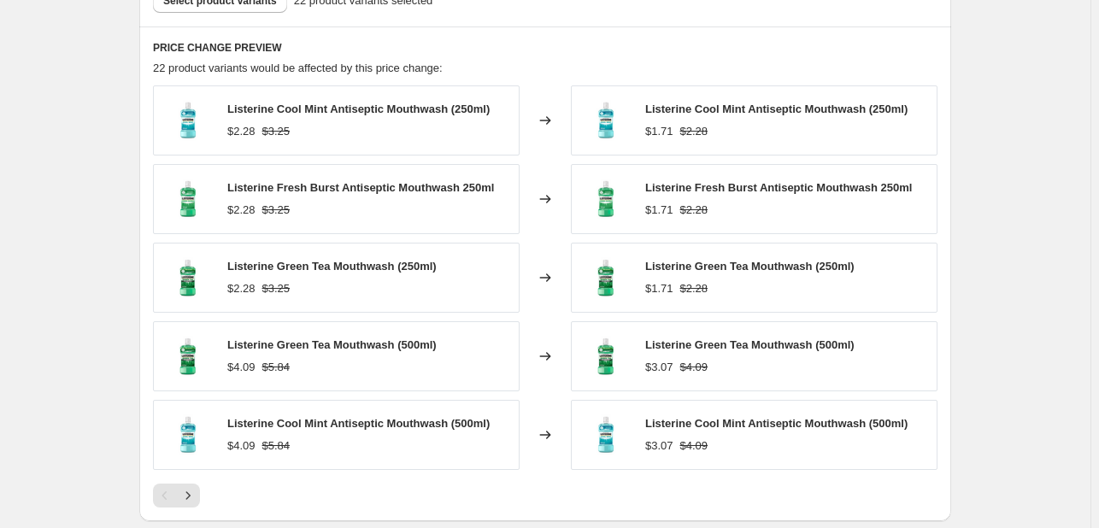
scroll to position [899, 0]
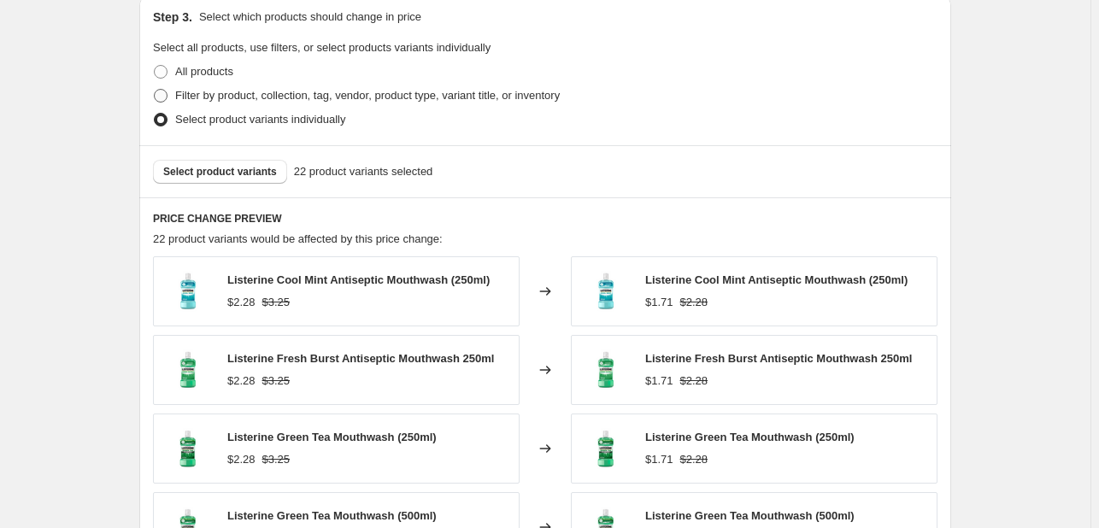
click at [293, 100] on span "Filter by product, collection, tag, vendor, product type, variant title, or inv…" at bounding box center [367, 95] width 385 height 13
click at [155, 90] on input "Filter by product, collection, tag, vendor, product type, variant title, or inv…" at bounding box center [154, 89] width 1 height 1
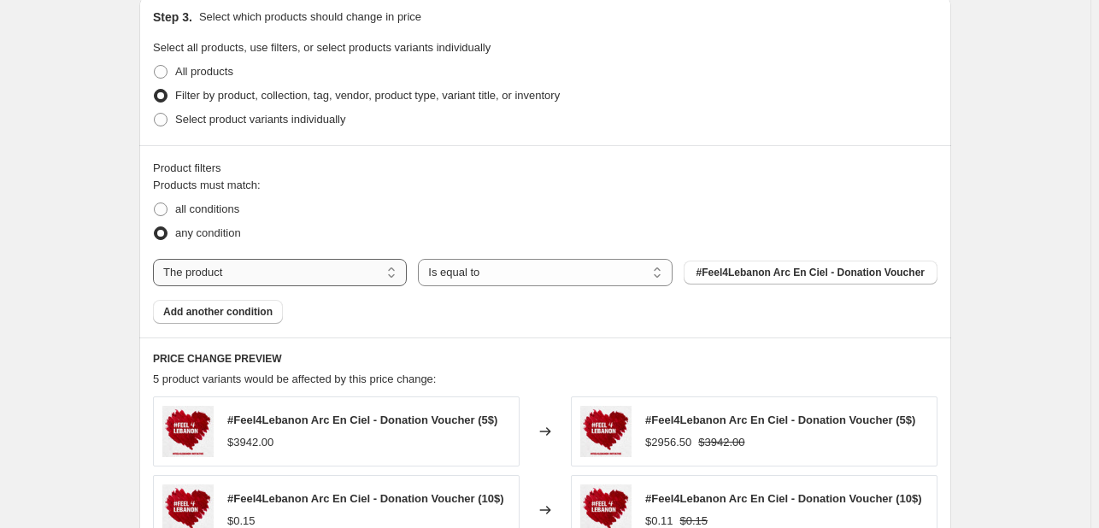
click at [305, 273] on select "The product The product's collection The product's tag The product's vendor The…" at bounding box center [280, 272] width 254 height 27
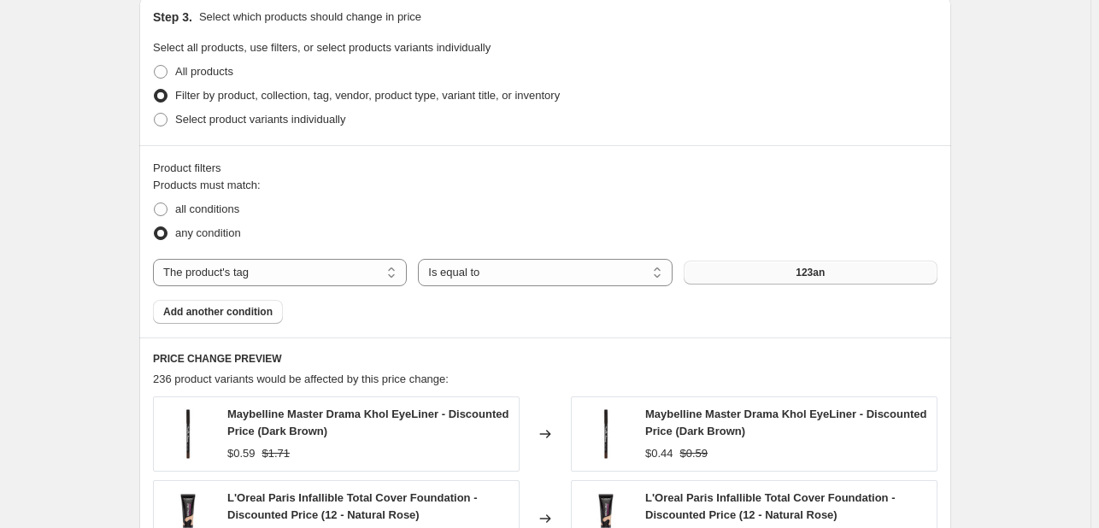
click at [699, 278] on button "123an" at bounding box center [811, 273] width 254 height 24
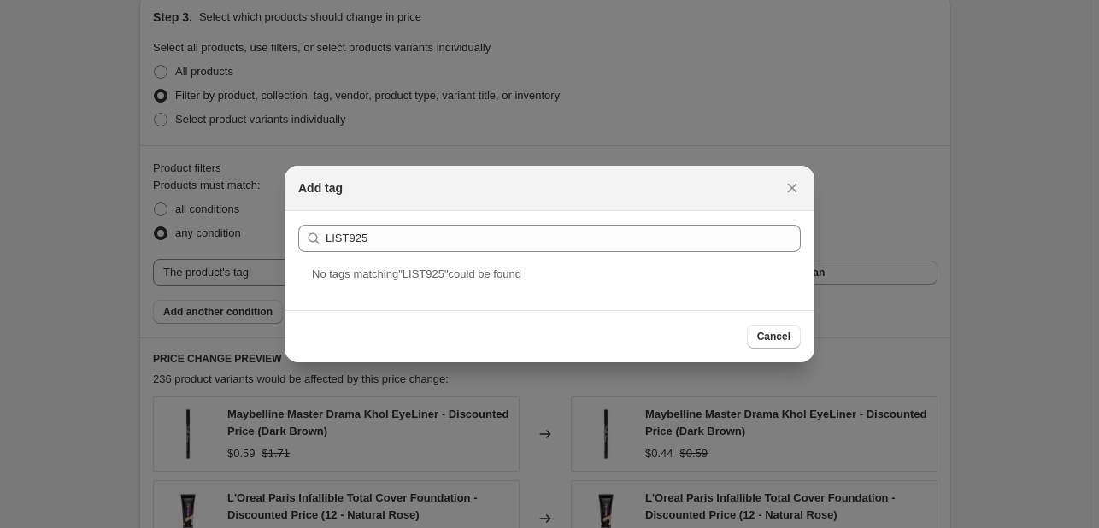
click at [450, 285] on div "No tag s matching " LIST925 " could be found" at bounding box center [550, 288] width 530 height 44
click at [774, 179] on div "Add tag" at bounding box center [549, 187] width 502 height 17
click at [784, 186] on icon "Close" at bounding box center [792, 187] width 17 height 17
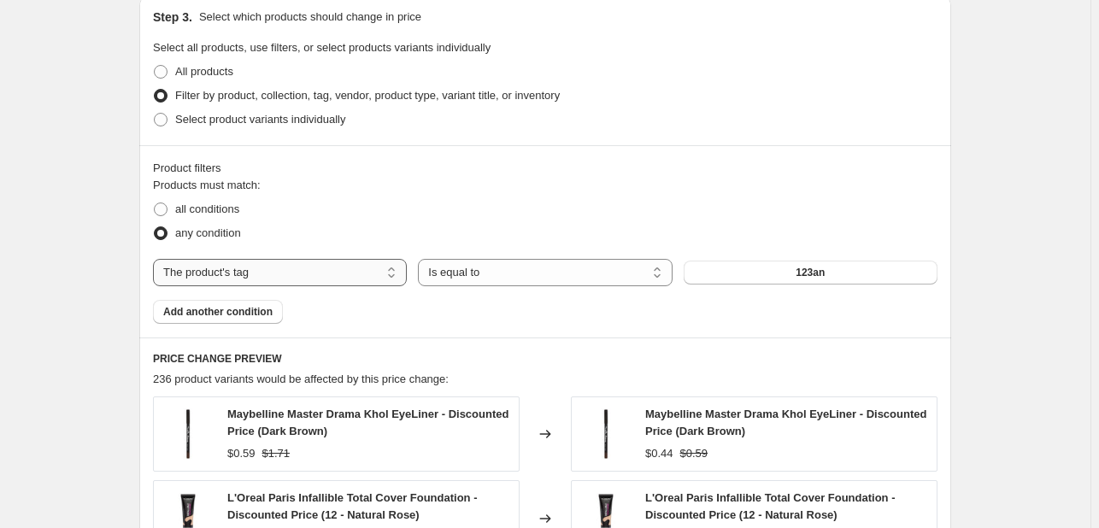
drag, startPoint x: 307, startPoint y: 266, endPoint x: 359, endPoint y: 264, distance: 52.2
click at [307, 266] on select "The product The product's collection The product's tag The product's vendor The…" at bounding box center [280, 272] width 254 height 27
click at [709, 264] on button "123an" at bounding box center [811, 273] width 254 height 24
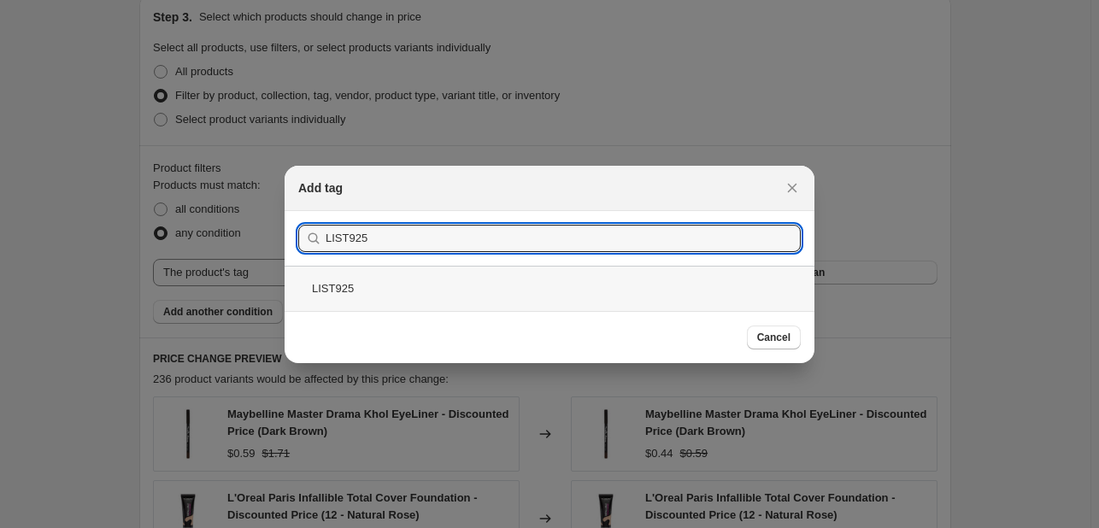
click at [431, 278] on div "LIST925" at bounding box center [550, 288] width 530 height 45
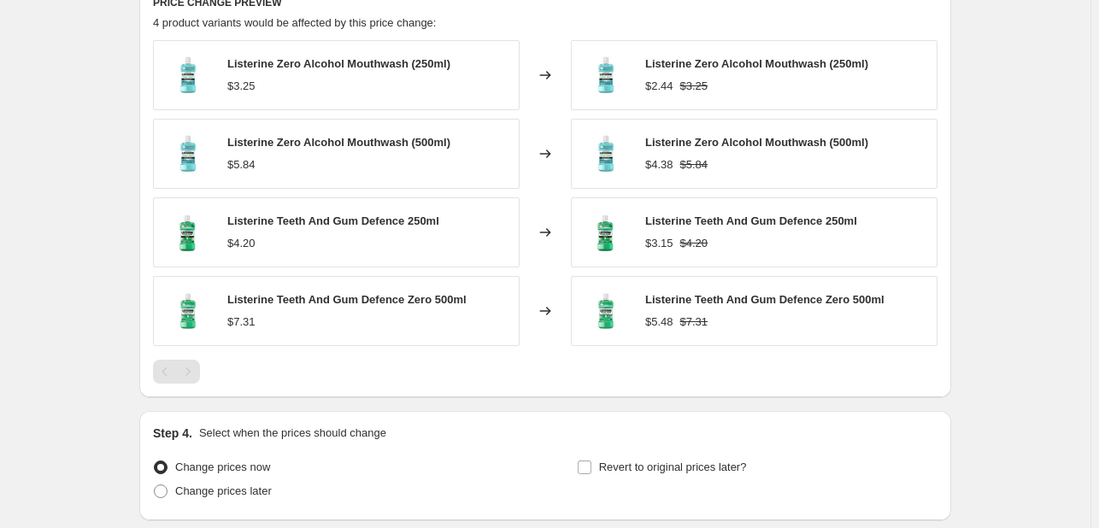
scroll to position [1326, 0]
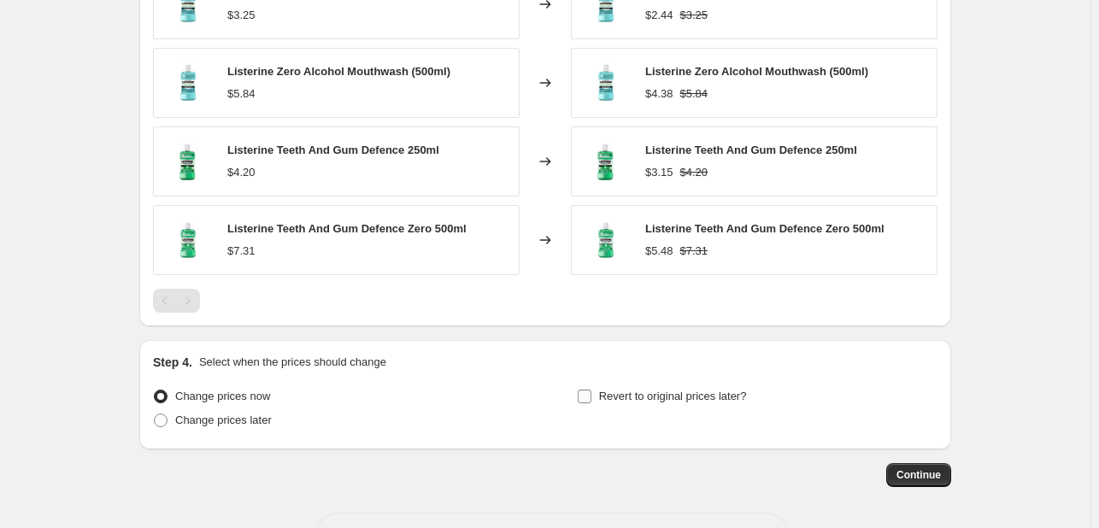
click at [661, 403] on label "Revert to original prices later?" at bounding box center [662, 397] width 170 height 24
click at [591, 403] on input "Revert to original prices later?" at bounding box center [585, 397] width 14 height 14
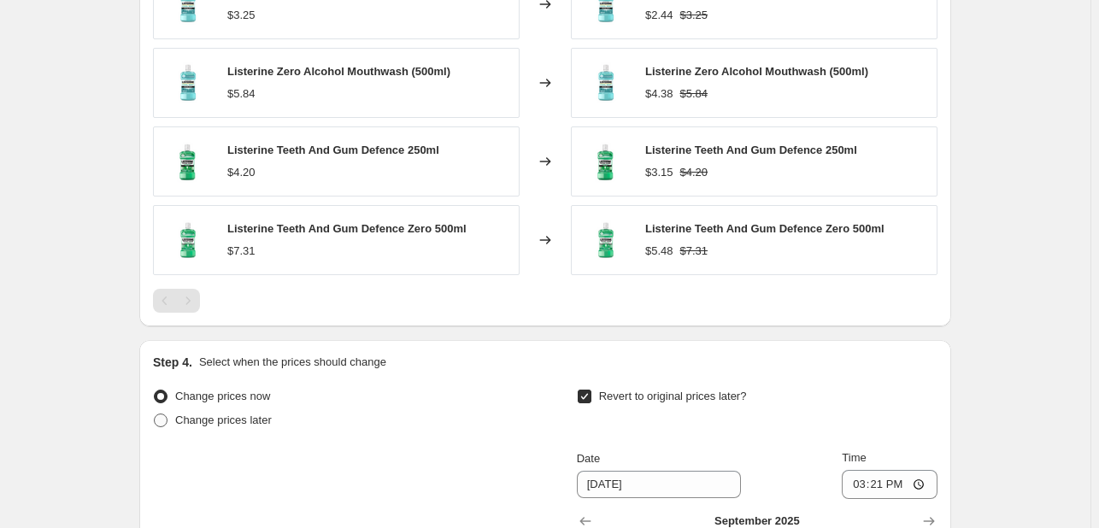
click at [227, 418] on span "Change prices later" at bounding box center [223, 420] width 97 height 13
click at [155, 414] on input "Change prices later" at bounding box center [154, 414] width 1 height 1
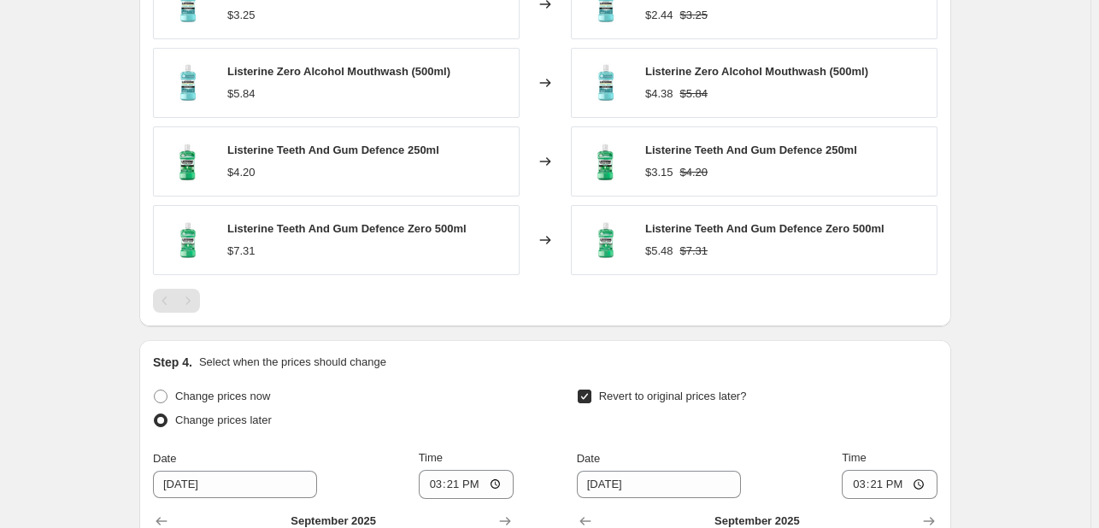
scroll to position [1497, 0]
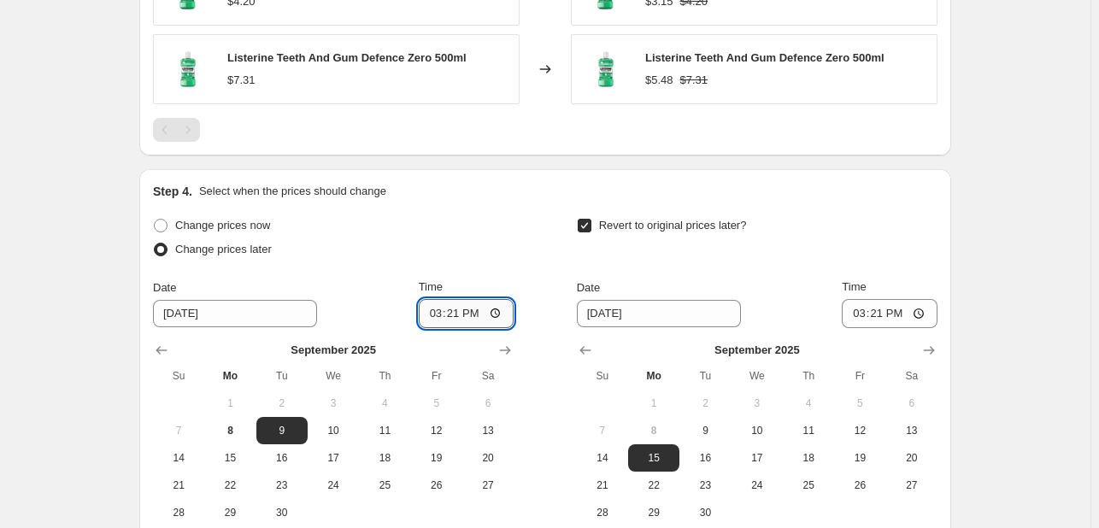
click at [432, 325] on input "15:21" at bounding box center [467, 313] width 96 height 29
click at [781, 423] on button "10" at bounding box center [757, 430] width 51 height 27
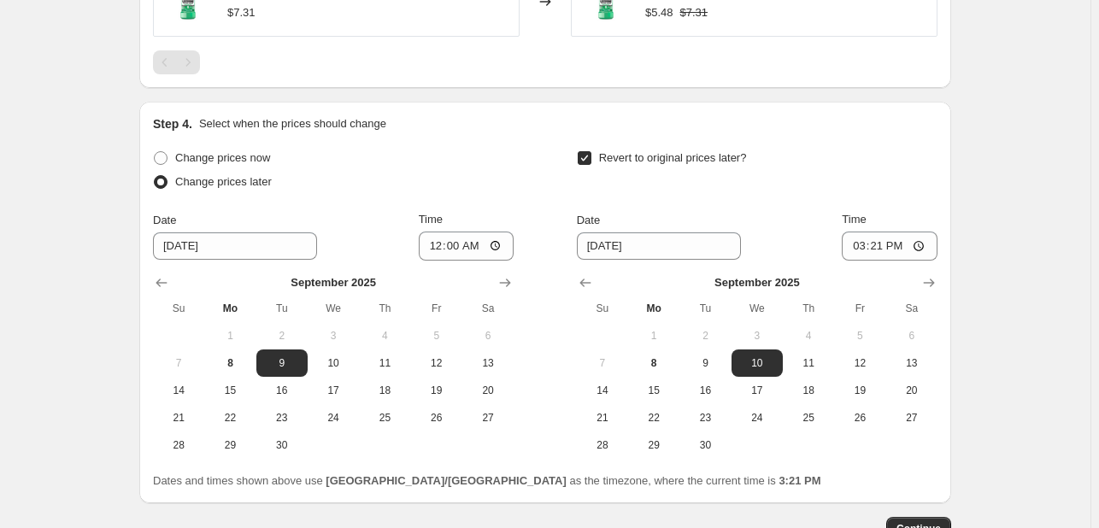
scroll to position [1583, 0]
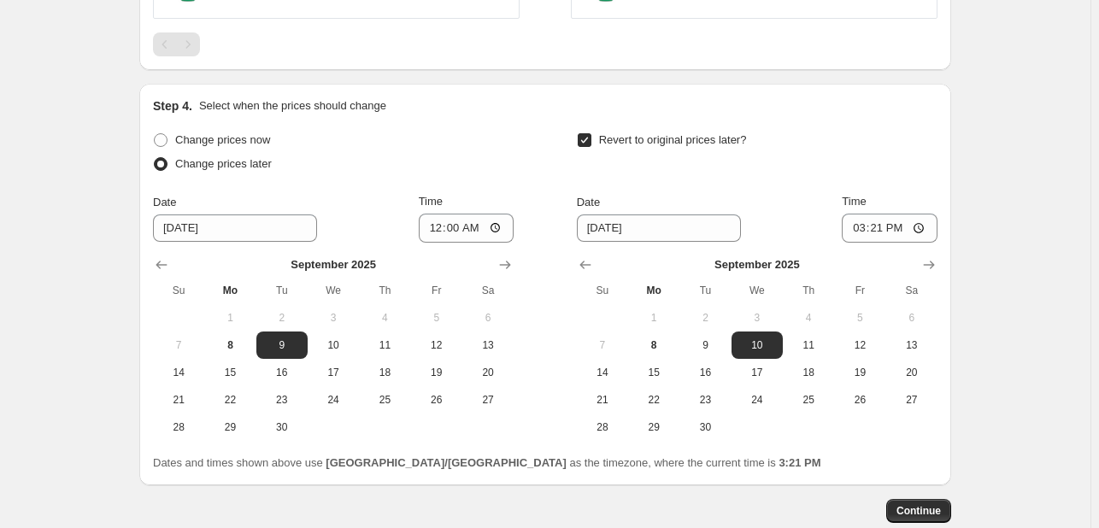
click at [861, 311] on span "5" at bounding box center [860, 318] width 38 height 14
click at [855, 216] on input "15:21" at bounding box center [890, 228] width 96 height 29
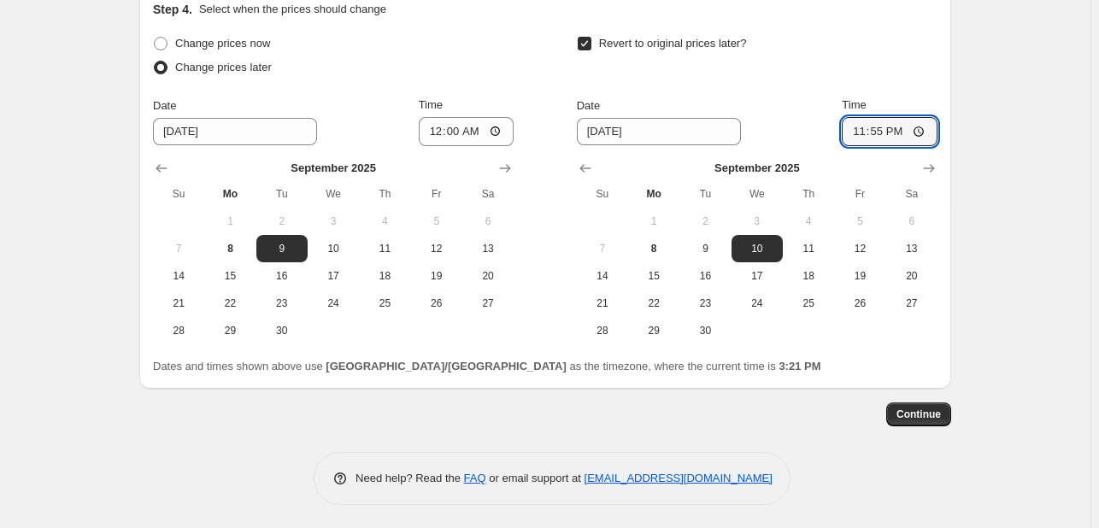
scroll to position [1681, 0]
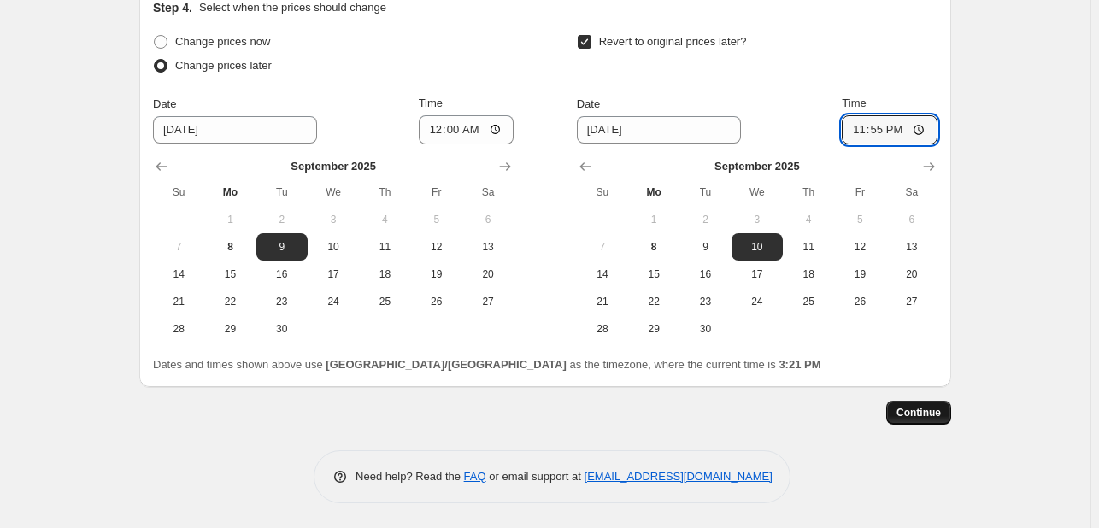
click at [916, 404] on button "Continue" at bounding box center [918, 413] width 65 height 24
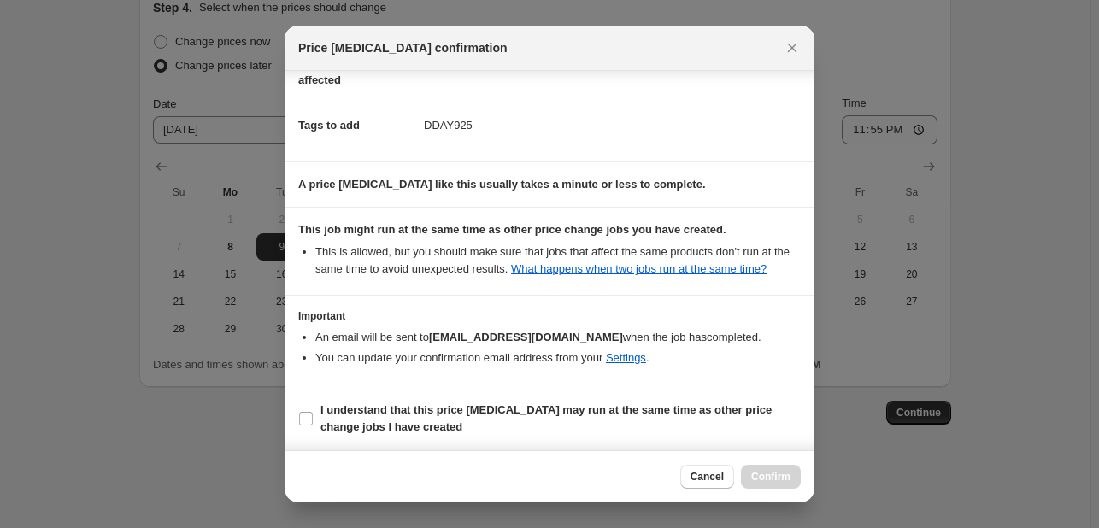
scroll to position [232, 0]
click at [705, 428] on span "I understand that this price [MEDICAL_DATA] may run at the same time as other p…" at bounding box center [560, 418] width 480 height 34
click at [313, 425] on input "I understand that this price [MEDICAL_DATA] may run at the same time as other p…" at bounding box center [306, 418] width 14 height 14
click at [788, 470] on span "Confirm" at bounding box center [770, 477] width 39 height 14
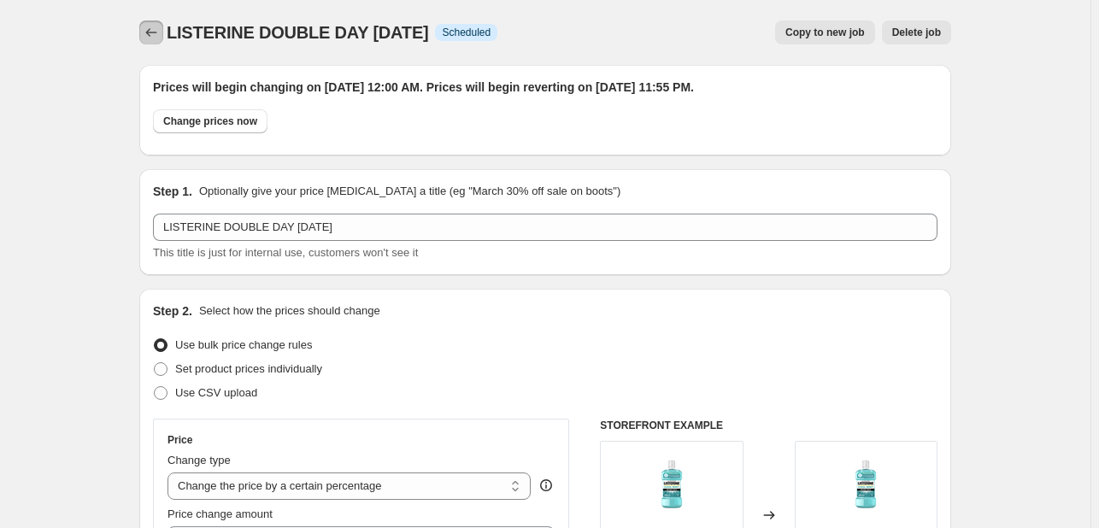
click at [157, 40] on icon "Price change jobs" at bounding box center [151, 32] width 17 height 17
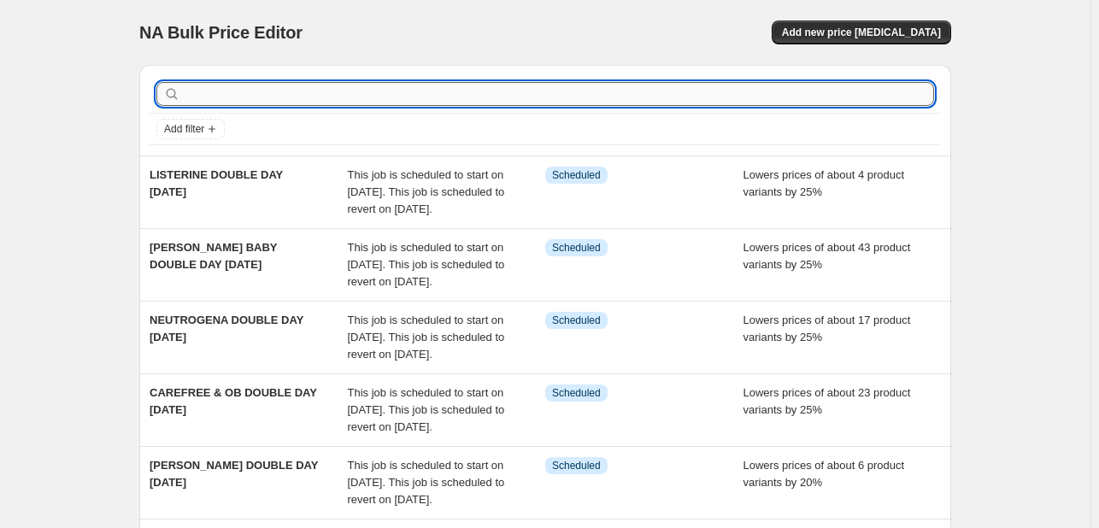
click at [332, 100] on input "text" at bounding box center [559, 94] width 750 height 24
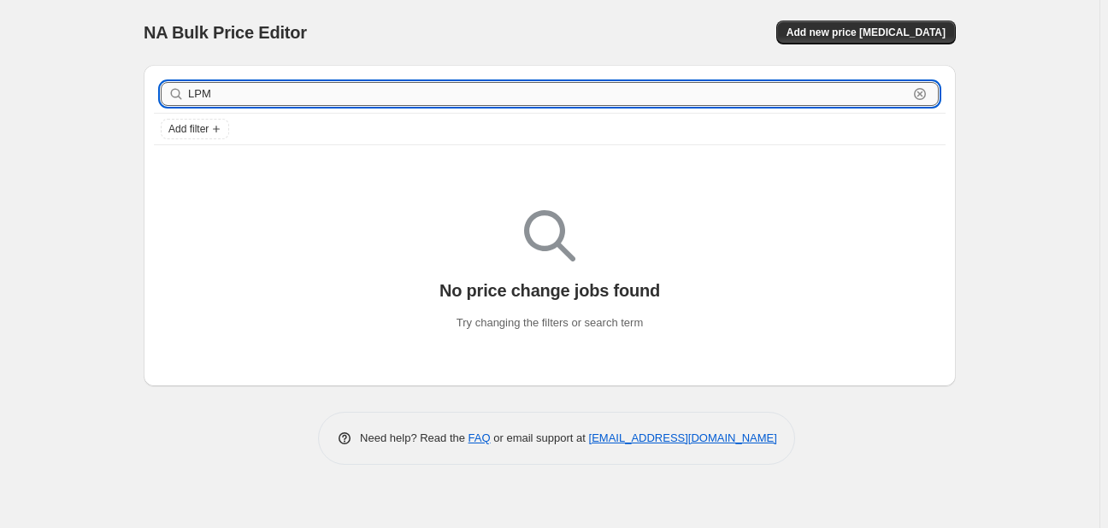
click at [742, 103] on input "LPM" at bounding box center [548, 94] width 720 height 24
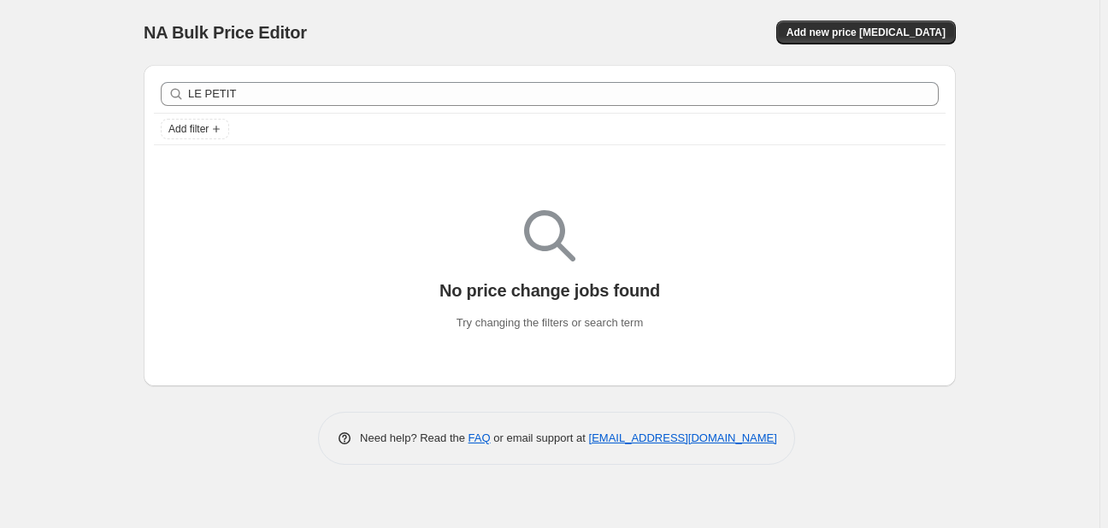
click at [884, 18] on div "NA Bulk Price Editor. This page is ready NA Bulk Price Editor Add new price [ME…" at bounding box center [550, 32] width 812 height 65
click at [876, 31] on span "Add new price [MEDICAL_DATA]" at bounding box center [865, 33] width 159 height 14
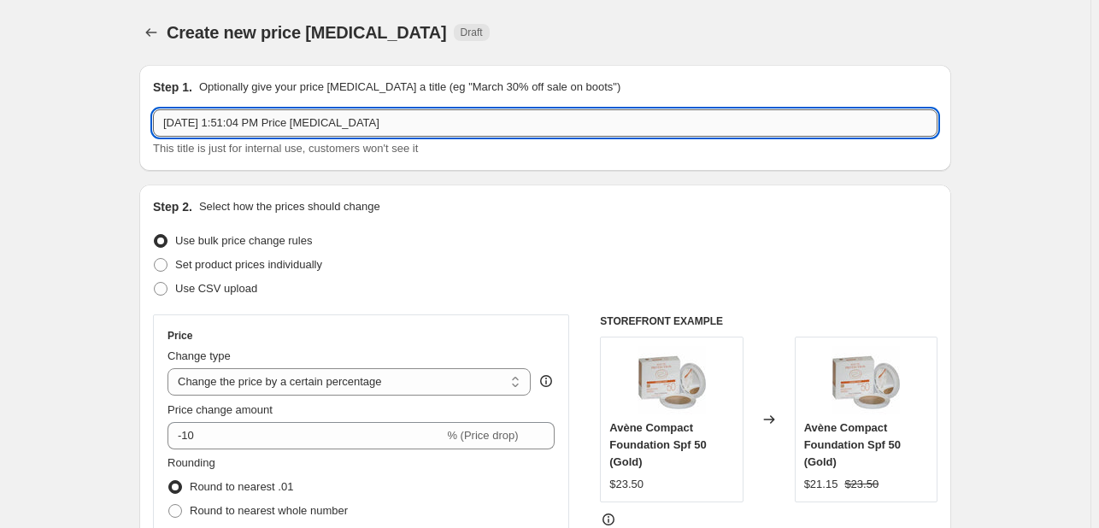
click at [287, 126] on input "[DATE] 1:51:04 PM Price [MEDICAL_DATA]" at bounding box center [545, 122] width 784 height 27
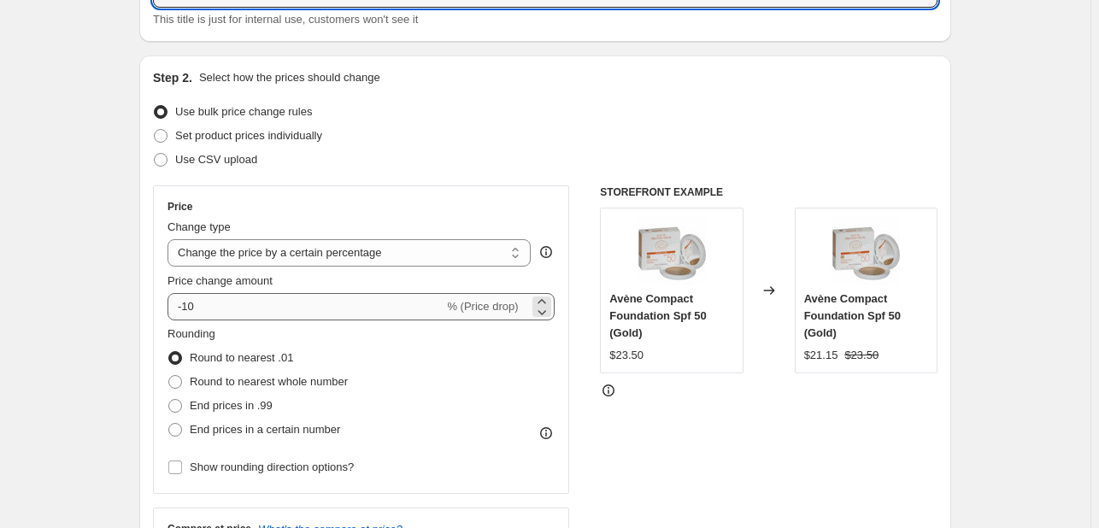
scroll to position [171, 0]
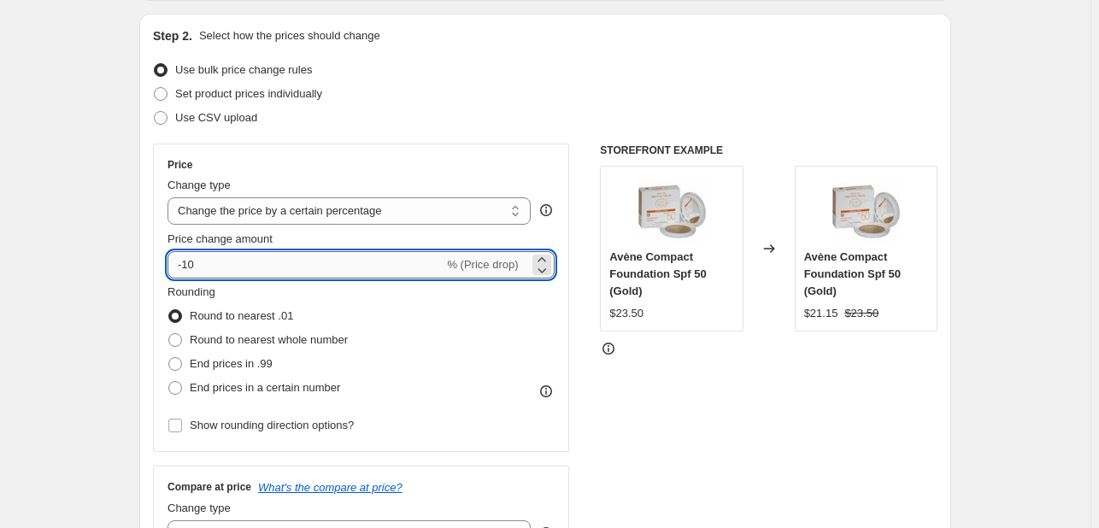
click at [225, 251] on input "-10" at bounding box center [305, 264] width 276 height 27
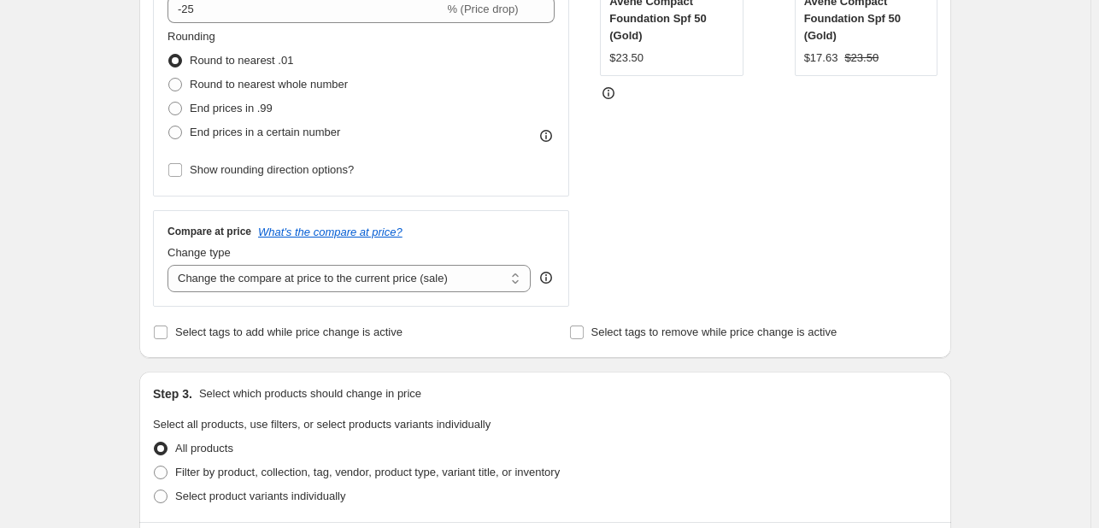
scroll to position [427, 0]
click at [250, 336] on span "Select tags to add while price change is active" at bounding box center [288, 331] width 227 height 13
click at [167, 336] on input "Select tags to add while price change is active" at bounding box center [161, 332] width 14 height 14
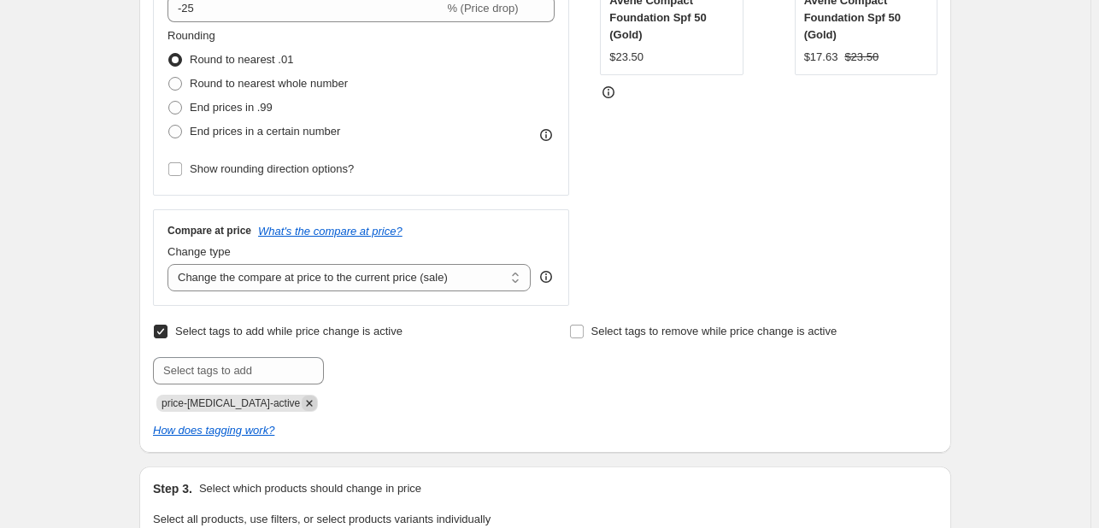
click at [291, 400] on span "price-[MEDICAL_DATA]-active" at bounding box center [237, 403] width 162 height 17
click at [302, 400] on icon "Remove price-change-job-active" at bounding box center [309, 403] width 15 height 15
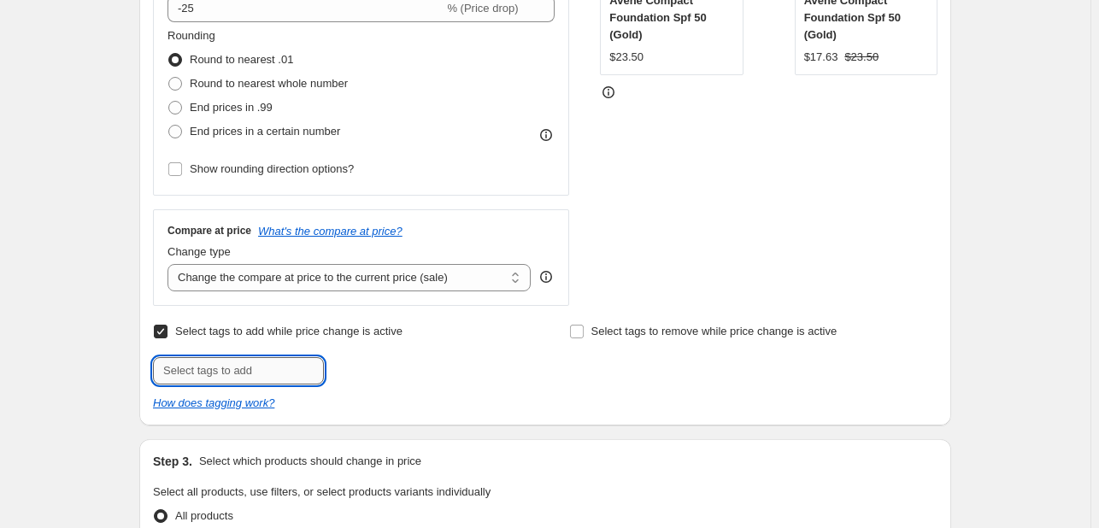
click at [275, 362] on input "text" at bounding box center [238, 370] width 171 height 27
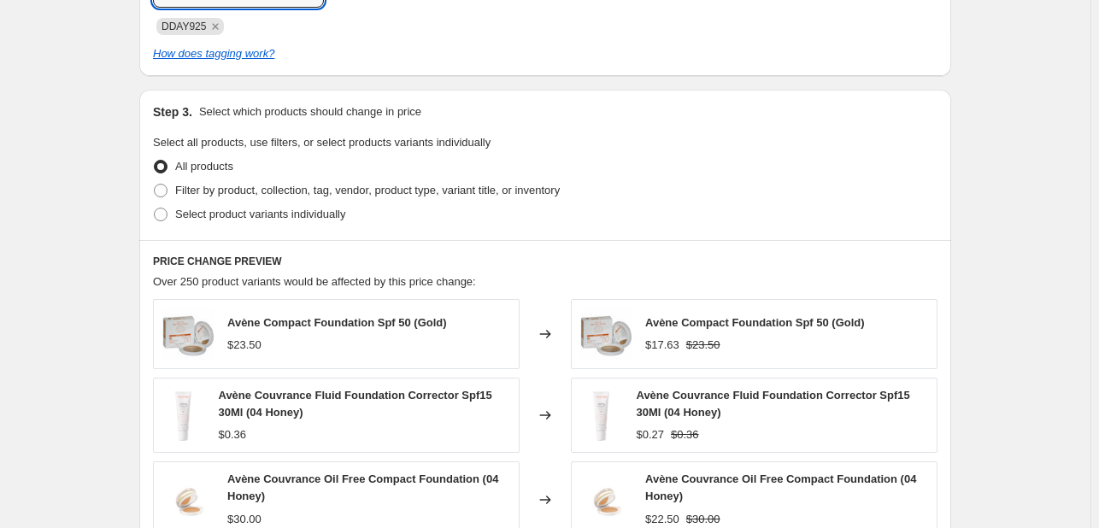
scroll to position [855, 0]
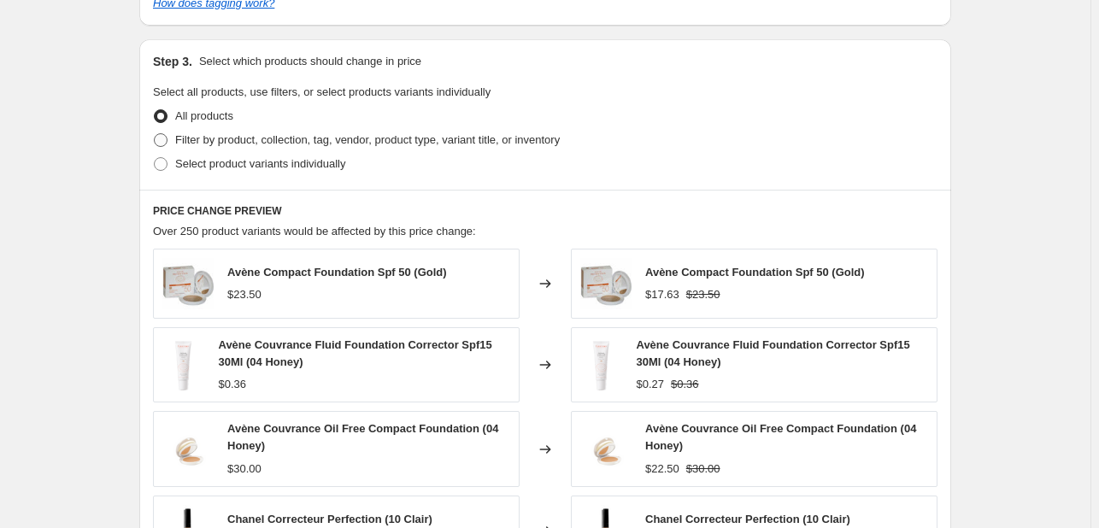
click at [327, 135] on span "Filter by product, collection, tag, vendor, product type, variant title, or inv…" at bounding box center [367, 139] width 385 height 13
click at [155, 134] on input "Filter by product, collection, tag, vendor, product type, variant title, or inv…" at bounding box center [154, 133] width 1 height 1
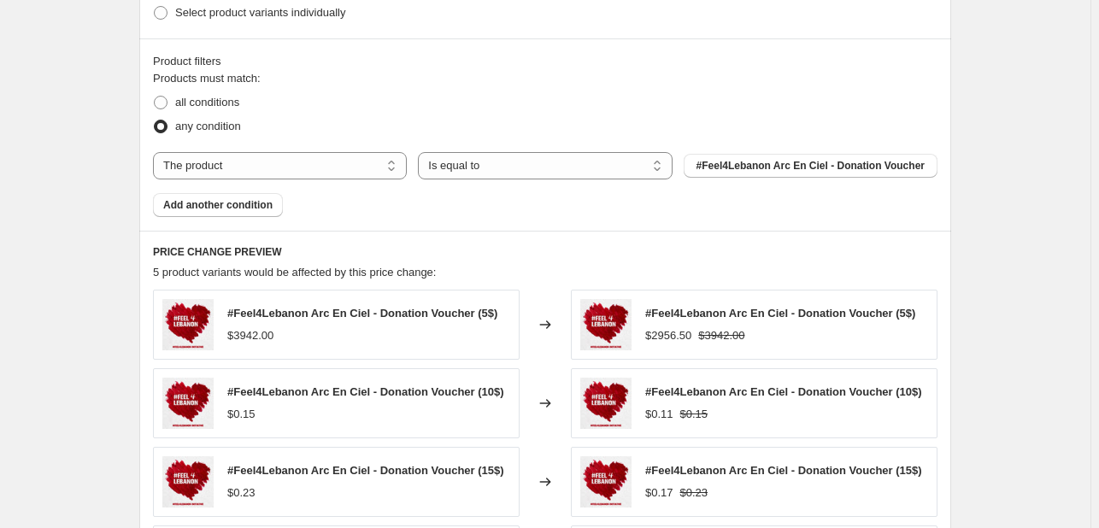
scroll to position [1025, 0]
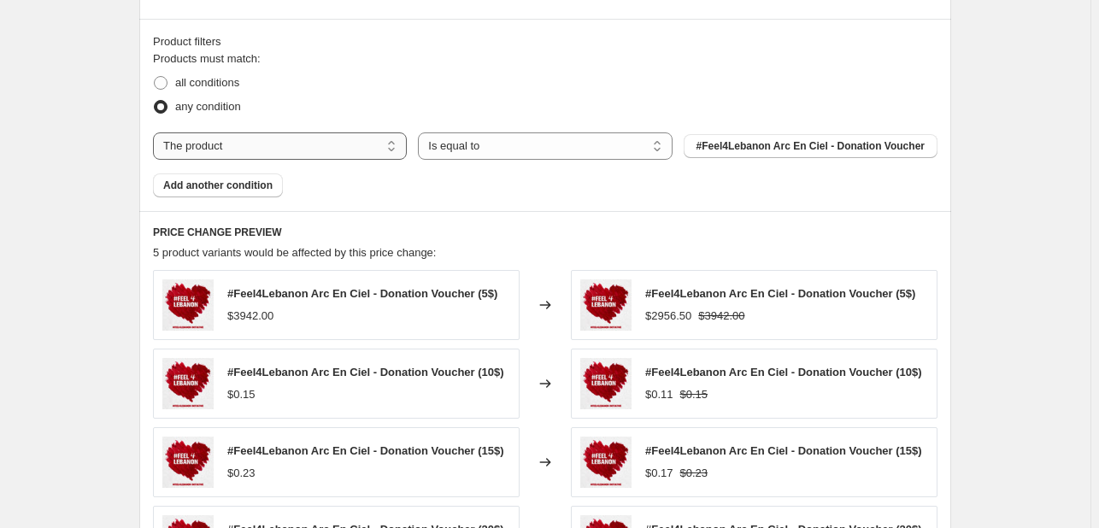
click at [361, 138] on select "The product The product's collection The product's tag The product's vendor The…" at bounding box center [280, 145] width 254 height 27
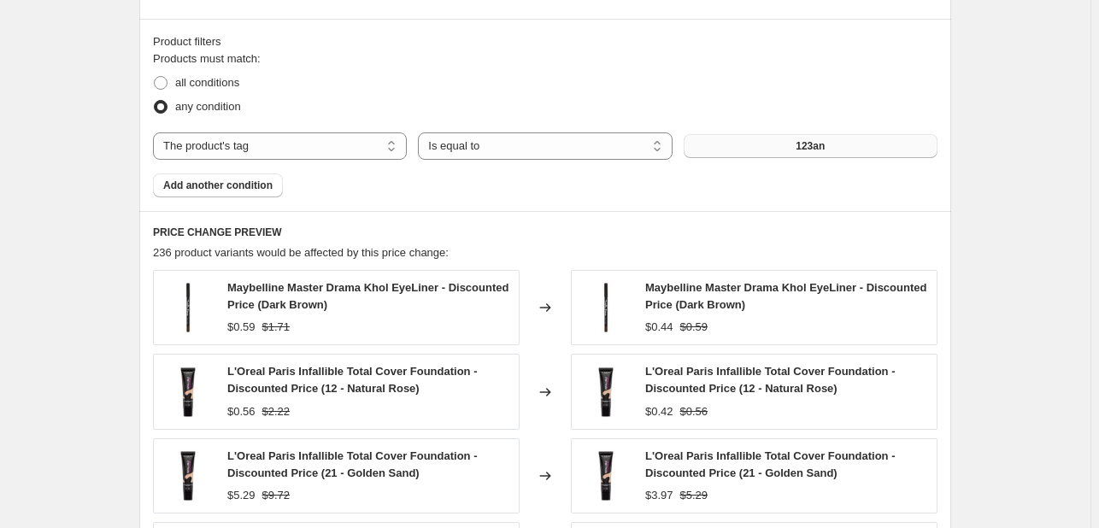
click at [767, 144] on button "123an" at bounding box center [811, 146] width 254 height 24
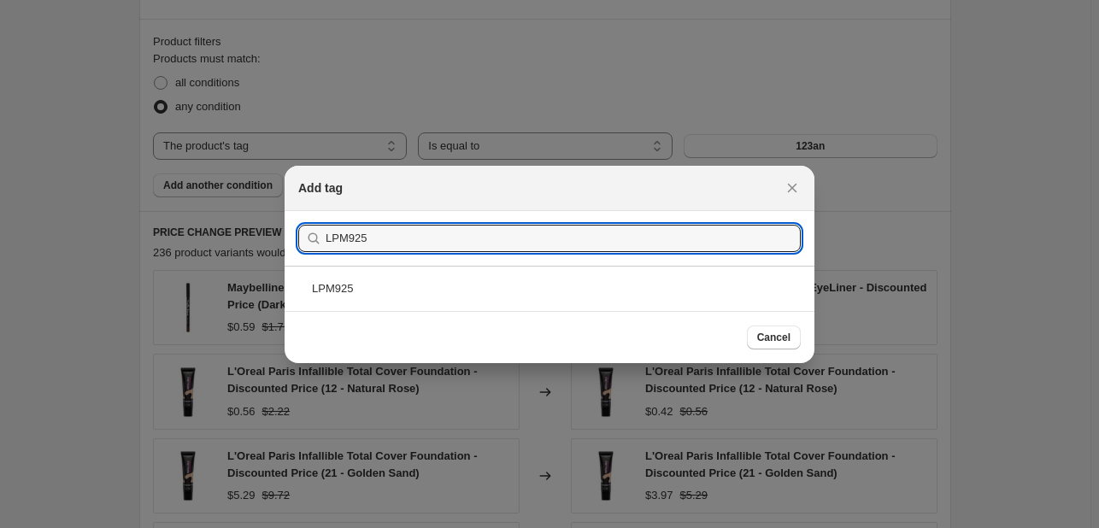
click at [603, 283] on div "LPM925" at bounding box center [550, 288] width 530 height 45
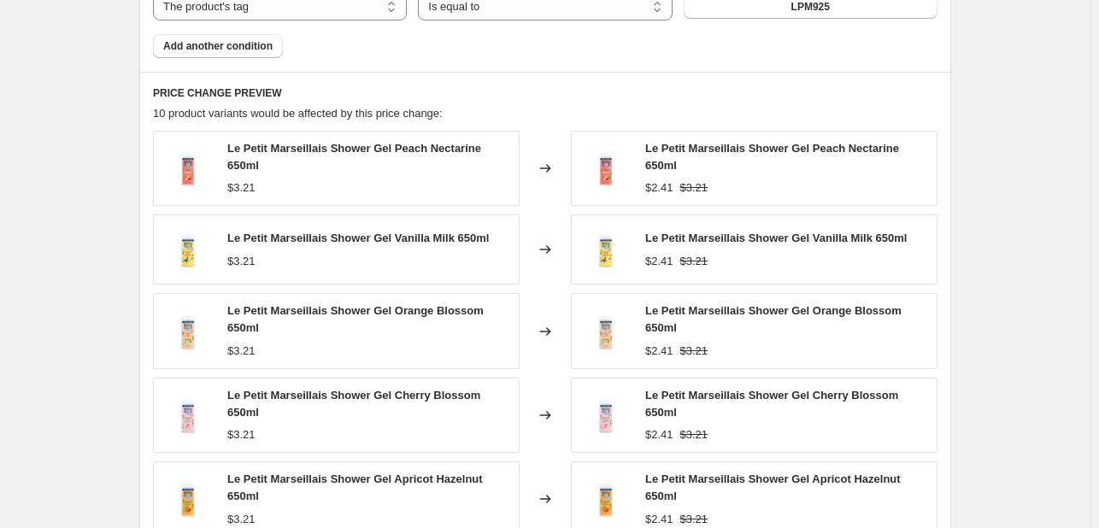
scroll to position [1282, 0]
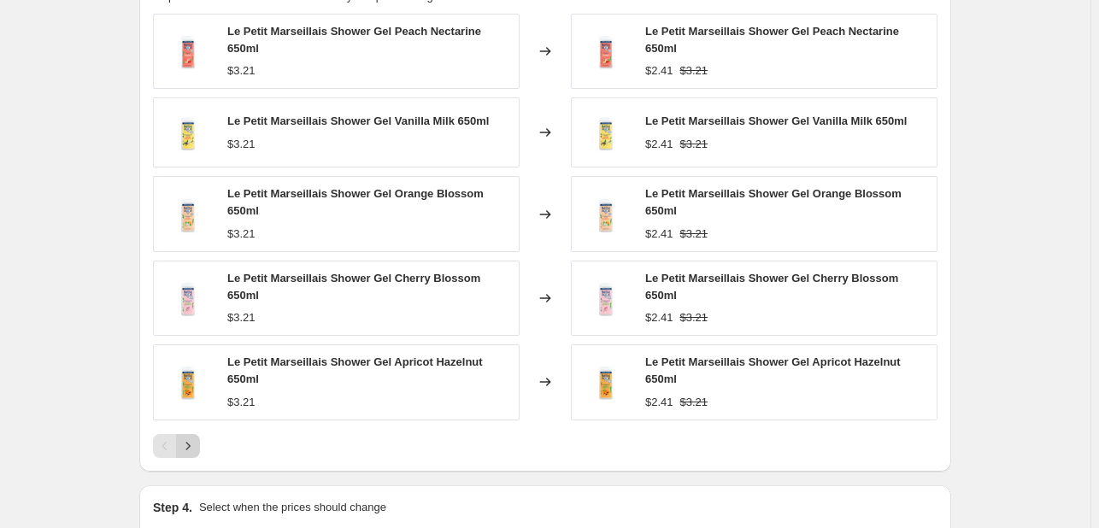
click at [197, 442] on icon "Next" at bounding box center [187, 446] width 17 height 17
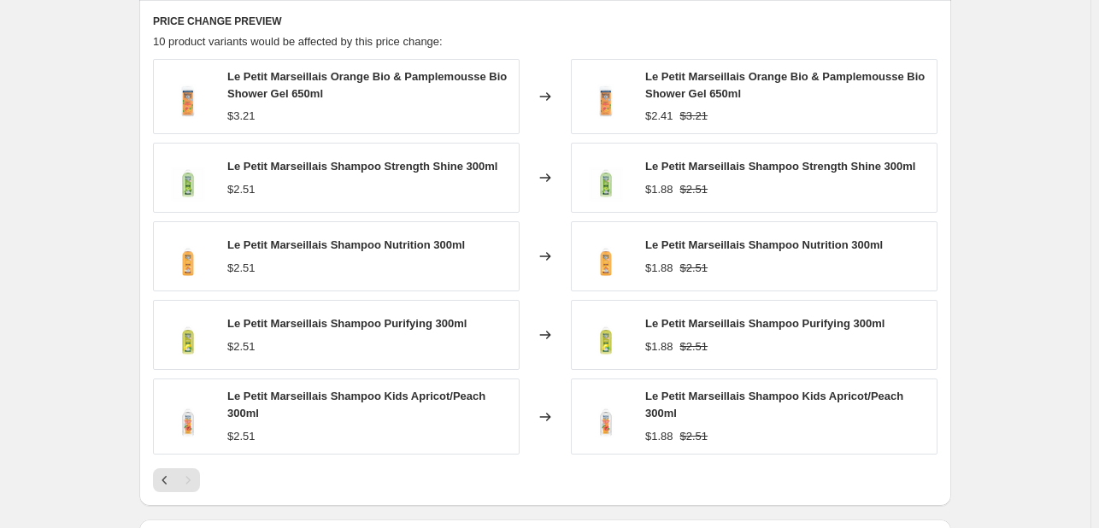
scroll to position [1196, 0]
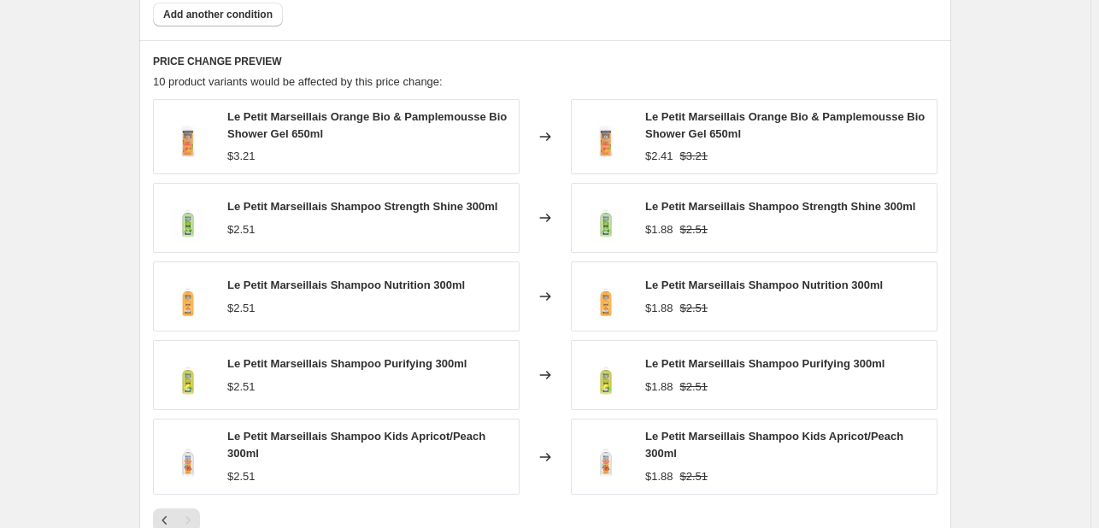
click at [191, 470] on div "Pagination" at bounding box center [188, 520] width 24 height 24
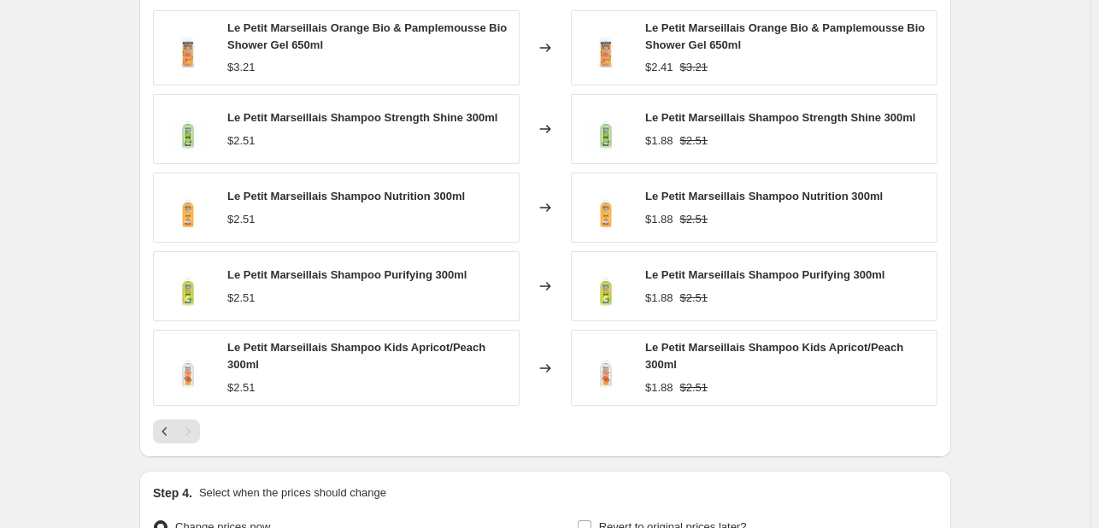
scroll to position [1453, 0]
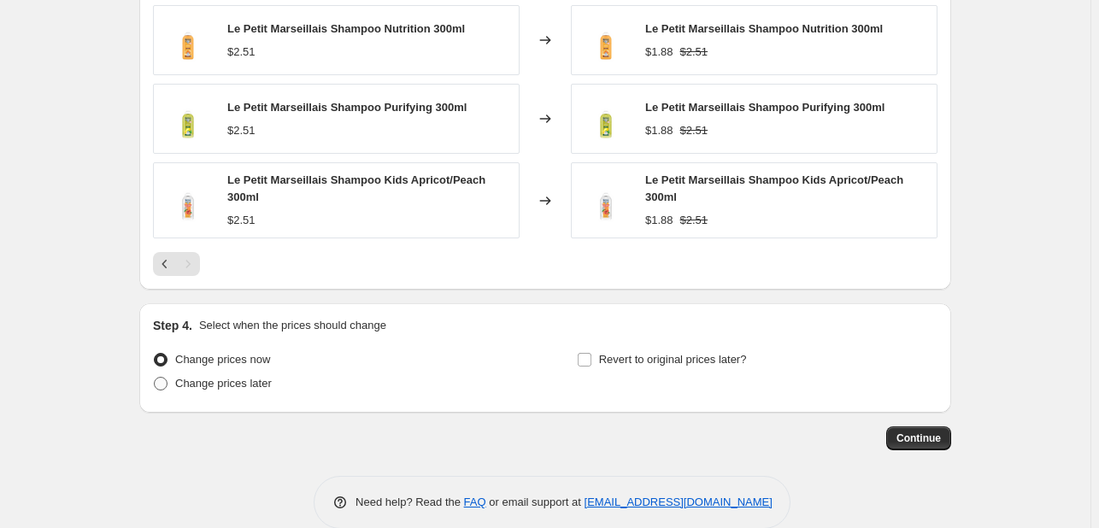
click at [233, 382] on span "Change prices later" at bounding box center [223, 383] width 97 height 13
click at [155, 378] on input "Change prices later" at bounding box center [154, 377] width 1 height 1
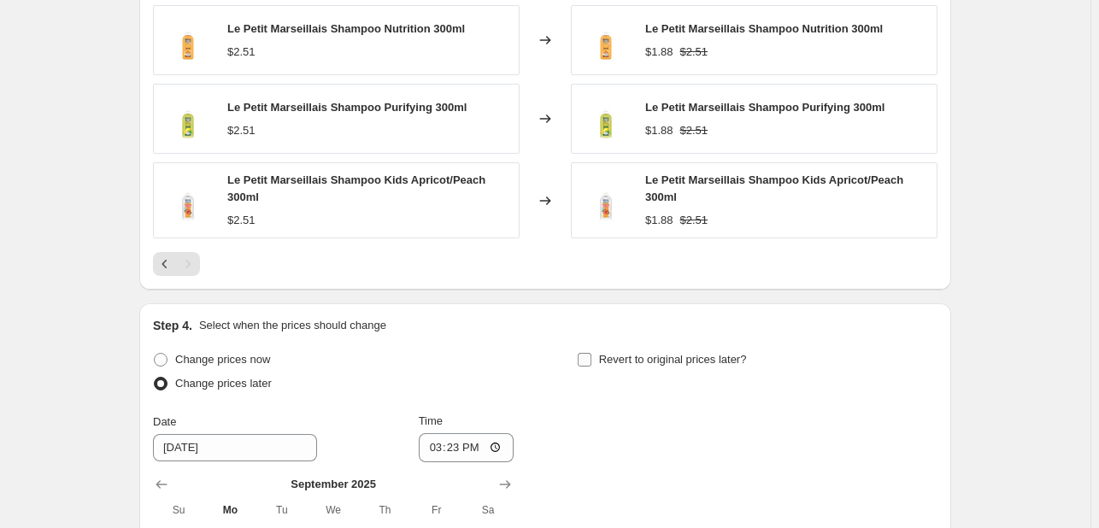
click at [604, 370] on label "Revert to original prices later?" at bounding box center [662, 360] width 170 height 24
click at [591, 367] on input "Revert to original prices later?" at bounding box center [585, 360] width 14 height 14
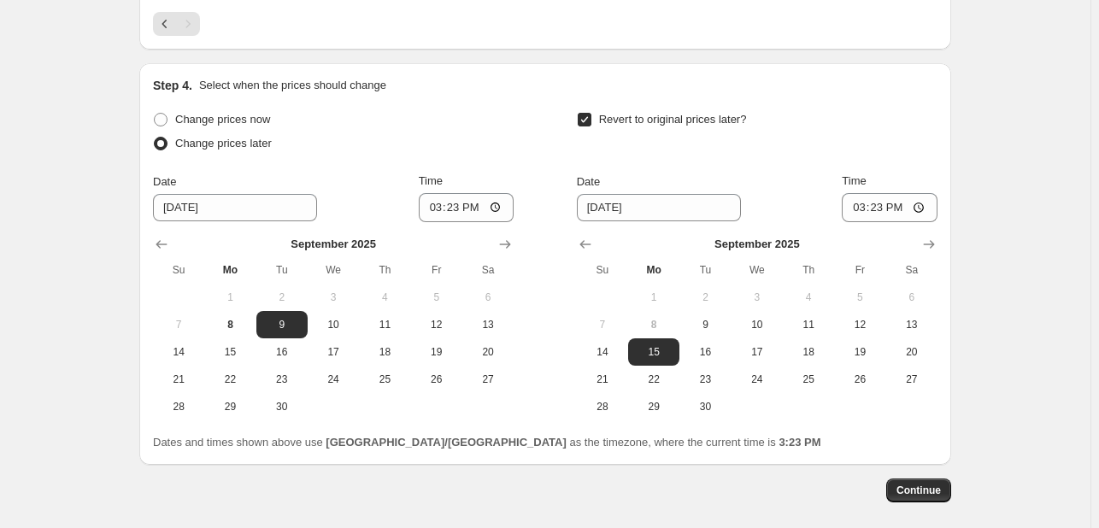
scroll to position [1770, 0]
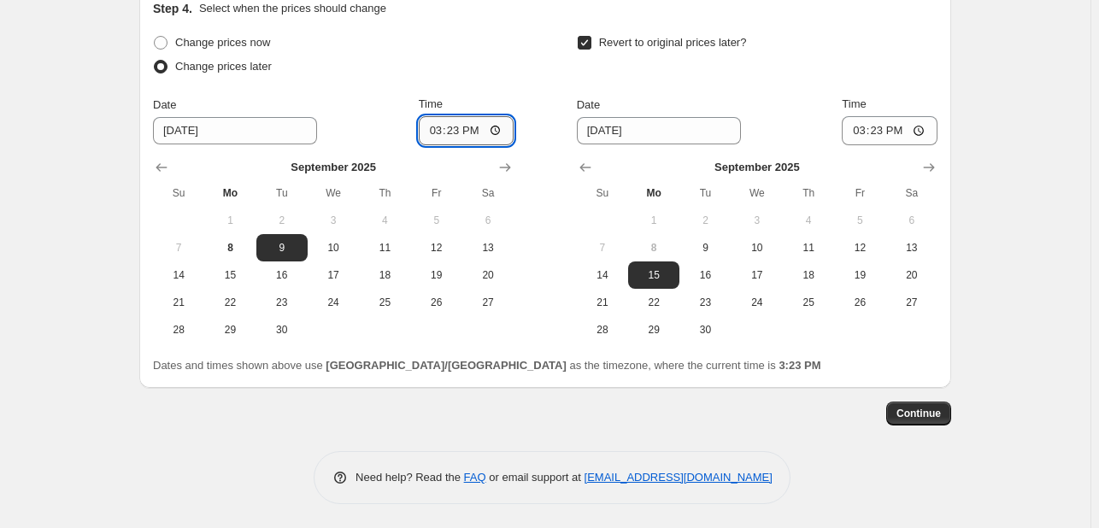
click at [444, 128] on input "15:23" at bounding box center [467, 130] width 96 height 29
click at [751, 241] on span "10" at bounding box center [757, 248] width 38 height 14
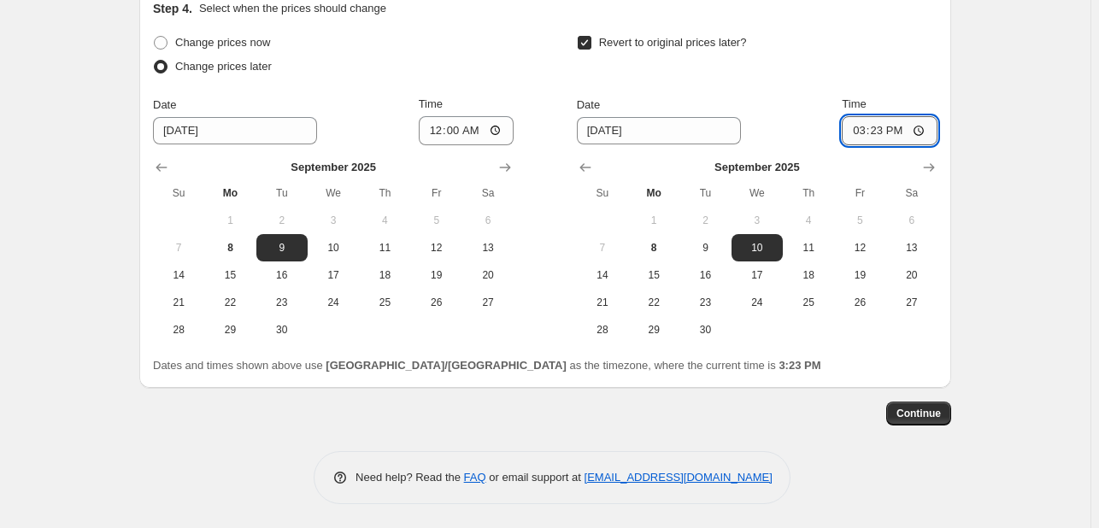
click at [858, 123] on input "15:23" at bounding box center [890, 130] width 96 height 29
click at [930, 409] on span "Continue" at bounding box center [918, 414] width 44 height 14
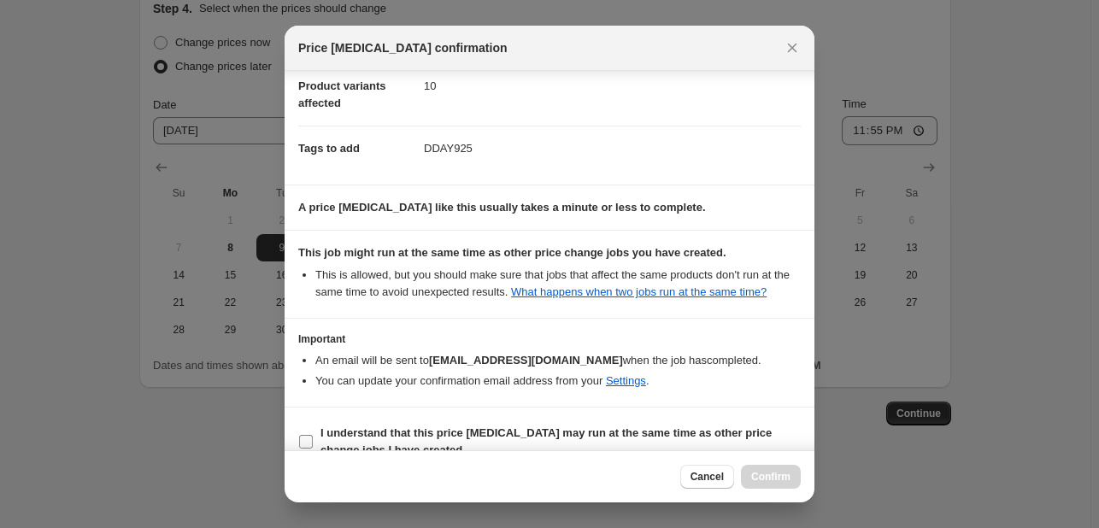
scroll to position [232, 0]
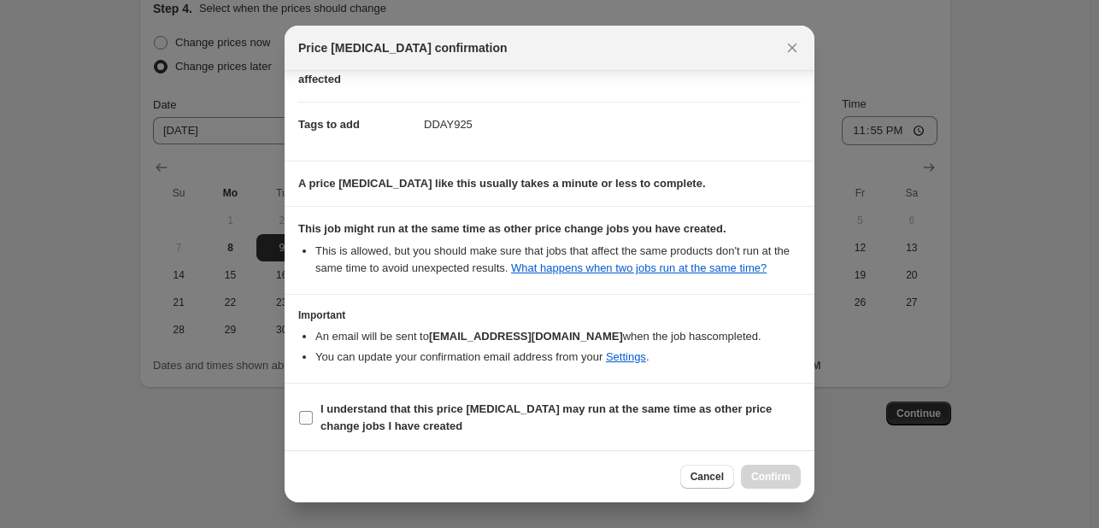
click at [711, 414] on span "I understand that this price [MEDICAL_DATA] may run at the same time as other p…" at bounding box center [560, 418] width 480 height 34
click at [313, 414] on input "I understand that this price [MEDICAL_DATA] may run at the same time as other p…" at bounding box center [306, 418] width 14 height 14
click at [779, 470] on button "Confirm" at bounding box center [771, 477] width 60 height 24
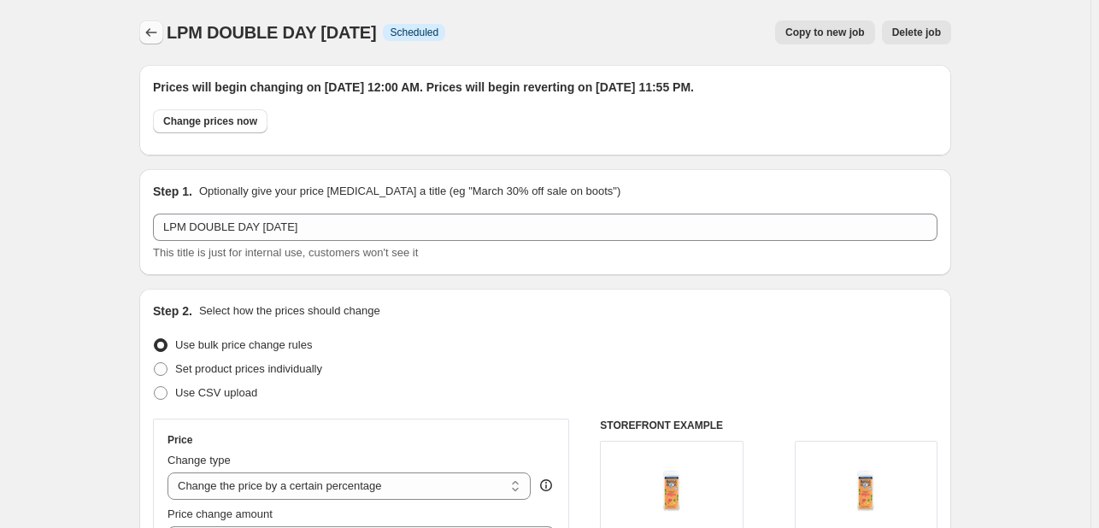
click at [151, 31] on icon "Price change jobs" at bounding box center [151, 32] width 11 height 9
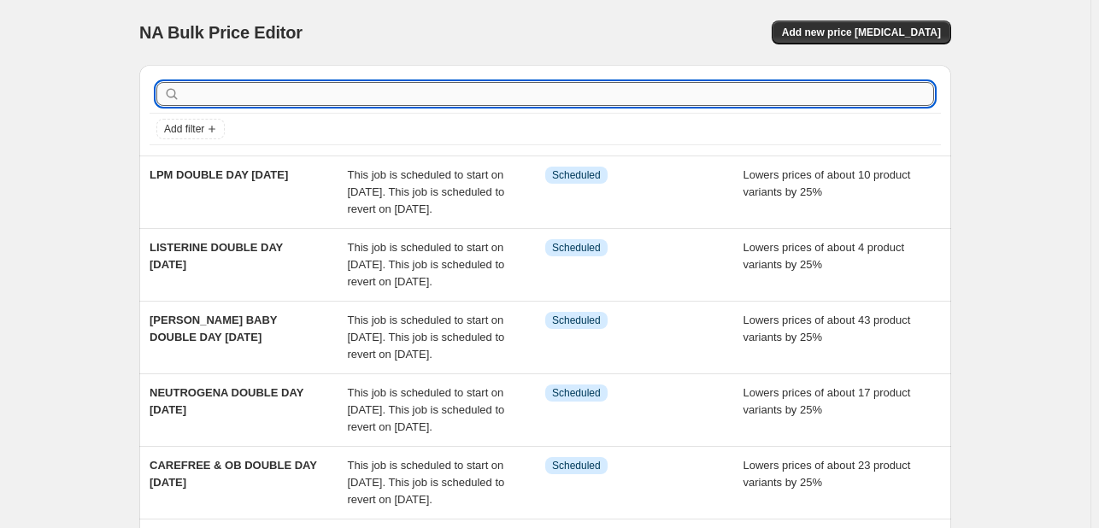
click at [273, 100] on input "text" at bounding box center [559, 94] width 750 height 24
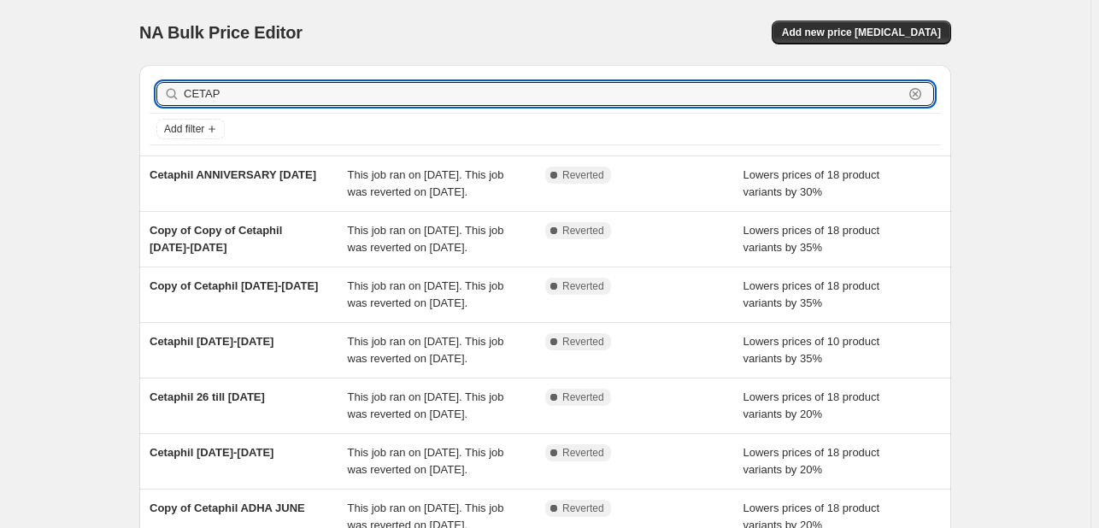
click at [273, 100] on input "CETAP" at bounding box center [544, 94] width 720 height 24
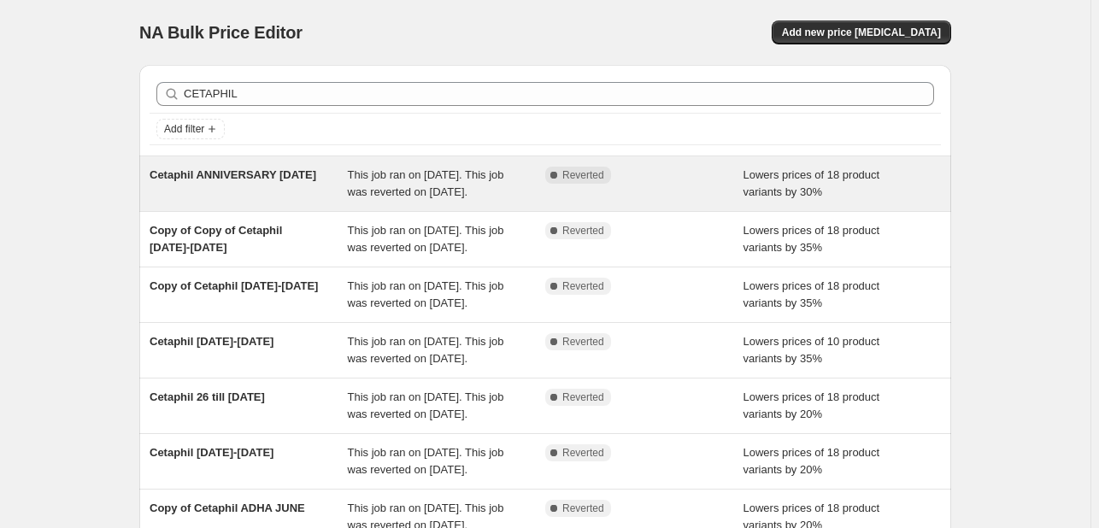
click at [257, 178] on span "Cetaphil ANNIVERSARY [DATE]" at bounding box center [233, 174] width 167 height 13
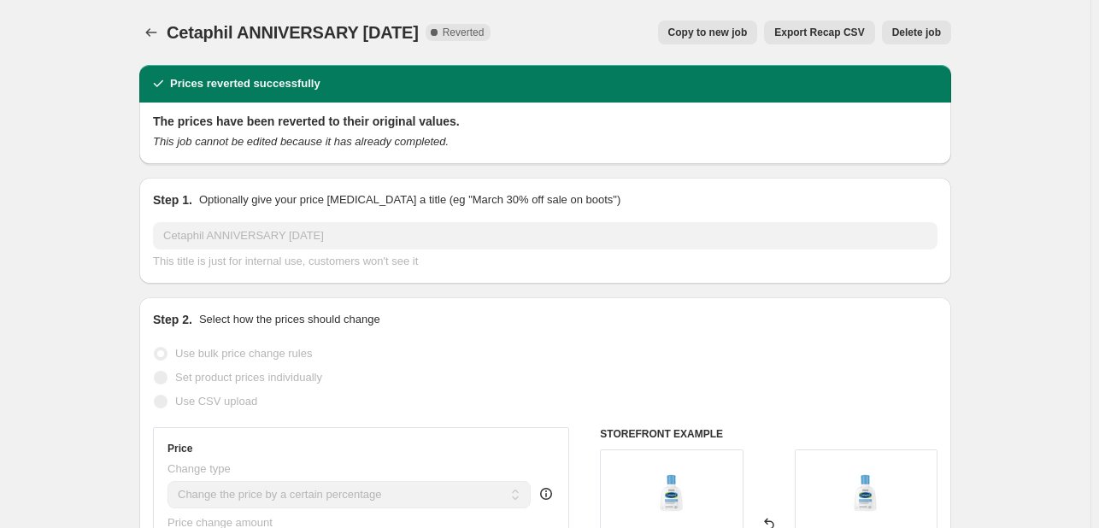
click at [691, 24] on button "Copy to new job" at bounding box center [708, 33] width 100 height 24
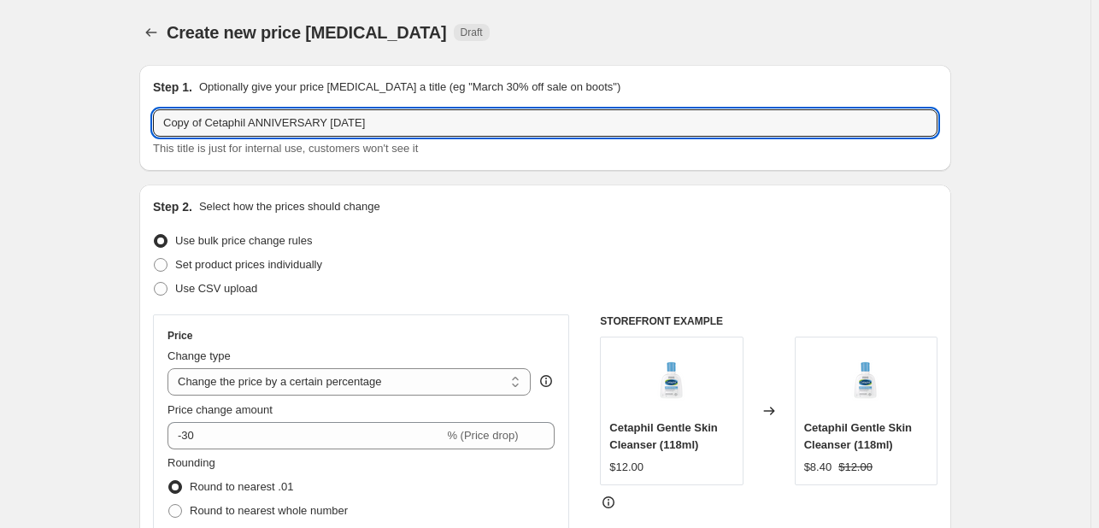
drag, startPoint x: 207, startPoint y: 122, endPoint x: 117, endPoint y: 127, distance: 89.9
drag, startPoint x: 208, startPoint y: 119, endPoint x: 510, endPoint y: 119, distance: 302.5
click at [510, 119] on input "Cetaphil ANNIVERSARY [DATE]" at bounding box center [545, 122] width 784 height 27
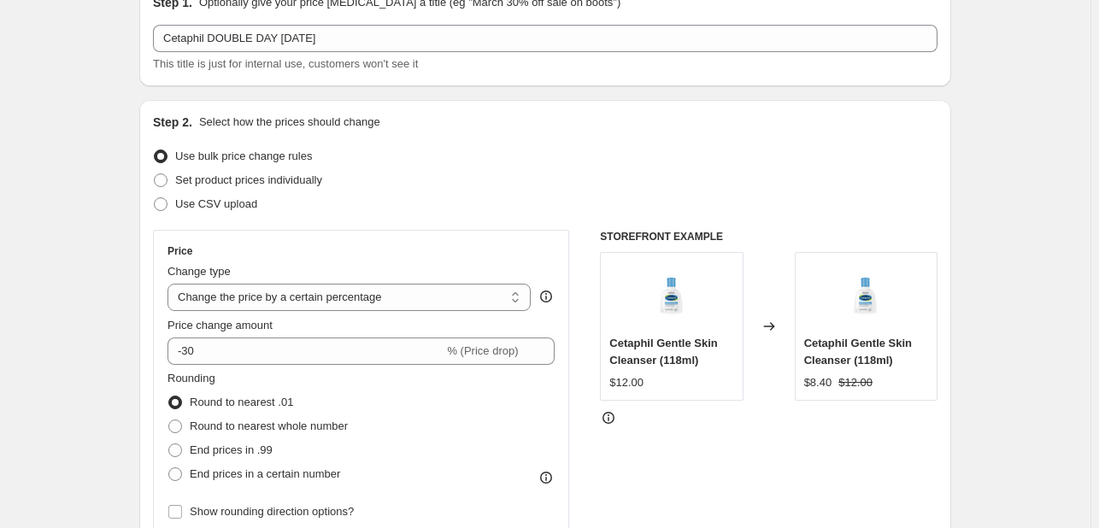
scroll to position [85, 0]
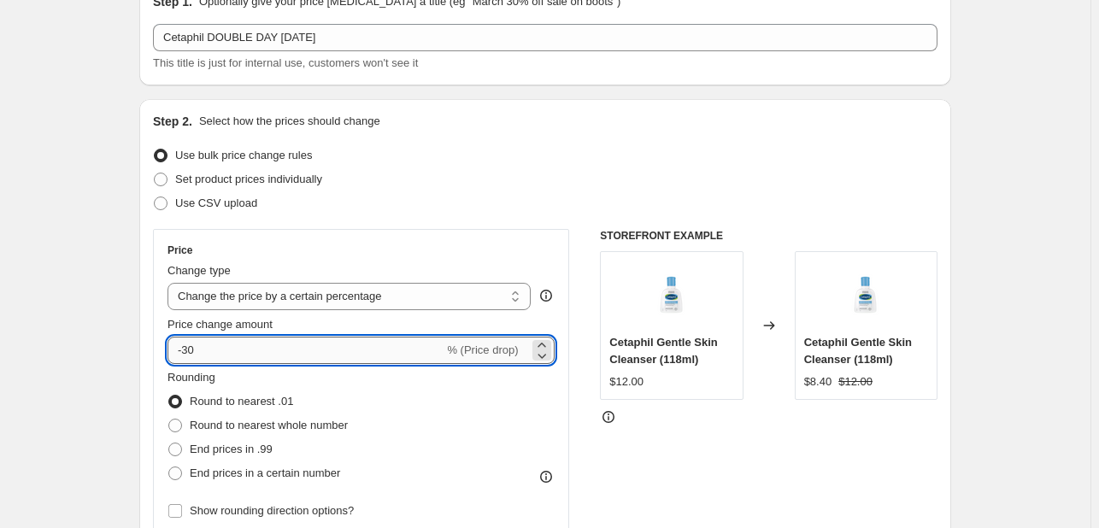
click at [202, 339] on input "-30" at bounding box center [305, 350] width 276 height 27
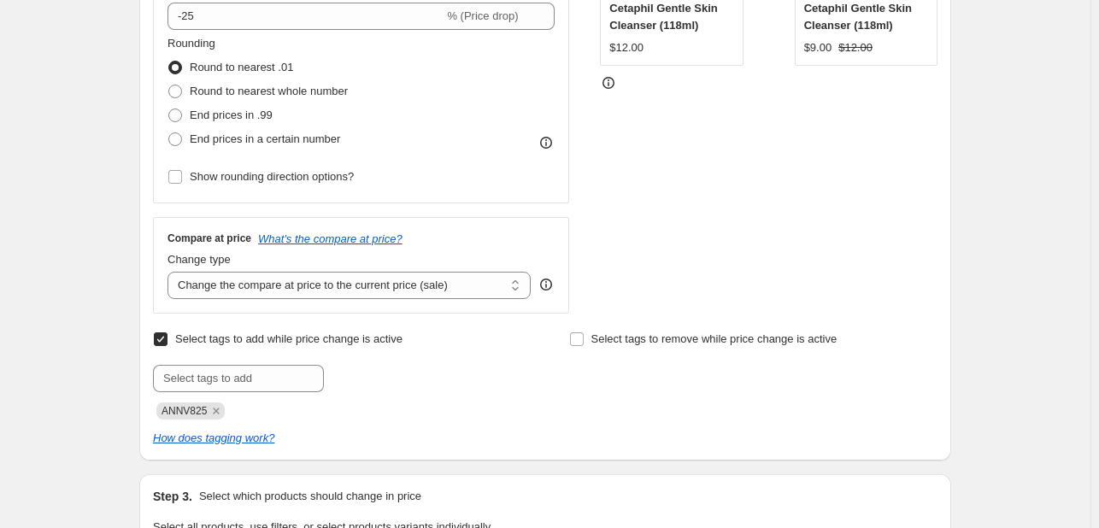
scroll to position [427, 0]
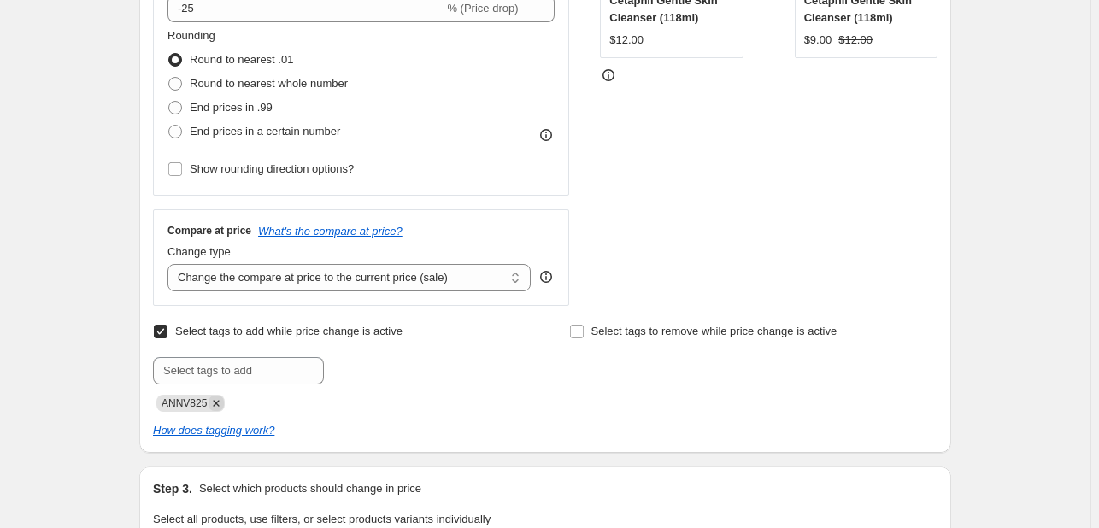
click at [219, 397] on icon "Remove ANNV825" at bounding box center [216, 403] width 15 height 15
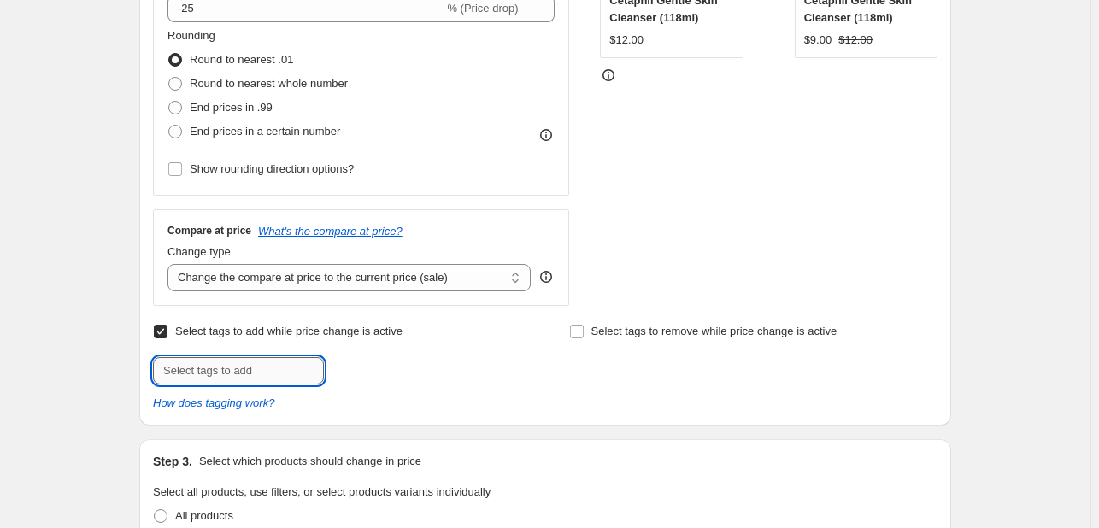
click at [227, 360] on input "text" at bounding box center [238, 370] width 171 height 27
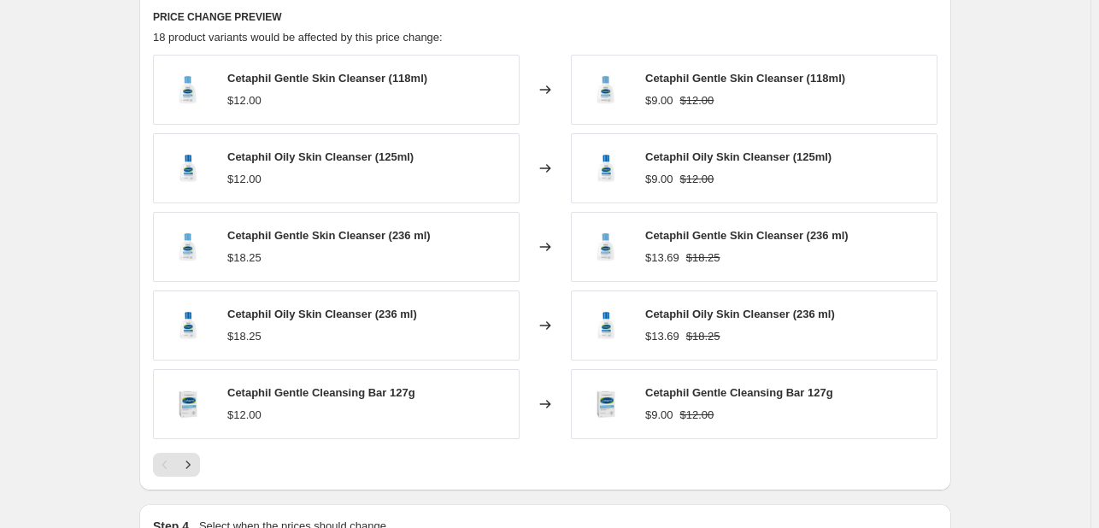
scroll to position [1282, 0]
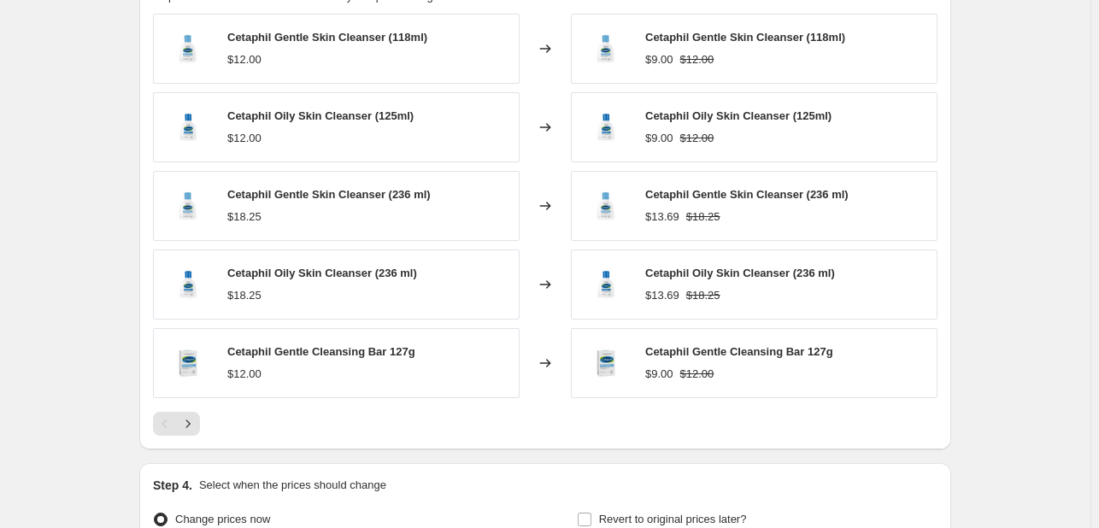
click at [203, 435] on div "PRICE CHANGE PREVIEW 18 product variants would be affected by this price change…" at bounding box center [545, 202] width 812 height 495
click at [197, 426] on icon "Next" at bounding box center [187, 423] width 17 height 17
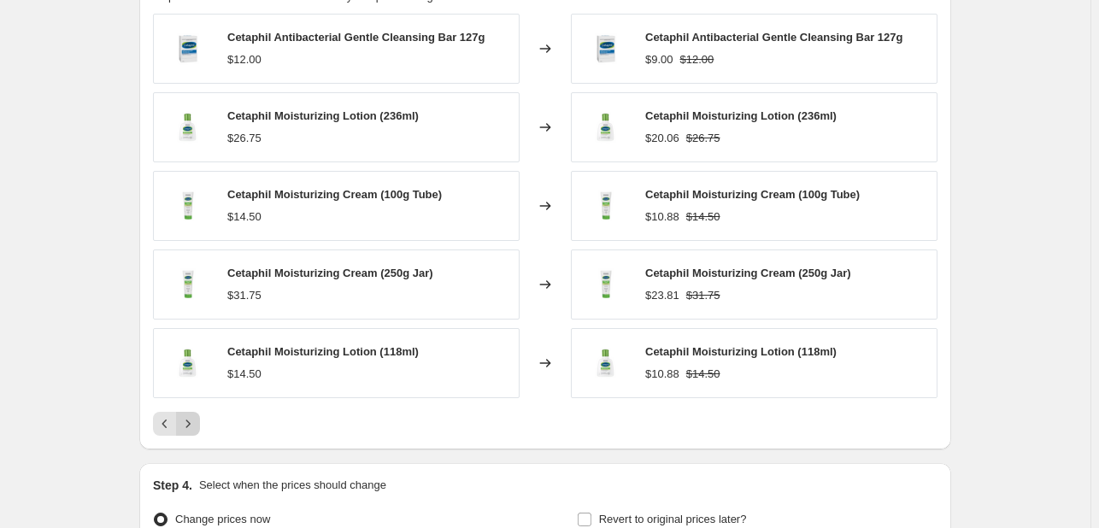
click at [197, 426] on icon "Next" at bounding box center [187, 423] width 17 height 17
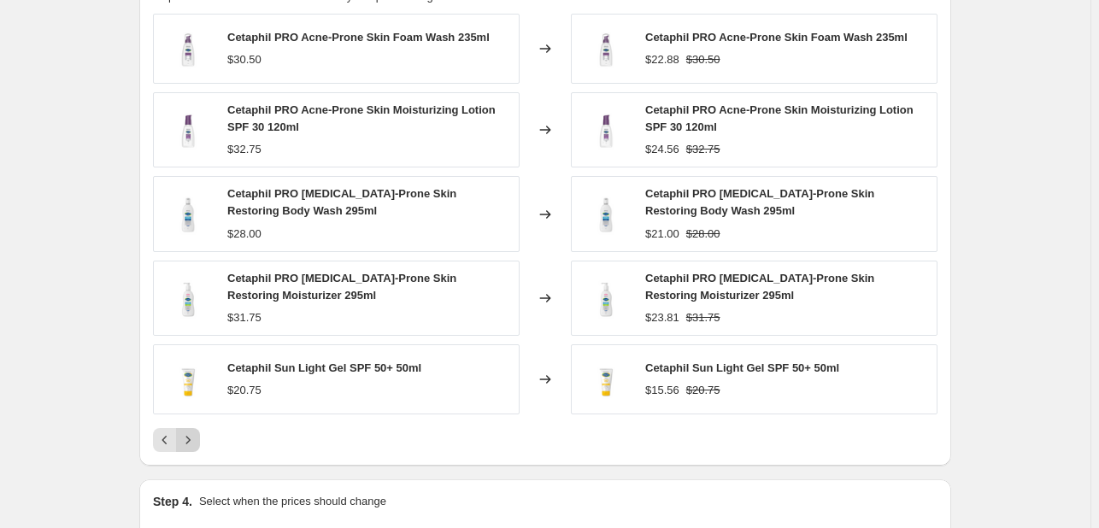
click at [191, 438] on icon "Next" at bounding box center [188, 440] width 4 height 8
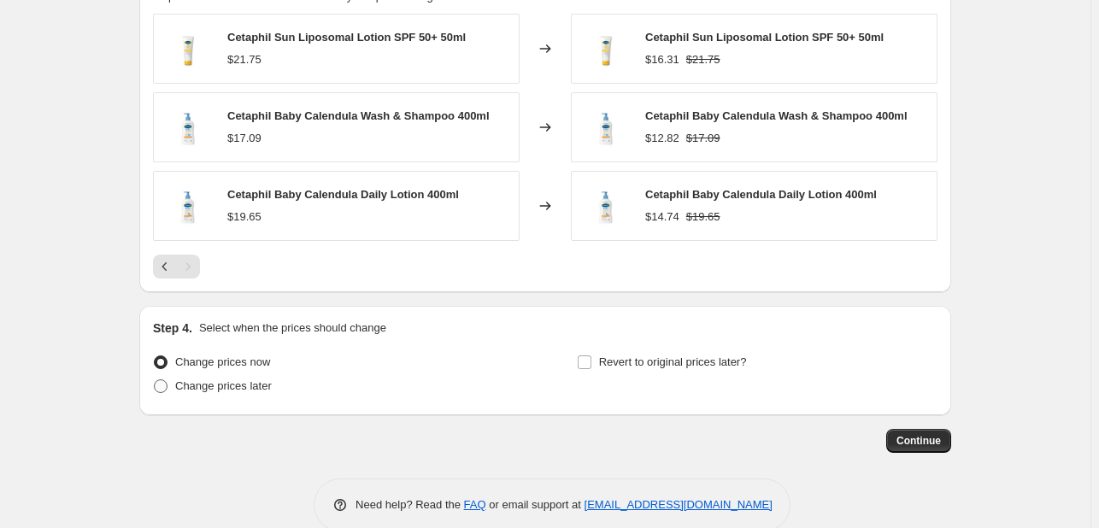
click at [240, 393] on span "Change prices later" at bounding box center [223, 386] width 97 height 17
click at [155, 380] on input "Change prices later" at bounding box center [154, 379] width 1 height 1
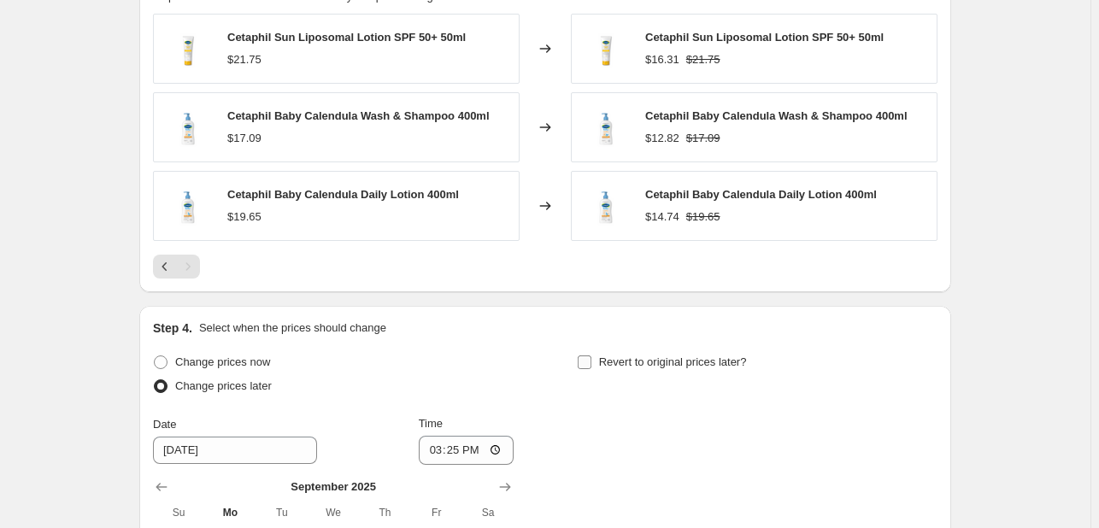
click at [619, 359] on span "Revert to original prices later?" at bounding box center [673, 361] width 148 height 13
click at [591, 359] on input "Revert to original prices later?" at bounding box center [585, 362] width 14 height 14
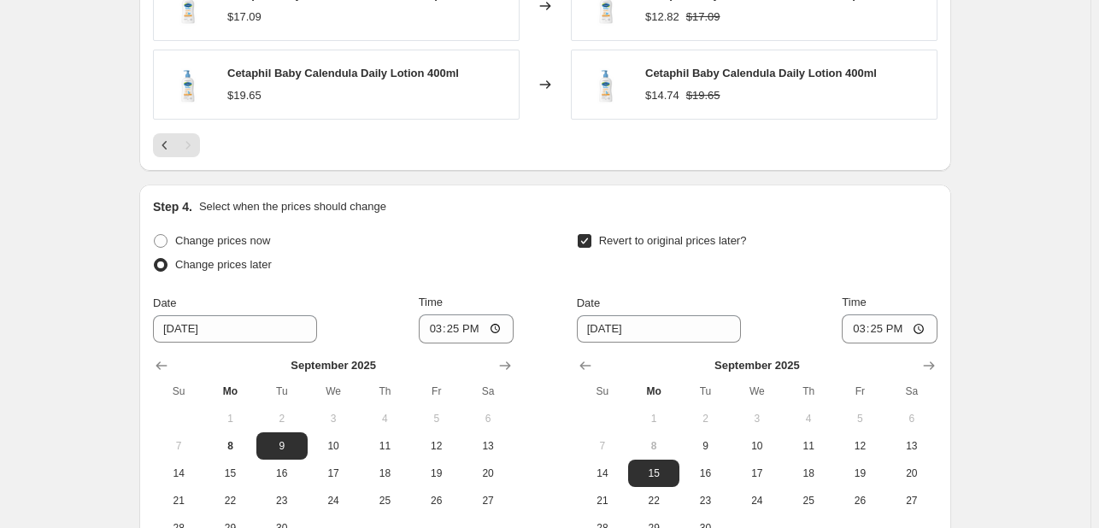
scroll to position [1538, 0]
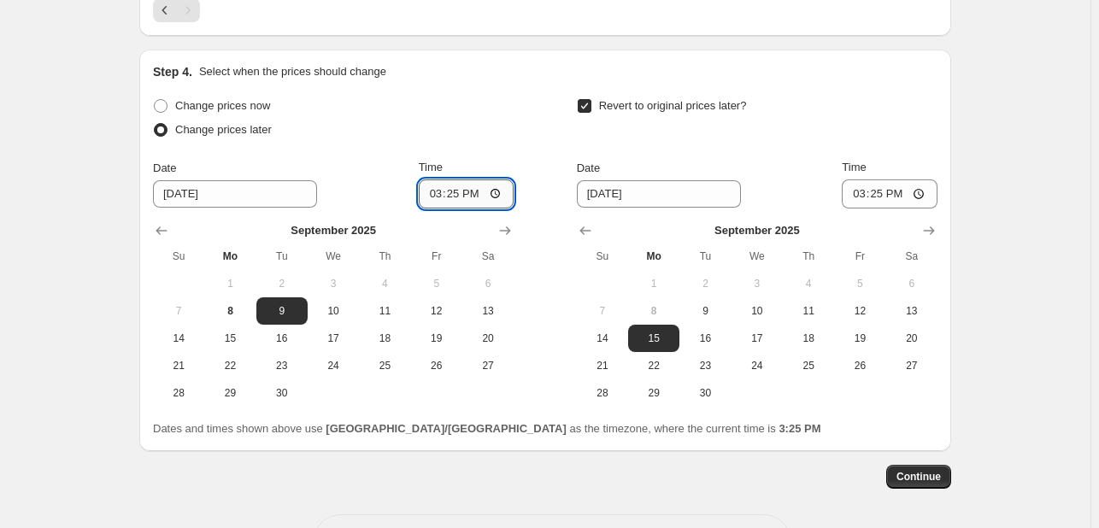
click at [434, 194] on input "15:25" at bounding box center [467, 193] width 96 height 29
click at [767, 312] on span "10" at bounding box center [757, 311] width 38 height 14
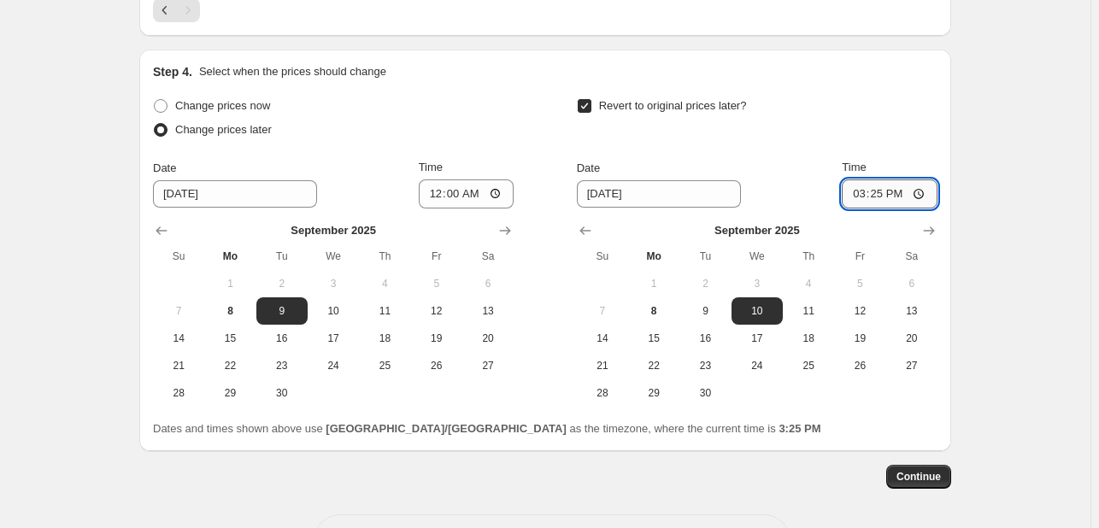
click at [854, 197] on input "15:25" at bounding box center [890, 193] width 96 height 29
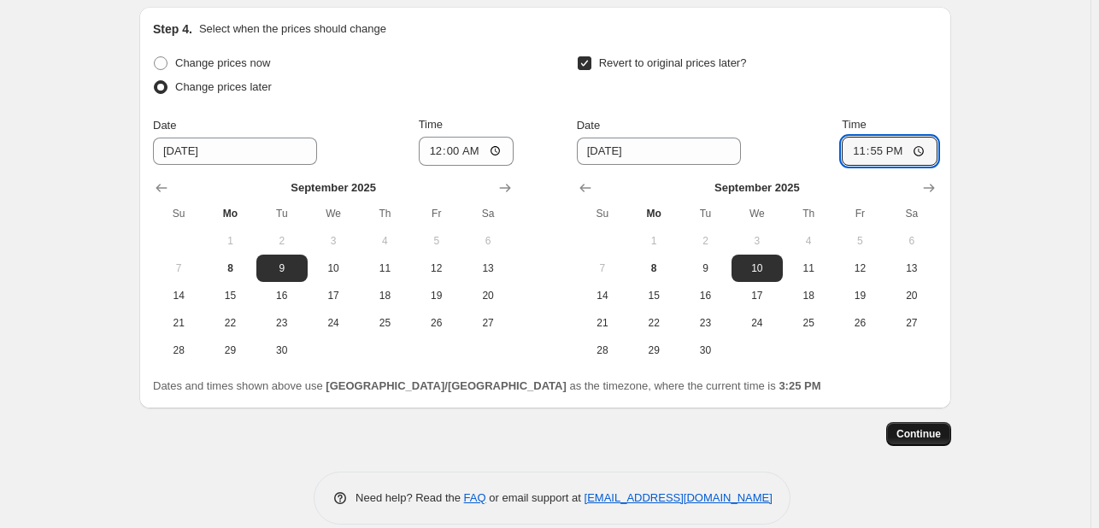
scroll to position [1602, 0]
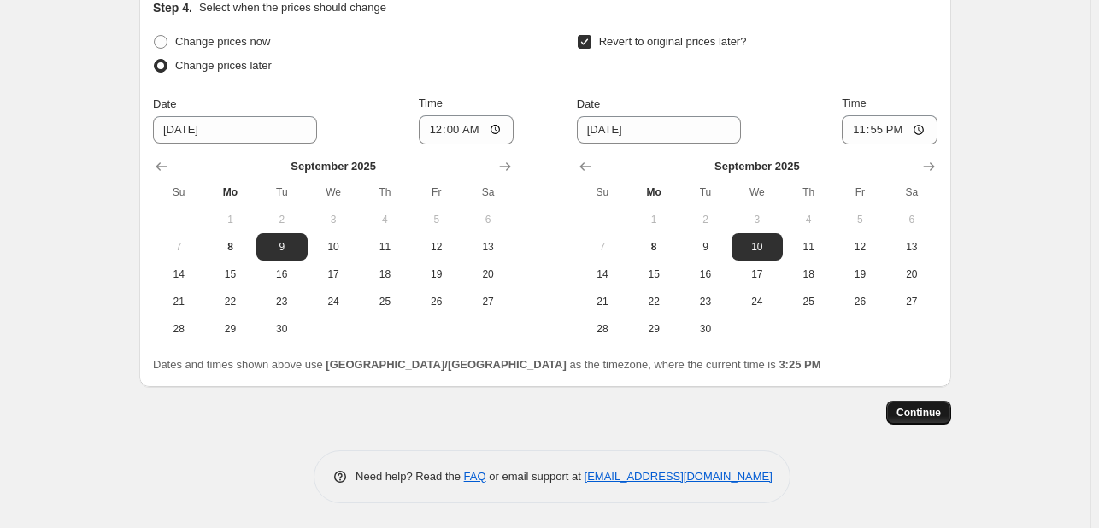
click at [926, 411] on span "Continue" at bounding box center [918, 413] width 44 height 14
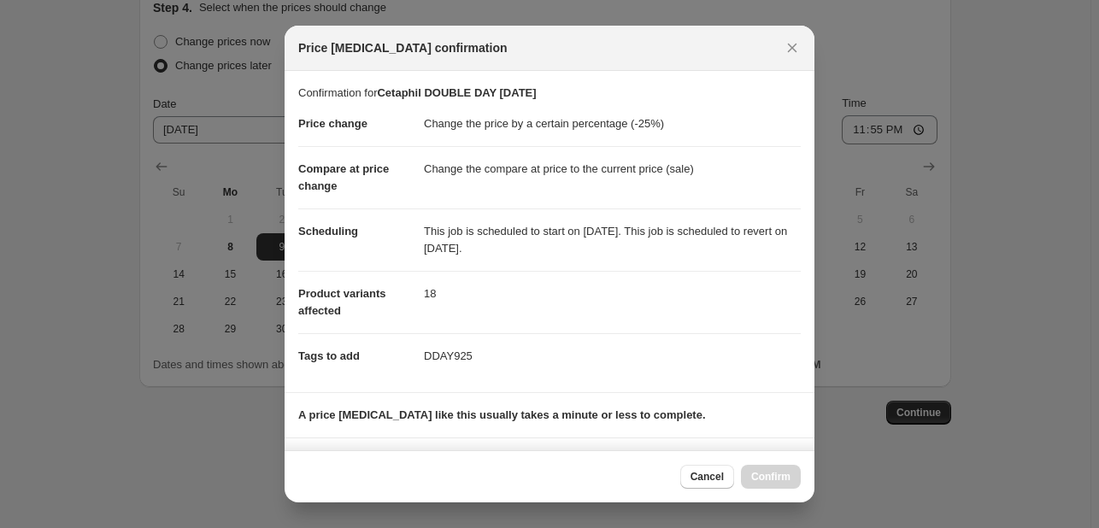
scroll to position [232, 0]
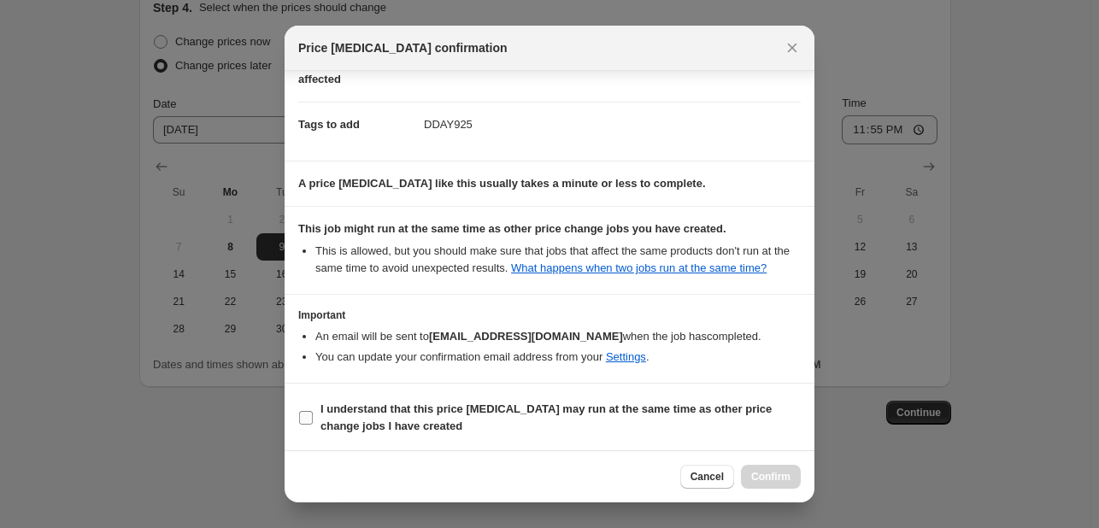
click at [714, 428] on span "I understand that this price [MEDICAL_DATA] may run at the same time as other p…" at bounding box center [560, 418] width 480 height 34
click at [313, 425] on input "I understand that this price [MEDICAL_DATA] may run at the same time as other p…" at bounding box center [306, 418] width 14 height 14
click at [772, 470] on button "Confirm" at bounding box center [771, 477] width 60 height 24
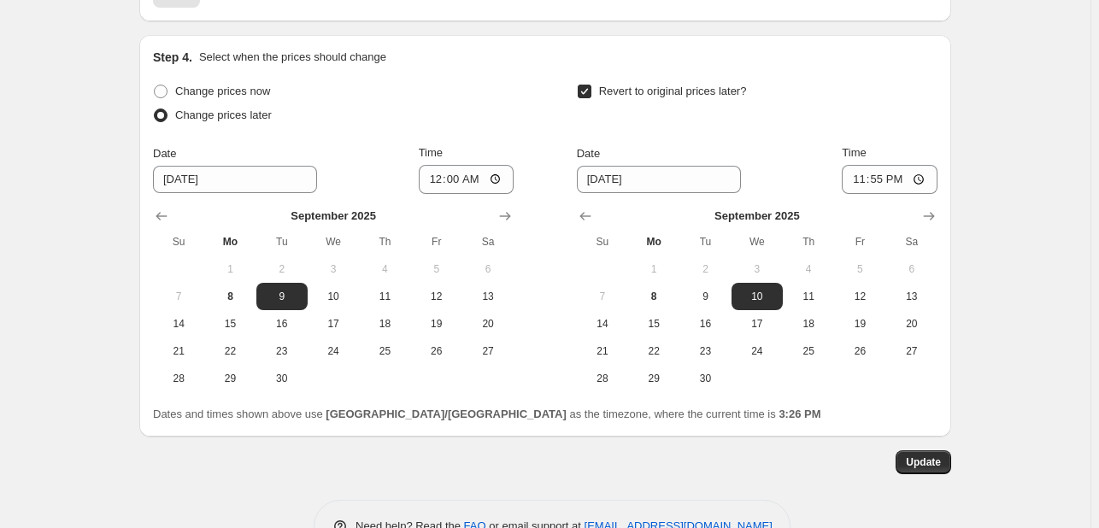
scroll to position [1707, 0]
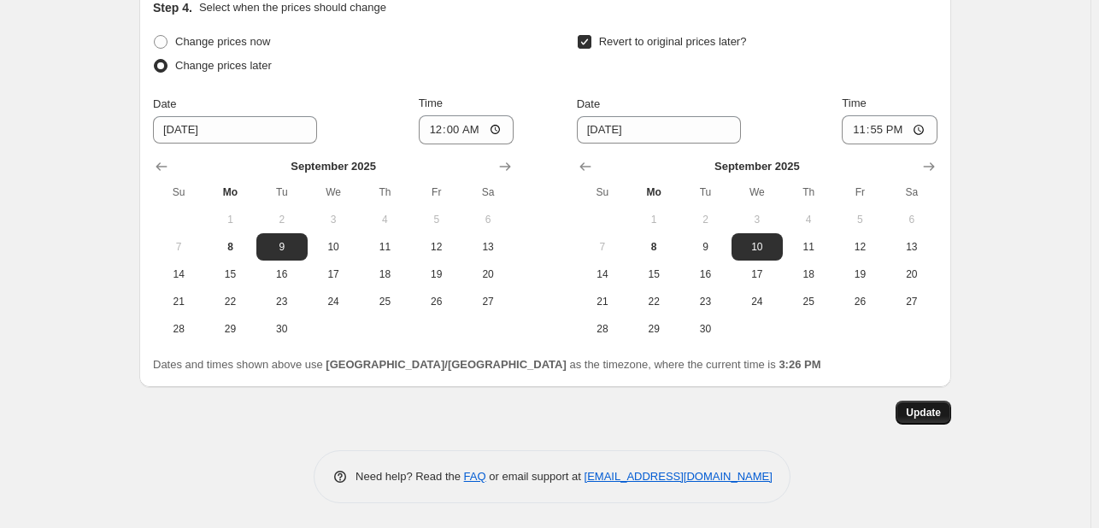
click at [919, 406] on span "Update" at bounding box center [923, 413] width 35 height 14
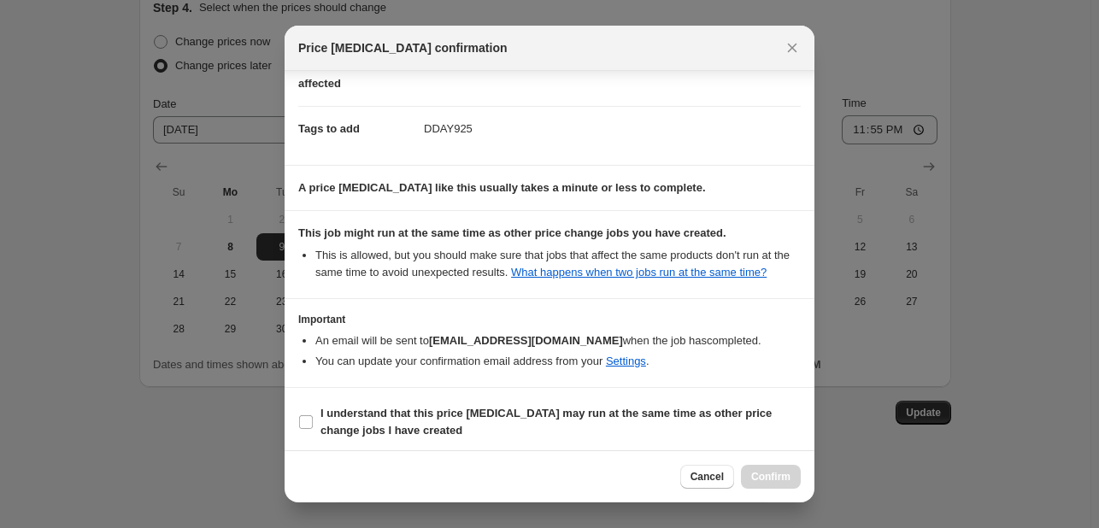
scroll to position [232, 0]
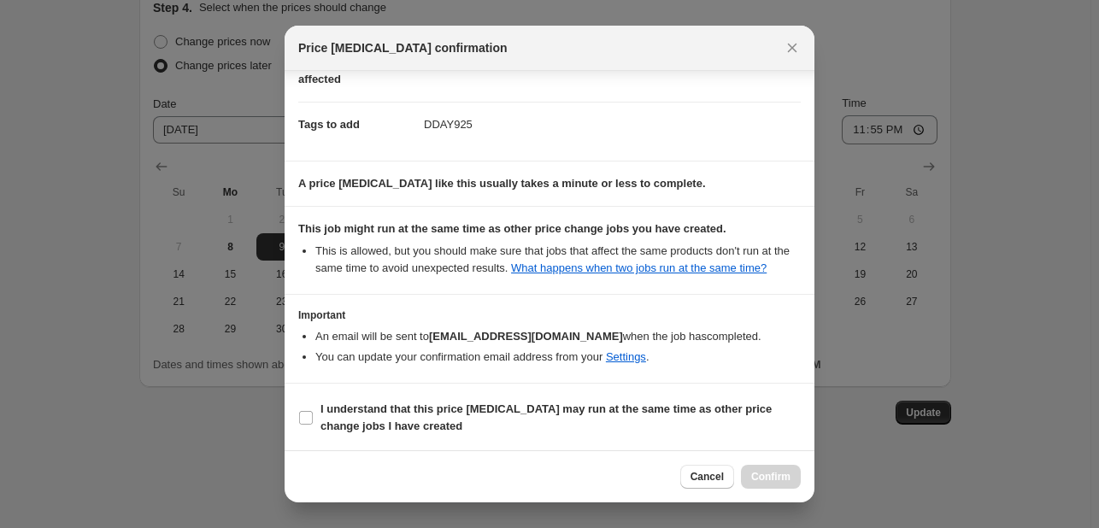
click at [697, 441] on section "I understand that this price [MEDICAL_DATA] may run at the same time as other p…" at bounding box center [550, 418] width 530 height 68
click at [700, 421] on span "I understand that this price [MEDICAL_DATA] may run at the same time as other p…" at bounding box center [560, 418] width 480 height 34
click at [313, 421] on input "I understand that this price [MEDICAL_DATA] may run at the same time as other p…" at bounding box center [306, 418] width 14 height 14
click at [771, 470] on span "Confirm" at bounding box center [770, 477] width 39 height 14
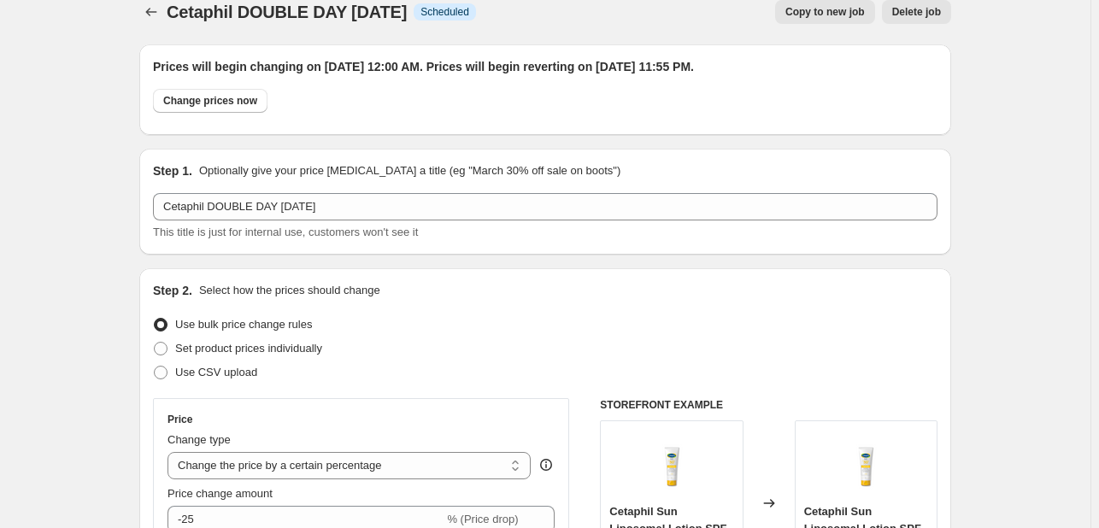
scroll to position [0, 0]
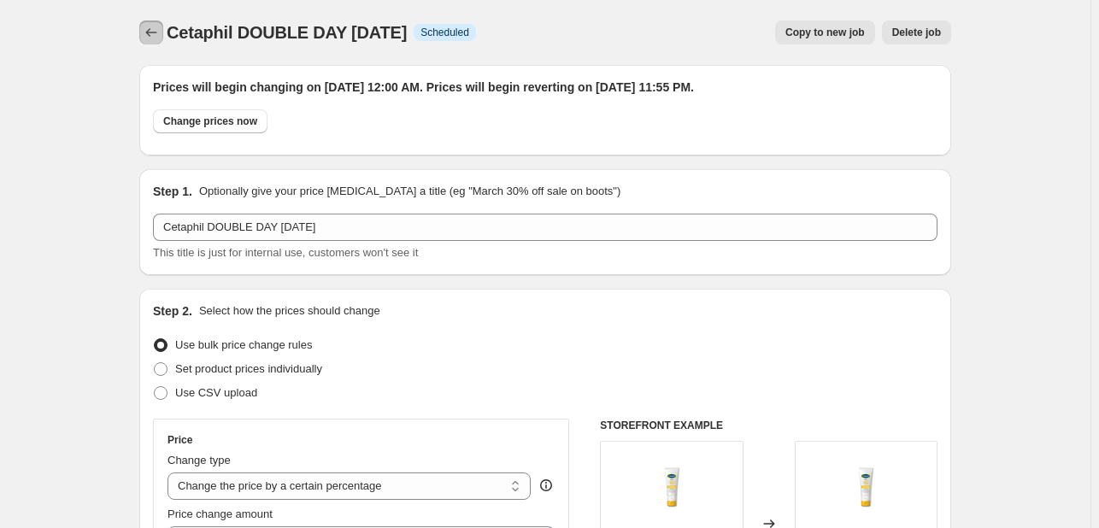
click at [162, 42] on button "Price change jobs" at bounding box center [151, 33] width 24 height 24
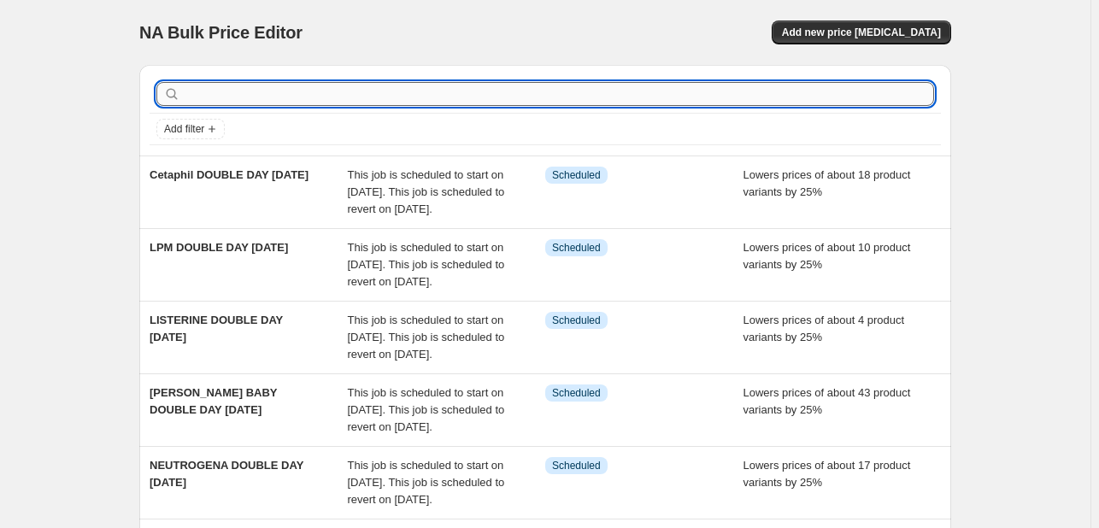
click at [244, 99] on input "text" at bounding box center [559, 94] width 750 height 24
paste input "Lipojen"
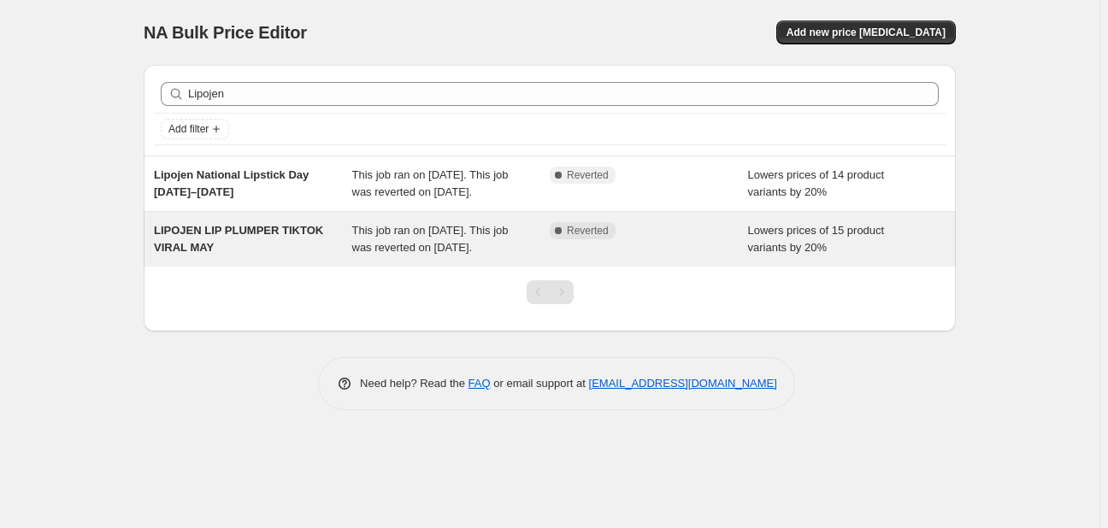
click at [356, 224] on span "This job ran on [DATE]. This job was reverted on [DATE]." at bounding box center [430, 239] width 156 height 30
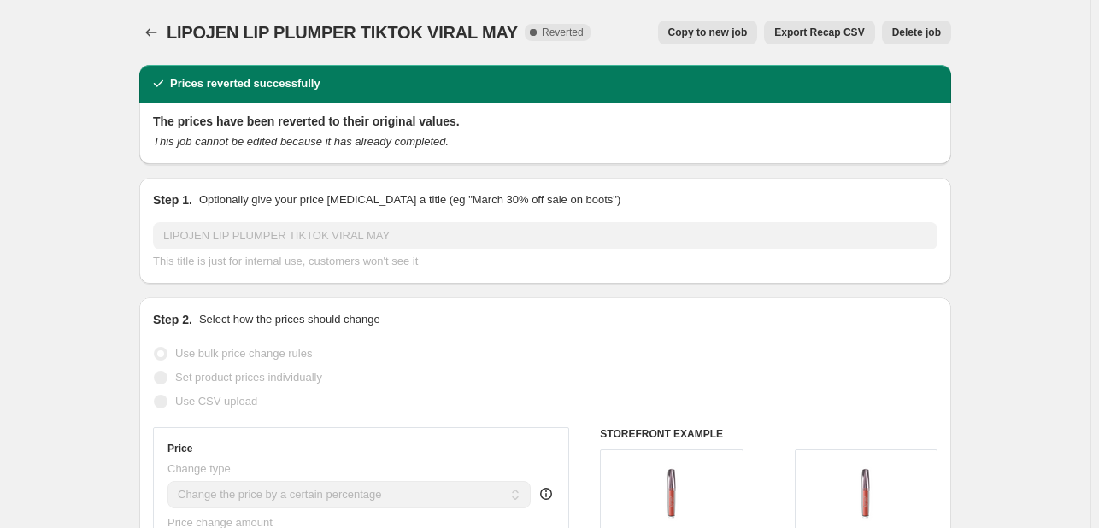
click at [725, 36] on span "Copy to new job" at bounding box center [707, 33] width 79 height 14
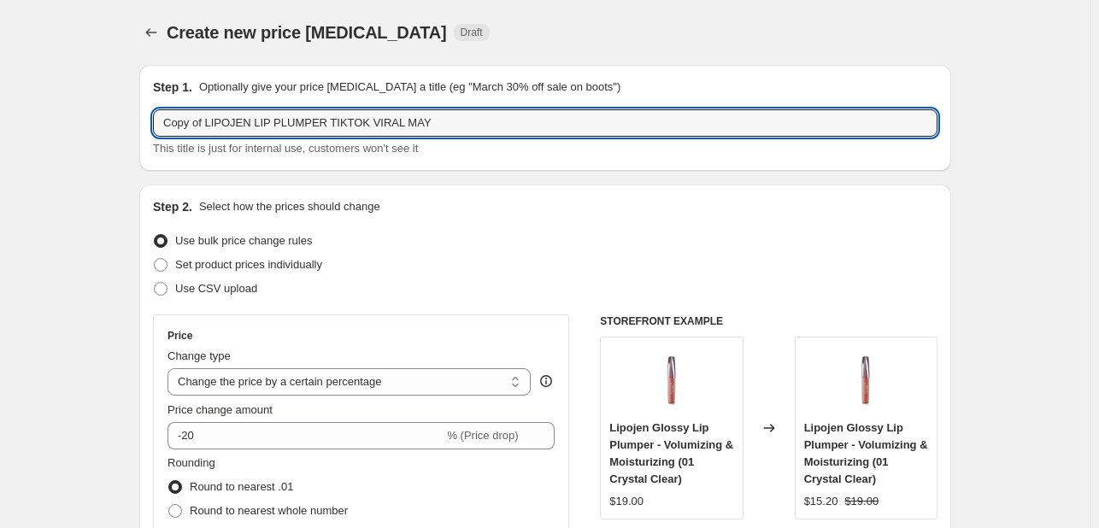
drag, startPoint x: 209, startPoint y: 120, endPoint x: 139, endPoint y: 108, distance: 70.4
drag, startPoint x: 212, startPoint y: 122, endPoint x: 573, endPoint y: 115, distance: 360.7
click at [573, 115] on input "LIPOJEN LIP PLUMPER TIKTOK VIRAL MAY" at bounding box center [545, 122] width 784 height 27
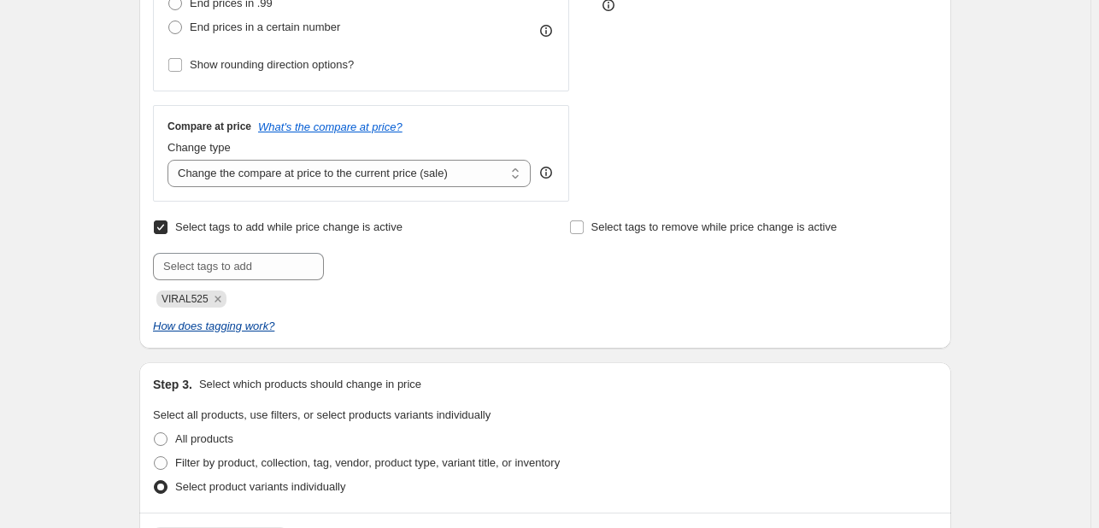
scroll to position [598, 0]
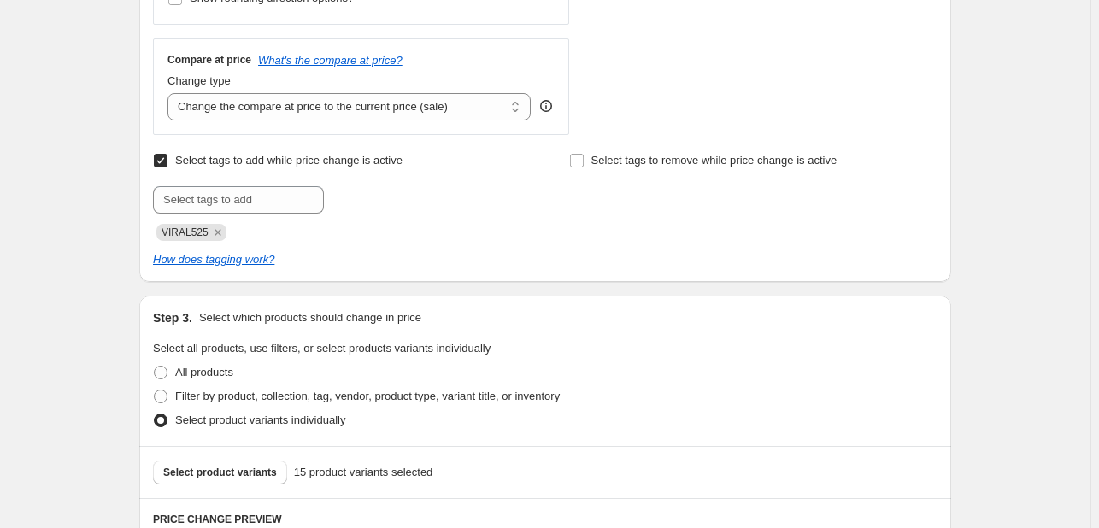
click at [226, 237] on div "VIRAL525" at bounding box center [337, 230] width 368 height 21
click at [217, 232] on icon "Remove VIRAL525" at bounding box center [217, 232] width 6 height 6
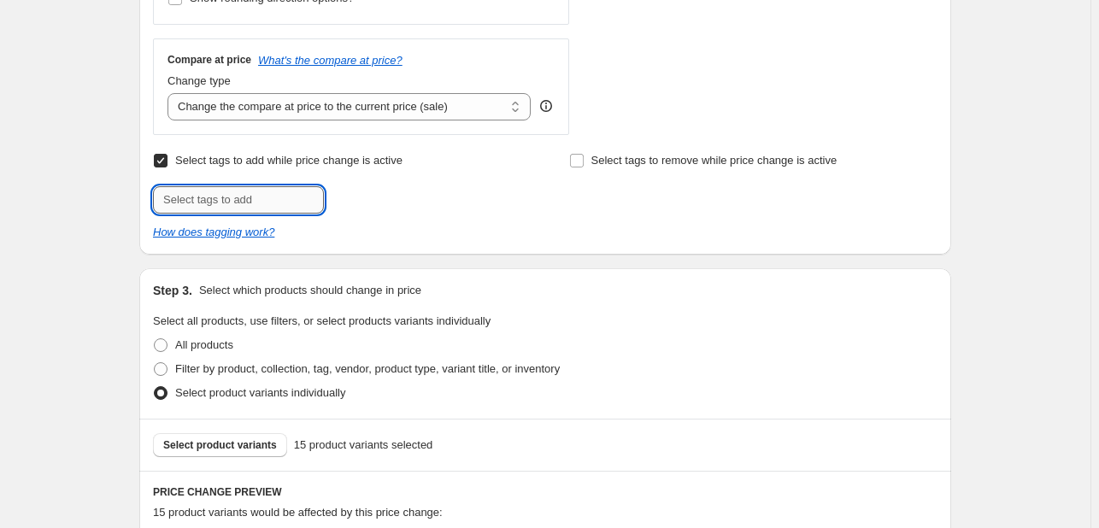
click at [219, 208] on input "text" at bounding box center [238, 199] width 171 height 27
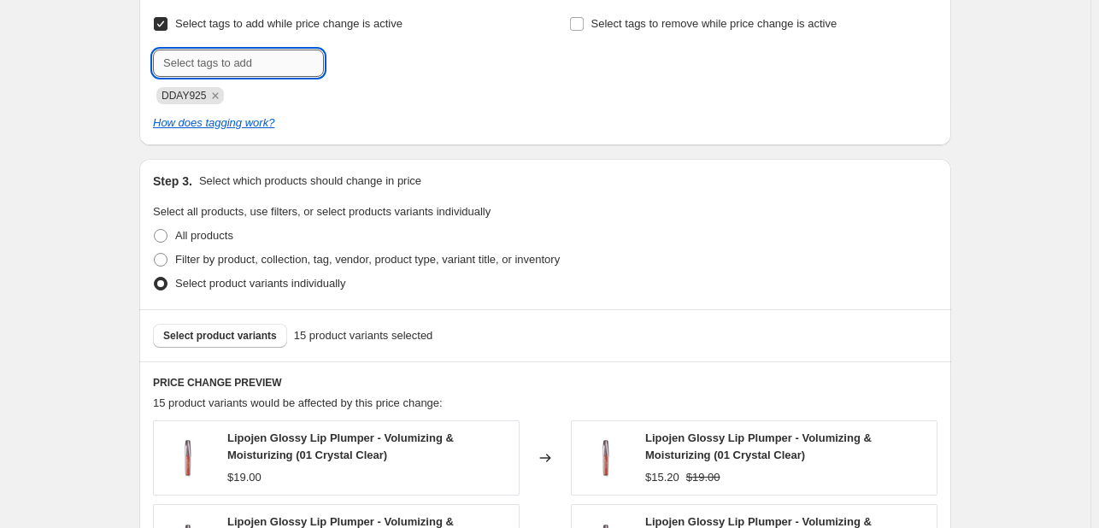
scroll to position [940, 0]
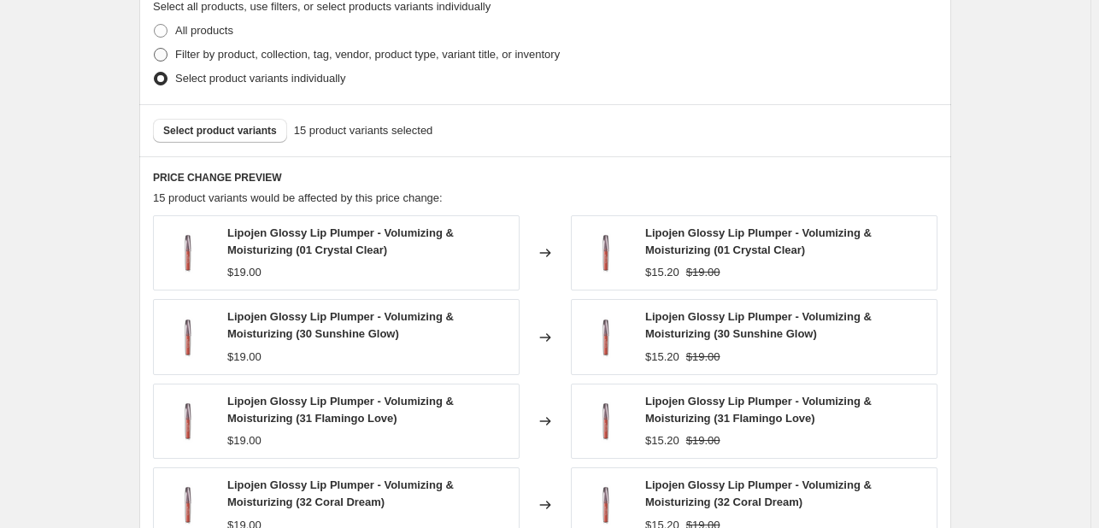
click at [312, 62] on span "Filter by product, collection, tag, vendor, product type, variant title, or inv…" at bounding box center [367, 54] width 385 height 17
click at [155, 49] on input "Filter by product, collection, tag, vendor, product type, variant title, or inv…" at bounding box center [154, 48] width 1 height 1
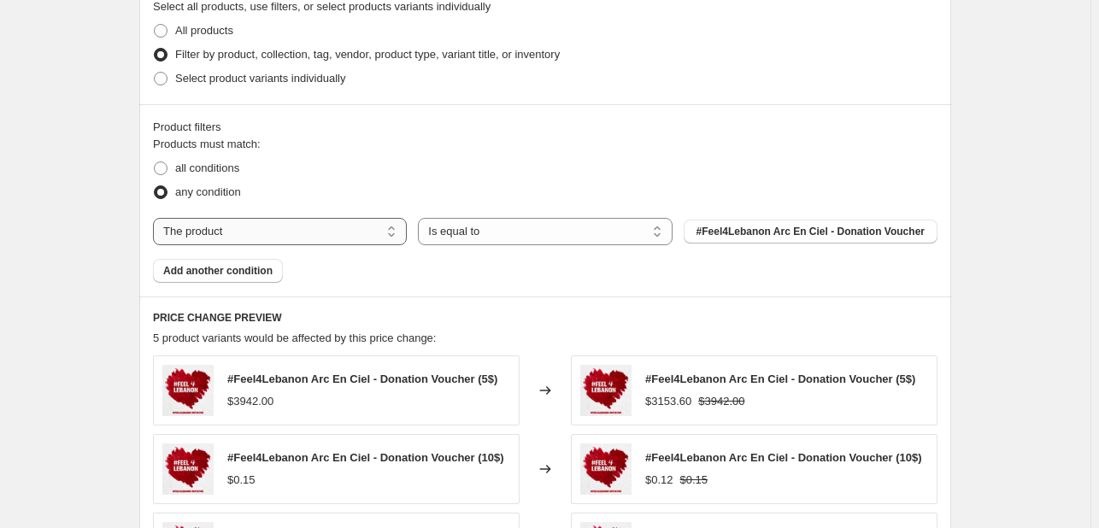
click at [346, 234] on select "The product The product's collection The product's tag The product's vendor The…" at bounding box center [280, 231] width 254 height 27
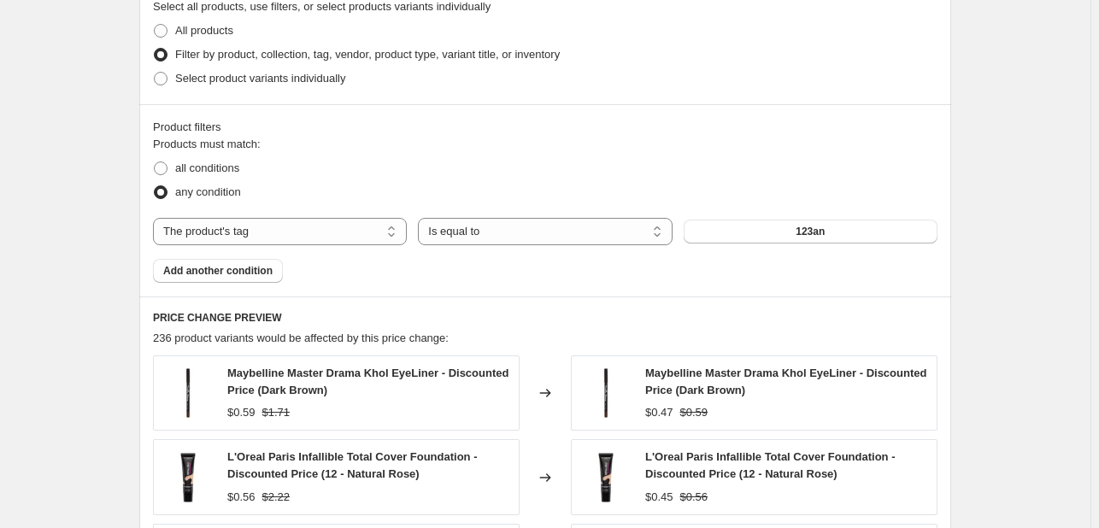
click at [752, 232] on button "123an" at bounding box center [811, 232] width 254 height 24
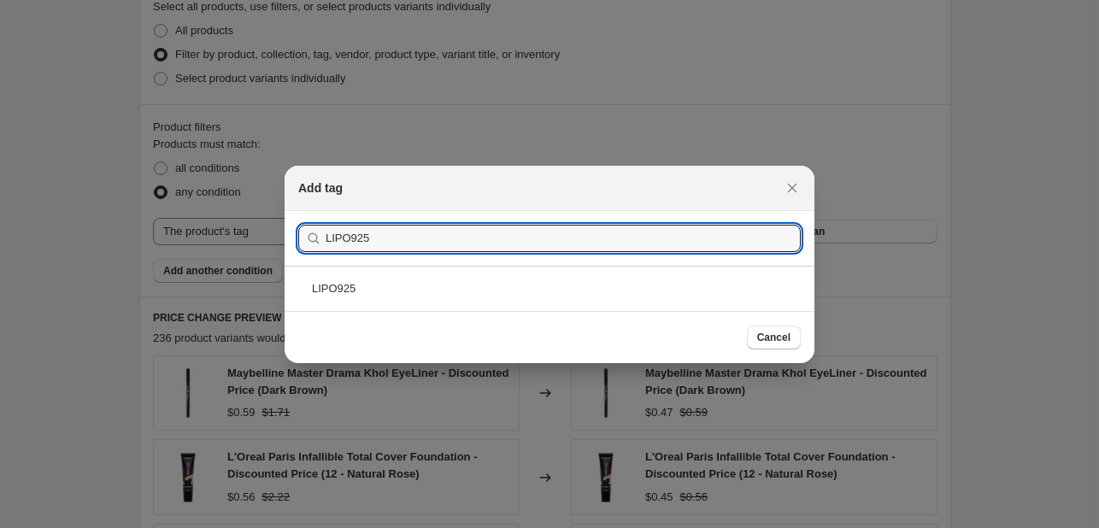
click at [595, 295] on div "LIPO925" at bounding box center [550, 288] width 530 height 45
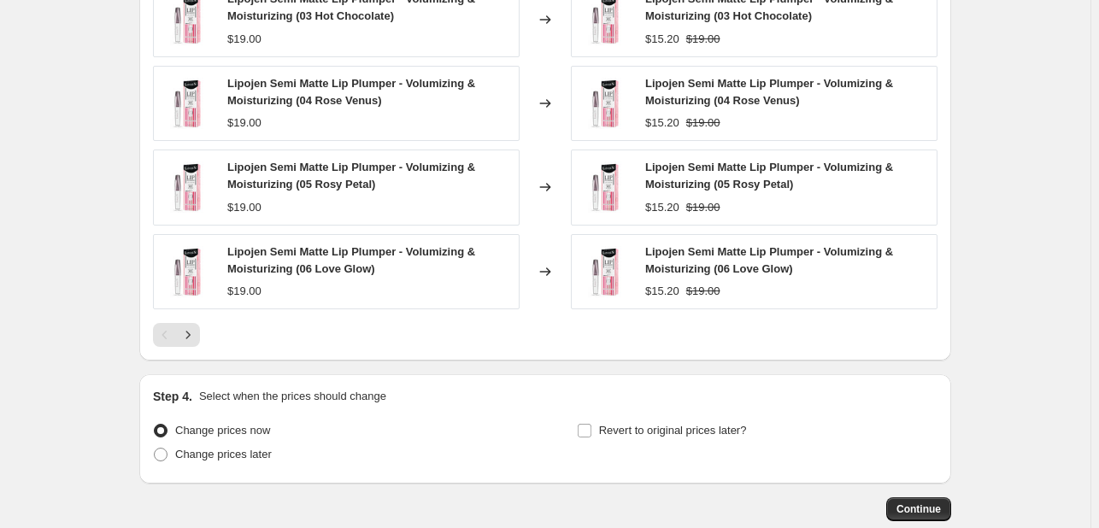
scroll to position [1494, 0]
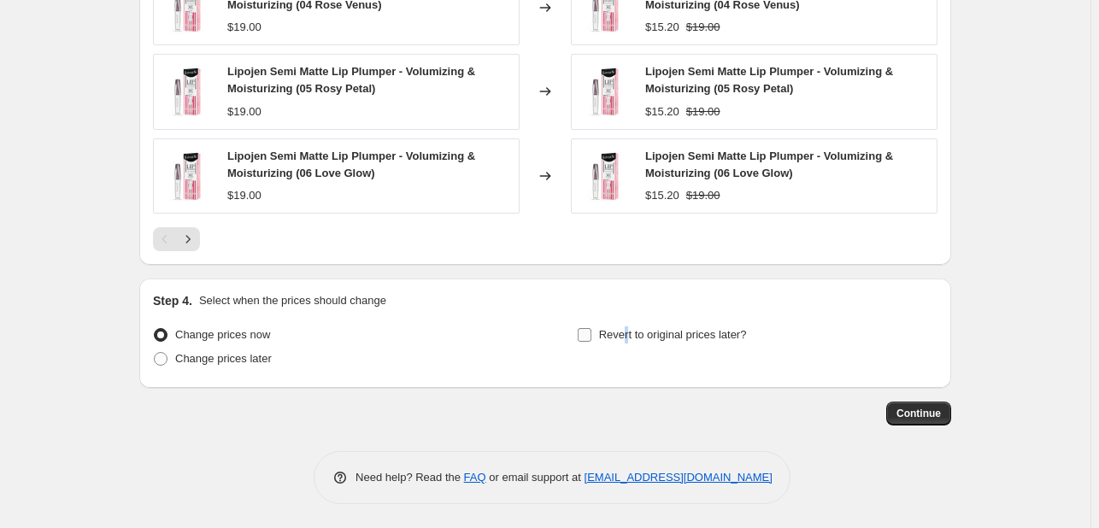
drag, startPoint x: 629, startPoint y: 322, endPoint x: 631, endPoint y: 332, distance: 9.6
click at [631, 324] on label "Revert to original prices later?" at bounding box center [662, 335] width 170 height 24
click at [272, 356] on span "Change prices later" at bounding box center [223, 358] width 97 height 13
click at [155, 353] on input "Change prices later" at bounding box center [154, 352] width 1 height 1
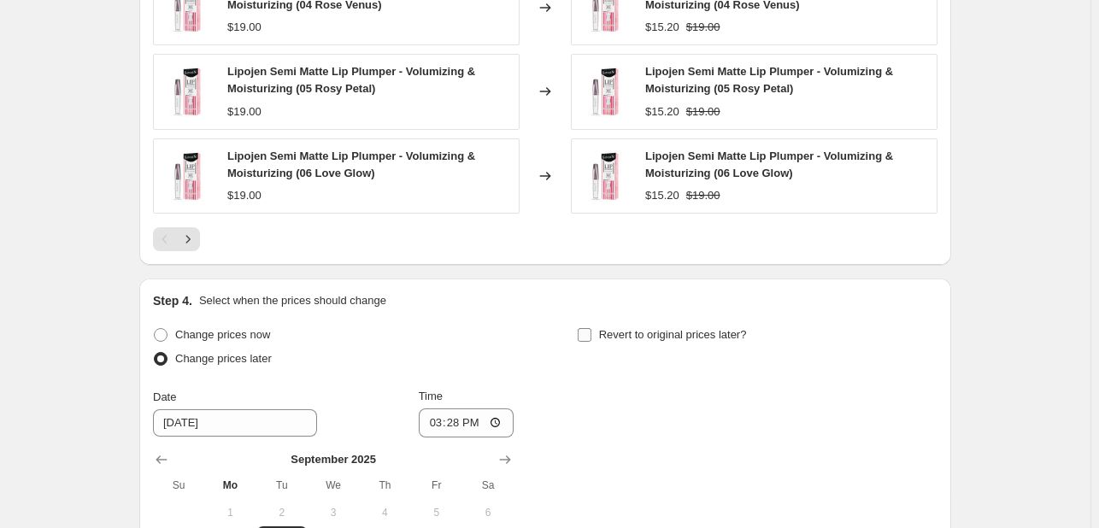
click at [667, 344] on label "Revert to original prices later?" at bounding box center [662, 335] width 170 height 24
click at [591, 342] on input "Revert to original prices later?" at bounding box center [585, 335] width 14 height 14
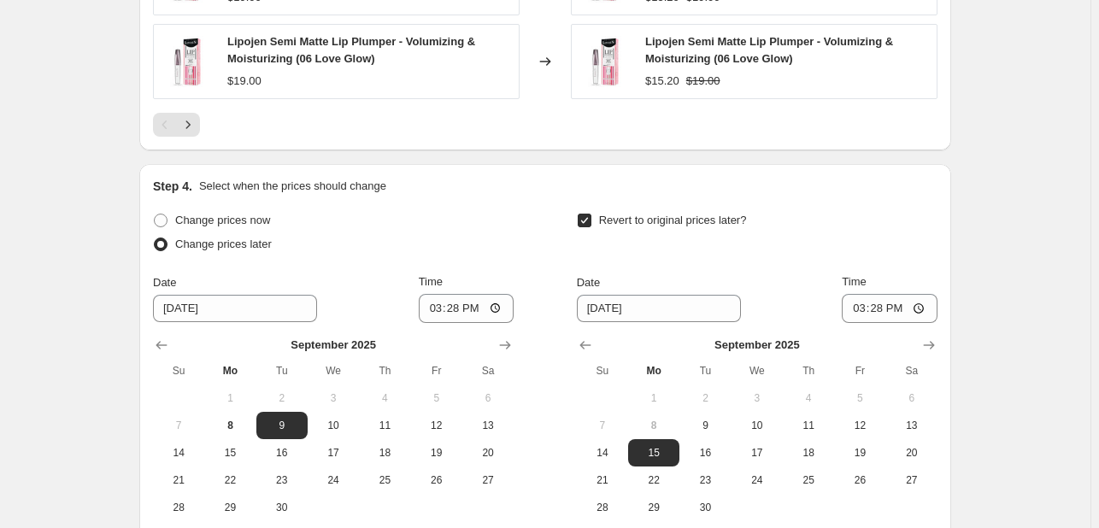
scroll to position [1786, 0]
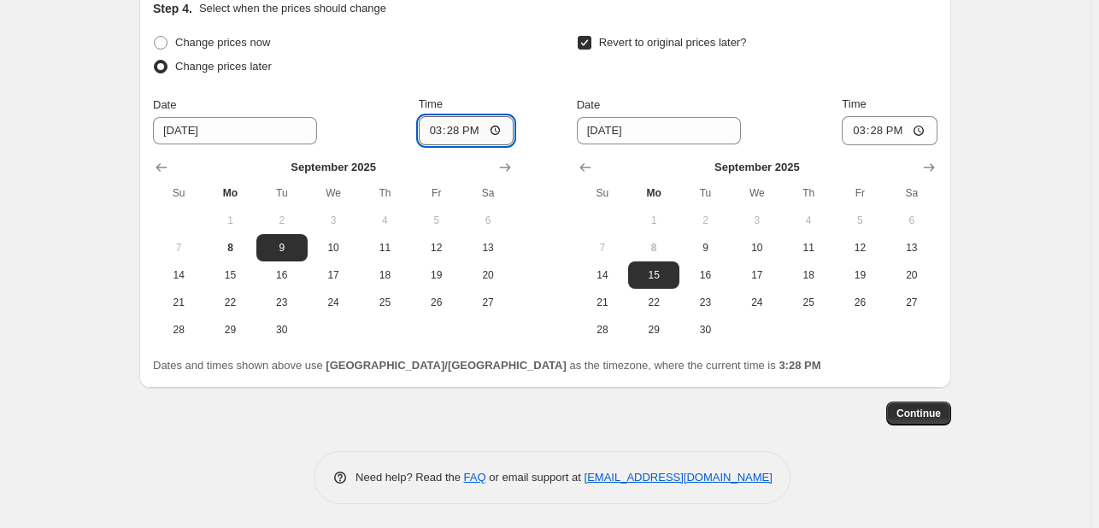
click at [436, 127] on input "15:28" at bounding box center [467, 130] width 96 height 29
click at [769, 241] on span "10" at bounding box center [757, 248] width 38 height 14
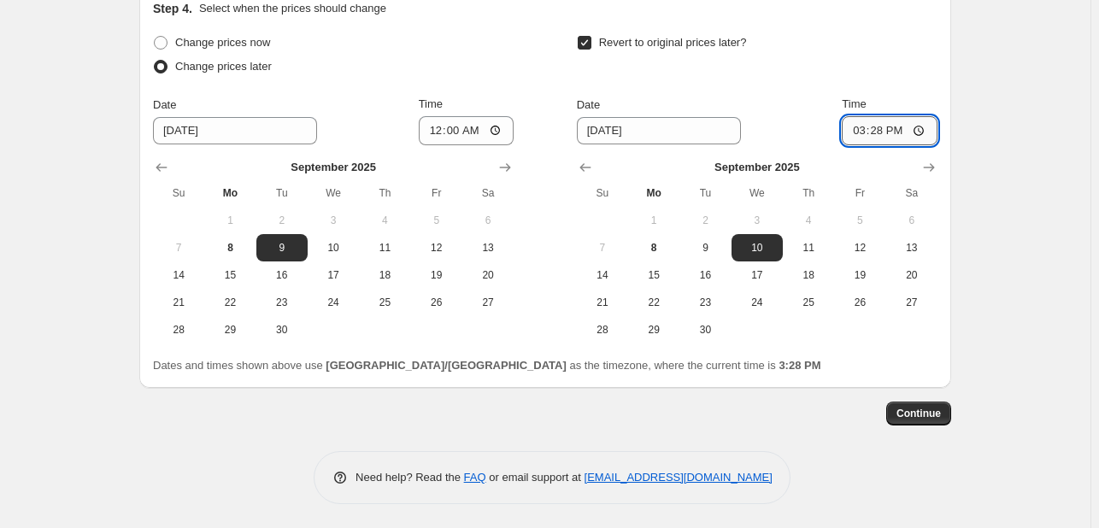
click at [855, 140] on input "15:28" at bounding box center [890, 130] width 96 height 29
click at [878, 126] on input "23:05" at bounding box center [890, 130] width 96 height 29
click at [917, 417] on span "Continue" at bounding box center [918, 414] width 44 height 14
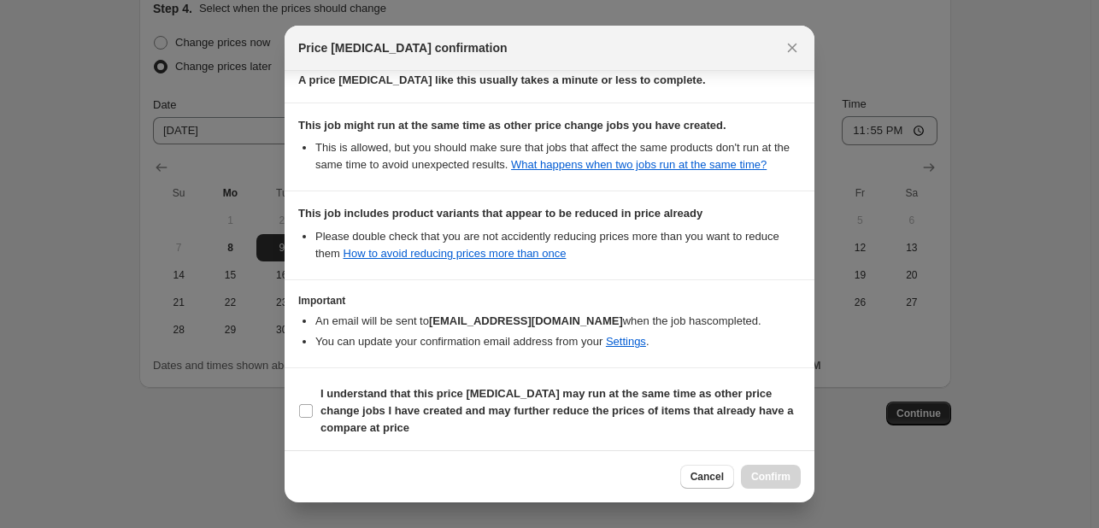
scroll to position [337, 0]
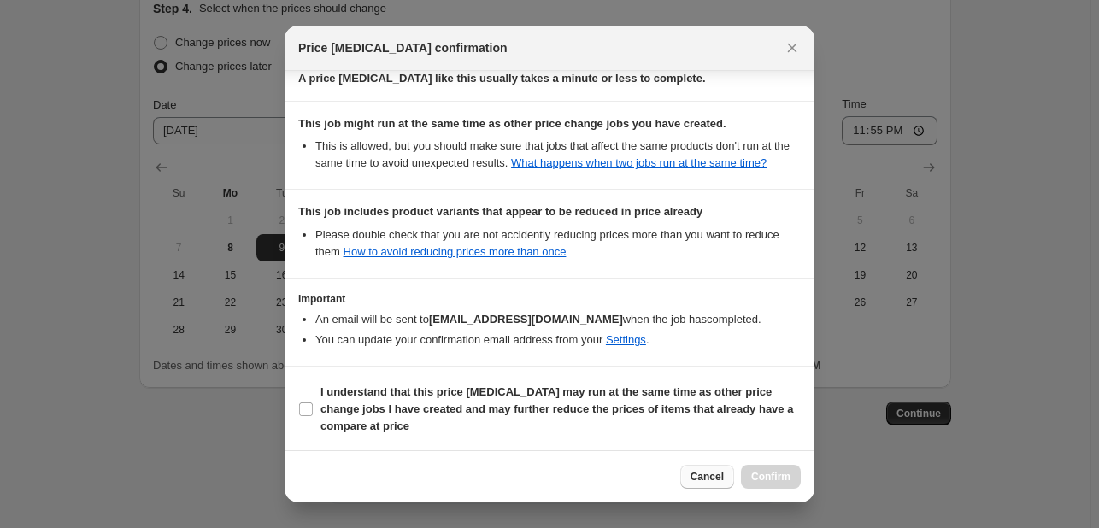
click at [718, 470] on span "Cancel" at bounding box center [706, 477] width 33 height 14
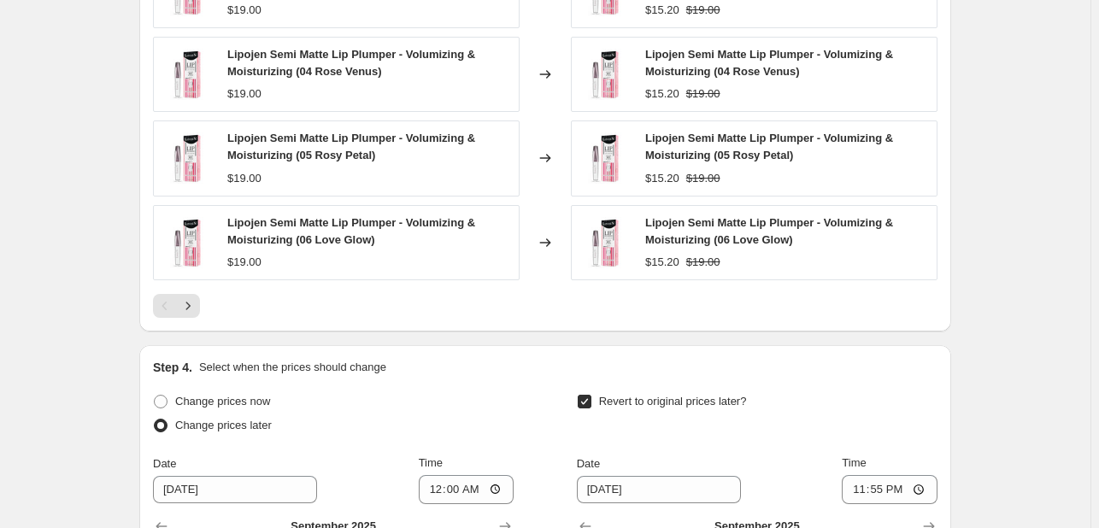
scroll to position [1359, 0]
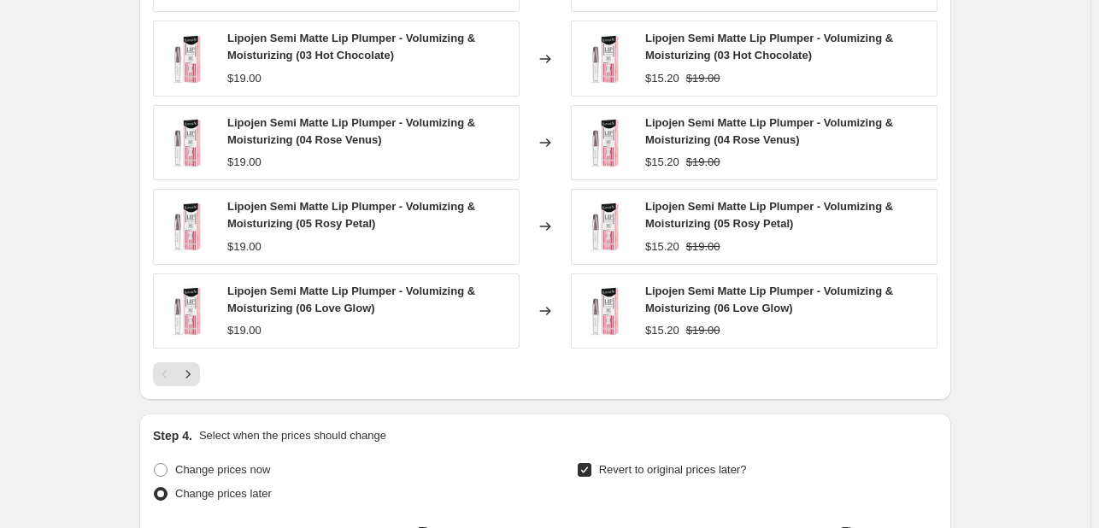
click at [204, 369] on div at bounding box center [545, 374] width 784 height 24
click at [200, 370] on button "Next" at bounding box center [188, 374] width 24 height 24
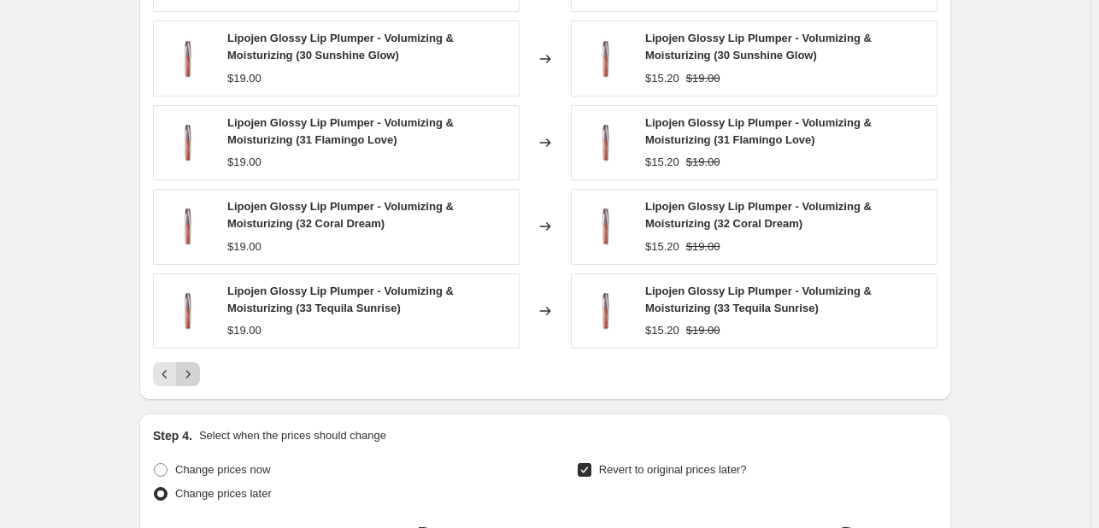
click at [200, 370] on button "Next" at bounding box center [188, 374] width 24 height 24
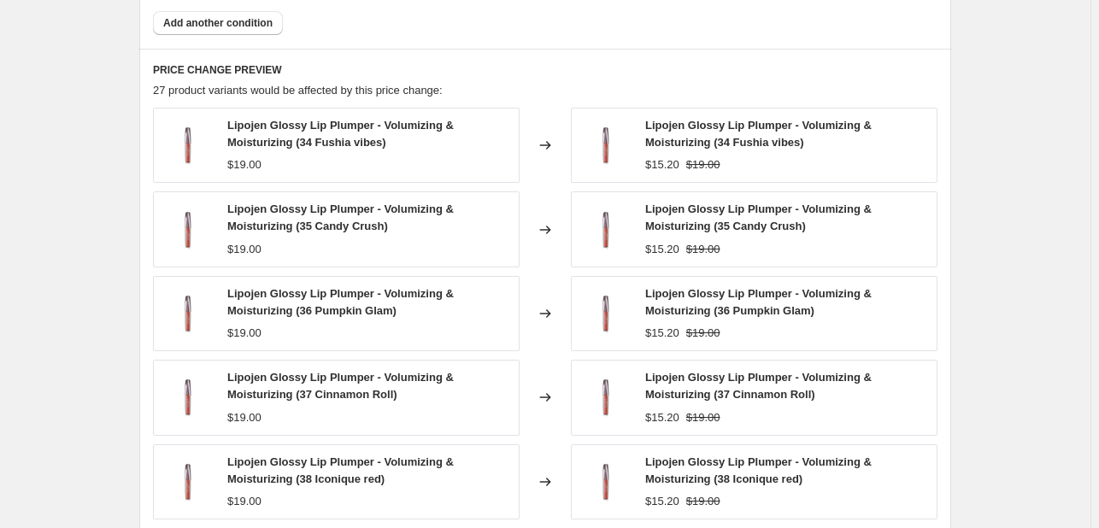
scroll to position [1273, 0]
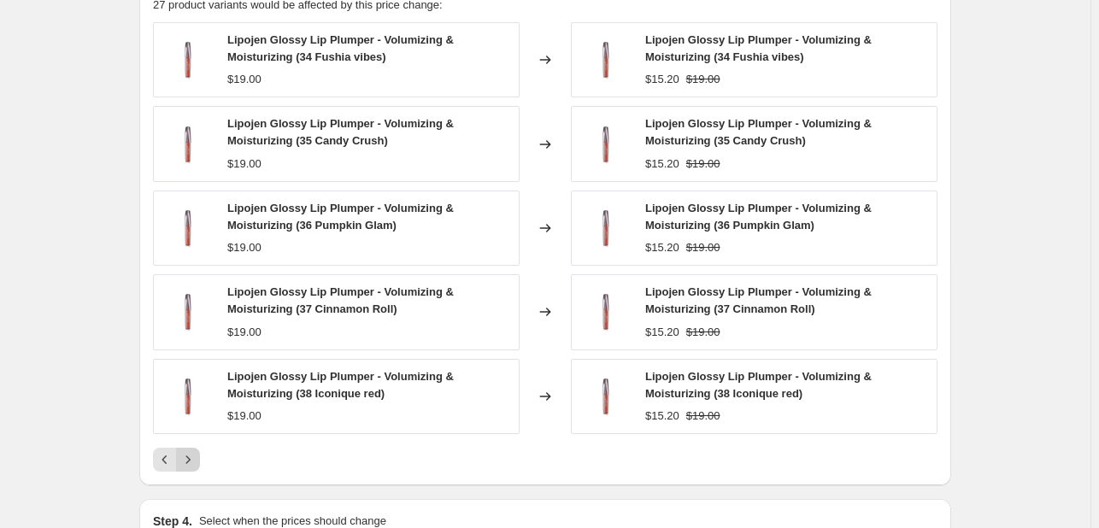
click at [195, 454] on icon "Next" at bounding box center [187, 459] width 17 height 17
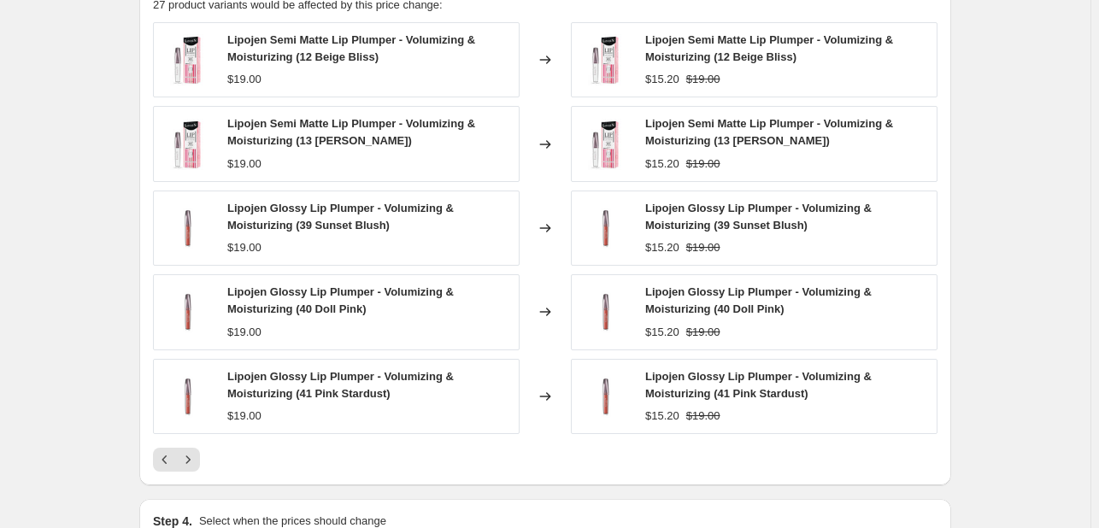
click at [199, 439] on div "Lipojen Semi Matte Lip Plumper - Volumizing & Moisturizing (12 Beige Bliss) $19…" at bounding box center [545, 247] width 784 height 450
click at [204, 463] on div at bounding box center [545, 460] width 784 height 24
click at [197, 459] on icon "Next" at bounding box center [187, 459] width 17 height 17
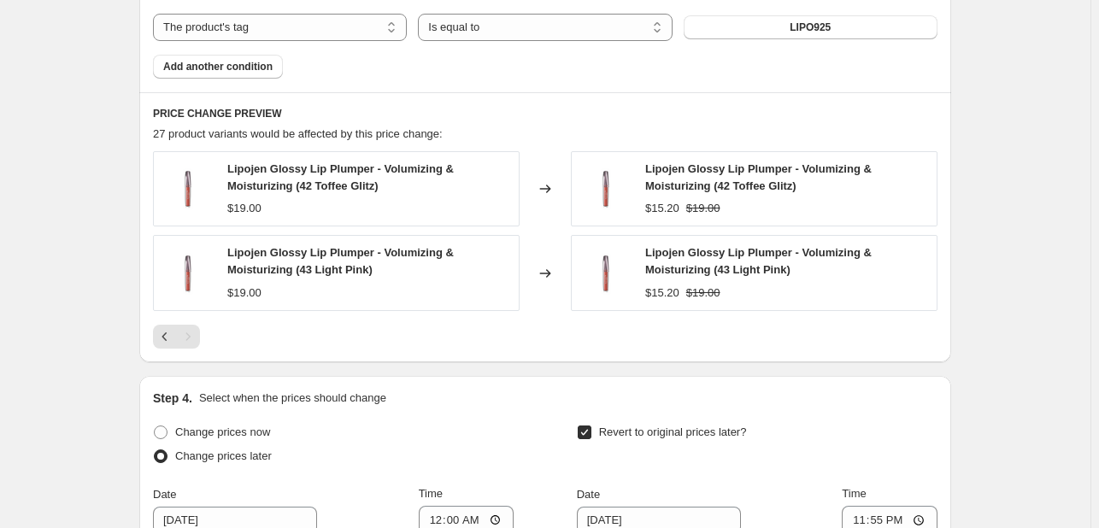
scroll to position [1108, 0]
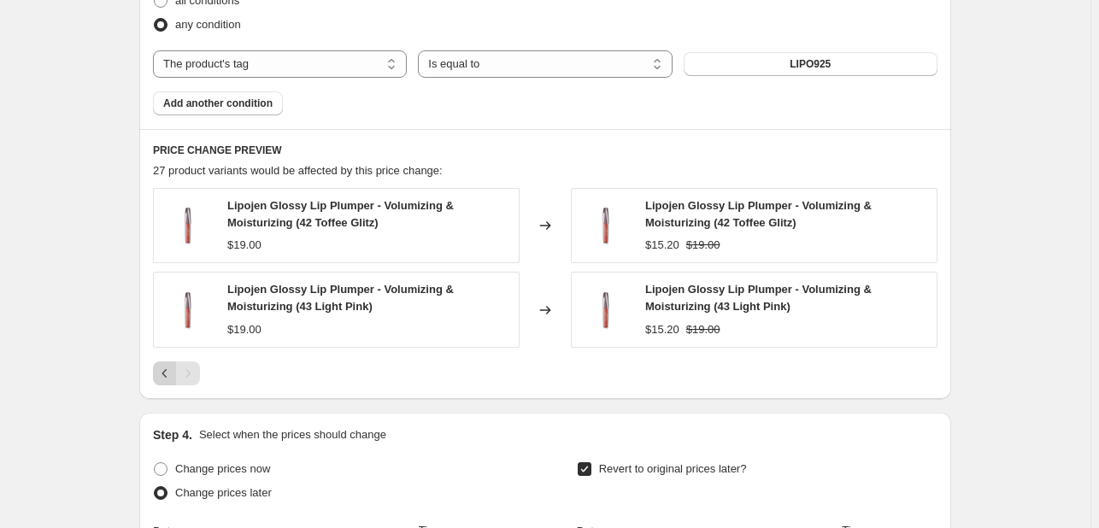
click at [168, 363] on button "Previous" at bounding box center [165, 373] width 24 height 24
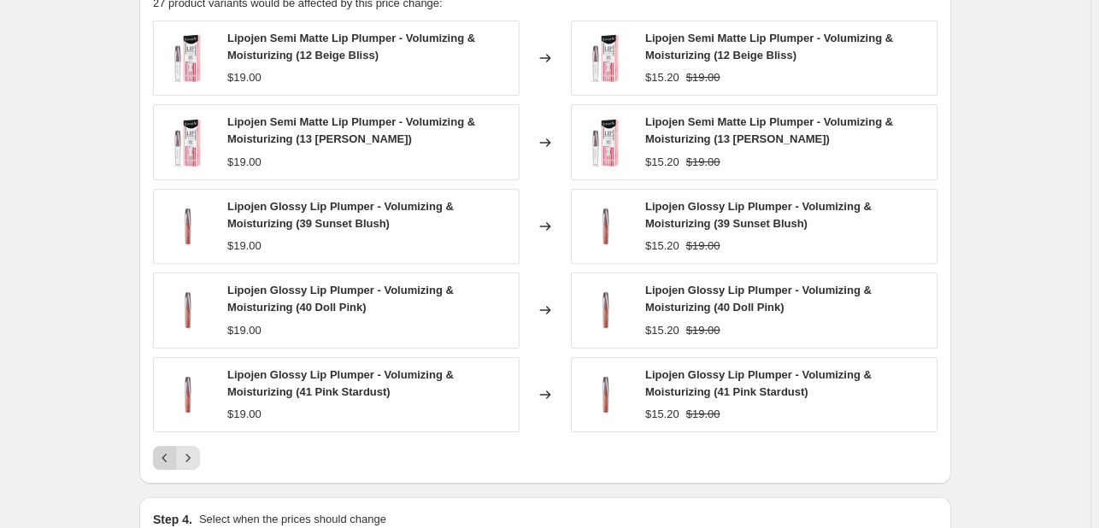
scroll to position [1278, 0]
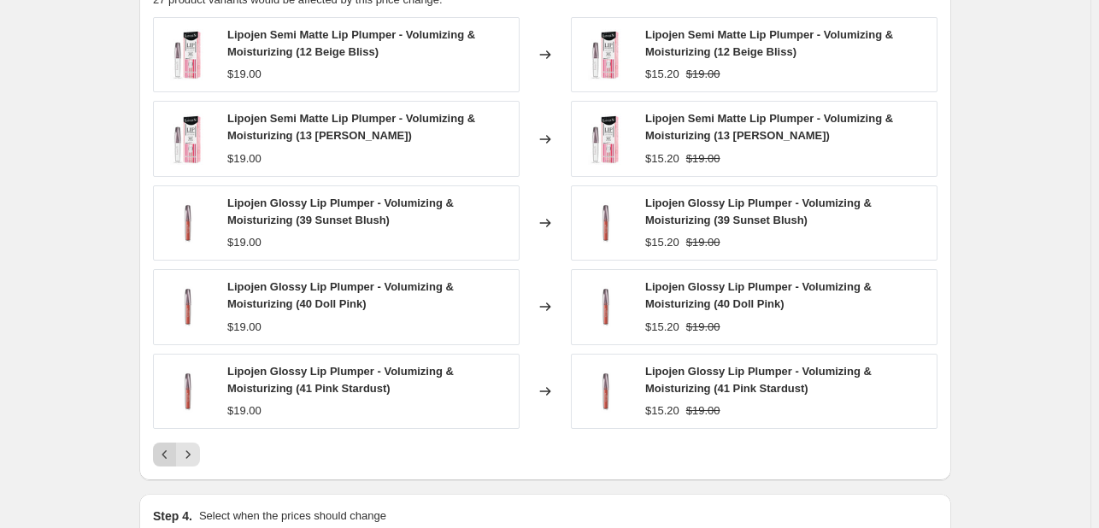
click at [173, 446] on icon "Previous" at bounding box center [164, 454] width 17 height 17
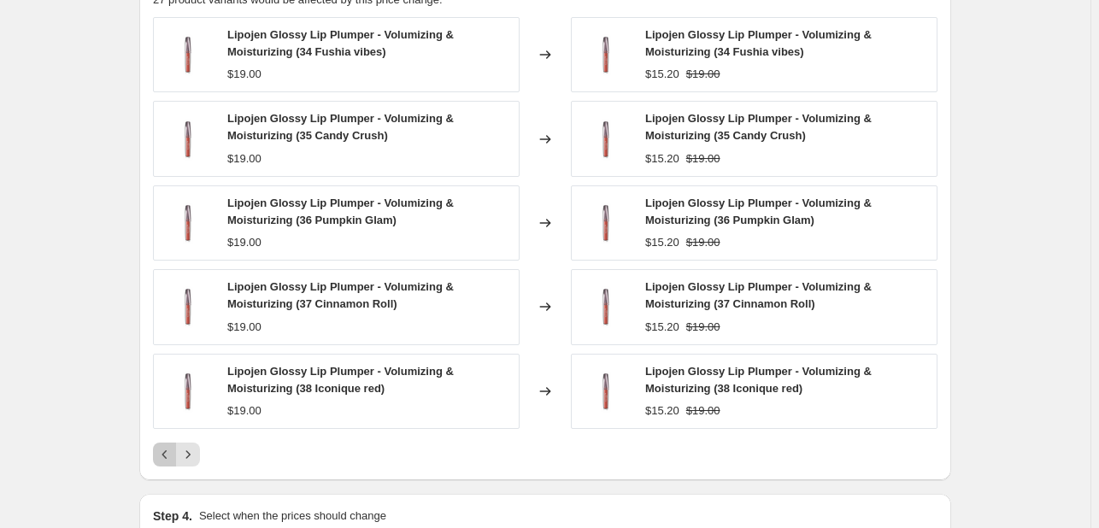
click at [172, 446] on icon "Previous" at bounding box center [164, 454] width 17 height 17
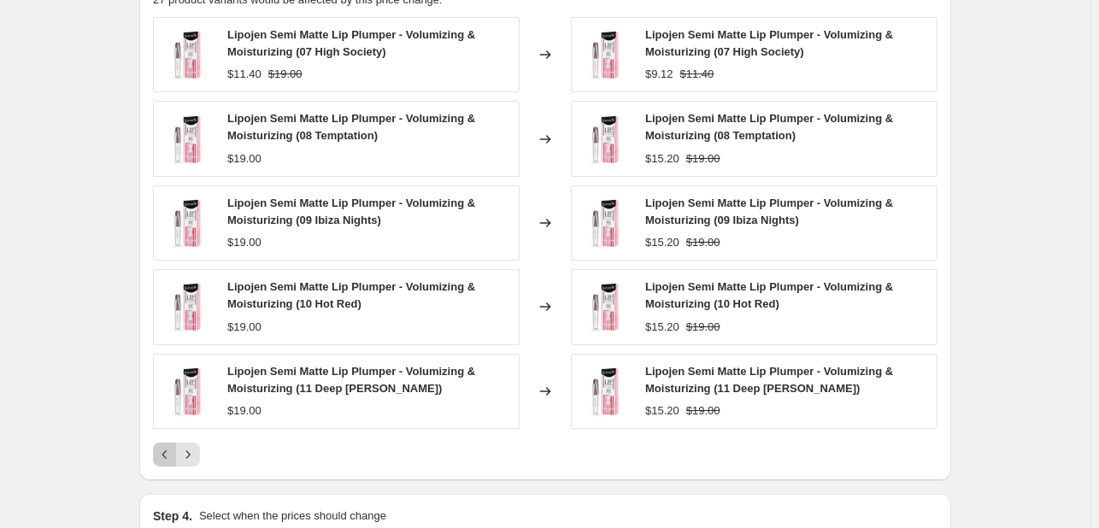
click at [172, 446] on icon "Previous" at bounding box center [164, 454] width 17 height 17
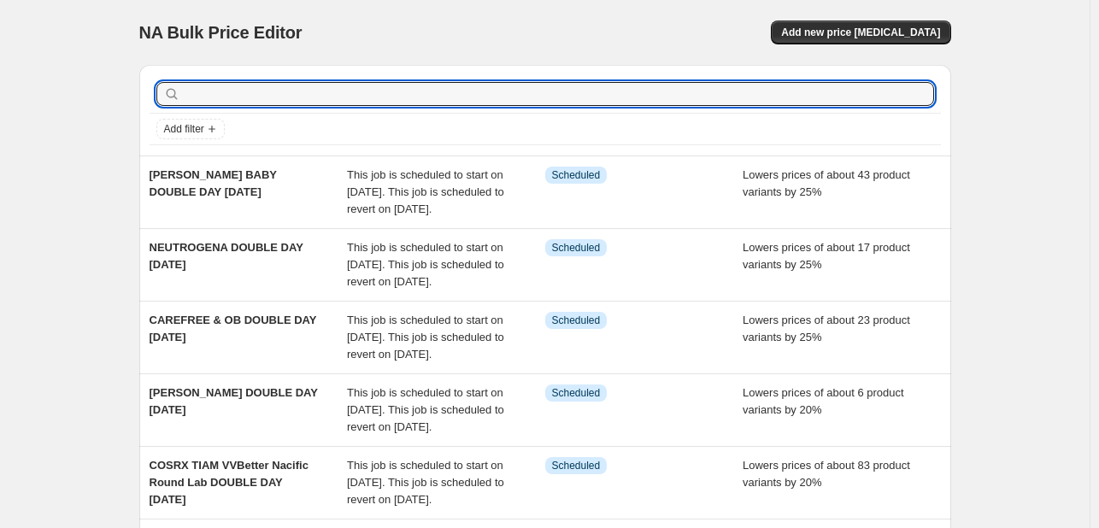
click at [255, 83] on input "text" at bounding box center [559, 94] width 750 height 24
type input "listerine"
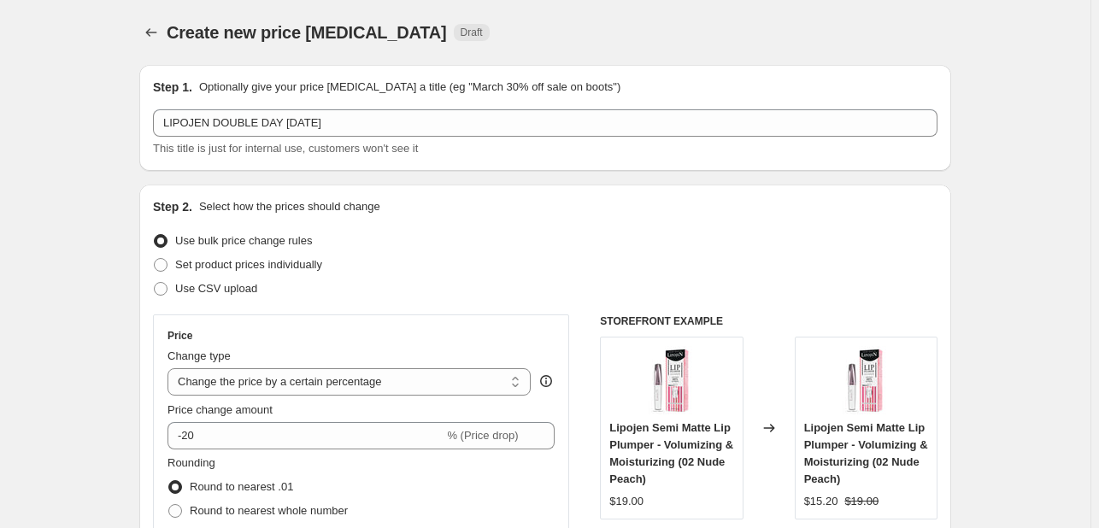
select select "percentage"
select select "tag"
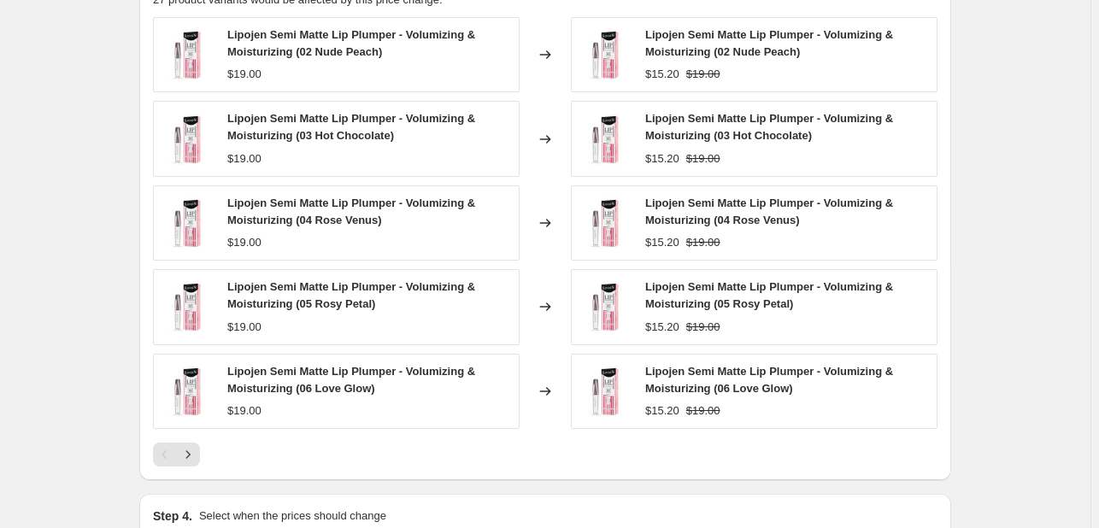
click at [172, 445] on div "Pagination" at bounding box center [165, 455] width 24 height 24
click at [170, 456] on div "Pagination" at bounding box center [165, 455] width 24 height 24
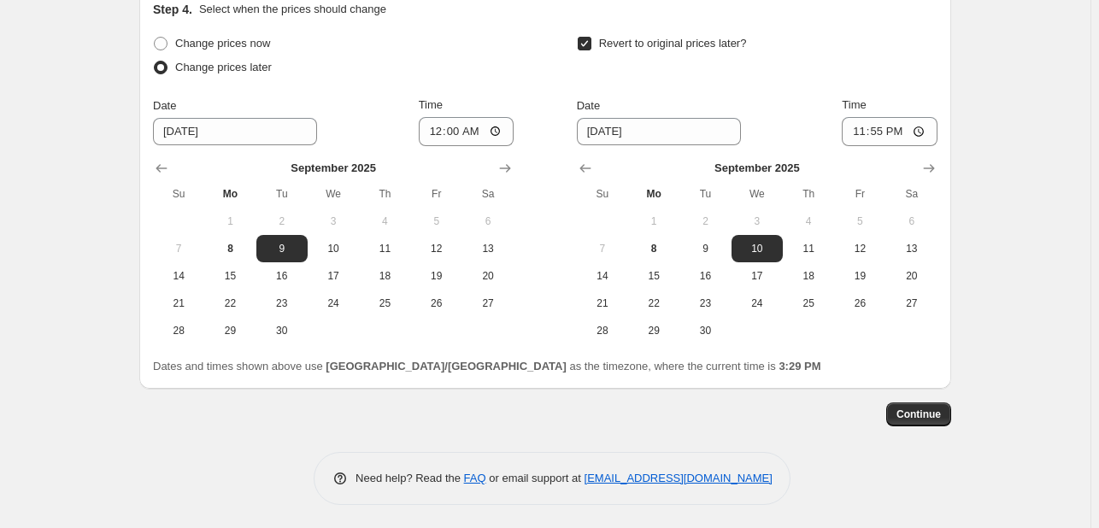
scroll to position [1786, 0]
click at [928, 423] on button "Continue" at bounding box center [918, 414] width 65 height 24
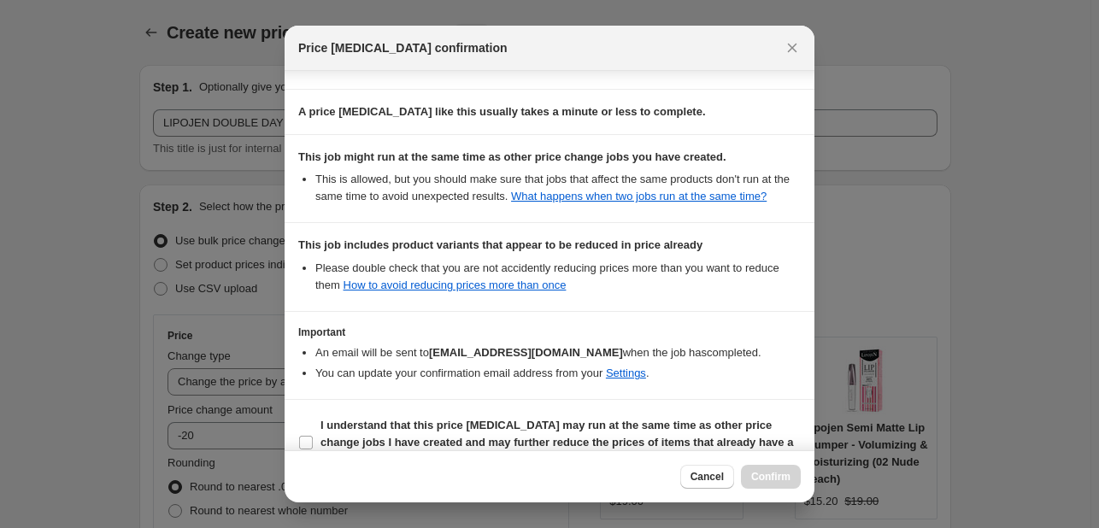
scroll to position [337, 0]
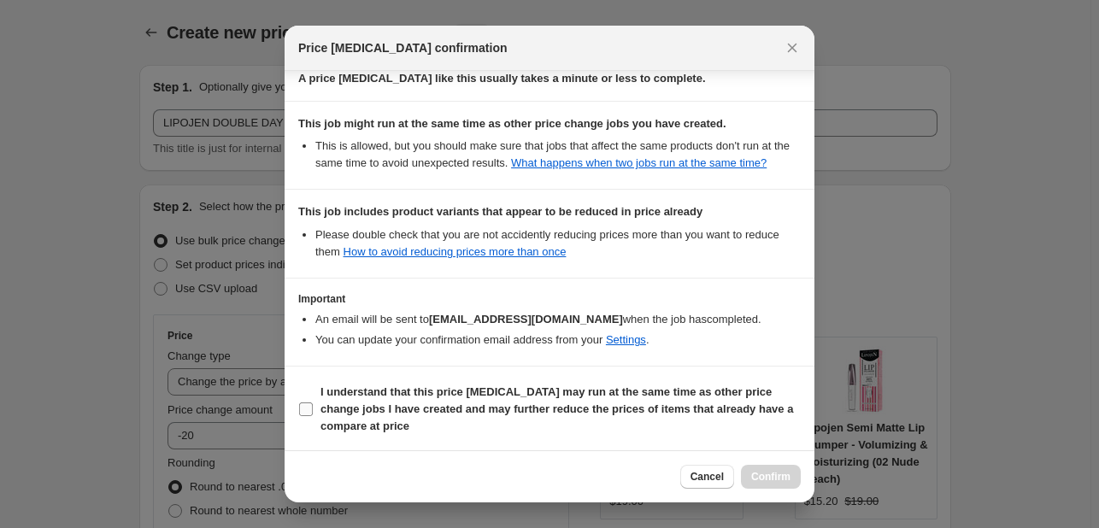
click at [667, 391] on b "I understand that this price [MEDICAL_DATA] may run at the same time as other p…" at bounding box center [556, 408] width 473 height 47
click at [313, 403] on input "I understand that this price [MEDICAL_DATA] may run at the same time as other p…" at bounding box center [306, 410] width 14 height 14
checkbox input "true"
click at [773, 473] on span "Confirm" at bounding box center [770, 477] width 39 height 14
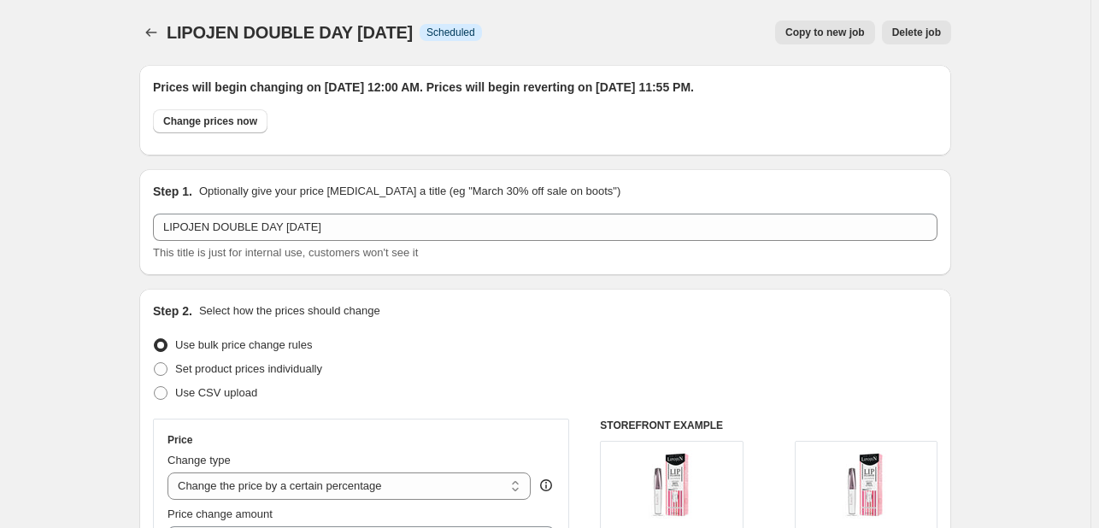
click at [165, 45] on div "LIPOJEN DOUBLE DAY SEPT25. This page is ready LIPOJEN DOUBLE DAY SEPT25 Info Sc…" at bounding box center [545, 32] width 812 height 65
click at [160, 33] on icon "Price change jobs" at bounding box center [151, 32] width 17 height 17
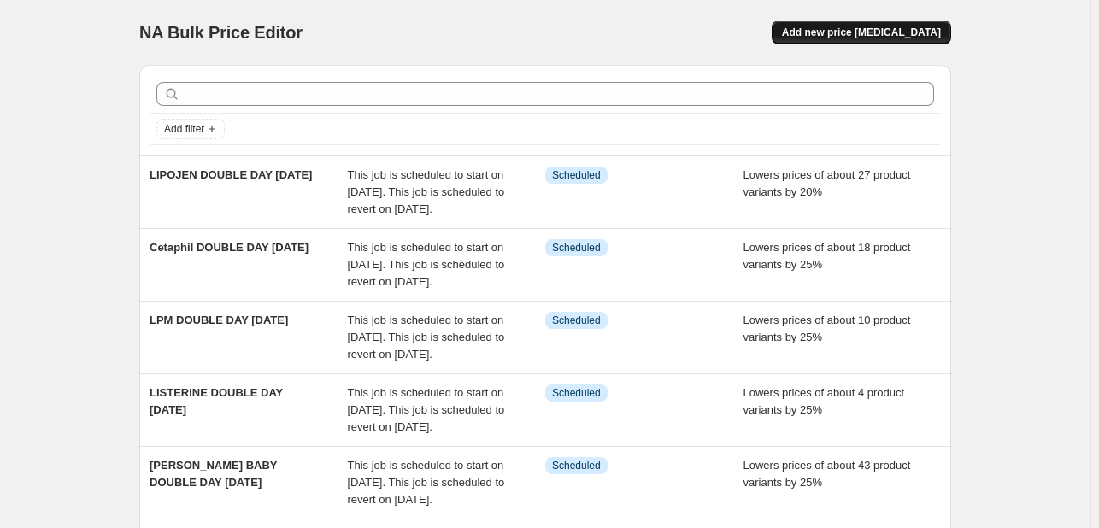
click at [825, 32] on span "Add new price [MEDICAL_DATA]" at bounding box center [861, 33] width 159 height 14
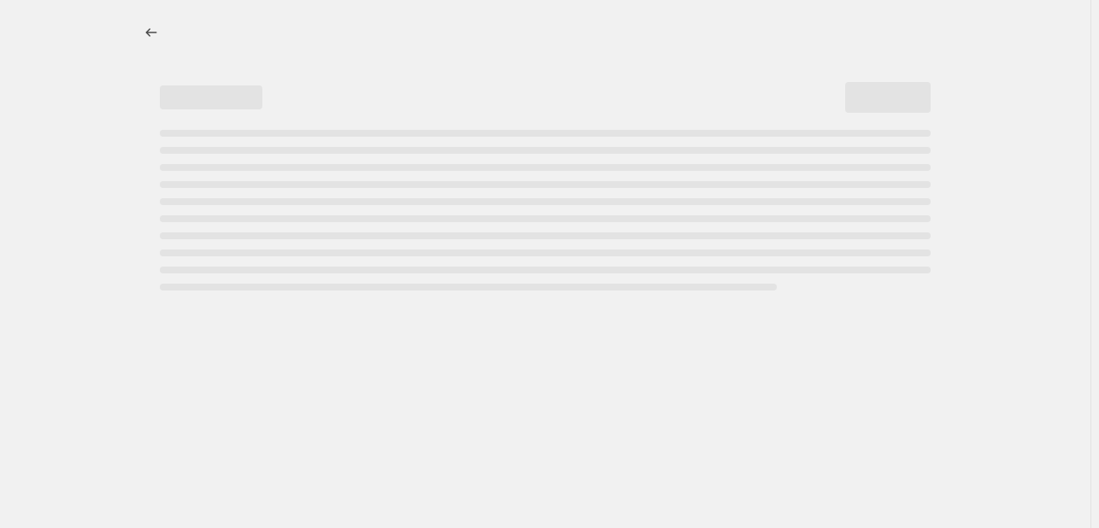
select select "percentage"
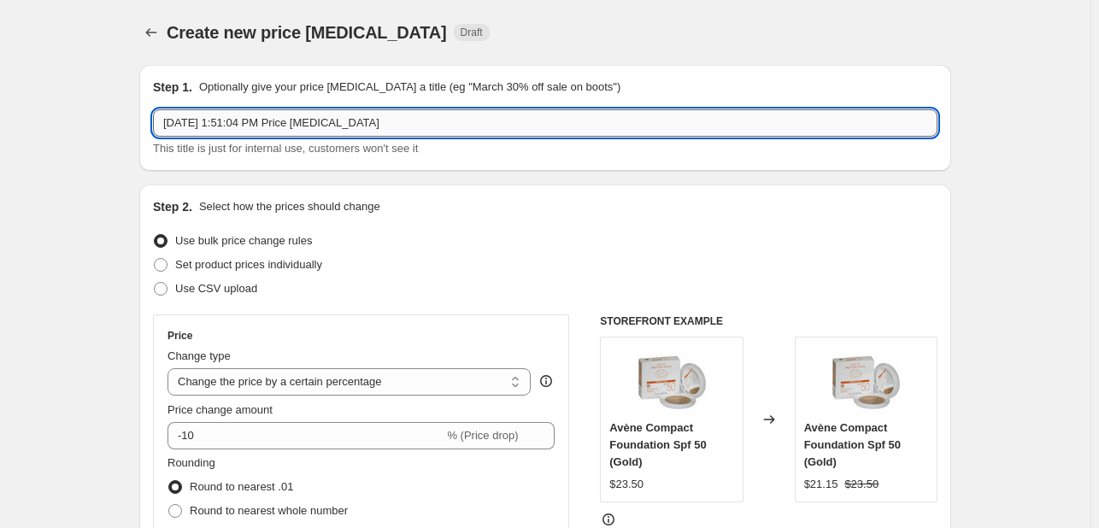
click at [274, 122] on input "[DATE] 1:51:04 PM Price [MEDICAL_DATA]" at bounding box center [545, 122] width 784 height 27
paste input "UV-Bronze, UV-Defence, C-Recover and FILORGA Solution Micellaire Anti-Age 400ML"
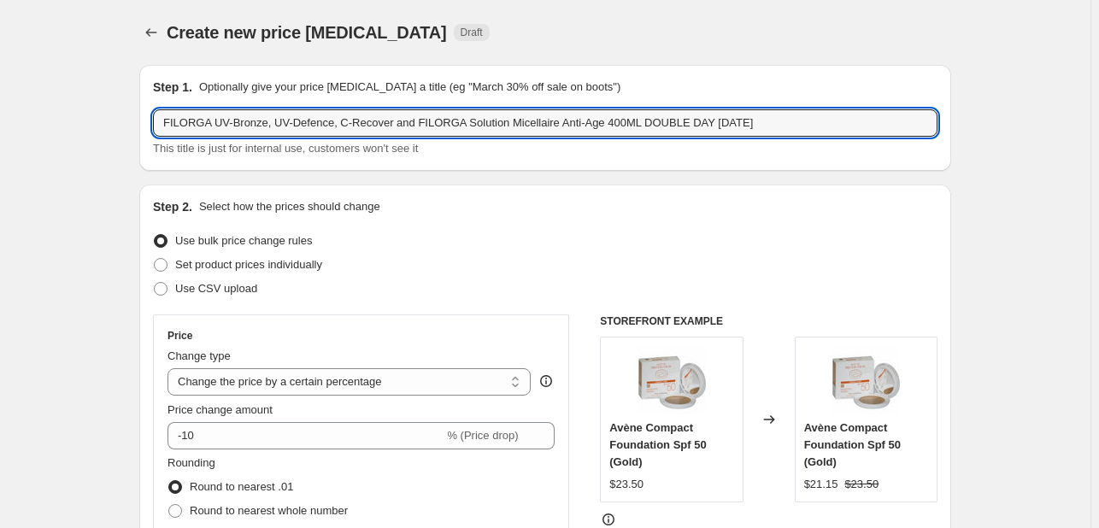
type input "FILORGA UV-Bronze, UV-Defence, C-Recover and FILORGA Solution Micellaire Anti-A…"
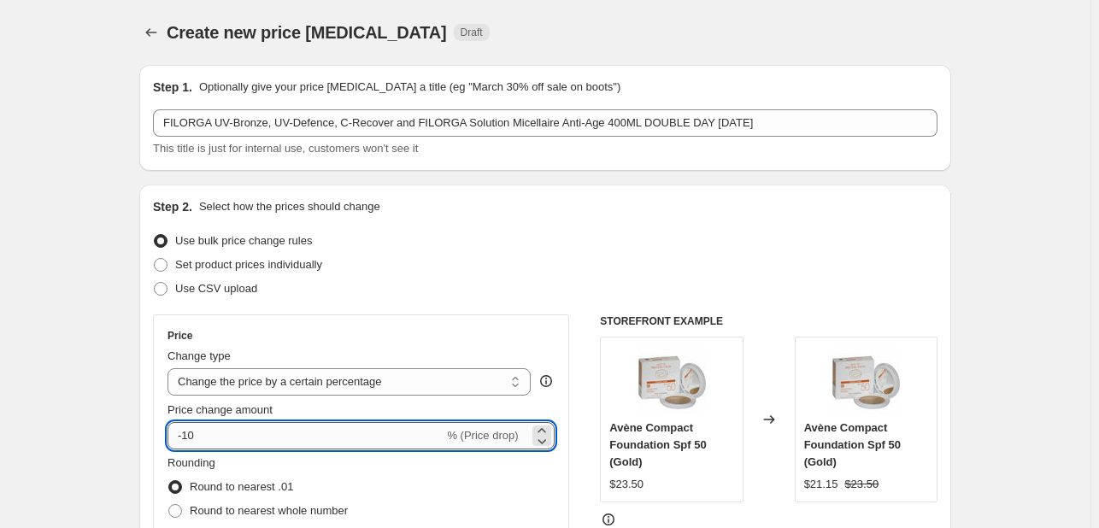
click at [212, 430] on input "-10" at bounding box center [305, 435] width 276 height 27
click at [195, 426] on input "-10" at bounding box center [305, 435] width 276 height 27
click at [191, 438] on input "-10" at bounding box center [305, 435] width 276 height 27
type input "-20"
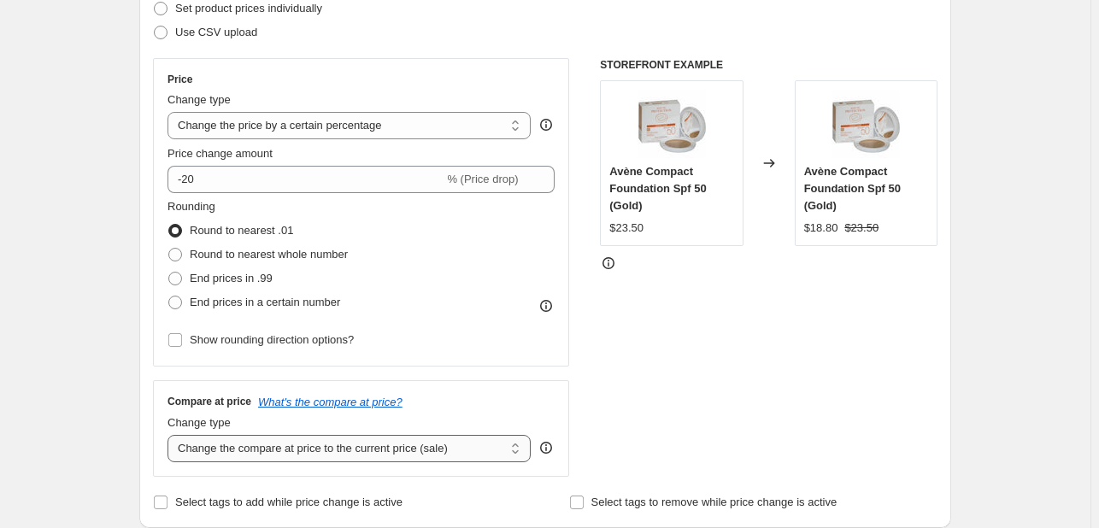
scroll to position [427, 0]
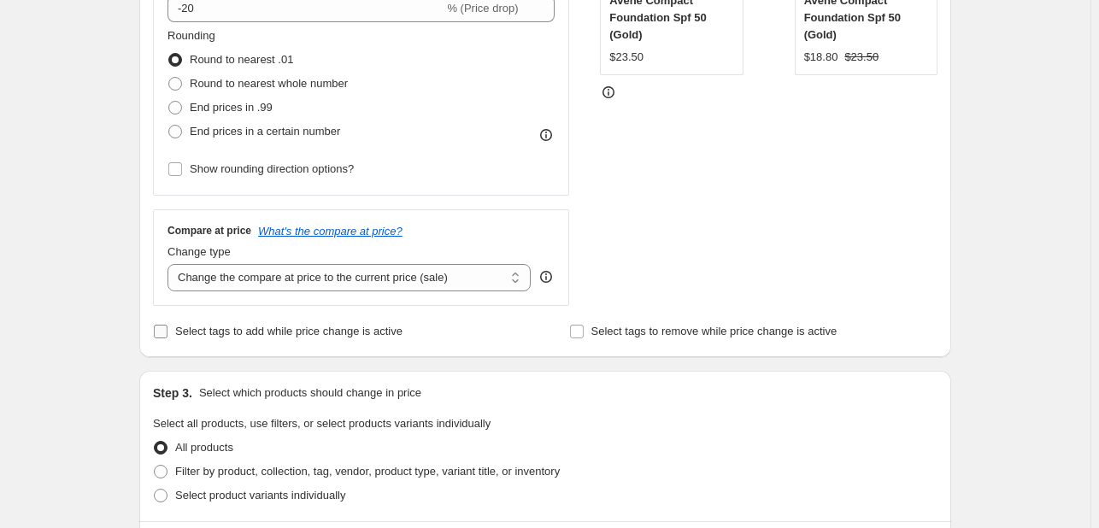
click at [252, 332] on span "Select tags to add while price change is active" at bounding box center [288, 331] width 227 height 13
click at [167, 332] on input "Select tags to add while price change is active" at bounding box center [161, 332] width 14 height 14
checkbox input "true"
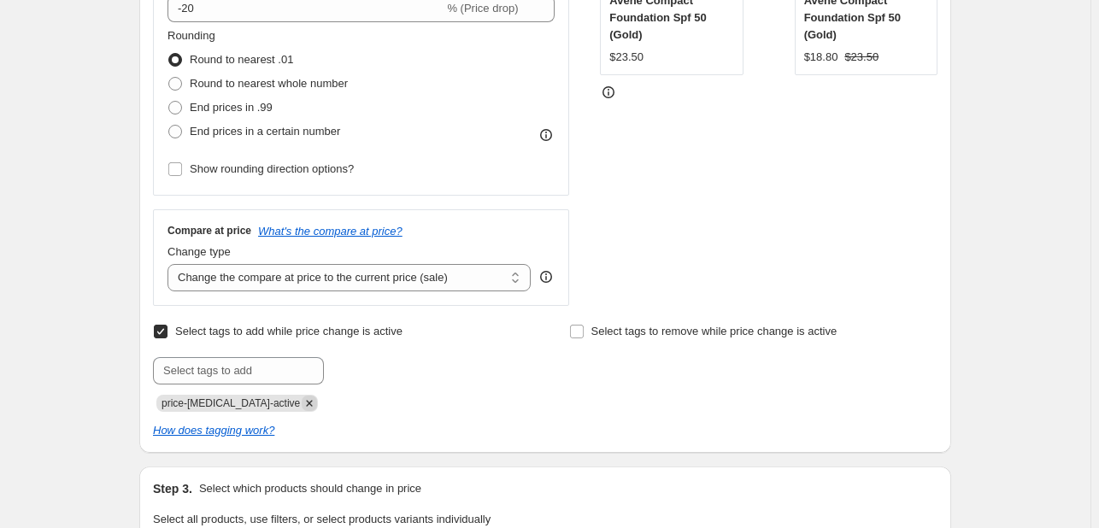
click at [307, 403] on icon "Remove price-change-job-active" at bounding box center [310, 403] width 6 height 6
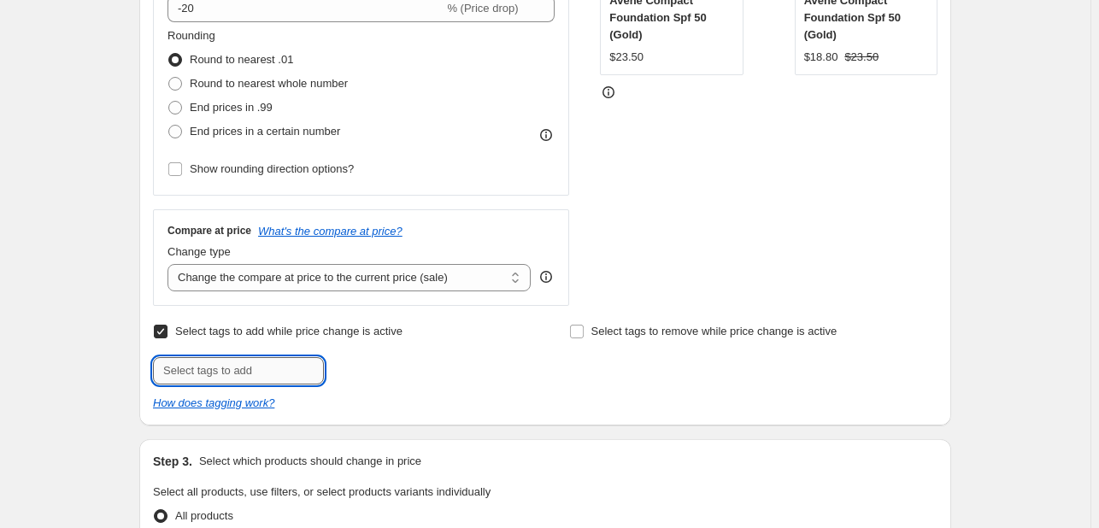
click at [279, 364] on input "text" at bounding box center [238, 370] width 171 height 27
type input "S"
type input "DDAY925"
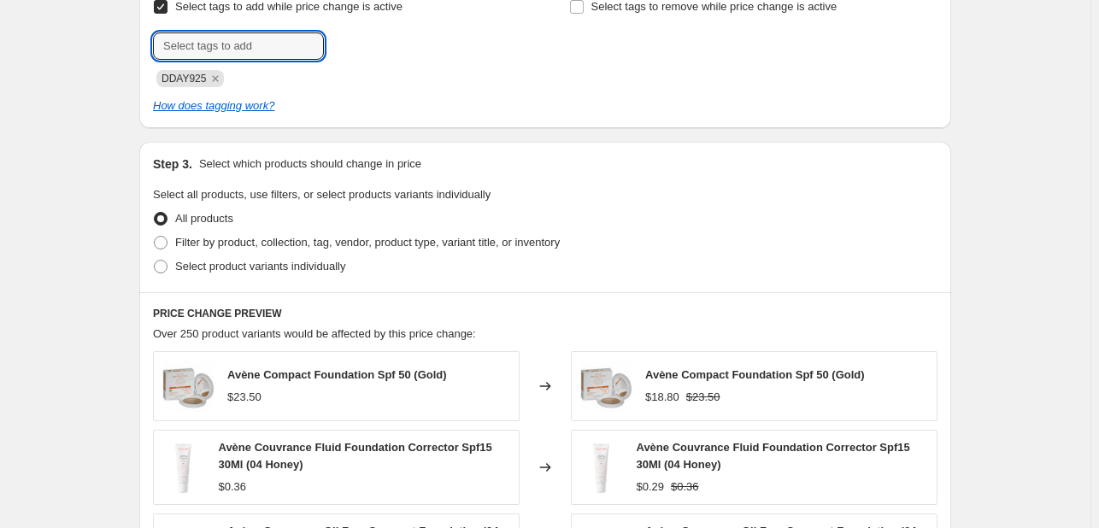
scroll to position [769, 0]
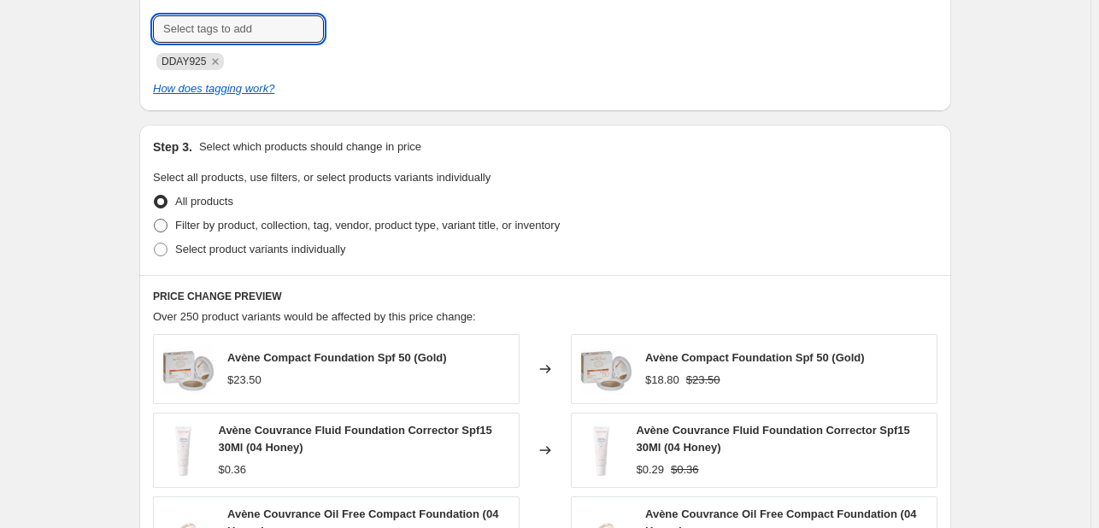
click at [311, 223] on span "Filter by product, collection, tag, vendor, product type, variant title, or inv…" at bounding box center [367, 225] width 385 height 13
click at [155, 220] on input "Filter by product, collection, tag, vendor, product type, variant title, or inv…" at bounding box center [154, 219] width 1 height 1
radio input "true"
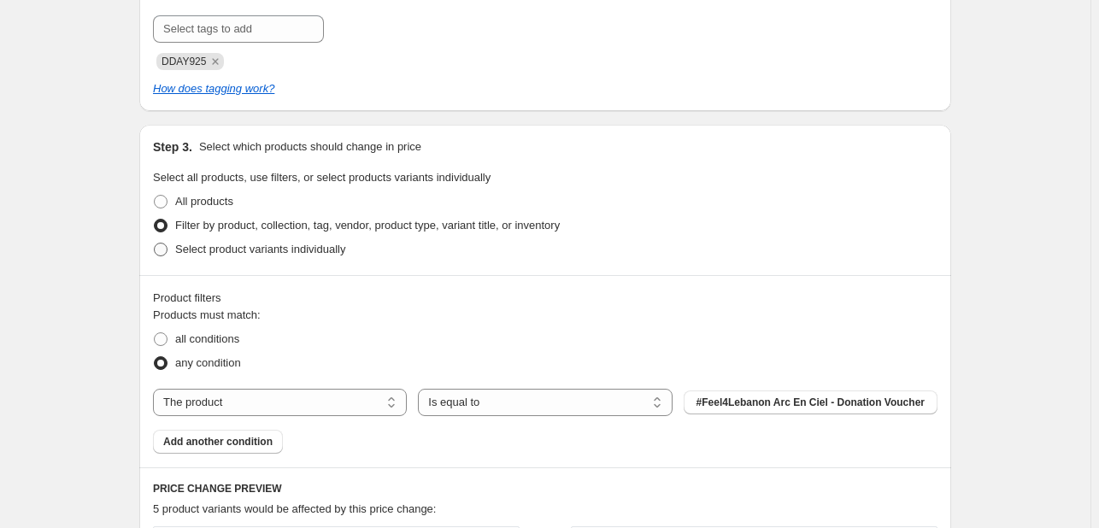
click at [258, 250] on span "Select product variants individually" at bounding box center [260, 249] width 170 height 13
click at [155, 244] on input "Select product variants individually" at bounding box center [154, 243] width 1 height 1
radio input "true"
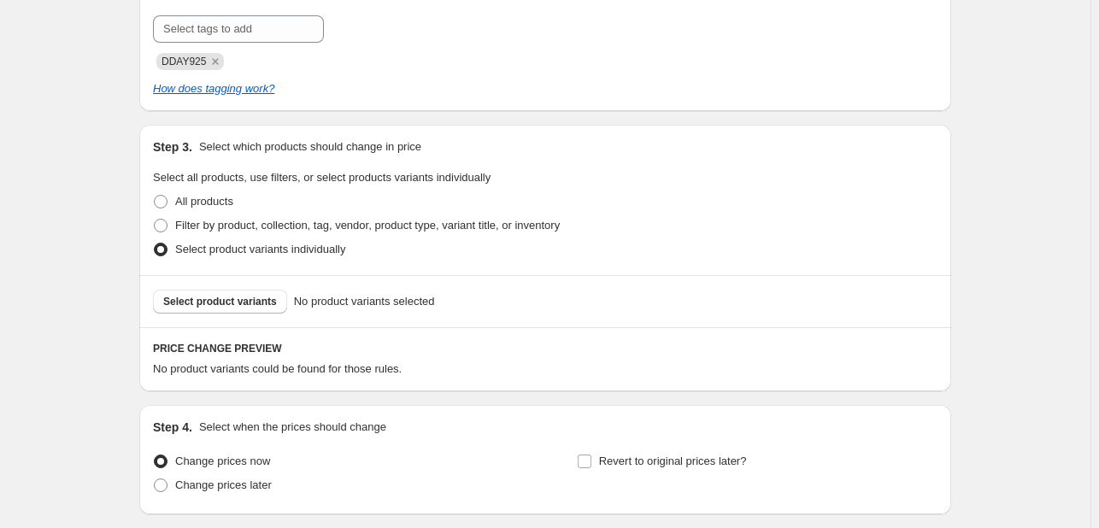
click at [246, 301] on span "Select product variants" at bounding box center [220, 302] width 114 height 14
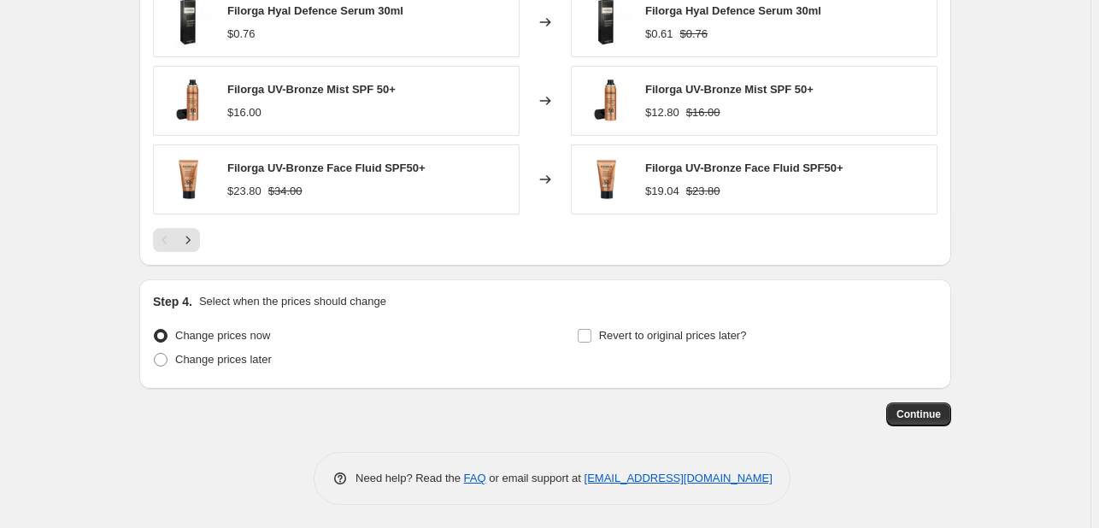
scroll to position [1332, 0]
drag, startPoint x: 258, startPoint y: 360, endPoint x: 279, endPoint y: 357, distance: 21.5
click at [256, 360] on span "Change prices later" at bounding box center [223, 357] width 97 height 13
click at [155, 352] on input "Change prices later" at bounding box center [154, 351] width 1 height 1
radio input "true"
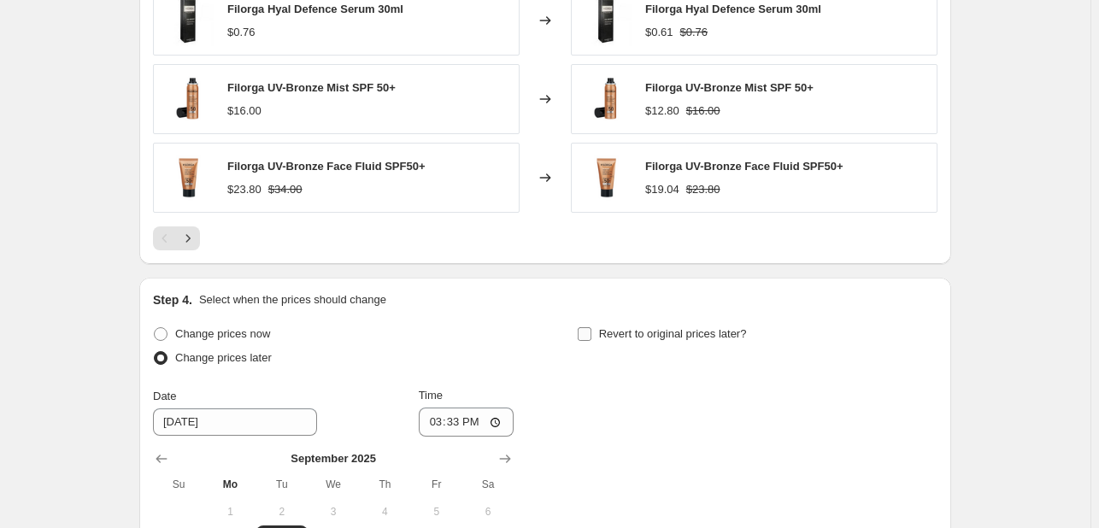
click at [694, 322] on label "Revert to original prices later?" at bounding box center [662, 334] width 170 height 24
click at [591, 327] on input "Revert to original prices later?" at bounding box center [585, 334] width 14 height 14
checkbox input "true"
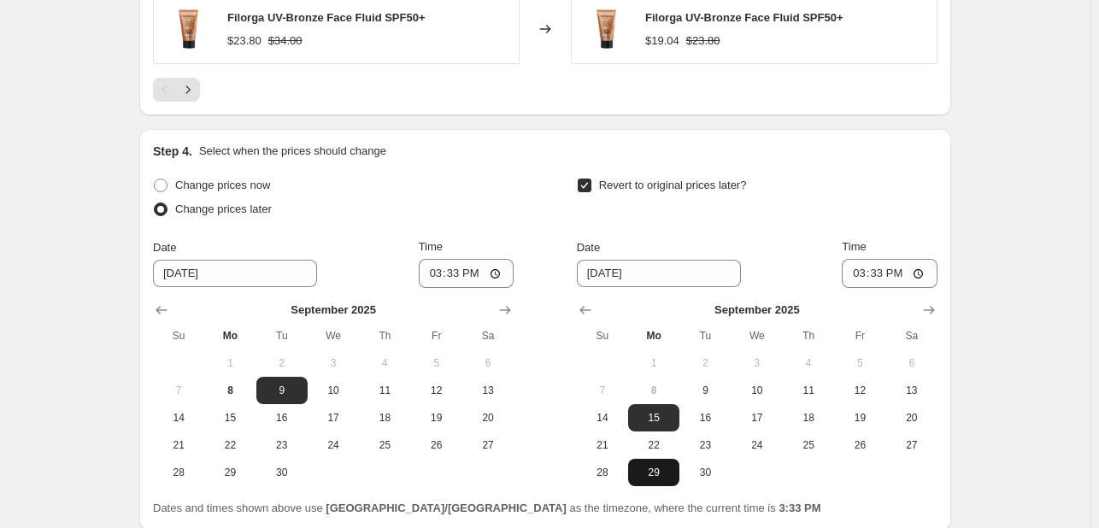
scroll to position [1624, 0]
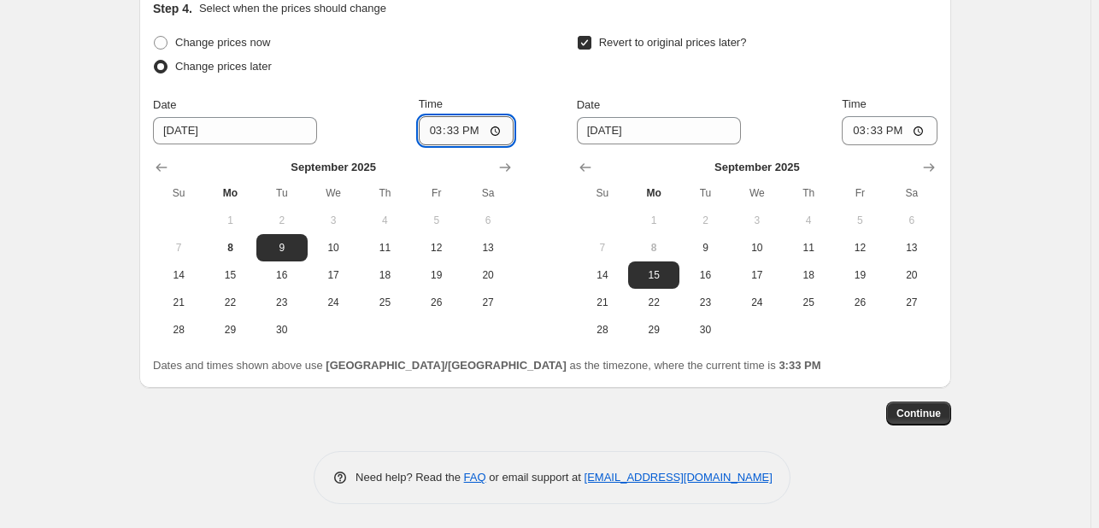
click at [427, 135] on input "15:33" at bounding box center [467, 130] width 96 height 29
type input "00:00"
click at [758, 252] on span "10" at bounding box center [757, 248] width 38 height 14
type input "[DATE]"
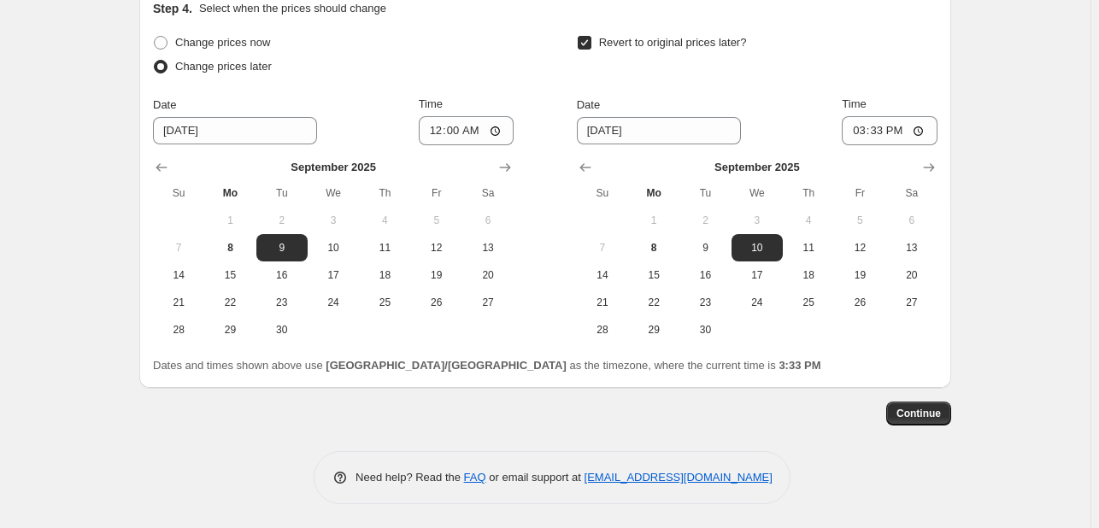
click at [841, 134] on div "Date 9/10/2025 Time 15:33" at bounding box center [757, 121] width 361 height 50
click at [859, 131] on input "15:33" at bounding box center [890, 130] width 96 height 29
type input "23:55"
click at [920, 418] on span "Continue" at bounding box center [918, 414] width 44 height 14
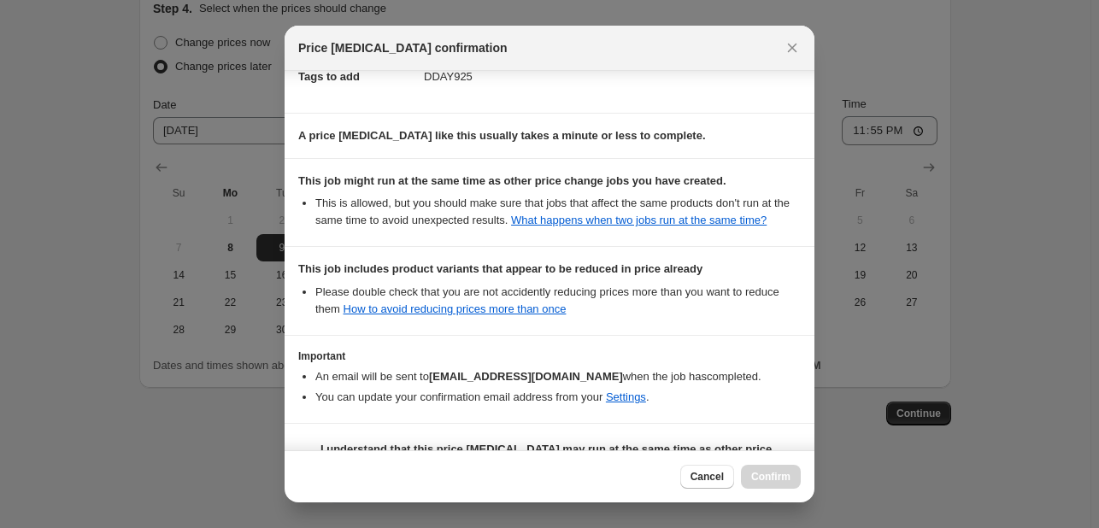
scroll to position [354, 0]
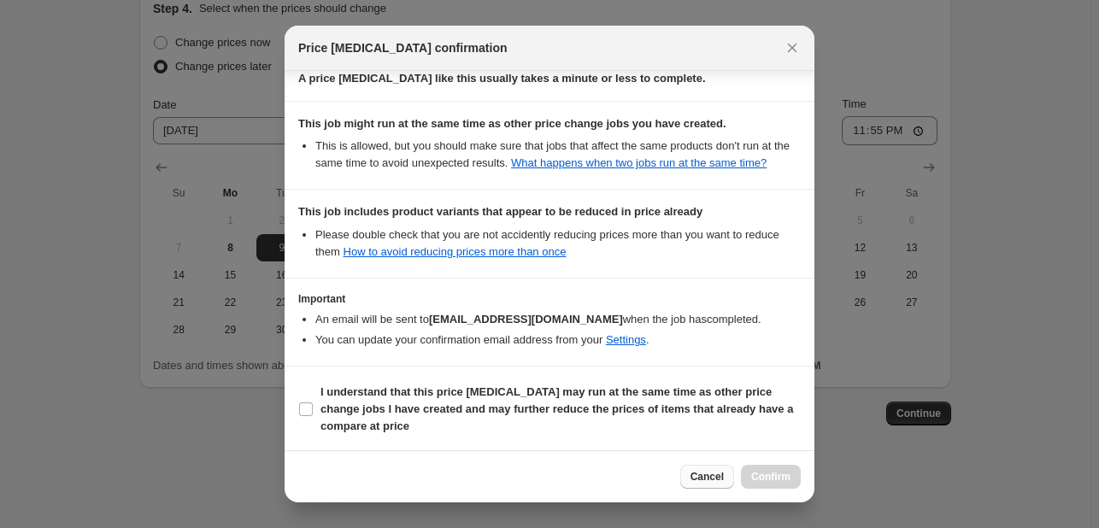
click at [694, 466] on button "Cancel" at bounding box center [707, 477] width 54 height 24
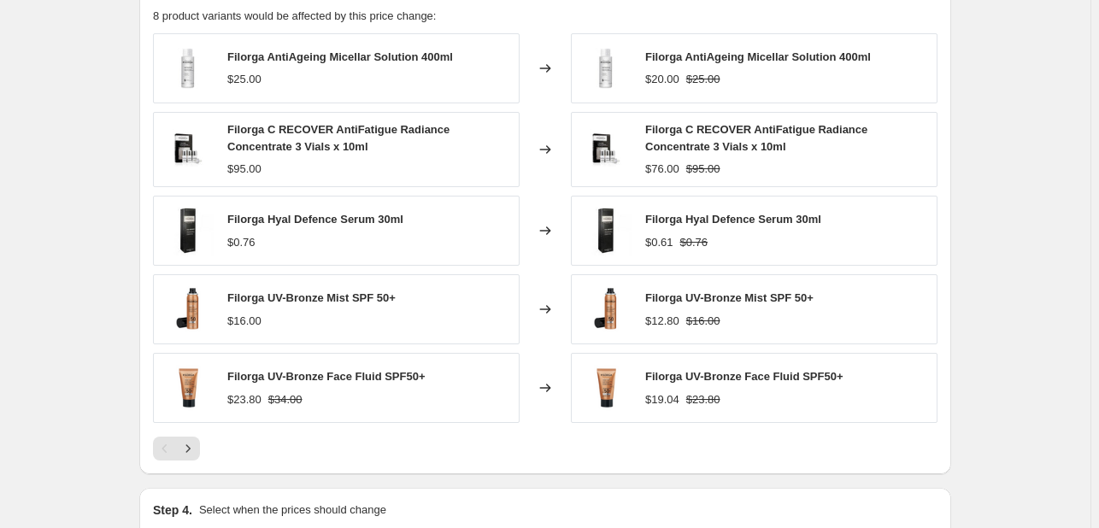
scroll to position [1111, 0]
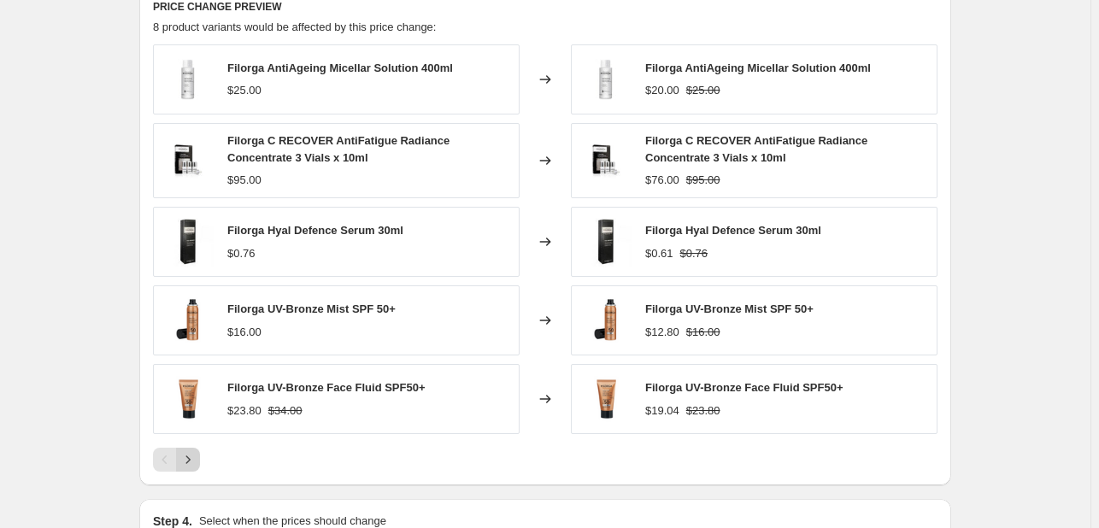
click at [191, 455] on icon "Next" at bounding box center [187, 459] width 17 height 17
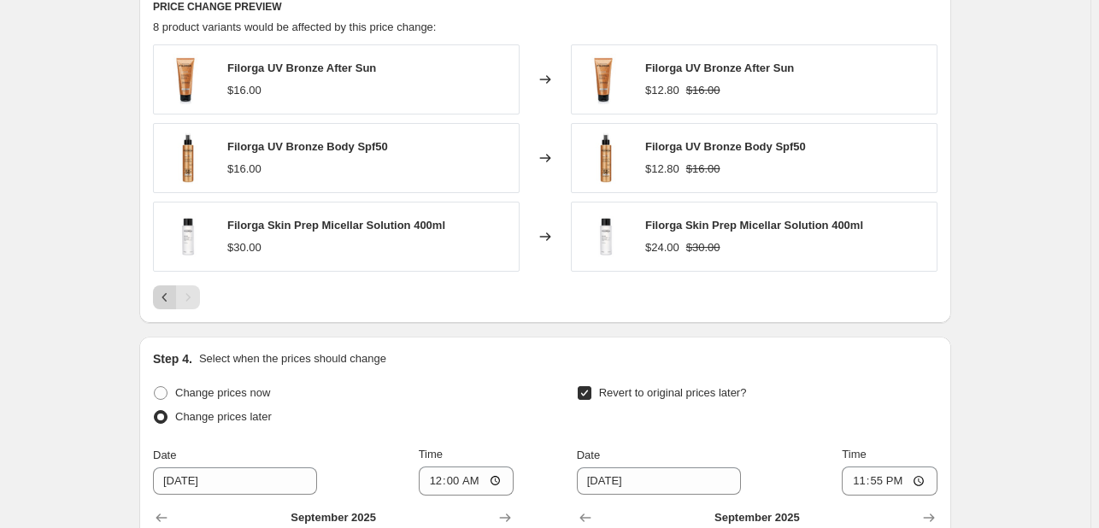
click at [170, 299] on icon "Previous" at bounding box center [164, 297] width 17 height 17
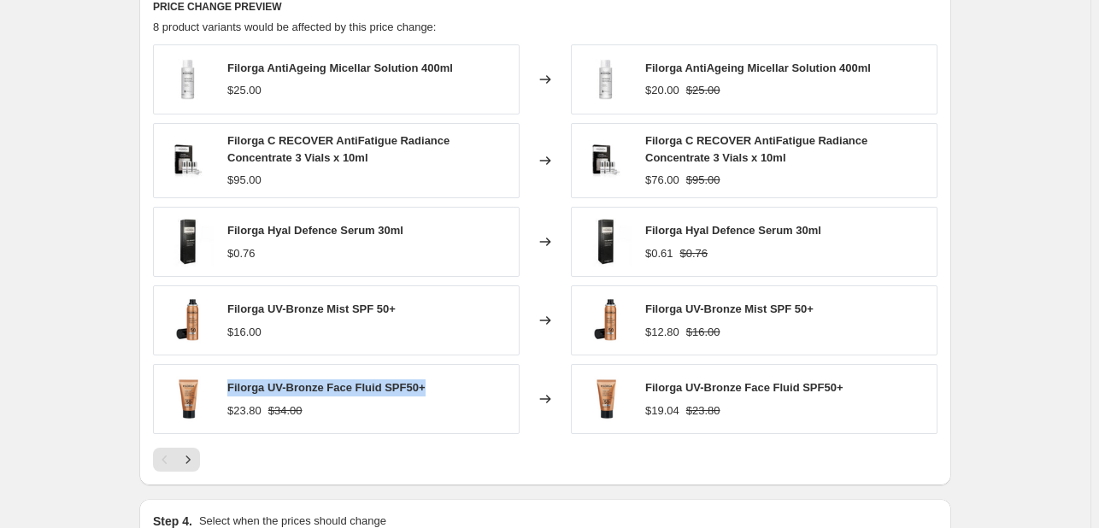
drag, startPoint x: 231, startPoint y: 390, endPoint x: 429, endPoint y: 367, distance: 199.5
click at [429, 367] on div "Filorga UV-Bronze Face Fluid SPF50+ $23.80 $34.00" at bounding box center [336, 399] width 367 height 70
copy span "Filorga UV-Bronze Face Fluid SPF50+"
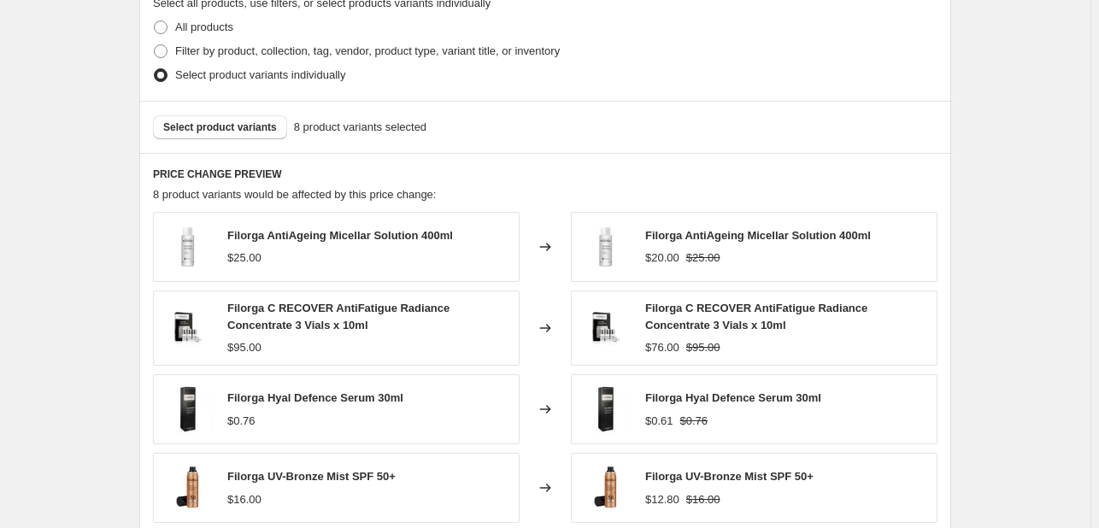
scroll to position [940, 0]
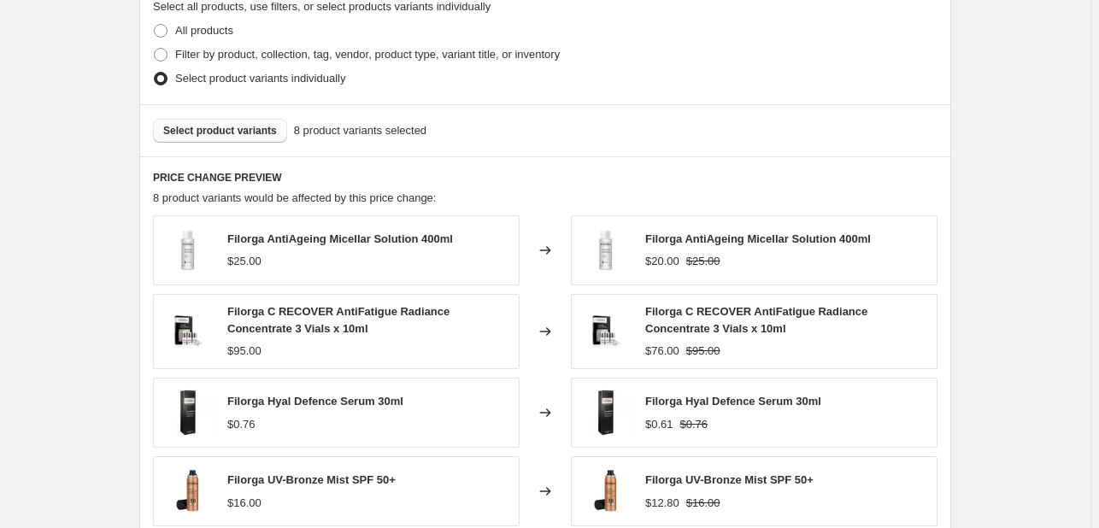
click at [205, 127] on span "Select product variants" at bounding box center [220, 131] width 114 height 14
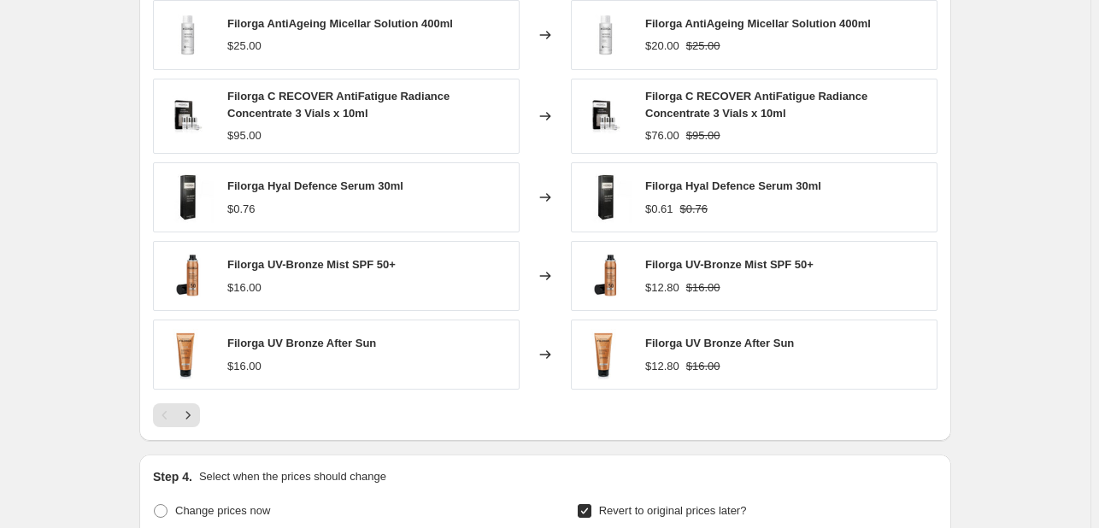
scroll to position [1196, 0]
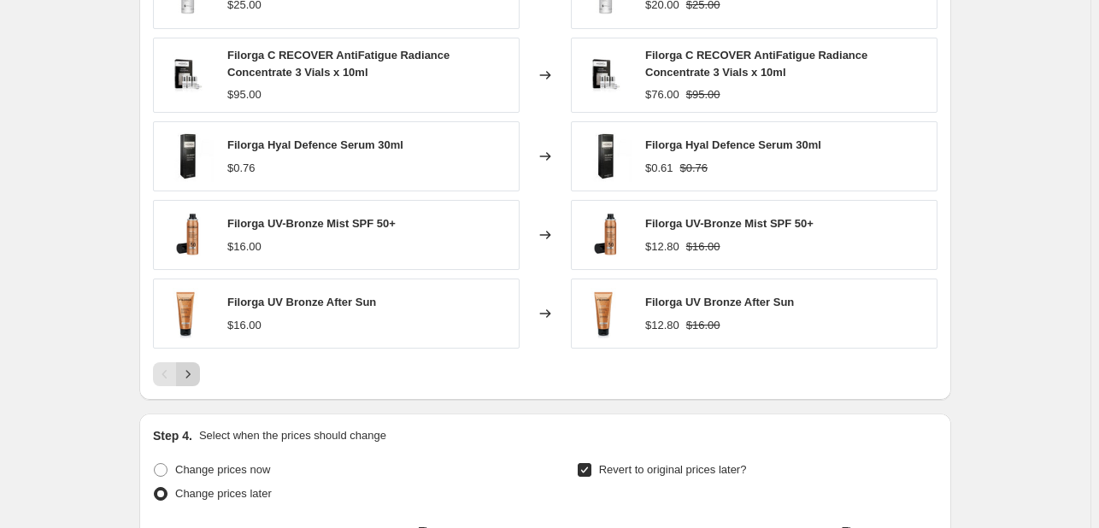
click at [188, 375] on icon "Next" at bounding box center [187, 374] width 17 height 17
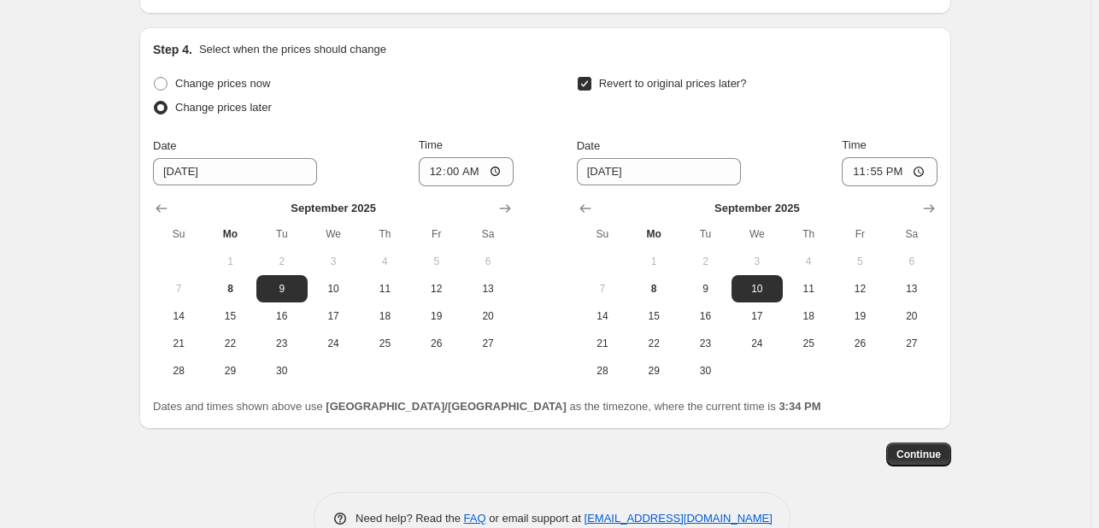
scroll to position [1384, 0]
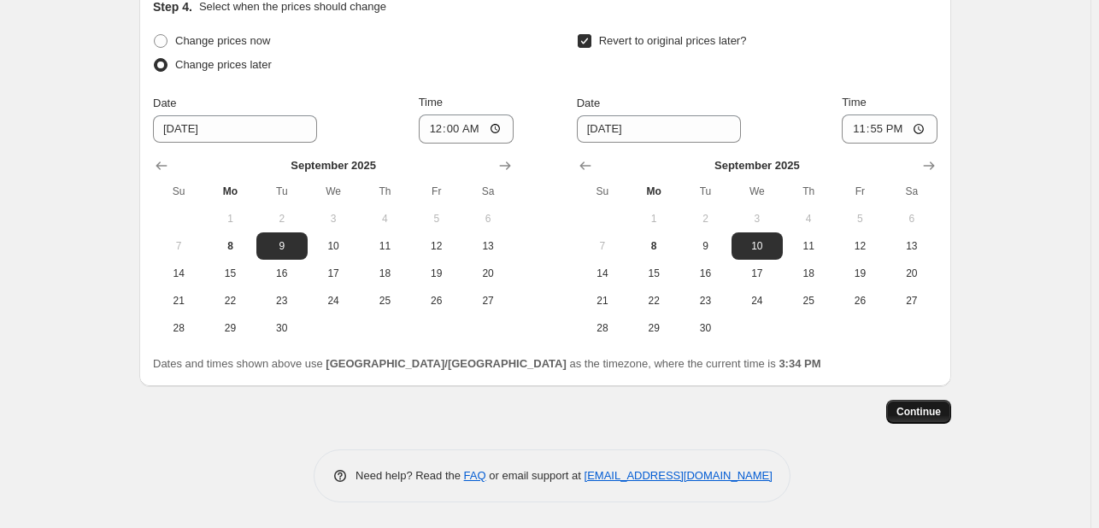
click at [938, 415] on span "Continue" at bounding box center [918, 412] width 44 height 14
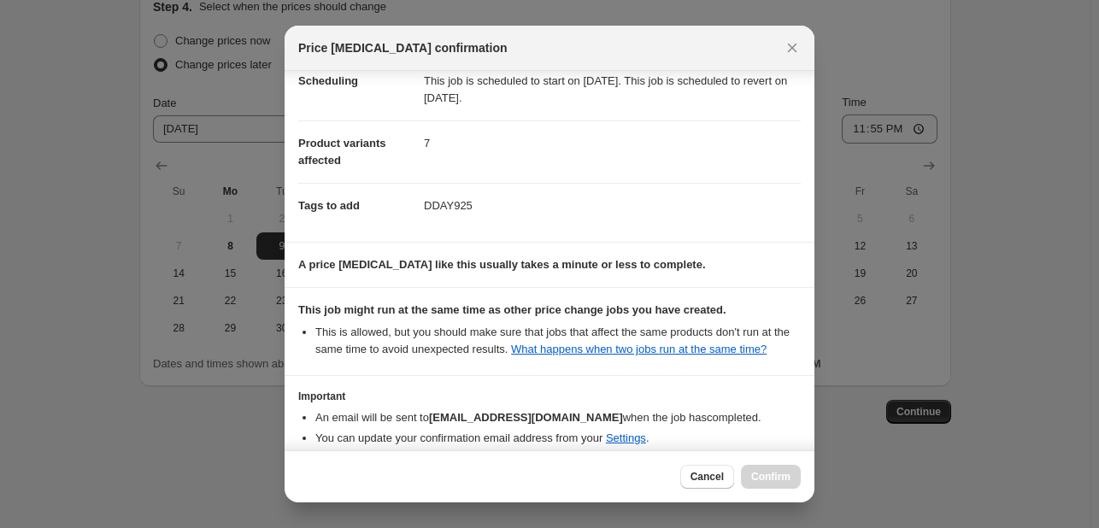
scroll to position [249, 0]
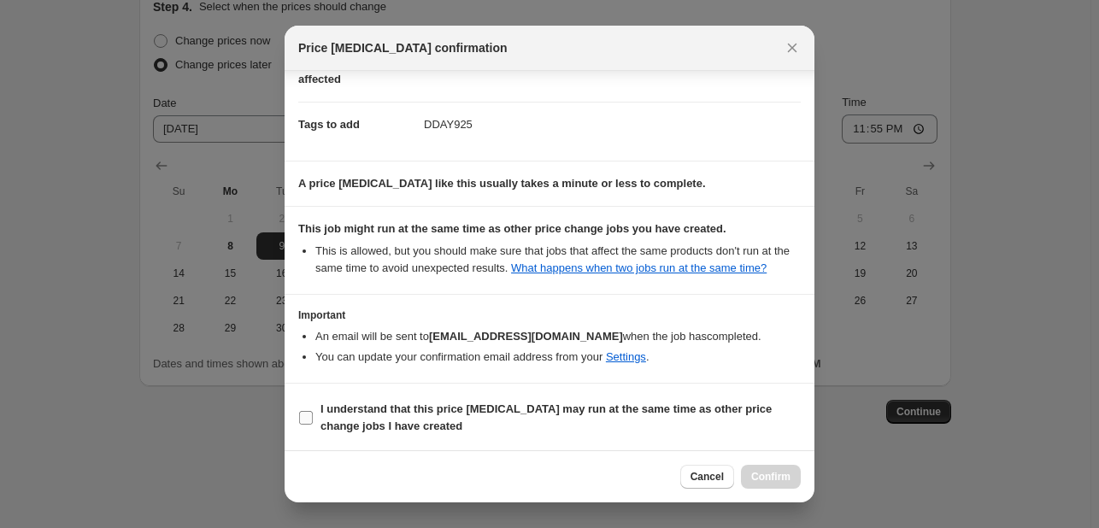
click at [639, 401] on span "I understand that this price [MEDICAL_DATA] may run at the same time as other p…" at bounding box center [560, 418] width 480 height 34
click at [313, 411] on input "I understand that this price [MEDICAL_DATA] may run at the same time as other p…" at bounding box center [306, 418] width 14 height 14
checkbox input "true"
click at [771, 479] on span "Confirm" at bounding box center [770, 477] width 39 height 14
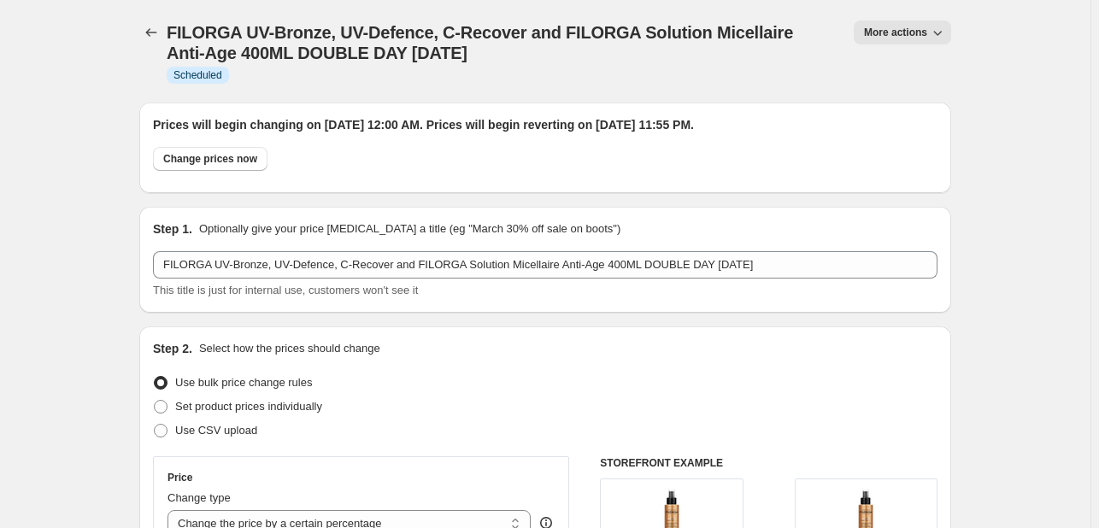
click at [154, 44] on div at bounding box center [152, 52] width 27 height 62
click at [153, 32] on icon "Price change jobs" at bounding box center [151, 32] width 17 height 17
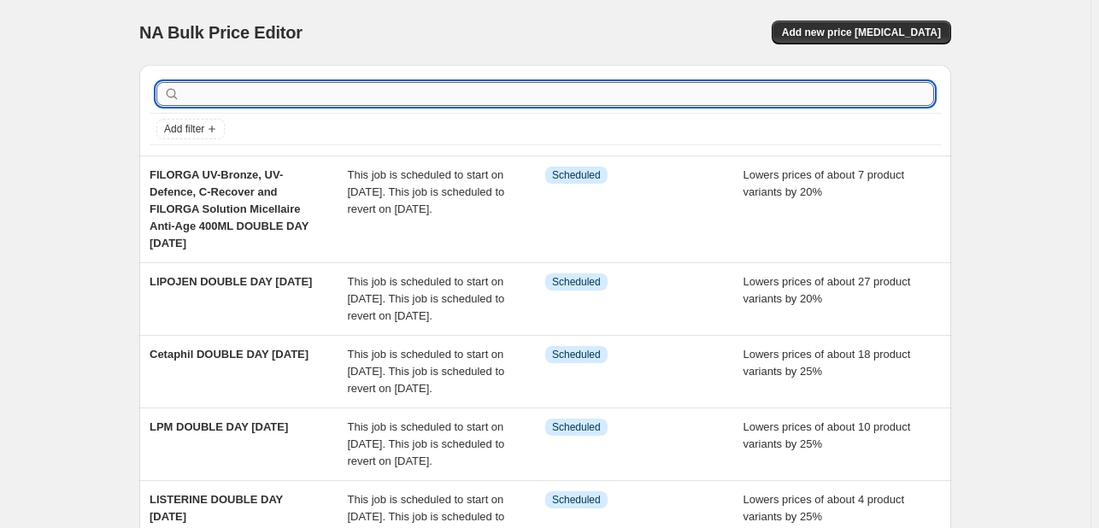
click at [361, 97] on input "text" at bounding box center [559, 94] width 750 height 24
type input "GALA"
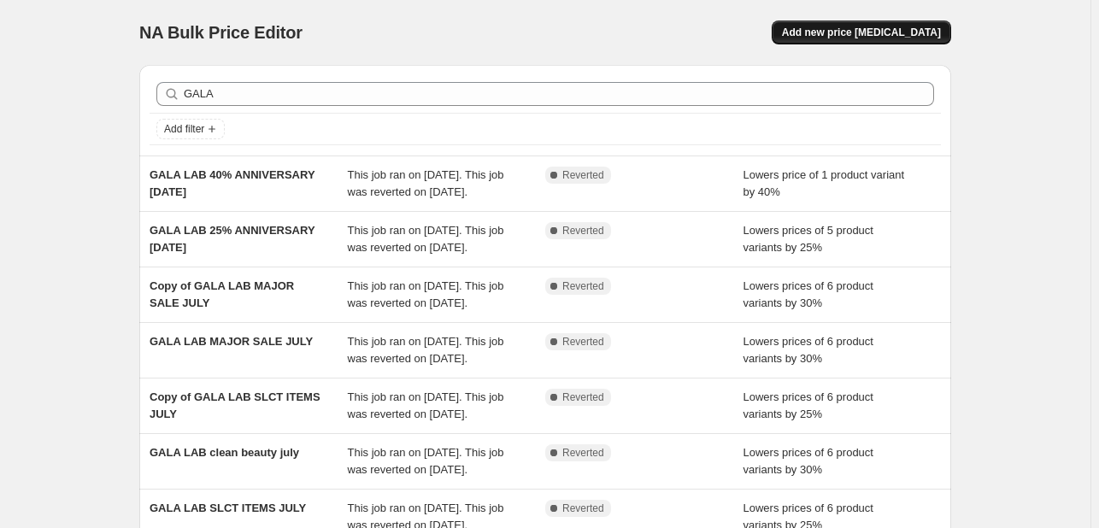
click at [896, 21] on button "Add new price [MEDICAL_DATA]" at bounding box center [861, 33] width 179 height 24
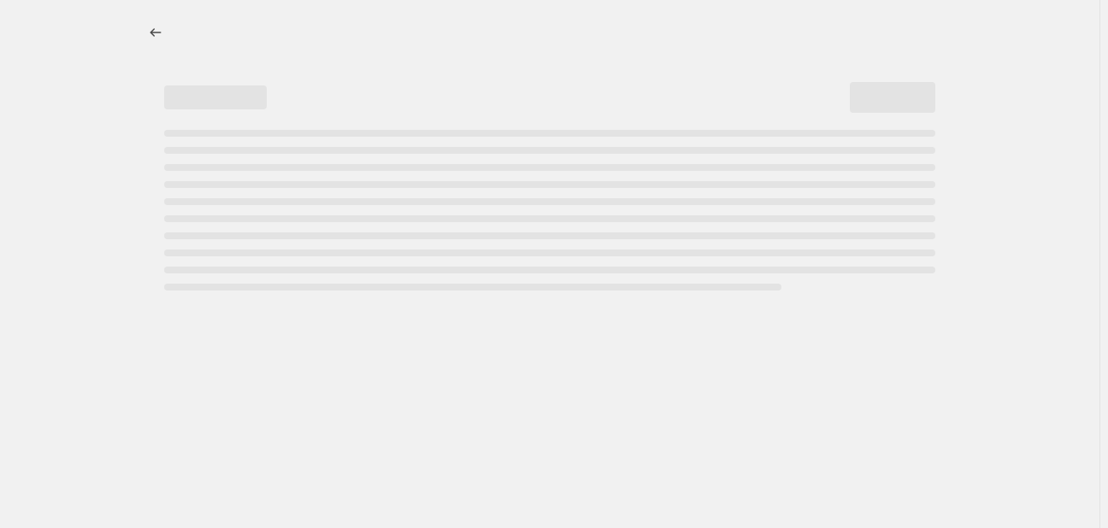
select select "percentage"
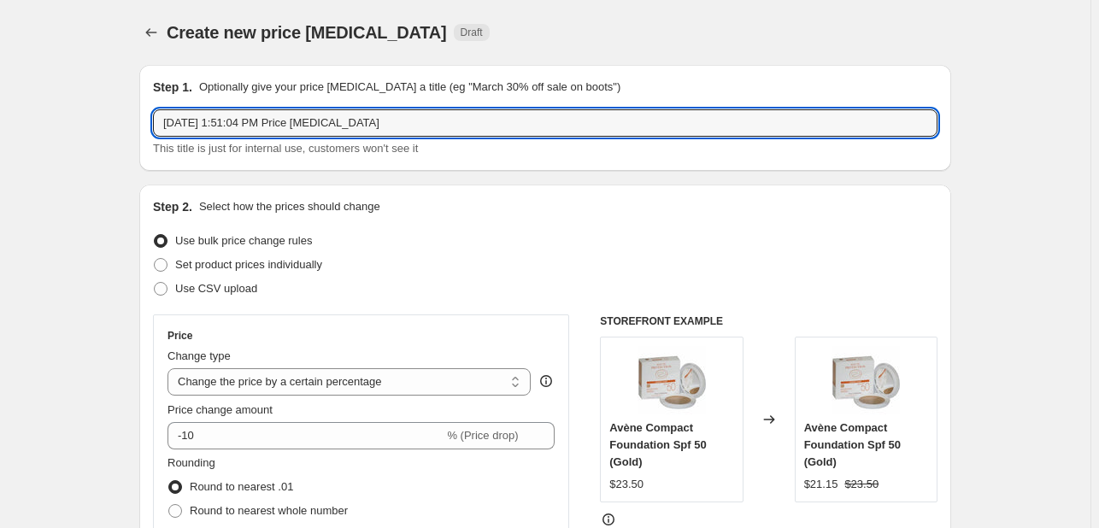
drag, startPoint x: 398, startPoint y: 122, endPoint x: 55, endPoint y: 117, distance: 343.6
type input "gala lab 20% sept25"
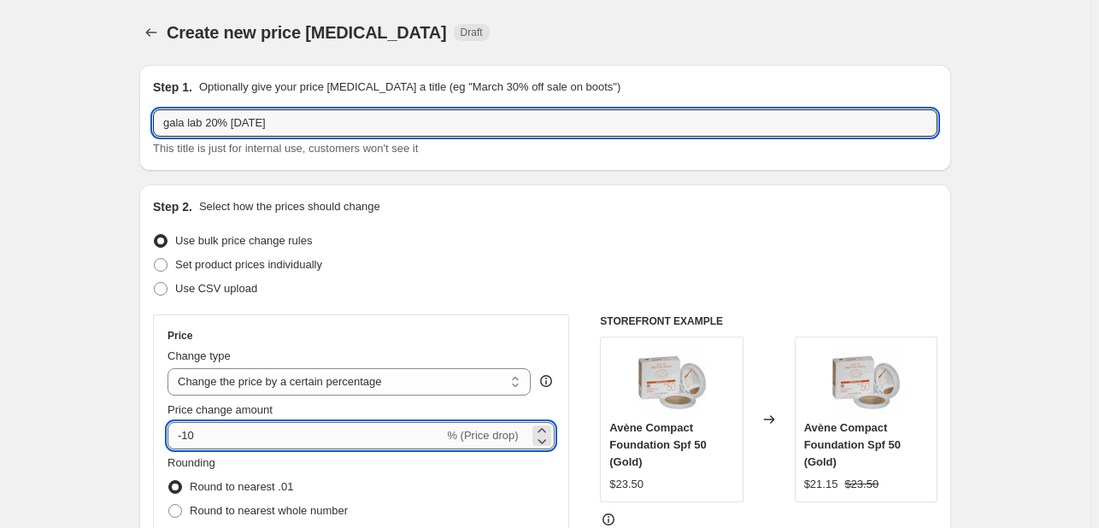
click at [198, 435] on input "-10" at bounding box center [305, 435] width 276 height 27
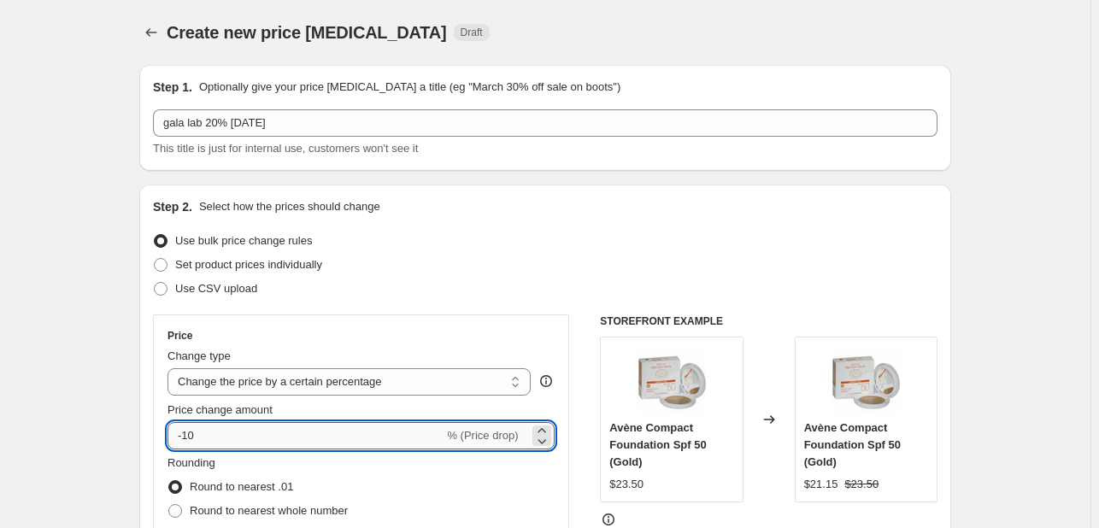
type input "-1"
type input "-20"
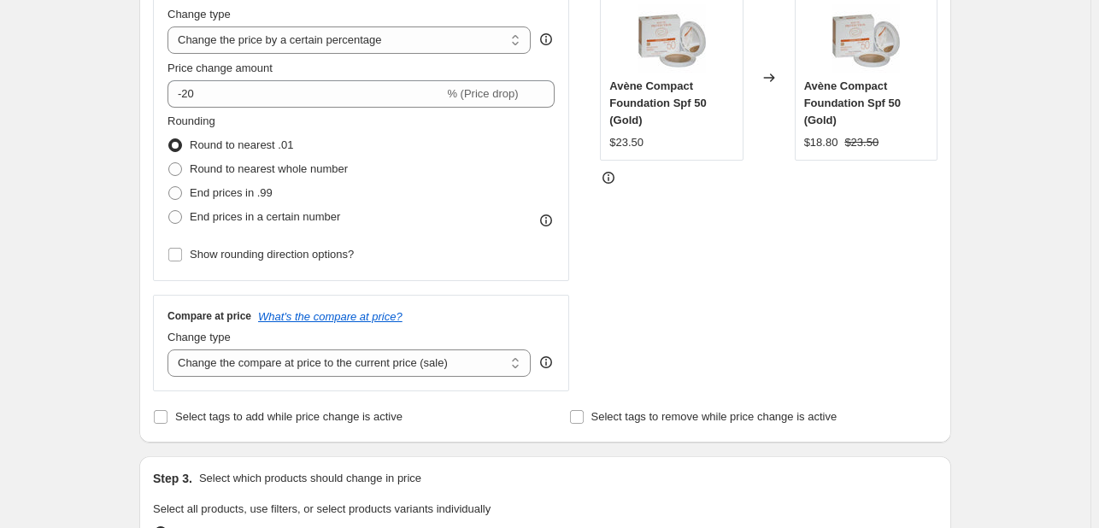
scroll to position [598, 0]
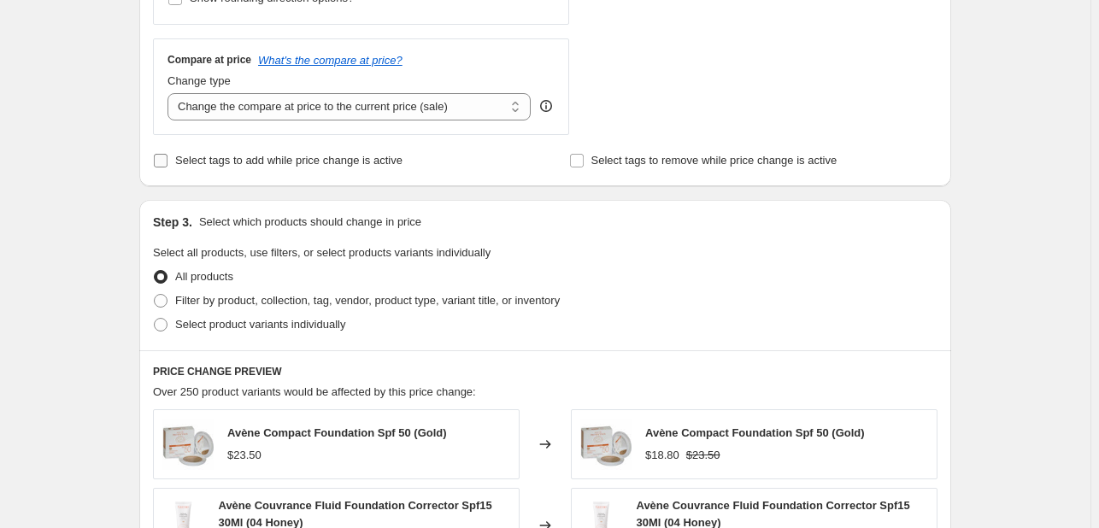
click at [287, 162] on span "Select tags to add while price change is active" at bounding box center [288, 160] width 227 height 13
click at [167, 162] on input "Select tags to add while price change is active" at bounding box center [161, 161] width 14 height 14
checkbox input "true"
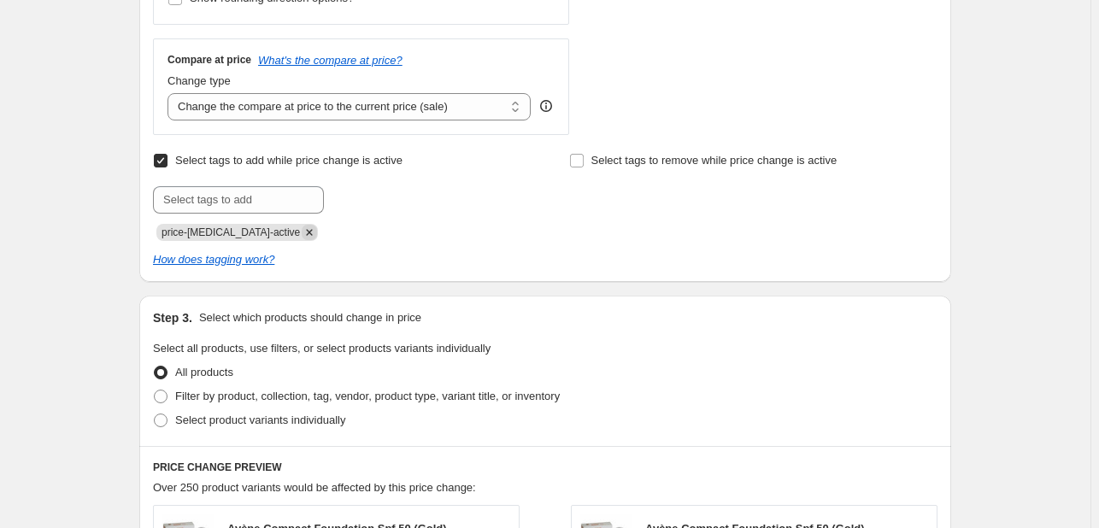
click at [302, 228] on icon "Remove price-change-job-active" at bounding box center [309, 232] width 15 height 15
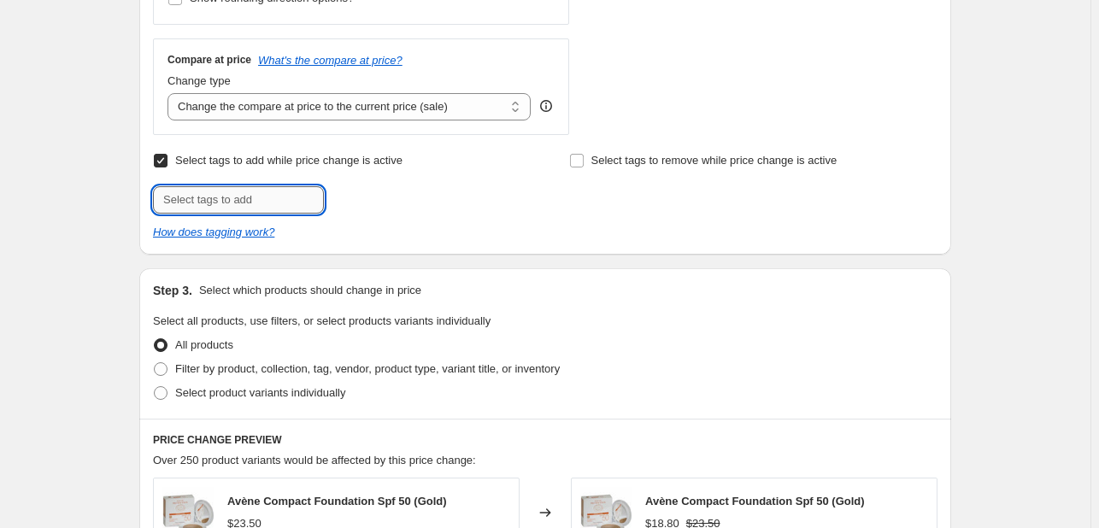
click at [279, 191] on input "text" at bounding box center [238, 199] width 171 height 27
type input "SEPT925"
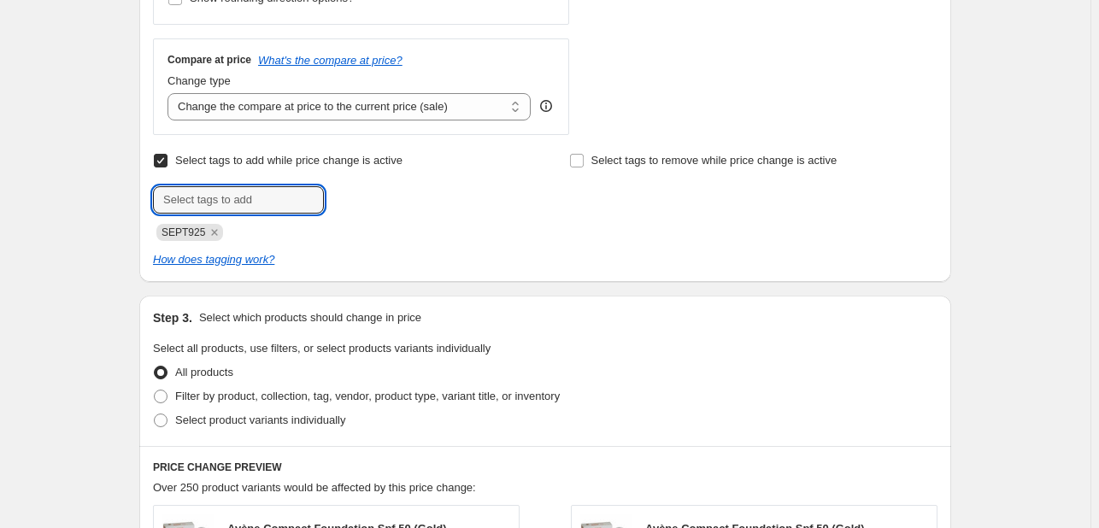
click at [213, 220] on div "SEPT925" at bounding box center [337, 230] width 368 height 21
click at [212, 222] on div "SEPT925" at bounding box center [337, 230] width 368 height 21
click at [214, 230] on icon "Remove SEPT925" at bounding box center [214, 232] width 15 height 15
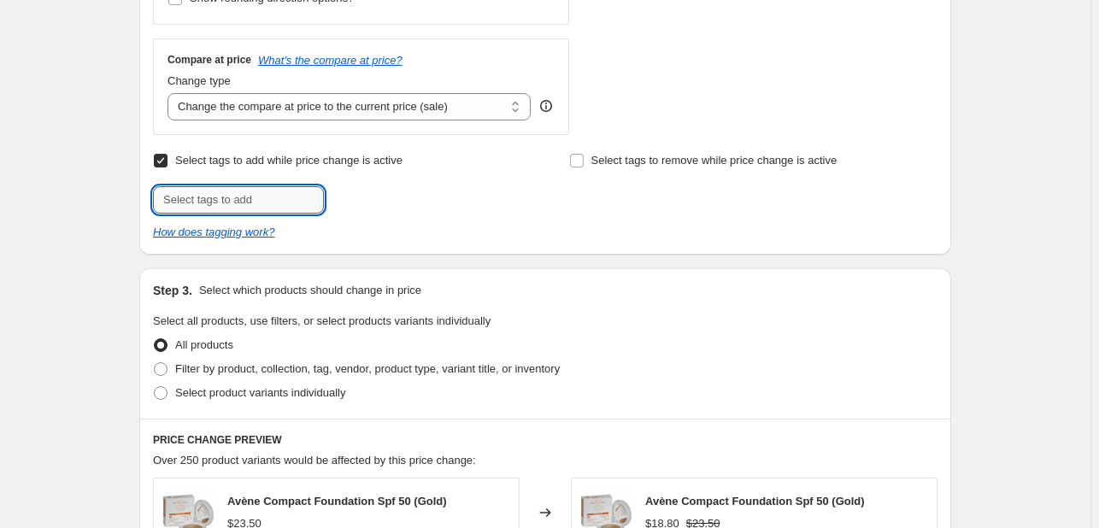
click at [214, 206] on input "text" at bounding box center [238, 199] width 171 height 27
type input "SEPT25"
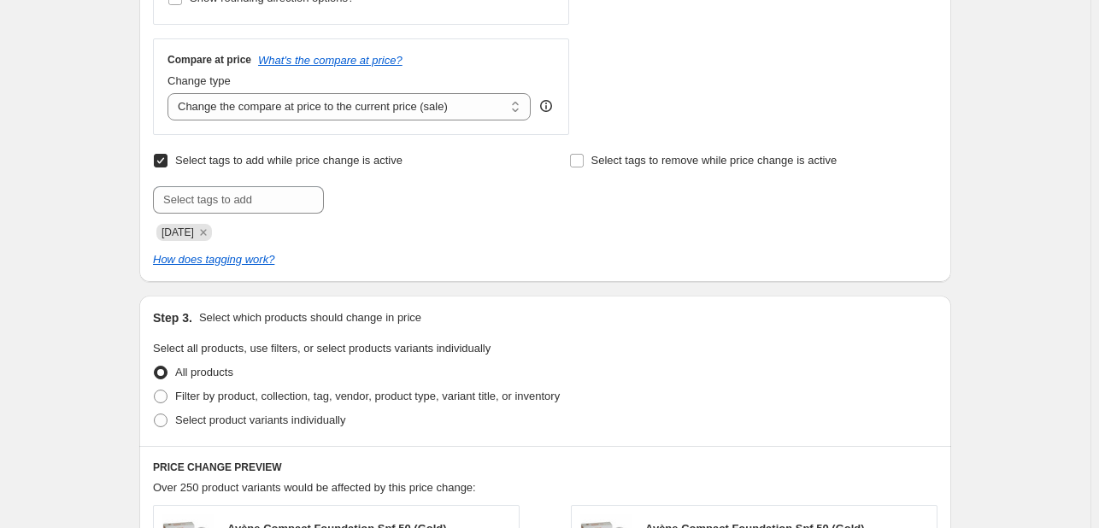
click at [369, 229] on div "SEPT25" at bounding box center [337, 230] width 368 height 21
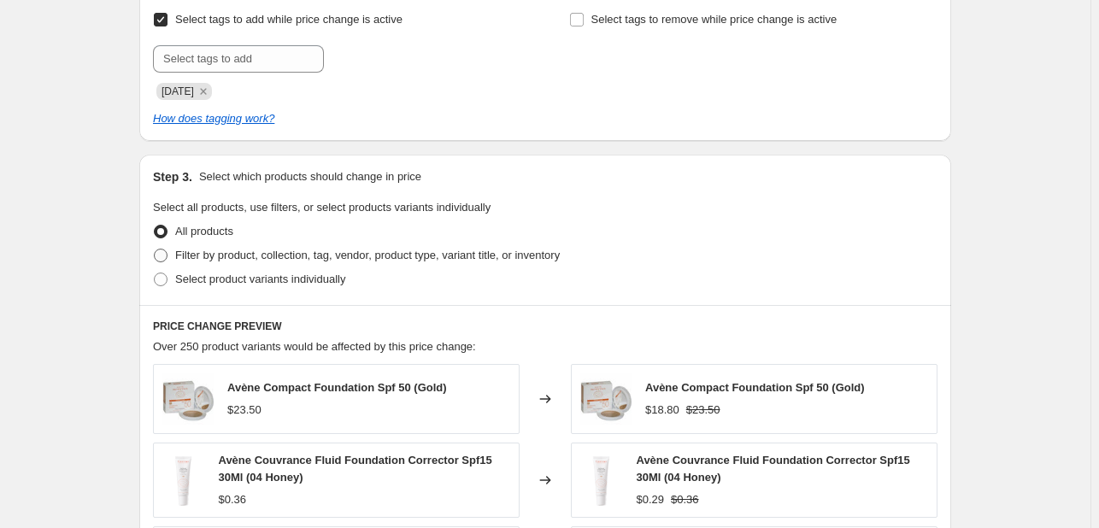
scroll to position [769, 0]
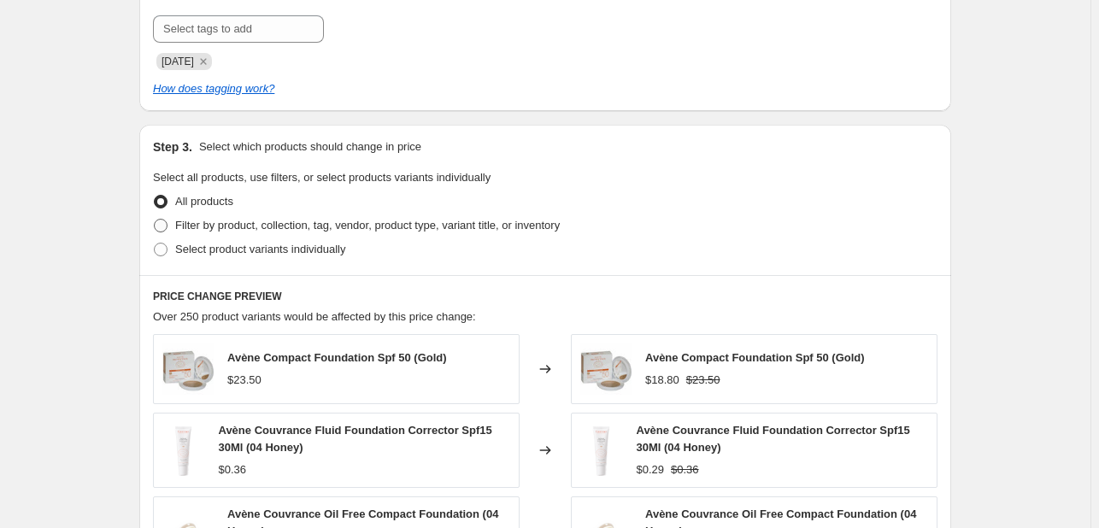
click at [318, 220] on span "Filter by product, collection, tag, vendor, product type, variant title, or inv…" at bounding box center [367, 225] width 385 height 13
click at [155, 220] on input "Filter by product, collection, tag, vendor, product type, variant title, or inv…" at bounding box center [154, 219] width 1 height 1
radio input "true"
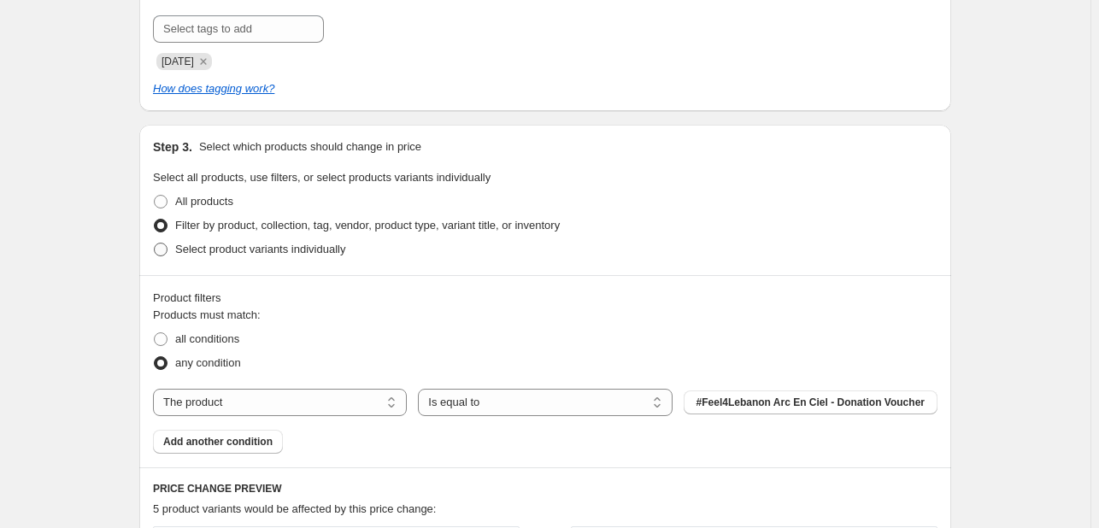
click at [311, 250] on span "Select product variants individually" at bounding box center [260, 249] width 170 height 13
click at [155, 244] on input "Select product variants individually" at bounding box center [154, 243] width 1 height 1
radio input "true"
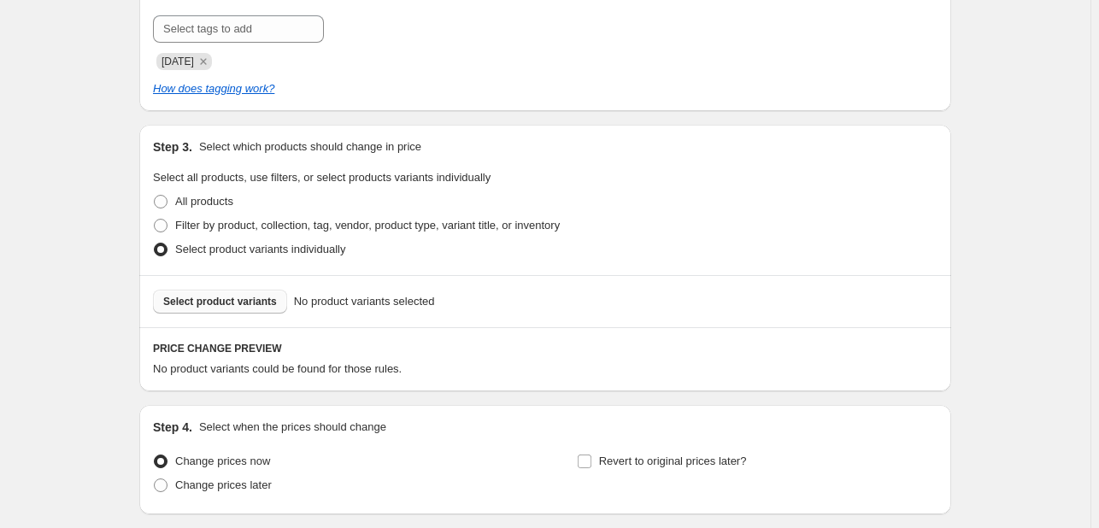
click at [246, 308] on span "Select product variants" at bounding box center [220, 302] width 114 height 14
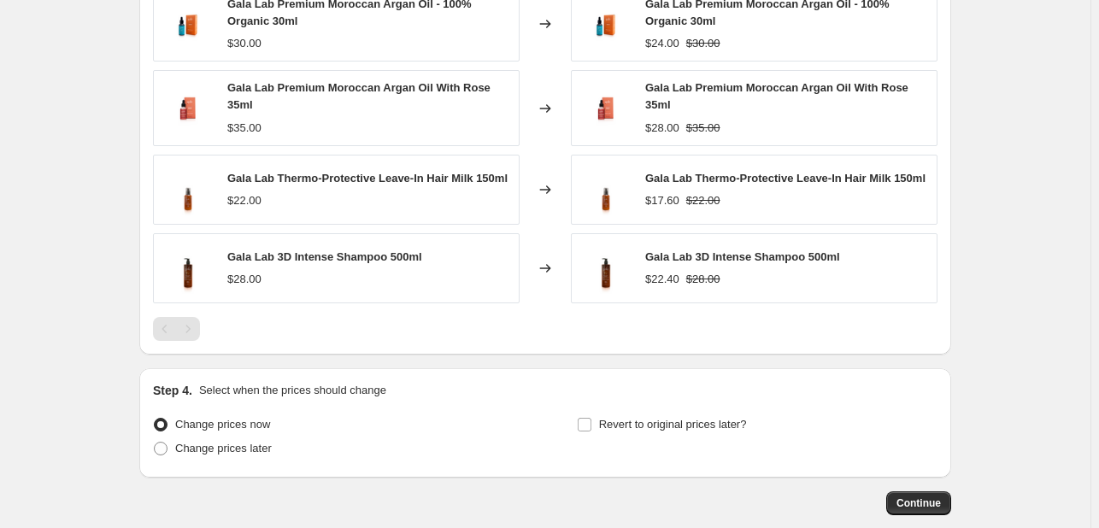
scroll to position [1196, 0]
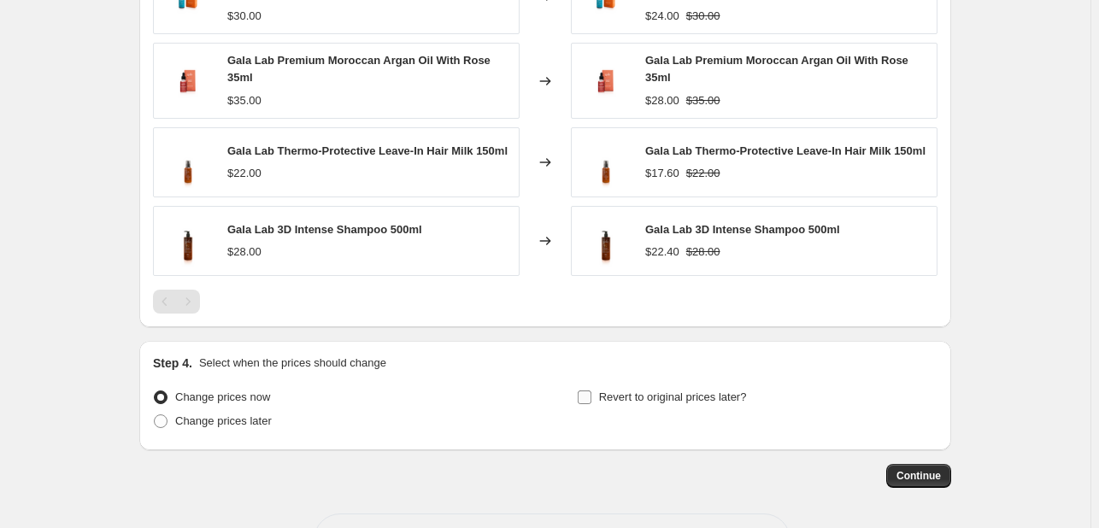
click at [613, 395] on span "Revert to original prices later?" at bounding box center [673, 397] width 148 height 13
click at [591, 395] on input "Revert to original prices later?" at bounding box center [585, 398] width 14 height 14
checkbox input "true"
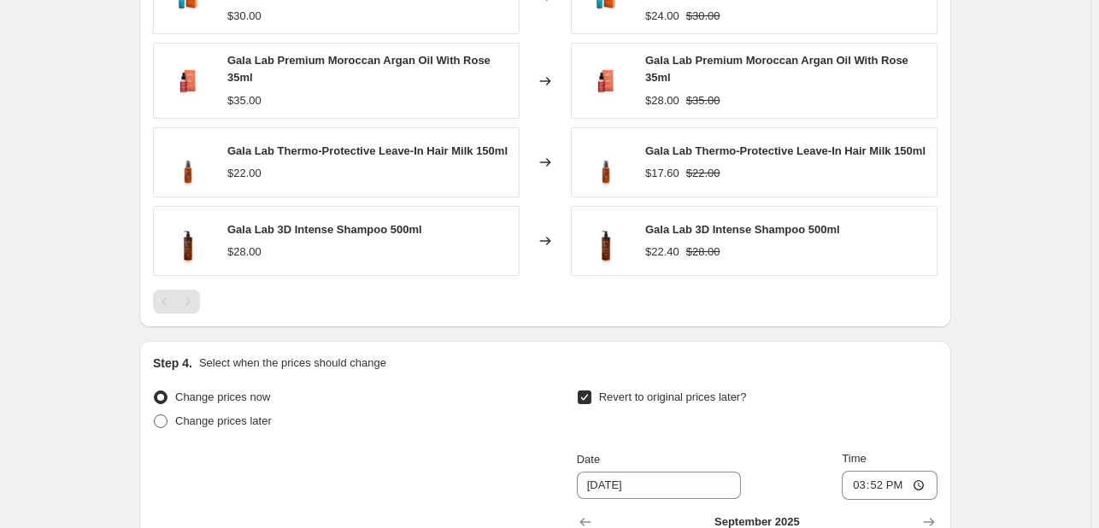
click at [236, 414] on span "Change prices later" at bounding box center [223, 420] width 97 height 13
click at [155, 414] on input "Change prices later" at bounding box center [154, 414] width 1 height 1
radio input "true"
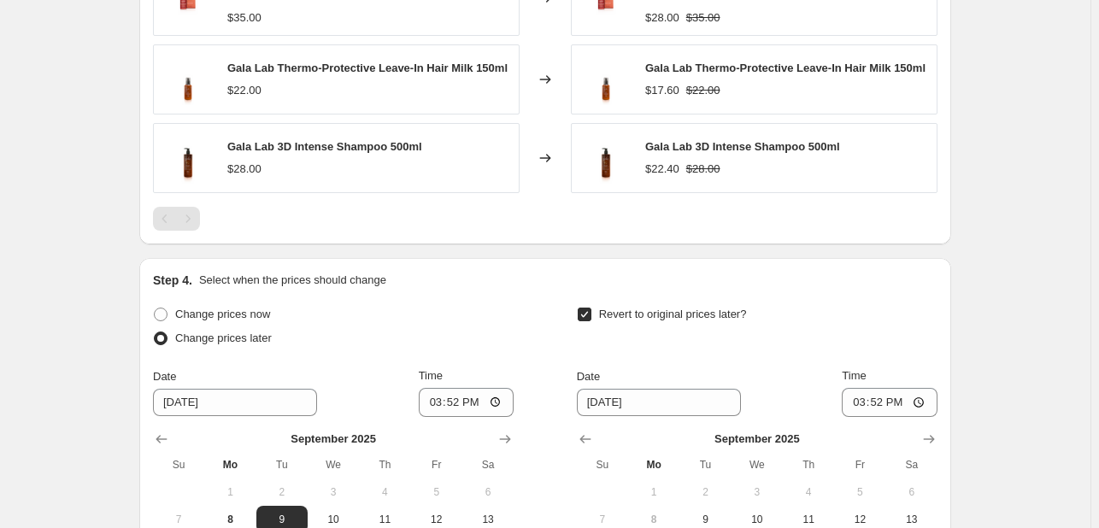
scroll to position [1552, 0]
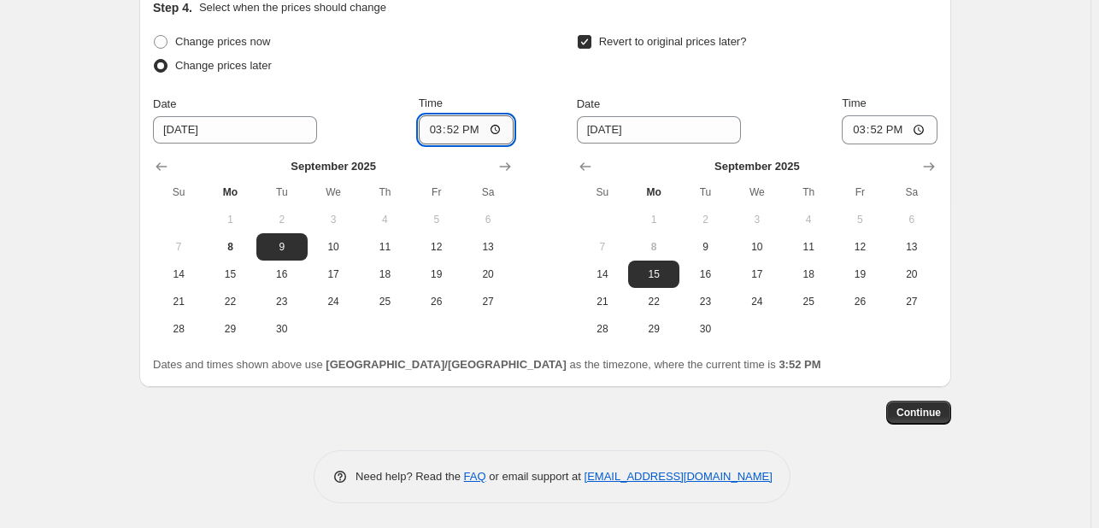
click at [430, 123] on input "15:52" at bounding box center [467, 129] width 96 height 29
type input "00:00"
click at [796, 246] on span "11" at bounding box center [809, 247] width 38 height 14
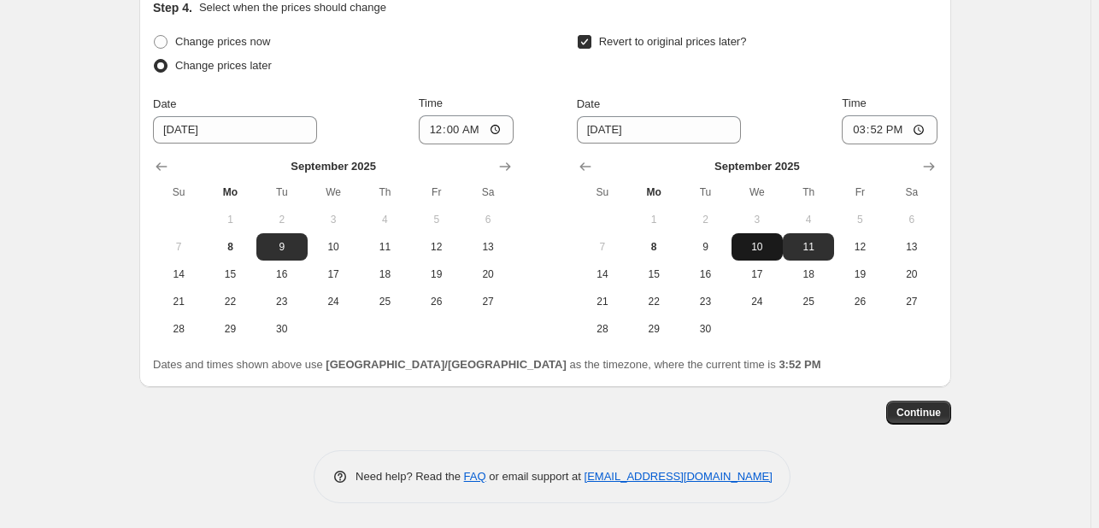
click at [776, 245] on span "10" at bounding box center [757, 247] width 38 height 14
type input "[DATE]"
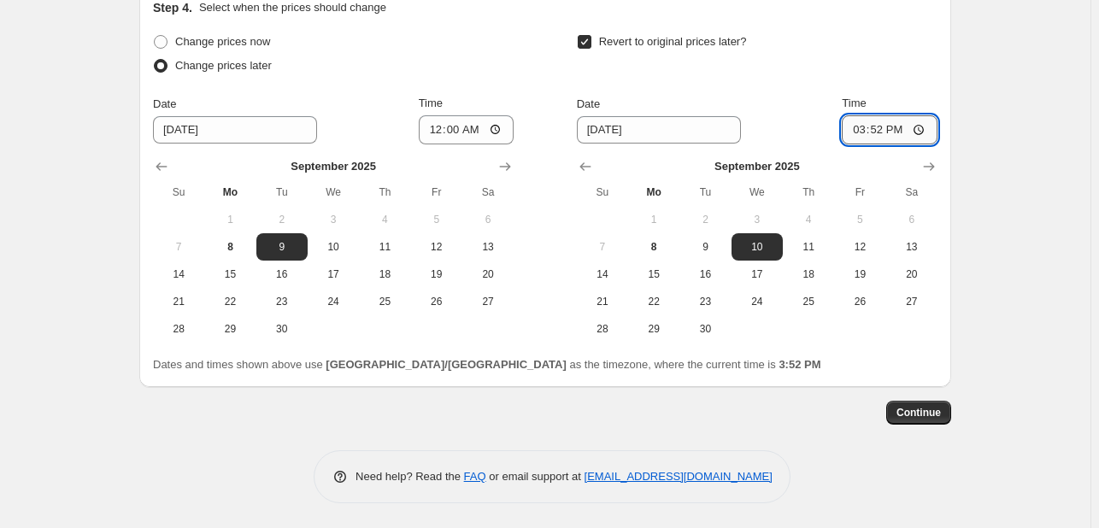
click at [861, 131] on input "15:52" at bounding box center [890, 129] width 96 height 29
type input "23:55"
click at [922, 403] on button "Continue" at bounding box center [918, 413] width 65 height 24
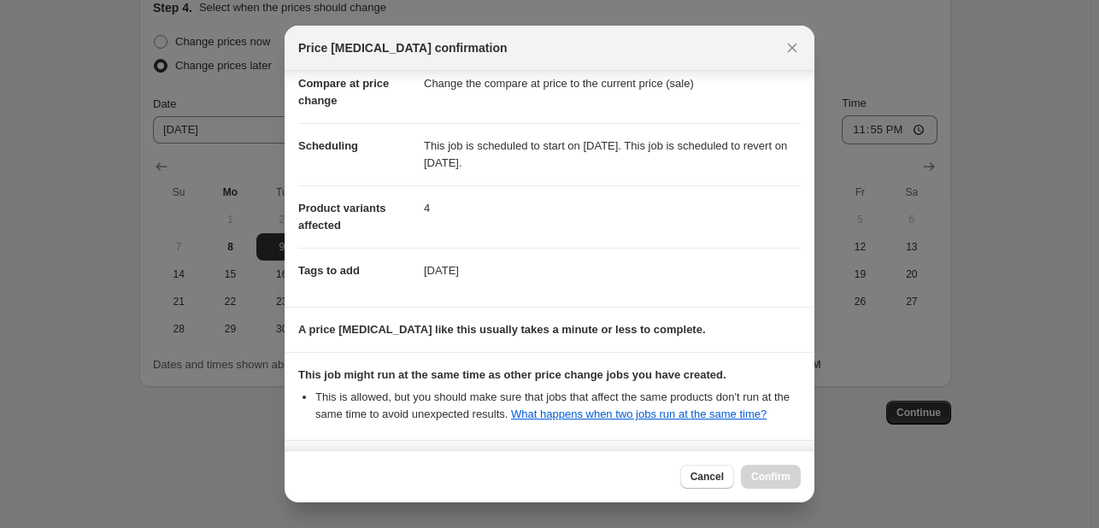
scroll to position [232, 0]
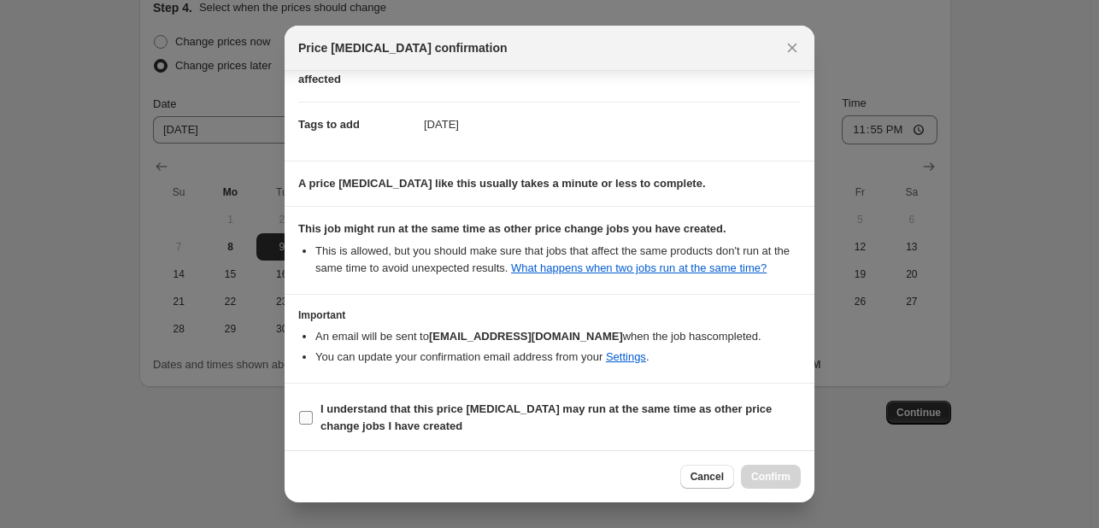
click at [645, 408] on b "I understand that this price [MEDICAL_DATA] may run at the same time as other p…" at bounding box center [545, 418] width 451 height 30
click at [313, 411] on input "I understand that this price [MEDICAL_DATA] may run at the same time as other p…" at bounding box center [306, 418] width 14 height 14
checkbox input "true"
click at [769, 473] on span "Confirm" at bounding box center [770, 477] width 39 height 14
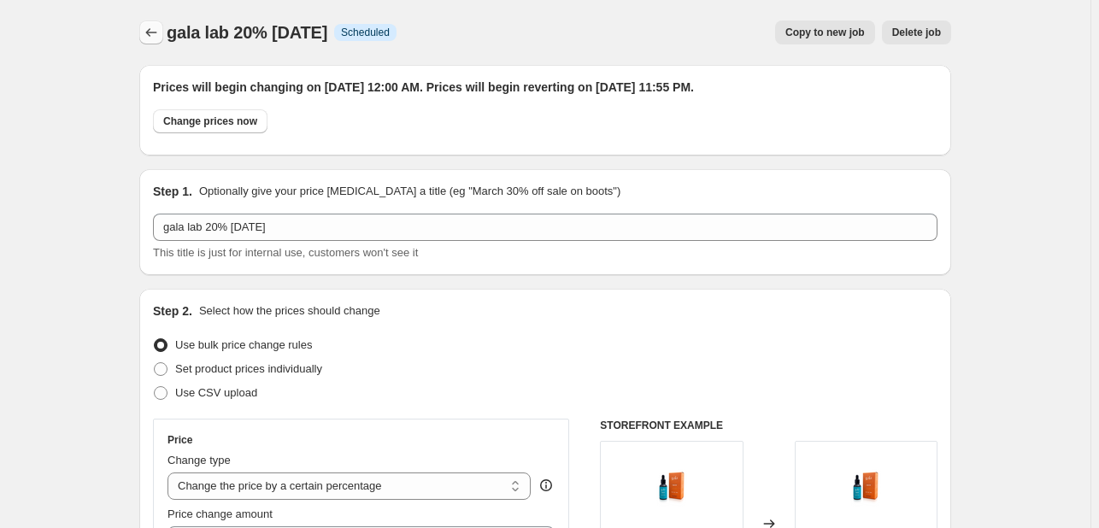
click at [150, 35] on icon "Price change jobs" at bounding box center [151, 32] width 17 height 17
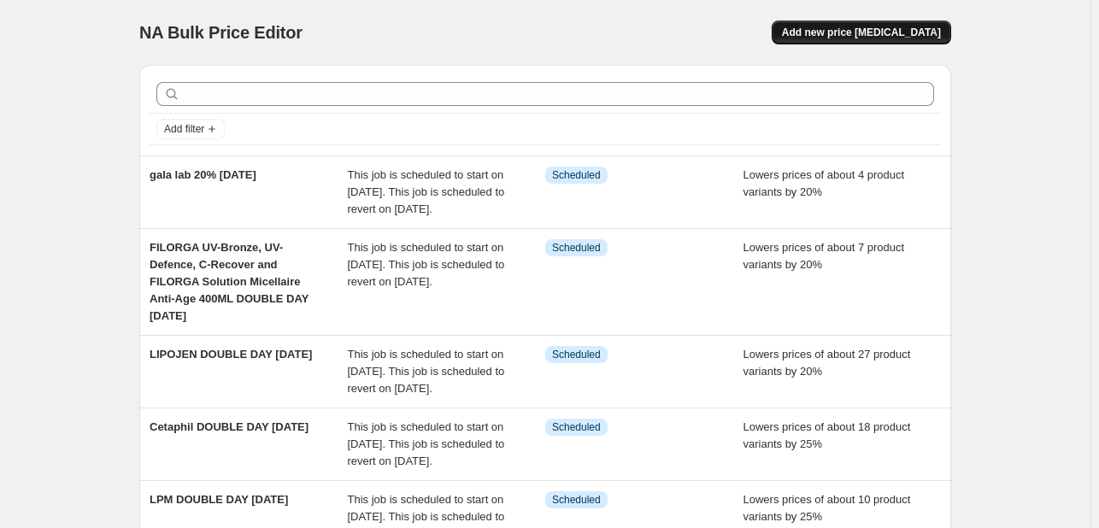
click at [915, 25] on button "Add new price [MEDICAL_DATA]" at bounding box center [861, 33] width 179 height 24
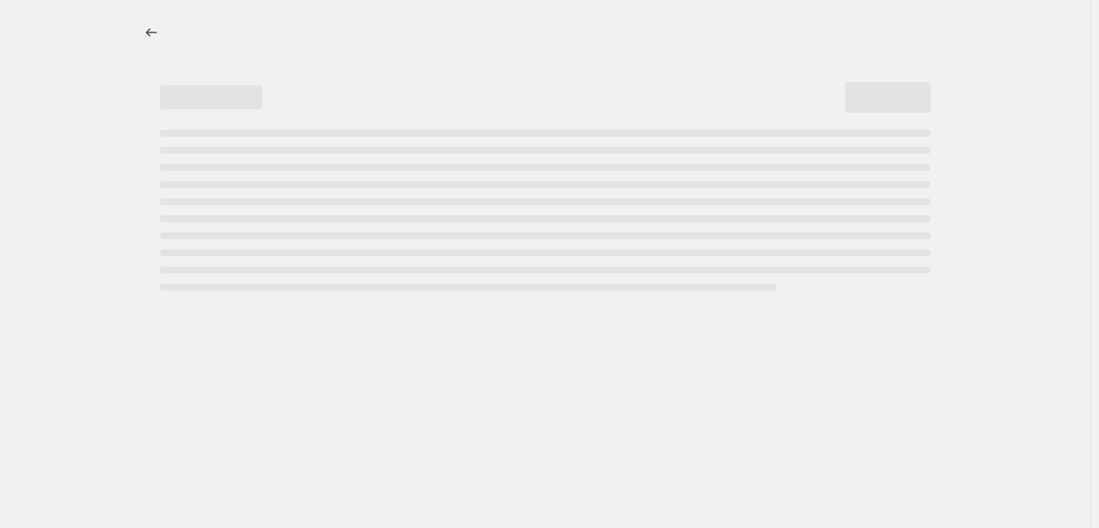
select select "percentage"
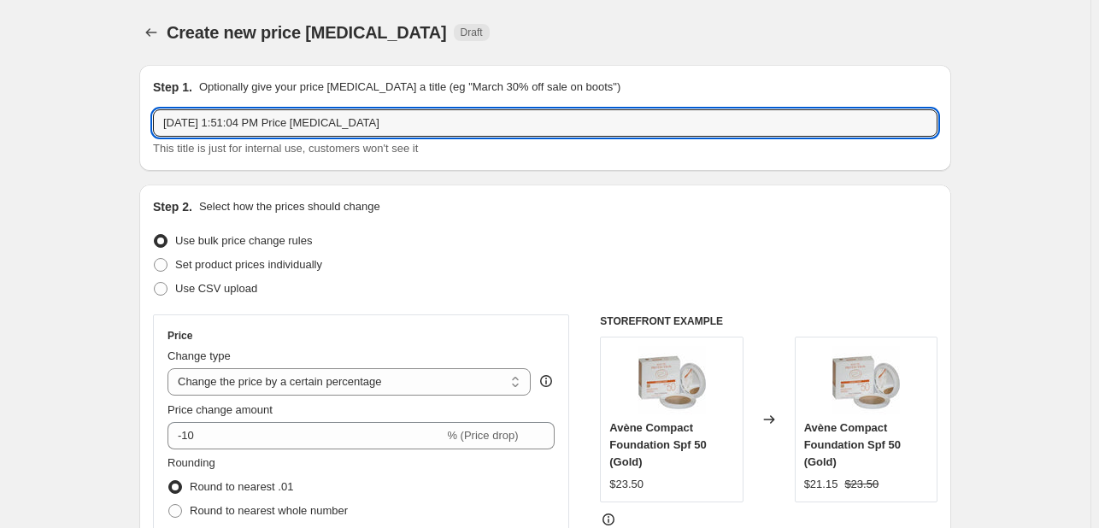
drag, startPoint x: 388, startPoint y: 120, endPoint x: 120, endPoint y: 97, distance: 268.5
type input "GALA LAB 30% SEPT25"
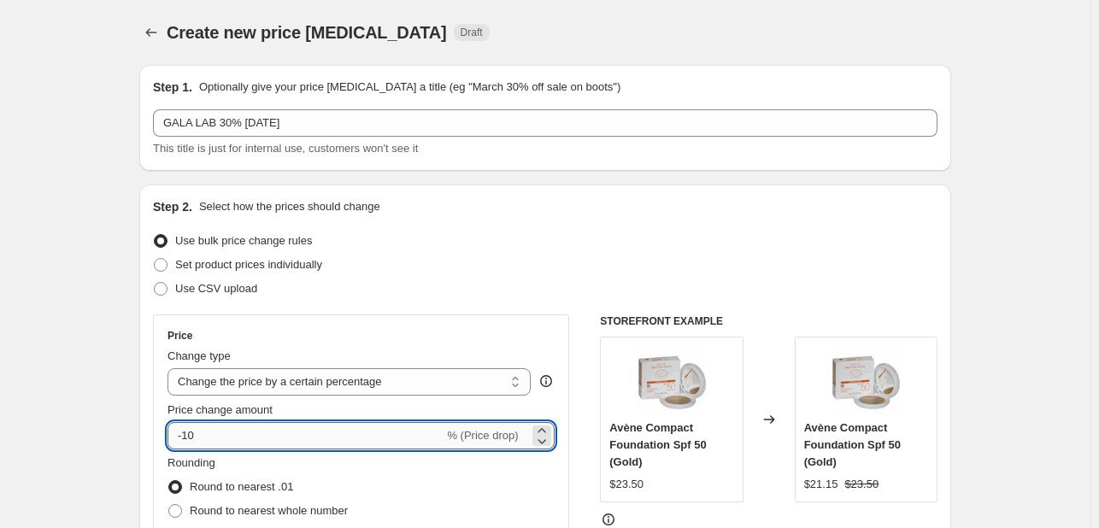
click at [193, 432] on input "-10" at bounding box center [305, 435] width 276 height 27
type input "-30"
drag, startPoint x: 91, startPoint y: 384, endPoint x: 102, endPoint y: 380, distance: 11.6
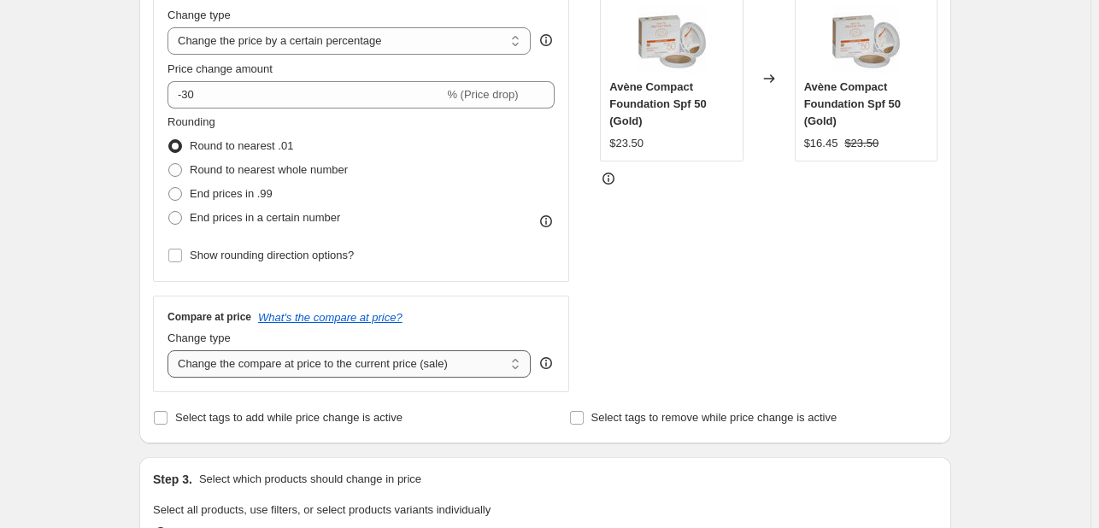
scroll to position [342, 0]
click at [219, 428] on label "Select tags to add while price change is active" at bounding box center [278, 417] width 250 height 24
click at [167, 424] on input "Select tags to add while price change is active" at bounding box center [161, 417] width 14 height 14
checkbox input "true"
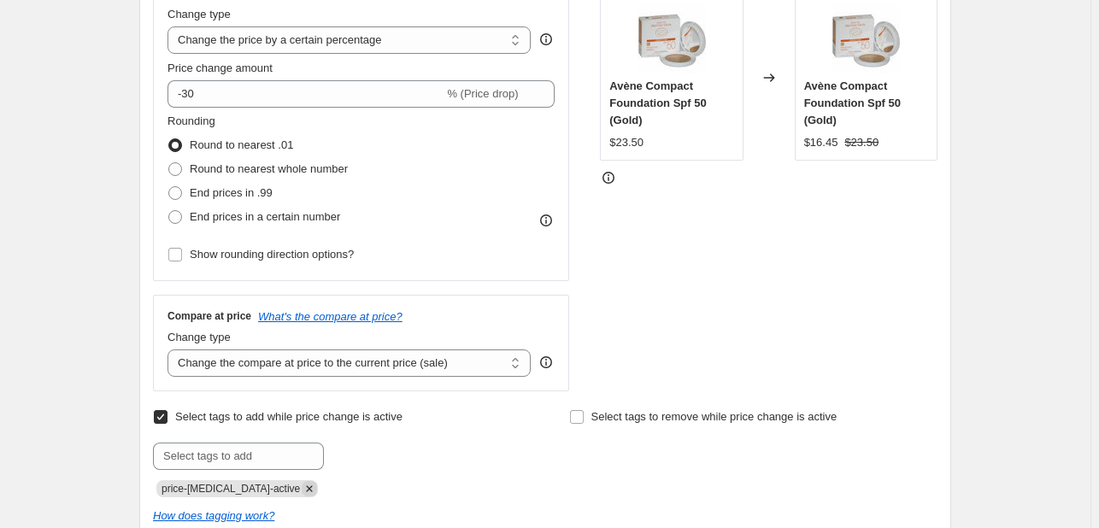
click at [302, 488] on icon "Remove price-change-job-active" at bounding box center [309, 488] width 15 height 15
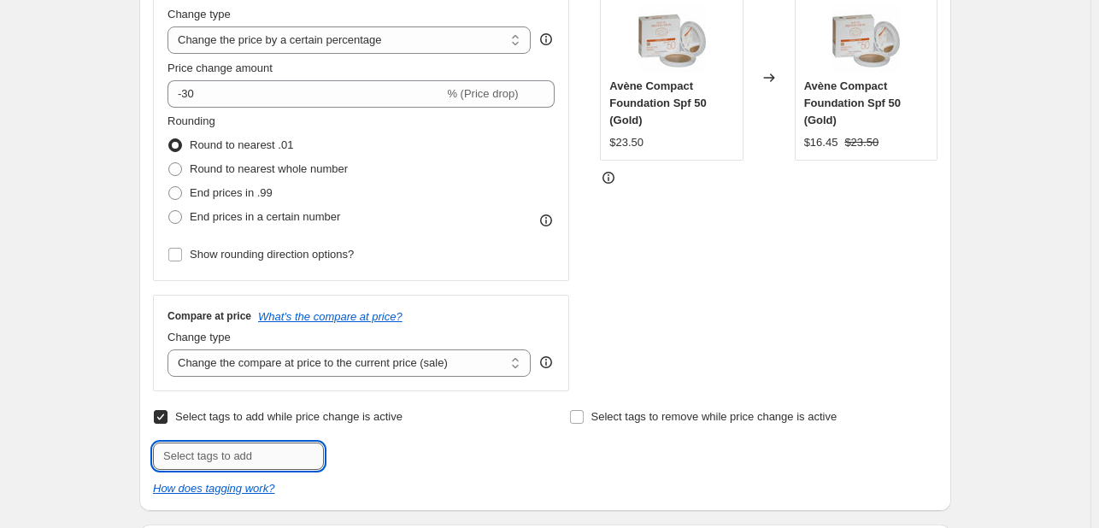
click at [273, 453] on input "text" at bounding box center [238, 456] width 171 height 27
type input "SEPT25"
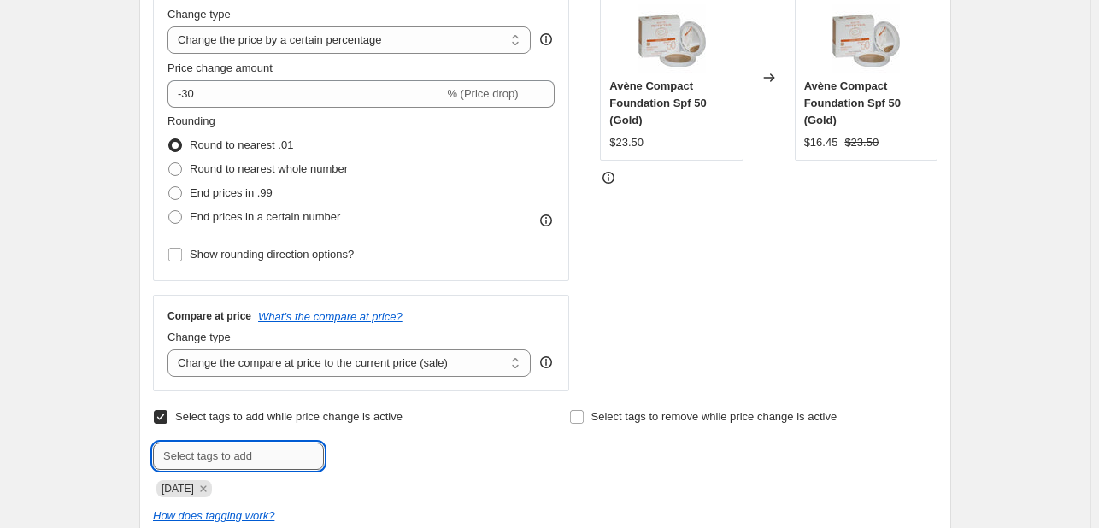
scroll to position [769, 0]
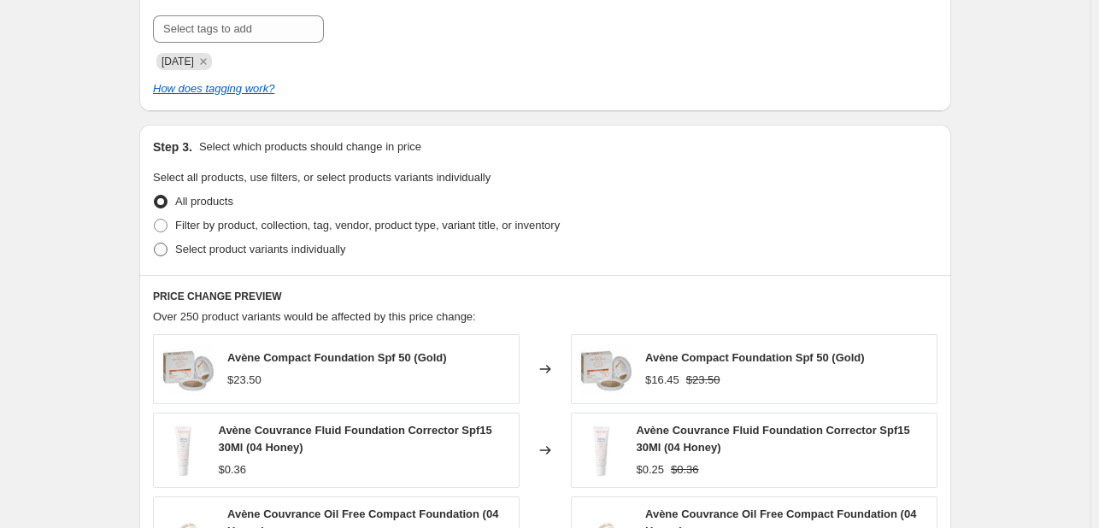
click at [326, 251] on span "Select product variants individually" at bounding box center [260, 249] width 170 height 13
click at [155, 244] on input "Select product variants individually" at bounding box center [154, 243] width 1 height 1
radio input "true"
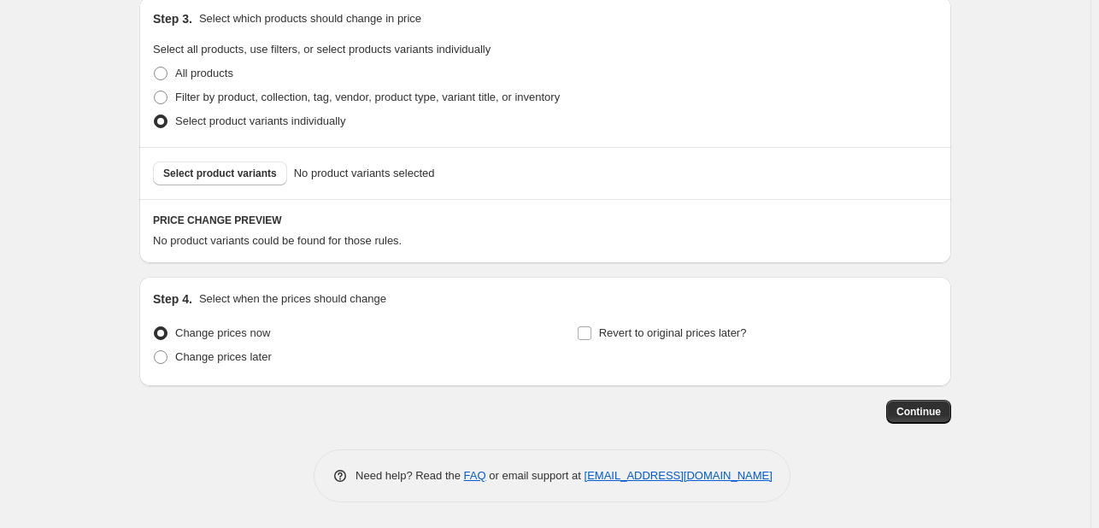
scroll to position [897, 0]
click at [244, 181] on button "Select product variants" at bounding box center [220, 174] width 134 height 24
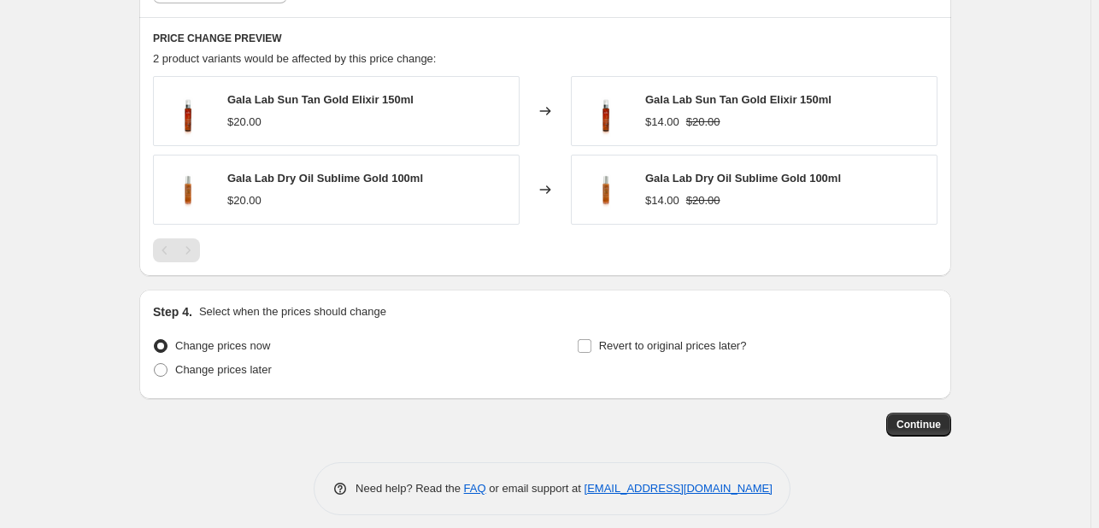
scroll to position [1091, 0]
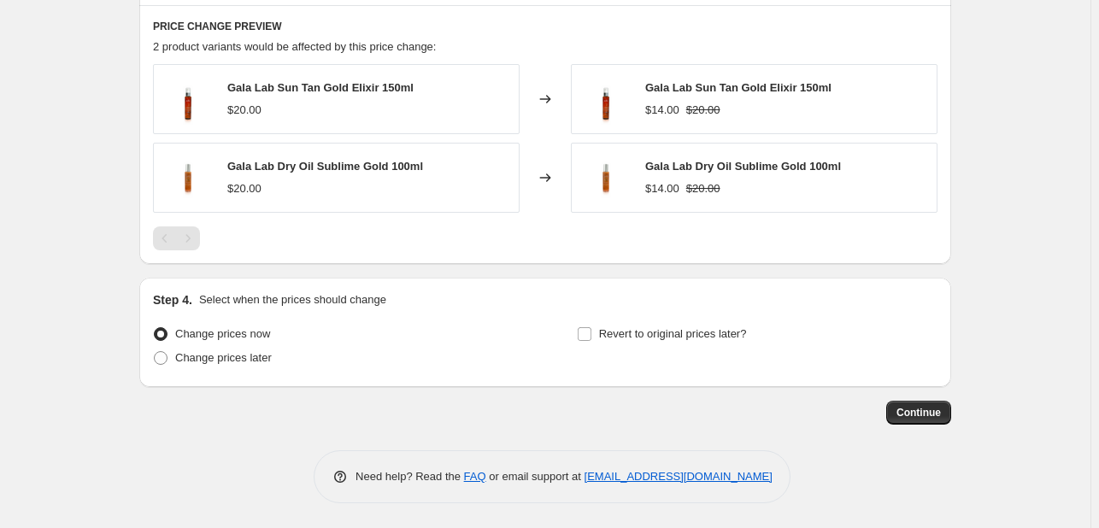
click at [644, 348] on div "Revert to original prices later?" at bounding box center [757, 347] width 361 height 51
click at [646, 332] on span "Revert to original prices later?" at bounding box center [673, 333] width 148 height 13
click at [591, 332] on input "Revert to original prices later?" at bounding box center [585, 334] width 14 height 14
checkbox input "true"
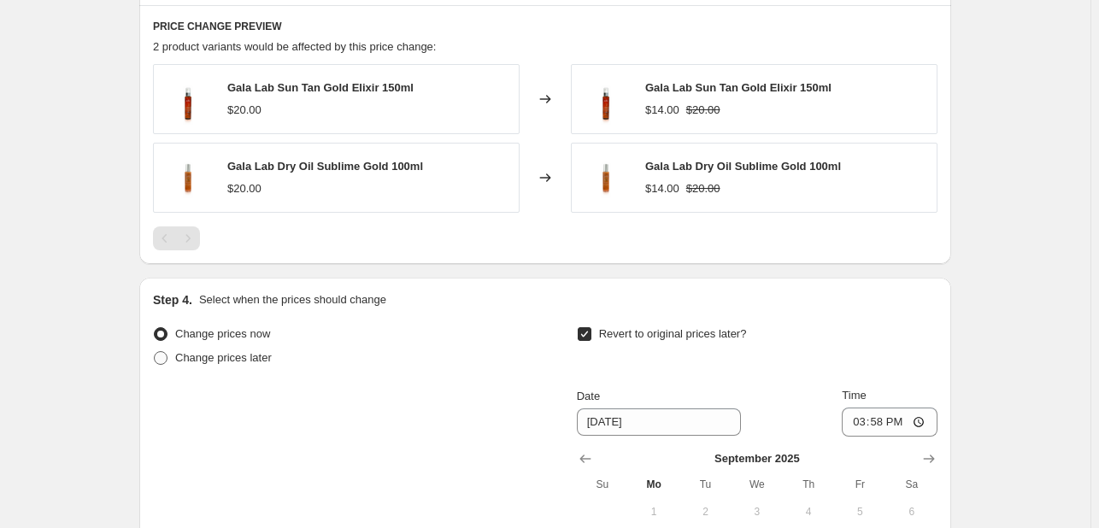
click at [259, 355] on span "Change prices later" at bounding box center [223, 357] width 97 height 13
click at [155, 352] on input "Change prices later" at bounding box center [154, 351] width 1 height 1
radio input "true"
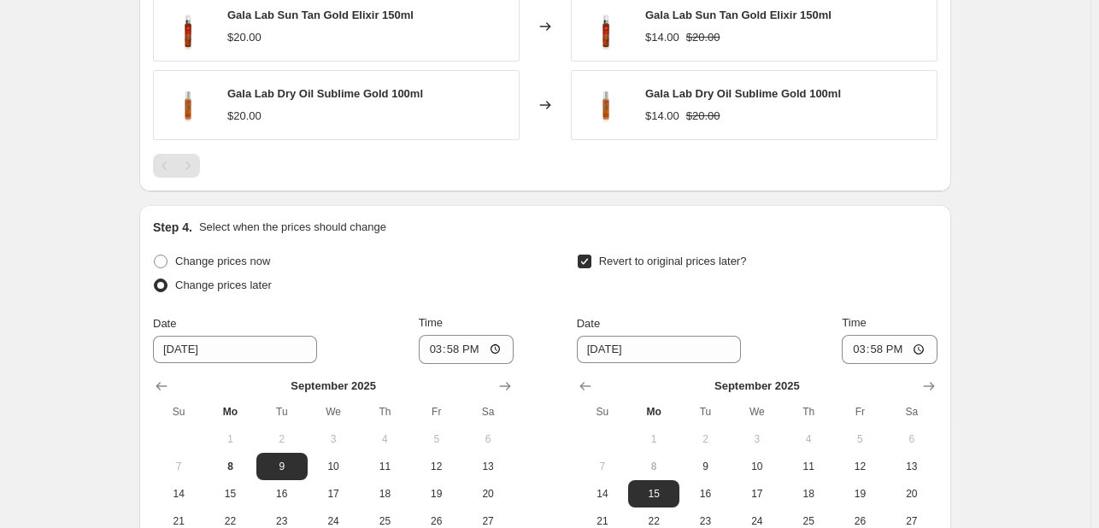
scroll to position [1262, 0]
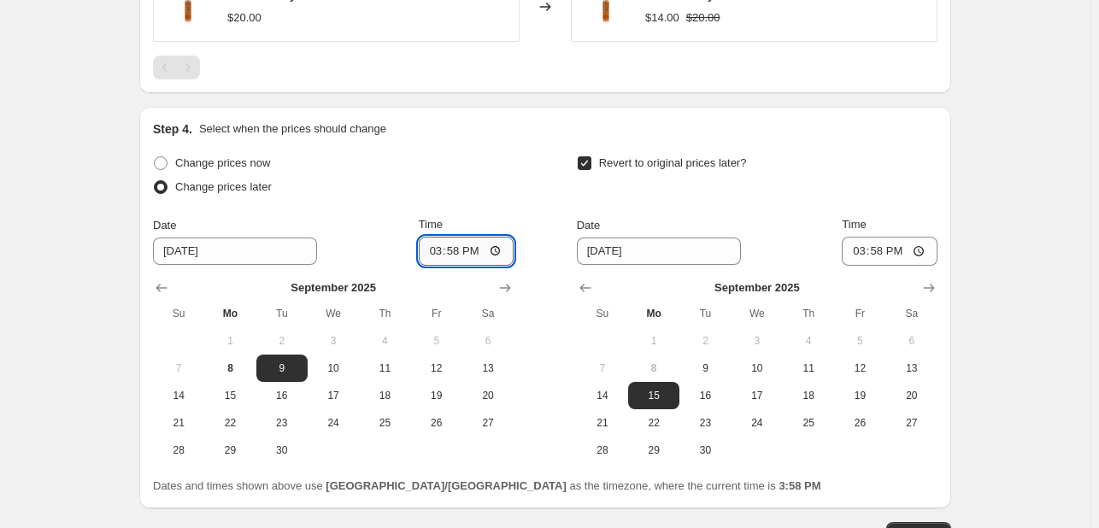
click at [432, 253] on input "15:58" at bounding box center [467, 251] width 96 height 29
type input "00:00"
click at [861, 255] on input "15:58" at bounding box center [890, 251] width 96 height 29
type input "23:55"
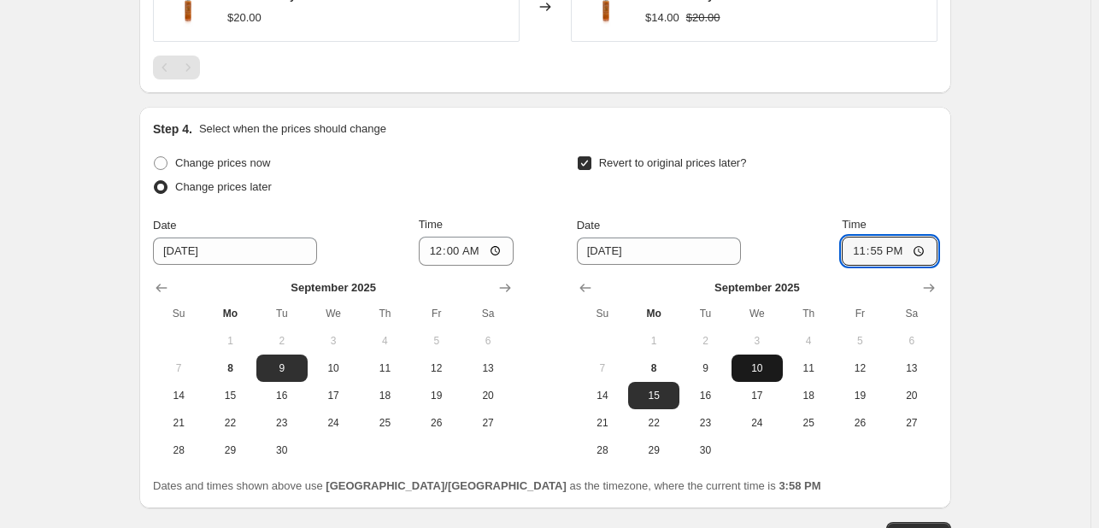
click at [759, 365] on span "10" at bounding box center [757, 368] width 38 height 14
type input "[DATE]"
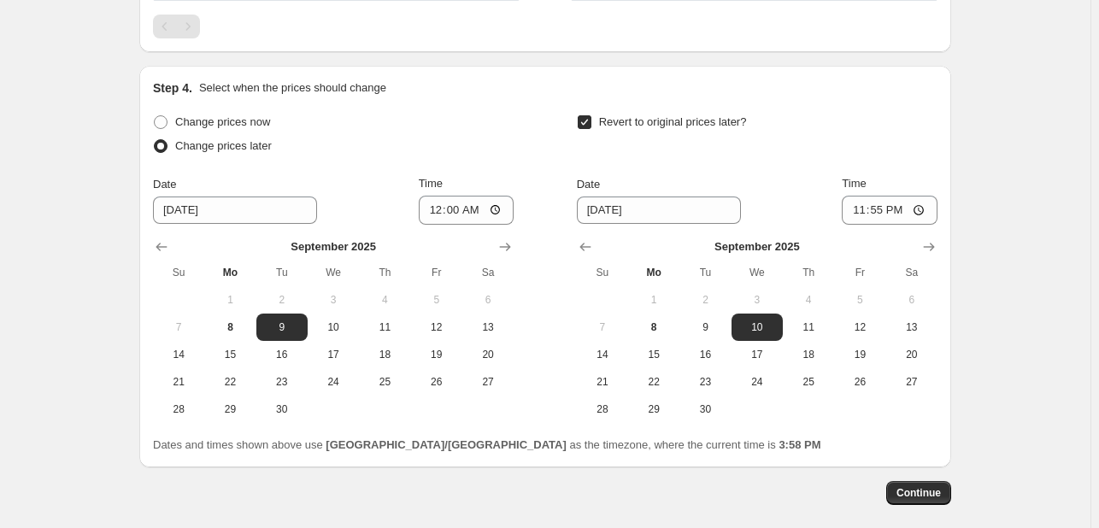
scroll to position [1348, 0]
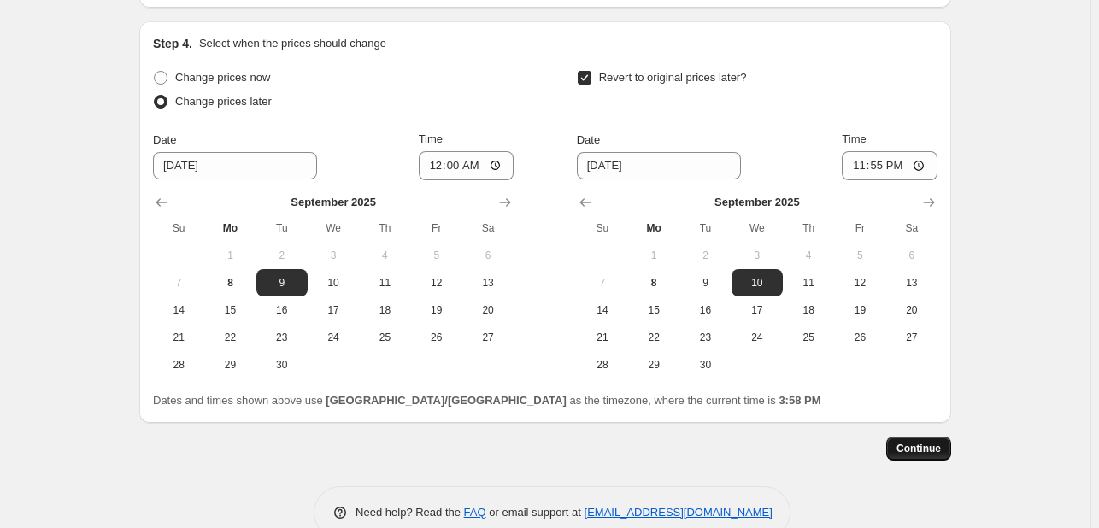
click at [923, 445] on span "Continue" at bounding box center [918, 449] width 44 height 14
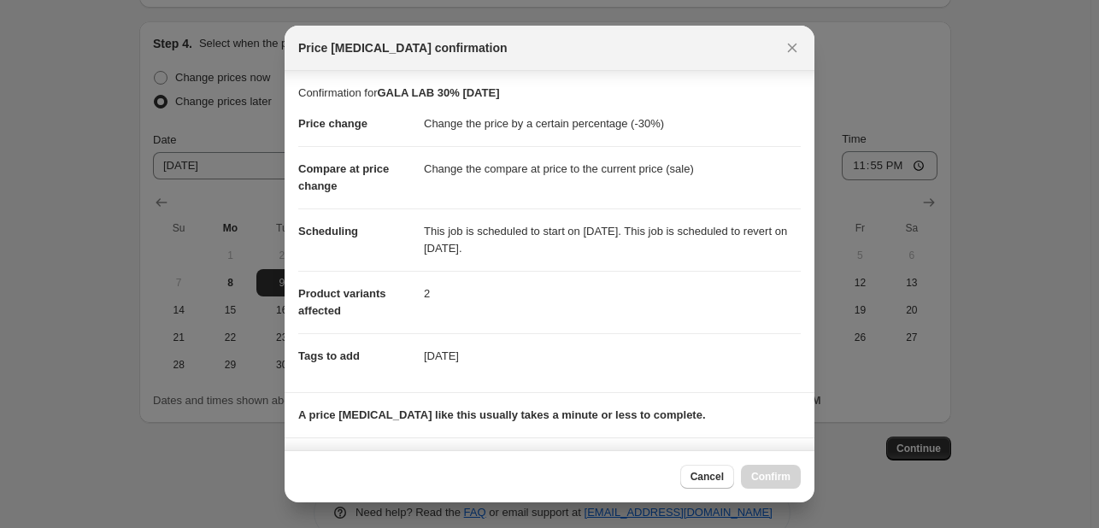
scroll to position [232, 0]
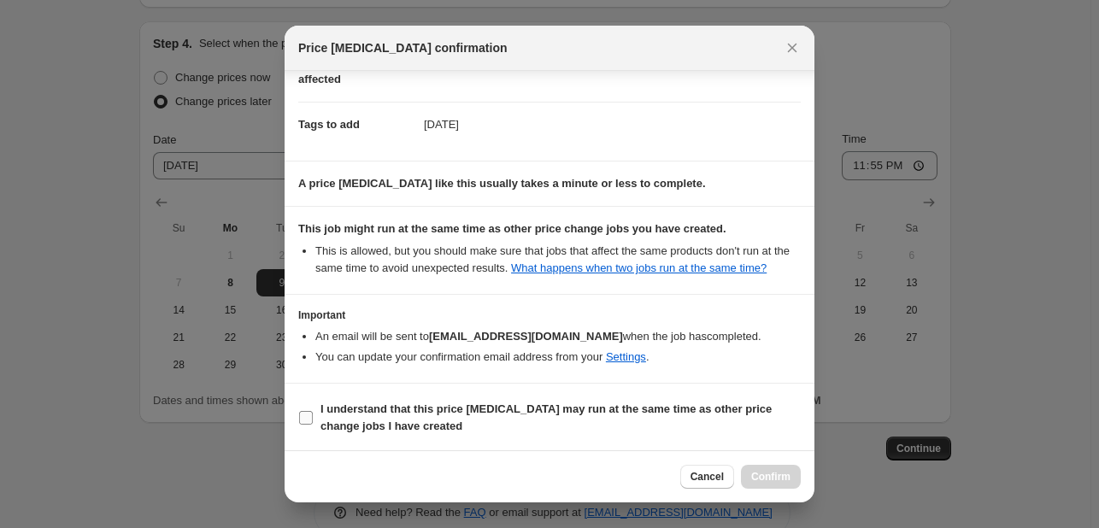
click at [687, 408] on b "I understand that this price [MEDICAL_DATA] may run at the same time as other p…" at bounding box center [545, 418] width 451 height 30
click at [313, 411] on input "I understand that this price [MEDICAL_DATA] may run at the same time as other p…" at bounding box center [306, 418] width 14 height 14
checkbox input "true"
click at [766, 473] on span "Confirm" at bounding box center [770, 477] width 39 height 14
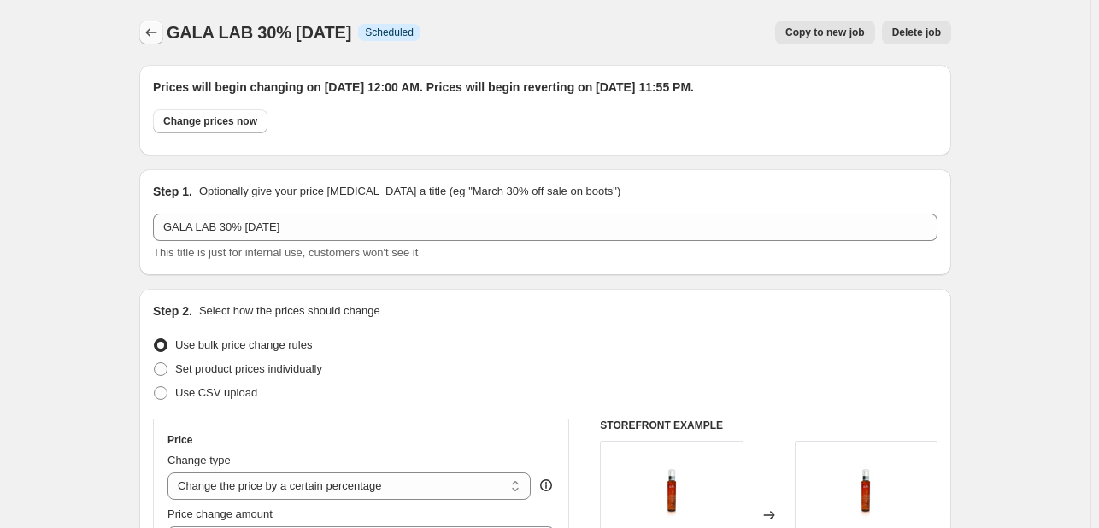
click at [150, 23] on button "Price change jobs" at bounding box center [151, 33] width 24 height 24
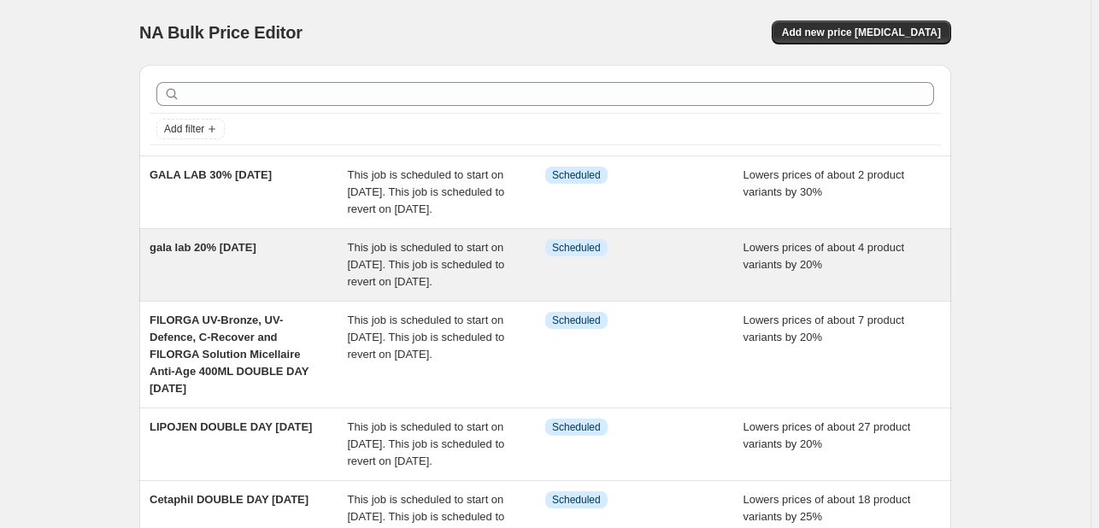
click at [665, 291] on div "Info Scheduled" at bounding box center [644, 264] width 198 height 51
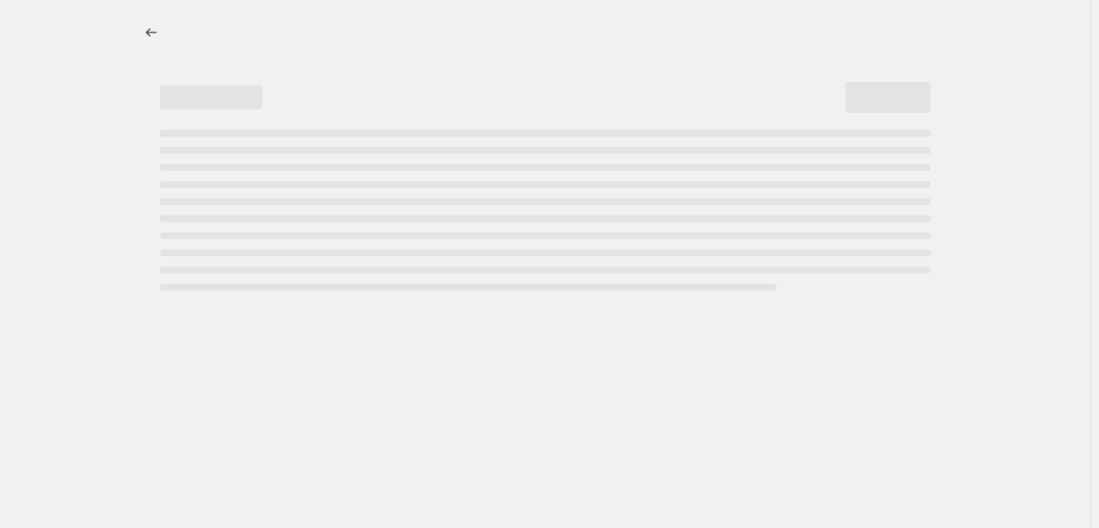
select select "percentage"
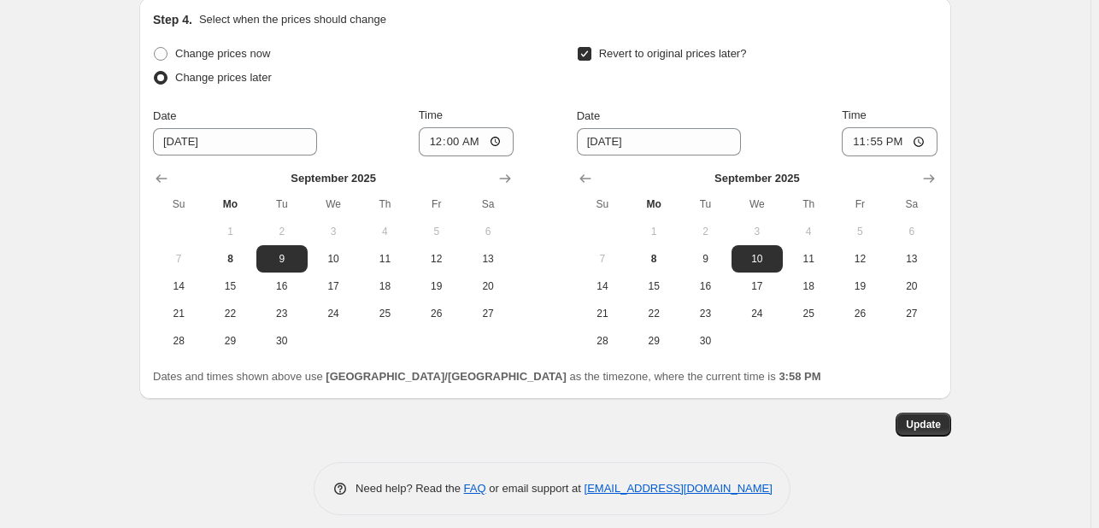
scroll to position [1655, 0]
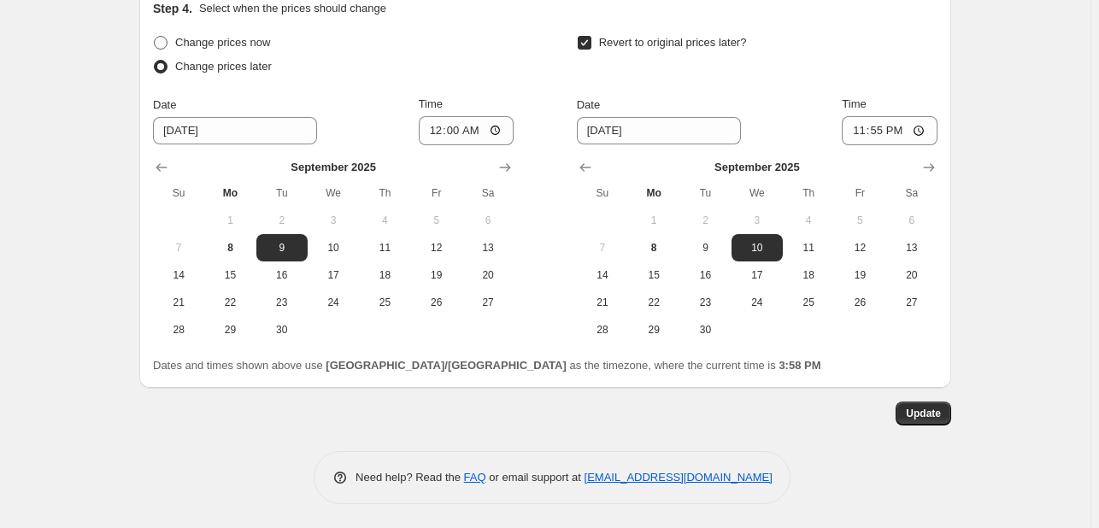
click at [209, 36] on span "Change prices now" at bounding box center [222, 42] width 95 height 13
click at [155, 36] on input "Change prices now" at bounding box center [154, 36] width 1 height 1
radio input "true"
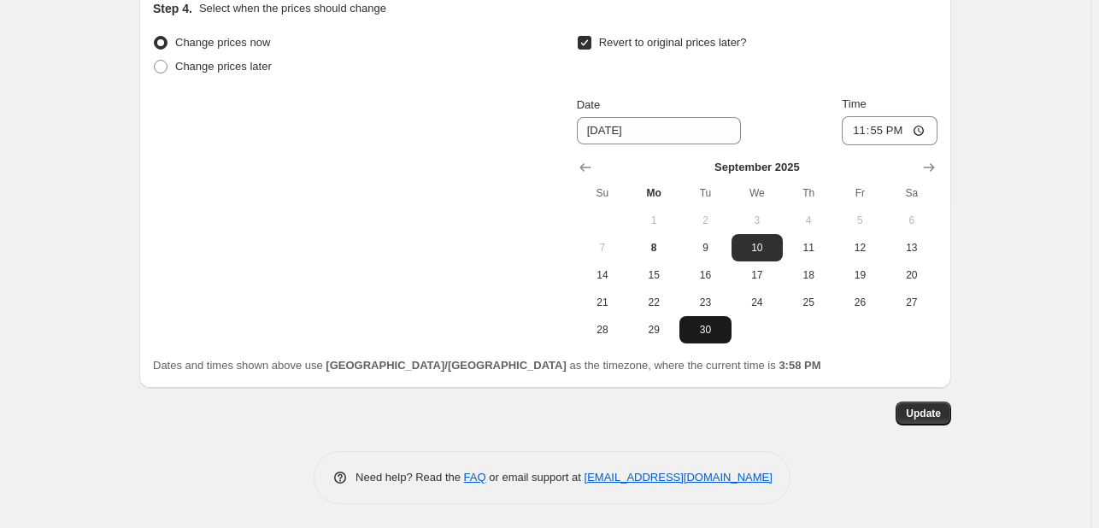
click at [696, 323] on span "30" at bounding box center [705, 330] width 38 height 14
type input "[DATE]"
click at [926, 410] on span "Update" at bounding box center [923, 414] width 35 height 14
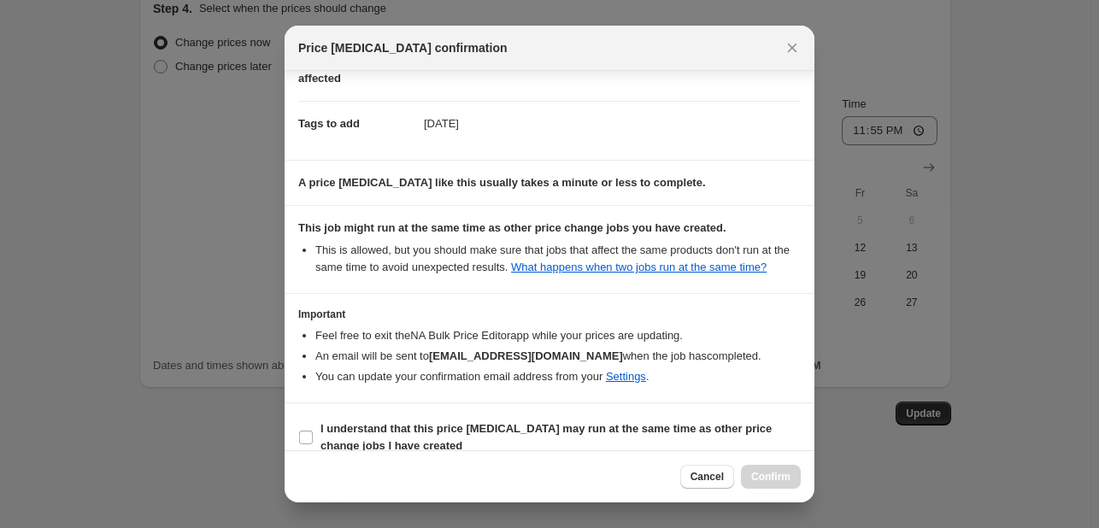
scroll to position [252, 0]
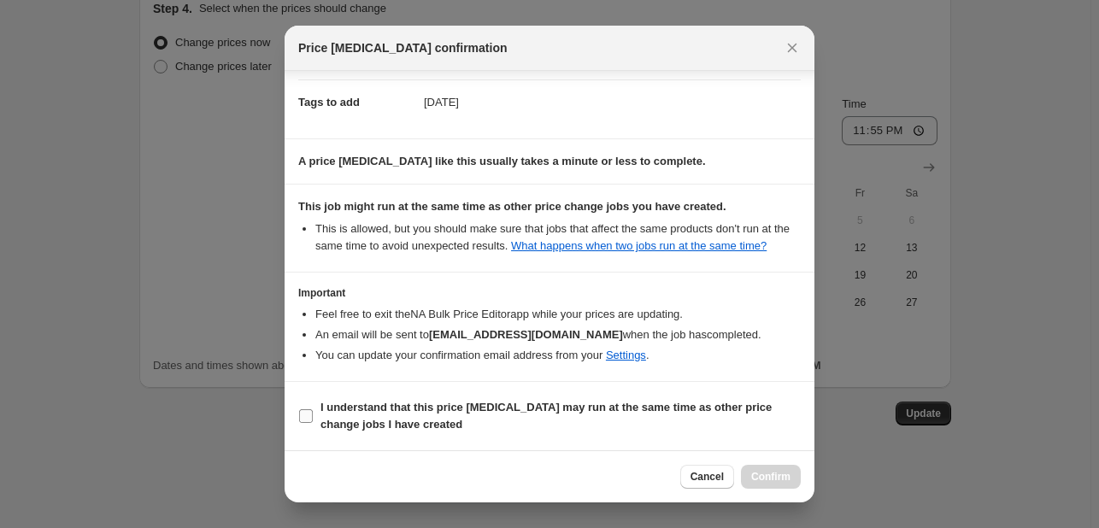
click at [729, 413] on b "I understand that this price [MEDICAL_DATA] may run at the same time as other p…" at bounding box center [545, 416] width 451 height 30
click at [313, 413] on input "I understand that this price [MEDICAL_DATA] may run at the same time as other p…" at bounding box center [306, 416] width 14 height 14
checkbox input "true"
click at [784, 473] on span "Confirm" at bounding box center [770, 477] width 39 height 14
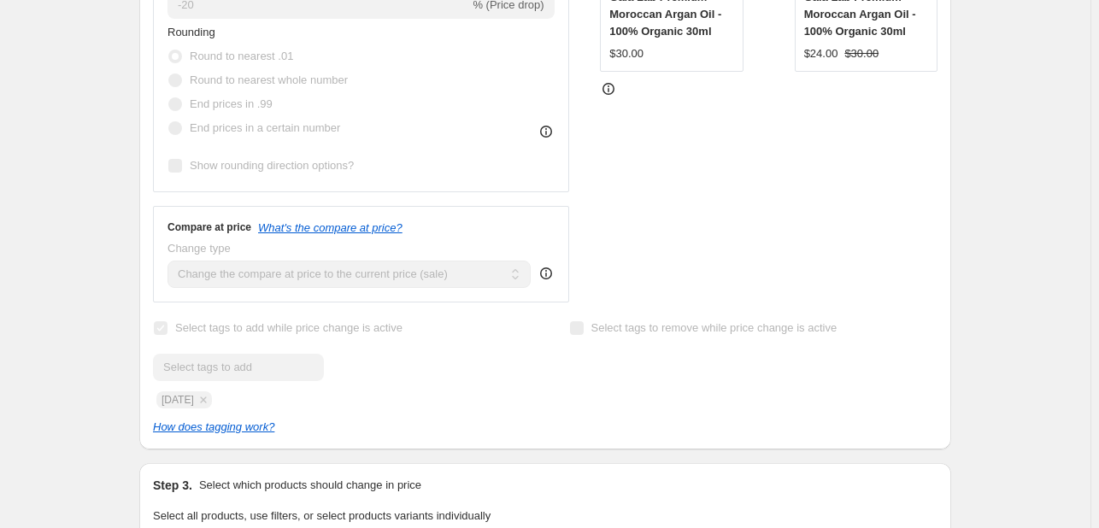
scroll to position [0, 0]
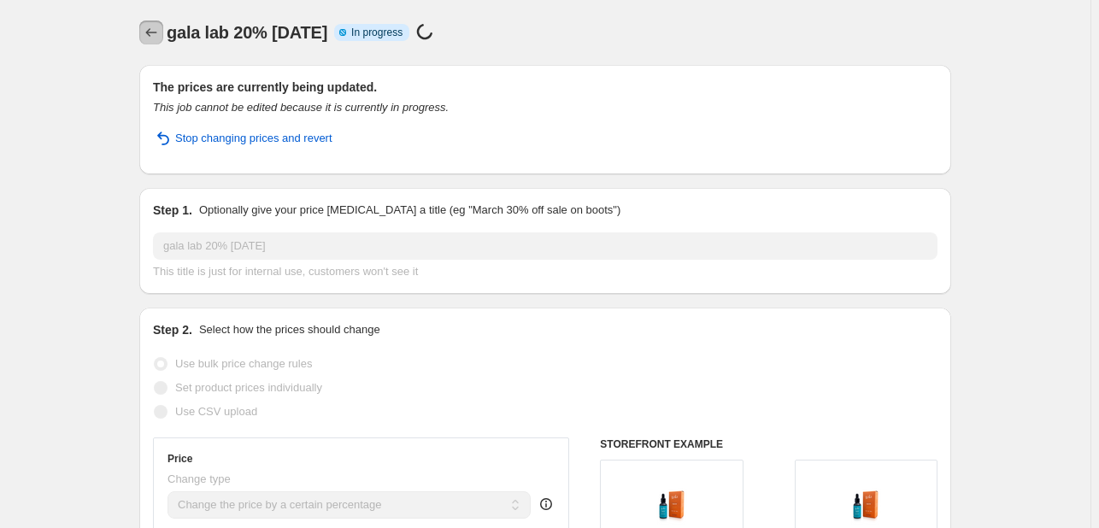
click at [163, 34] on button "Price change jobs" at bounding box center [151, 33] width 24 height 24
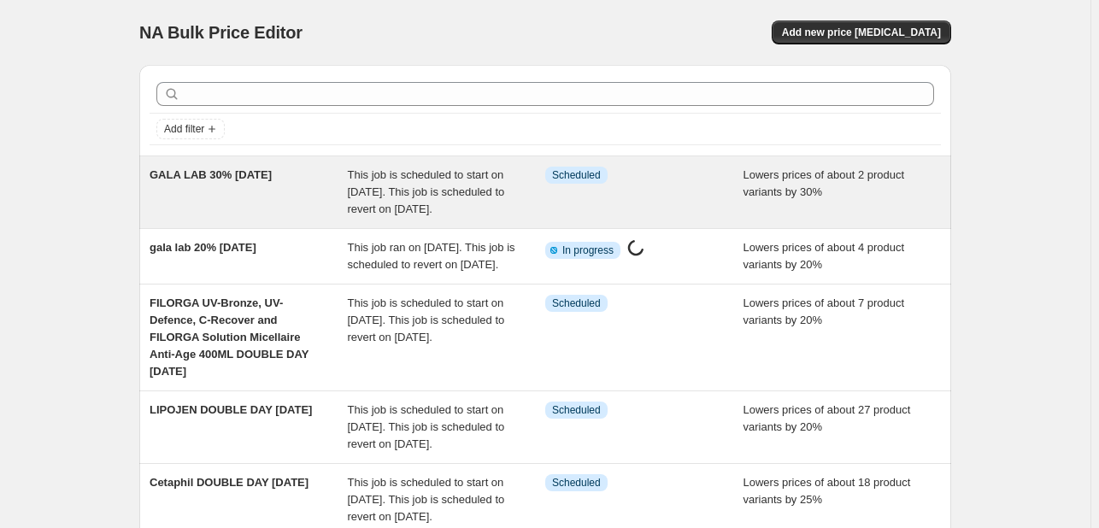
click at [475, 189] on span "This job is scheduled to start on [DATE]. This job is scheduled to revert on [D…" at bounding box center [426, 191] width 157 height 47
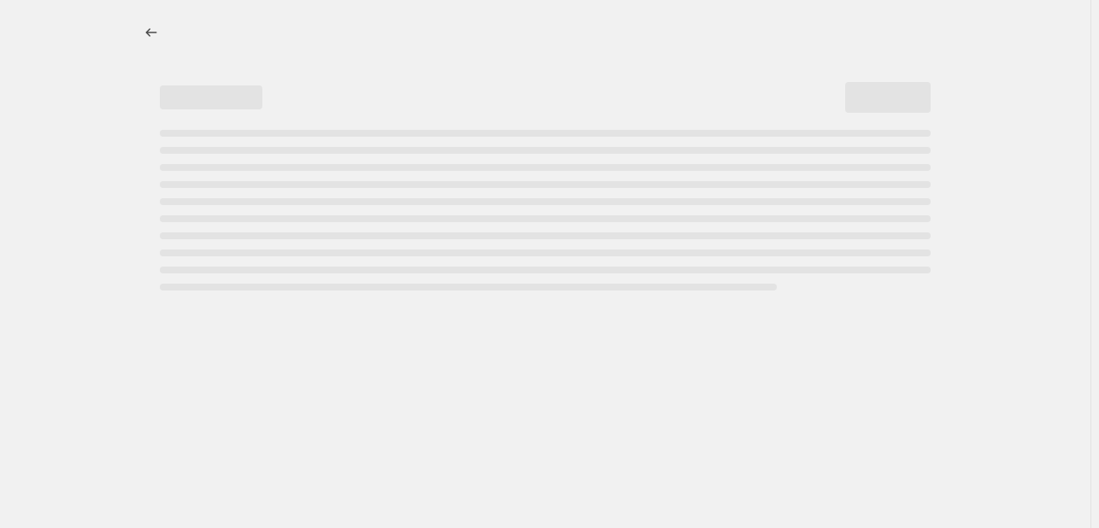
select select "percentage"
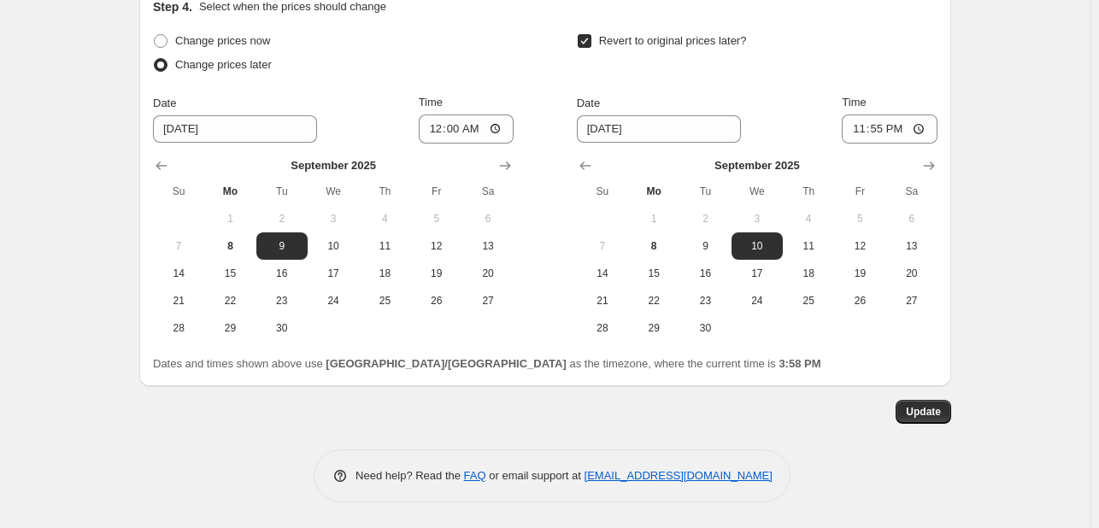
scroll to position [1488, 0]
click at [198, 35] on span "Change prices now" at bounding box center [222, 41] width 95 height 13
click at [155, 35] on input "Change prices now" at bounding box center [154, 35] width 1 height 1
radio input "true"
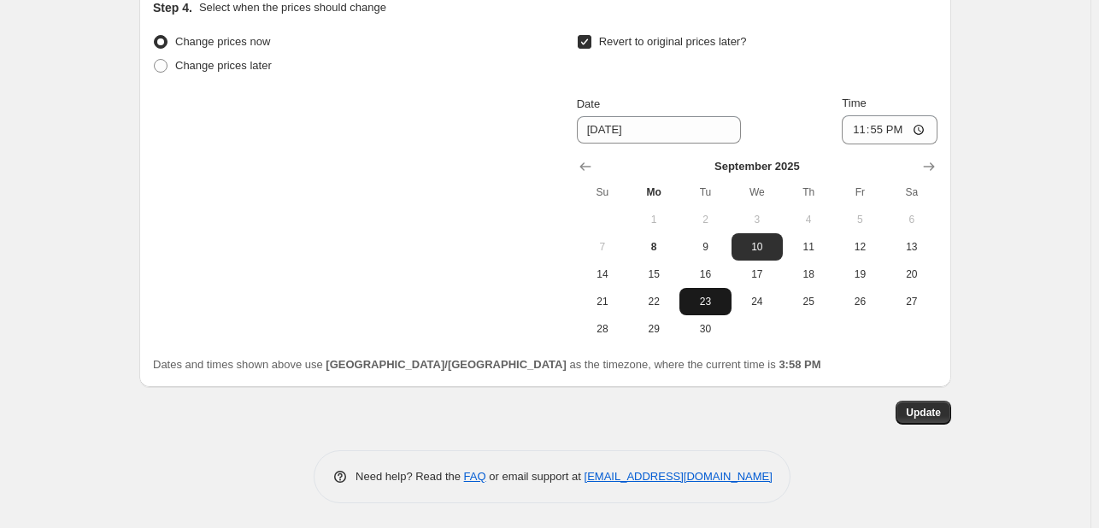
click at [705, 311] on button "23" at bounding box center [704, 301] width 51 height 27
click at [714, 329] on span "30" at bounding box center [705, 329] width 38 height 14
type input "[DATE]"
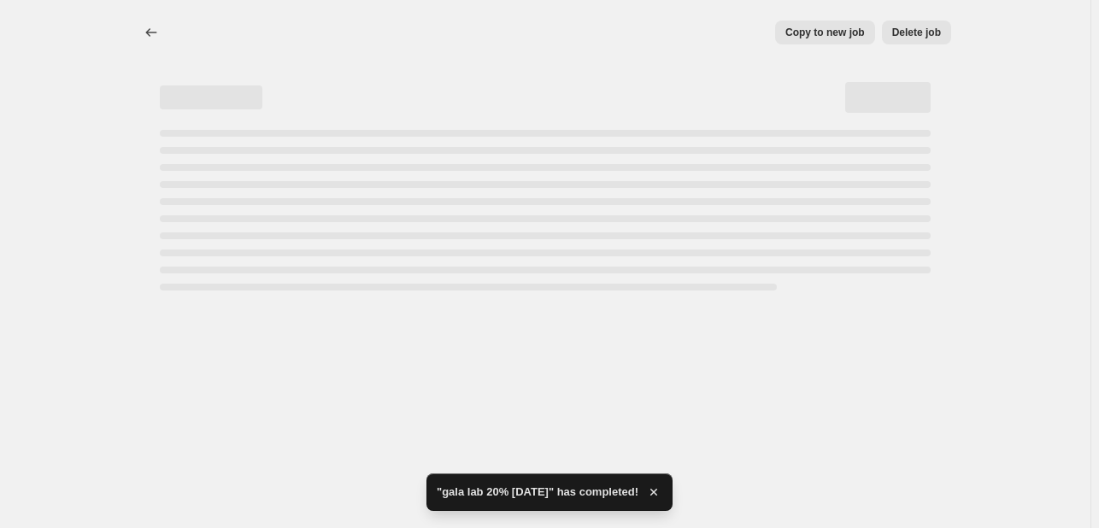
select select "percentage"
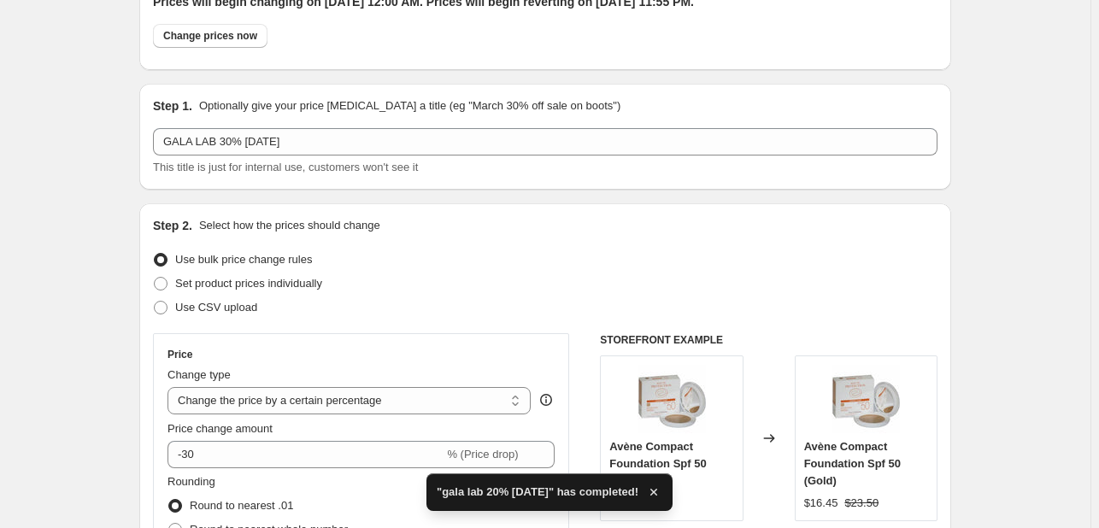
scroll to position [1488, 0]
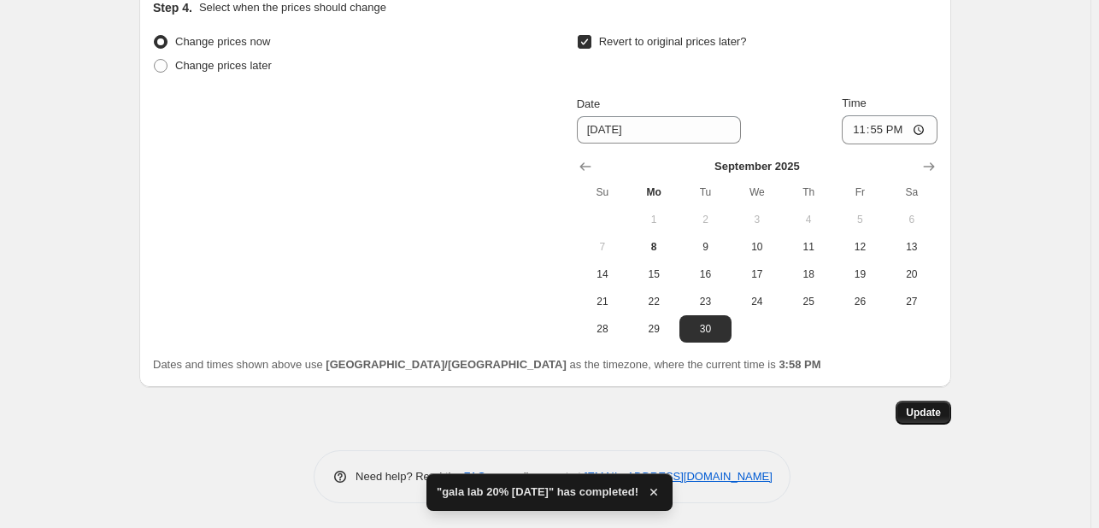
click at [927, 413] on span "Update" at bounding box center [923, 413] width 35 height 14
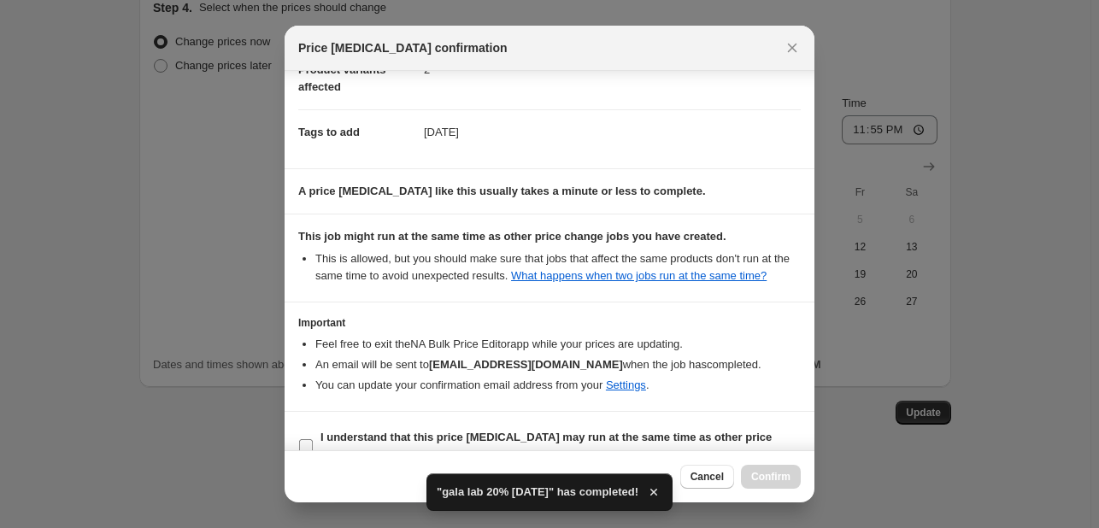
scroll to position [252, 0]
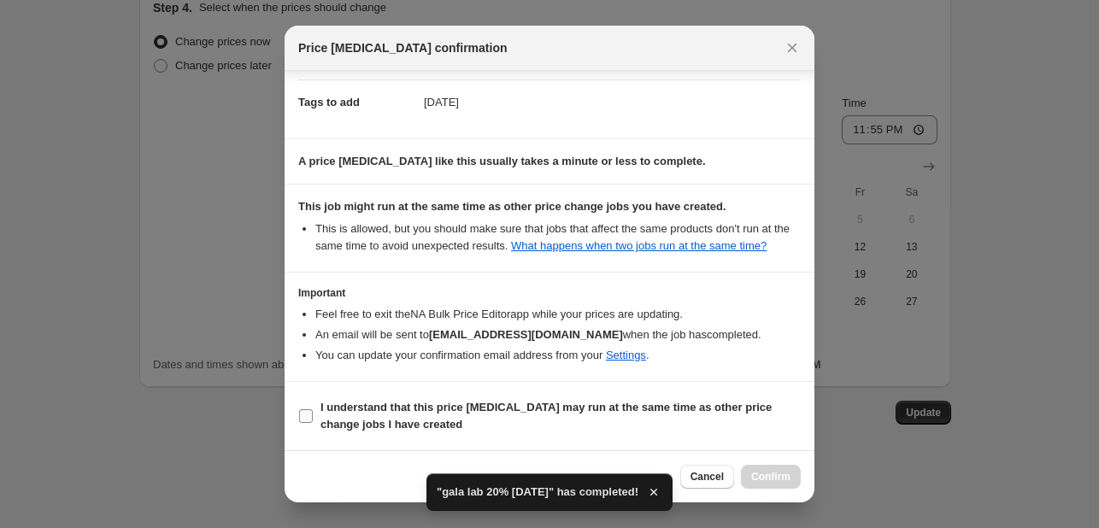
click at [699, 408] on b "I understand that this price [MEDICAL_DATA] may run at the same time as other p…" at bounding box center [545, 416] width 451 height 30
click at [313, 409] on input "I understand that this price [MEDICAL_DATA] may run at the same time as other p…" at bounding box center [306, 416] width 14 height 14
checkbox input "true"
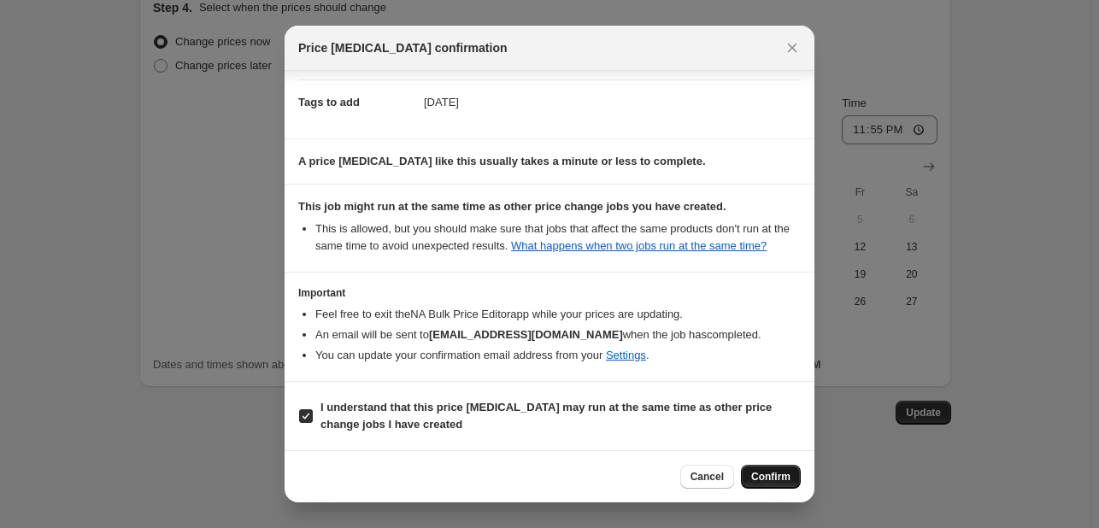
click at [766, 476] on span "Confirm" at bounding box center [770, 477] width 39 height 14
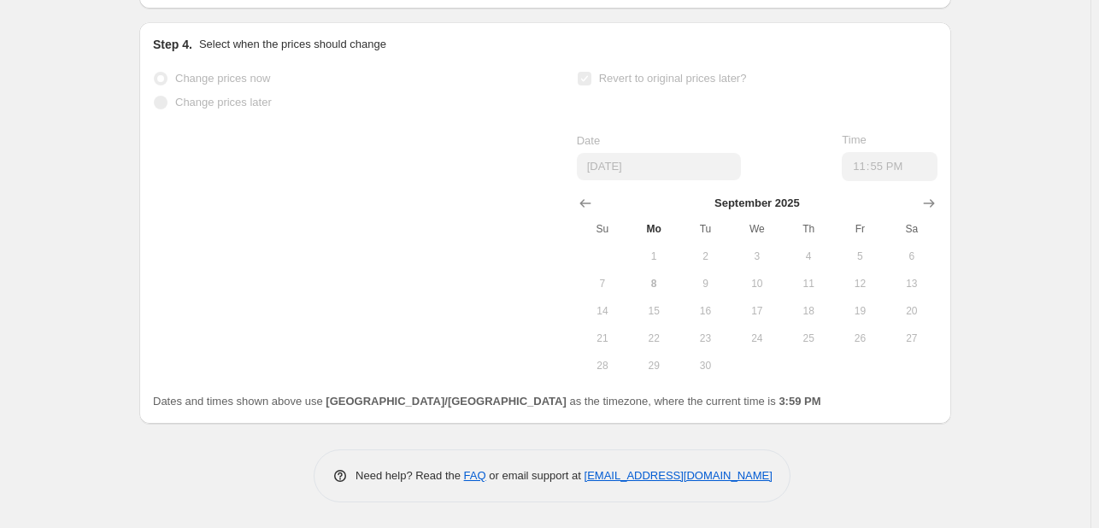
select select "percentage"
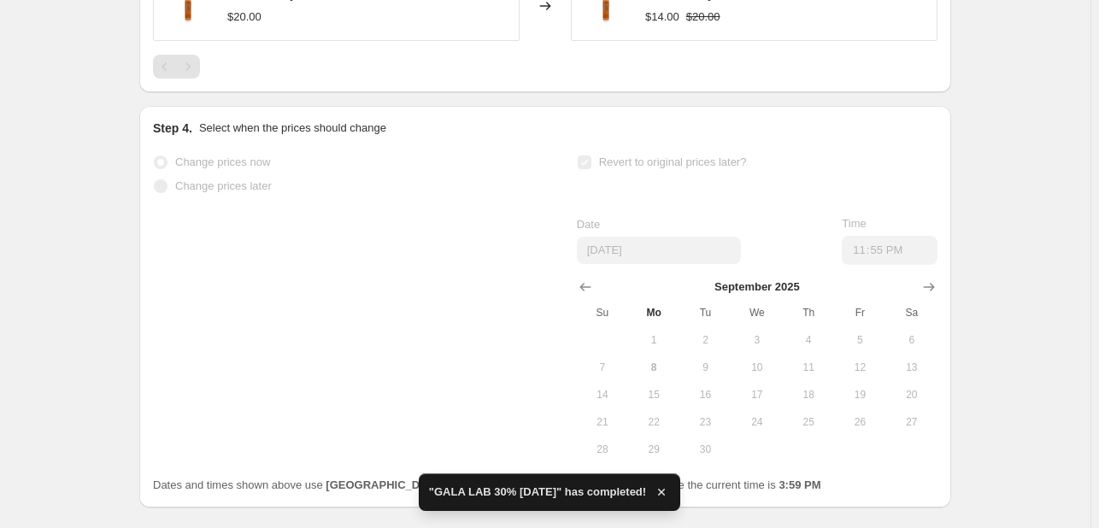
scroll to position [0, 0]
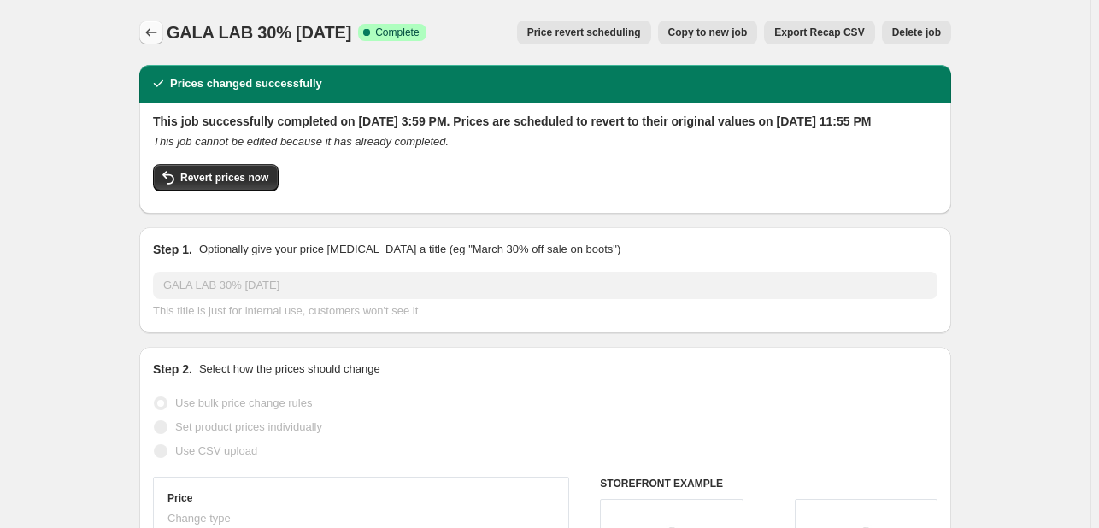
click at [144, 31] on button "Price change jobs" at bounding box center [151, 33] width 24 height 24
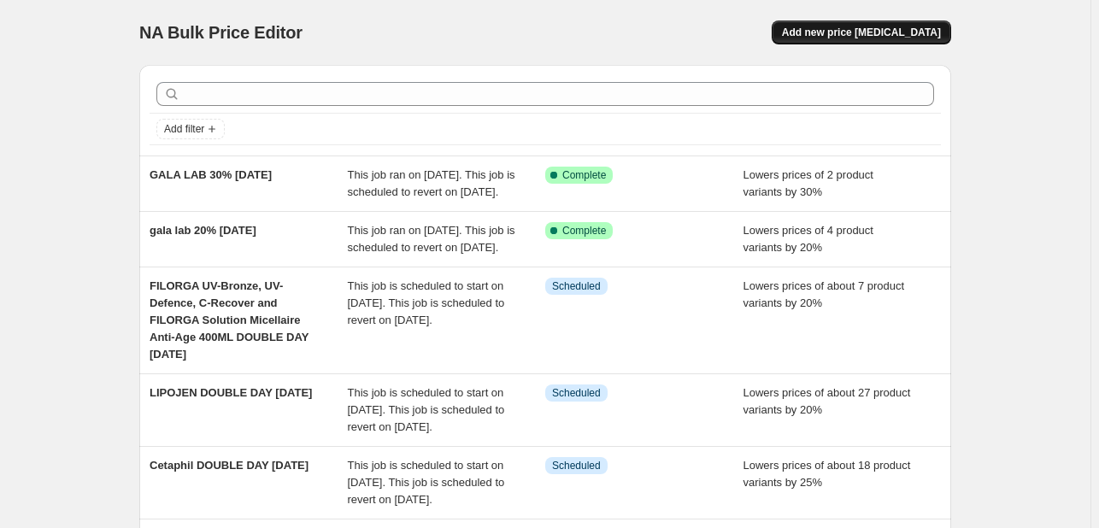
click at [844, 28] on span "Add new price [MEDICAL_DATA]" at bounding box center [861, 33] width 159 height 14
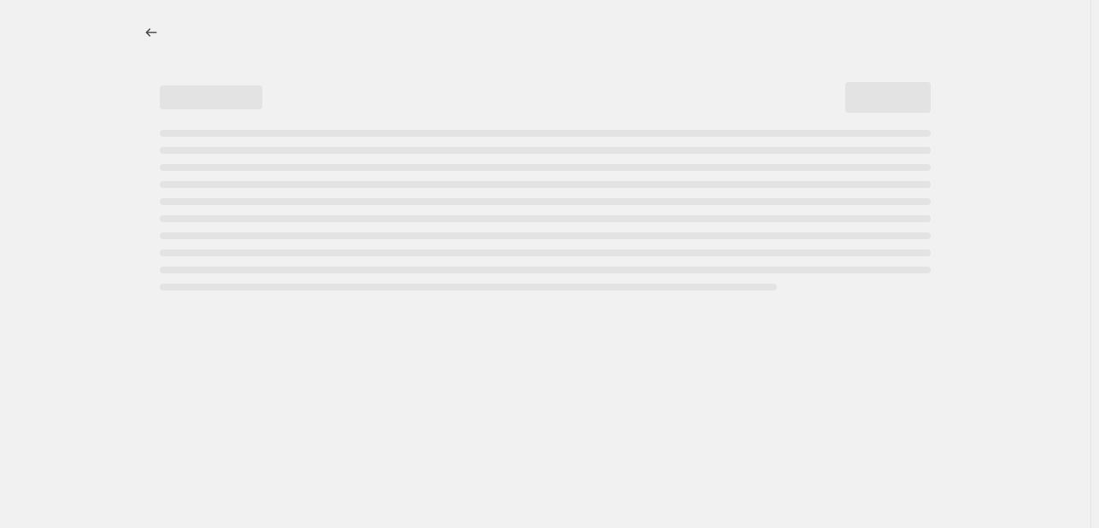
select select "percentage"
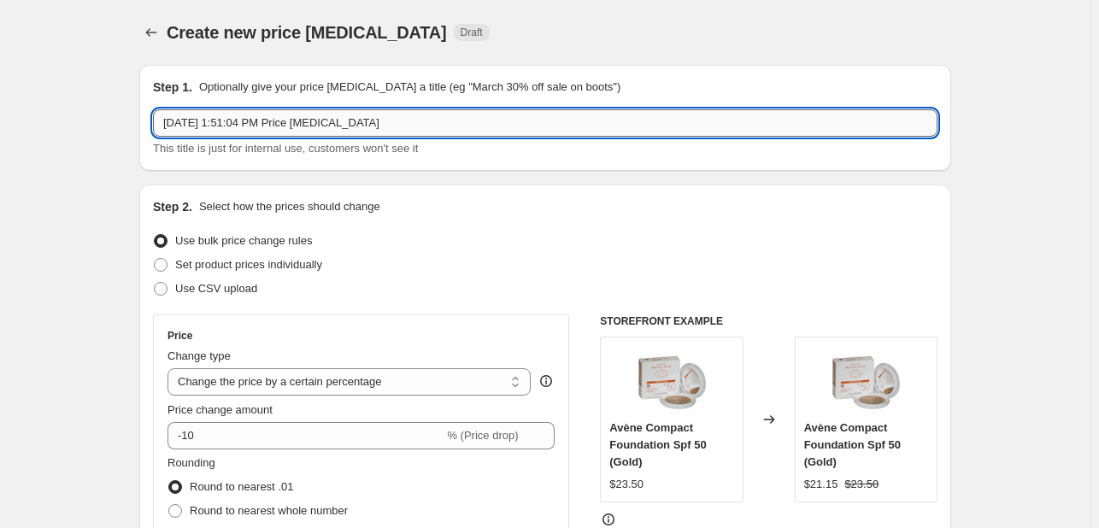
click at [302, 132] on input "[DATE] 1:51:04 PM Price [MEDICAL_DATA]" at bounding box center [545, 122] width 784 height 27
paste input "evilin"
type input "Revilin DOUBLE DAY SEPT25"
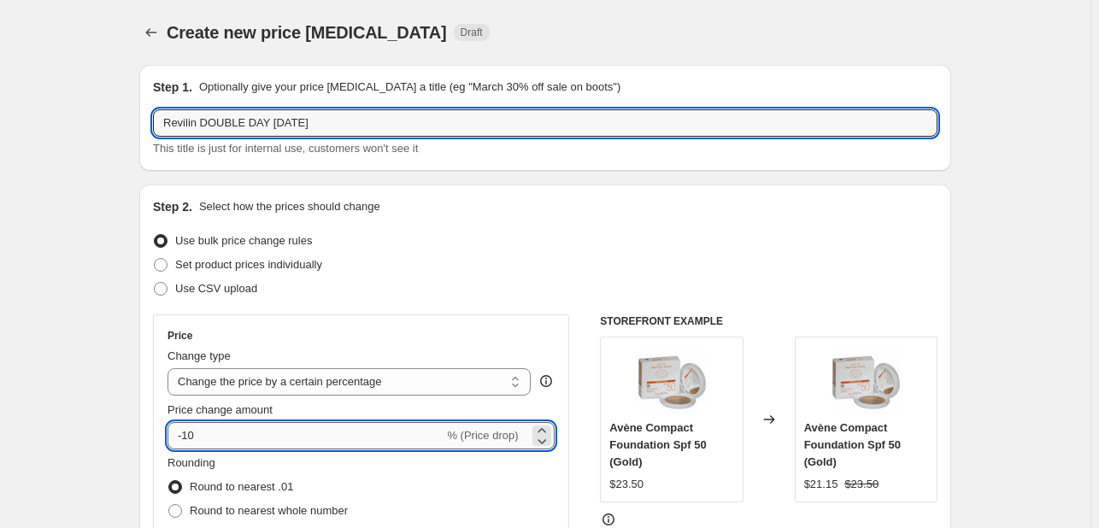
click at [193, 438] on input "-10" at bounding box center [305, 435] width 276 height 27
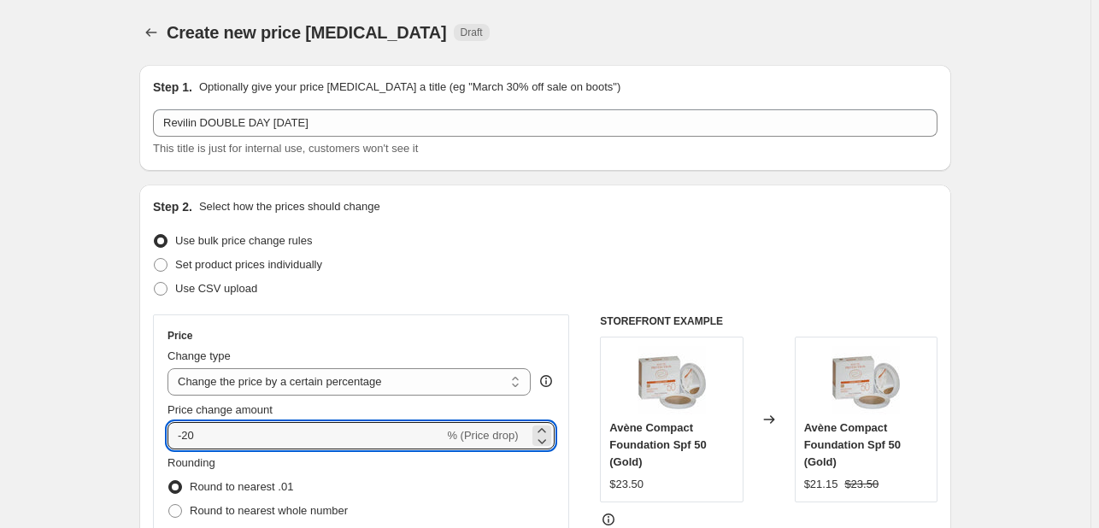
type input "-20"
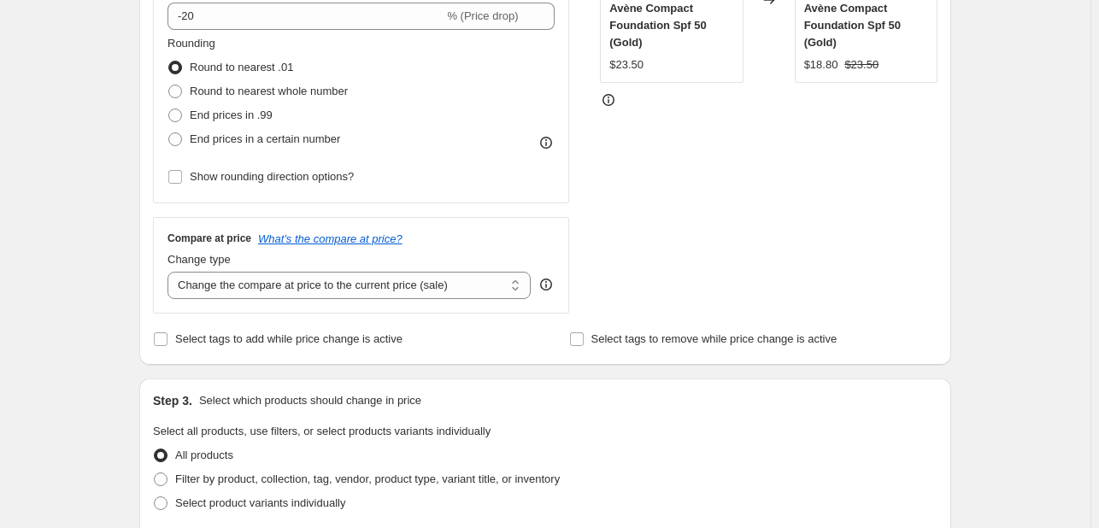
scroll to position [427, 0]
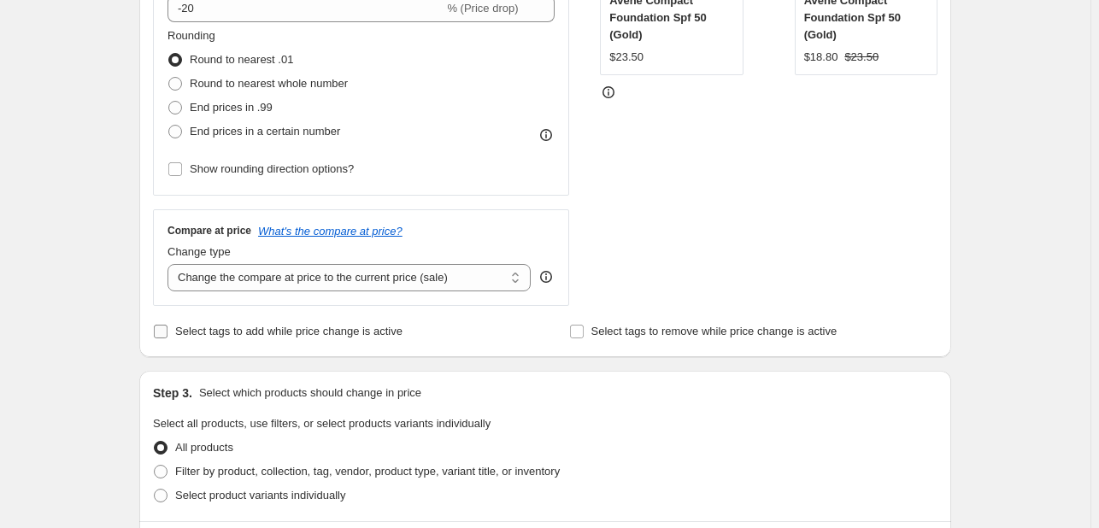
click at [205, 332] on span "Select tags to add while price change is active" at bounding box center [288, 331] width 227 height 13
click at [167, 332] on input "Select tags to add while price change is active" at bounding box center [161, 332] width 14 height 14
checkbox input "true"
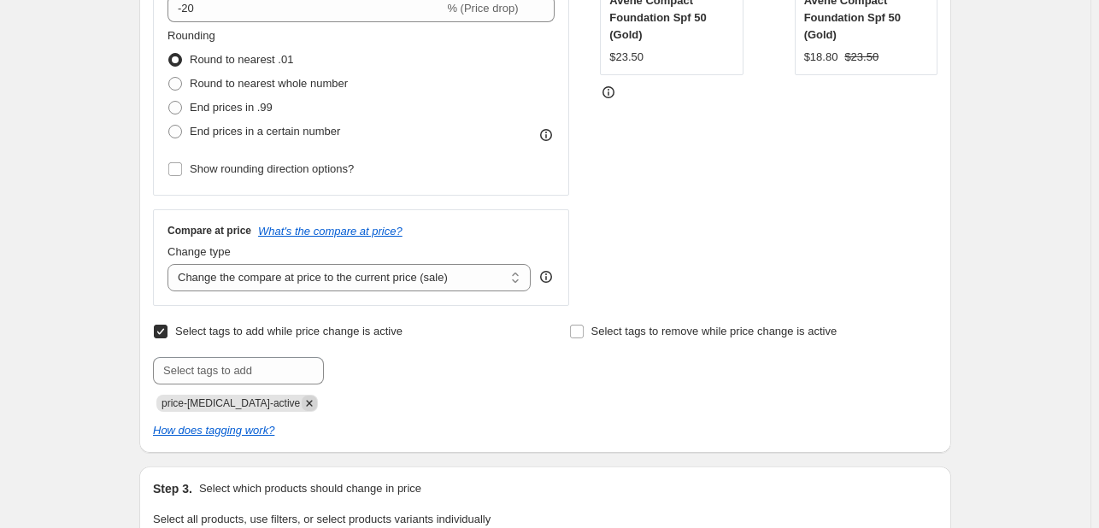
click at [302, 403] on icon "Remove price-change-job-active" at bounding box center [309, 403] width 15 height 15
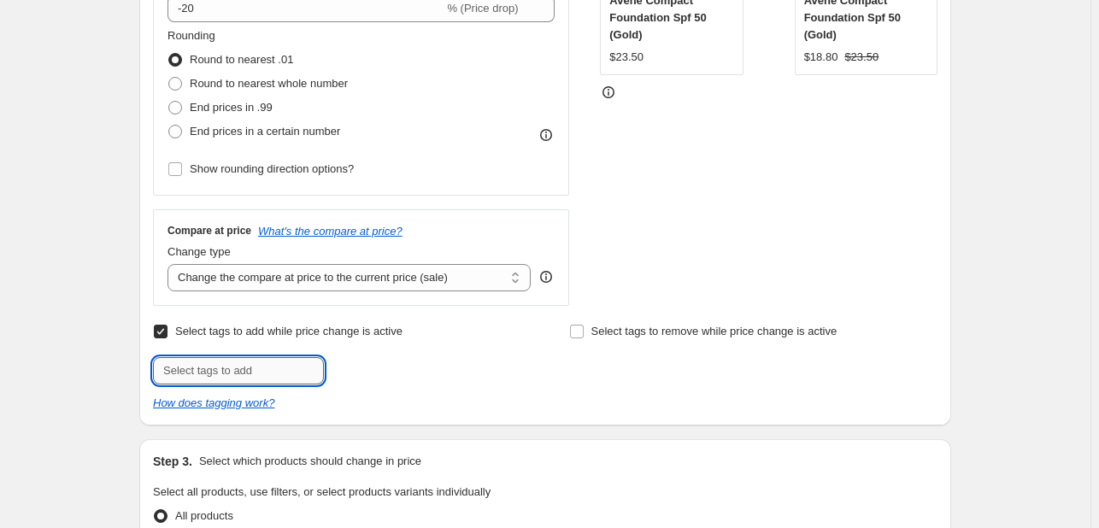
click at [271, 364] on input "text" at bounding box center [238, 370] width 171 height 27
type input "DDAY925"
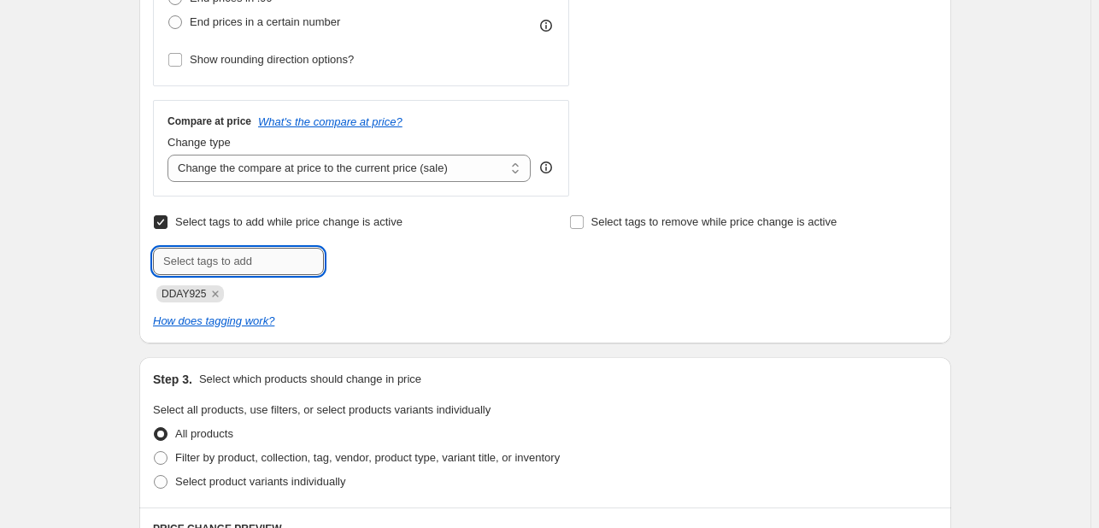
scroll to position [684, 0]
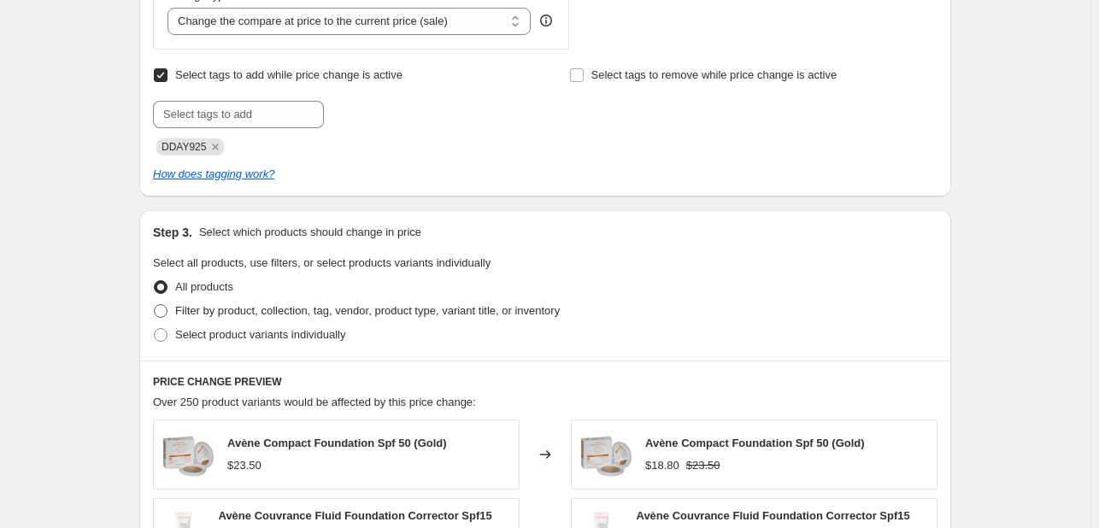
click at [307, 308] on span "Filter by product, collection, tag, vendor, product type, variant title, or inv…" at bounding box center [367, 310] width 385 height 13
click at [155, 305] on input "Filter by product, collection, tag, vendor, product type, variant title, or inv…" at bounding box center [154, 304] width 1 height 1
radio input "true"
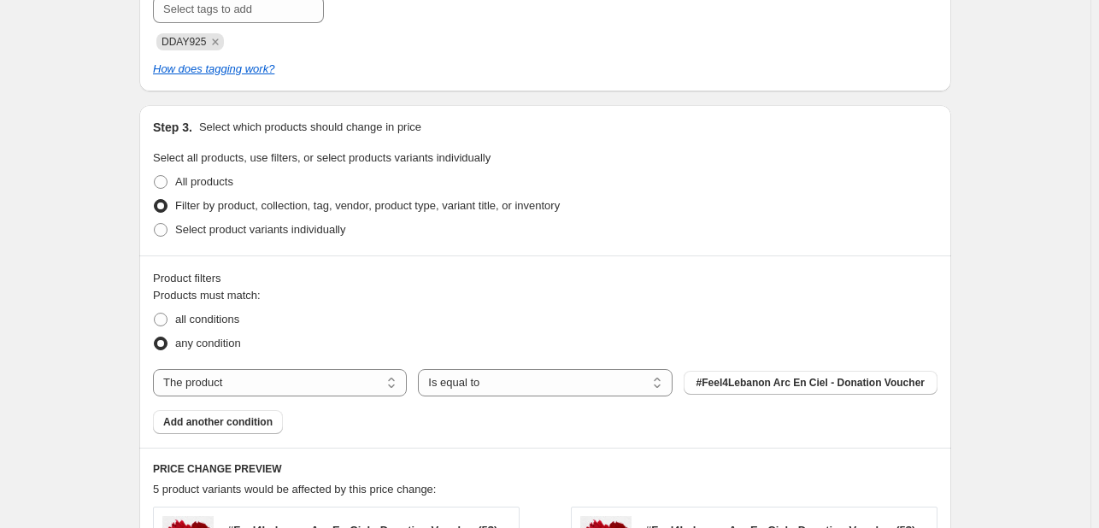
scroll to position [855, 0]
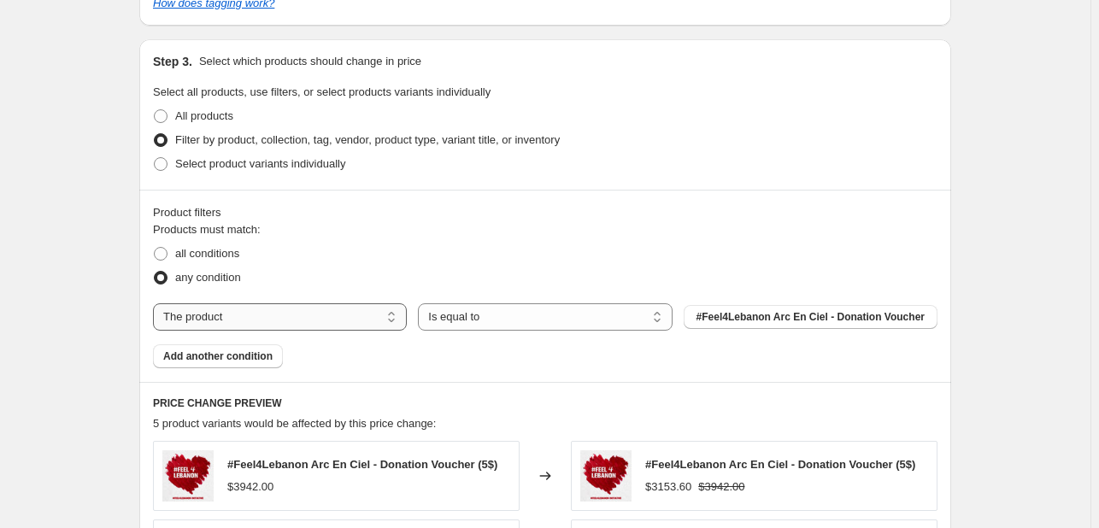
click at [360, 315] on select "The product The product's collection The product's tag The product's vendor The…" at bounding box center [280, 316] width 254 height 27
select select "collection"
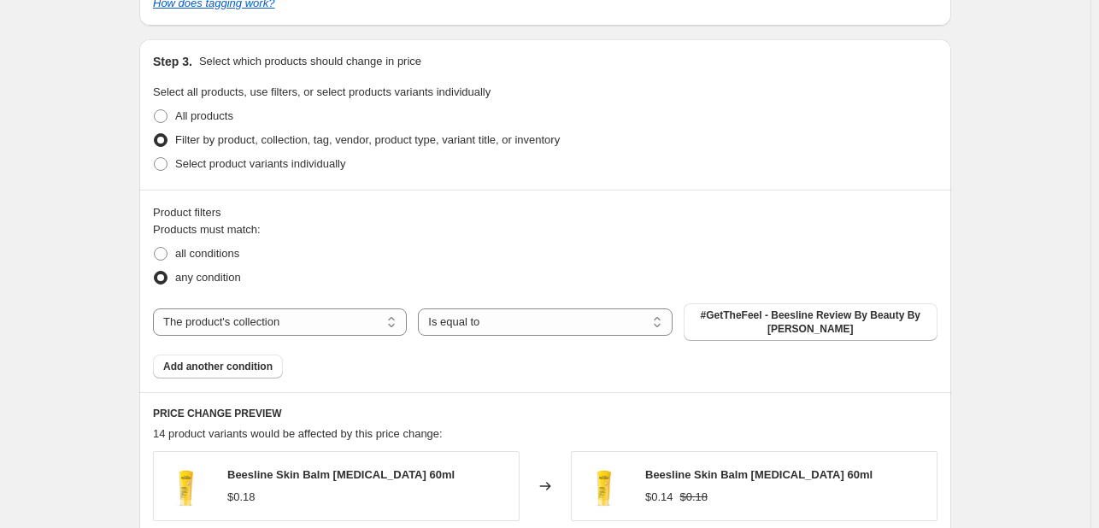
click at [755, 315] on span "#GetTheFeel - Beesline Review By Beauty By Lama" at bounding box center [810, 321] width 233 height 27
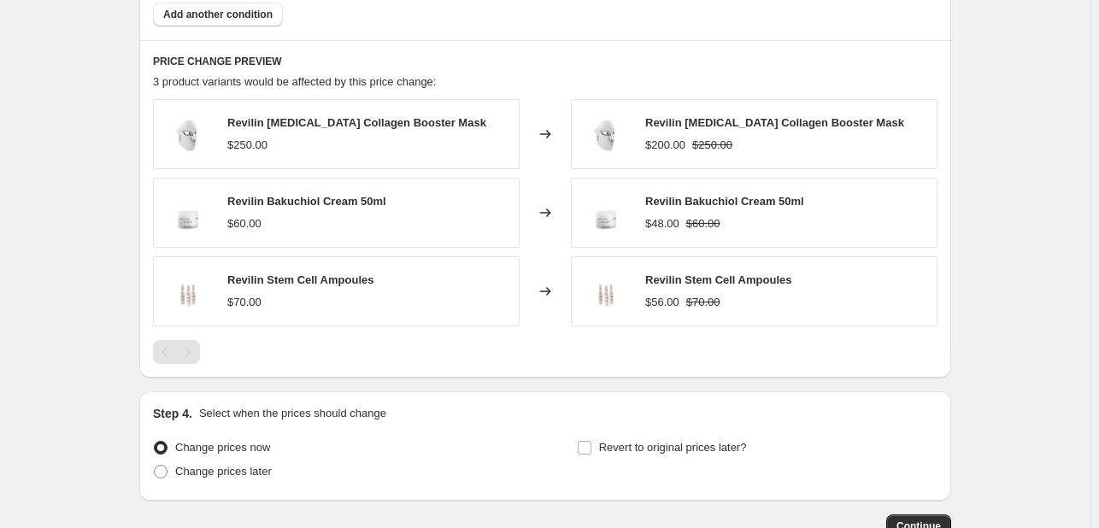
scroll to position [1282, 0]
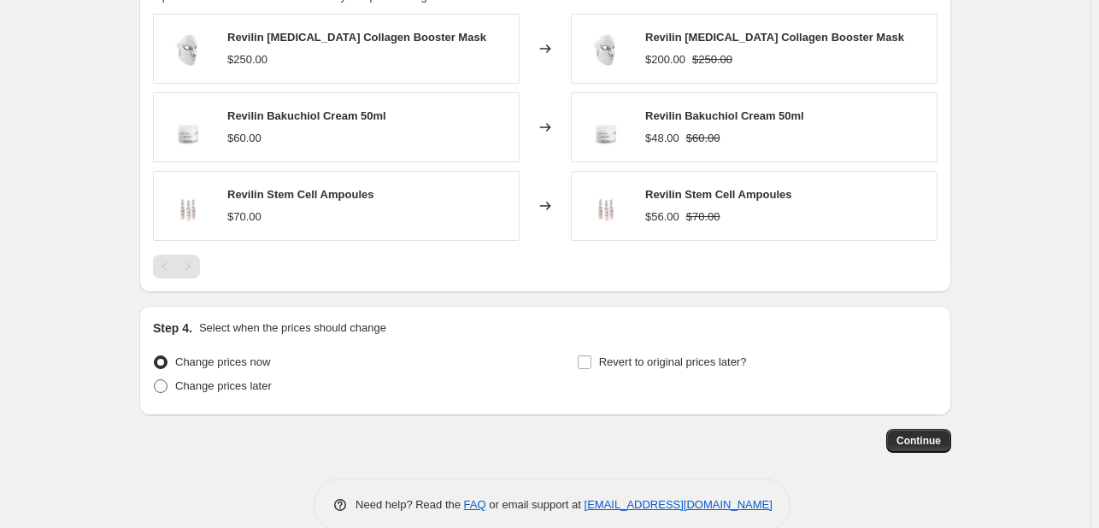
click at [260, 383] on span "Change prices later" at bounding box center [223, 385] width 97 height 13
click at [155, 380] on input "Change prices later" at bounding box center [154, 379] width 1 height 1
radio input "true"
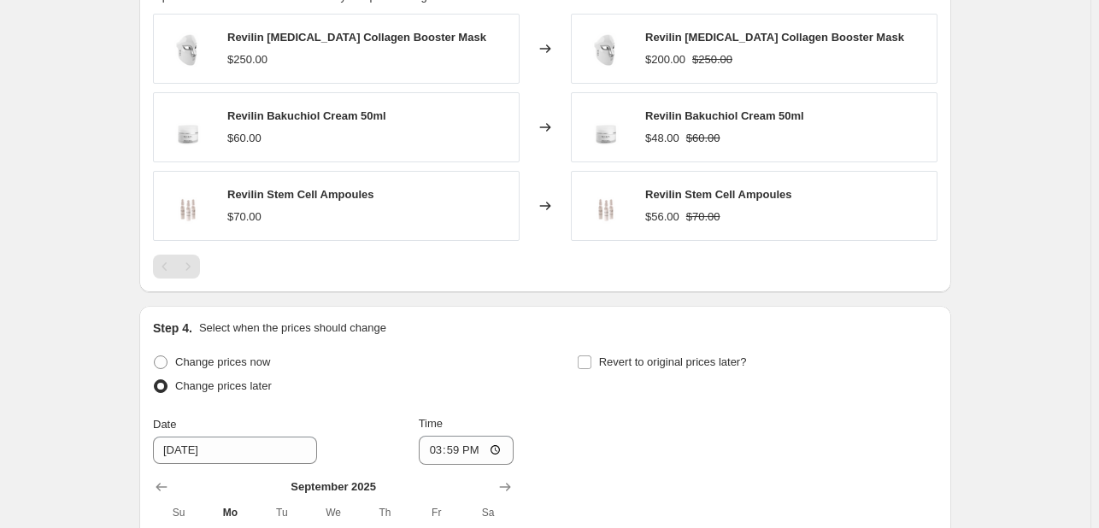
click at [606, 348] on div "Step 4. Select when the prices should change Change prices now Change prices la…" at bounding box center [545, 507] width 784 height 374
click at [626, 360] on span "Revert to original prices later?" at bounding box center [673, 361] width 148 height 13
click at [591, 360] on input "Revert to original prices later?" at bounding box center [585, 362] width 14 height 14
checkbox input "true"
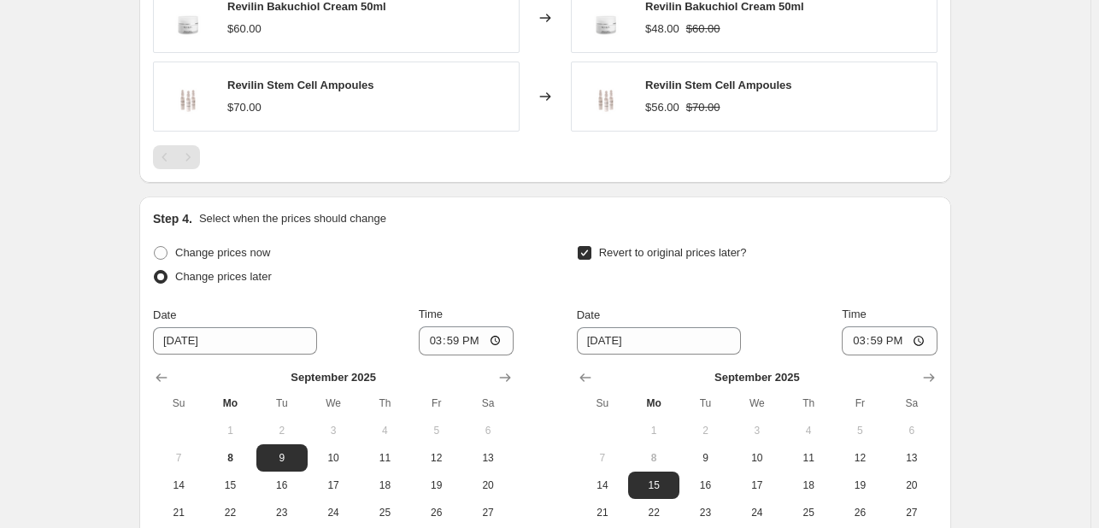
scroll to position [1538, 0]
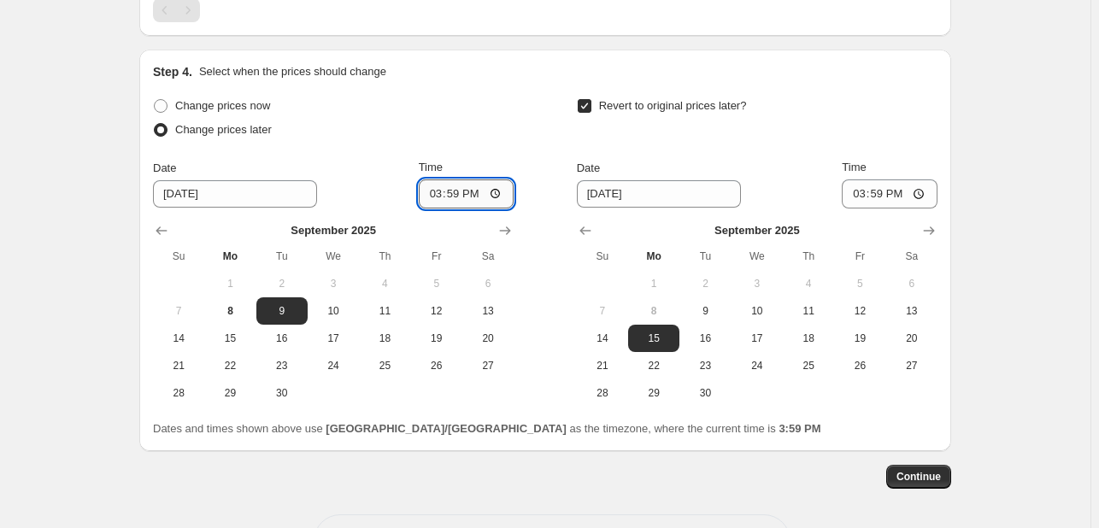
click at [429, 198] on input "15:59" at bounding box center [467, 193] width 96 height 29
type input "00:00"
click at [761, 308] on span "10" at bounding box center [757, 311] width 38 height 14
type input "[DATE]"
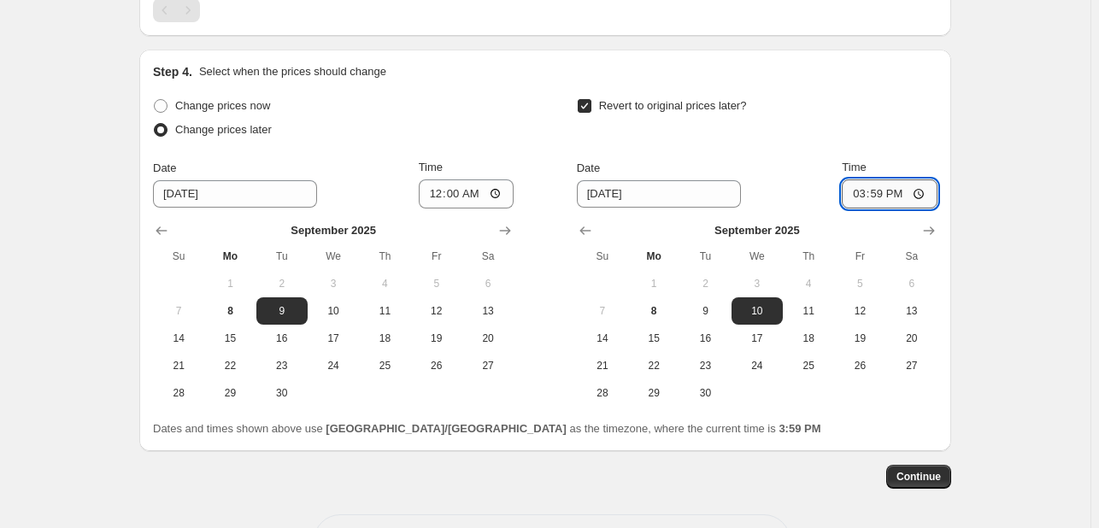
click at [860, 182] on input "15:59" at bounding box center [890, 193] width 96 height 29
type input "23:55"
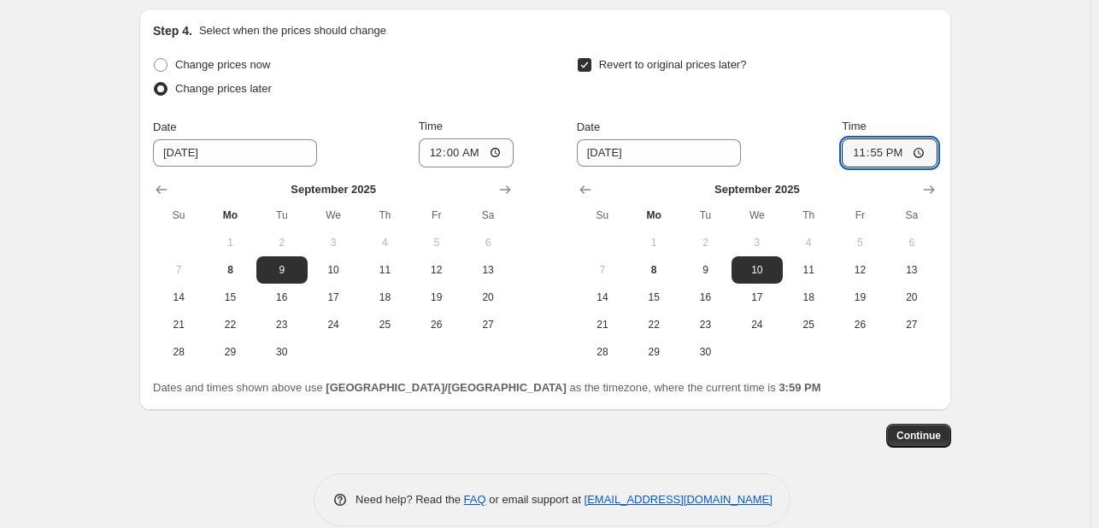
scroll to position [1602, 0]
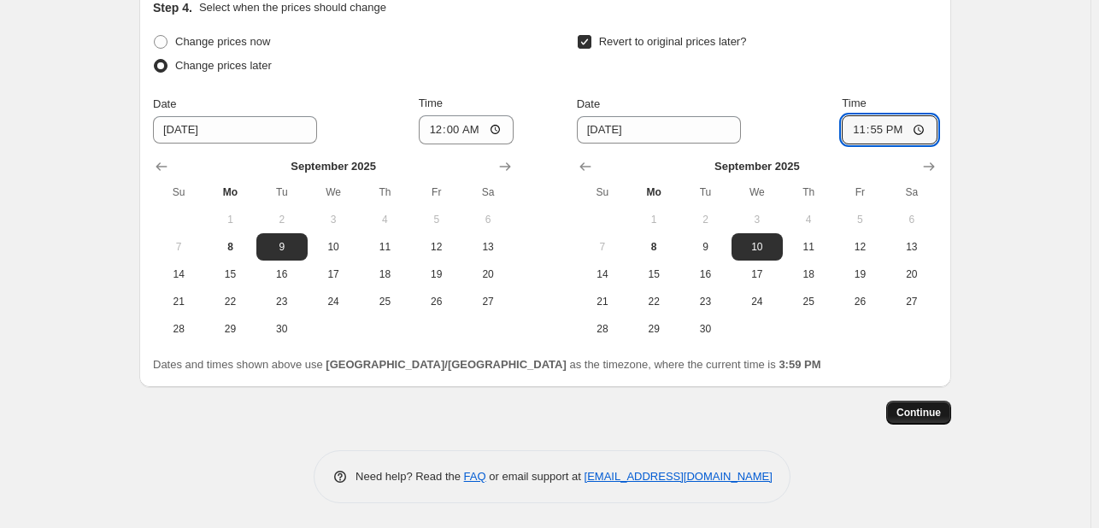
click at [929, 406] on span "Continue" at bounding box center [918, 413] width 44 height 14
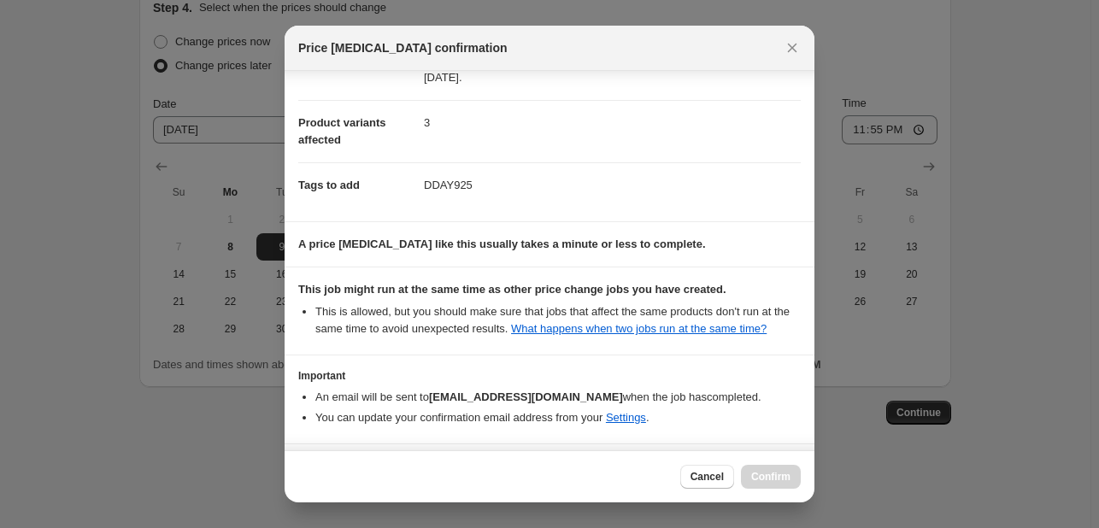
scroll to position [232, 0]
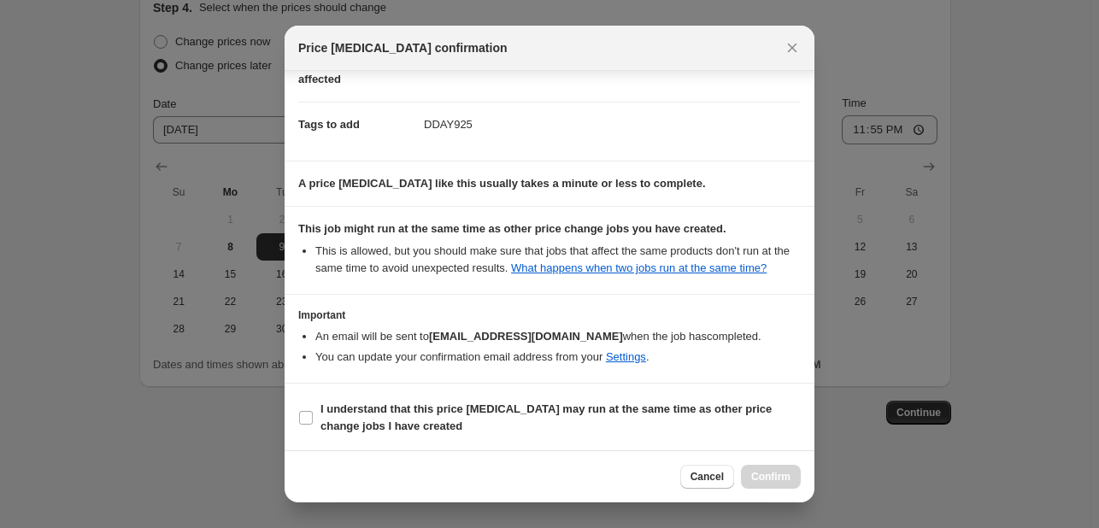
click at [749, 456] on div "Cancel Confirm" at bounding box center [550, 476] width 530 height 52
click at [752, 427] on span "I understand that this price [MEDICAL_DATA] may run at the same time as other p…" at bounding box center [560, 418] width 480 height 34
click at [313, 425] on input "I understand that this price [MEDICAL_DATA] may run at the same time as other p…" at bounding box center [306, 418] width 14 height 14
checkbox input "true"
click at [790, 483] on button "Confirm" at bounding box center [771, 477] width 60 height 24
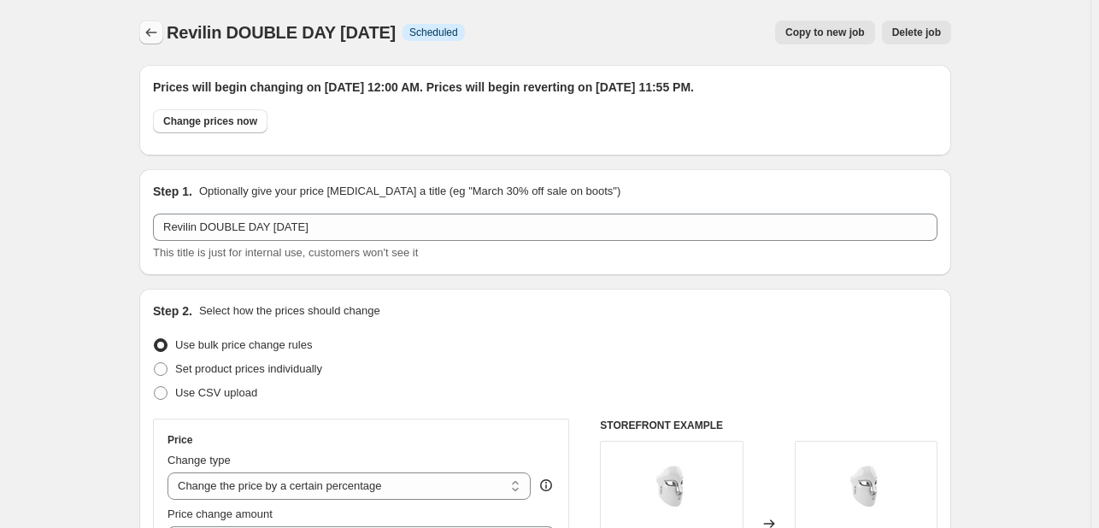
click at [149, 22] on button "Price change jobs" at bounding box center [151, 33] width 24 height 24
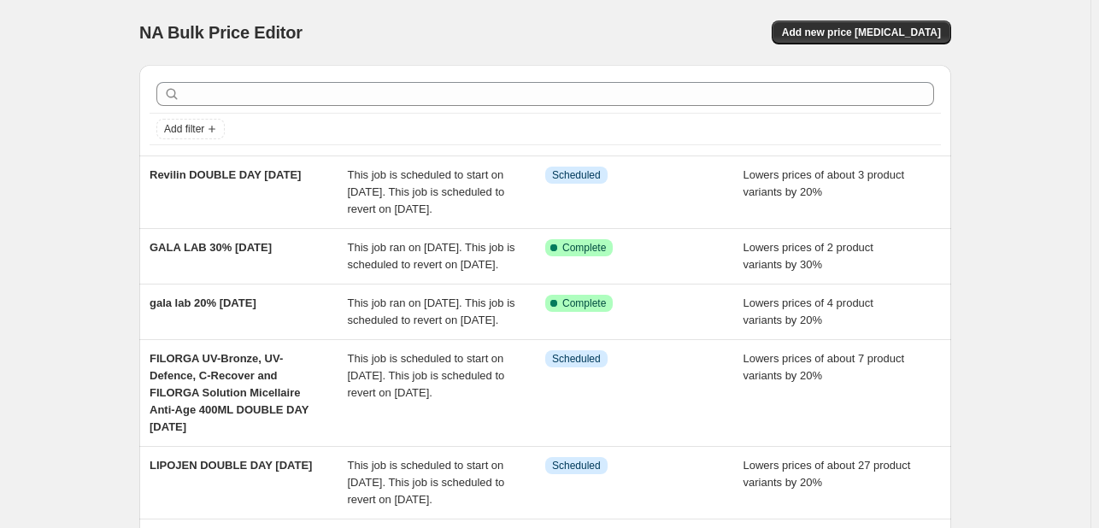
click at [376, 77] on div at bounding box center [545, 94] width 791 height 38
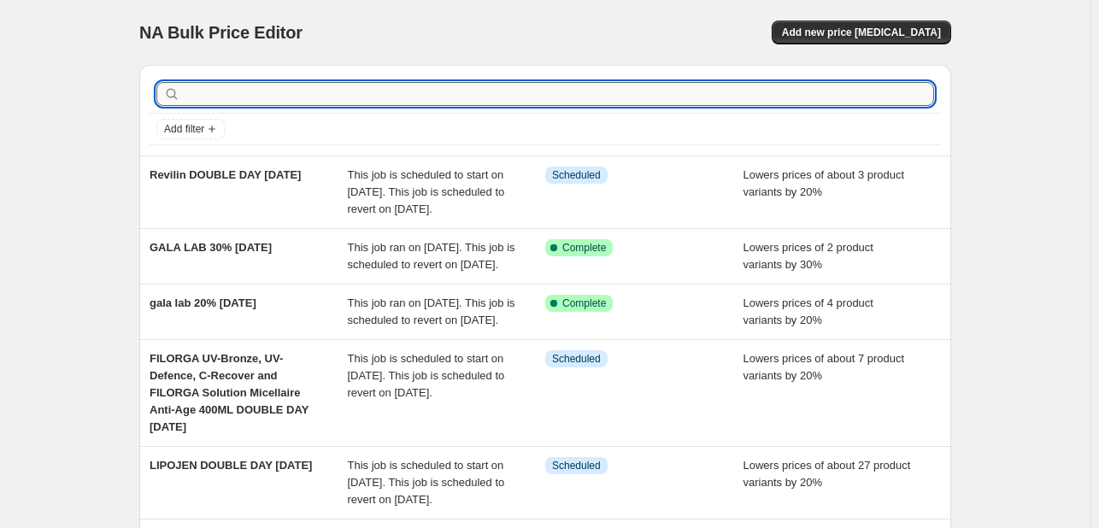
click at [386, 91] on input "text" at bounding box center [559, 94] width 750 height 24
type input "LATTAFA"
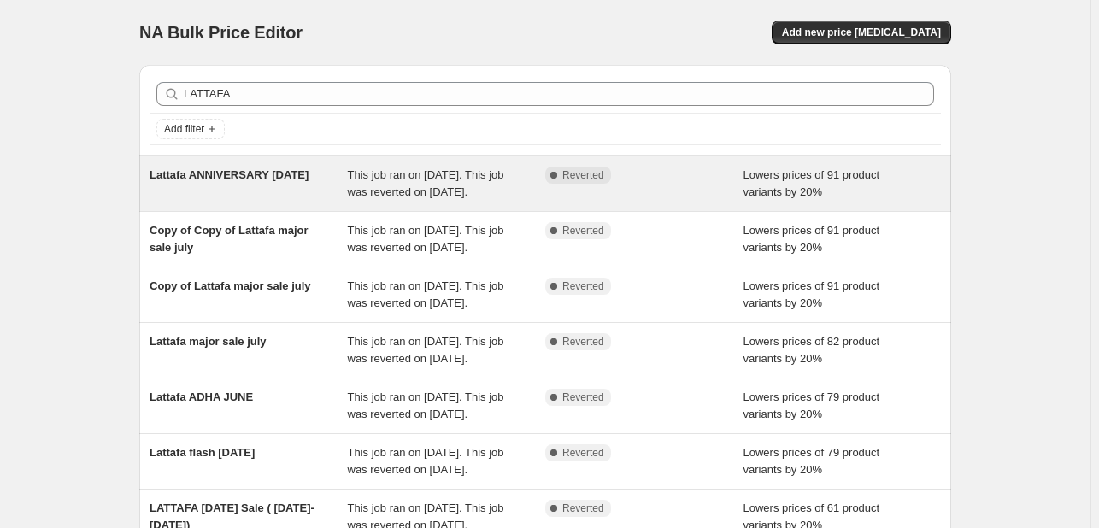
click at [567, 185] on div "Complete Reverted" at bounding box center [644, 184] width 198 height 34
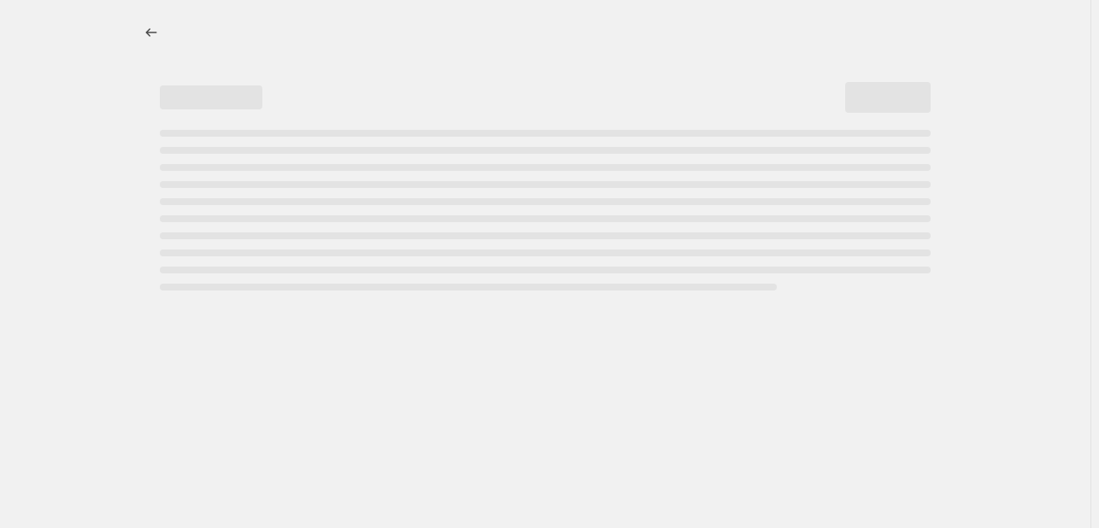
select select "percentage"
select select "tag"
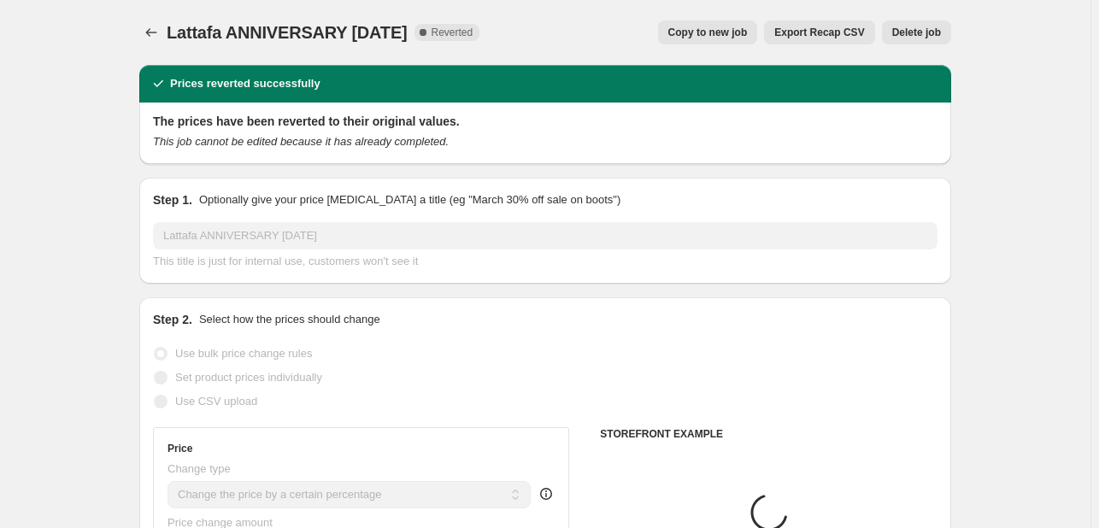
click at [720, 28] on span "Copy to new job" at bounding box center [707, 33] width 79 height 14
select select "percentage"
select select "tag"
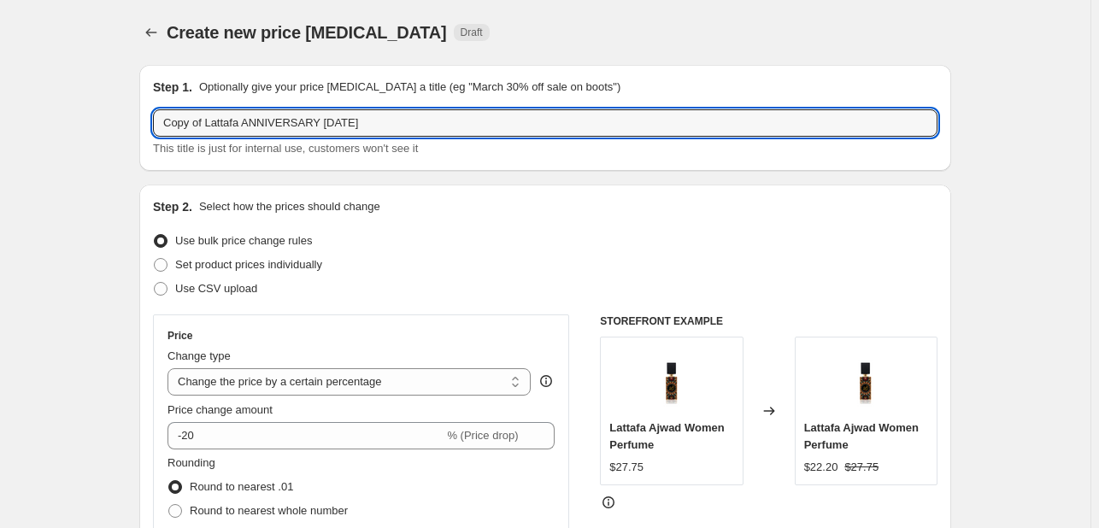
drag, startPoint x: 210, startPoint y: 124, endPoint x: 65, endPoint y: 123, distance: 145.3
drag, startPoint x: 204, startPoint y: 126, endPoint x: 496, endPoint y: 126, distance: 291.4
click at [496, 126] on input "Lattafa ANNIVERSARY AUGUST25" at bounding box center [545, 122] width 784 height 27
type input "Lattafa DOUBLE DAY SEPT25"
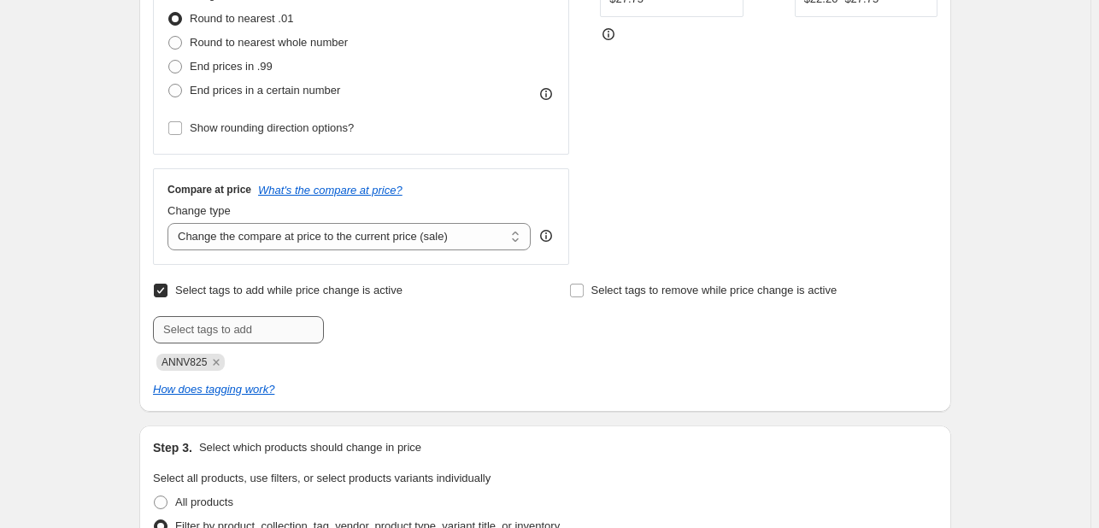
scroll to position [513, 0]
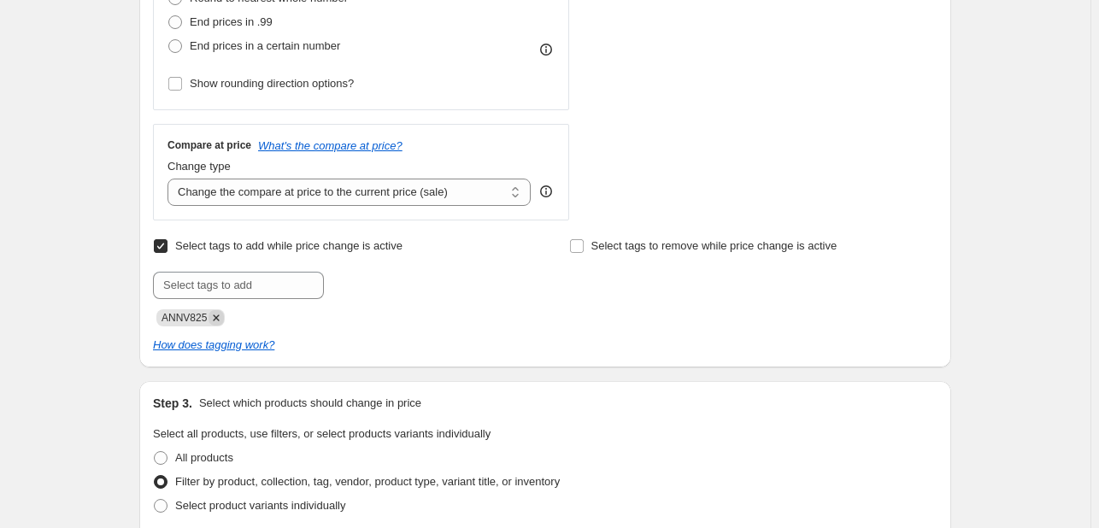
click at [224, 315] on icon "Remove ANNV825" at bounding box center [216, 317] width 15 height 15
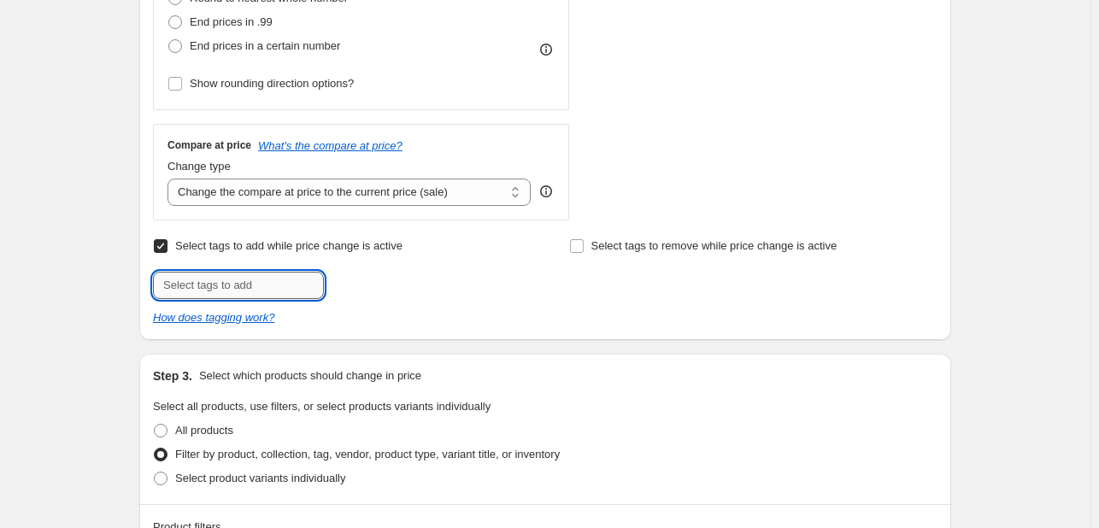
click at [219, 282] on input "text" at bounding box center [238, 285] width 171 height 27
type input "DDAY925"
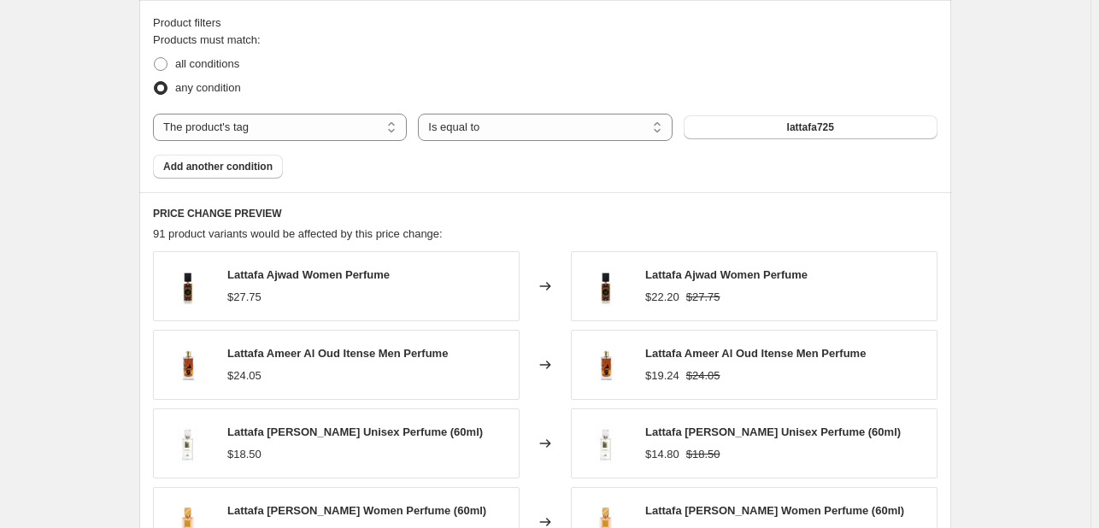
scroll to position [1111, 0]
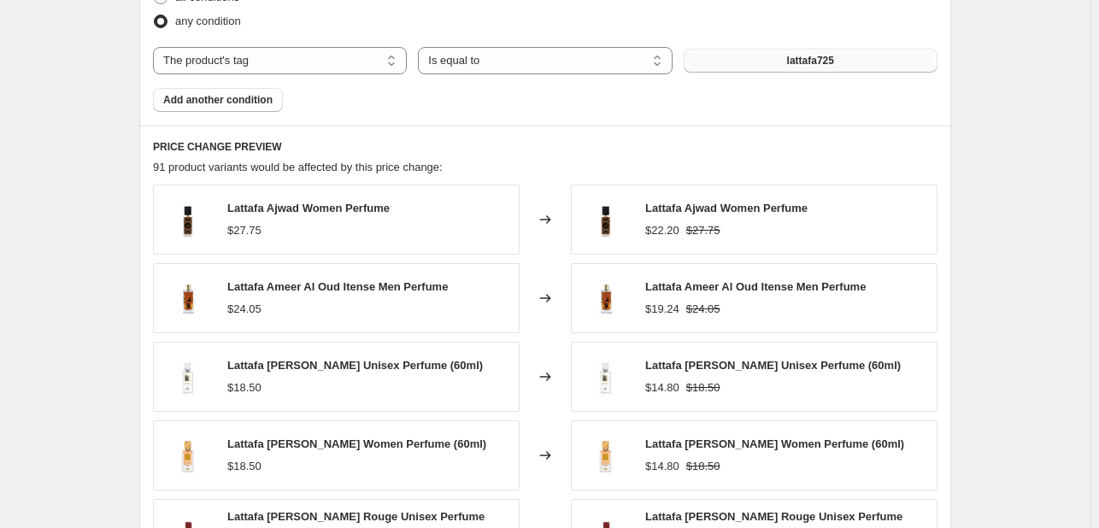
click at [810, 50] on button "lattafa725" at bounding box center [811, 61] width 254 height 24
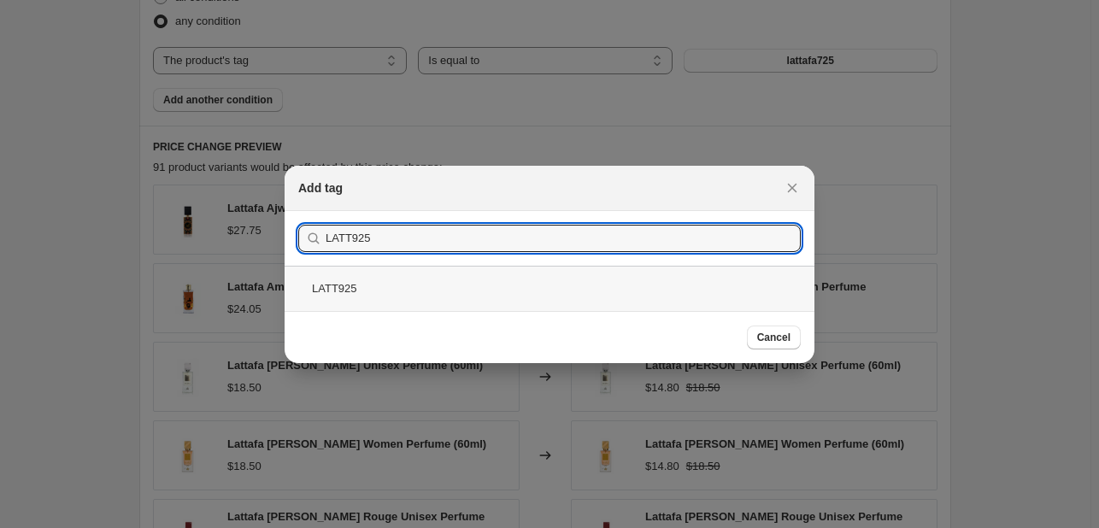
type input "LATT925"
click at [566, 278] on div "LATT925" at bounding box center [550, 288] width 530 height 45
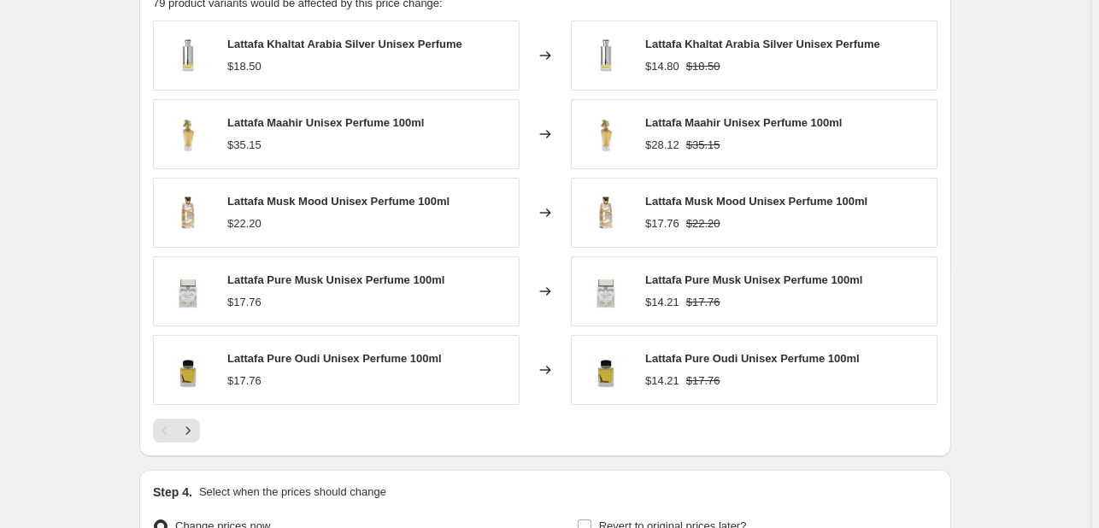
scroll to position [1282, 0]
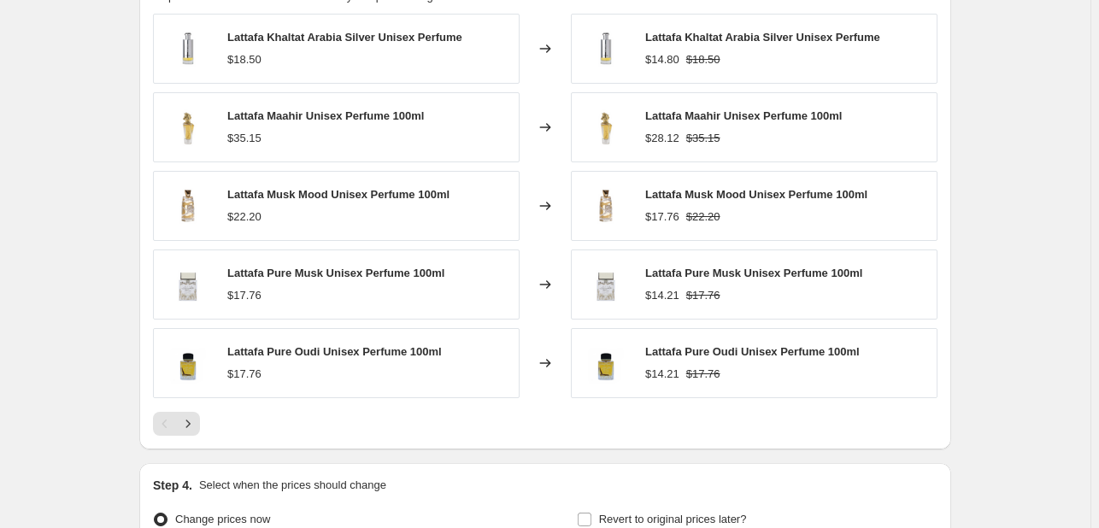
click at [194, 435] on div "PRICE CHANGE PREVIEW 79 product variants would be affected by this price change…" at bounding box center [545, 202] width 812 height 495
click at [194, 425] on icon "Next" at bounding box center [187, 423] width 17 height 17
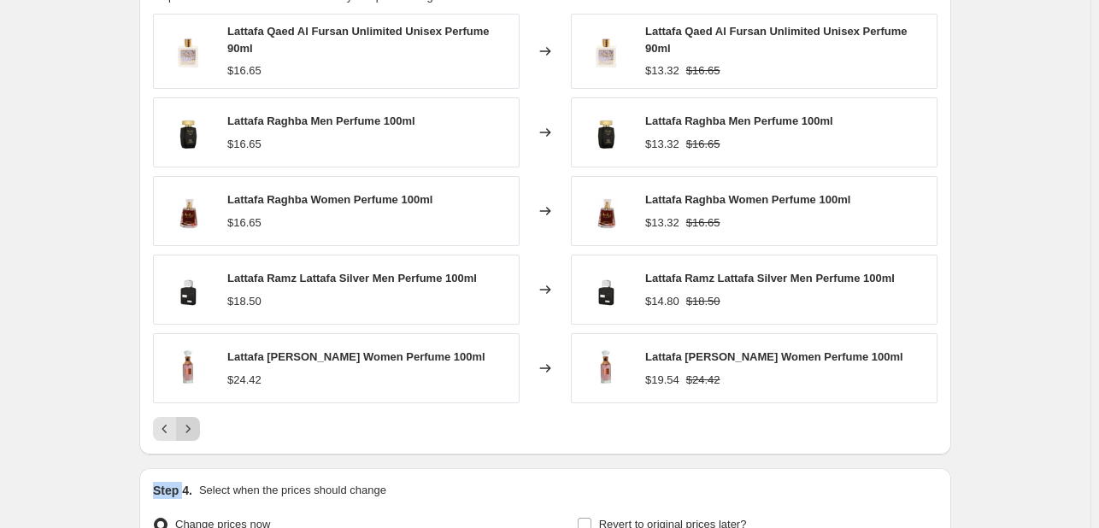
scroll to position [1196, 0]
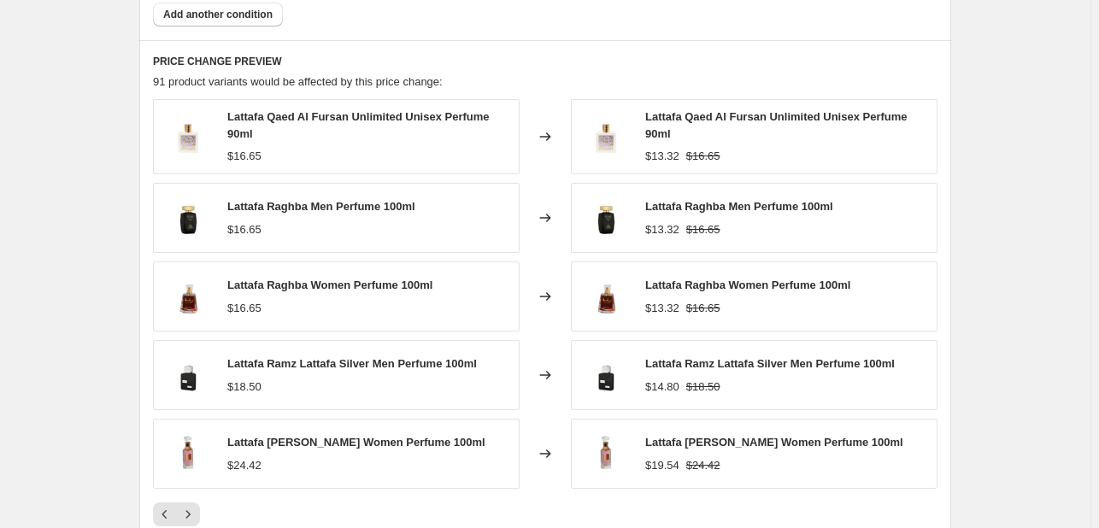
click at [200, 516] on button "Next" at bounding box center [188, 514] width 24 height 24
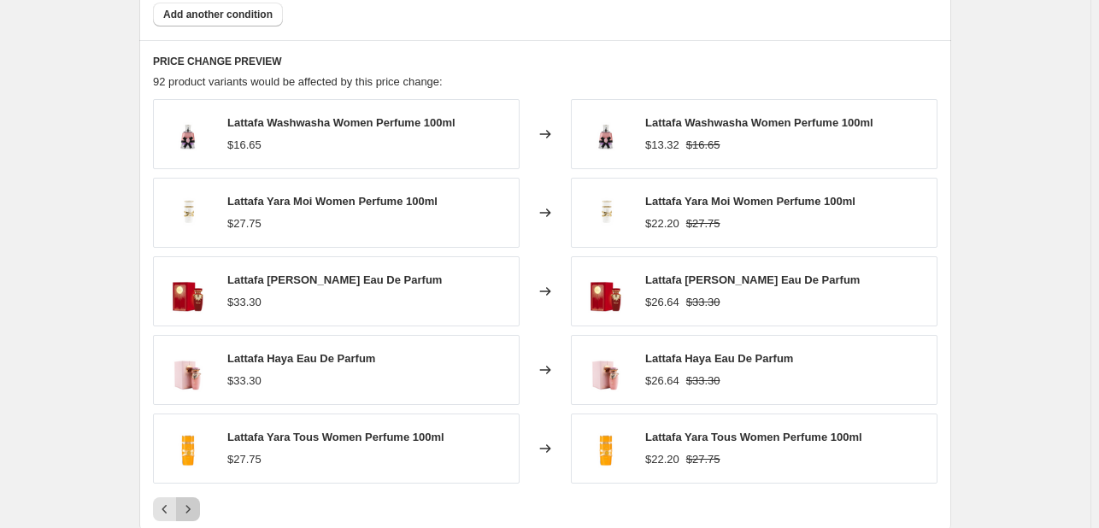
click at [193, 501] on icon "Next" at bounding box center [187, 509] width 17 height 17
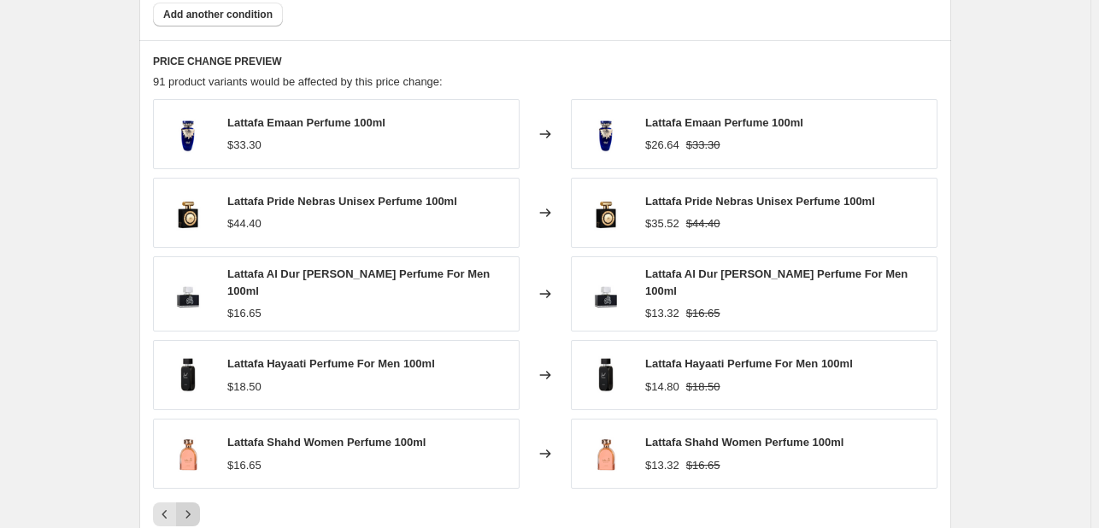
click at [193, 506] on icon "Next" at bounding box center [187, 514] width 17 height 17
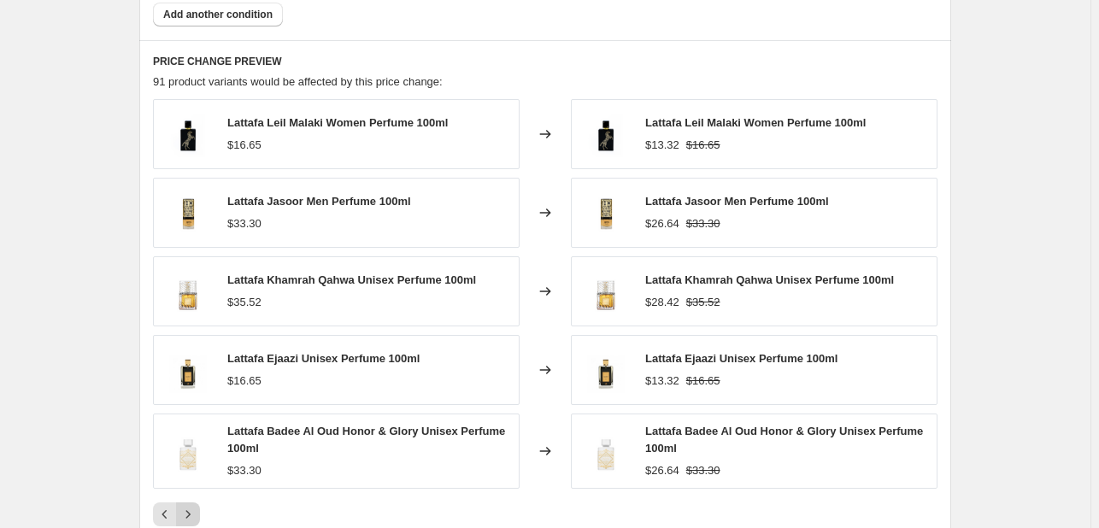
click at [196, 507] on icon "Next" at bounding box center [187, 514] width 17 height 17
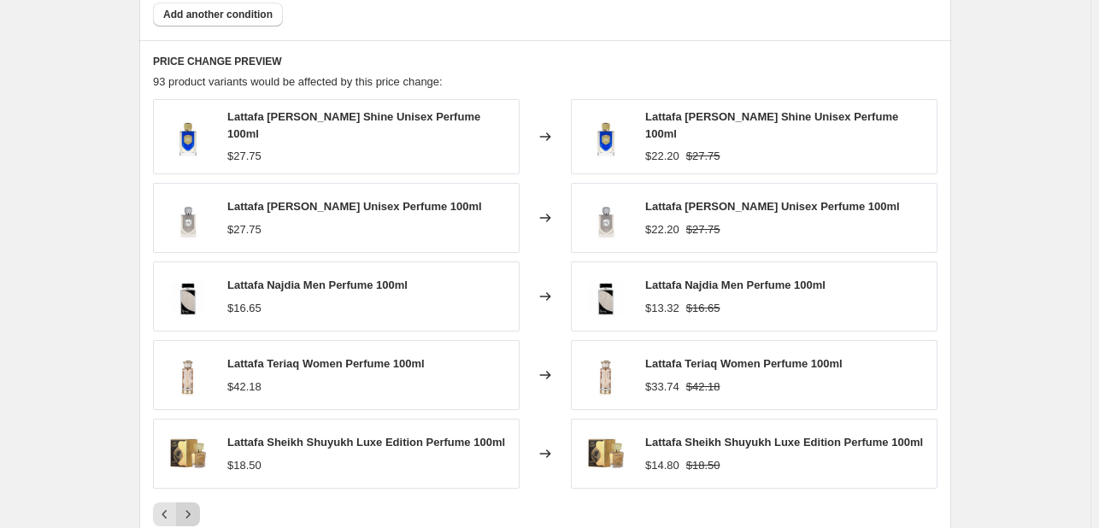
click at [196, 507] on icon "Next" at bounding box center [187, 514] width 17 height 17
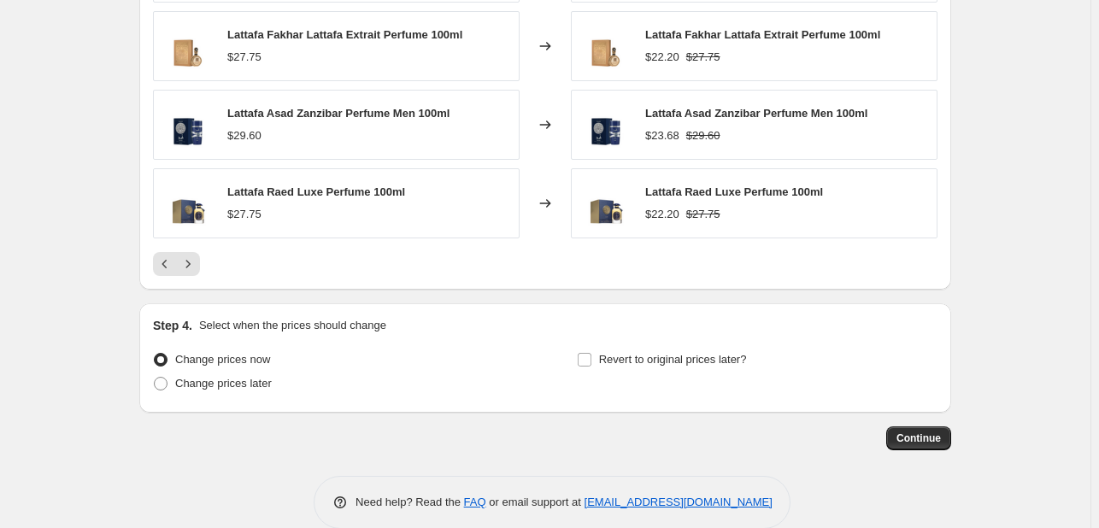
scroll to position [1466, 0]
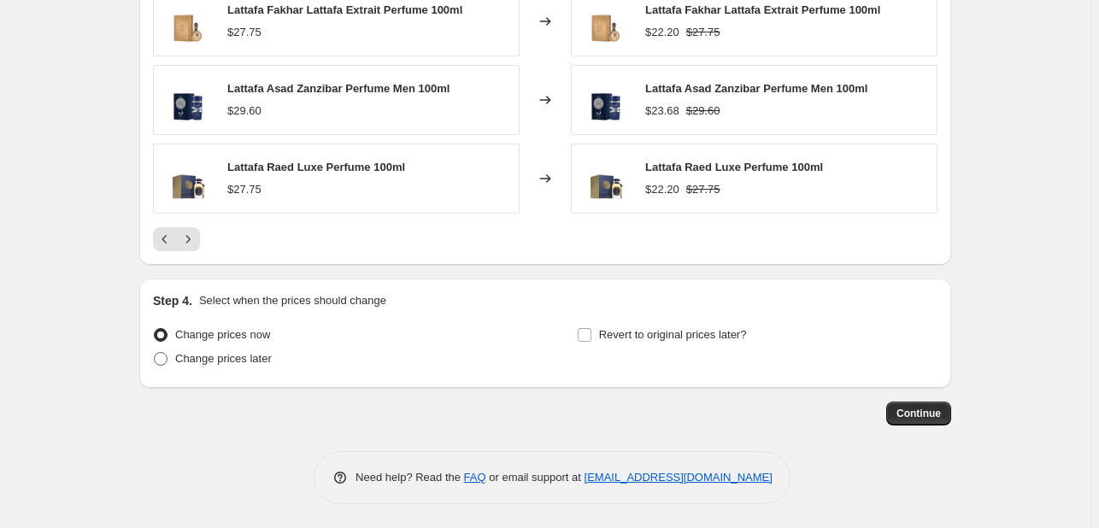
click at [270, 360] on span "Change prices later" at bounding box center [223, 358] width 97 height 13
click at [155, 353] on input "Change prices later" at bounding box center [154, 352] width 1 height 1
radio input "true"
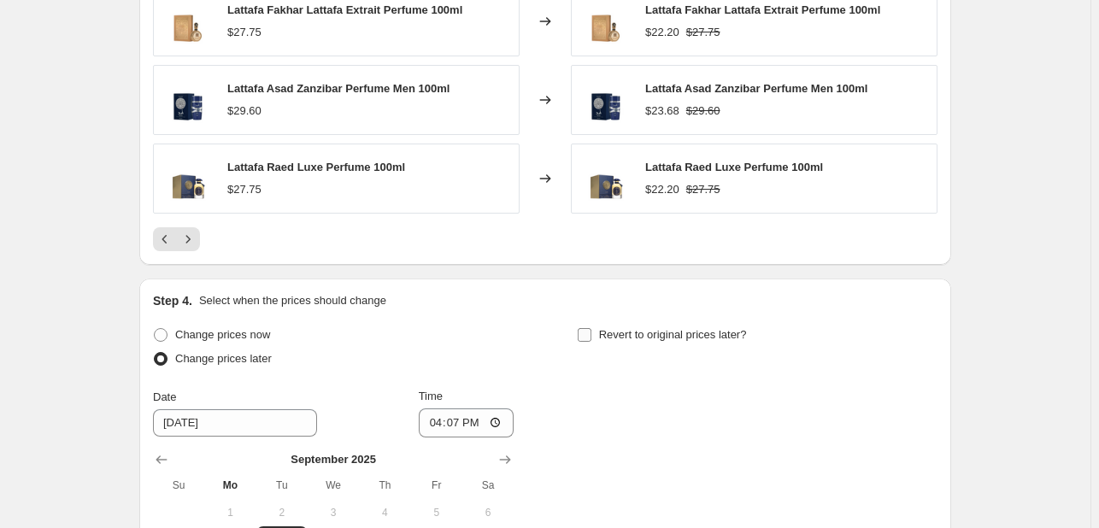
click at [674, 328] on span "Revert to original prices later?" at bounding box center [673, 334] width 148 height 13
click at [591, 328] on input "Revert to original prices later?" at bounding box center [585, 335] width 14 height 14
checkbox input "true"
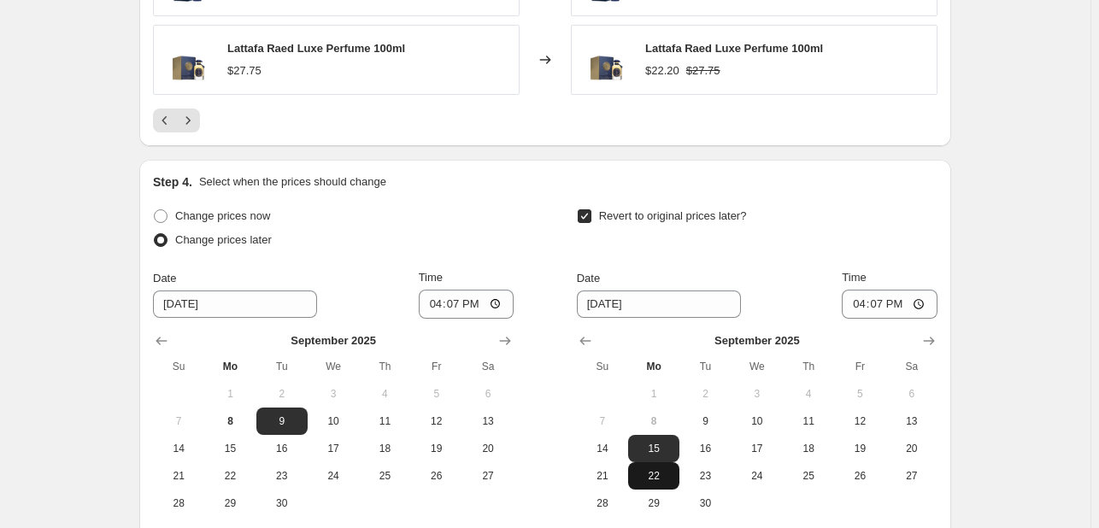
scroll to position [1723, 0]
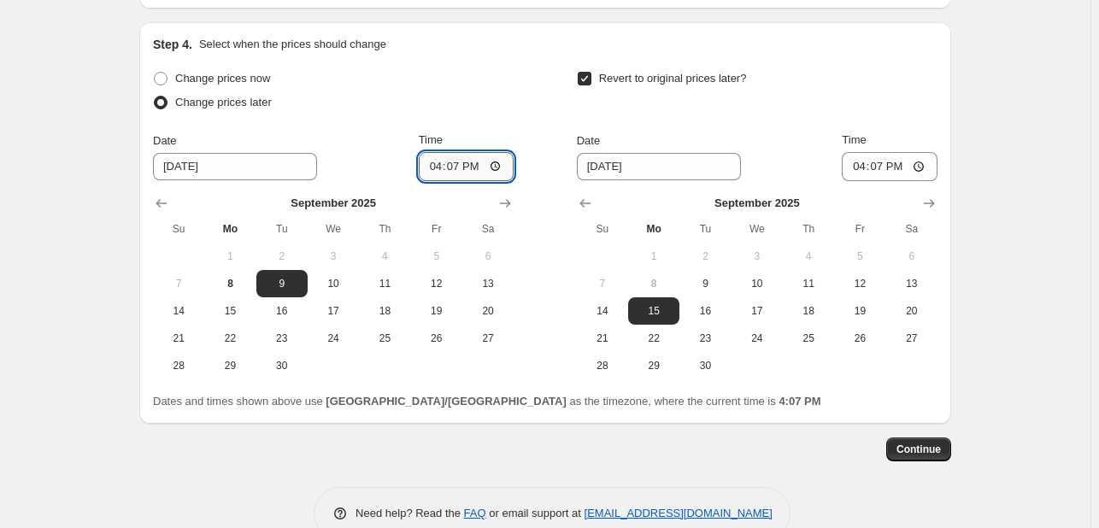
click at [438, 162] on input "16:07" at bounding box center [467, 166] width 96 height 29
type input "00:00"
click at [762, 278] on span "10" at bounding box center [757, 284] width 38 height 14
type input "[DATE]"
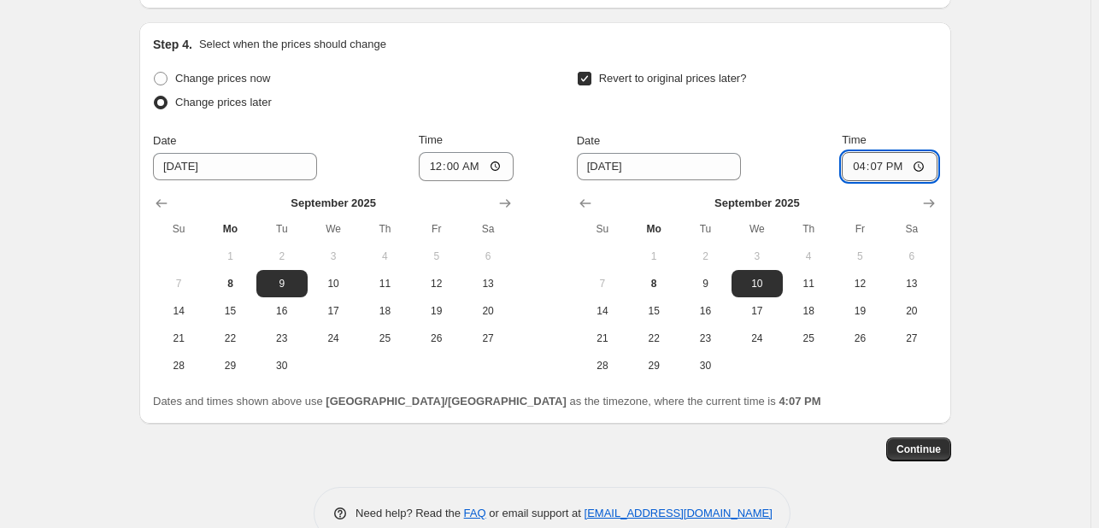
click at [878, 155] on input "16:07" at bounding box center [890, 166] width 96 height 29
click at [868, 165] on input "16:07" at bounding box center [890, 166] width 96 height 29
click at [861, 166] on input "16:07" at bounding box center [890, 166] width 96 height 29
type input "23:55"
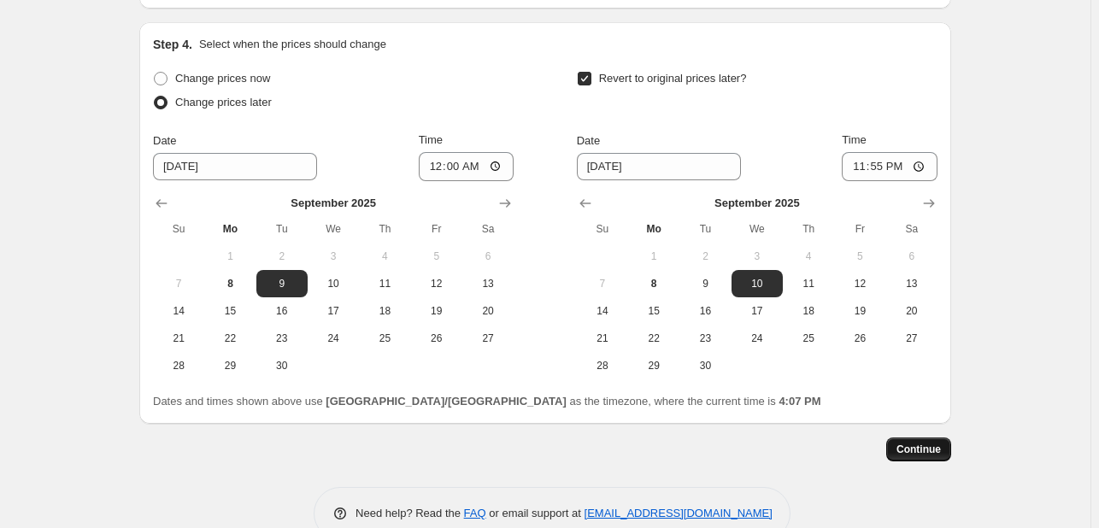
click at [922, 449] on span "Continue" at bounding box center [918, 450] width 44 height 14
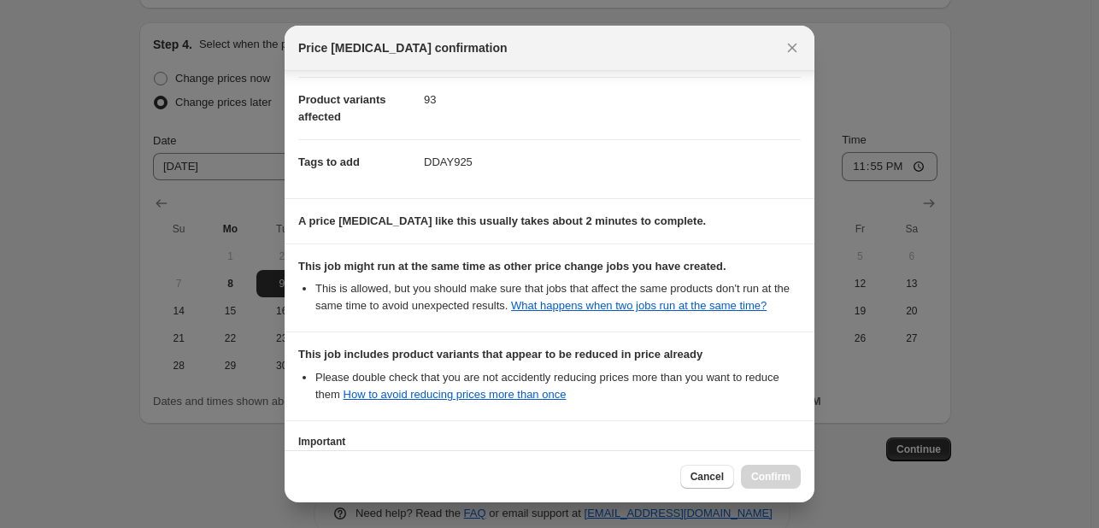
scroll to position [337, 0]
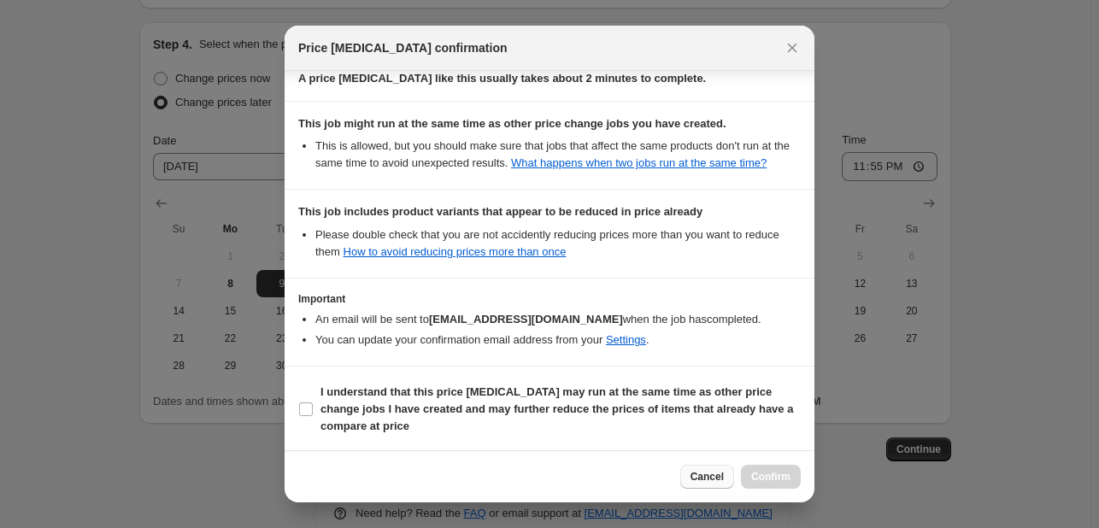
click at [704, 478] on span "Cancel" at bounding box center [706, 477] width 33 height 14
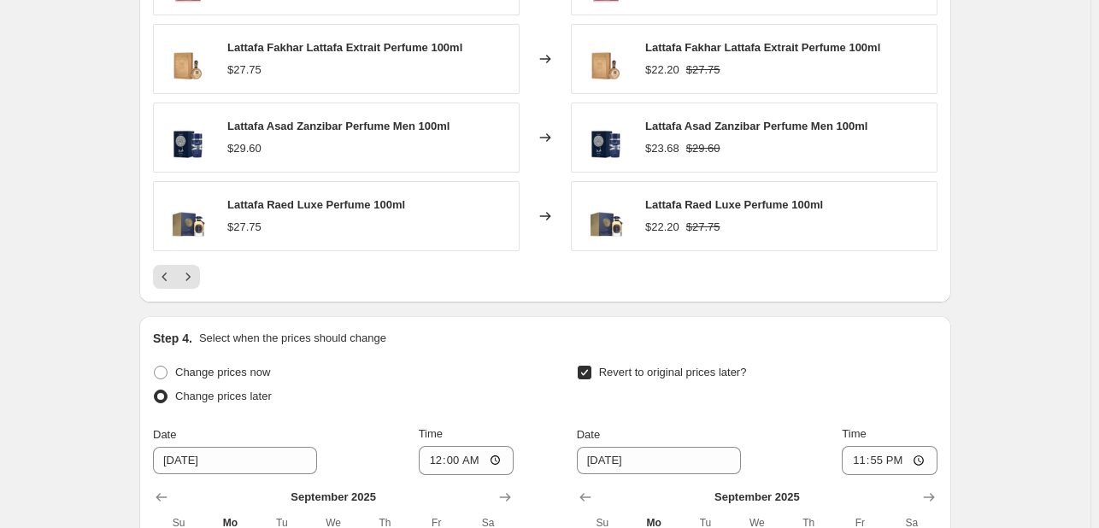
scroll to position [1296, 0]
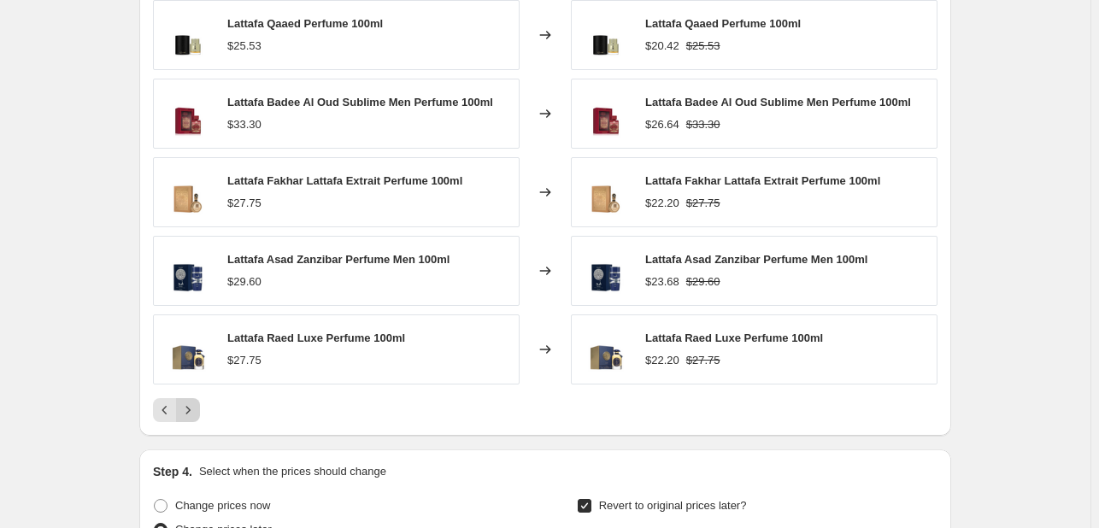
click at [191, 404] on icon "Next" at bounding box center [187, 410] width 17 height 17
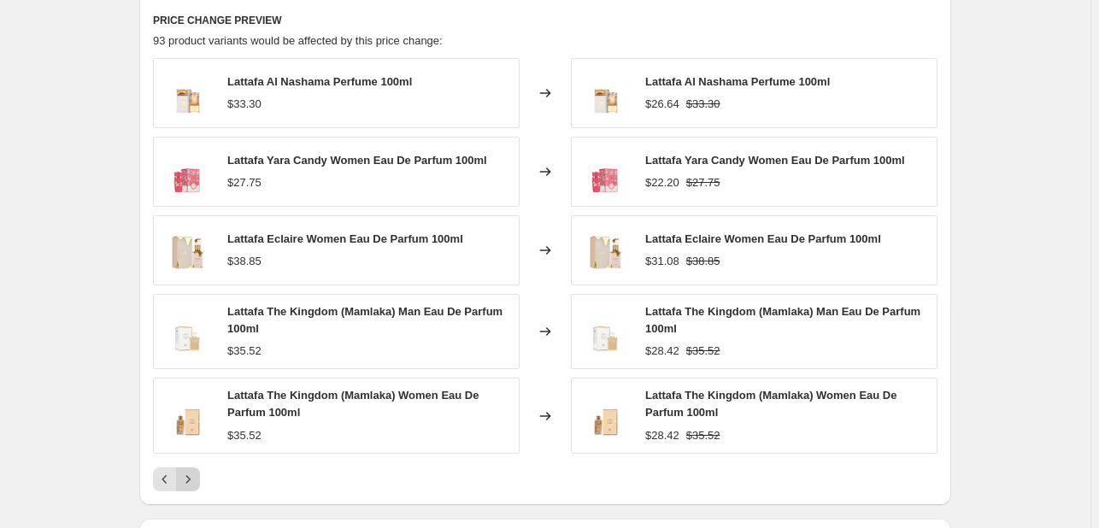
scroll to position [1210, 0]
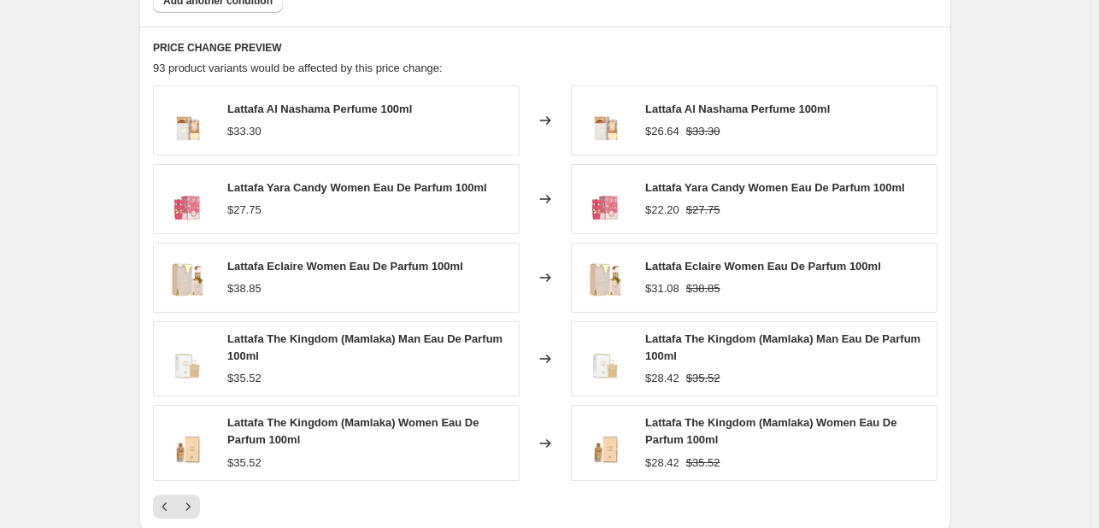
click at [192, 518] on div "PRICE CHANGE PREVIEW 93 product variants would be affected by this price change…" at bounding box center [545, 279] width 812 height 506
click at [192, 514] on button "Next" at bounding box center [188, 507] width 24 height 24
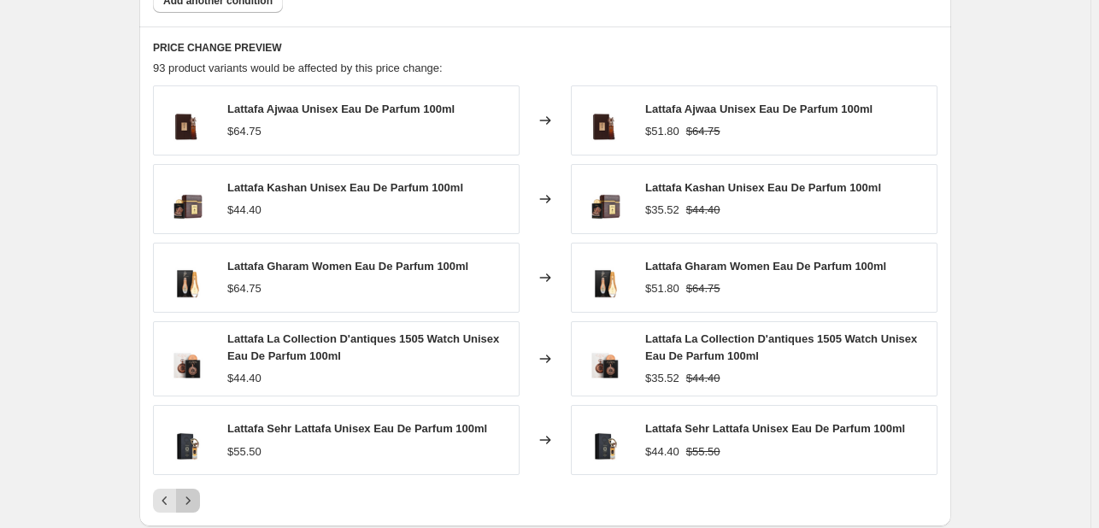
click at [194, 503] on icon "Next" at bounding box center [187, 500] width 17 height 17
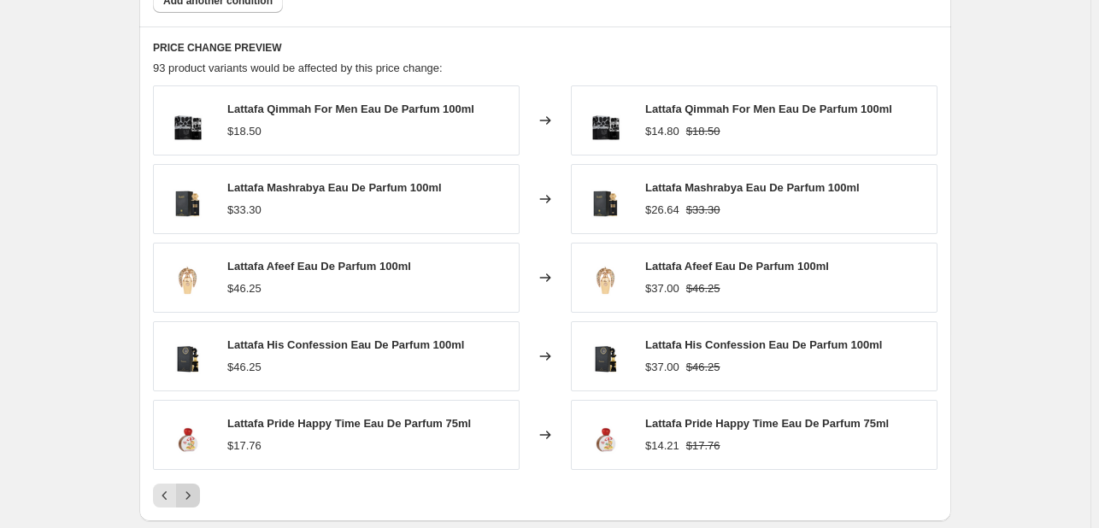
click at [194, 503] on button "Next" at bounding box center [188, 496] width 24 height 24
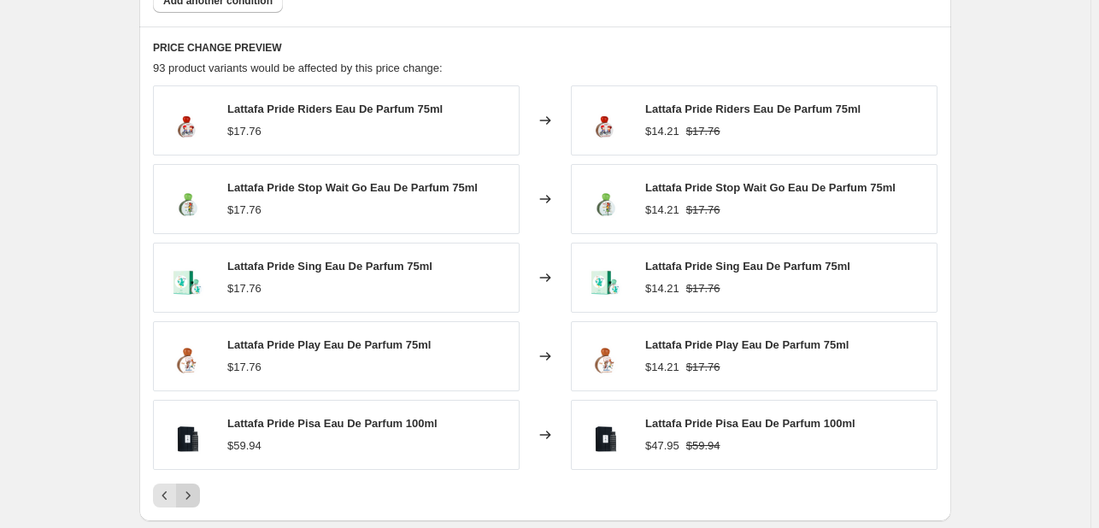
click at [194, 503] on button "Next" at bounding box center [188, 496] width 24 height 24
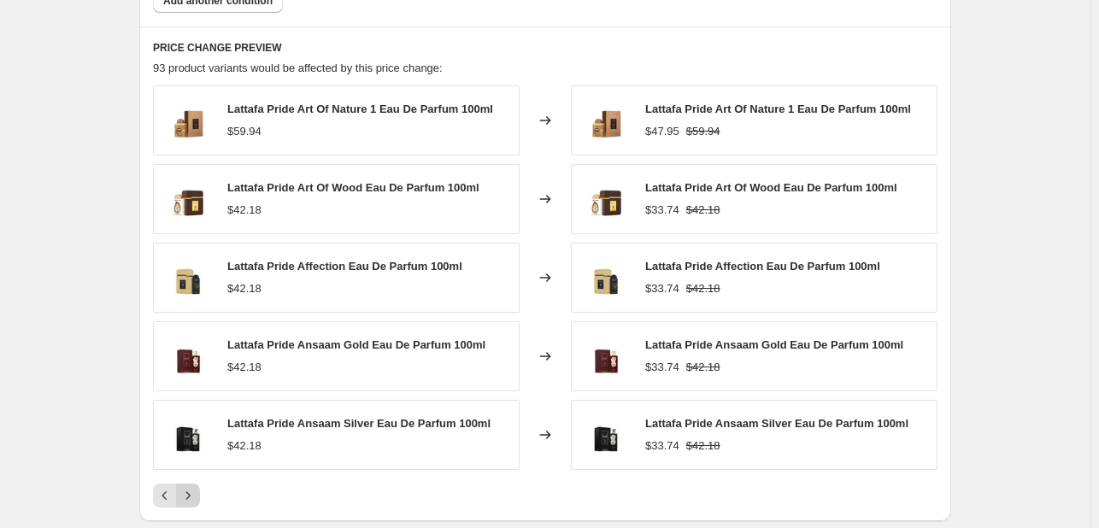
click at [194, 503] on button "Next" at bounding box center [188, 496] width 24 height 24
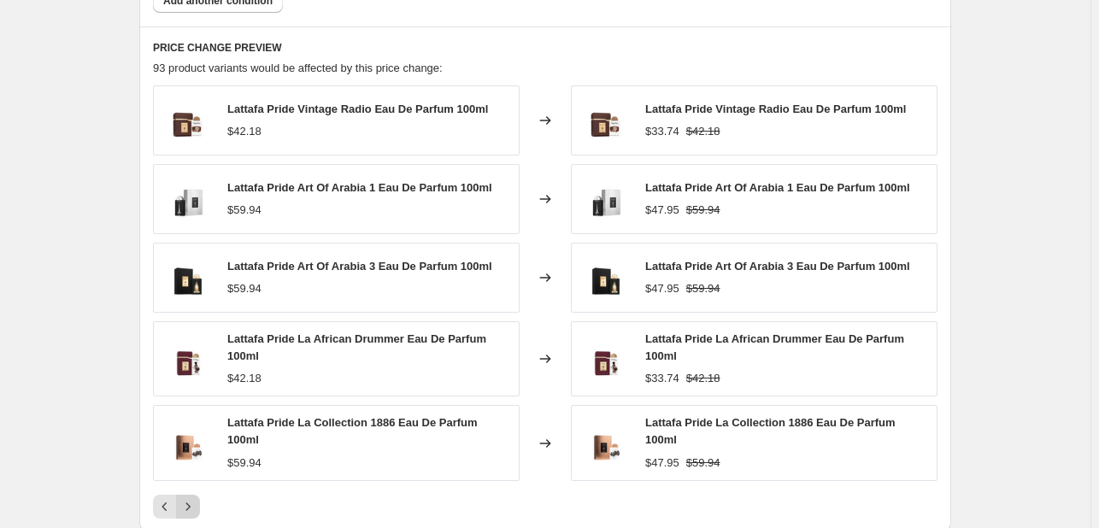
click at [194, 503] on icon "Next" at bounding box center [187, 506] width 17 height 17
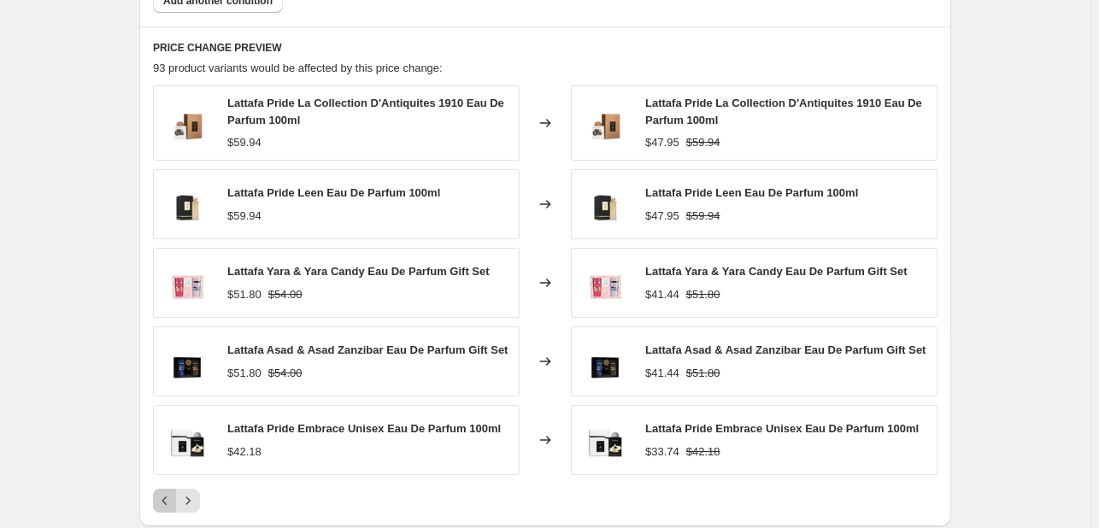
click at [160, 502] on icon "Previous" at bounding box center [164, 500] width 17 height 17
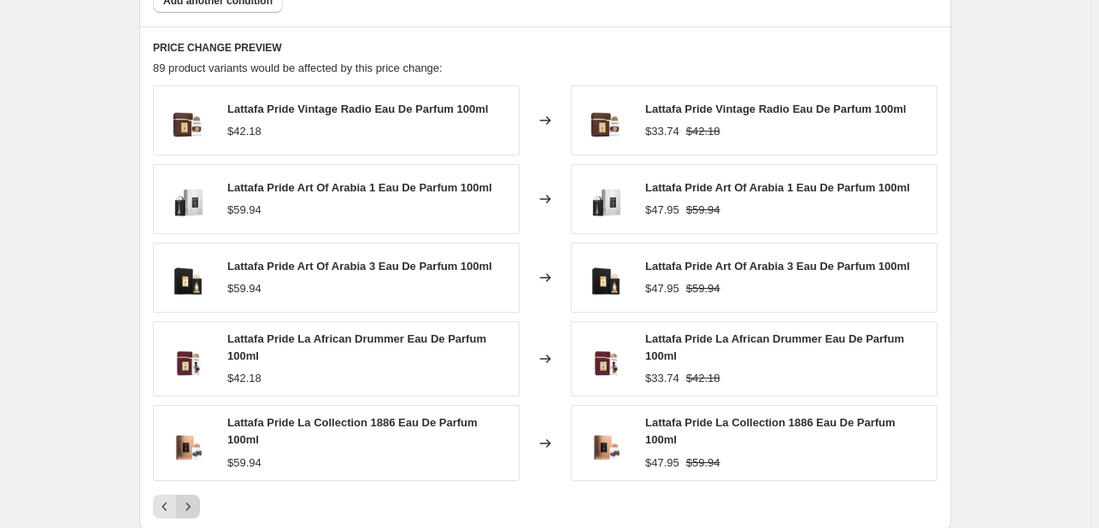
click at [197, 498] on icon "Next" at bounding box center [187, 506] width 17 height 17
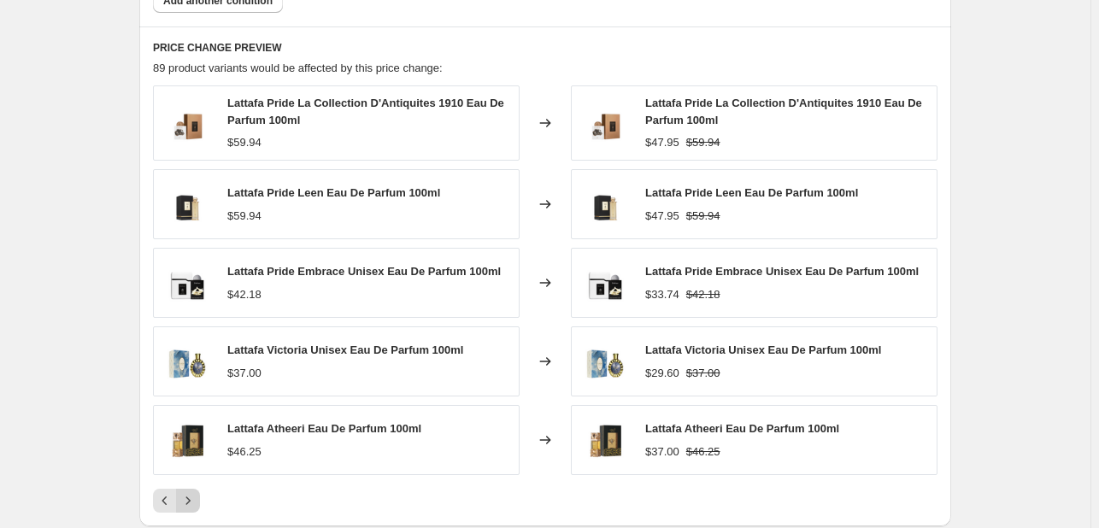
click at [197, 495] on icon "Next" at bounding box center [187, 500] width 17 height 17
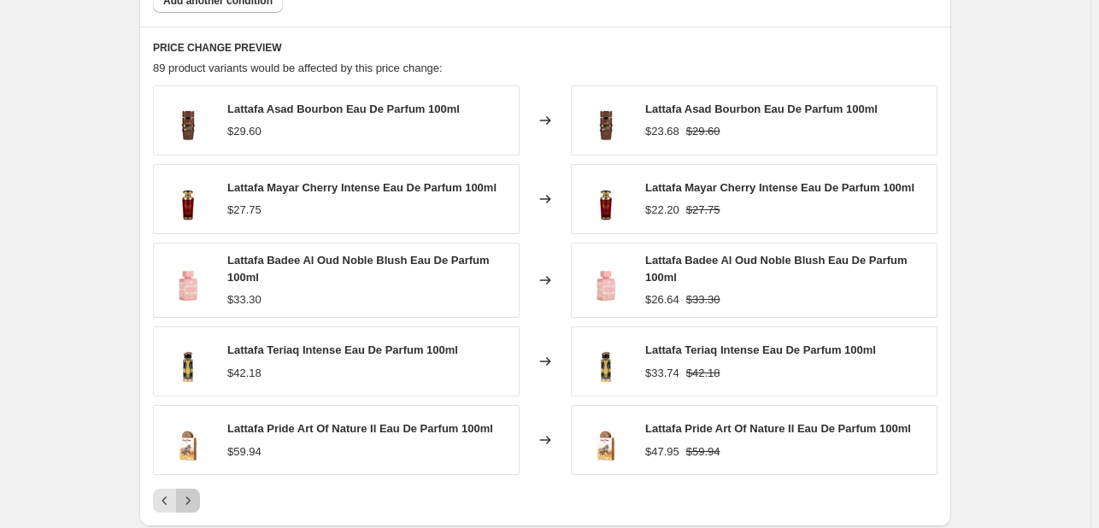
click at [197, 495] on icon "Next" at bounding box center [187, 500] width 17 height 17
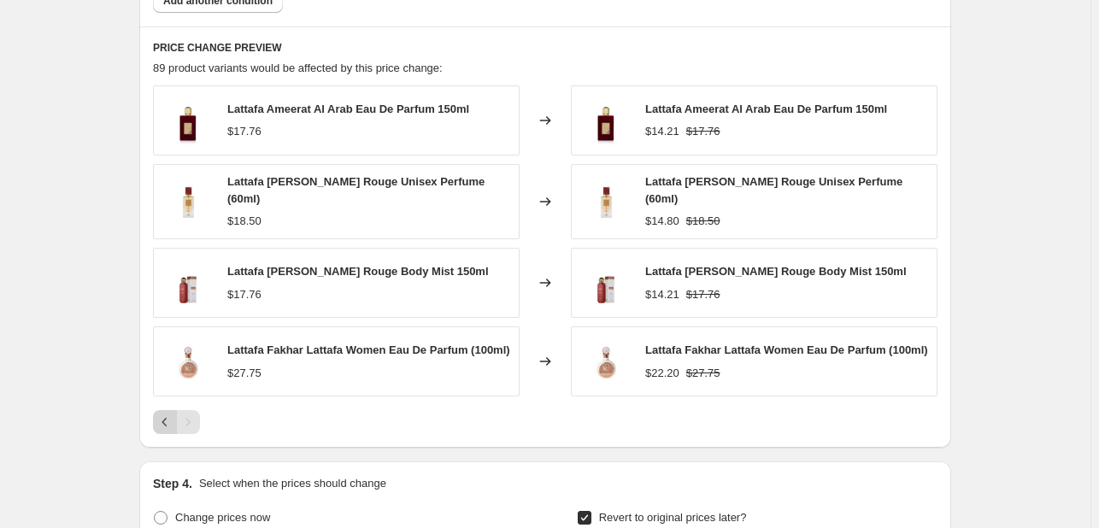
click at [163, 416] on icon "Previous" at bounding box center [164, 422] width 17 height 17
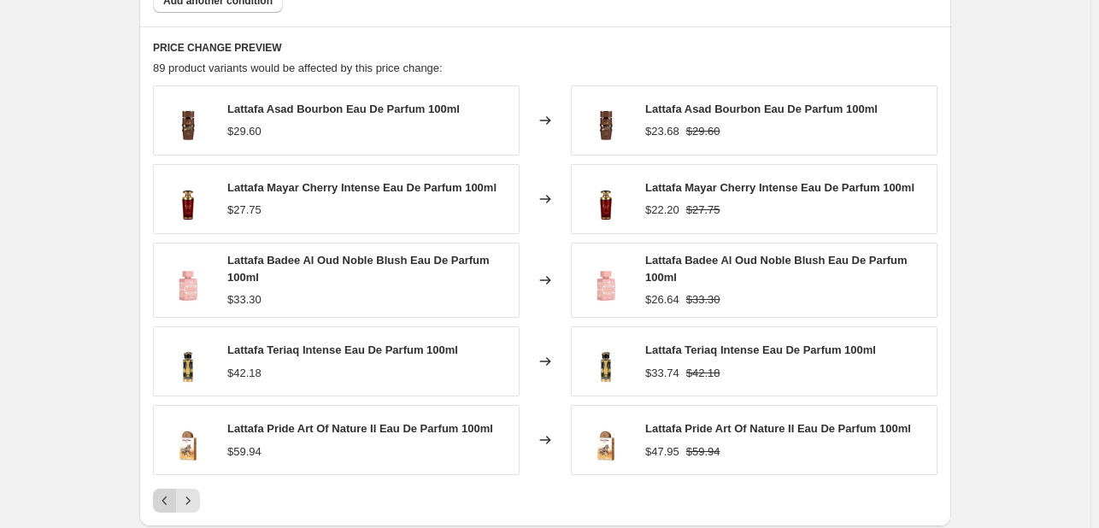
click at [173, 503] on icon "Previous" at bounding box center [164, 500] width 17 height 17
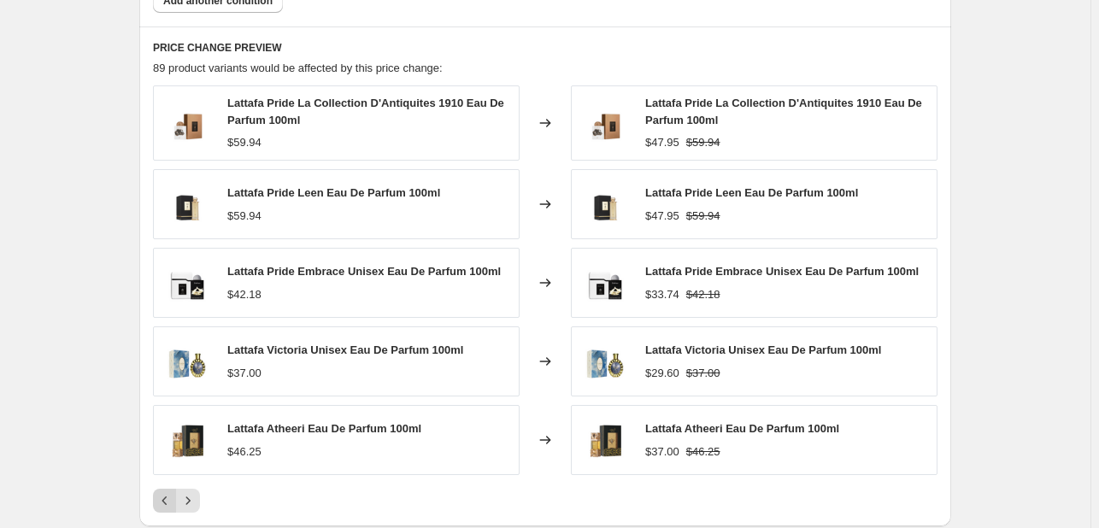
click at [173, 503] on icon "Previous" at bounding box center [164, 500] width 17 height 17
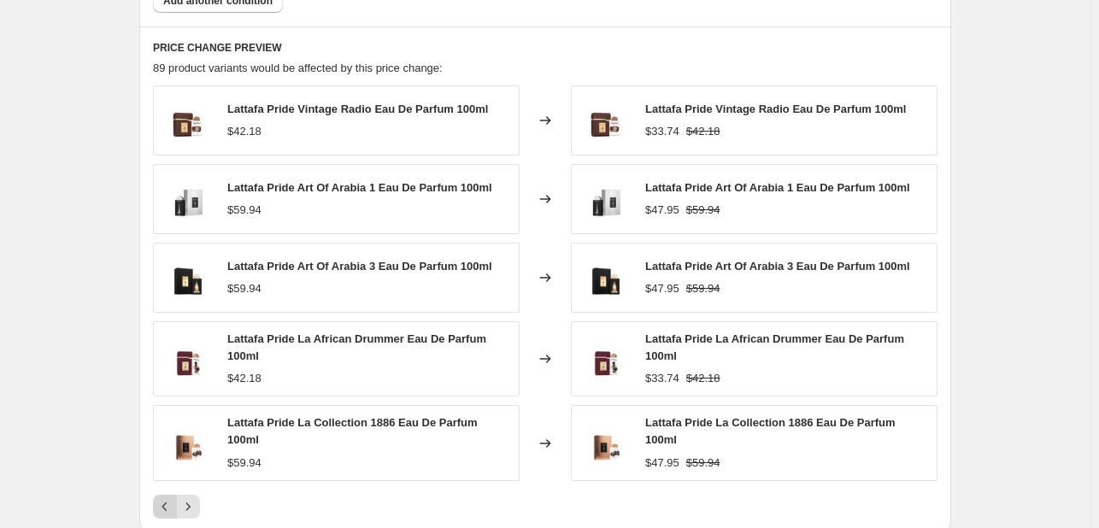
click at [173, 503] on icon "Previous" at bounding box center [164, 506] width 17 height 17
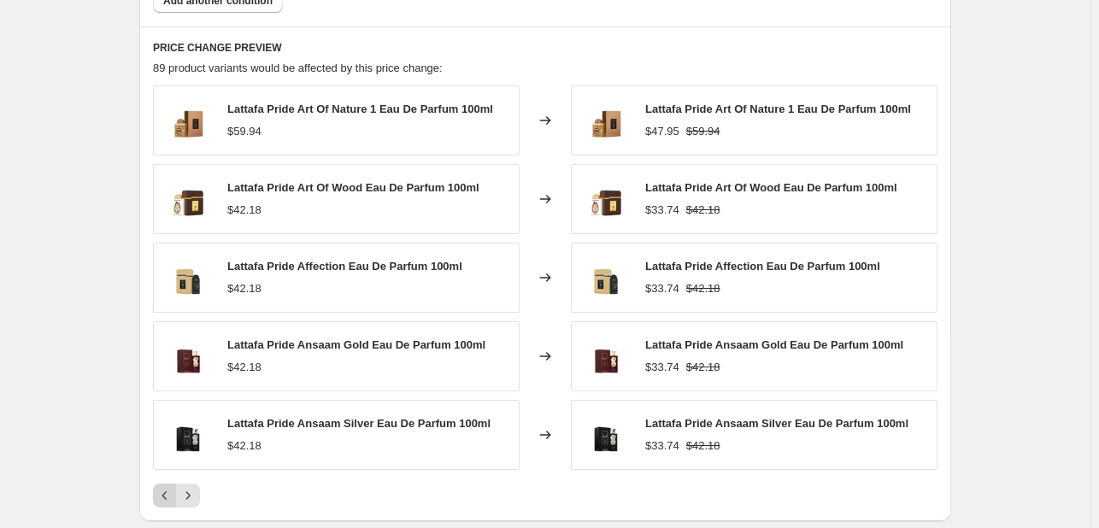
click at [173, 503] on button "Previous" at bounding box center [165, 496] width 24 height 24
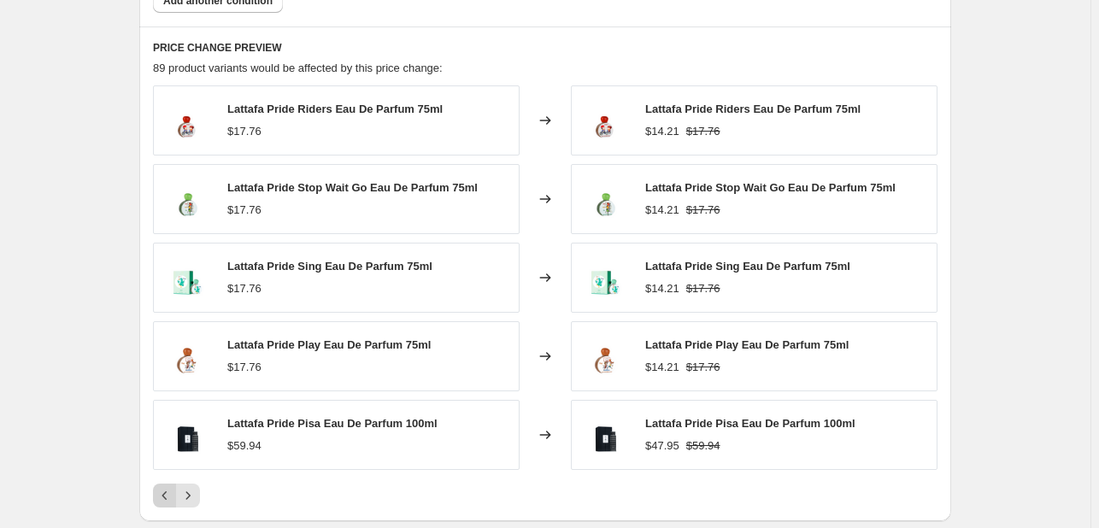
click at [173, 501] on icon "Previous" at bounding box center [164, 495] width 17 height 17
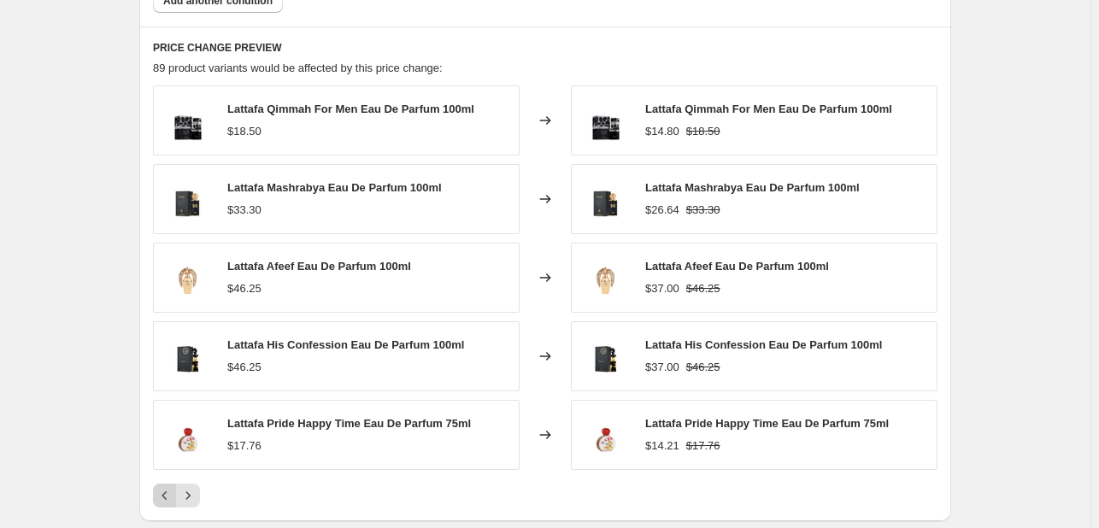
click at [161, 487] on icon "Previous" at bounding box center [164, 495] width 17 height 17
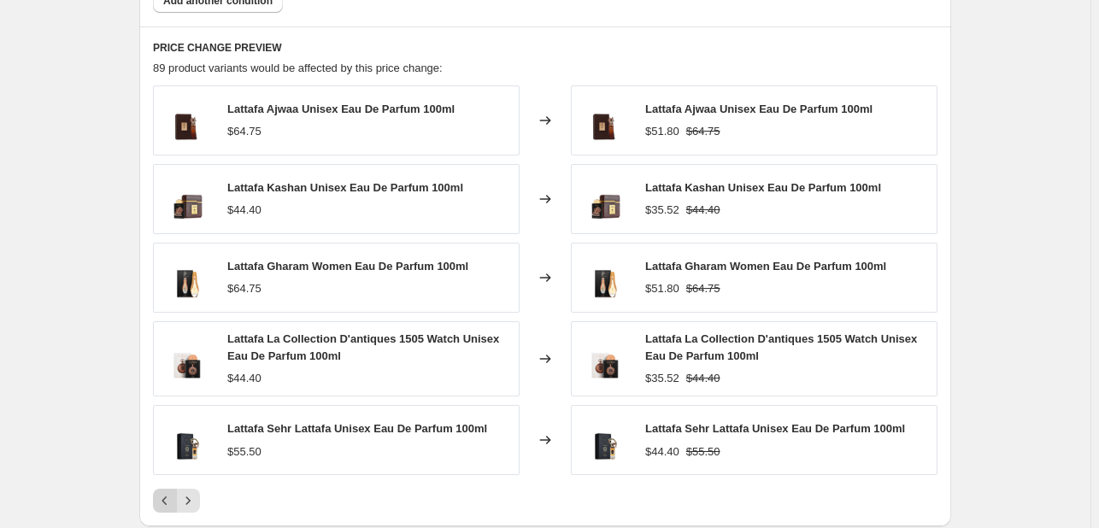
click at [161, 489] on button "Previous" at bounding box center [165, 501] width 24 height 24
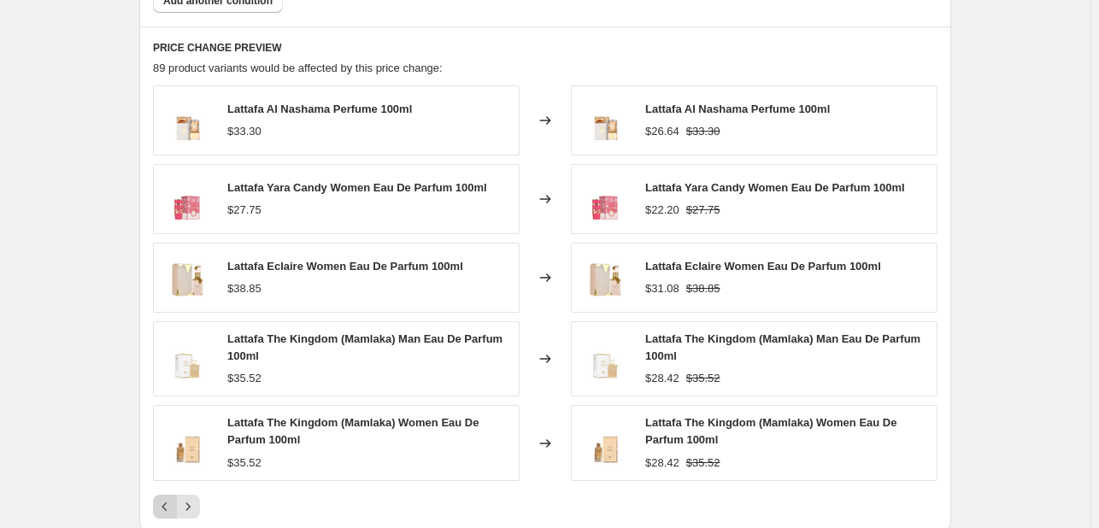
click at [160, 501] on icon "Previous" at bounding box center [164, 506] width 17 height 17
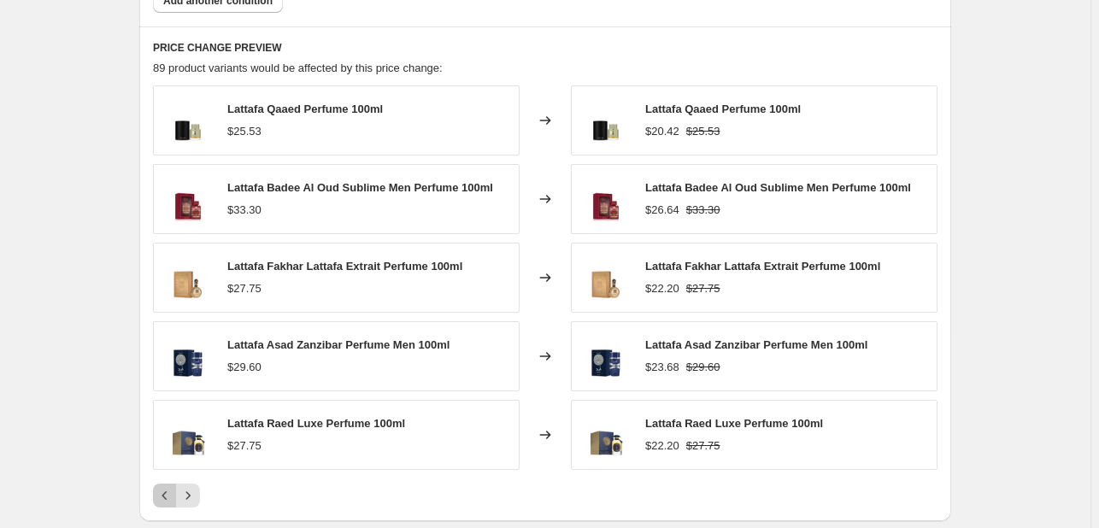
click at [160, 501] on icon "Previous" at bounding box center [164, 495] width 17 height 17
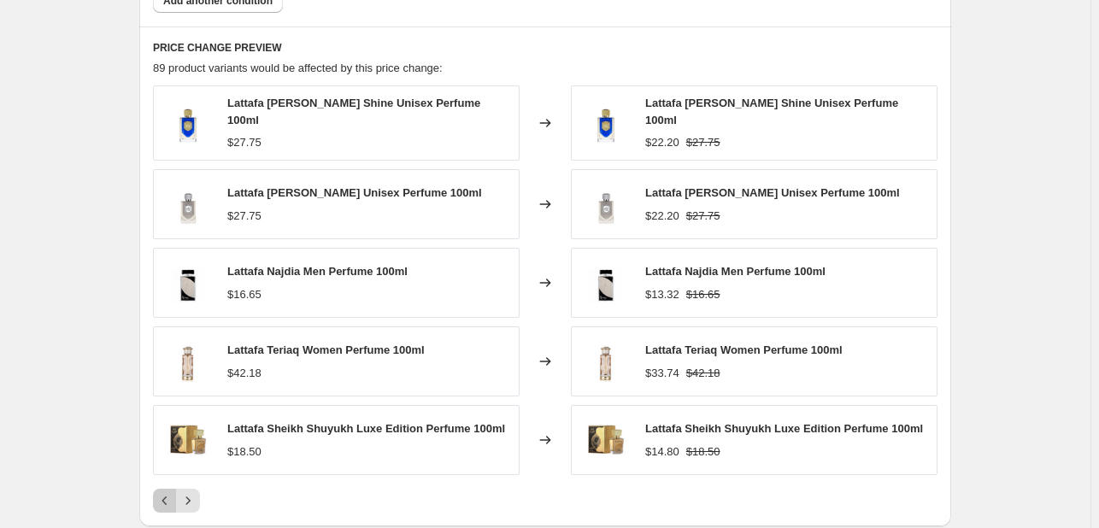
click at [160, 501] on icon "Previous" at bounding box center [164, 500] width 17 height 17
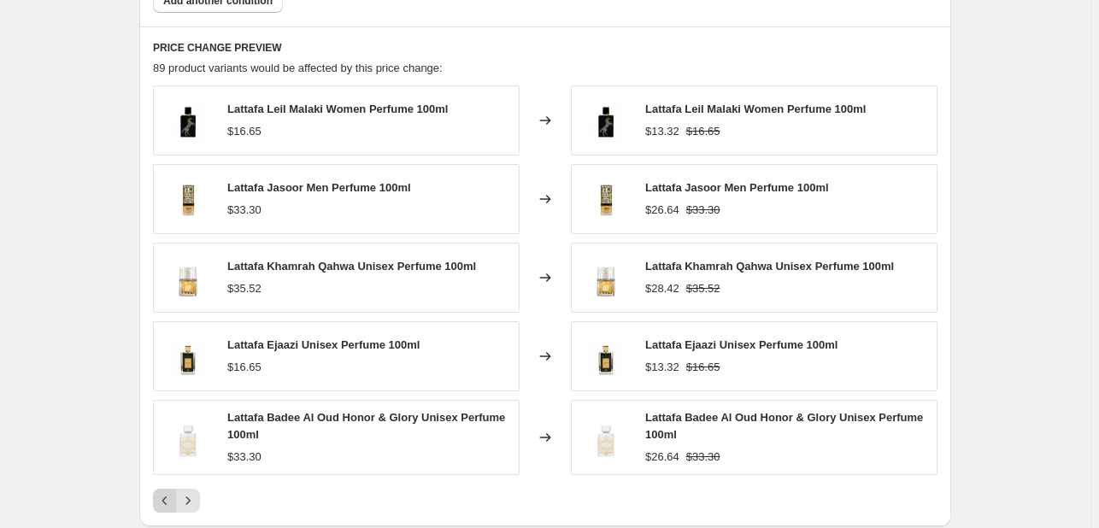
click at [160, 501] on icon "Previous" at bounding box center [164, 500] width 17 height 17
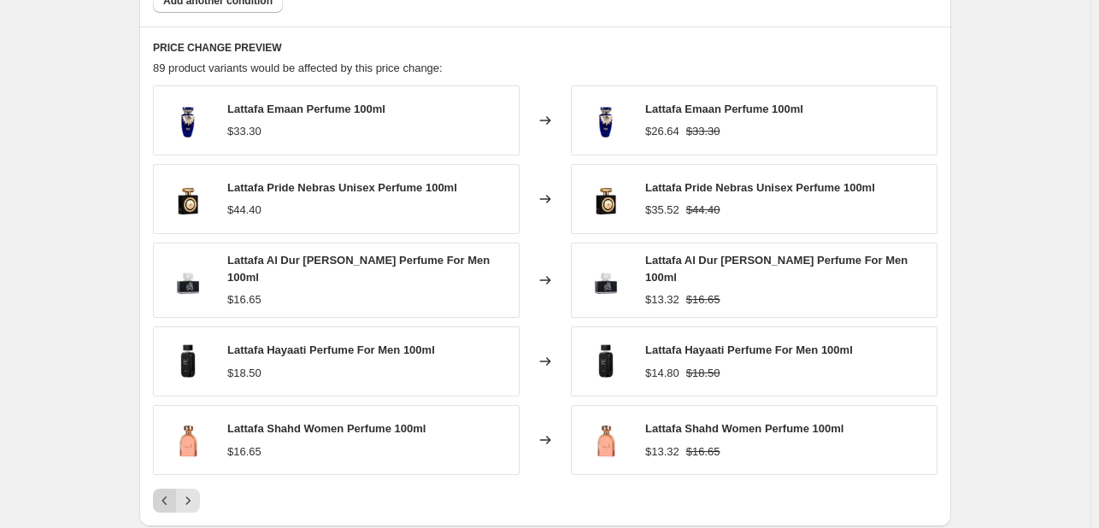
click at [160, 501] on icon "Previous" at bounding box center [164, 500] width 17 height 17
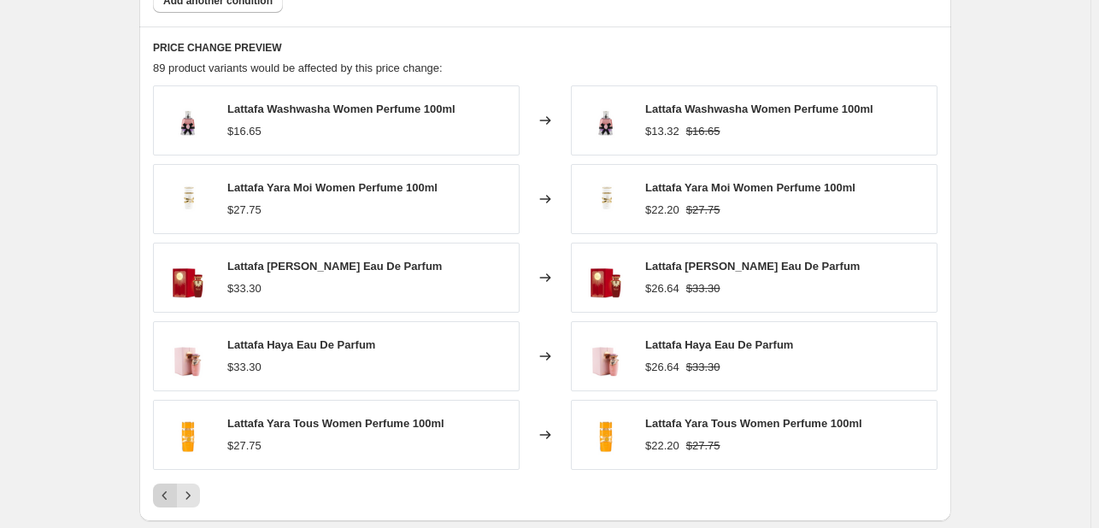
click at [160, 501] on icon "Previous" at bounding box center [164, 495] width 17 height 17
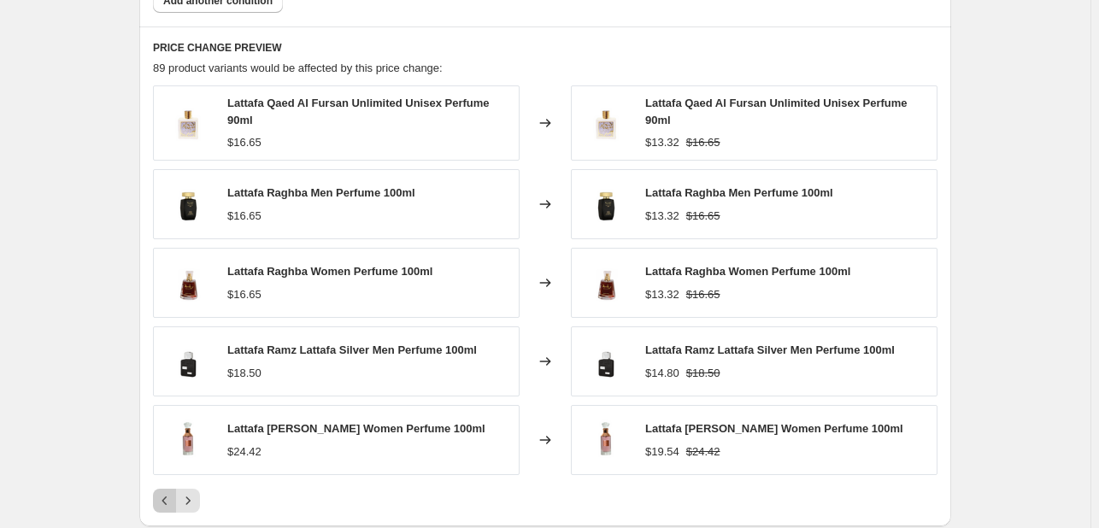
click at [160, 501] on icon "Previous" at bounding box center [164, 500] width 17 height 17
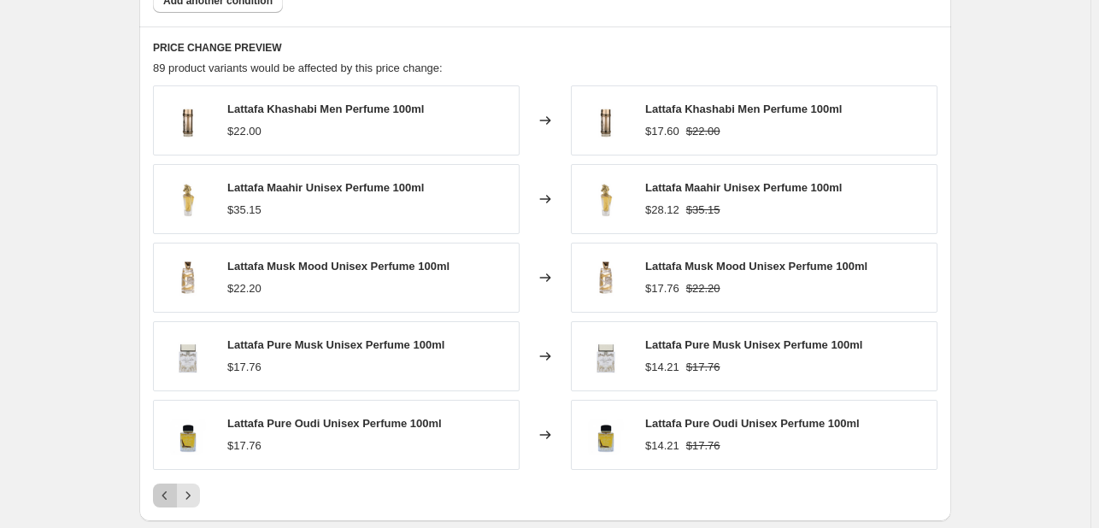
click at [160, 501] on icon "Previous" at bounding box center [164, 495] width 17 height 17
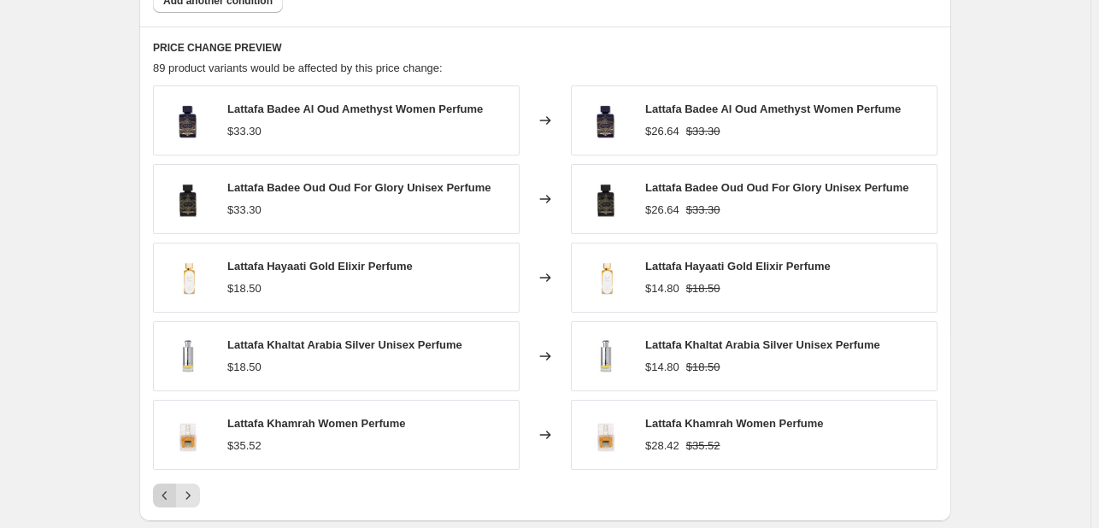
click at [160, 501] on icon "Previous" at bounding box center [164, 495] width 17 height 17
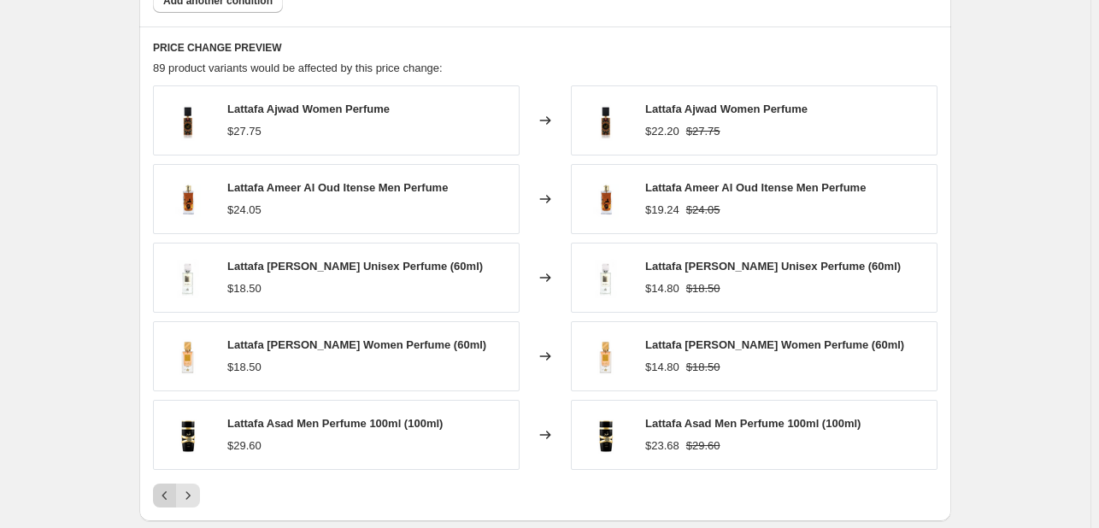
click at [160, 501] on div "Pagination" at bounding box center [165, 496] width 24 height 24
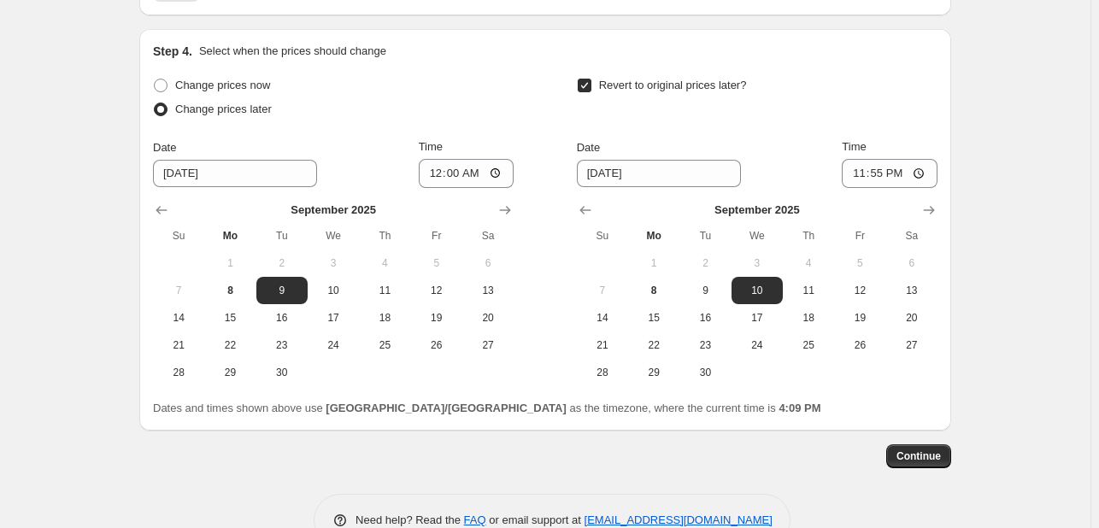
scroll to position [1723, 0]
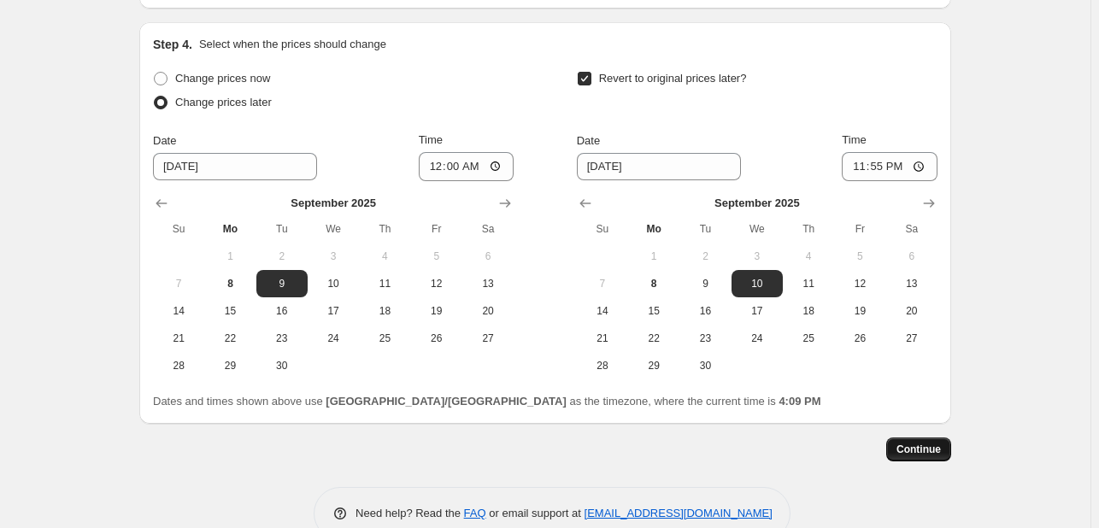
click at [914, 444] on span "Continue" at bounding box center [918, 450] width 44 height 14
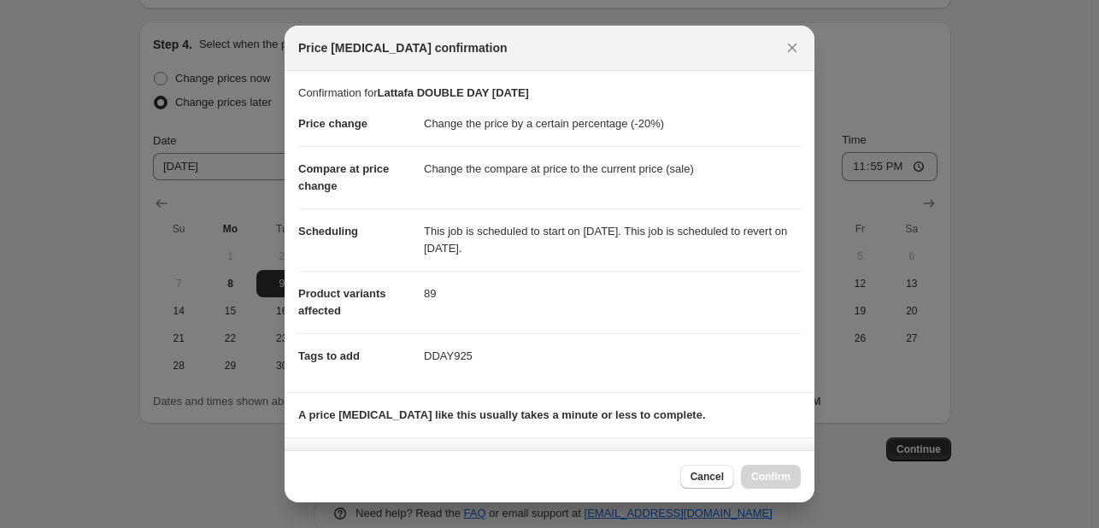
scroll to position [232, 0]
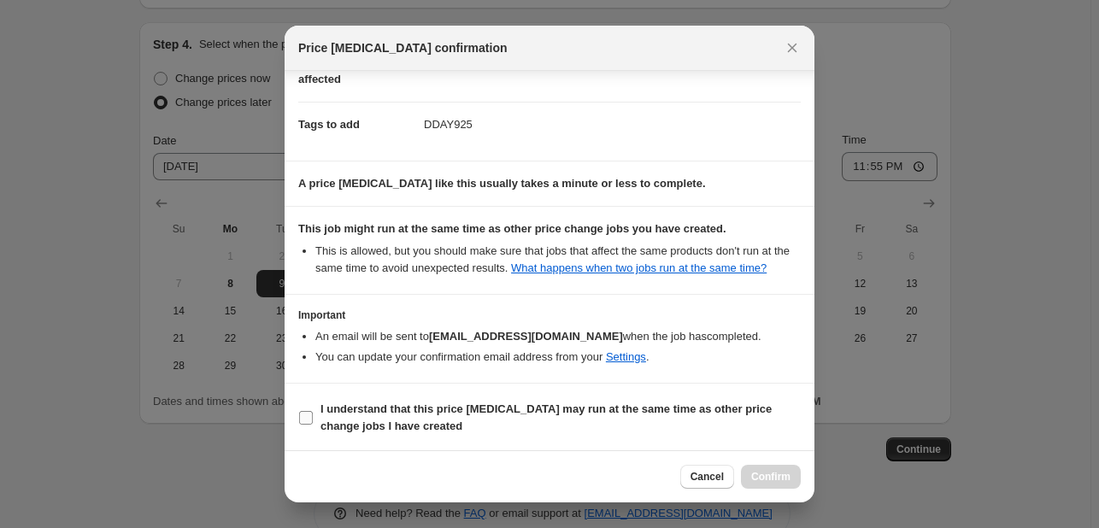
click at [611, 419] on span "I understand that this price [MEDICAL_DATA] may run at the same time as other p…" at bounding box center [560, 418] width 480 height 34
click at [313, 419] on input "I understand that this price [MEDICAL_DATA] may run at the same time as other p…" at bounding box center [306, 418] width 14 height 14
checkbox input "true"
click at [765, 473] on span "Confirm" at bounding box center [770, 477] width 39 height 14
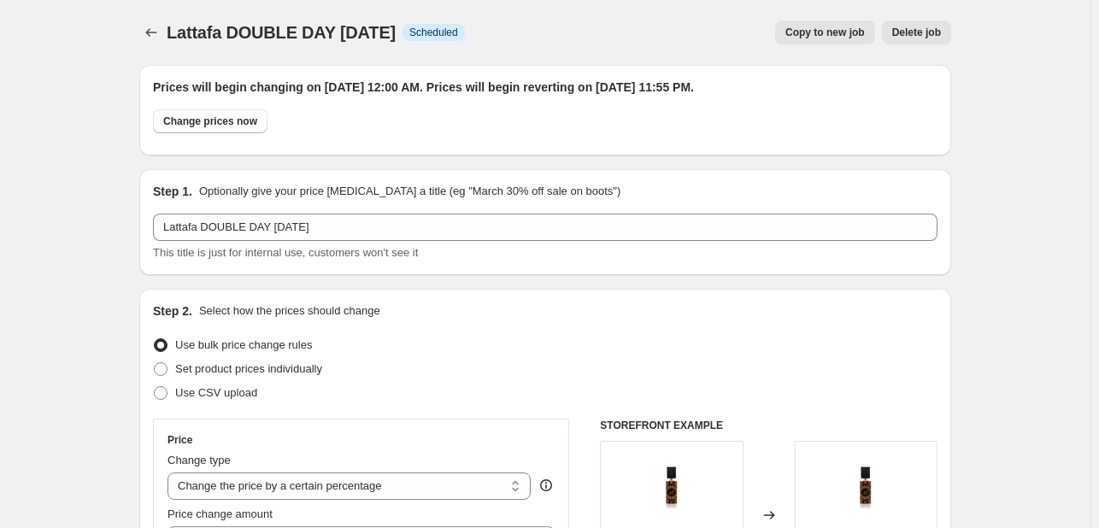
click at [158, 46] on div "Lattafa DOUBLE DAY SEPT25. This page is ready Lattafa DOUBLE DAY SEPT25 Info Sc…" at bounding box center [545, 32] width 812 height 65
click at [150, 34] on icon "Price change jobs" at bounding box center [151, 32] width 17 height 17
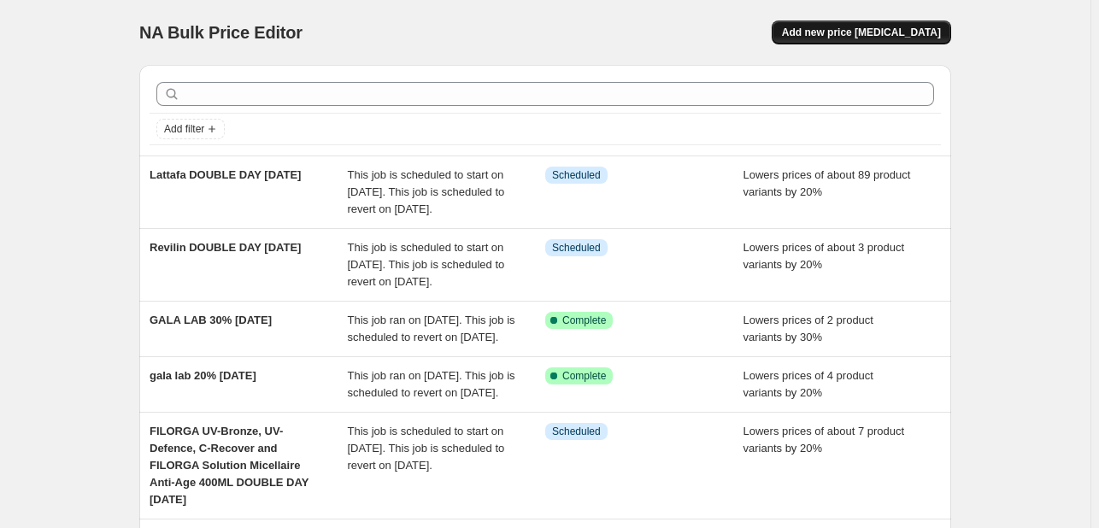
click at [855, 28] on span "Add new price [MEDICAL_DATA]" at bounding box center [861, 33] width 159 height 14
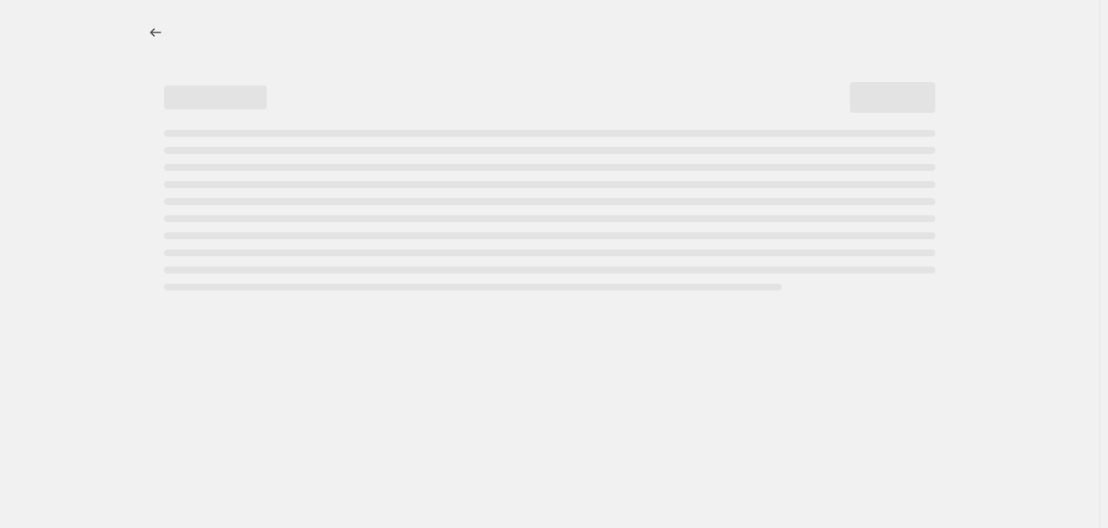
select select "percentage"
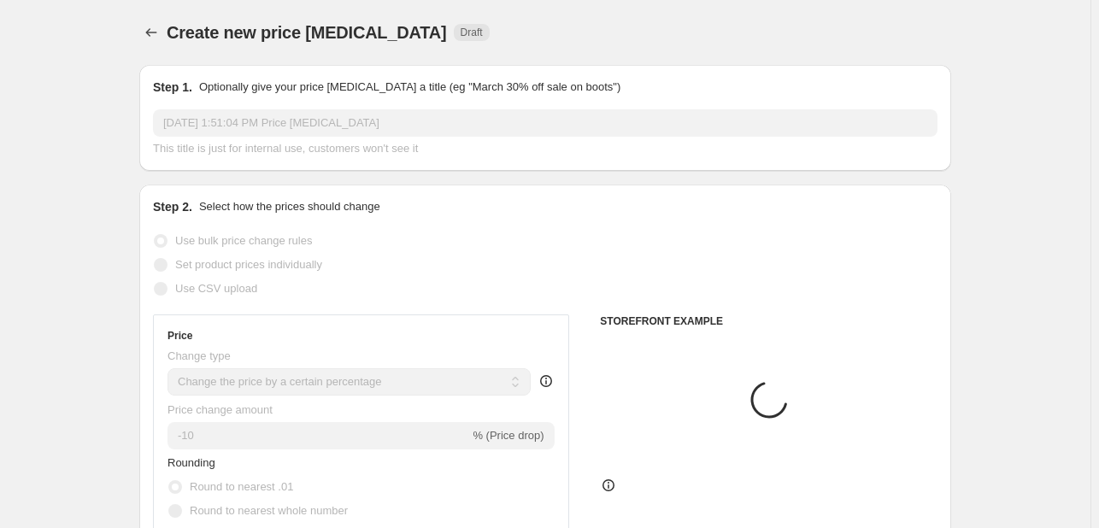
click at [390, 120] on input "[DATE] 1:51:04 PM Price [MEDICAL_DATA]" at bounding box center [545, 122] width 784 height 27
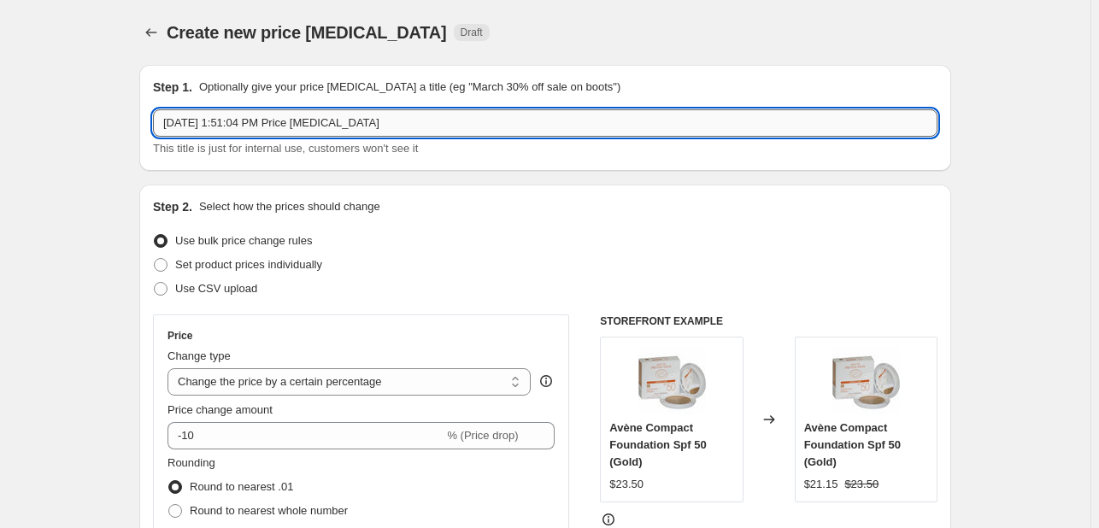
click at [388, 117] on input "[DATE] 1:51:04 PM Price [MEDICAL_DATA]" at bounding box center [545, 122] width 784 height 27
type input "EUCERIN DOUBLE DAY SEPT25"
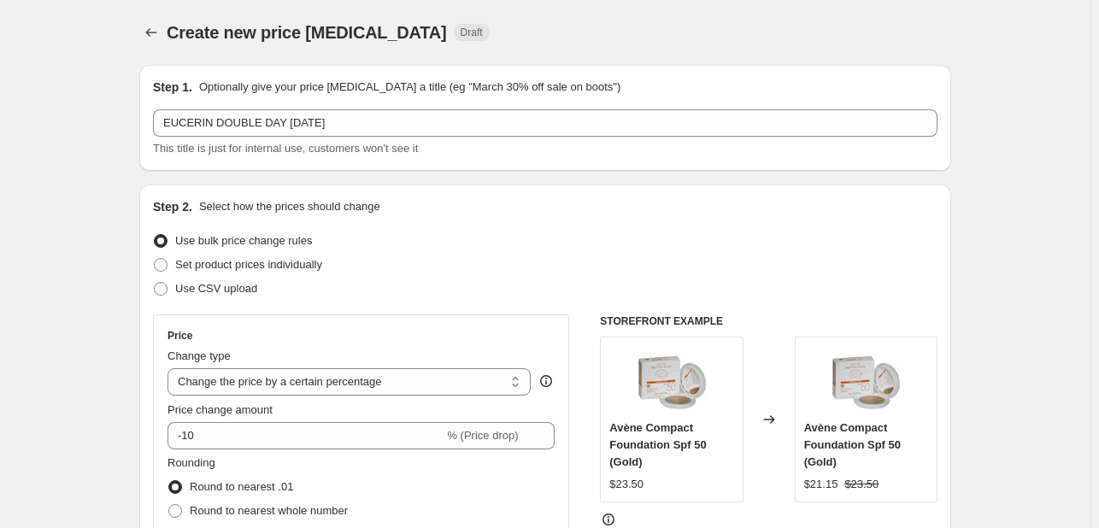
scroll to position [256, 0]
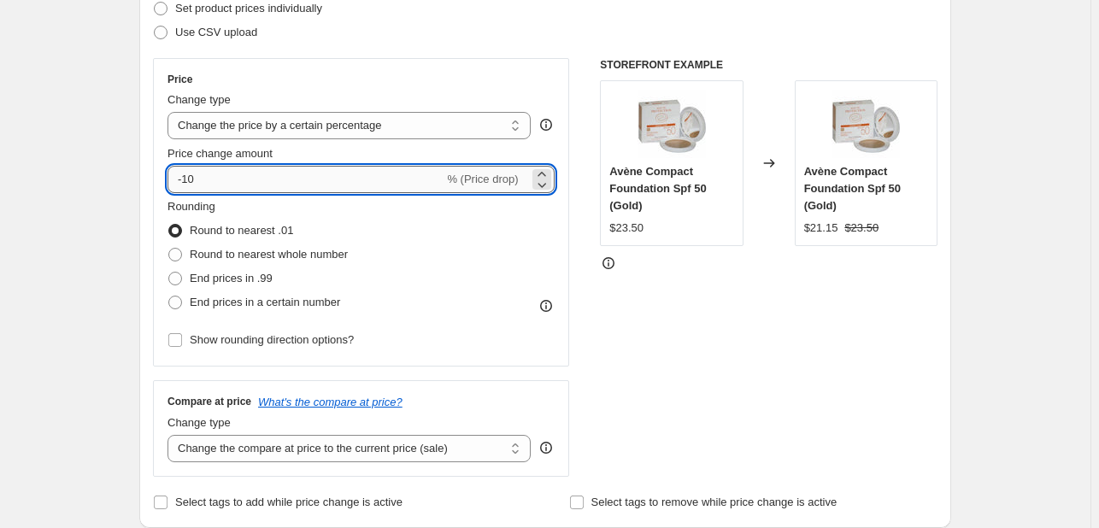
drag, startPoint x: 219, startPoint y: 168, endPoint x: 209, endPoint y: 171, distance: 9.7
click at [209, 171] on input "-10" at bounding box center [305, 179] width 276 height 27
type input "-1"
type input "-20"
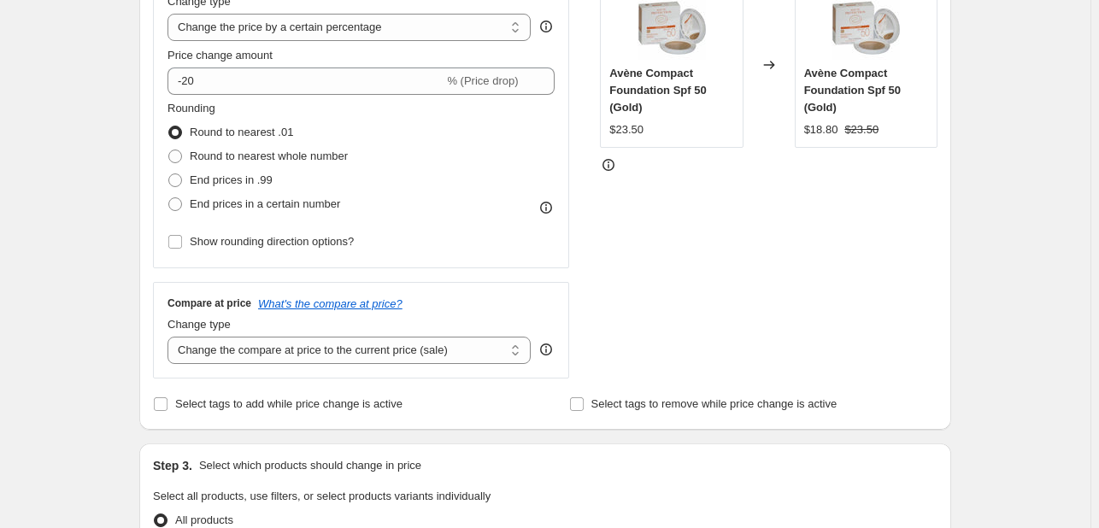
scroll to position [427, 0]
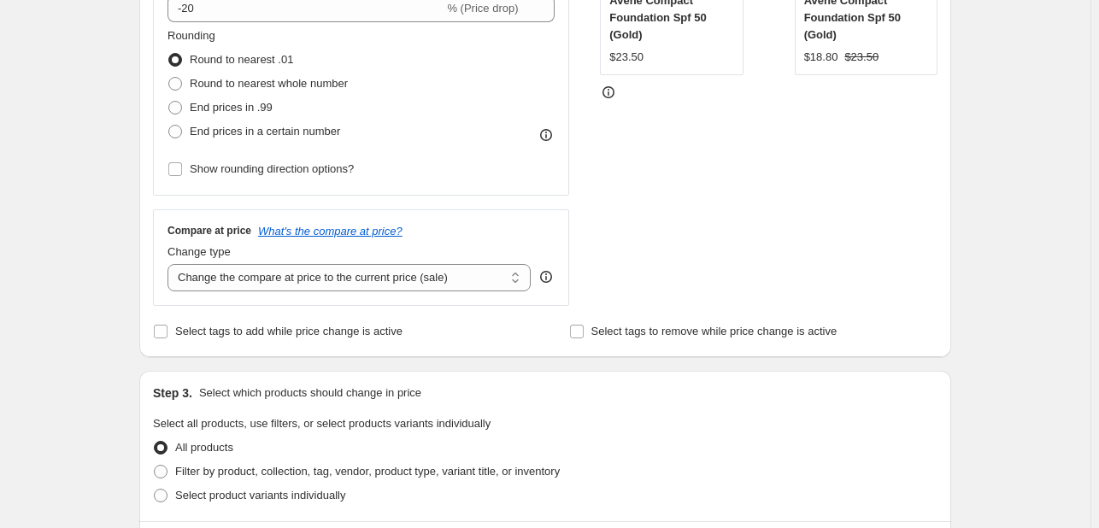
click at [184, 318] on div "Step 2. Select how the prices should change Use bulk price change rules Set pro…" at bounding box center [545, 57] width 784 height 573
click at [196, 328] on span "Select tags to add while price change is active" at bounding box center [288, 331] width 227 height 13
click at [167, 328] on input "Select tags to add while price change is active" at bounding box center [161, 332] width 14 height 14
checkbox input "true"
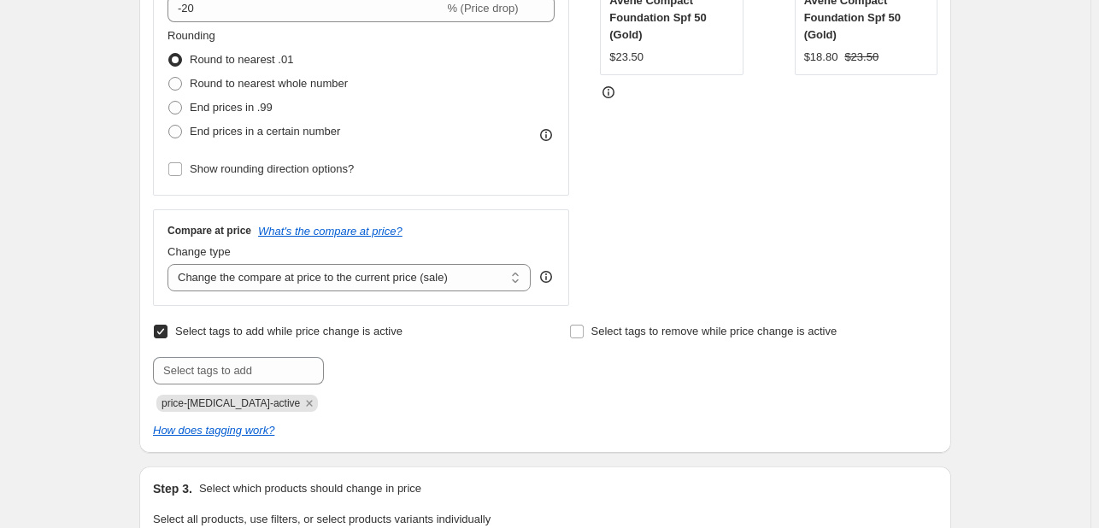
click at [278, 395] on span "price-[MEDICAL_DATA]-active" at bounding box center [237, 403] width 162 height 17
click at [292, 400] on div "price-[MEDICAL_DATA]-active" at bounding box center [337, 401] width 368 height 21
click at [302, 403] on icon "Remove price-change-job-active" at bounding box center [309, 403] width 15 height 15
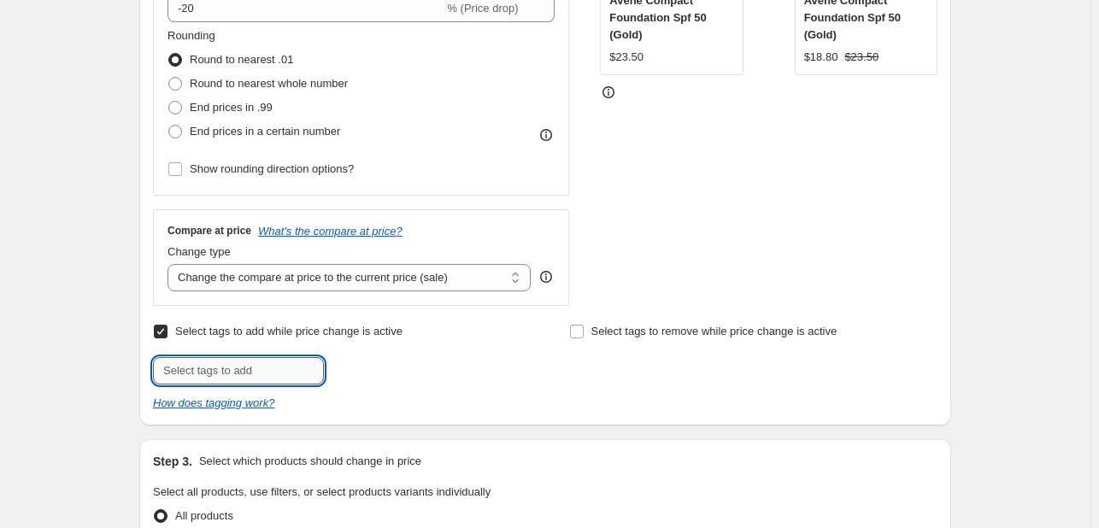
click at [279, 370] on input "text" at bounding box center [238, 370] width 171 height 27
type input "DDAY925"
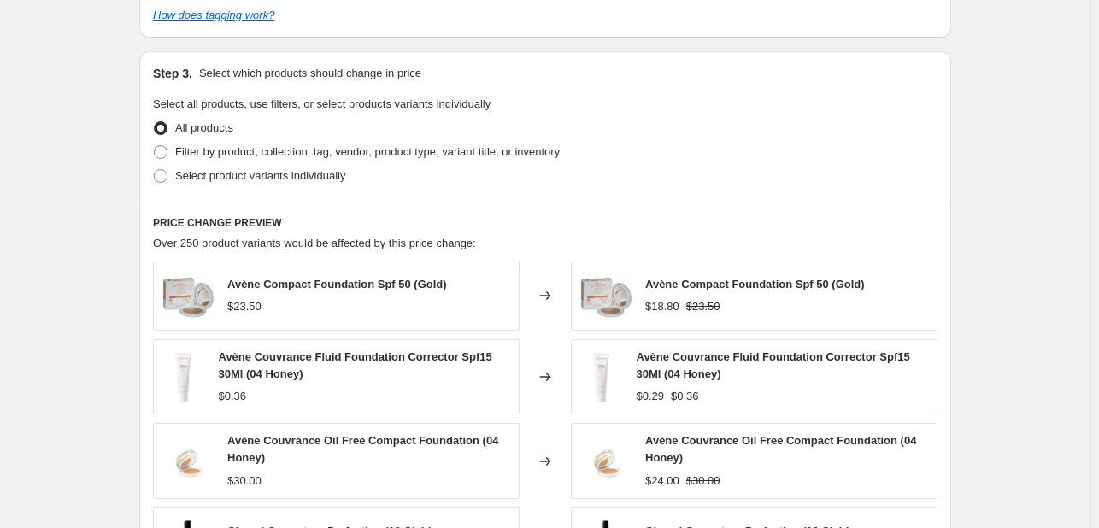
scroll to position [855, 0]
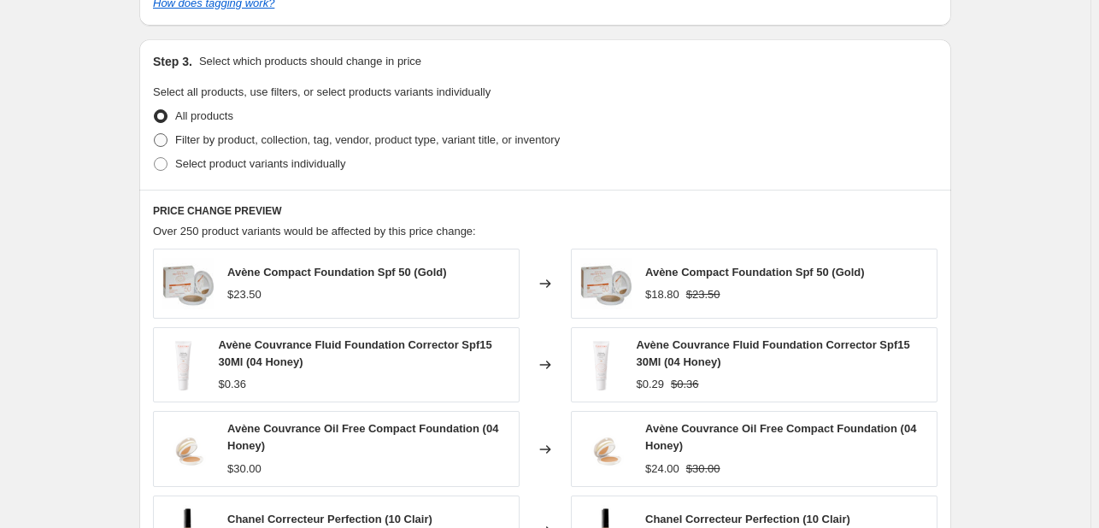
click at [305, 128] on label "Filter by product, collection, tag, vendor, product type, variant title, or inv…" at bounding box center [356, 140] width 407 height 24
click at [155, 133] on input "Filter by product, collection, tag, vendor, product type, variant title, or inv…" at bounding box center [154, 133] width 1 height 1
radio input "true"
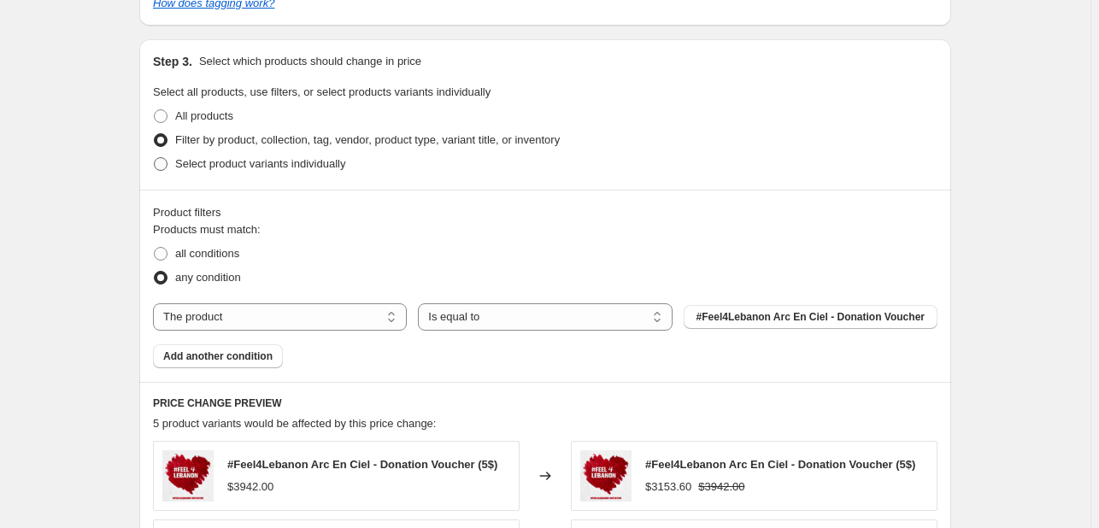
click at [308, 167] on span "Select product variants individually" at bounding box center [260, 163] width 170 height 13
click at [155, 158] on input "Select product variants individually" at bounding box center [154, 157] width 1 height 1
radio input "true"
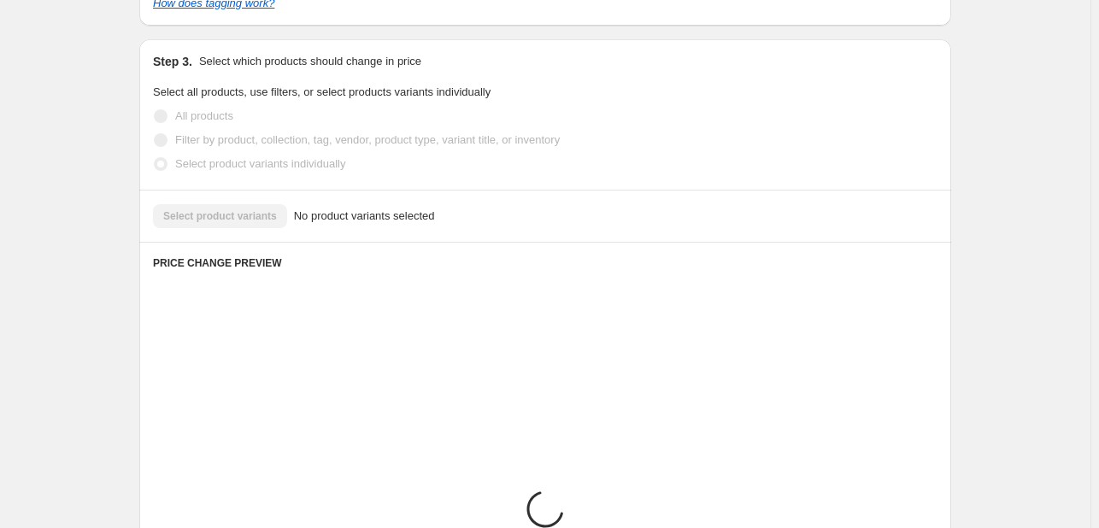
click at [250, 213] on div "Select product variants No product variants selected" at bounding box center [545, 216] width 784 height 24
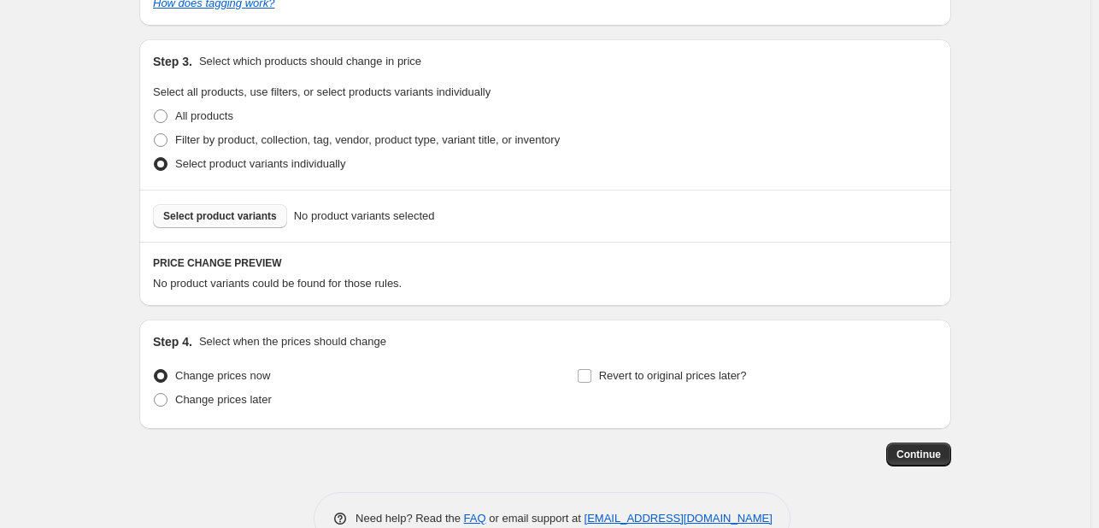
click at [260, 222] on span "Select product variants" at bounding box center [220, 216] width 114 height 14
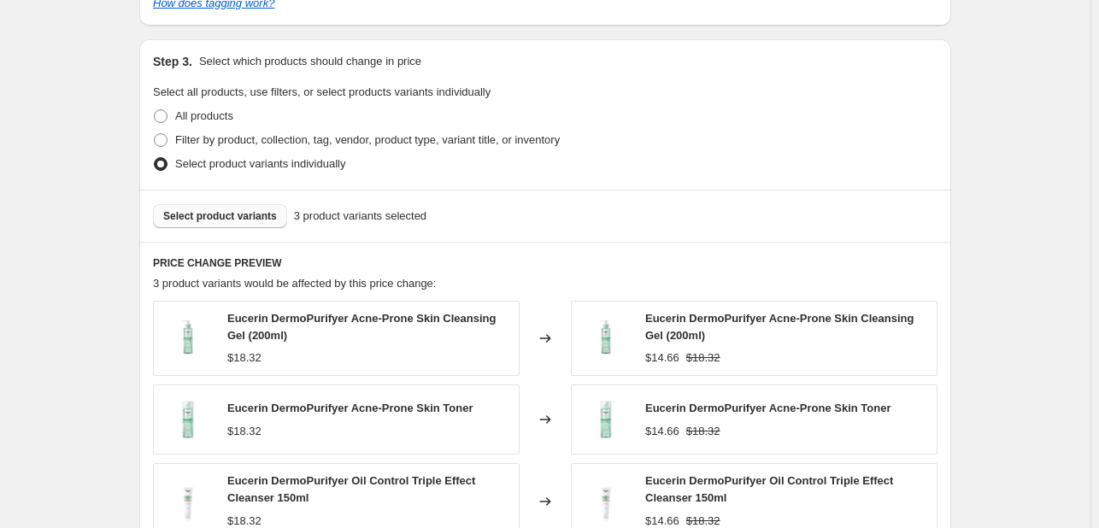
click at [247, 212] on span "Select product variants" at bounding box center [220, 216] width 114 height 14
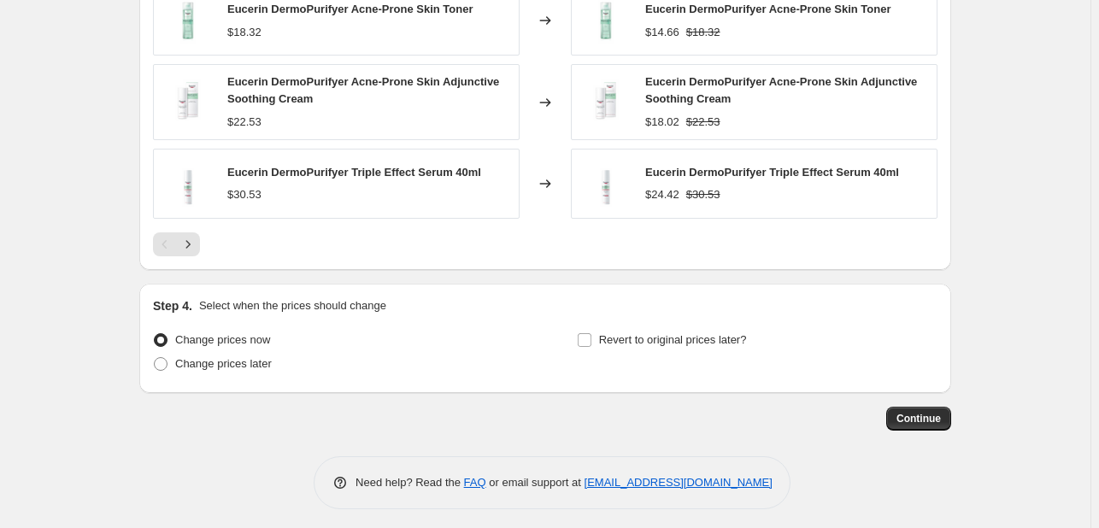
scroll to position [1337, 0]
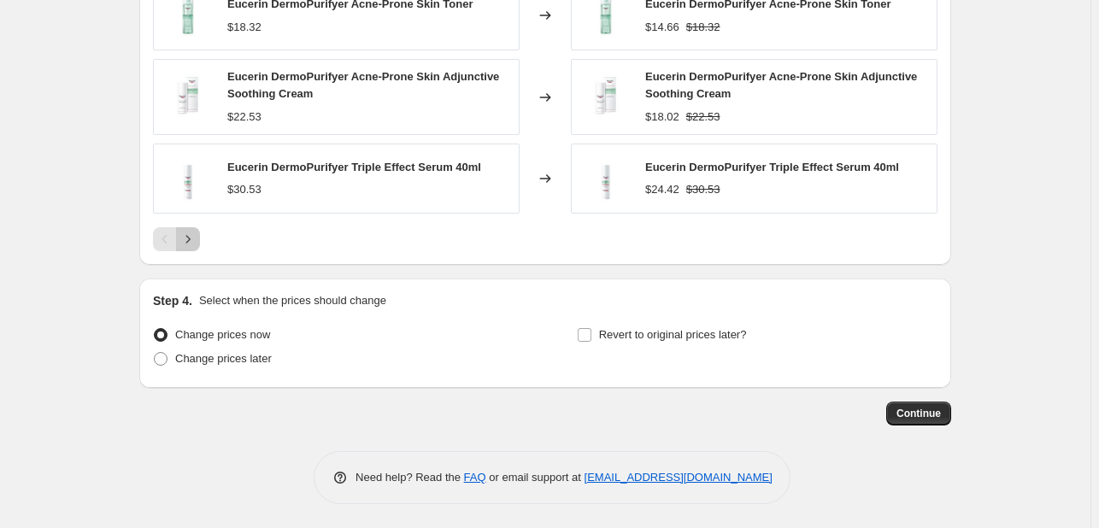
click at [200, 237] on button "Next" at bounding box center [188, 239] width 24 height 24
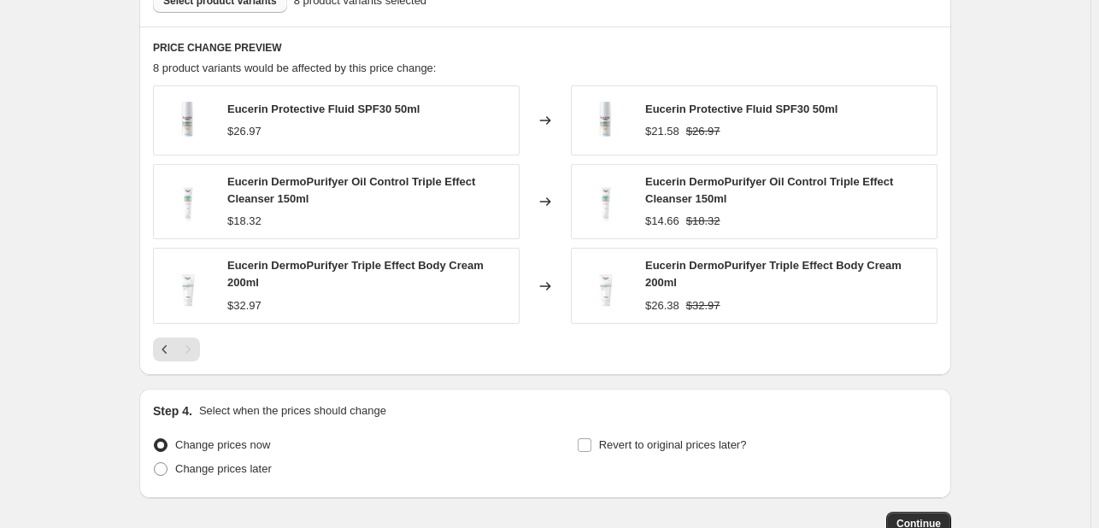
scroll to position [899, 0]
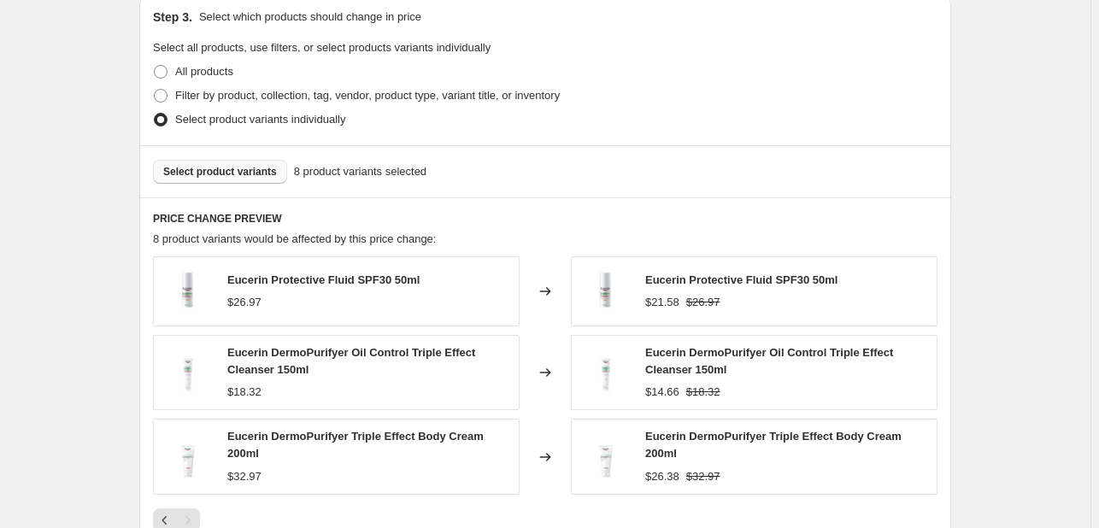
click at [260, 179] on button "Select product variants" at bounding box center [220, 172] width 134 height 24
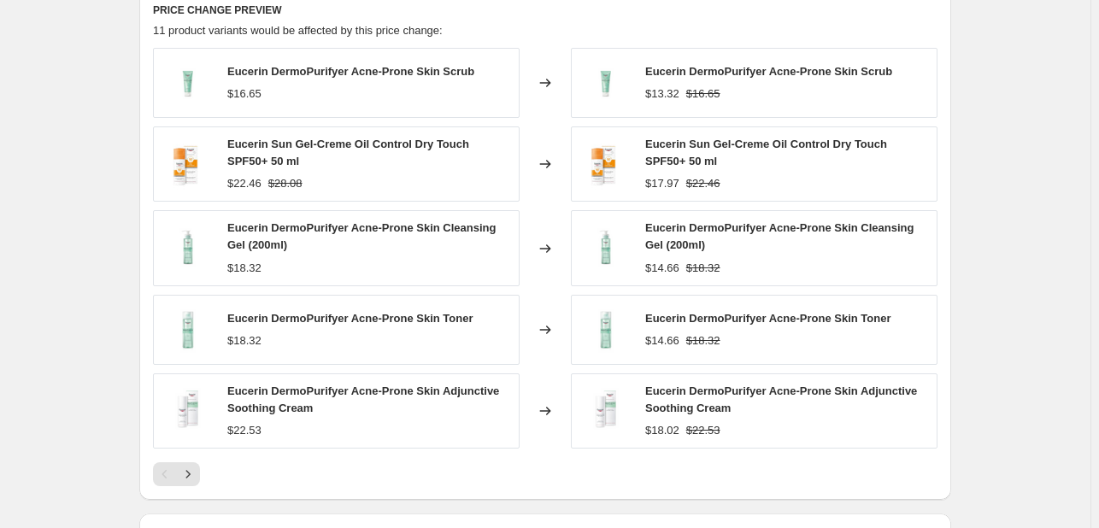
scroll to position [1155, 0]
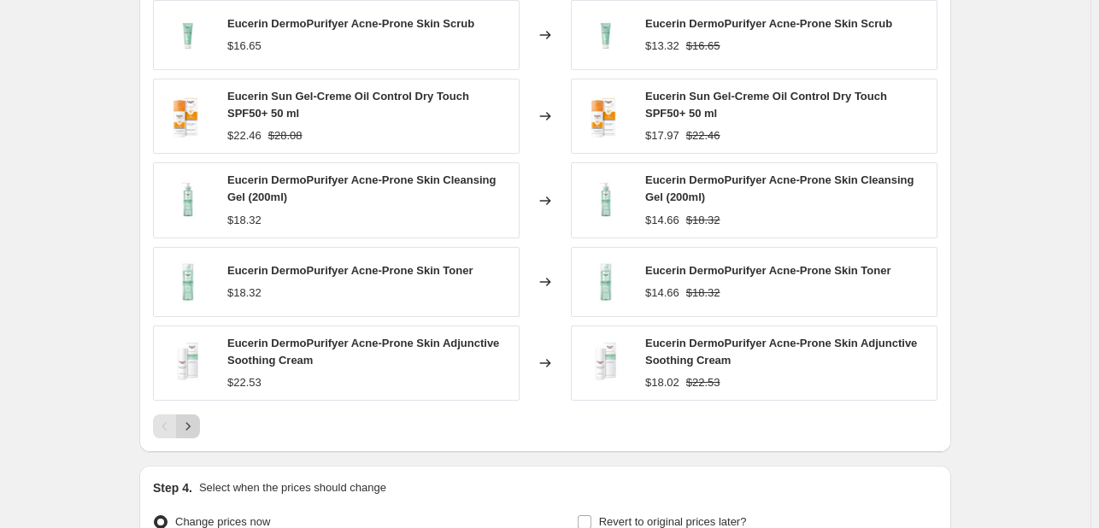
click at [190, 422] on icon "Next" at bounding box center [187, 426] width 17 height 17
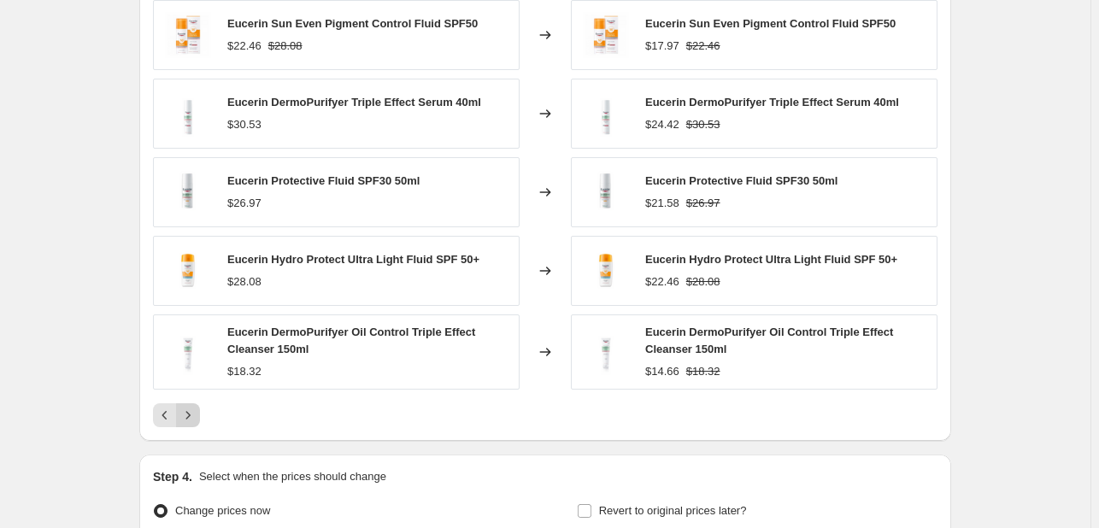
click at [198, 422] on button "Next" at bounding box center [188, 415] width 24 height 24
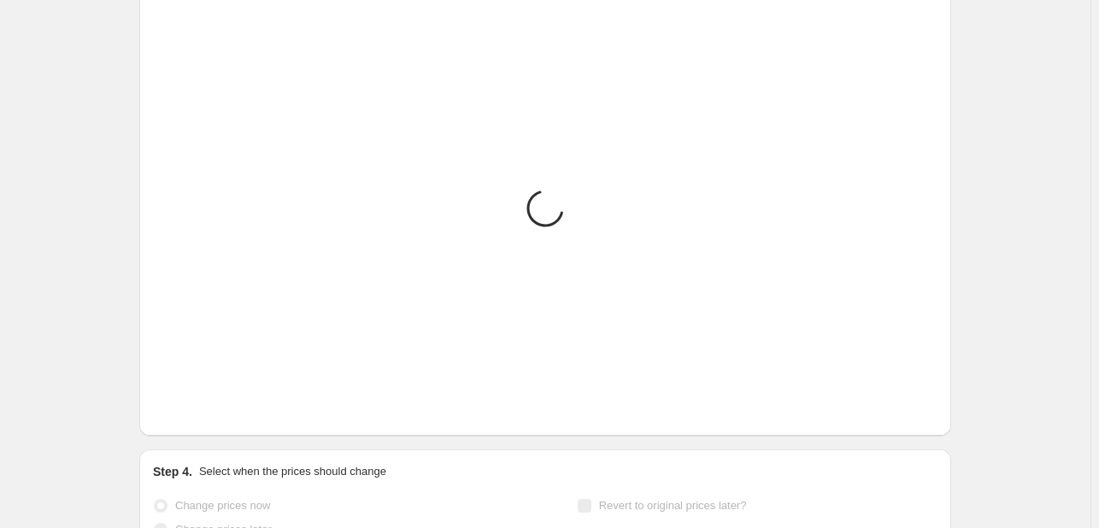
scroll to position [1019, 0]
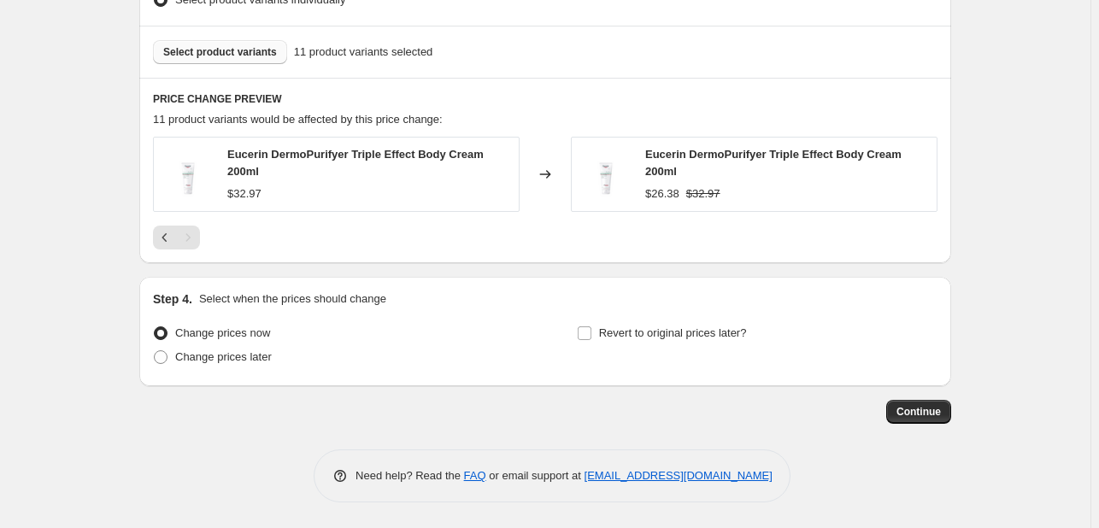
click at [194, 47] on span "Select product variants" at bounding box center [220, 52] width 114 height 14
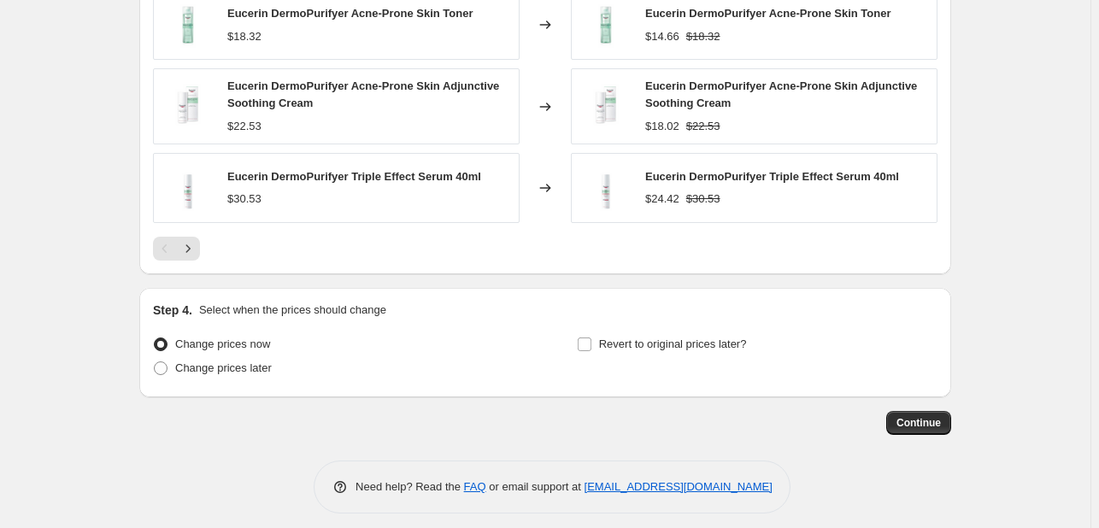
scroll to position [1337, 0]
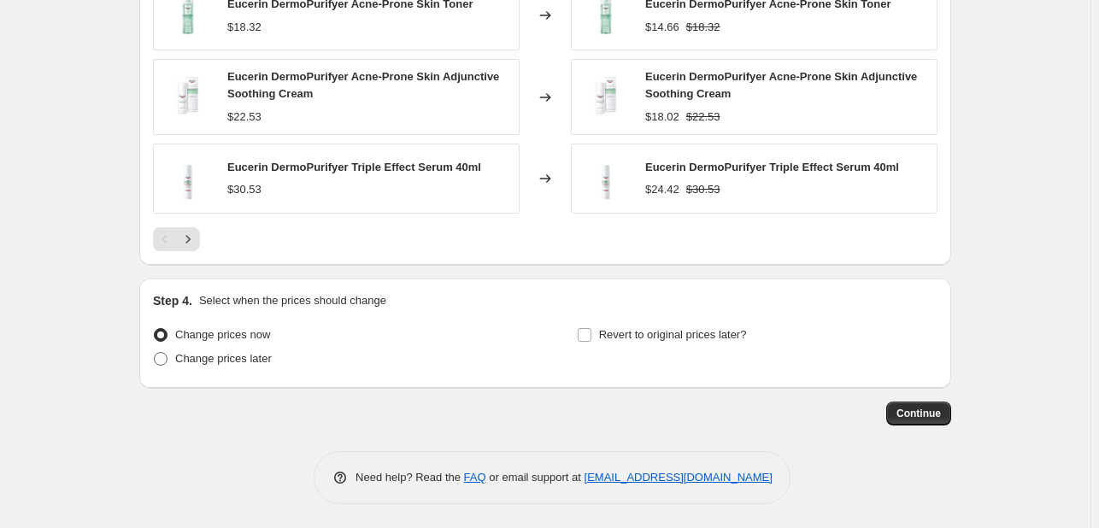
click at [247, 360] on span "Change prices later" at bounding box center [223, 358] width 97 height 13
click at [155, 353] on input "Change prices later" at bounding box center [154, 352] width 1 height 1
radio input "true"
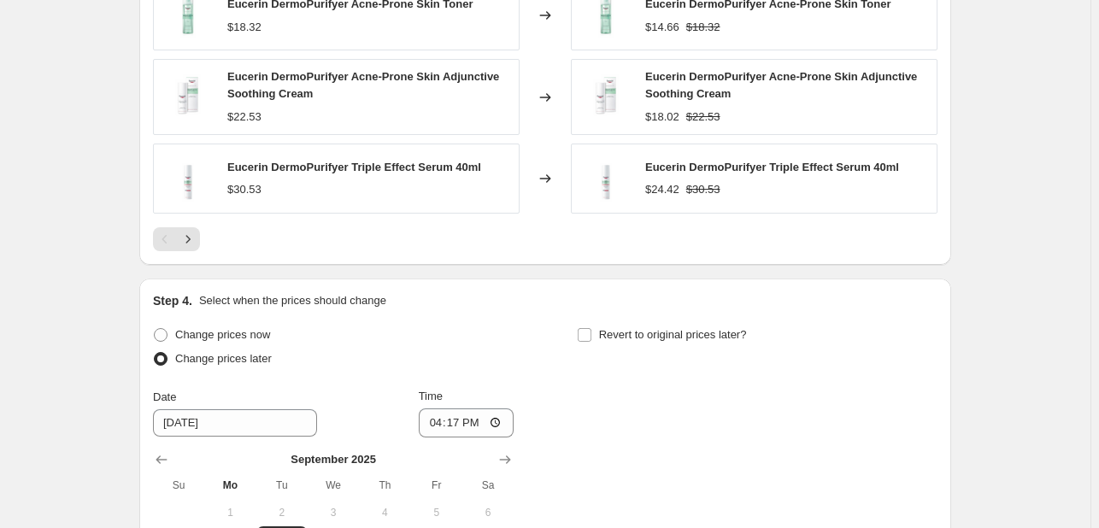
click at [688, 345] on div "Revert to original prices later?" at bounding box center [757, 348] width 361 height 51
click at [687, 336] on span "Revert to original prices later?" at bounding box center [673, 334] width 148 height 13
click at [591, 336] on input "Revert to original prices later?" at bounding box center [585, 335] width 14 height 14
checkbox input "true"
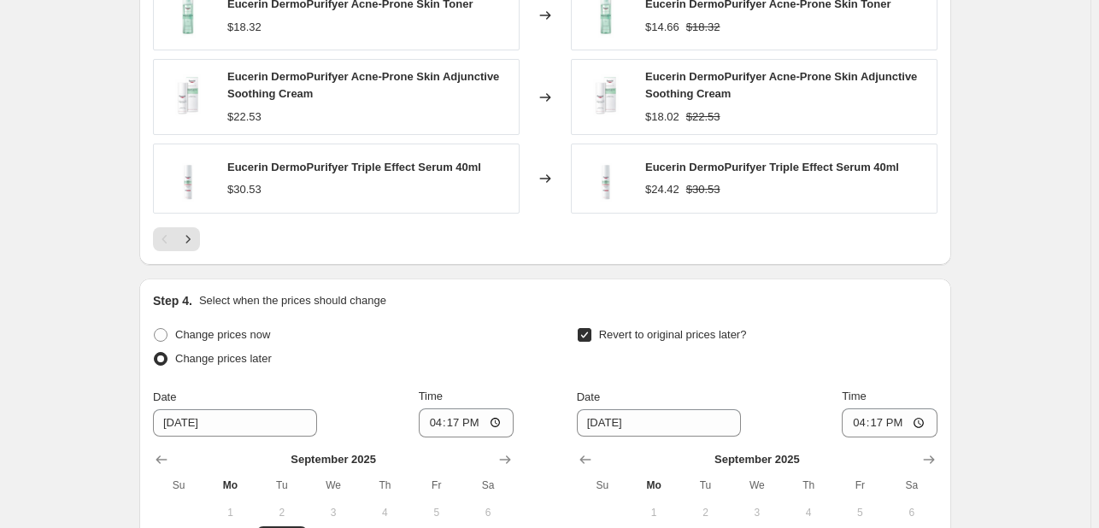
scroll to position [1630, 0]
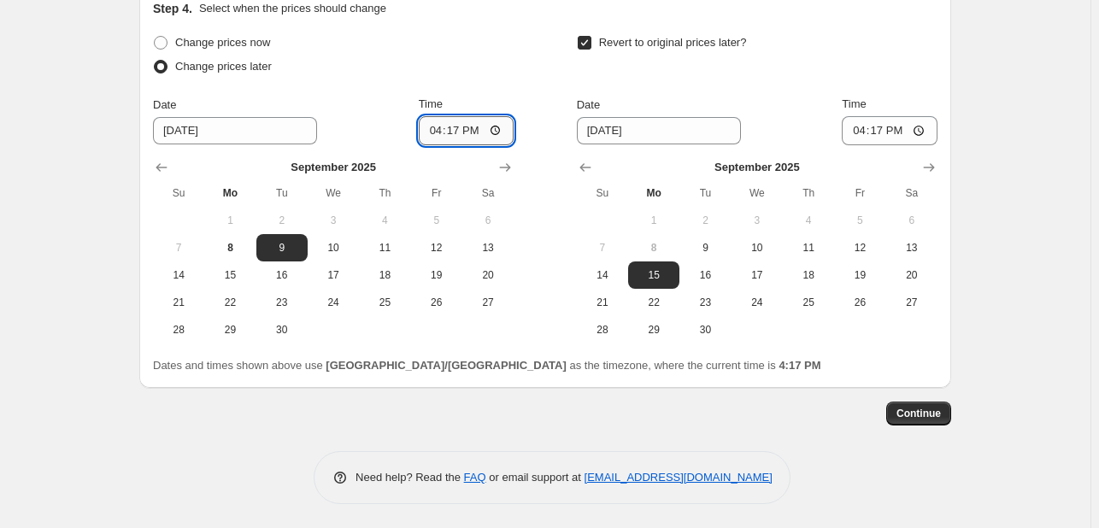
click at [435, 138] on input "16:17" at bounding box center [467, 130] width 96 height 29
type input "00:00"
click at [755, 238] on button "10" at bounding box center [757, 247] width 51 height 27
type input "[DATE]"
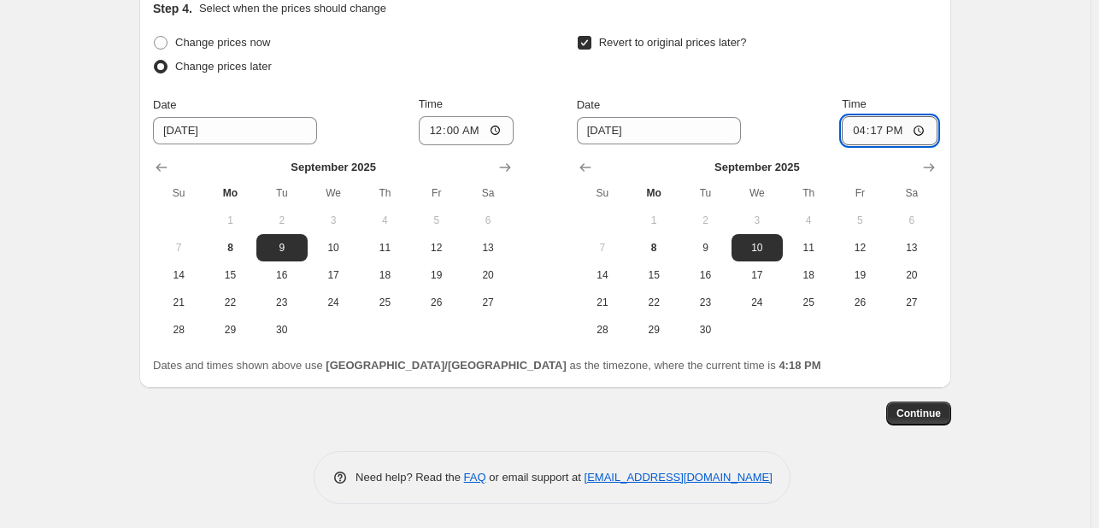
click at [867, 131] on input "16:17" at bounding box center [890, 130] width 96 height 29
type input "23:55"
click at [926, 410] on span "Continue" at bounding box center [918, 414] width 44 height 14
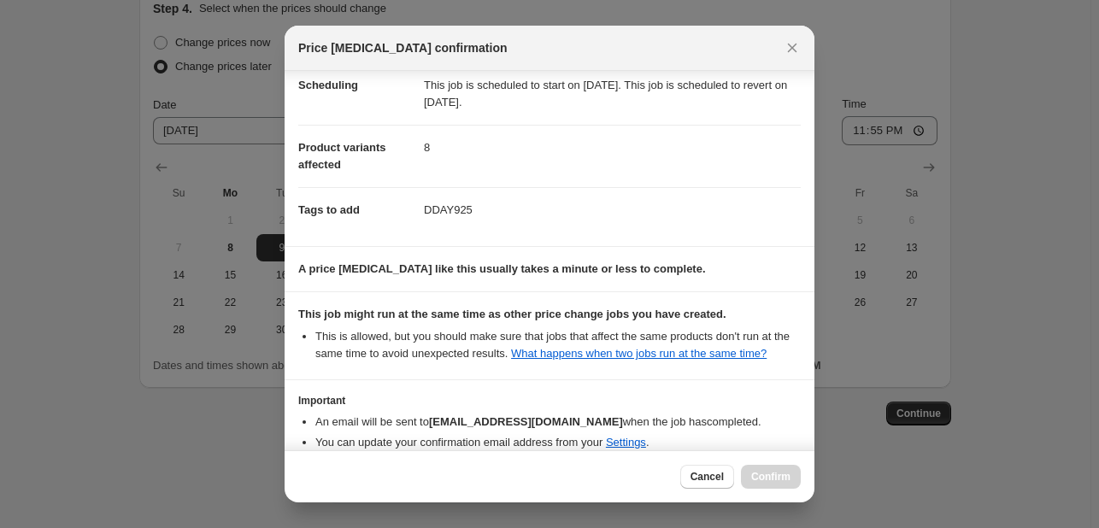
click at [754, 408] on div "Important An email will be sent to management@feel22.com when the job has compl…" at bounding box center [549, 422] width 502 height 56
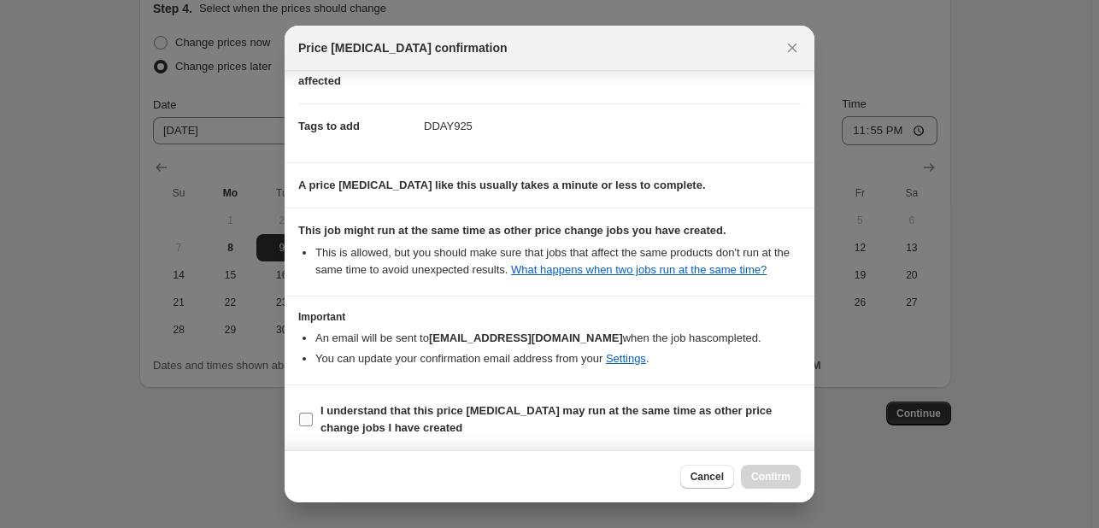
scroll to position [232, 0]
click at [754, 408] on b "I understand that this price [MEDICAL_DATA] may run at the same time as other p…" at bounding box center [545, 418] width 451 height 30
click at [313, 411] on input "I understand that this price [MEDICAL_DATA] may run at the same time as other p…" at bounding box center [306, 418] width 14 height 14
checkbox input "true"
click at [799, 482] on button "Confirm" at bounding box center [771, 477] width 60 height 24
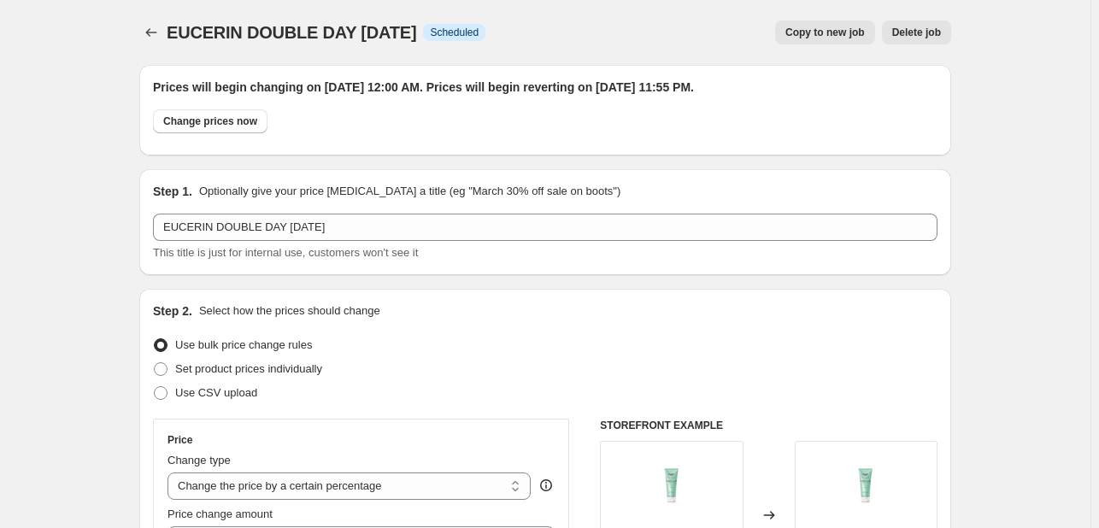
scroll to position [1630, 0]
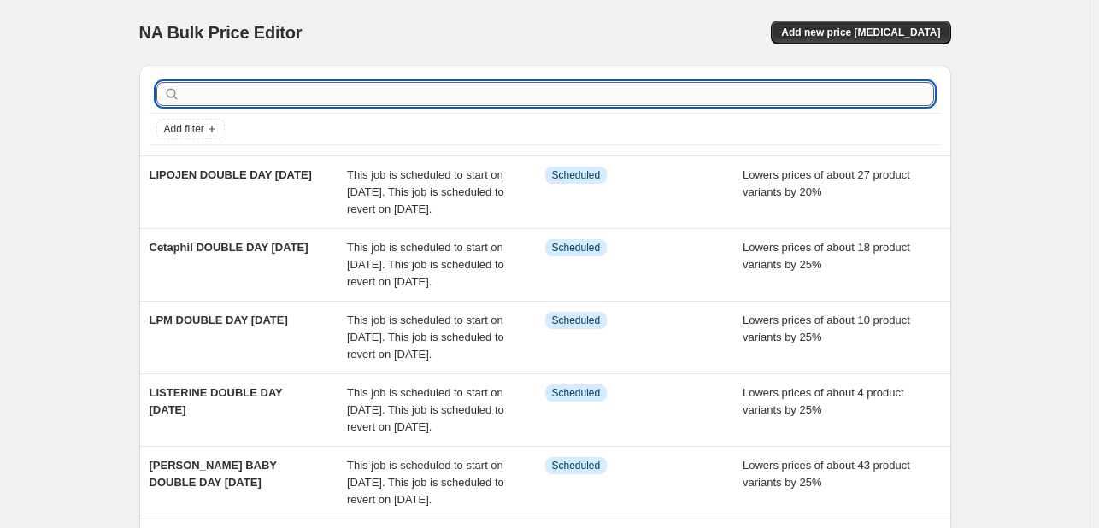
click at [338, 100] on input "text" at bounding box center [559, 94] width 750 height 24
type input "FILORGA"
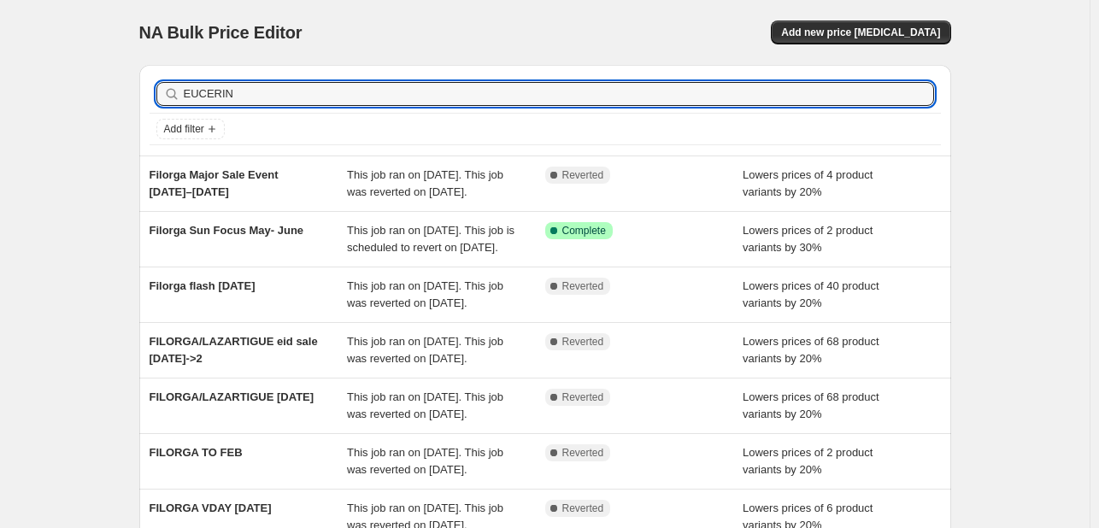
type input "EUCERIN"
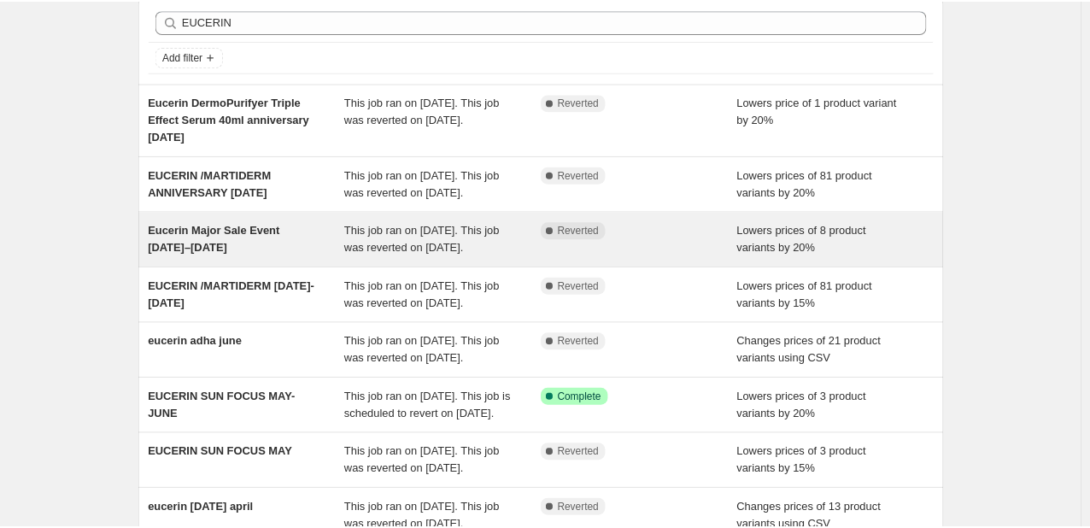
scroll to position [171, 0]
